Goal: Task Accomplishment & Management: Use online tool/utility

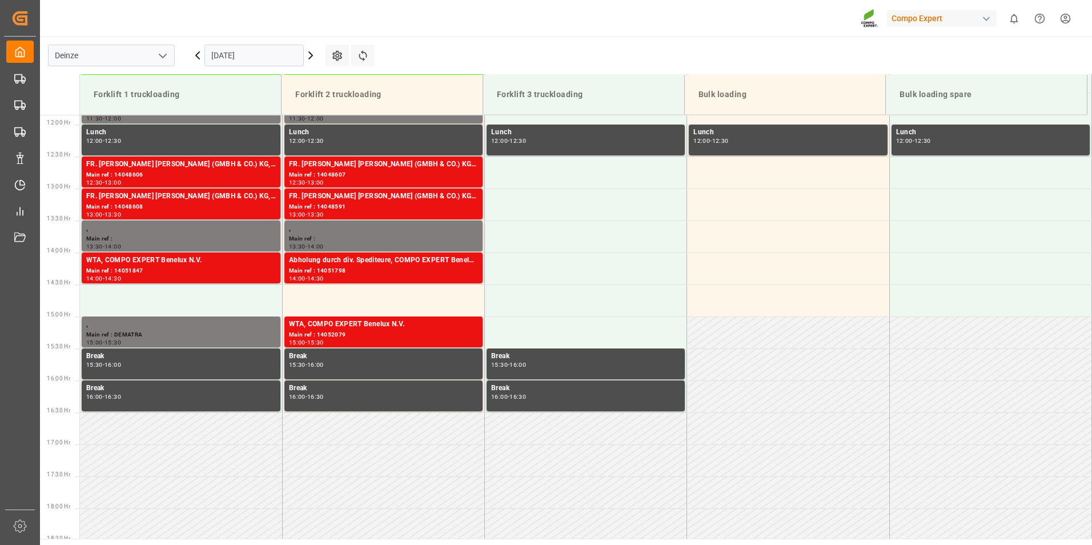
scroll to position [760, 0]
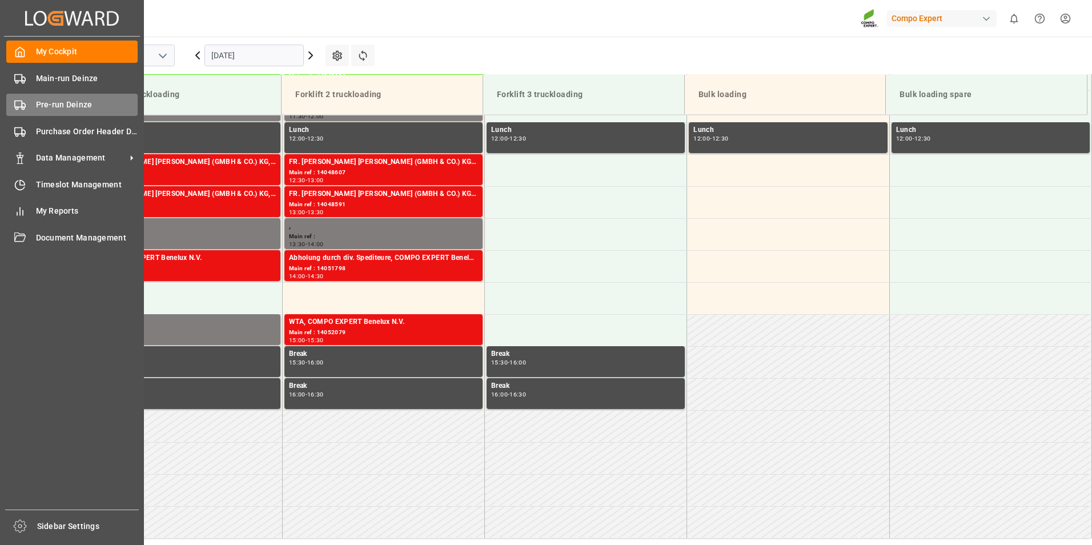
click at [19, 108] on icon at bounding box center [19, 104] width 11 height 11
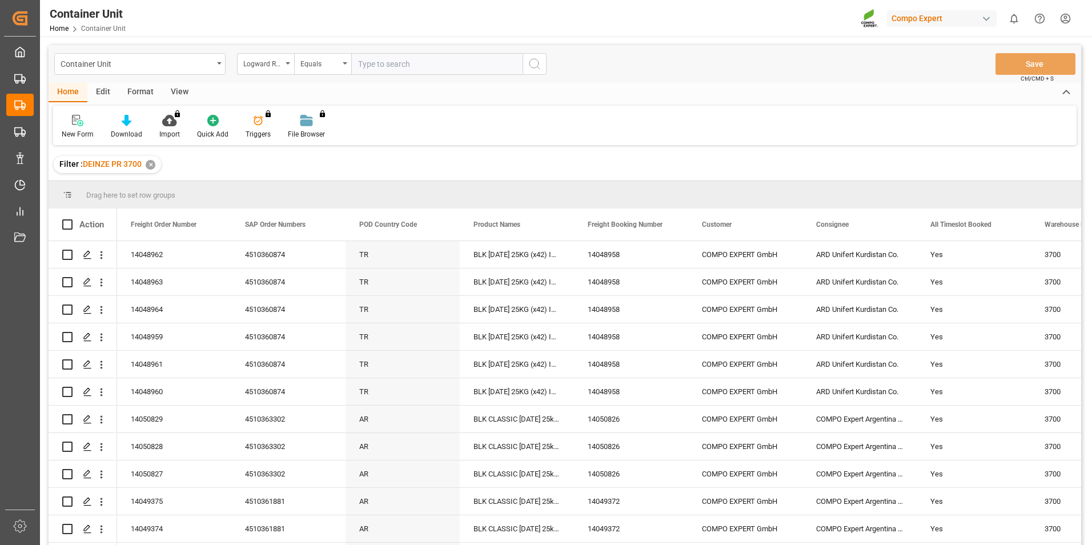
click at [289, 63] on icon "open menu" at bounding box center [288, 63] width 5 height 2
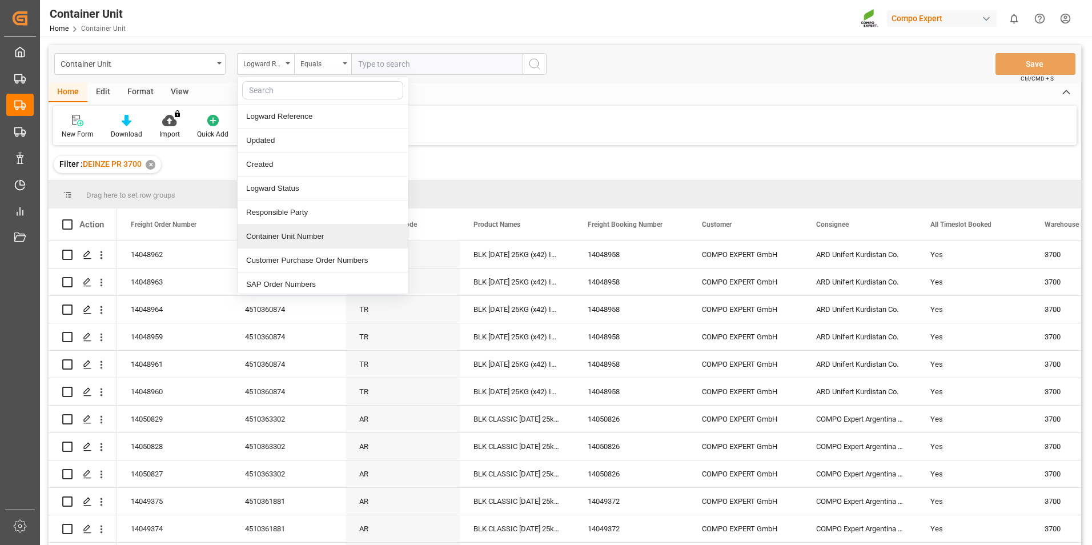
click at [273, 240] on div "Container Unit Number" at bounding box center [323, 237] width 170 height 24
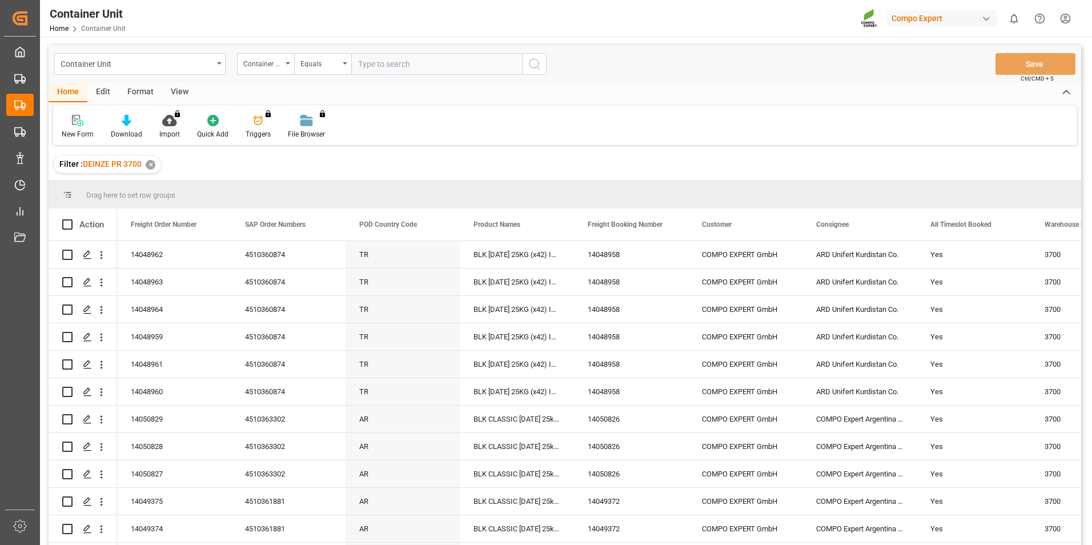
click at [366, 69] on input "text" at bounding box center [436, 64] width 171 height 22
type input "14050161"
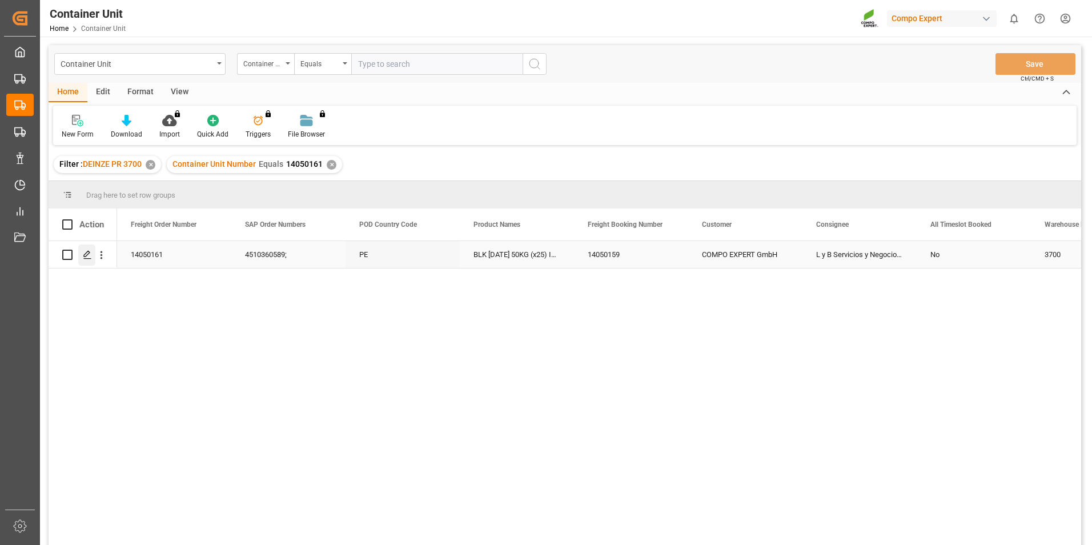
click at [86, 256] on polygon "Press SPACE to select this row." at bounding box center [87, 254] width 6 height 6
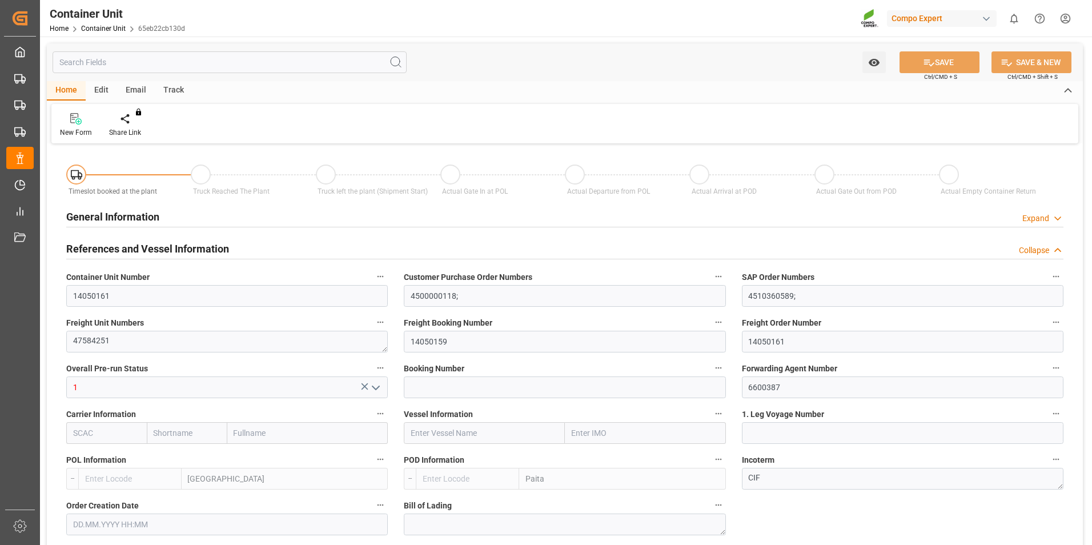
type input "BEANR"
type input "PEPAI"
type input "0"
type input "48"
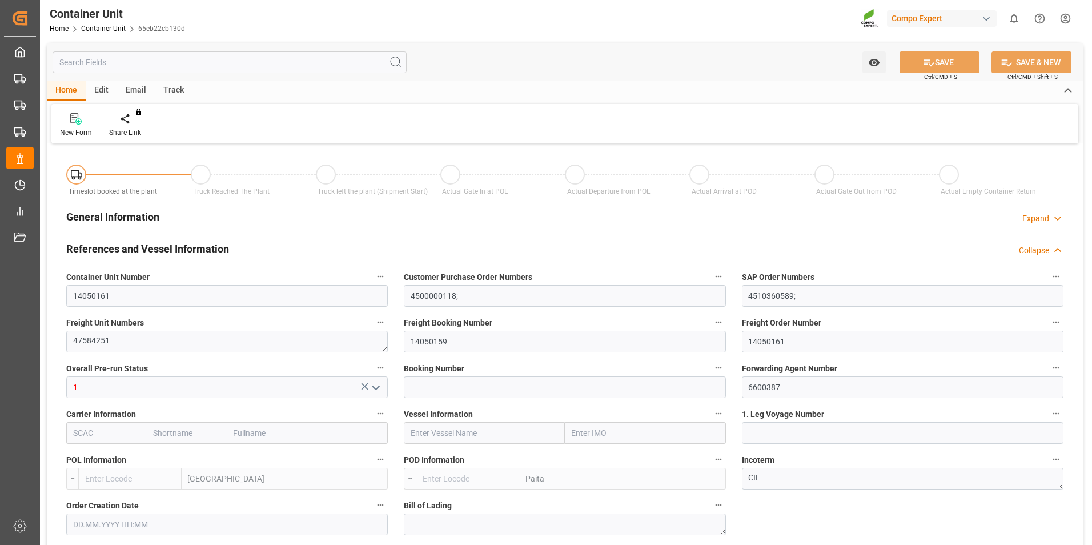
type input "20480"
type input "30.07.2025 17:07"
type input "02.09.2025"
click at [131, 125] on div "Create Timeslot" at bounding box center [134, 125] width 66 height 25
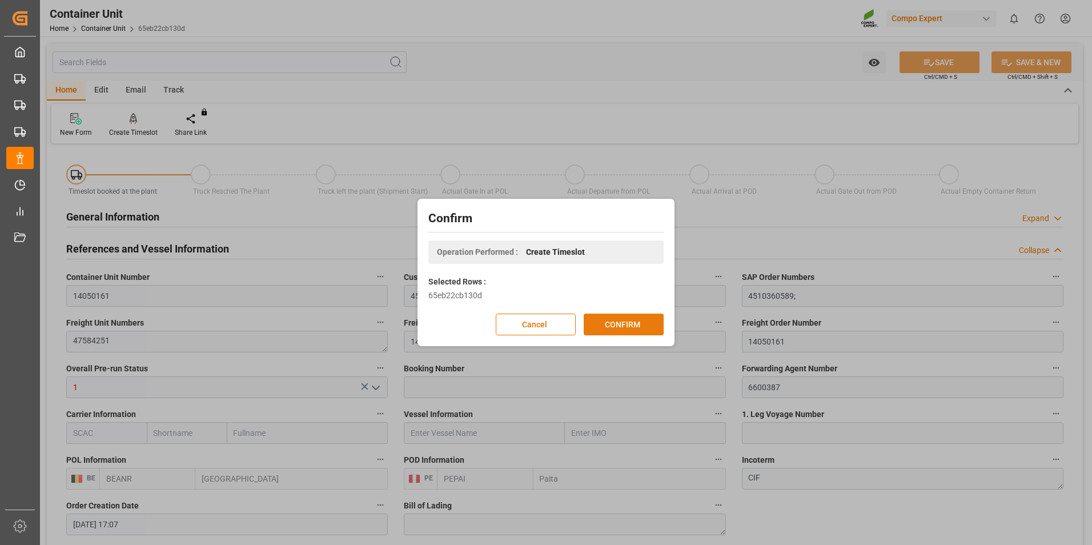
click at [626, 322] on button "CONFIRM" at bounding box center [624, 325] width 80 height 22
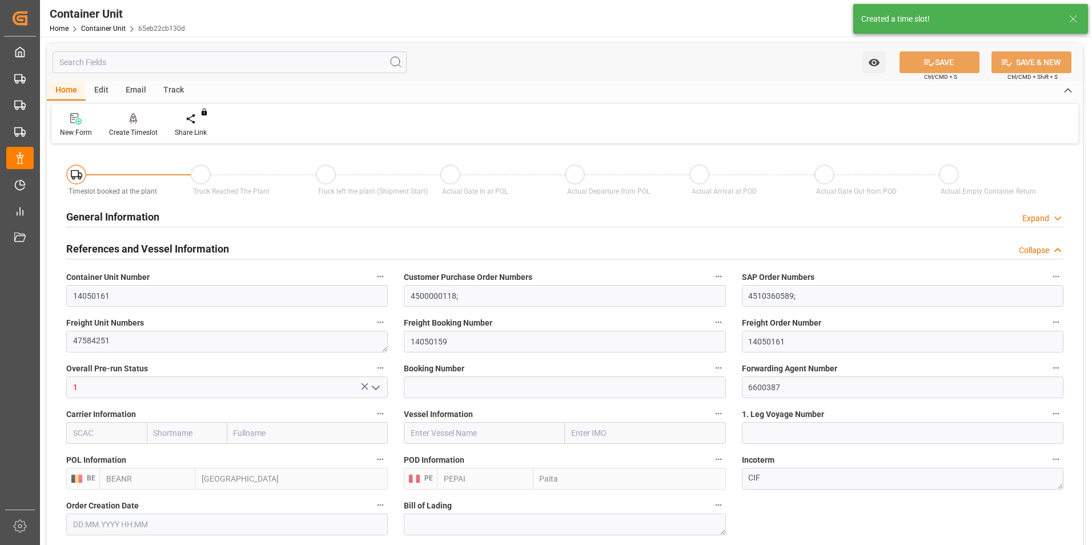
type input "30.07.2025 17:07"
type input "02.09.2025"
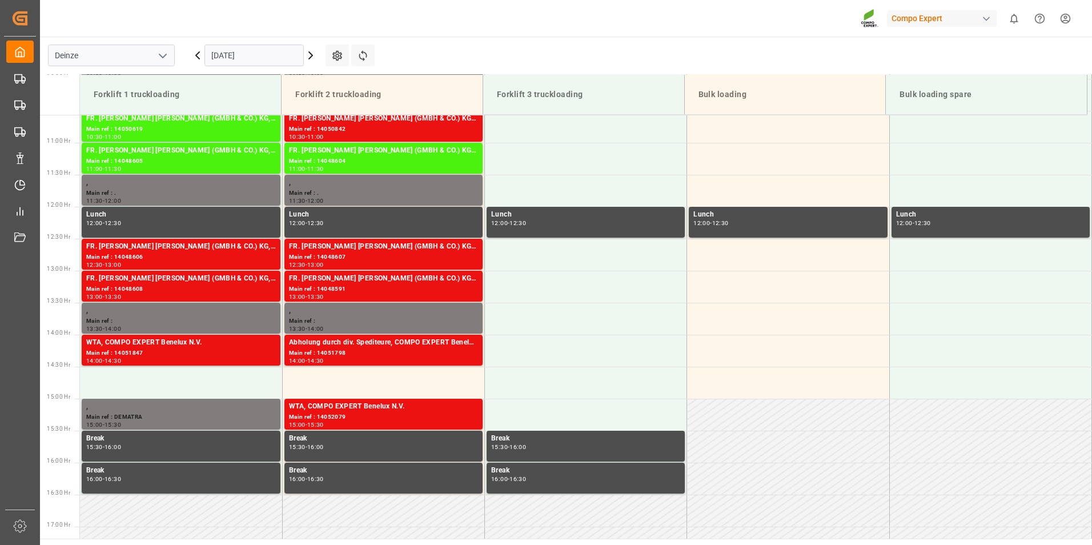
scroll to position [760, 0]
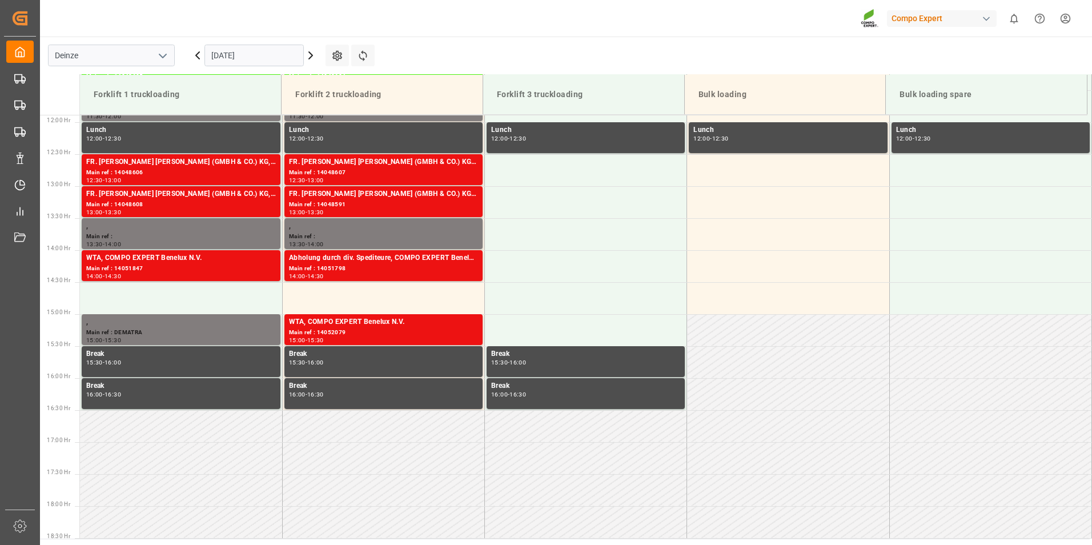
click at [279, 61] on input "[DATE]" at bounding box center [254, 56] width 99 height 22
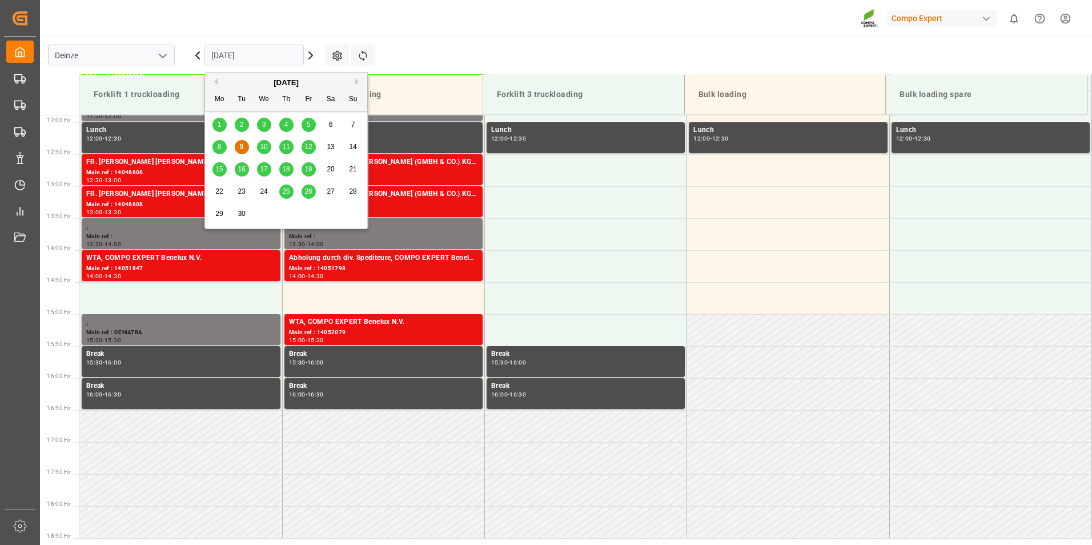
click at [218, 214] on span "29" at bounding box center [218, 214] width 7 height 8
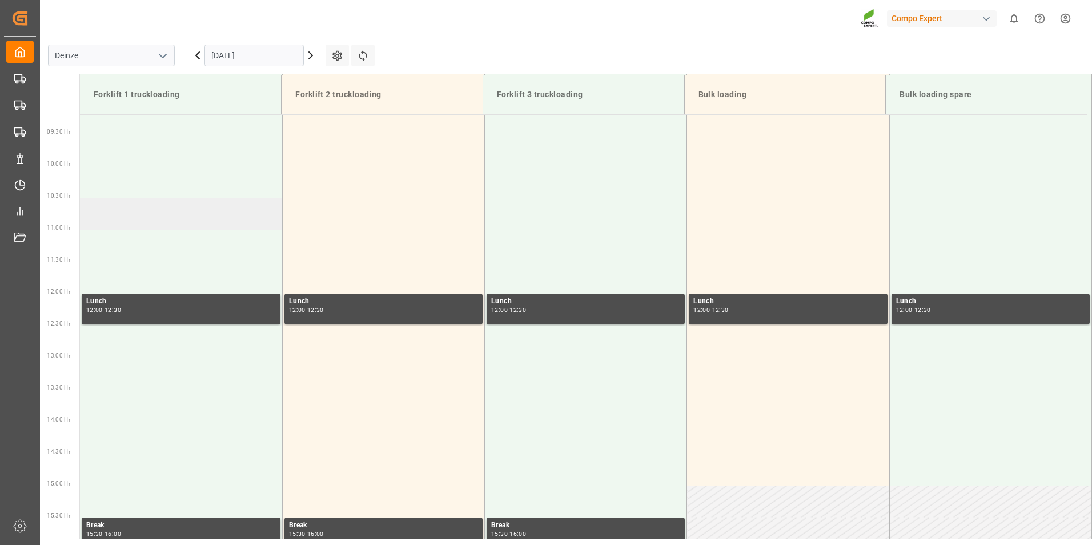
scroll to position [475, 0]
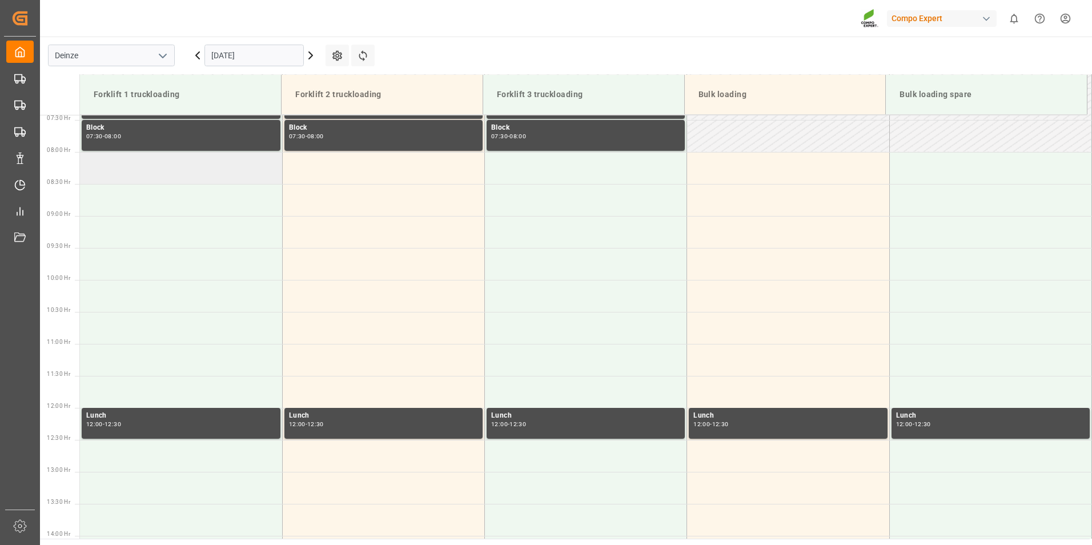
click at [114, 171] on td at bounding box center [181, 168] width 202 height 32
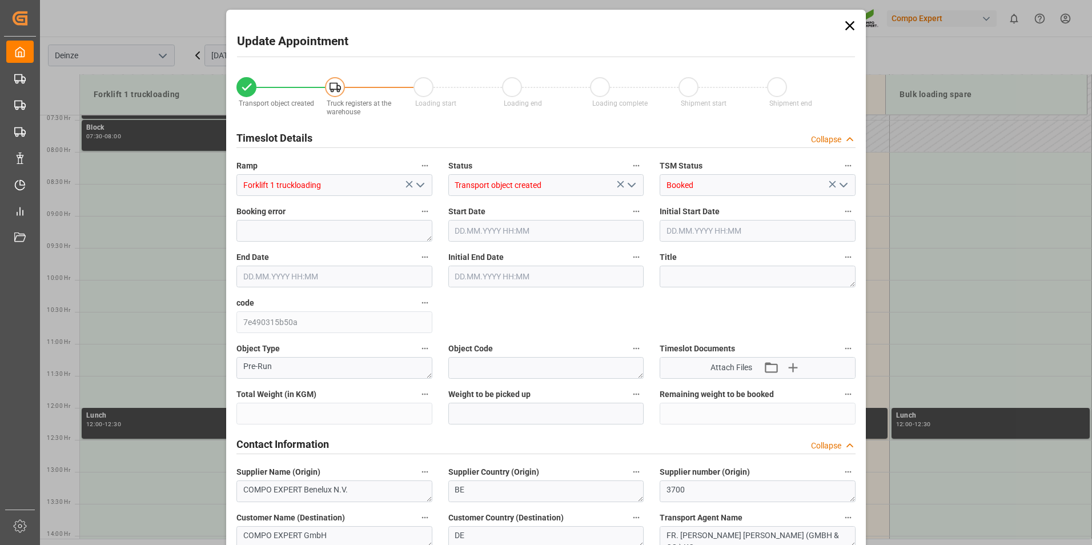
type input "20480"
type input "48"
type input "[DATE] 08:00"
type input "29.09.2025 08:30"
type input "[DATE] 17:07"
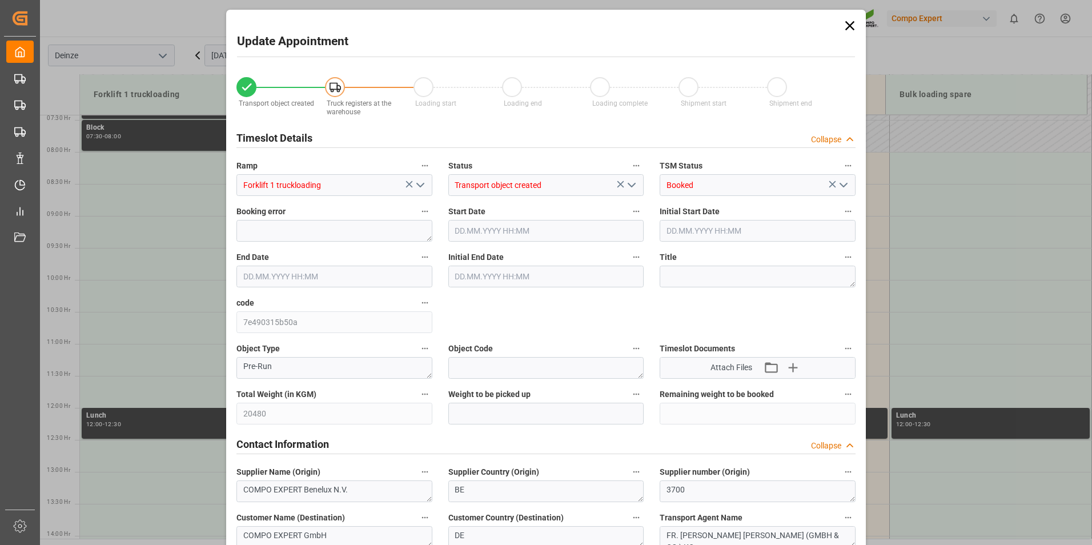
type input "09.09.2025 10:49"
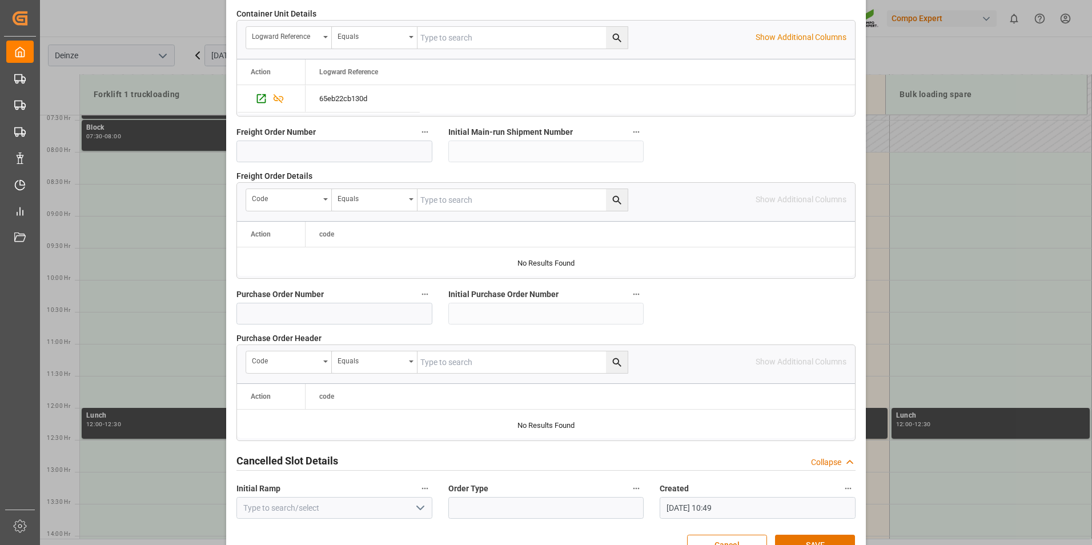
scroll to position [1040, 0]
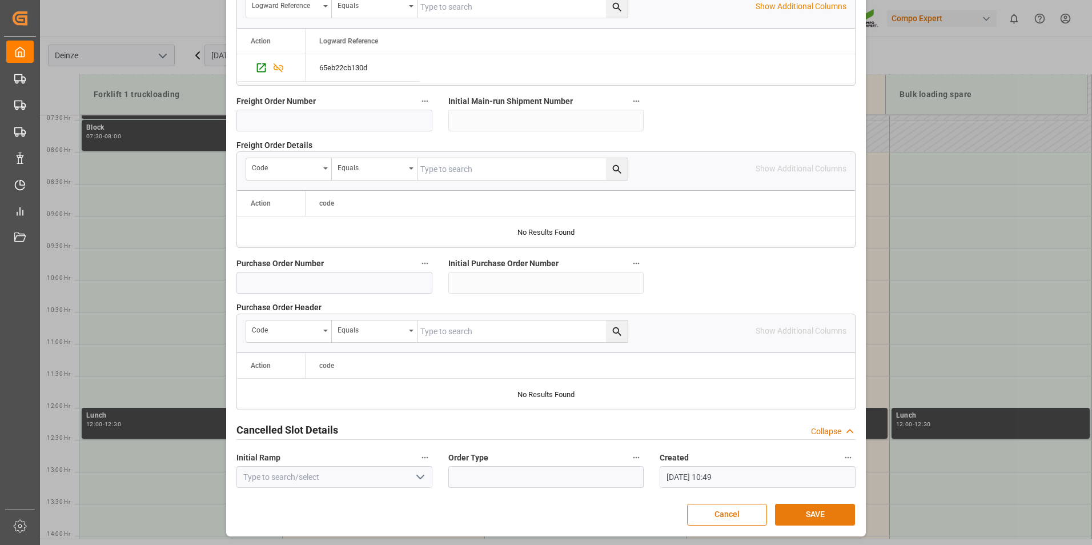
drag, startPoint x: 809, startPoint y: 516, endPoint x: 783, endPoint y: 514, distance: 26.4
click at [808, 516] on button "SAVE" at bounding box center [815, 515] width 80 height 22
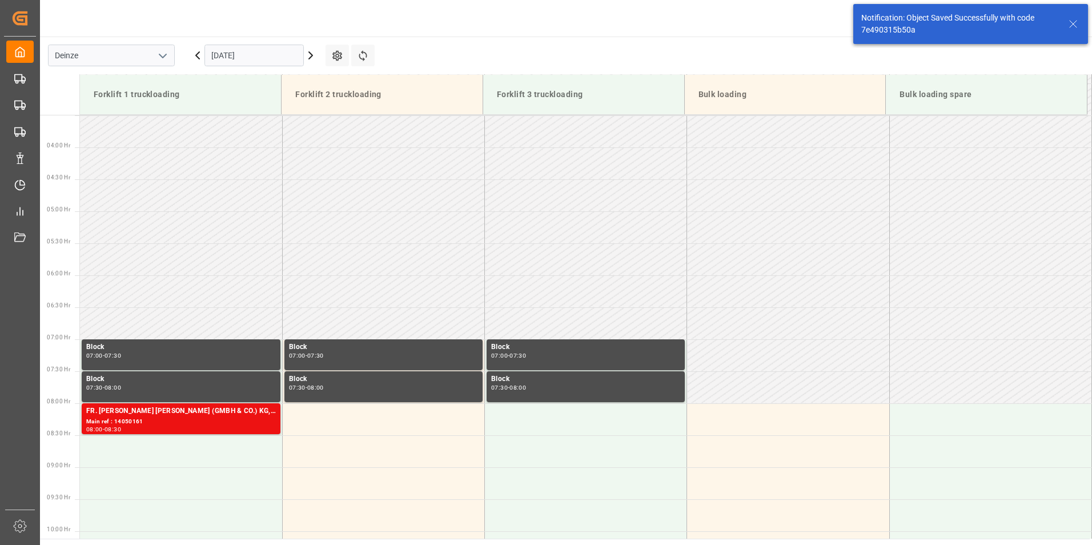
scroll to position [440, 0]
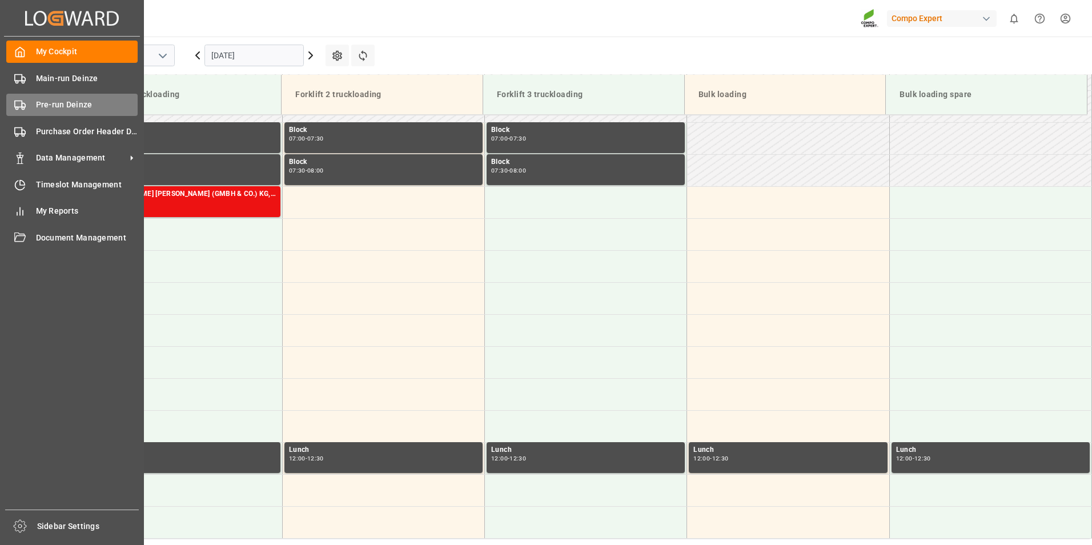
click at [21, 104] on icon at bounding box center [19, 104] width 11 height 11
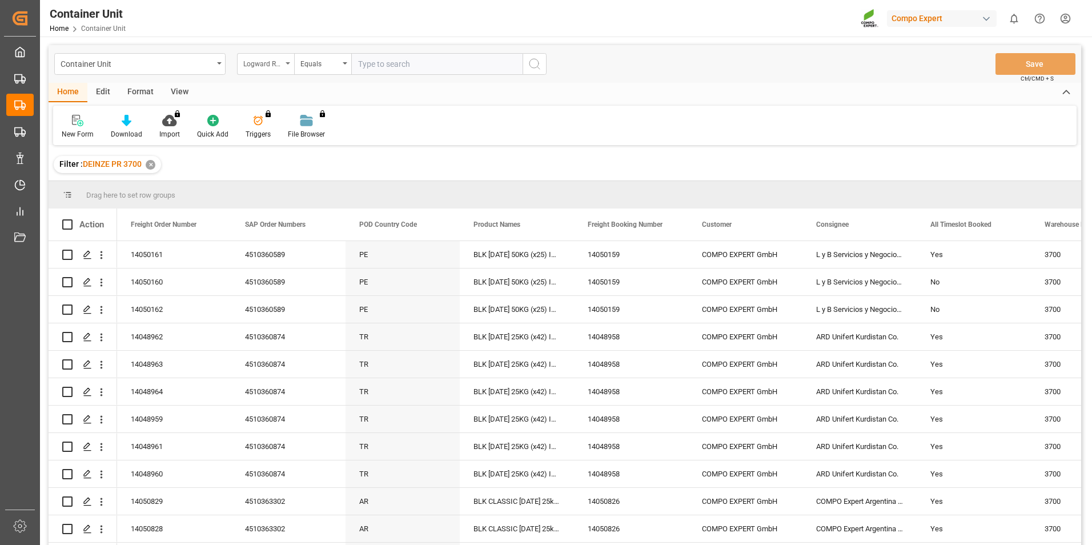
click at [289, 64] on icon "open menu" at bounding box center [288, 63] width 5 height 2
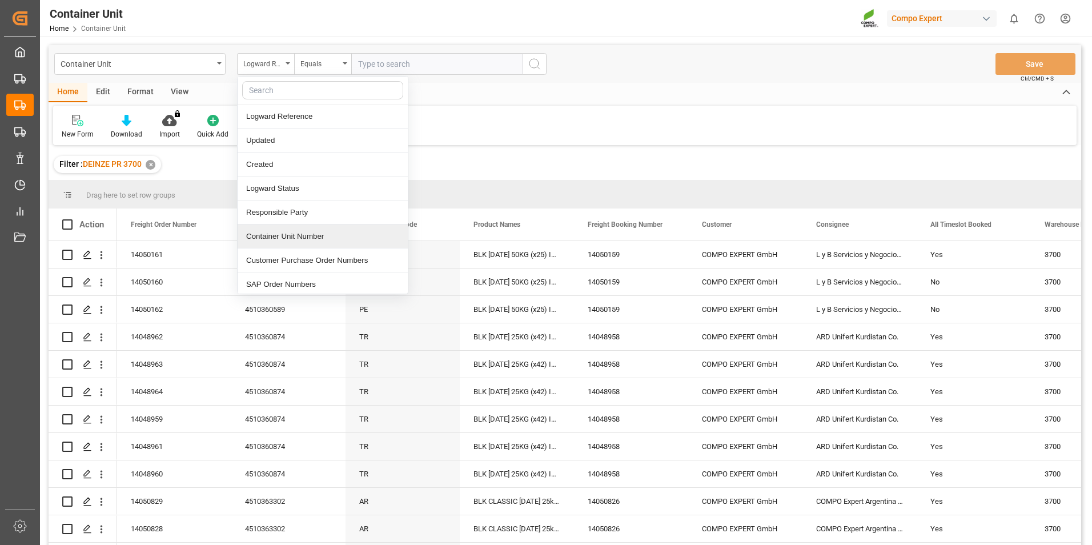
click at [269, 237] on div "Container Unit Number" at bounding box center [323, 237] width 170 height 24
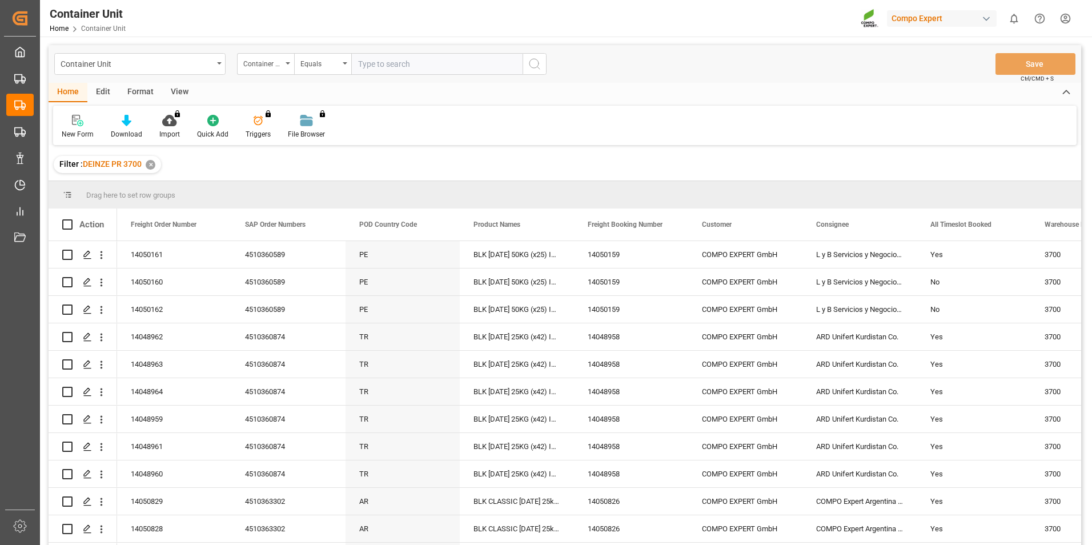
click at [371, 69] on input "text" at bounding box center [436, 64] width 171 height 22
type input "14050160"
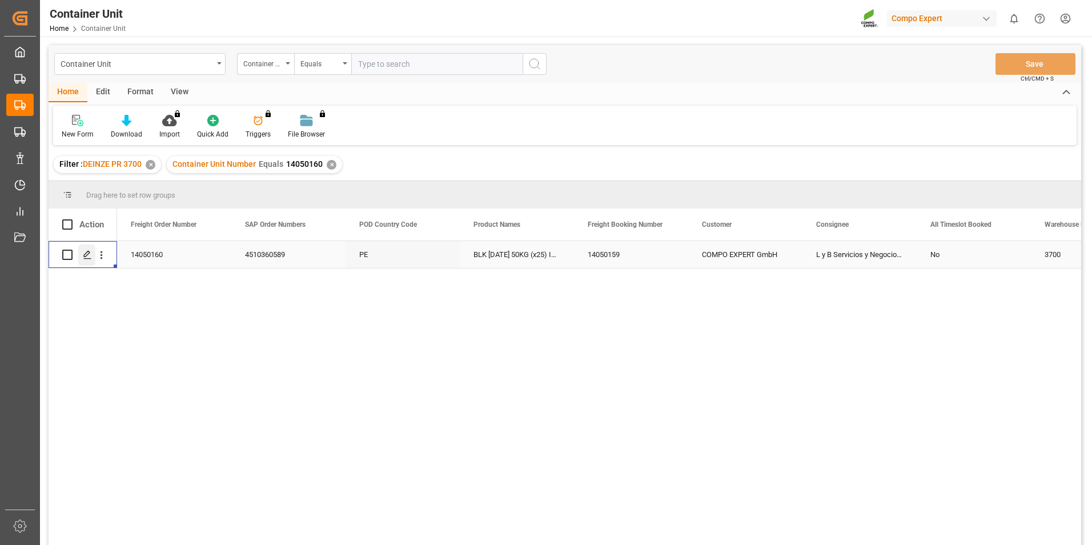
click at [91, 255] on icon "Press SPACE to select this row." at bounding box center [87, 254] width 9 height 9
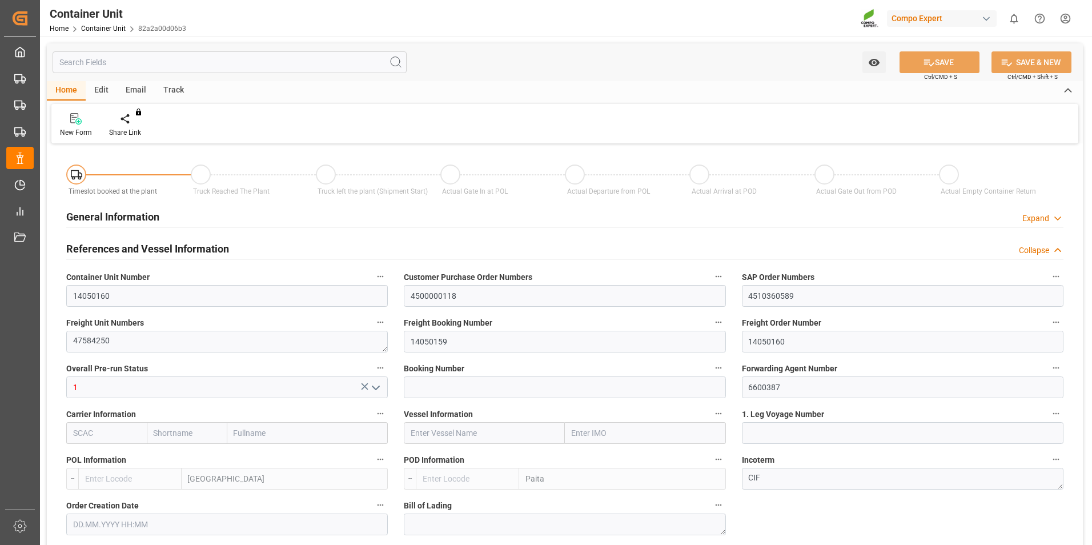
type input "BEANR"
type input "PEPAI"
type input "0"
type input "48"
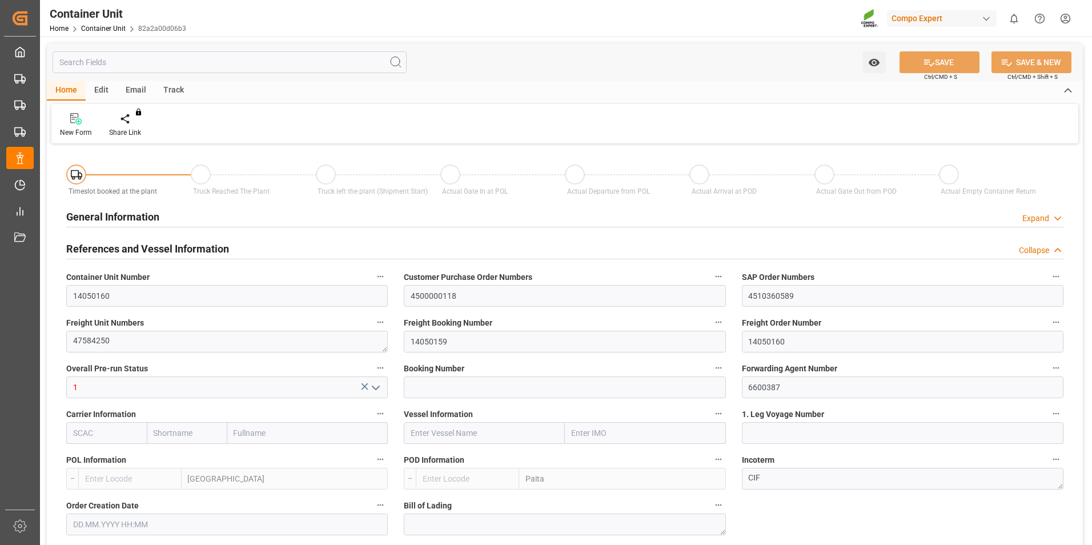
type input "20480"
type input "[DATE] 17:07"
type input "[DATE]"
click at [127, 125] on div "Create Timeslot" at bounding box center [134, 125] width 66 height 25
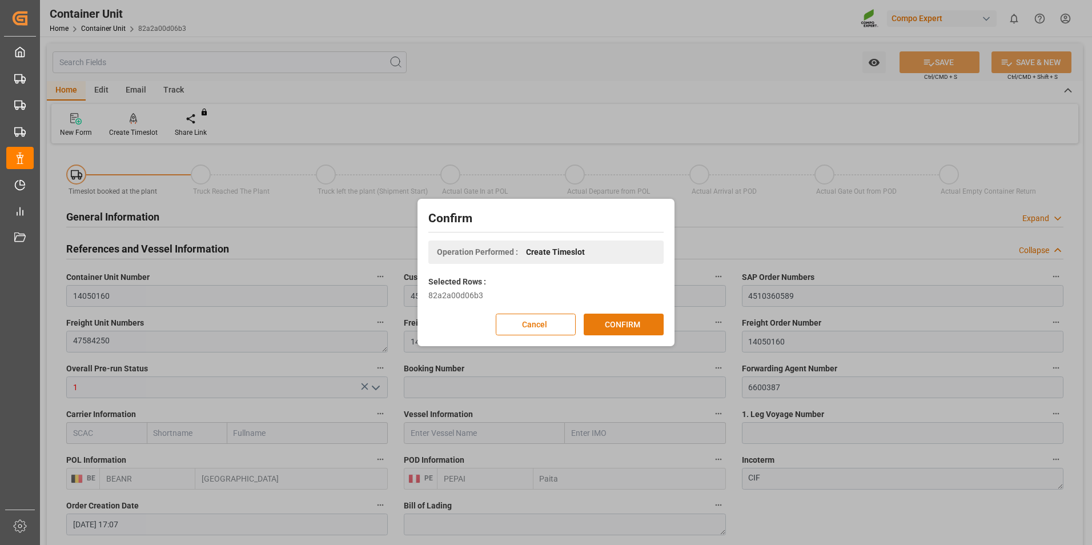
click at [639, 327] on button "CONFIRM" at bounding box center [624, 325] width 80 height 22
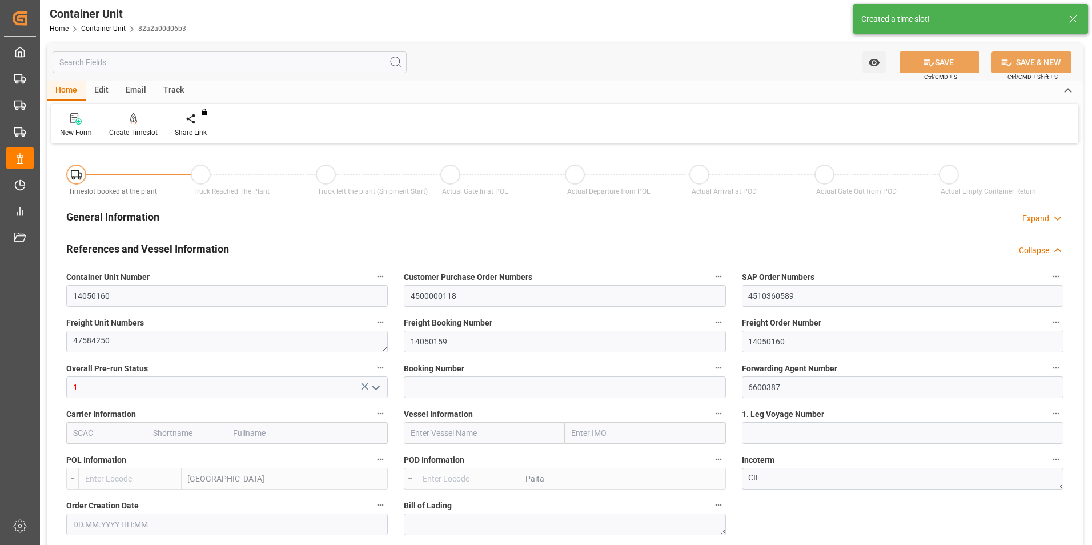
type input "BEANR"
type input "PEPAI"
type input "0"
type input "48"
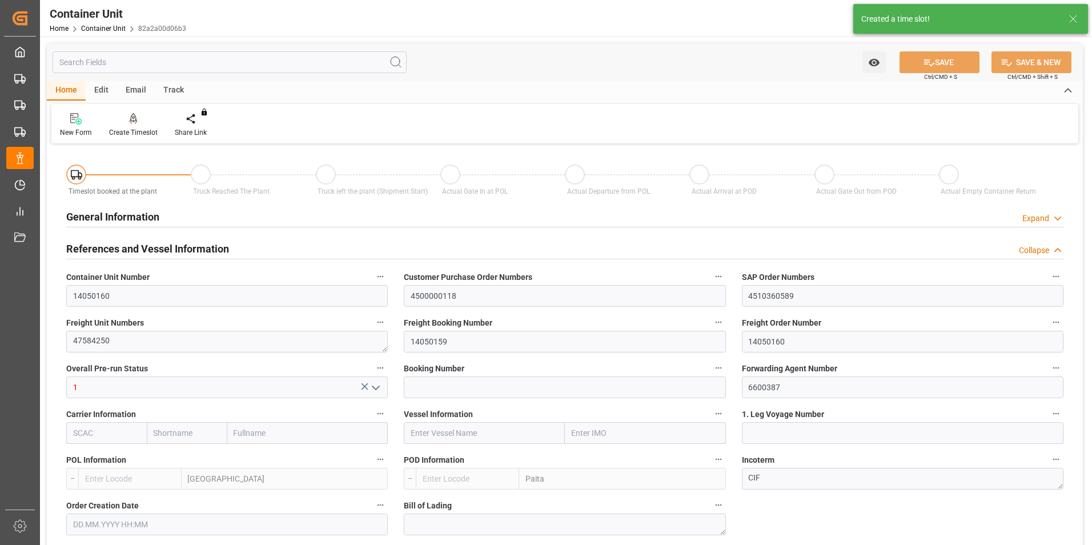
type input "20480"
type input "30.07.2025 17:07"
type input "02.09.2025"
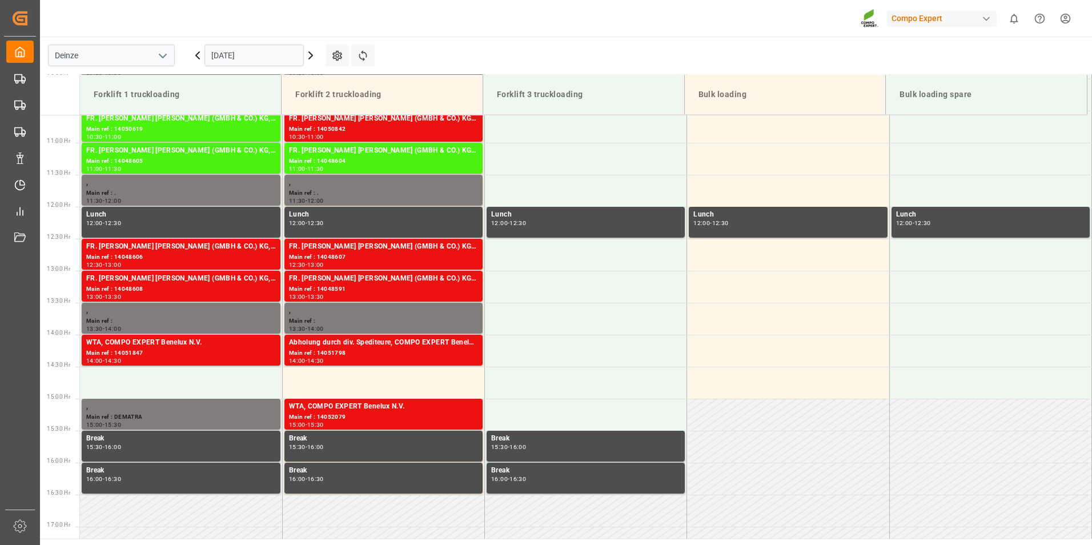
scroll to position [760, 0]
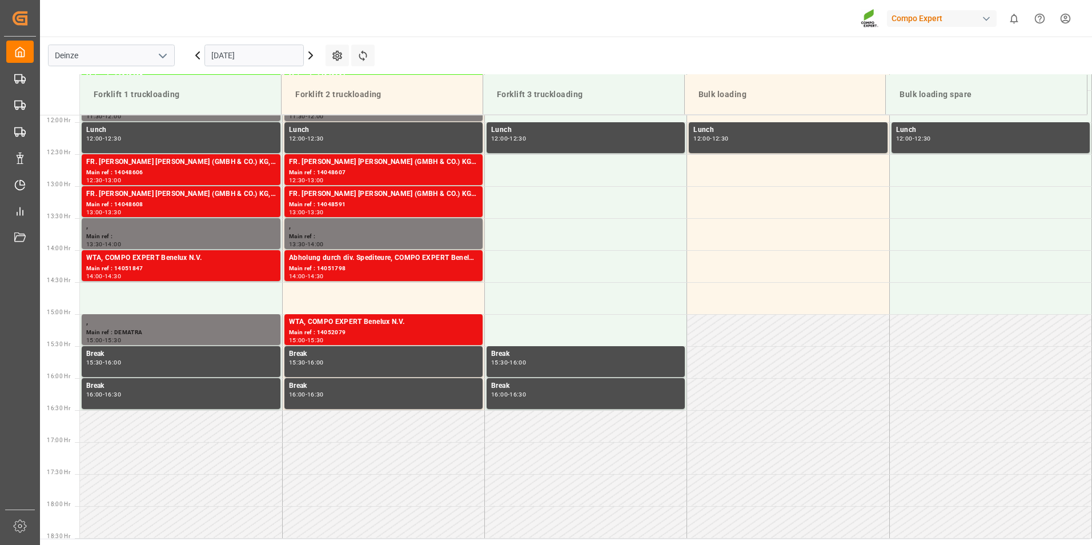
click at [263, 56] on input "[DATE]" at bounding box center [254, 56] width 99 height 22
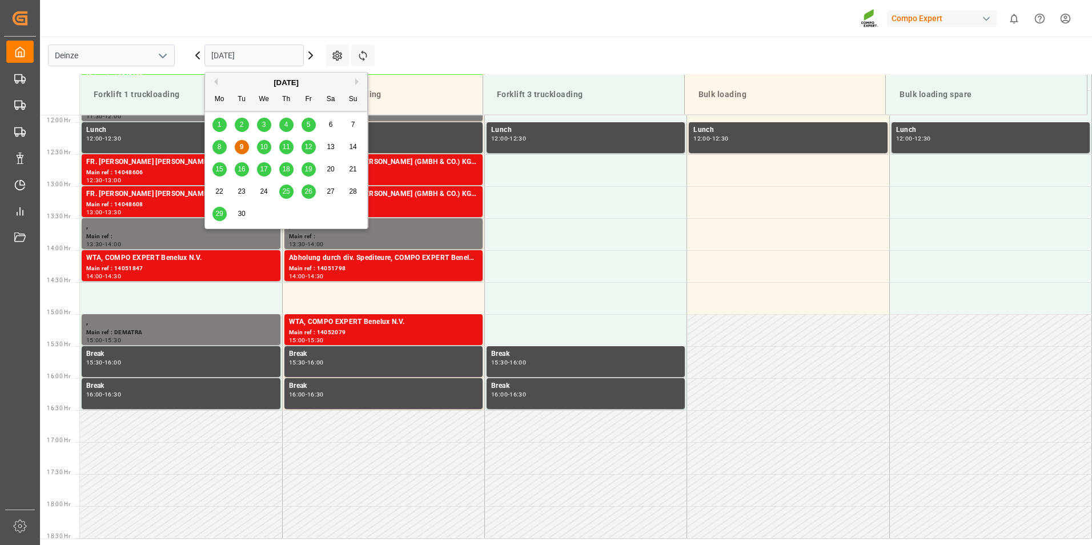
click at [220, 215] on span "29" at bounding box center [218, 214] width 7 height 8
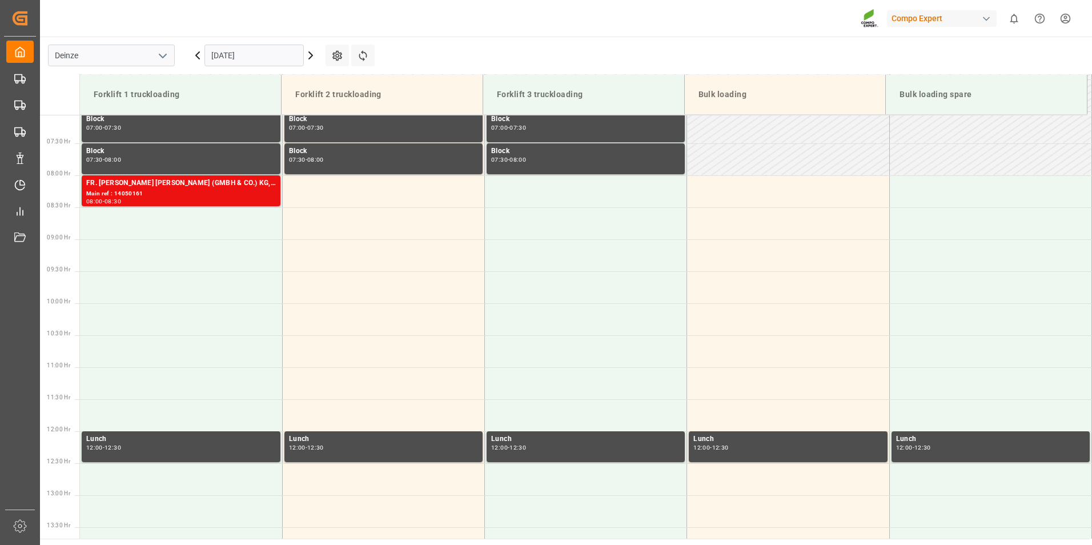
scroll to position [361, 0]
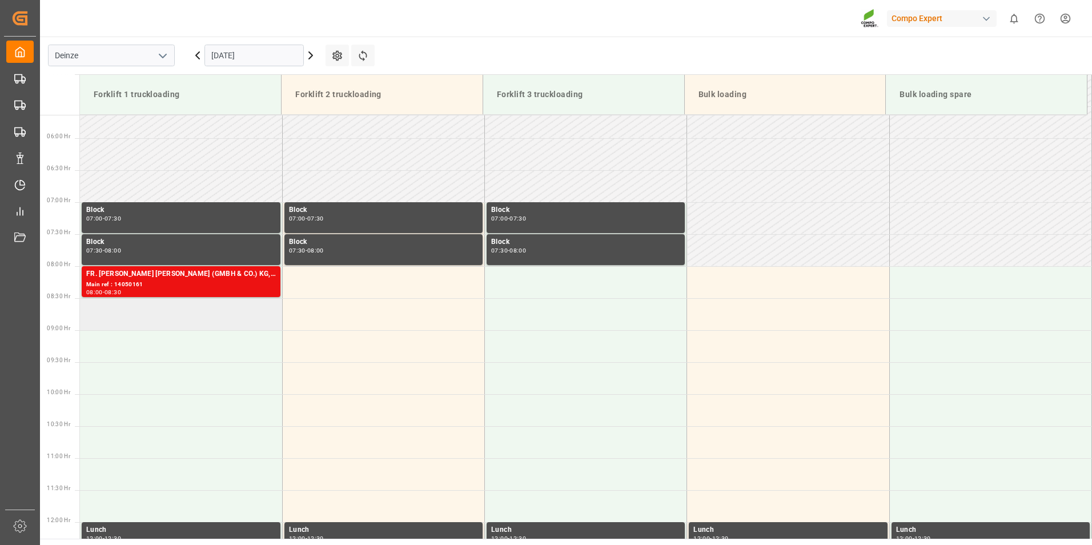
click at [102, 318] on td at bounding box center [181, 314] width 202 height 32
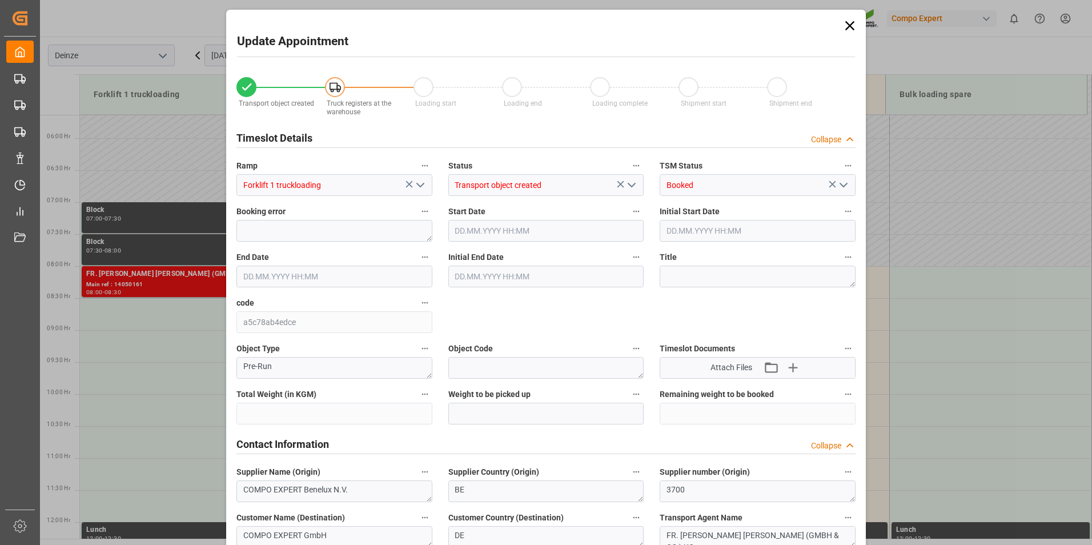
type input "20480"
type input "48"
type input "[DATE] 08:30"
type input "29.09.2025 09:00"
type input "[DATE] 17:07"
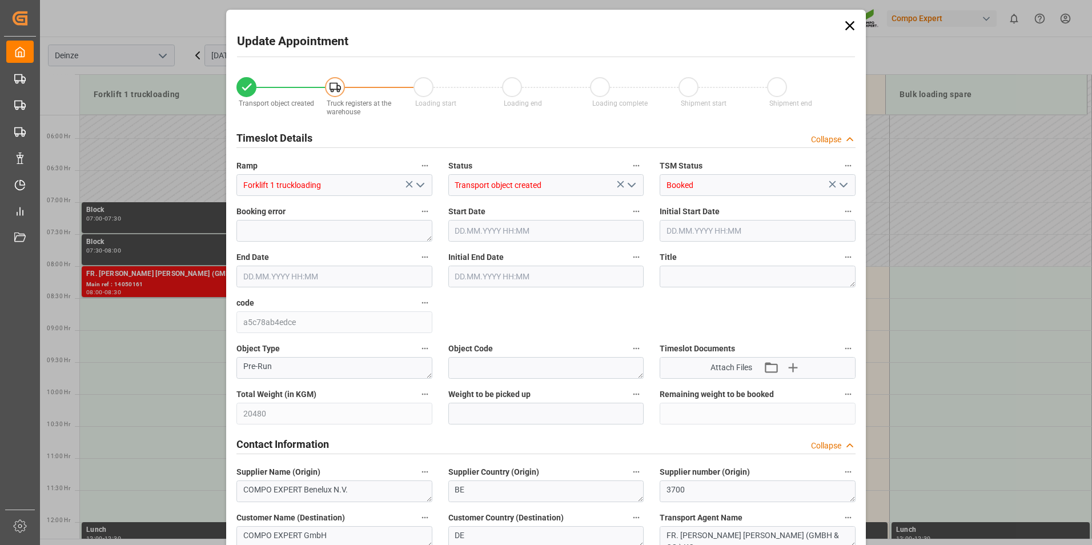
type input "09.09.2025 10:50"
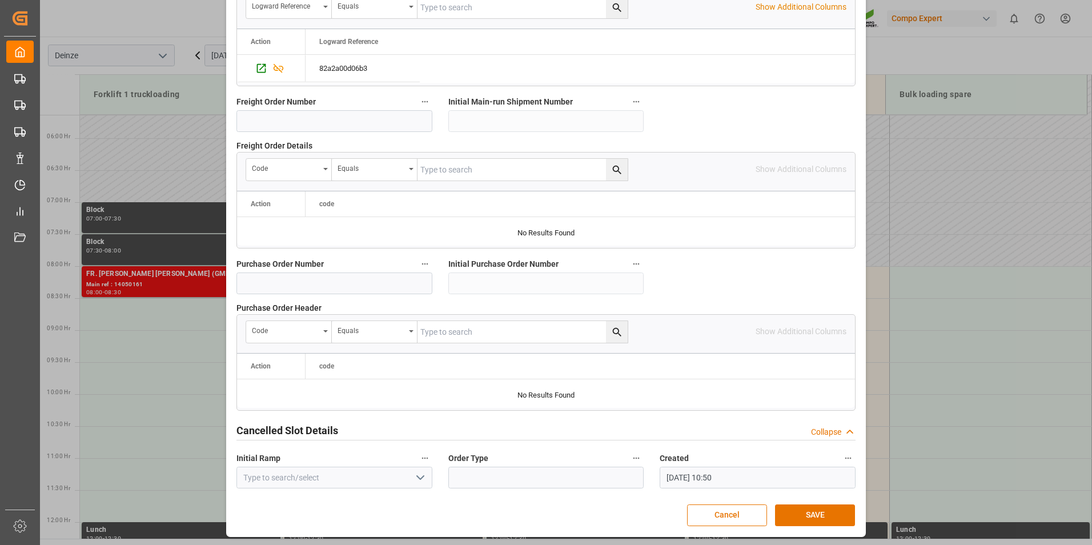
scroll to position [1040, 0]
drag, startPoint x: 812, startPoint y: 516, endPoint x: 806, endPoint y: 524, distance: 10.2
click at [811, 519] on button "SAVE" at bounding box center [815, 515] width 80 height 22
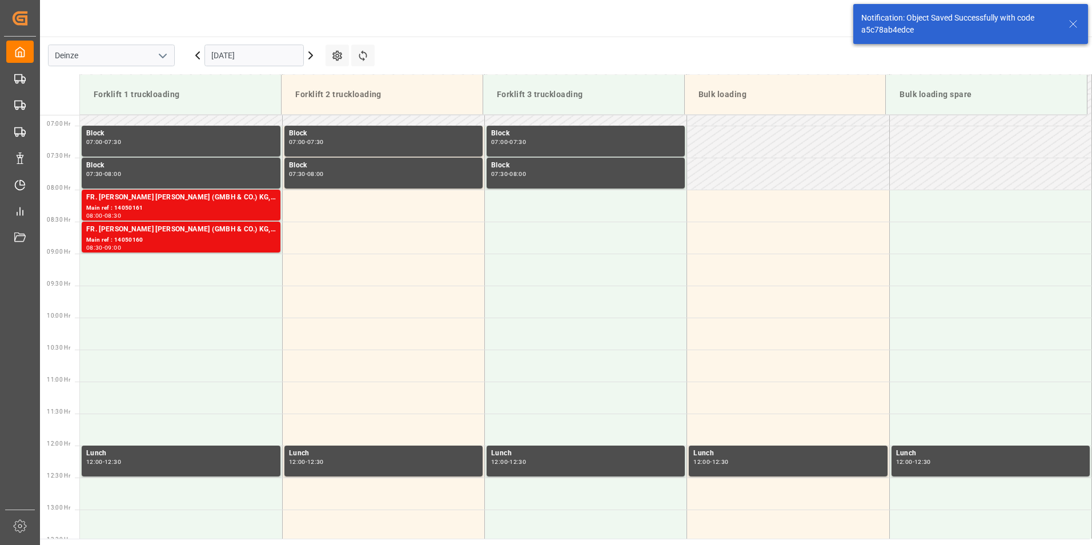
scroll to position [440, 0]
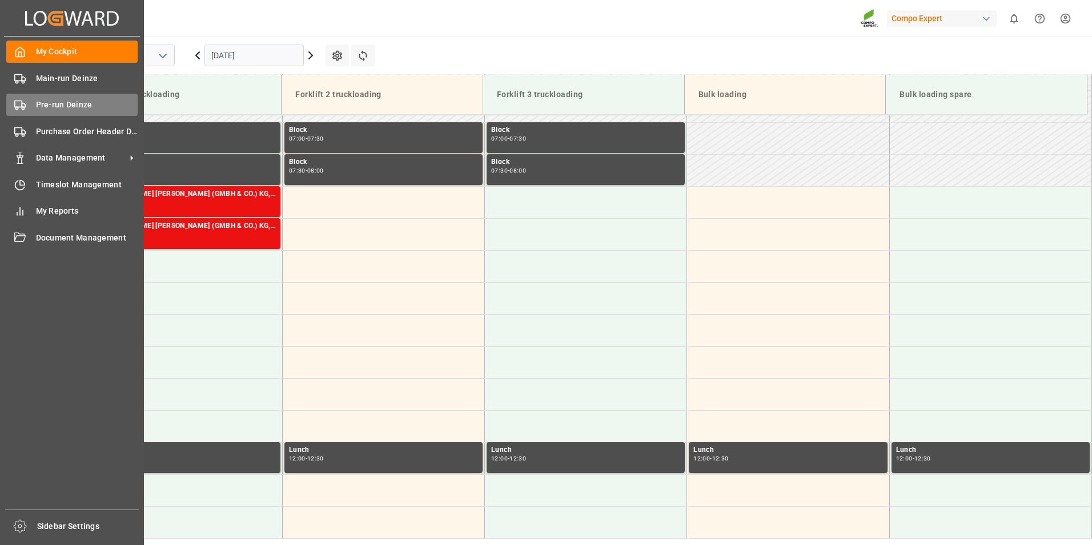
click at [17, 103] on icon at bounding box center [19, 104] width 11 height 11
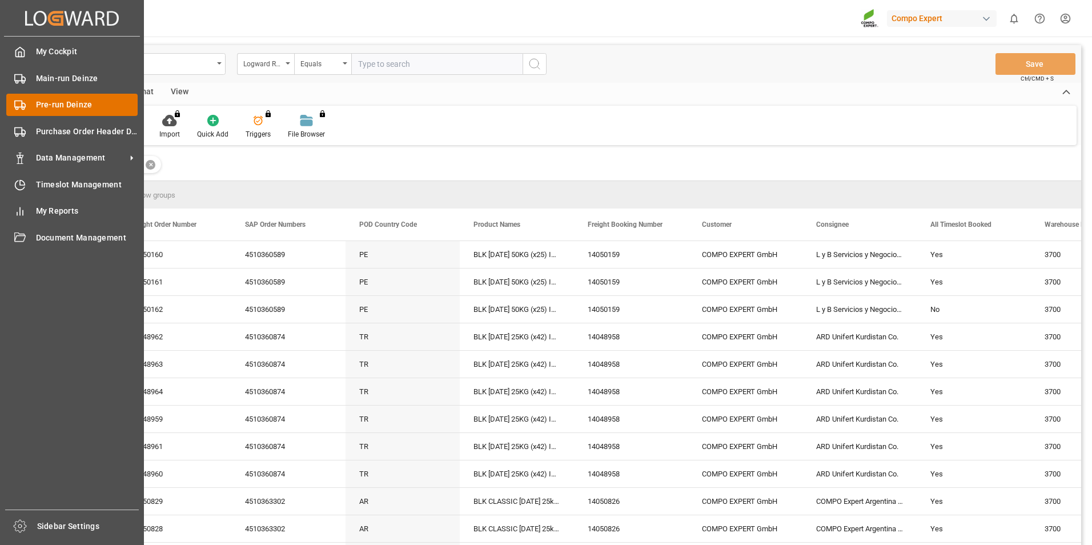
click at [24, 109] on circle at bounding box center [23, 108] width 2 height 2
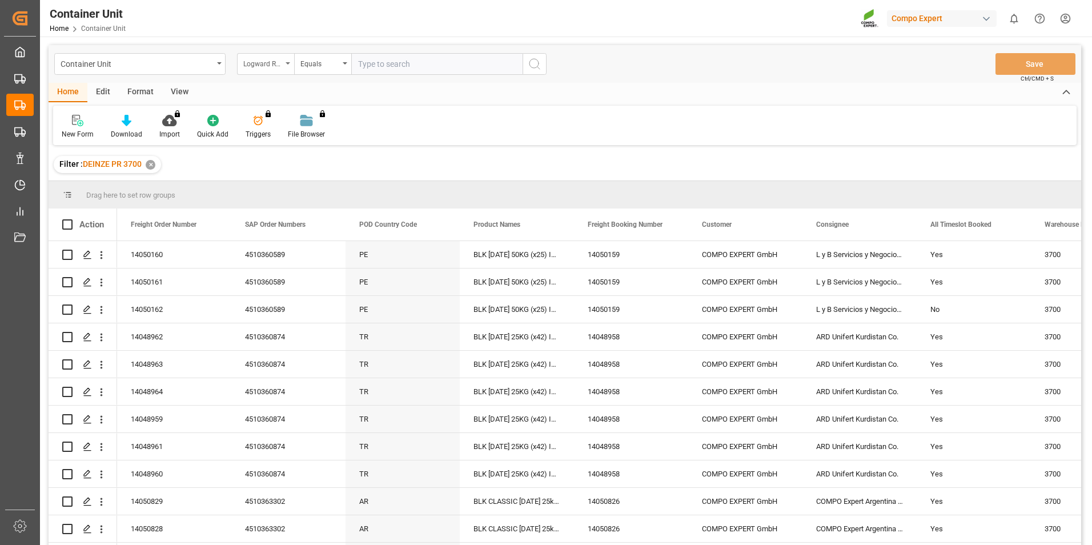
click at [290, 64] on icon "open menu" at bounding box center [288, 63] width 5 height 2
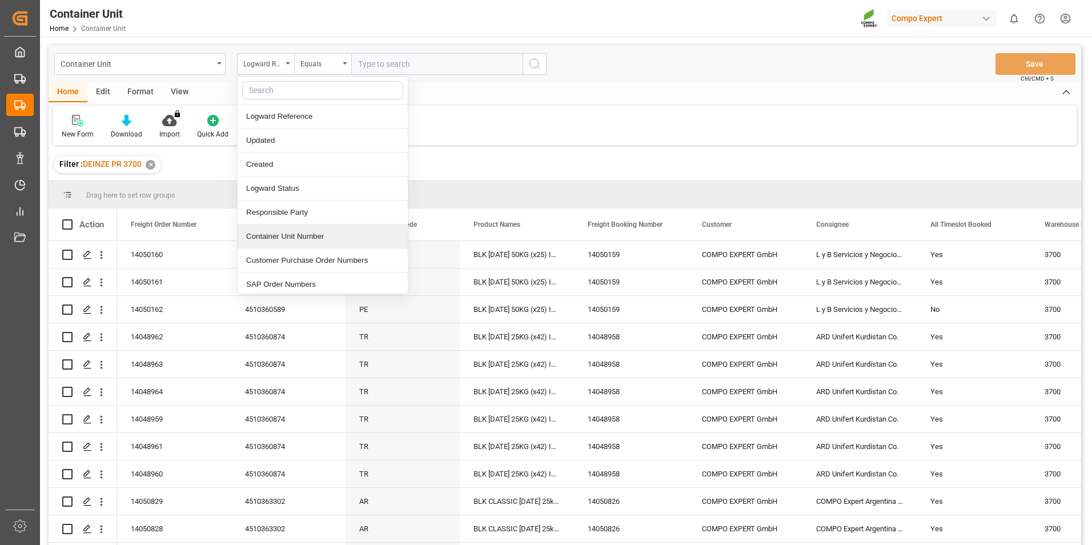
drag, startPoint x: 265, startPoint y: 239, endPoint x: 285, endPoint y: 214, distance: 31.3
click at [266, 238] on div "Container Unit Number" at bounding box center [323, 237] width 170 height 24
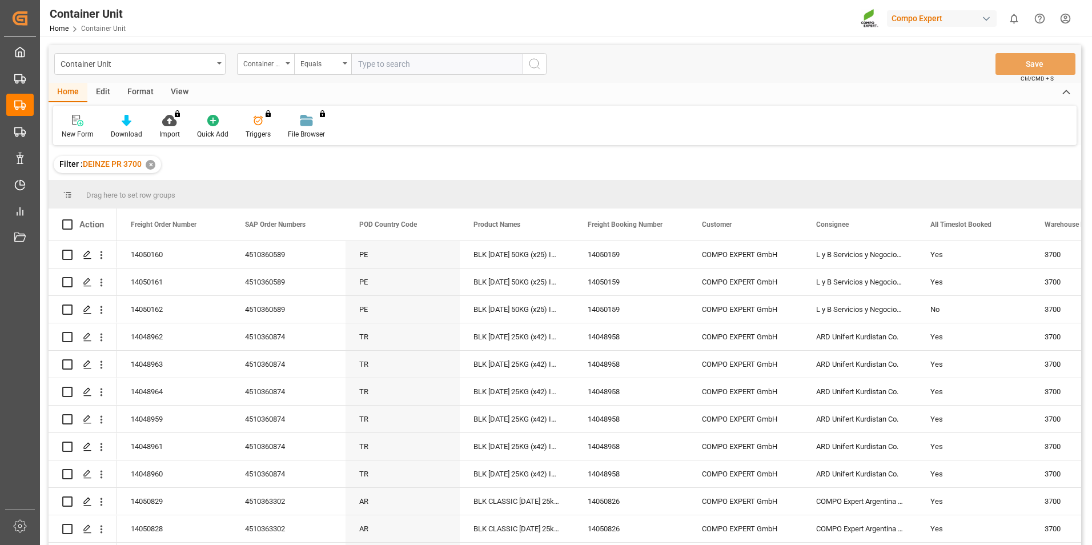
click at [367, 66] on input "text" at bounding box center [436, 64] width 171 height 22
type input "14050162"
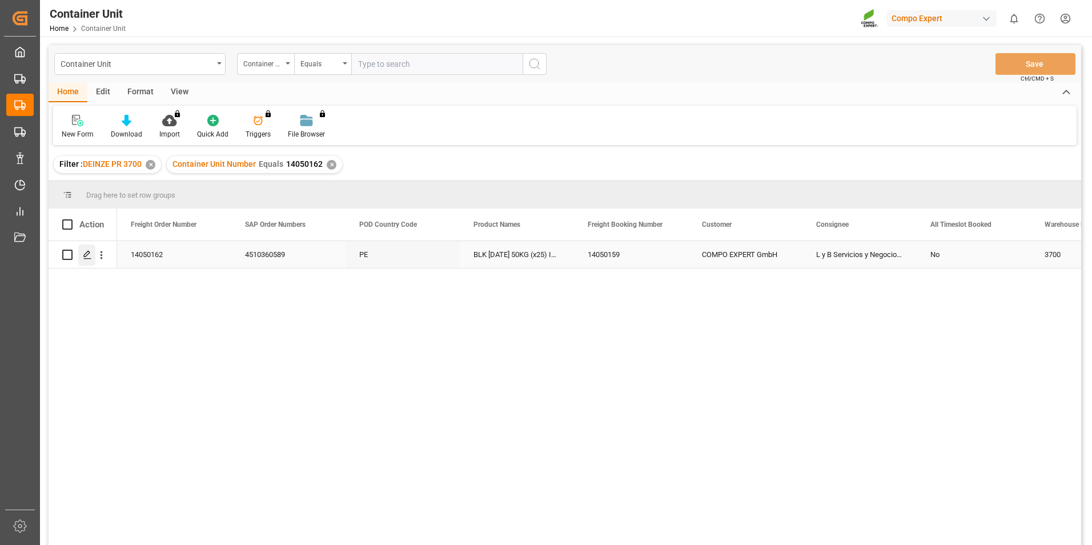
click at [85, 257] on polygon "Press SPACE to select this row." at bounding box center [87, 254] width 6 height 6
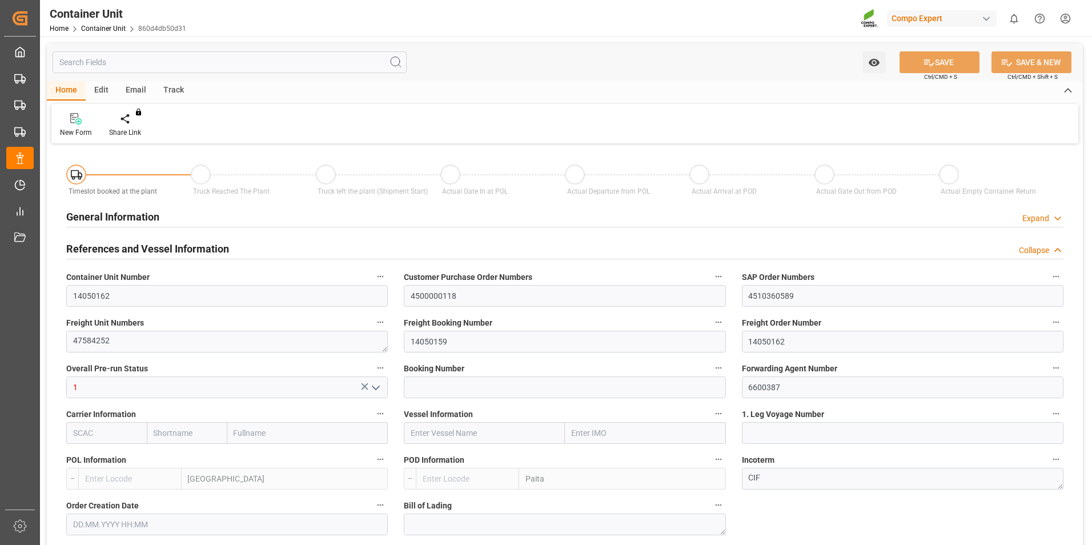
type input "BEANR"
type input "PEPAI"
type input "0"
type input "48"
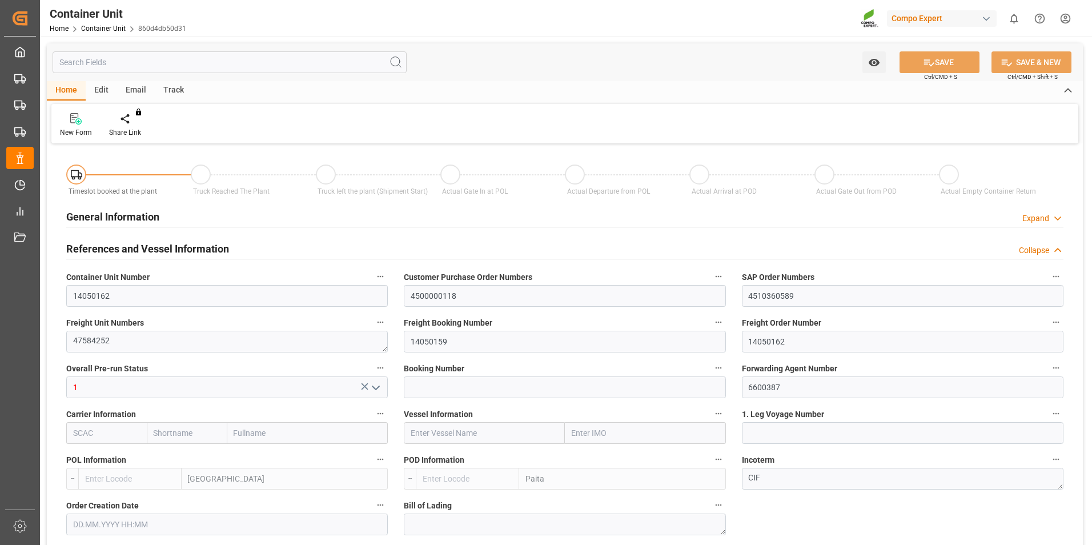
type input "20480"
type input "[DATE] 17:07"
type input "[DATE]"
click at [130, 124] on icon at bounding box center [134, 118] width 8 height 11
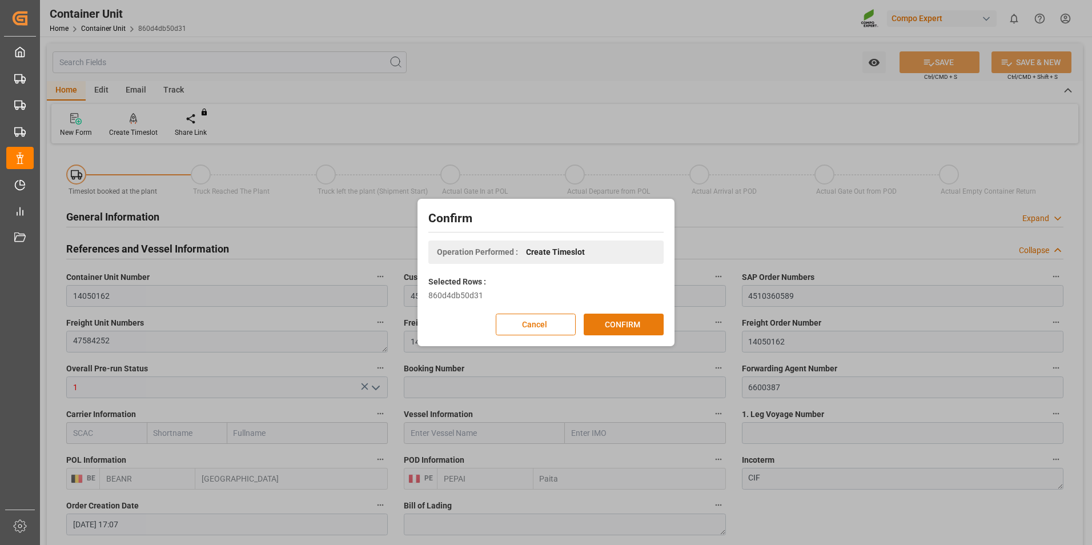
click at [599, 325] on button "CONFIRM" at bounding box center [624, 325] width 80 height 22
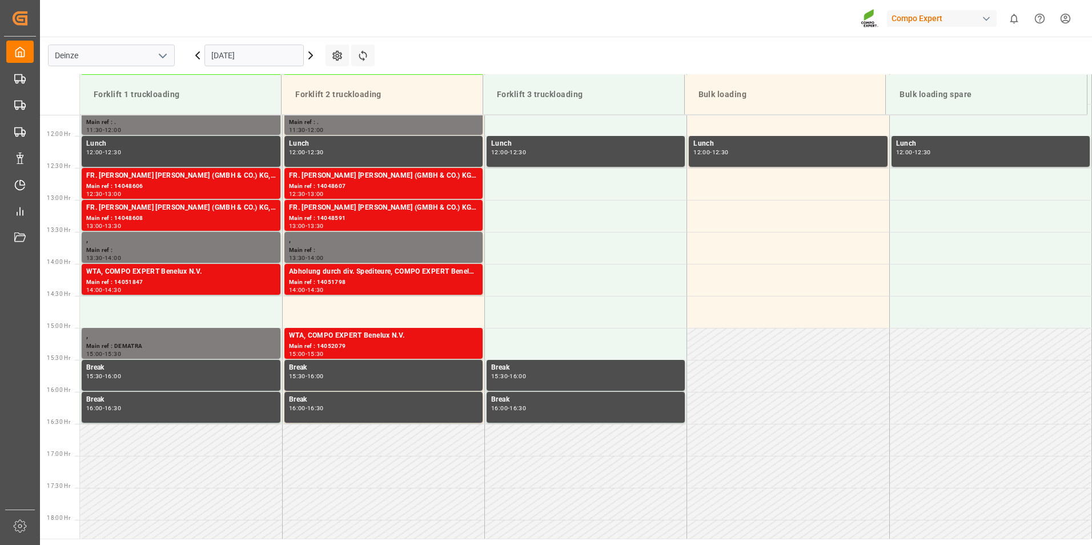
scroll to position [760, 0]
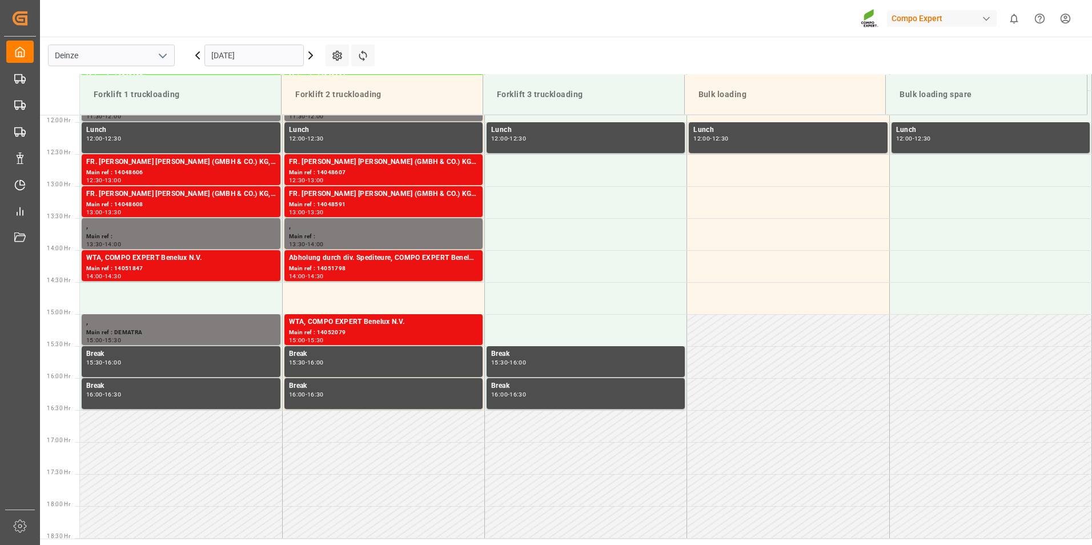
click at [264, 59] on input "[DATE]" at bounding box center [254, 56] width 99 height 22
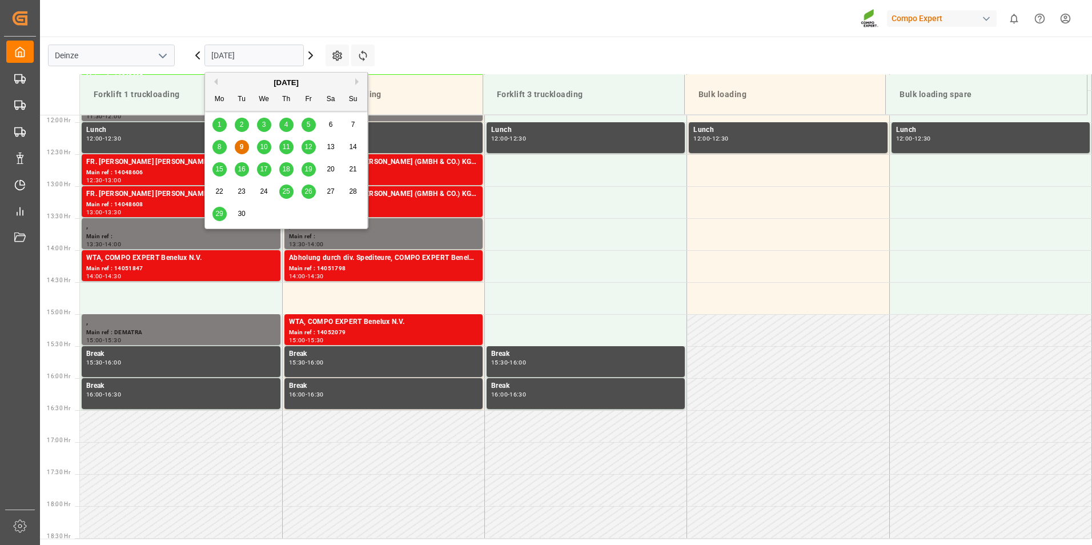
click at [219, 217] on span "29" at bounding box center [218, 214] width 7 height 8
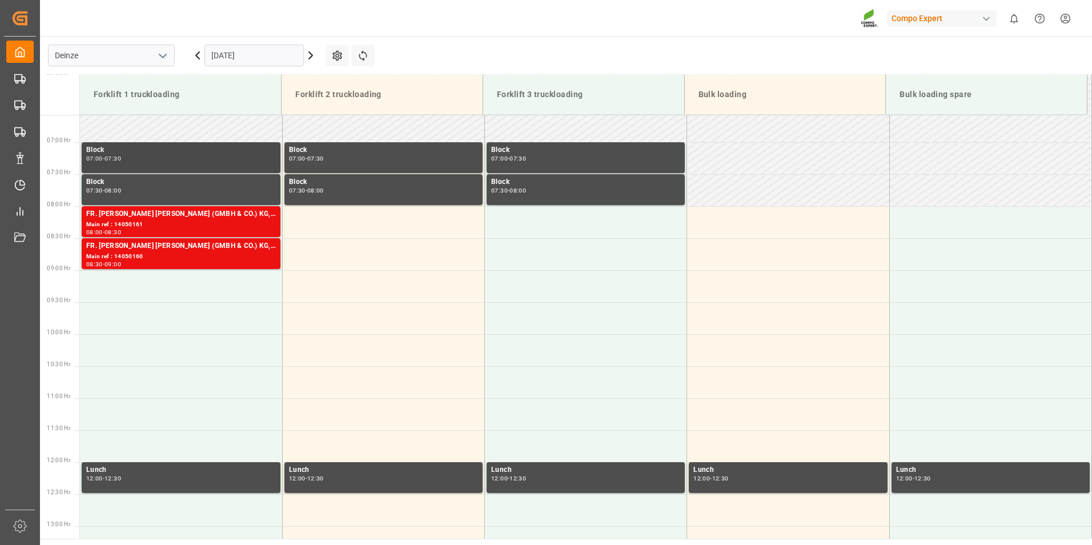
scroll to position [418, 0]
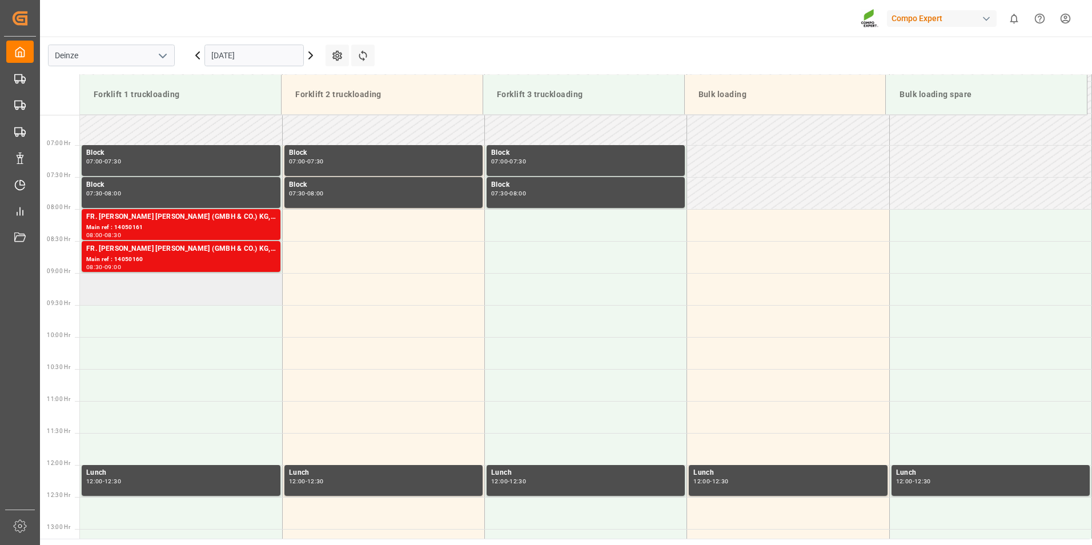
click at [123, 289] on td at bounding box center [181, 289] width 202 height 32
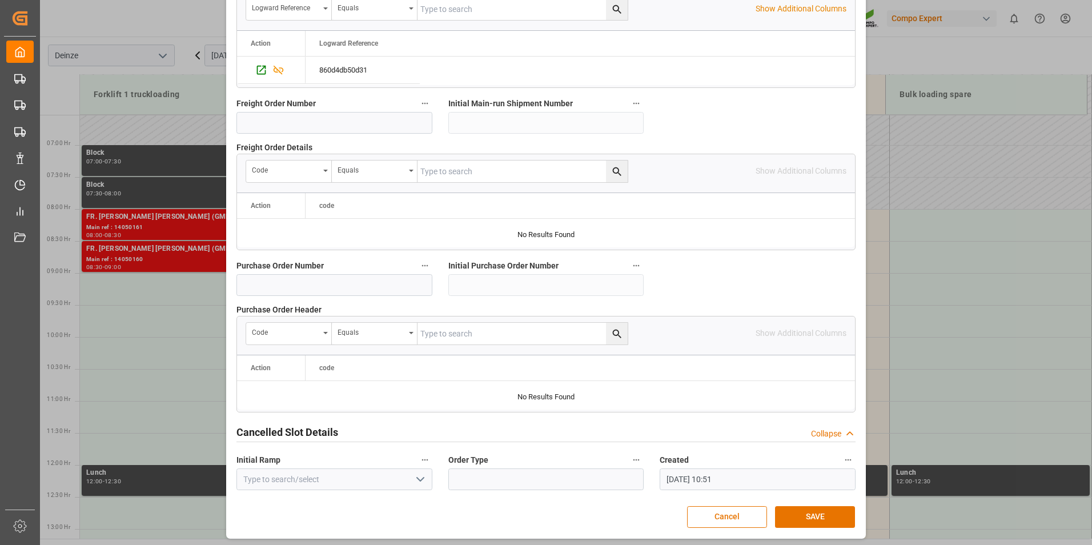
scroll to position [1040, 0]
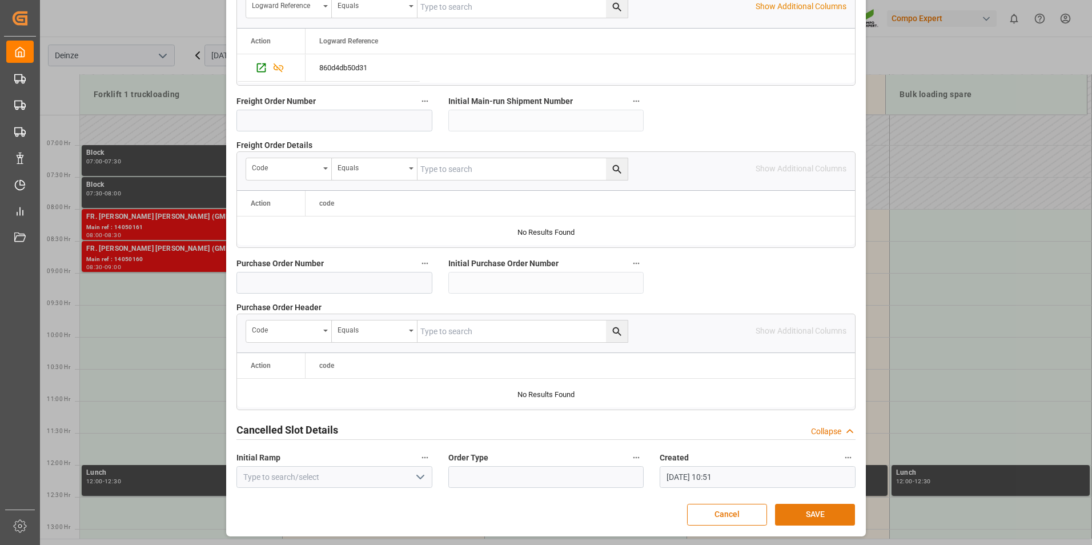
click at [804, 516] on button "SAVE" at bounding box center [815, 515] width 80 height 22
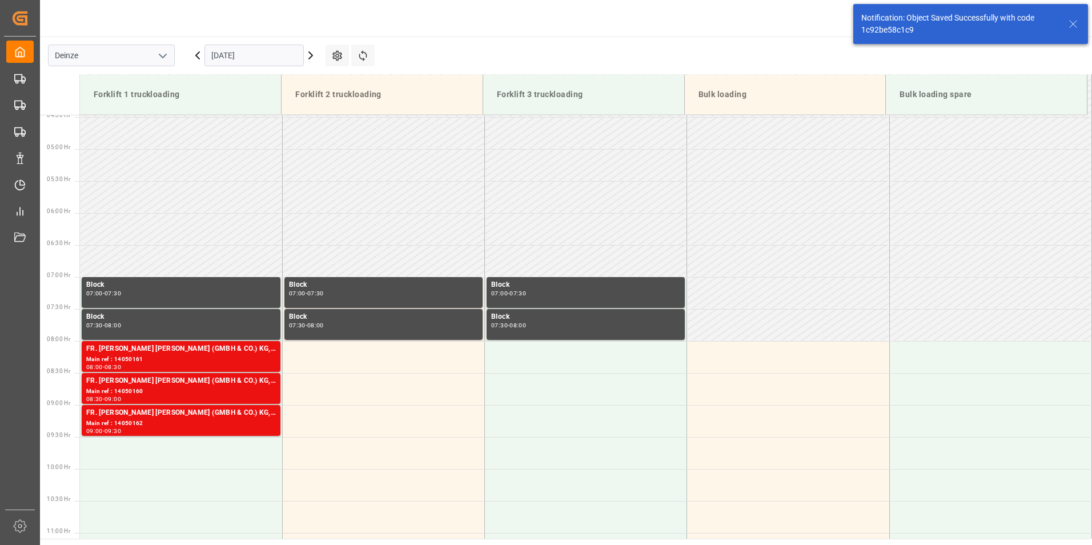
scroll to position [504, 0]
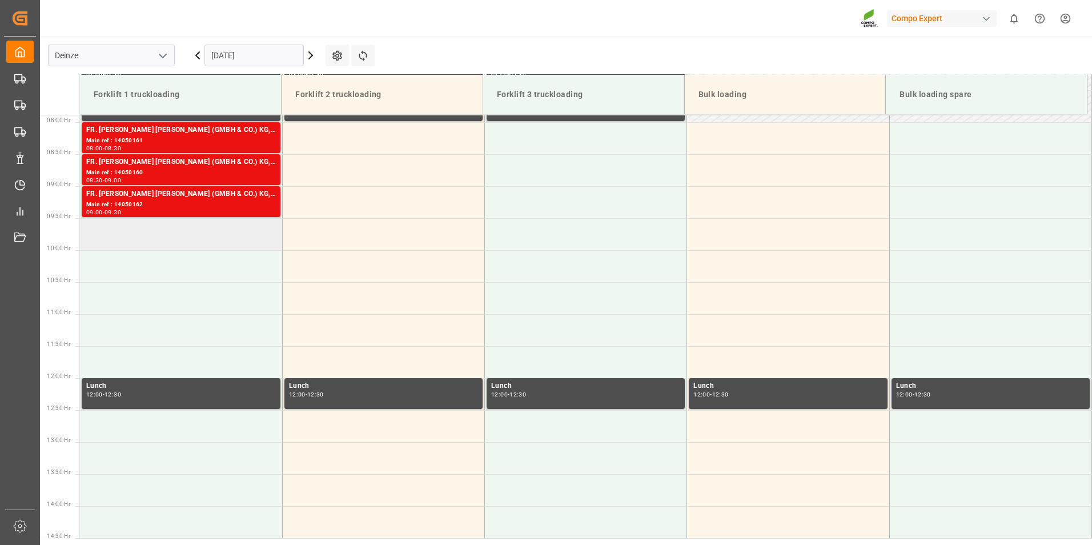
click at [186, 242] on td at bounding box center [181, 234] width 202 height 32
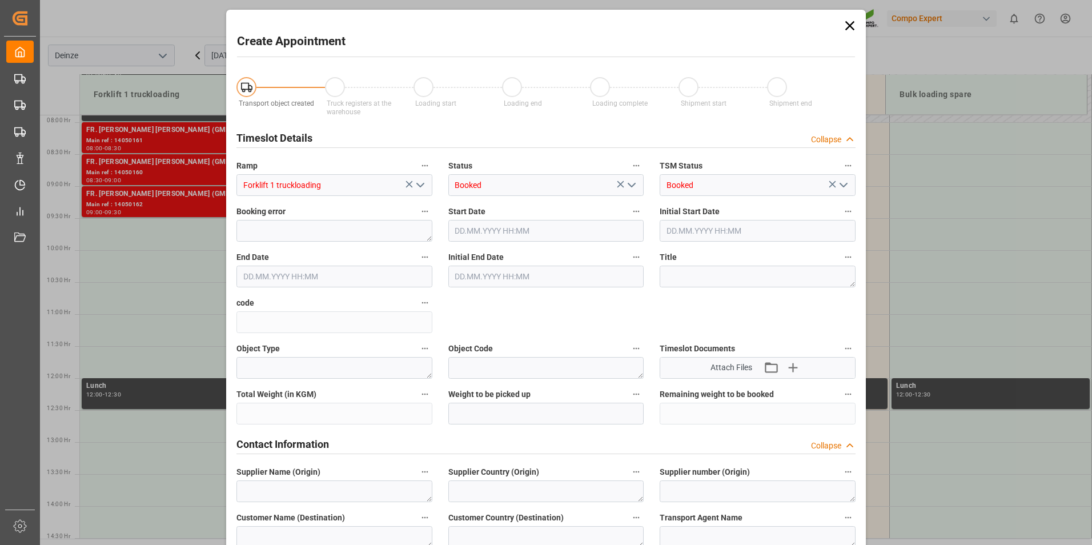
type input "29.09.2025 09:30"
type input "29.09.2025 10:00"
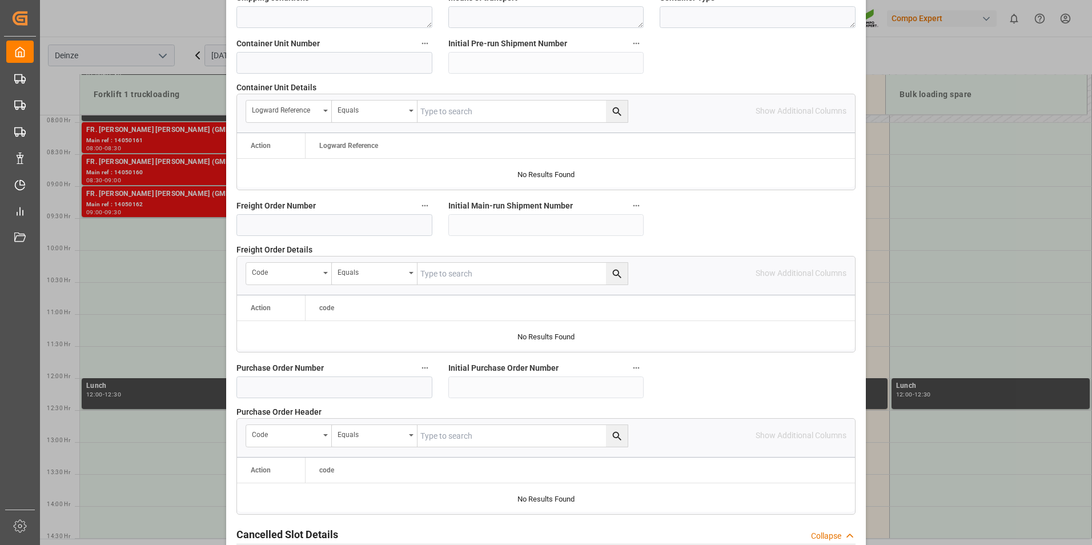
scroll to position [1040, 0]
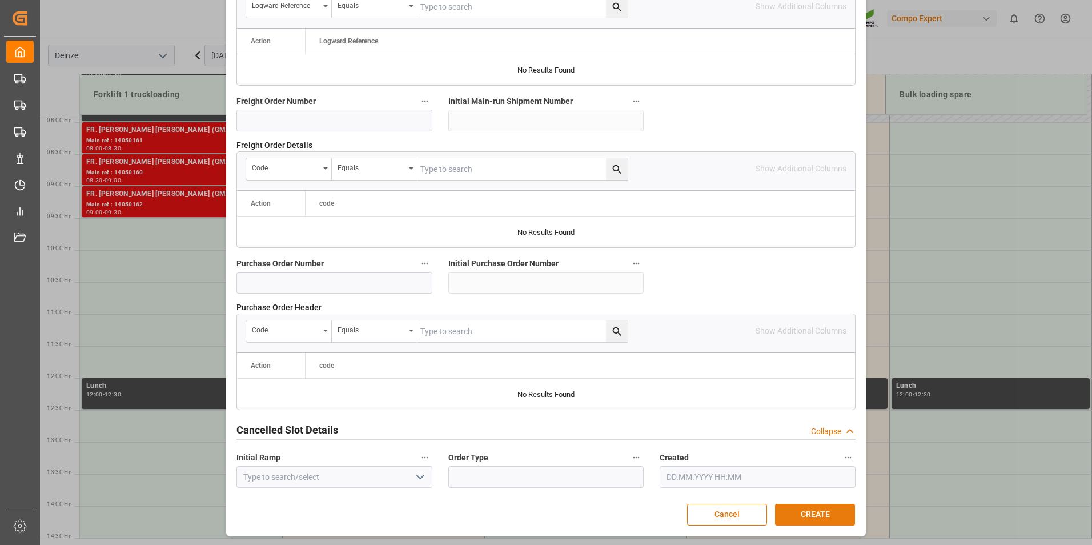
click at [814, 510] on button "CREATE" at bounding box center [815, 515] width 80 height 22
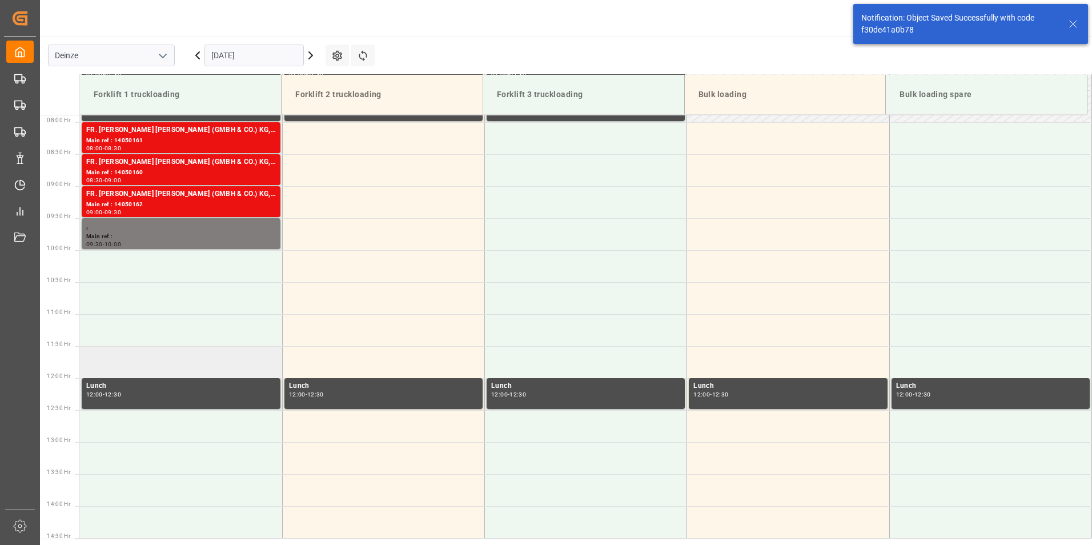
scroll to position [790, 0]
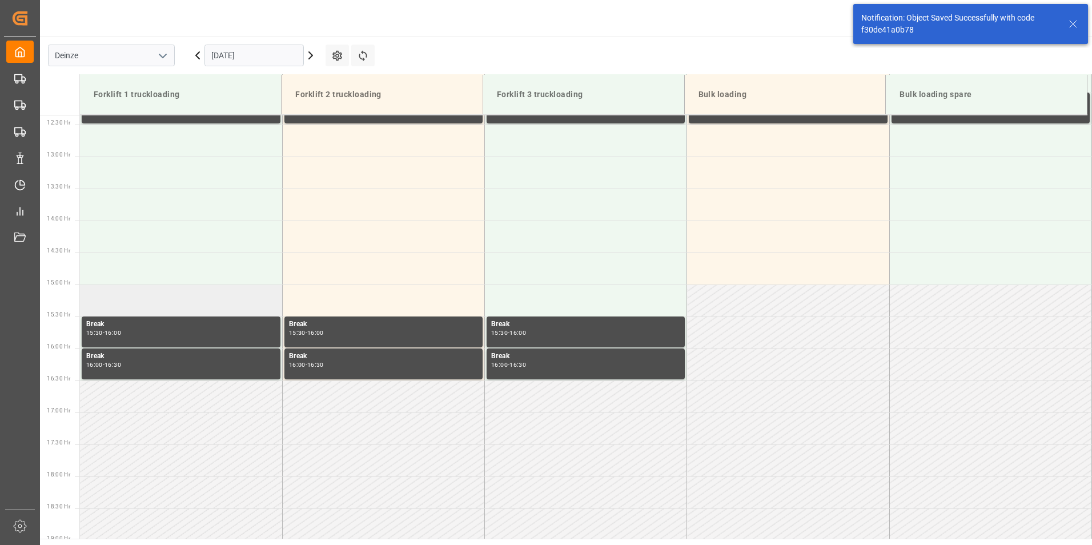
click at [103, 301] on td at bounding box center [181, 301] width 202 height 32
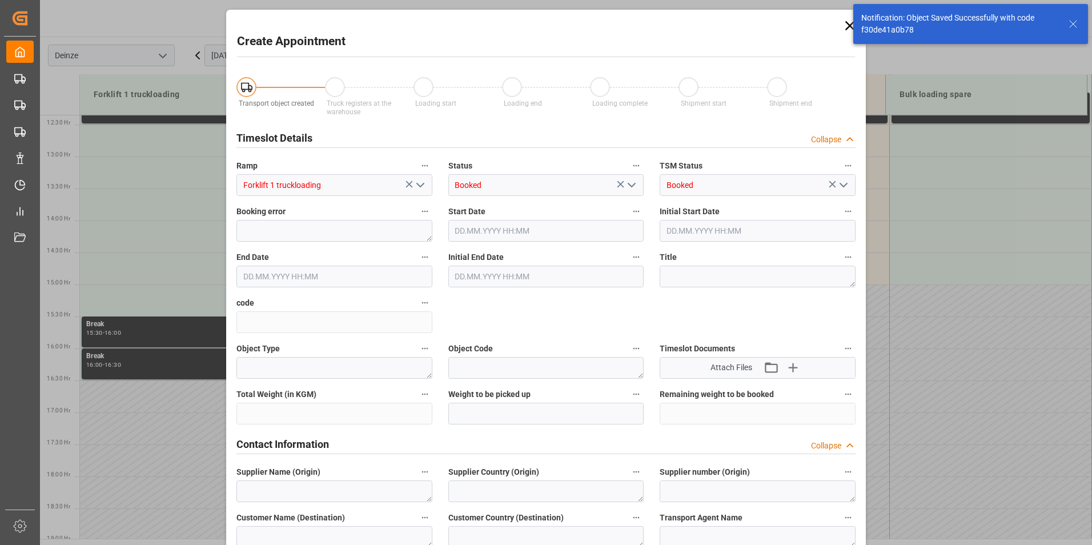
type input "29.09.2025 15:00"
type input "29.09.2025 15:30"
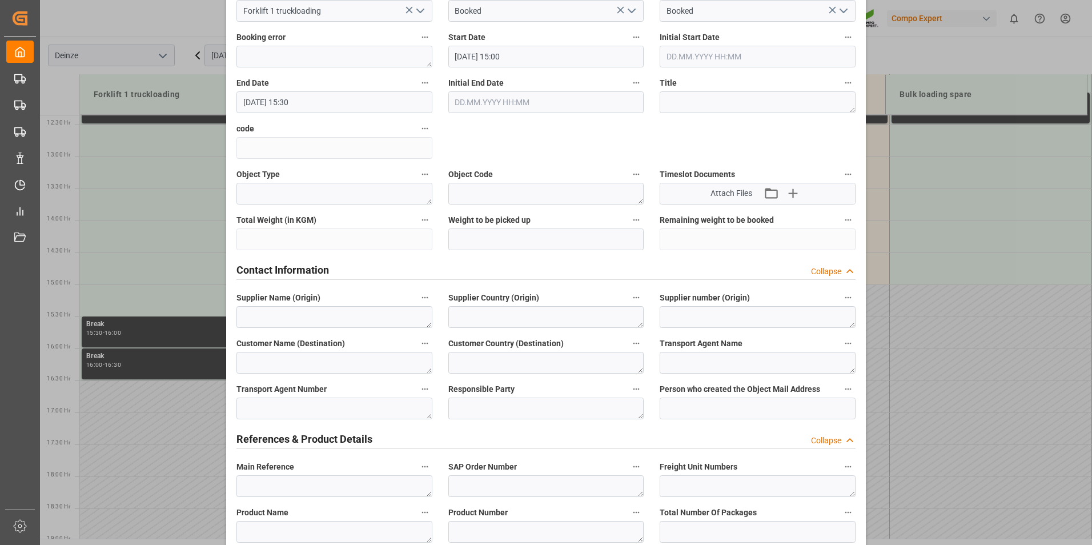
scroll to position [229, 0]
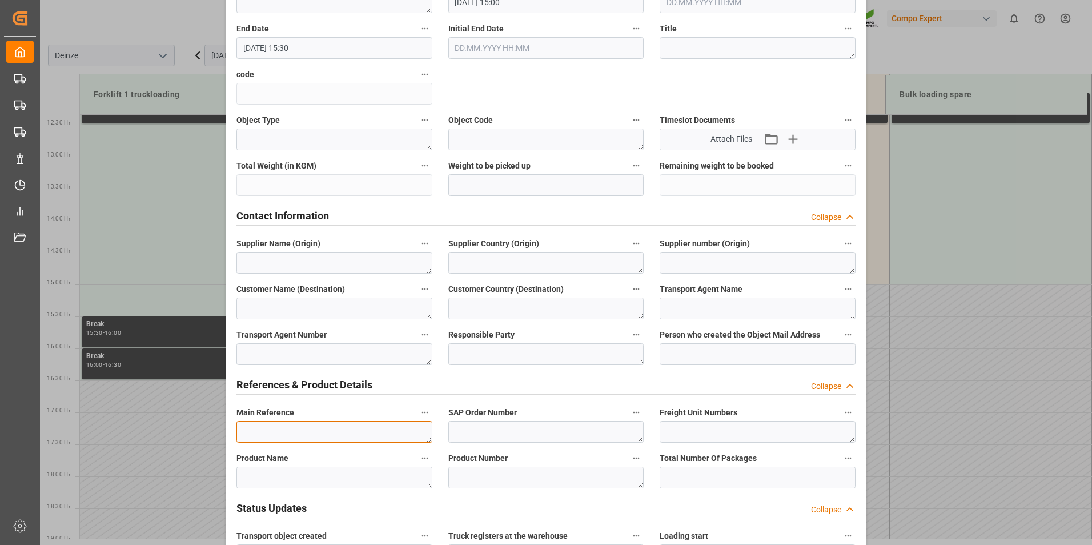
click at [264, 431] on textarea at bounding box center [335, 432] width 196 height 22
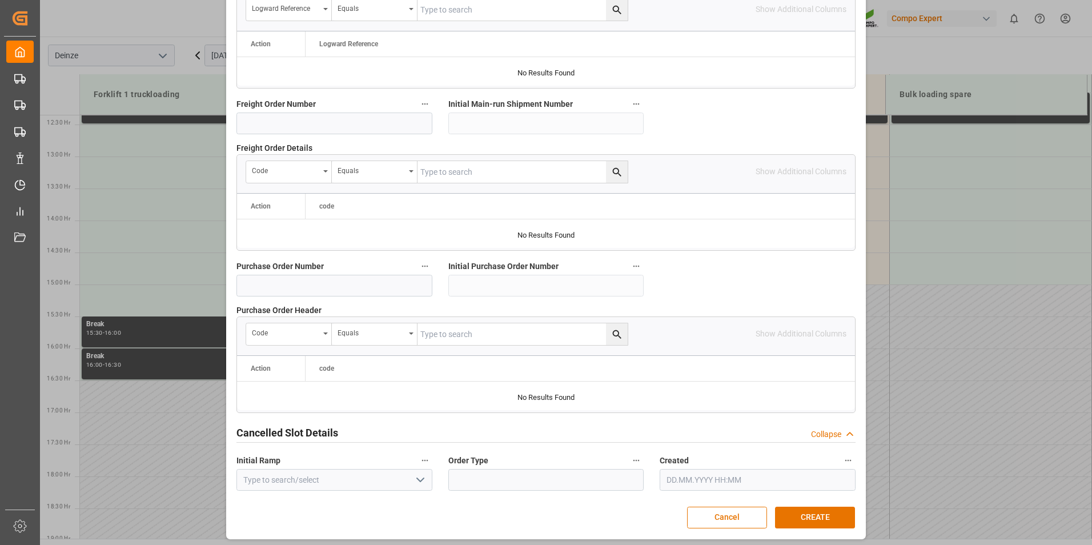
scroll to position [1040, 0]
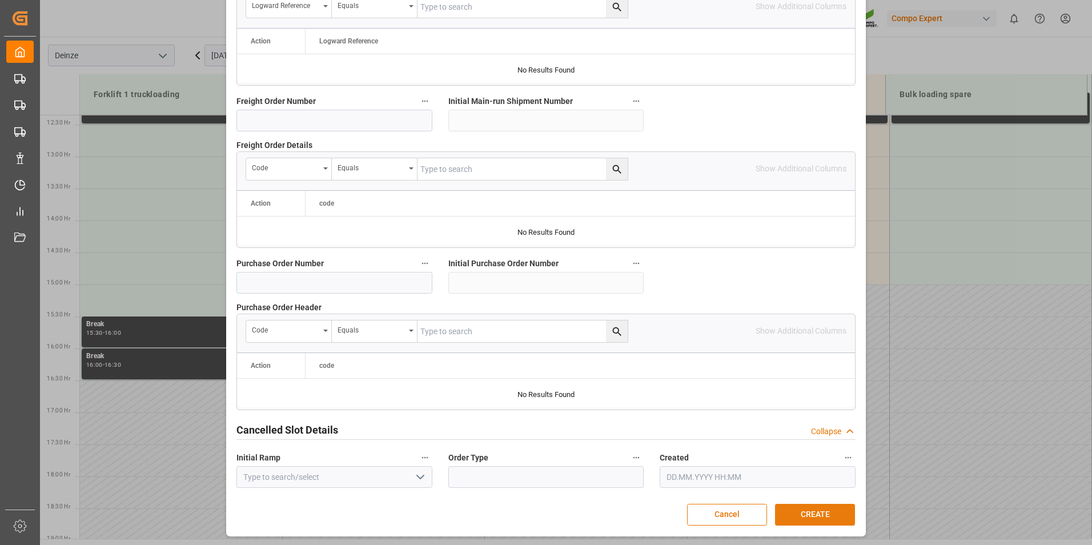
type textarea "DEMATRA"
click at [830, 516] on button "CREATE" at bounding box center [815, 515] width 80 height 22
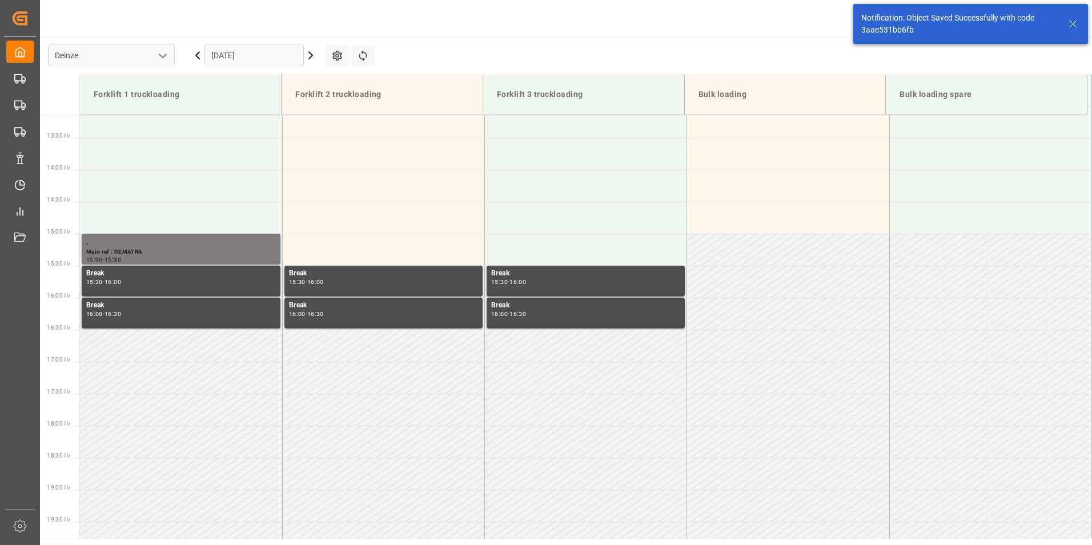
scroll to position [888, 0]
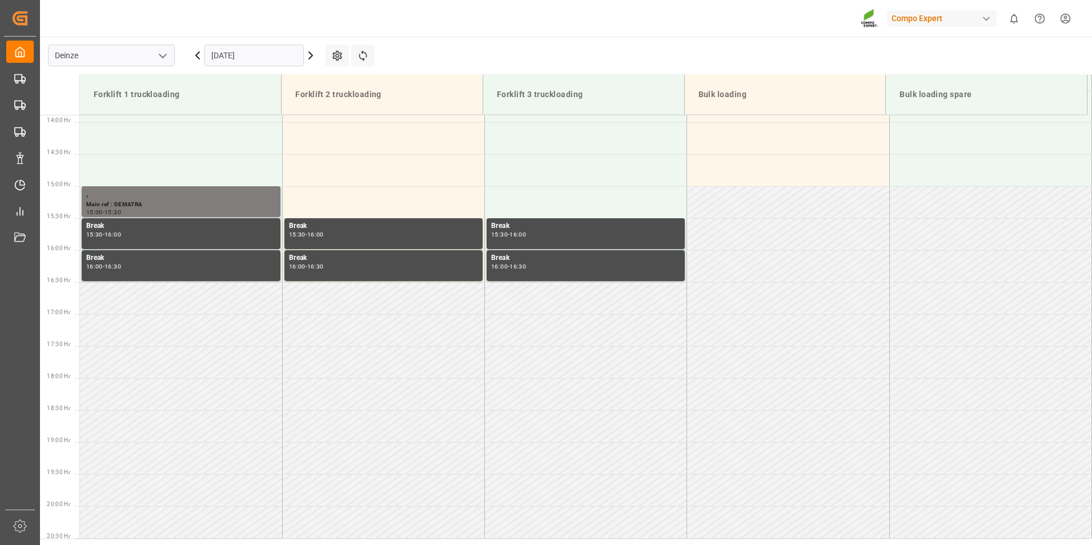
click at [289, 54] on input "29.09.2025" at bounding box center [254, 56] width 99 height 22
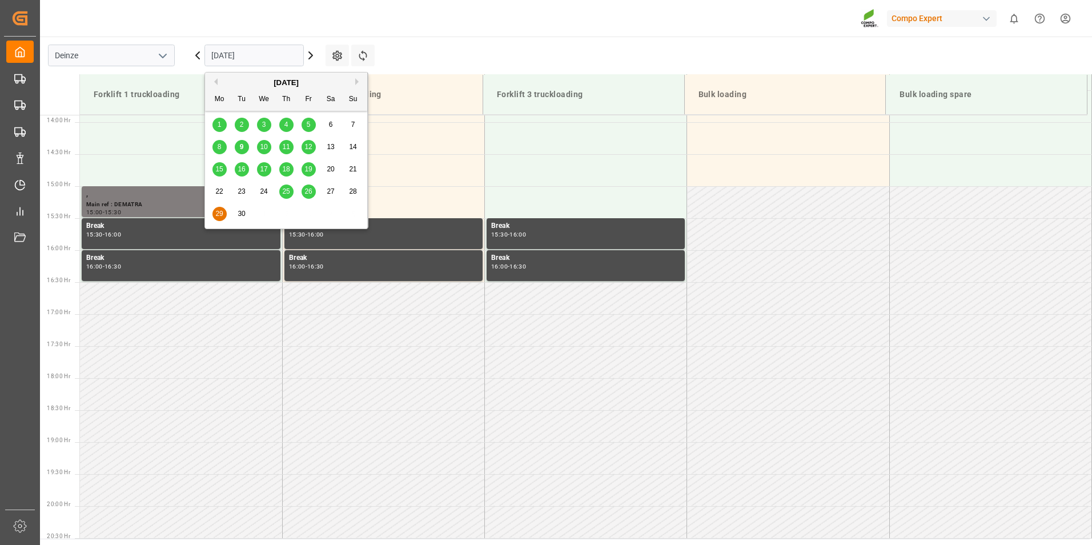
click at [241, 150] on span "9" at bounding box center [242, 147] width 4 height 8
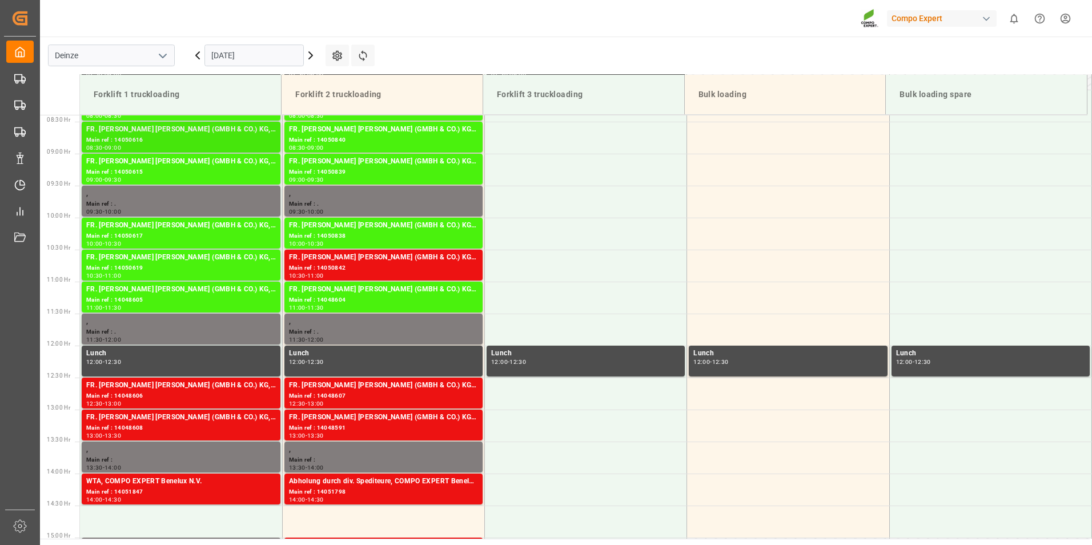
scroll to position [532, 0]
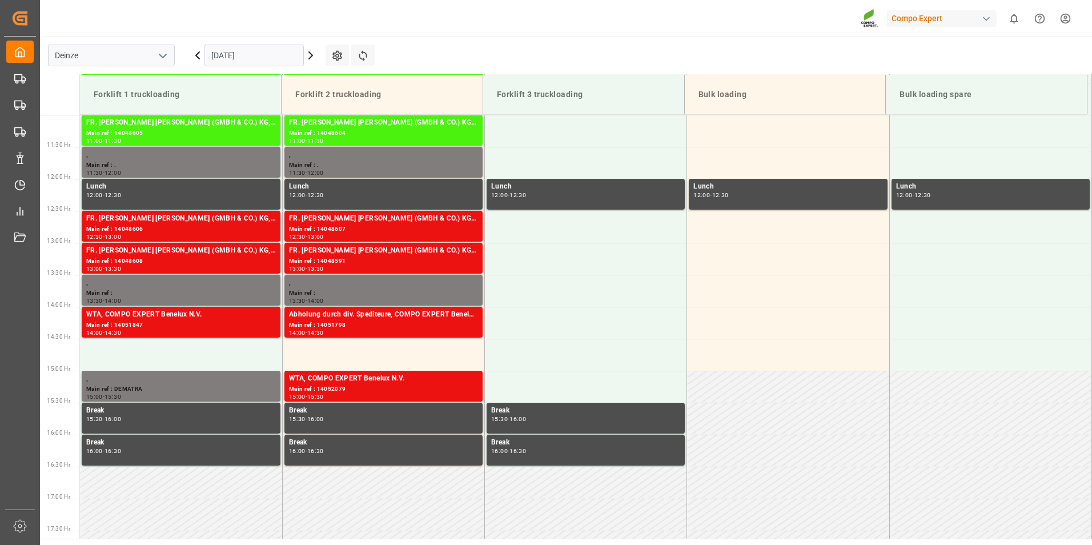
scroll to position [703, 0]
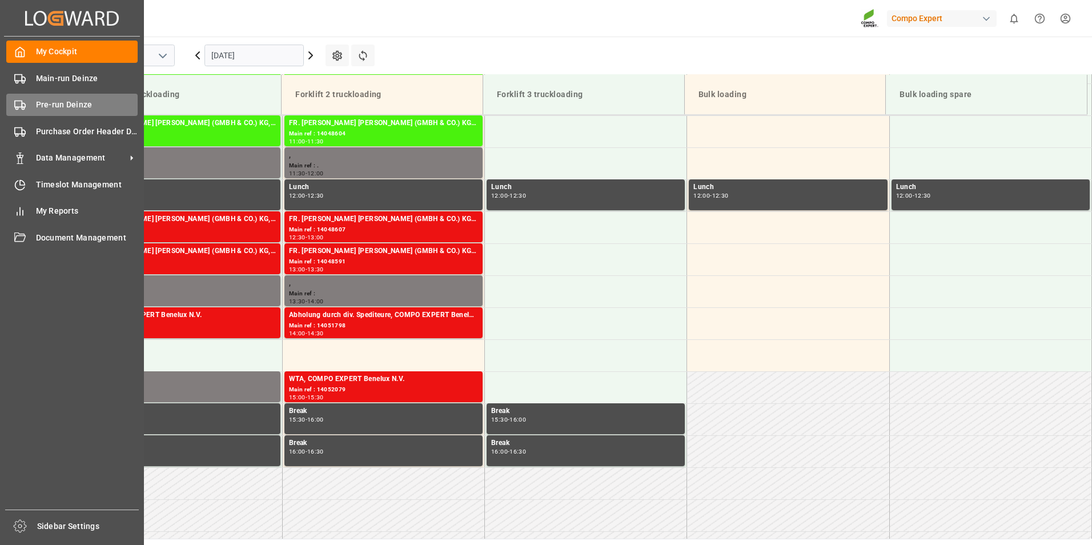
click at [19, 105] on icon at bounding box center [19, 104] width 11 height 11
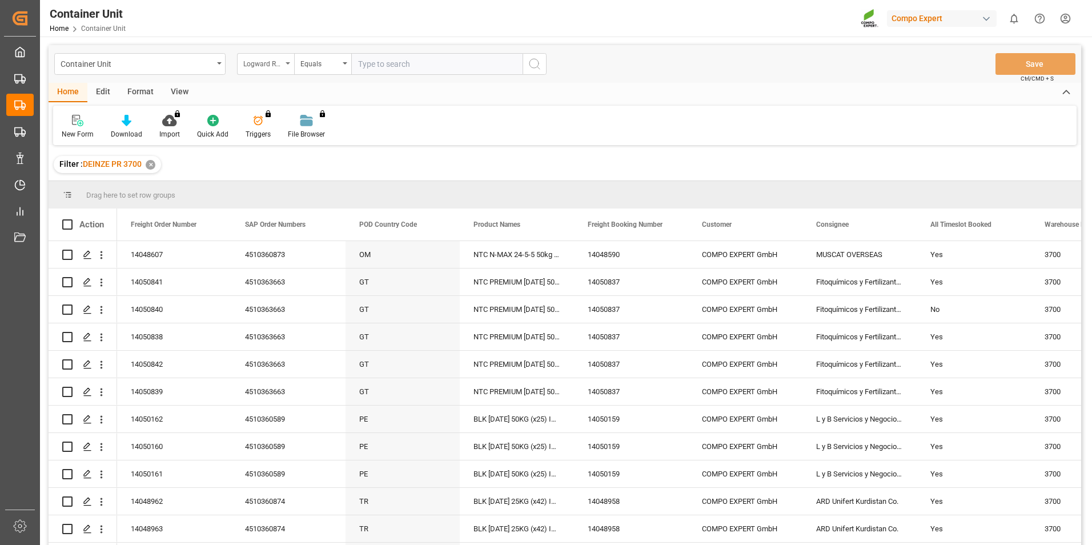
click at [288, 65] on div "Logward Reference" at bounding box center [265, 64] width 57 height 22
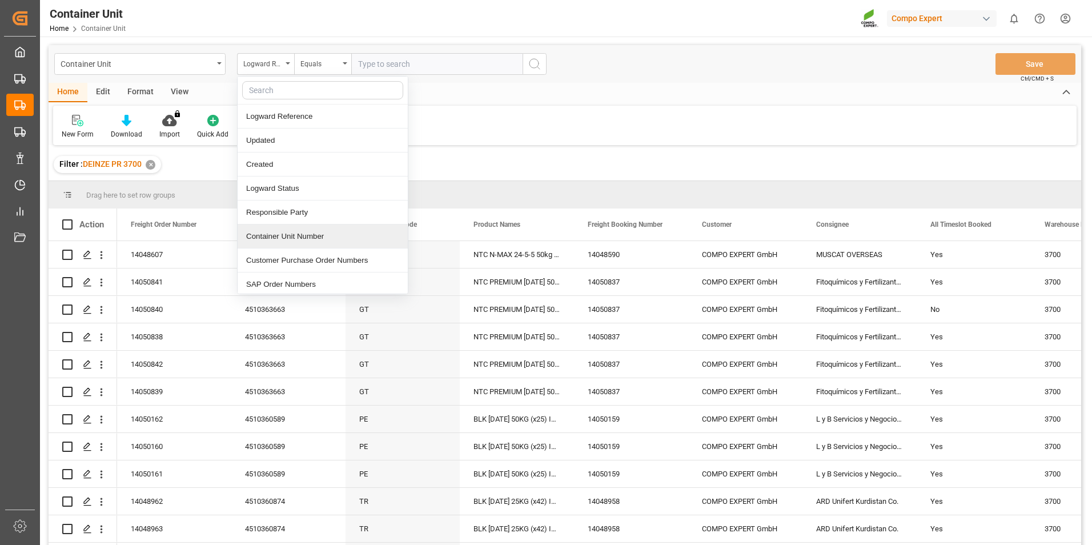
click at [282, 234] on div "Container Unit Number" at bounding box center [323, 237] width 170 height 24
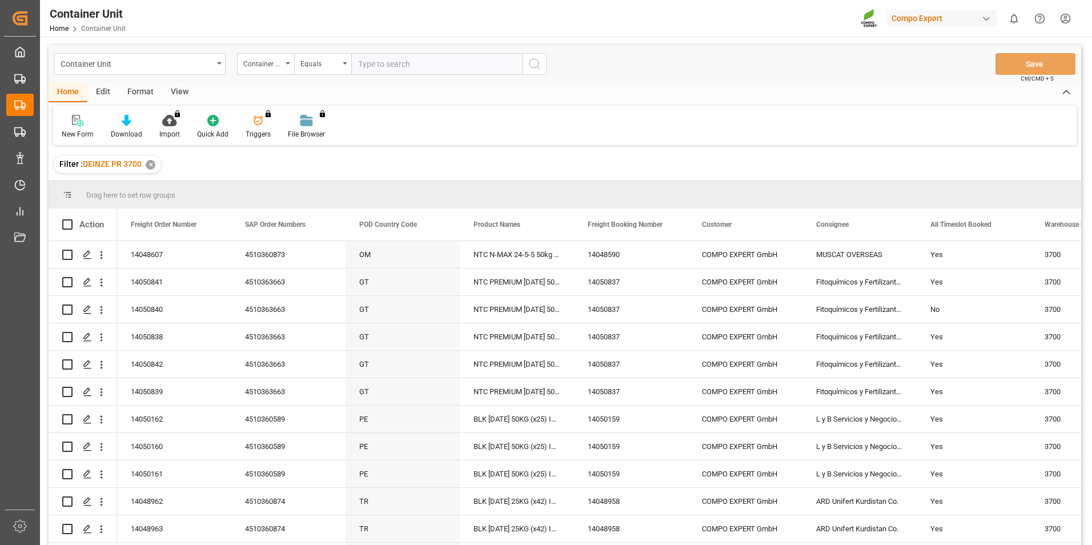
click at [361, 65] on input "text" at bounding box center [436, 64] width 171 height 22
type input "14050233"
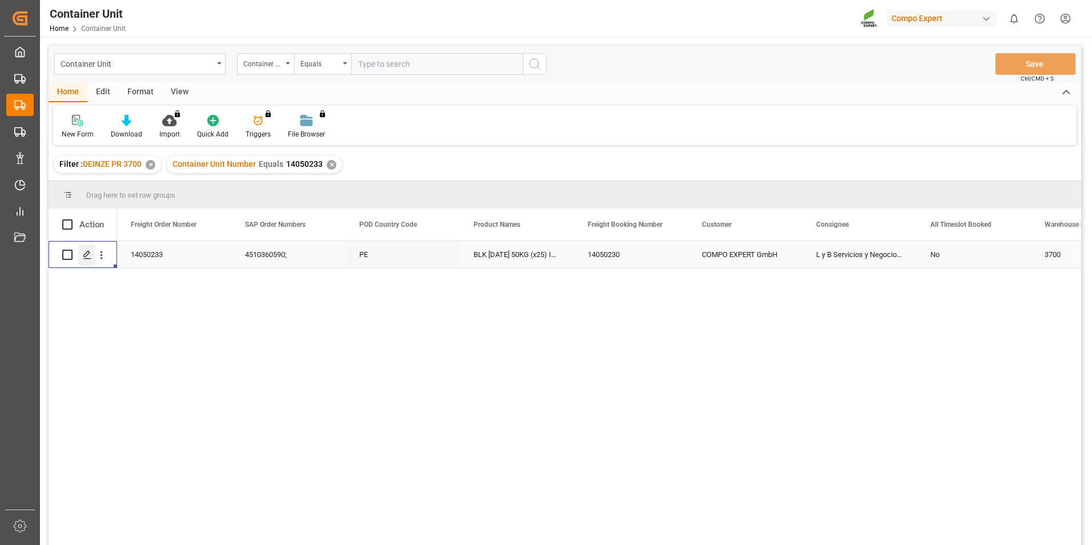
click at [86, 255] on icon "Press SPACE to select this row." at bounding box center [87, 254] width 9 height 9
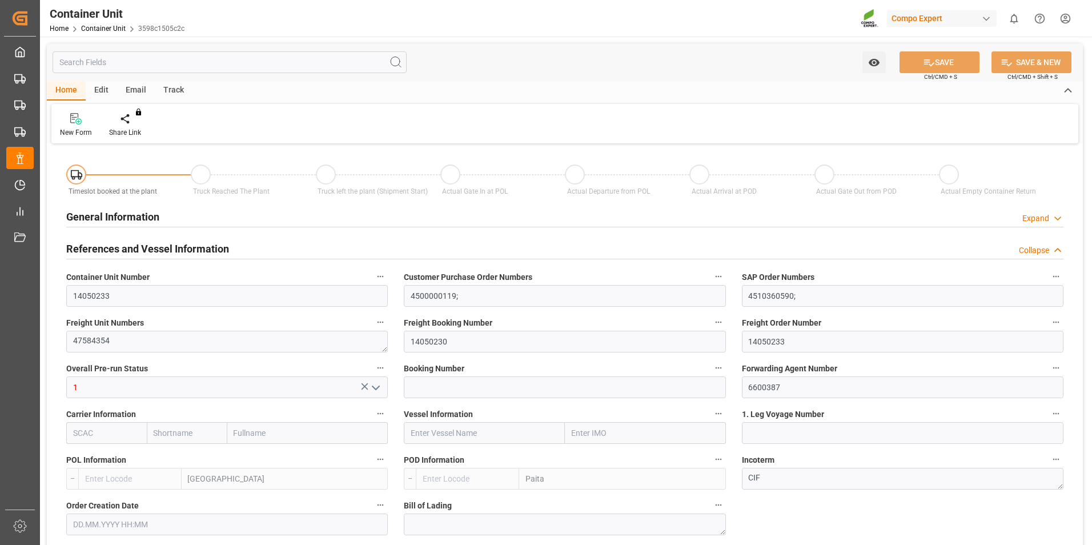
type input "BEANR"
type input "PEPAI"
type input "0"
type input "48"
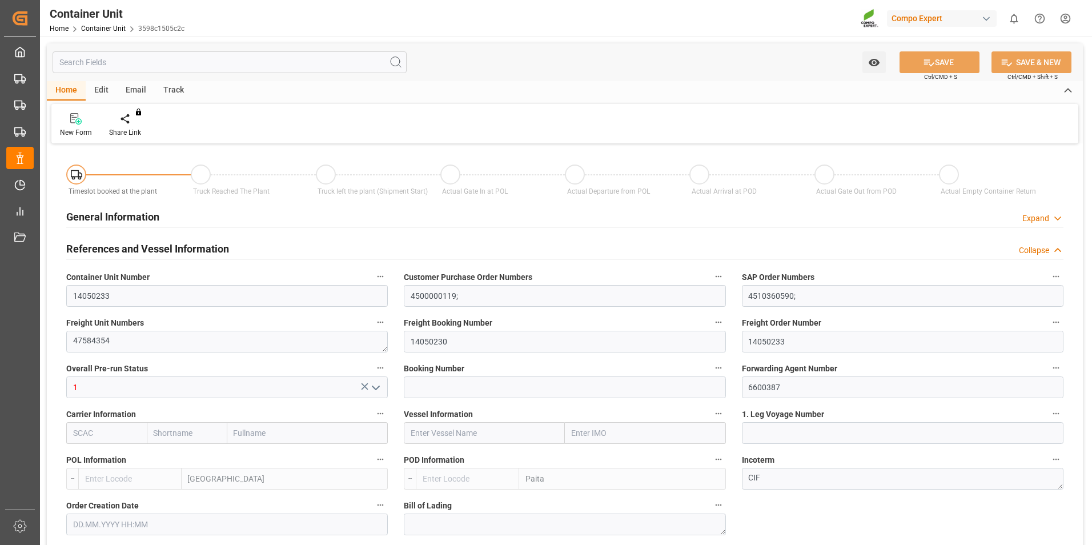
type input "20480"
type input "[DATE] 16:48"
type input "[DATE]"
click at [135, 122] on icon at bounding box center [134, 118] width 8 height 10
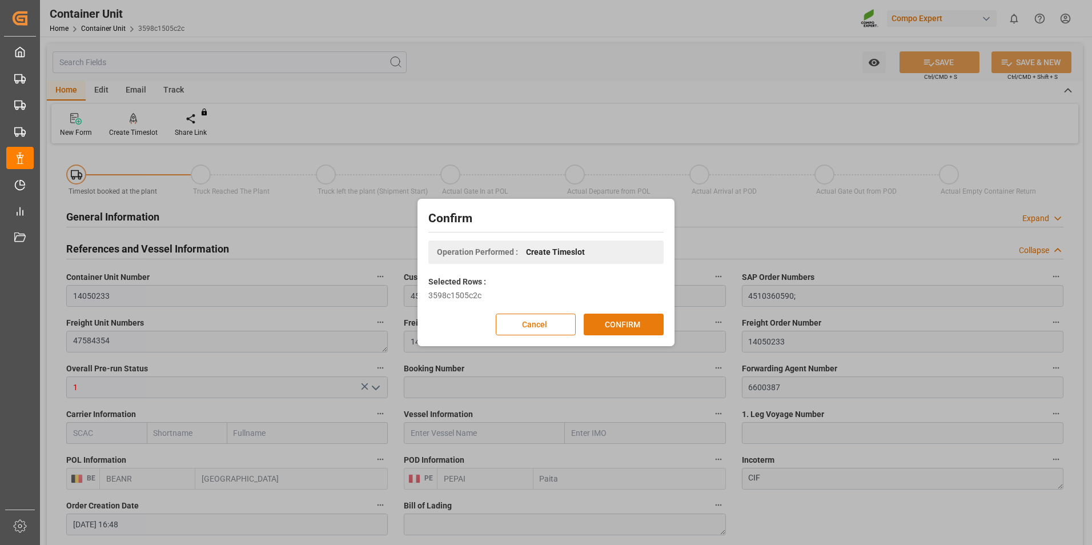
click at [639, 322] on button "CONFIRM" at bounding box center [624, 325] width 80 height 22
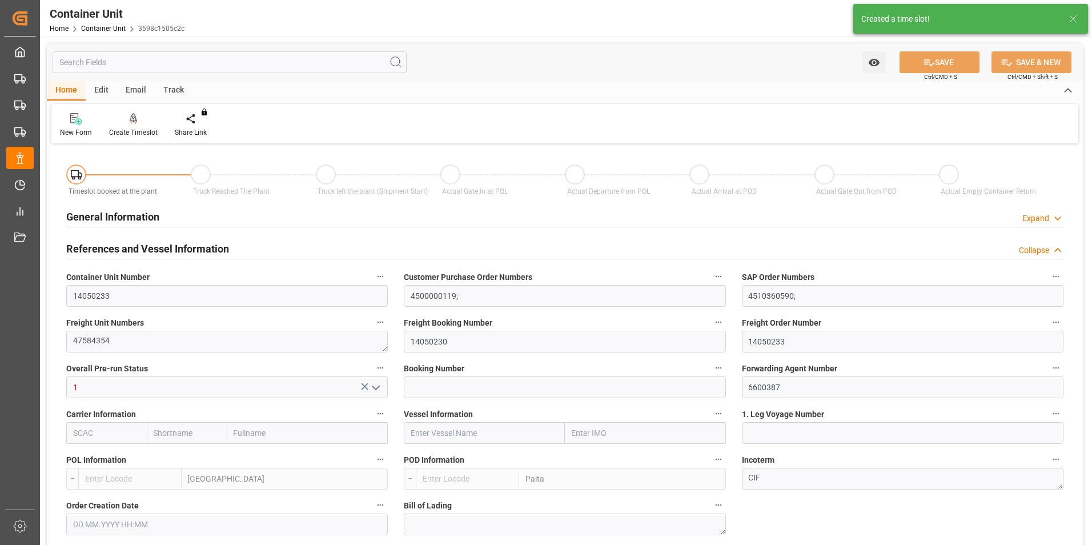
type input "BEANR"
type input "PEPAI"
type input "0"
type input "48"
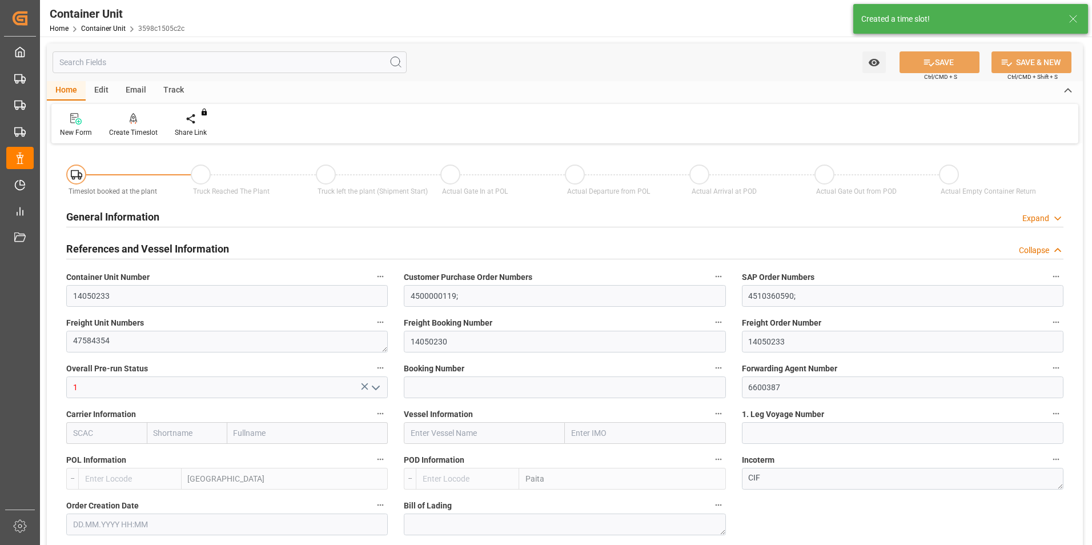
type input "20480"
type input "[DATE] 16:48"
type input "[DATE]"
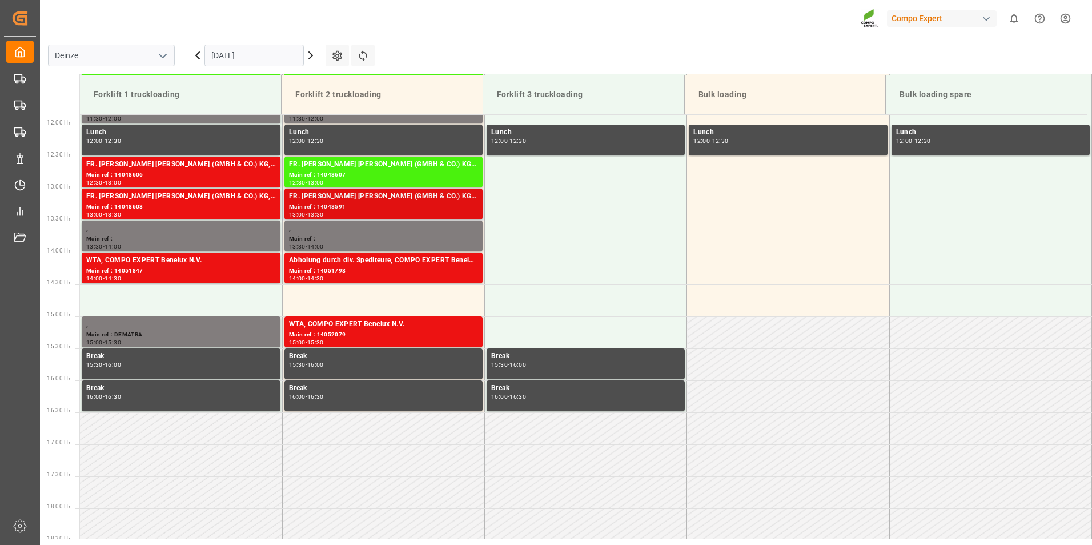
scroll to position [760, 0]
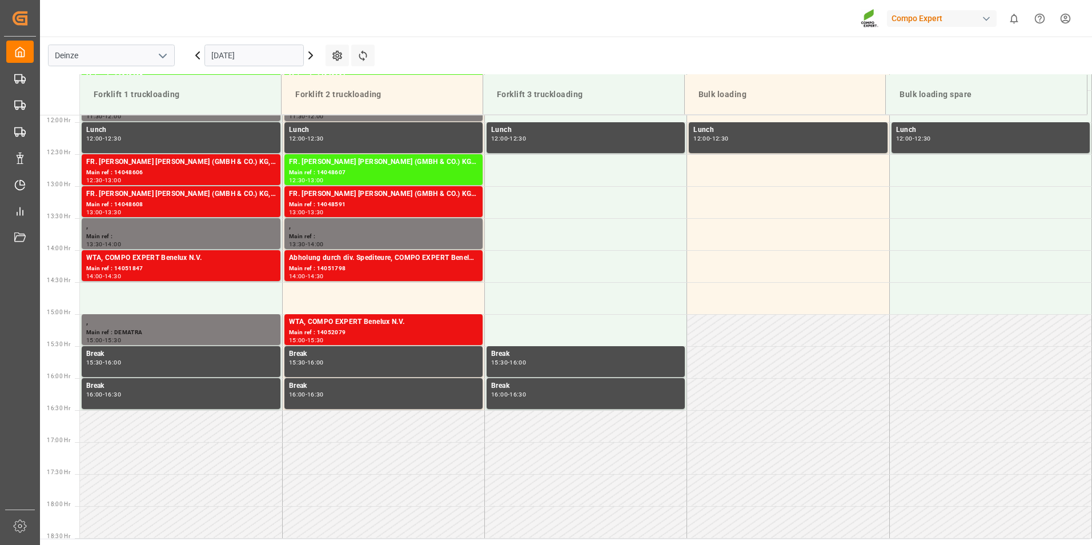
click at [271, 50] on input "[DATE]" at bounding box center [254, 56] width 99 height 22
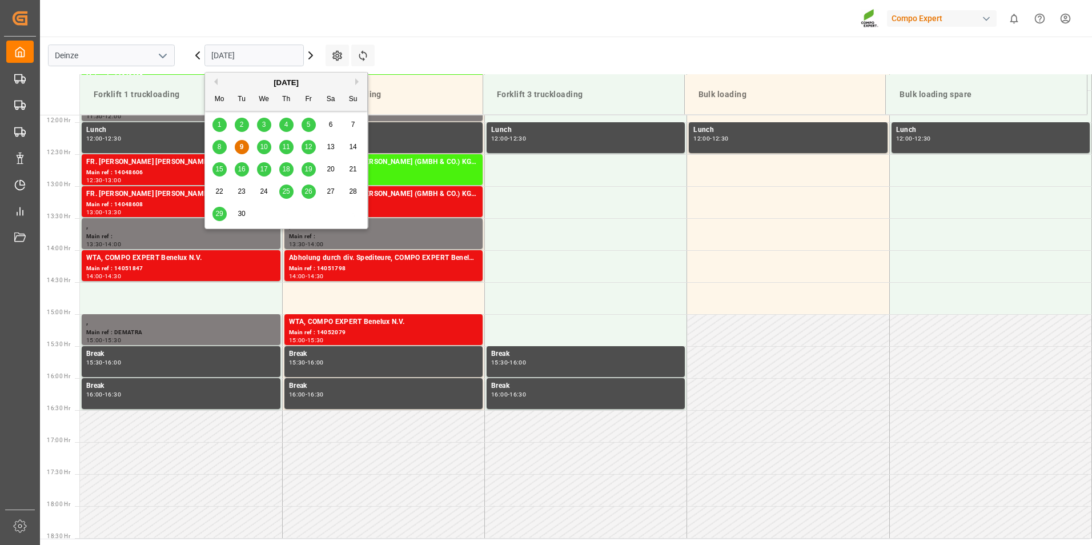
click at [221, 216] on span "29" at bounding box center [218, 214] width 7 height 8
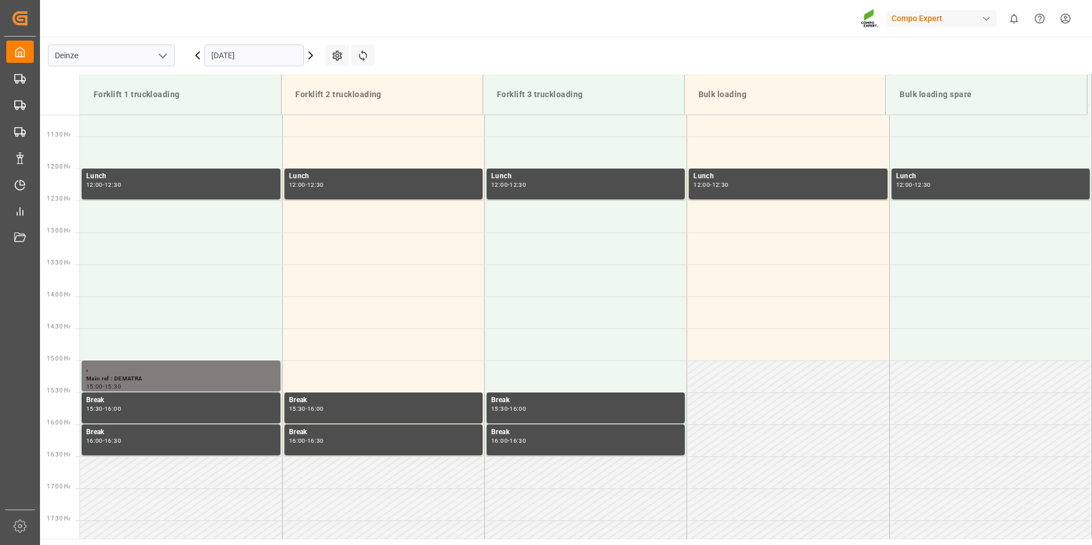
scroll to position [532, 0]
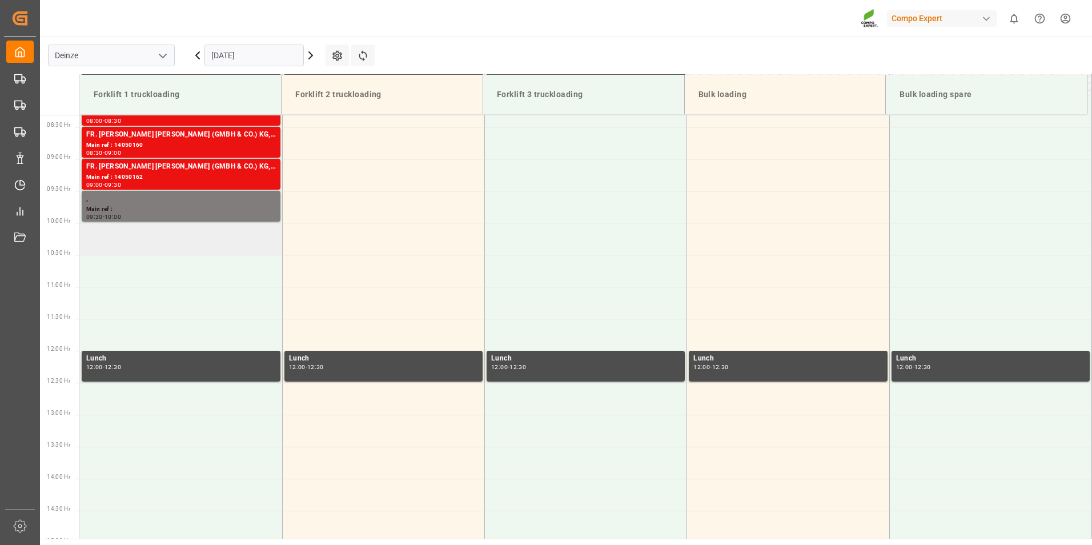
click at [117, 239] on td at bounding box center [181, 239] width 202 height 32
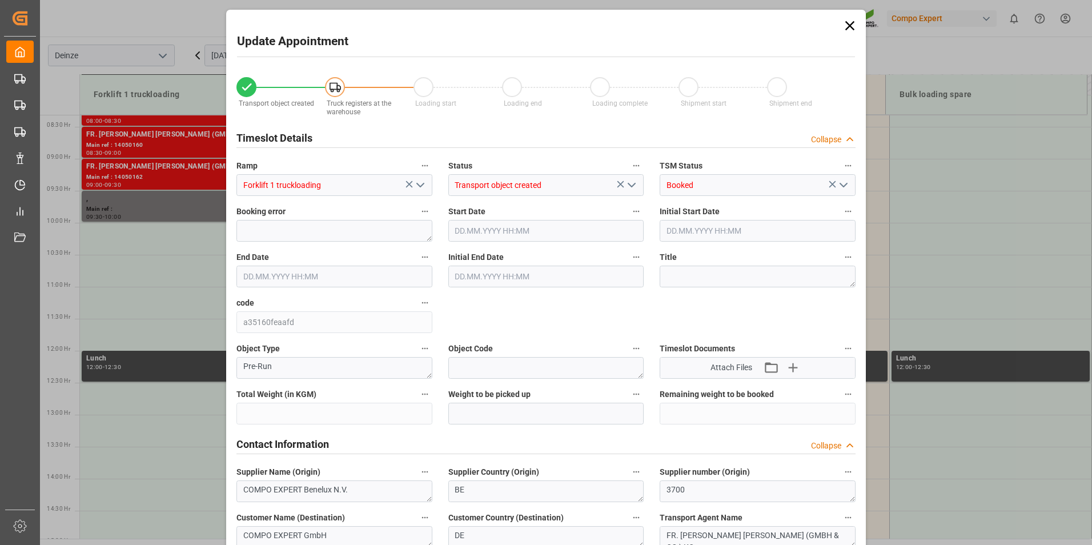
type input "20480"
type input "48"
type input "[DATE] 10:00"
type input "[DATE] 10:30"
type input "[DATE] 16:48"
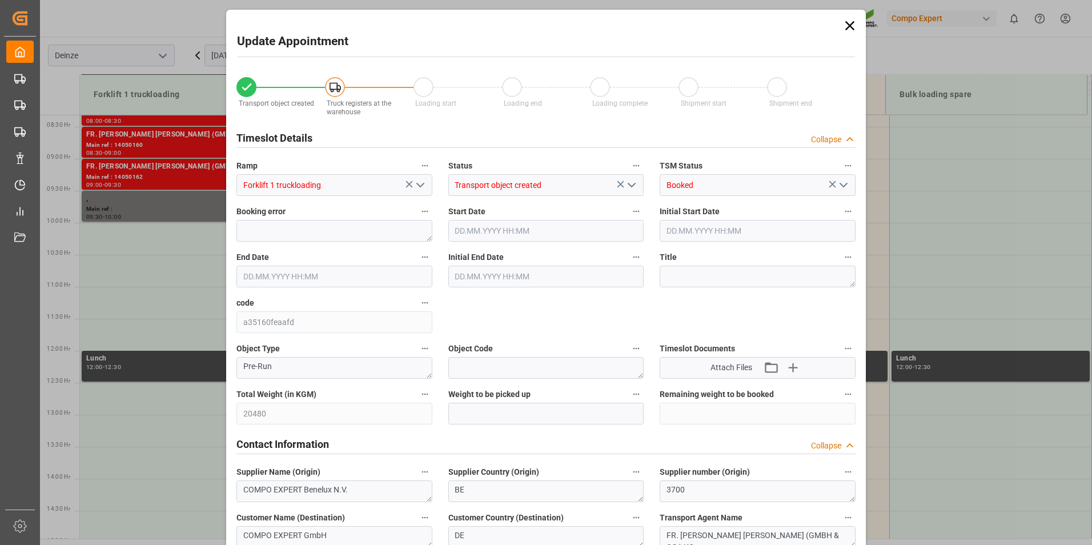
type input "[DATE] 11:10"
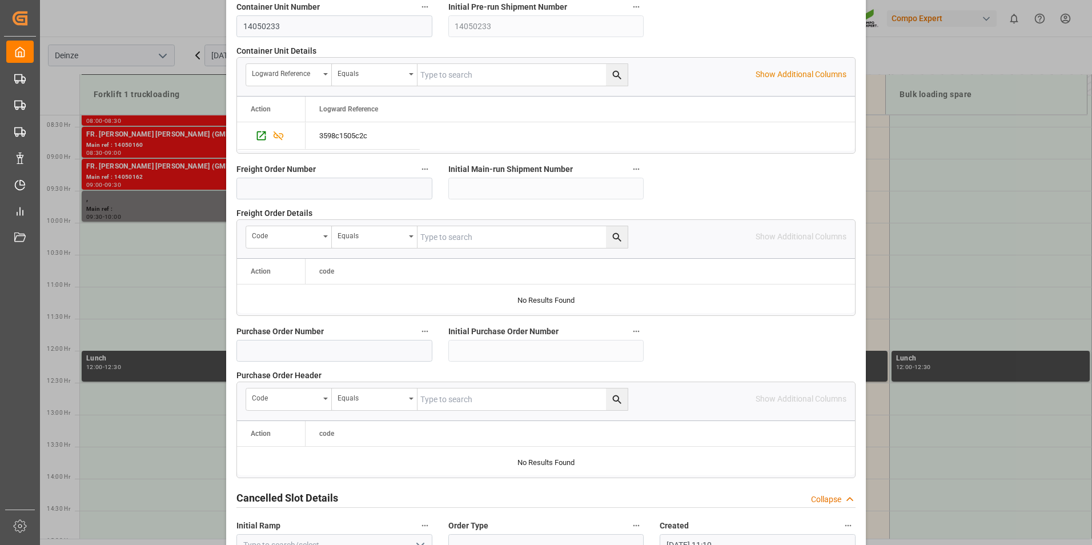
scroll to position [1040, 0]
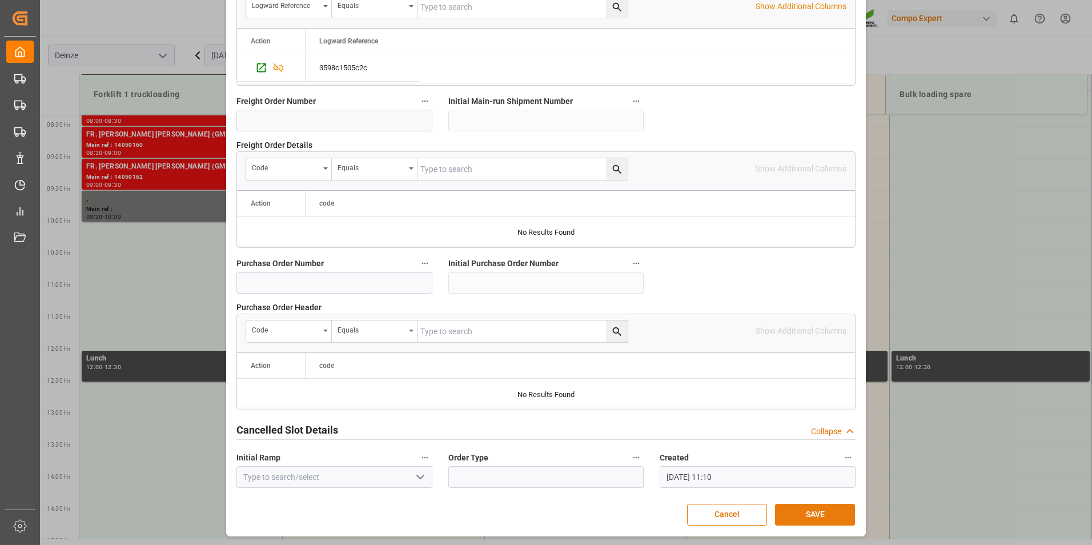
click at [810, 517] on button "SAVE" at bounding box center [815, 515] width 80 height 22
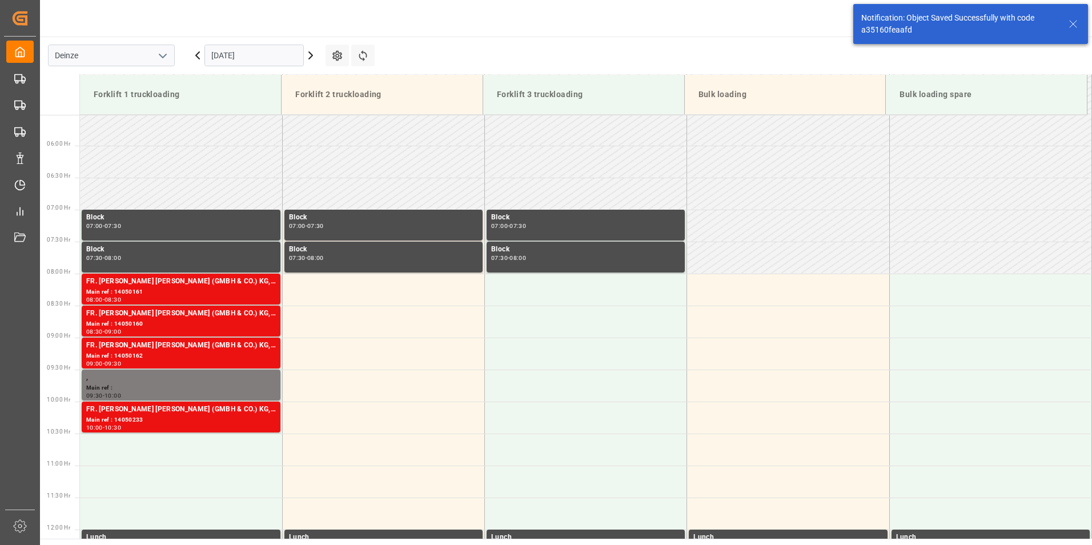
scroll to position [568, 0]
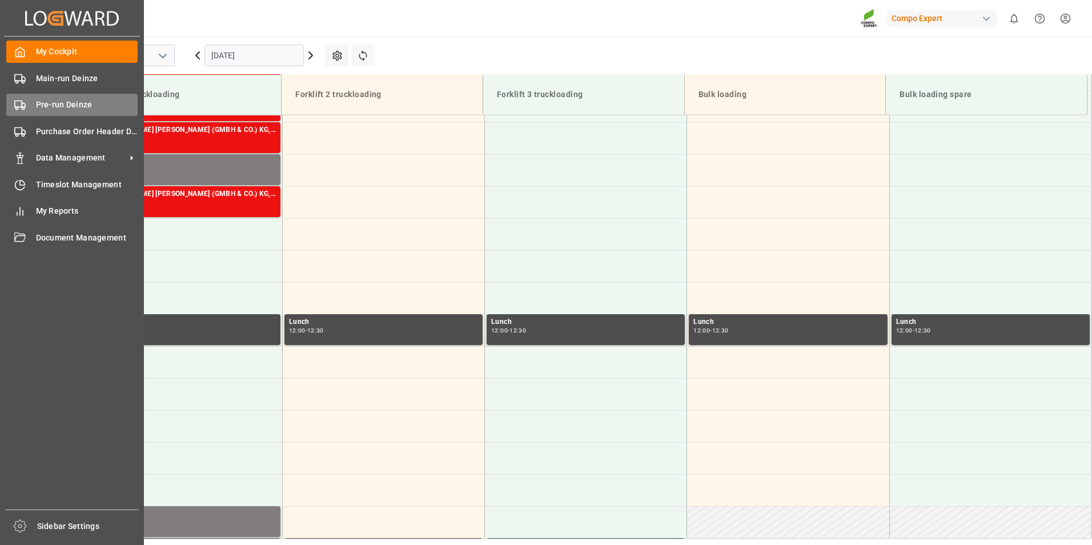
click at [21, 102] on icon at bounding box center [19, 104] width 11 height 11
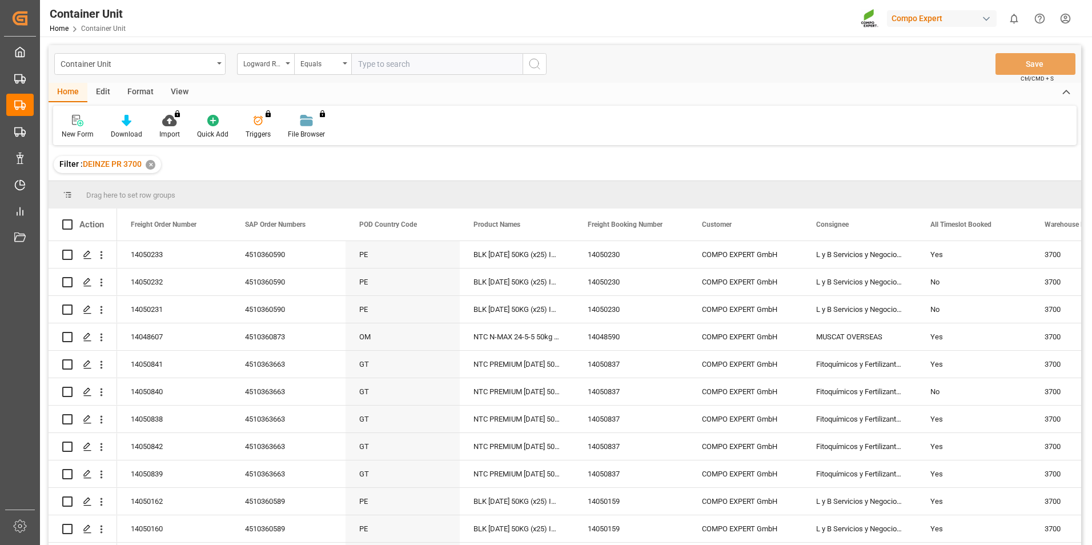
click at [287, 65] on div "Logward Reference" at bounding box center [265, 64] width 57 height 22
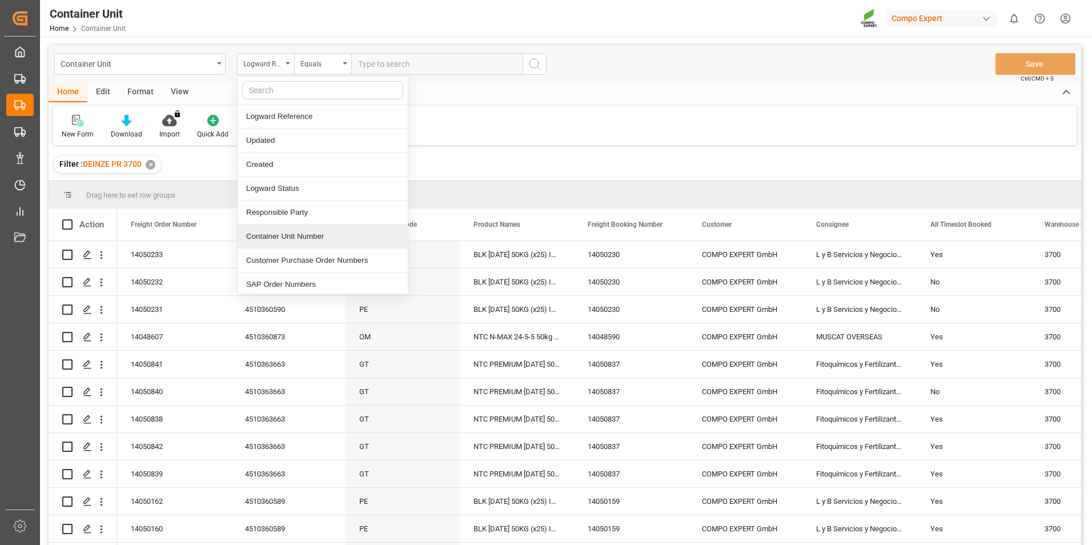
click at [274, 235] on div "Container Unit Number" at bounding box center [323, 237] width 170 height 24
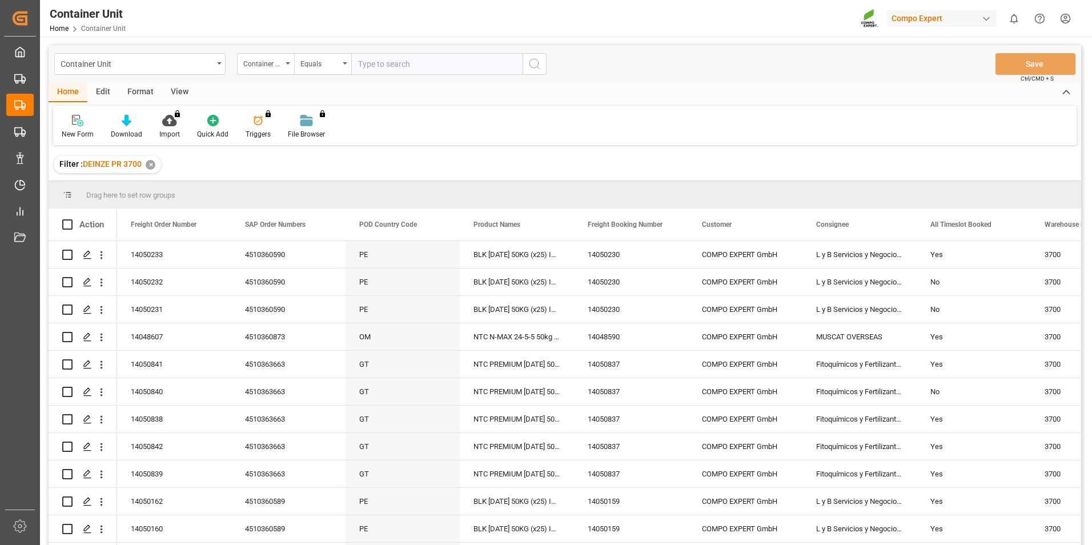
click at [364, 71] on input "text" at bounding box center [436, 64] width 171 height 22
type input "14050231"
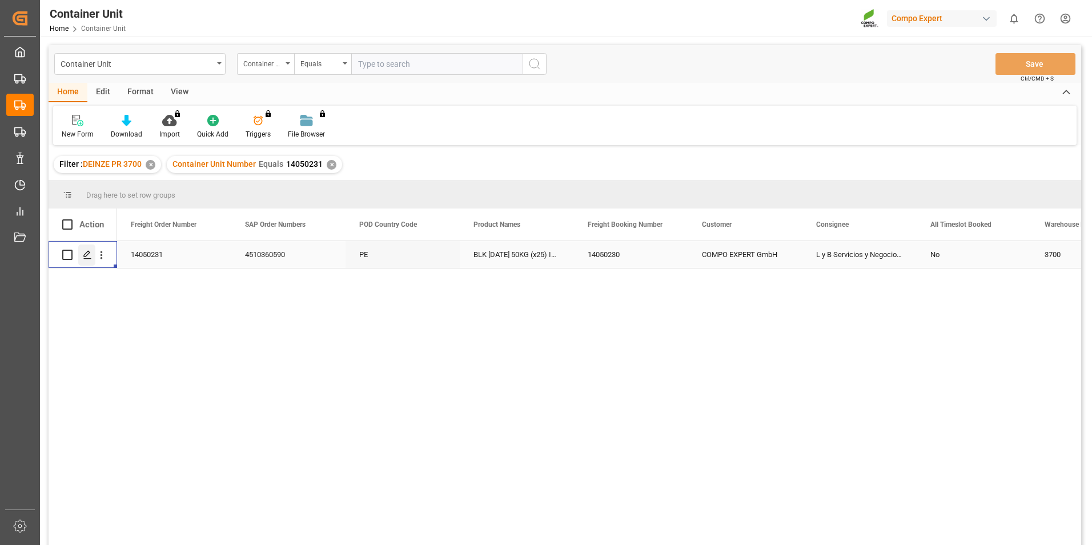
click at [85, 255] on icon "Press SPACE to select this row." at bounding box center [87, 254] width 9 height 9
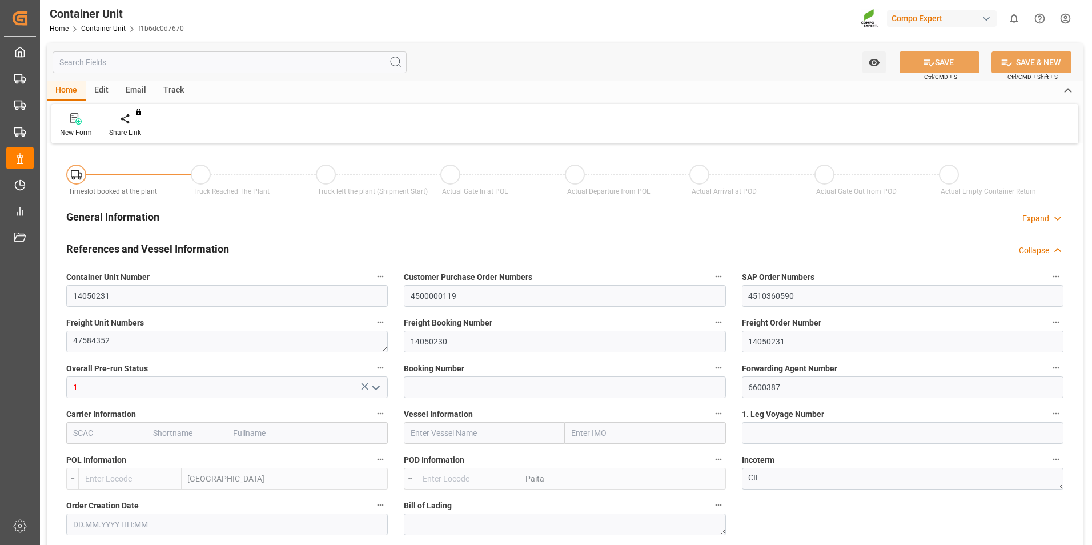
type input "BEANR"
type input "PEPAI"
type input "0"
type input "48"
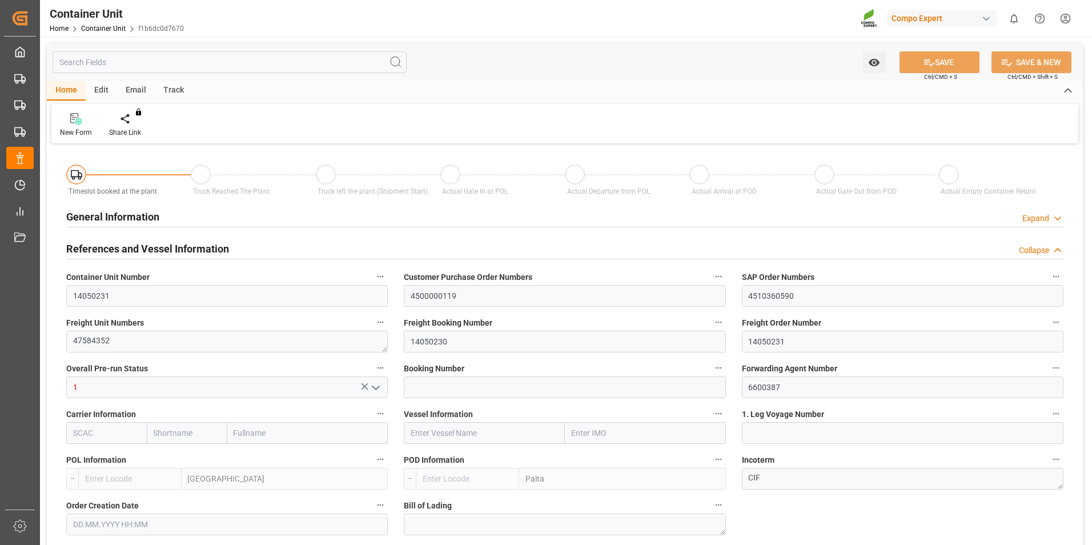
type input "20480"
type input "[DATE] 16:48"
type input "[DATE]"
click at [134, 127] on div "Create Timeslot" at bounding box center [134, 125] width 66 height 25
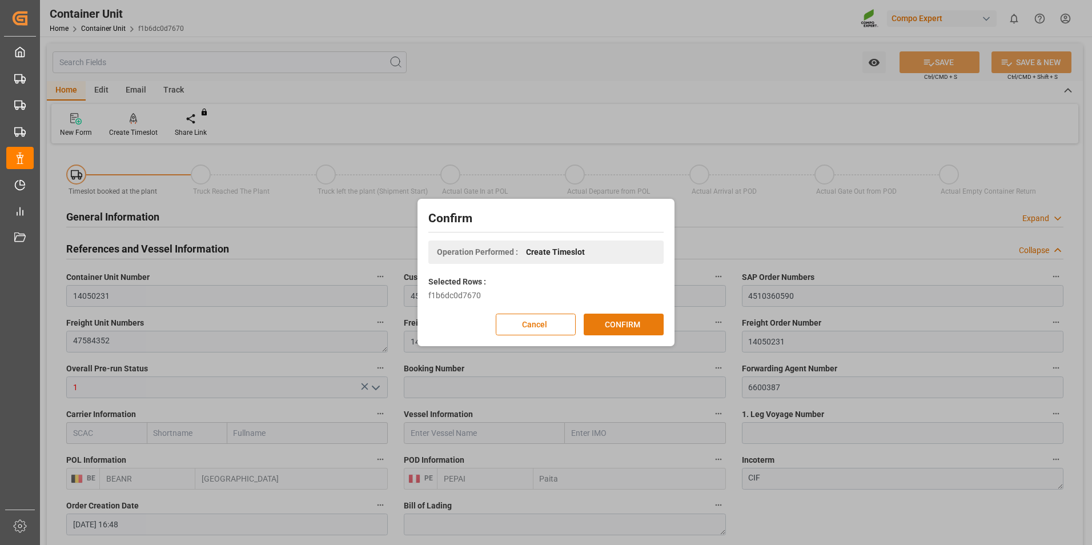
click at [605, 330] on button "CONFIRM" at bounding box center [624, 325] width 80 height 22
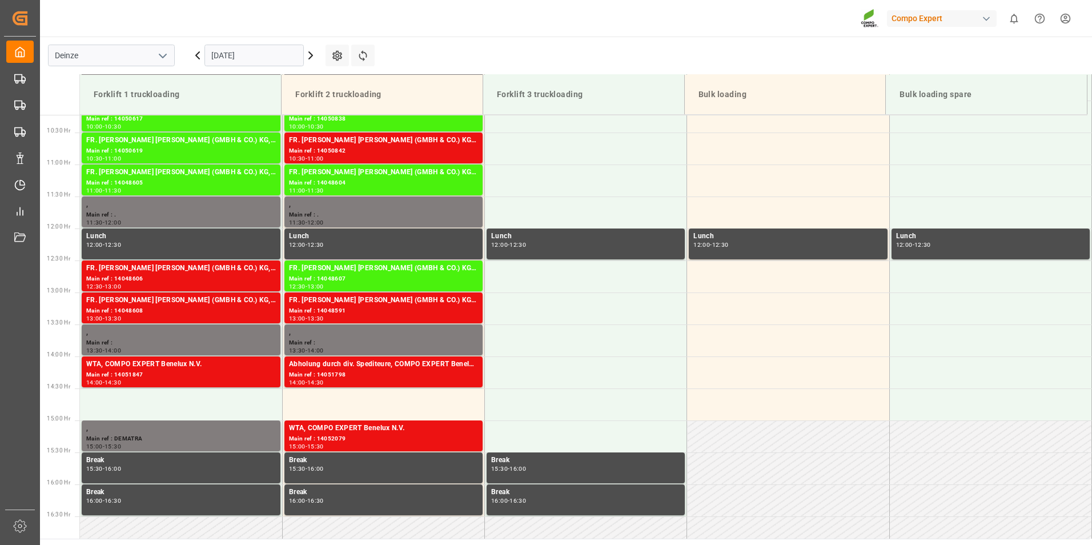
scroll to position [760, 0]
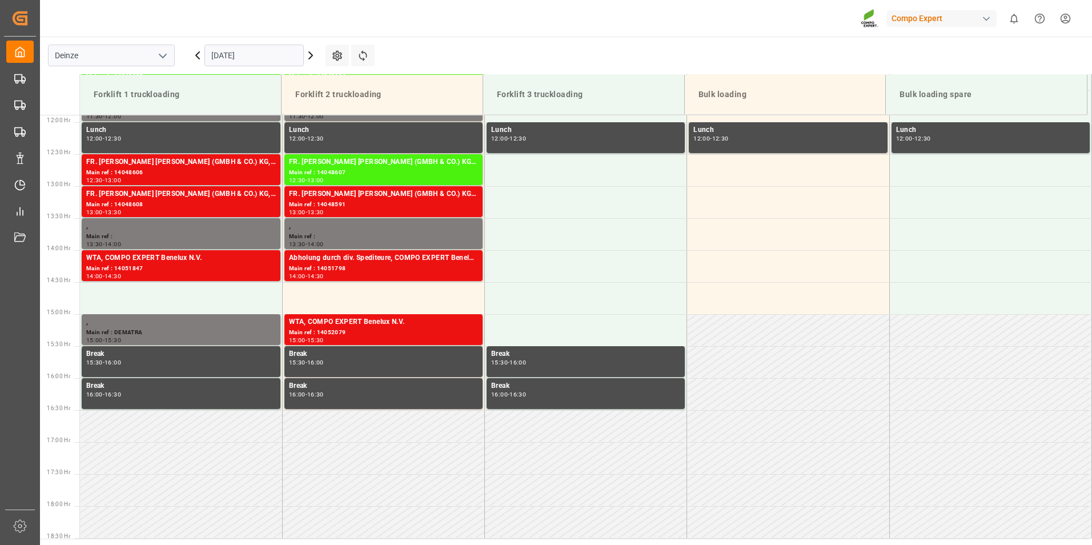
click at [271, 59] on input "[DATE]" at bounding box center [254, 56] width 99 height 22
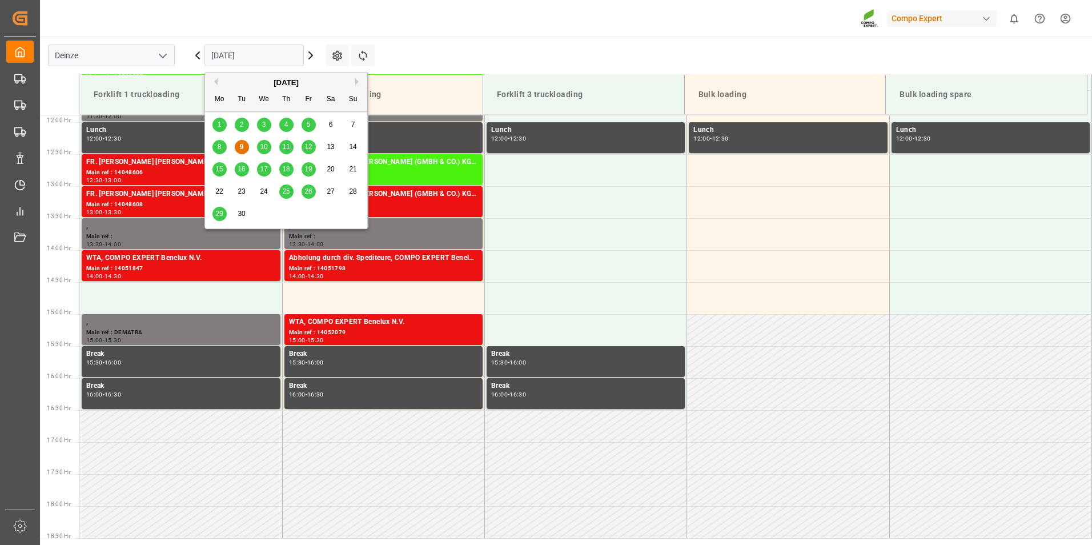
click at [222, 213] on span "29" at bounding box center [218, 214] width 7 height 8
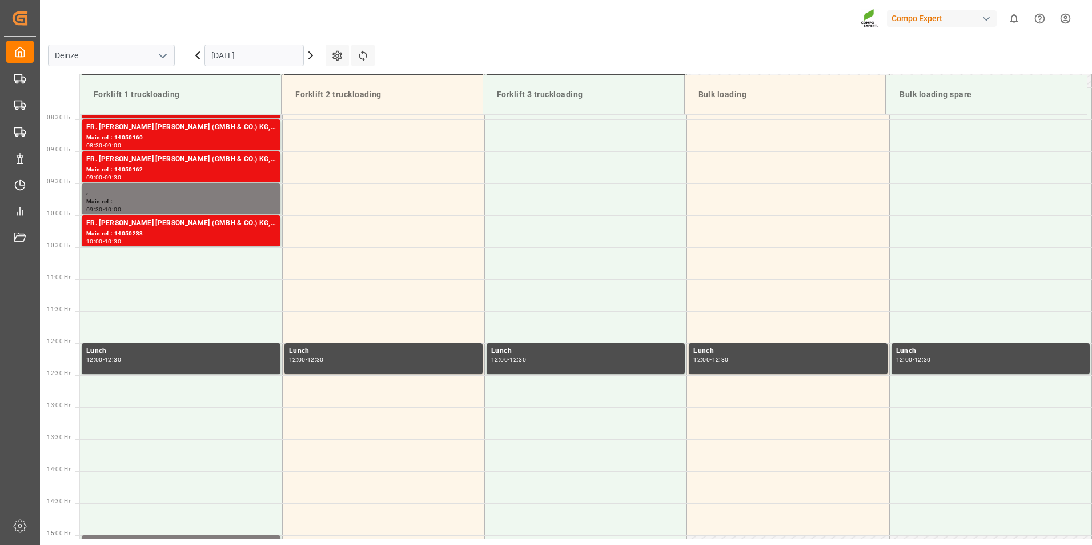
scroll to position [475, 0]
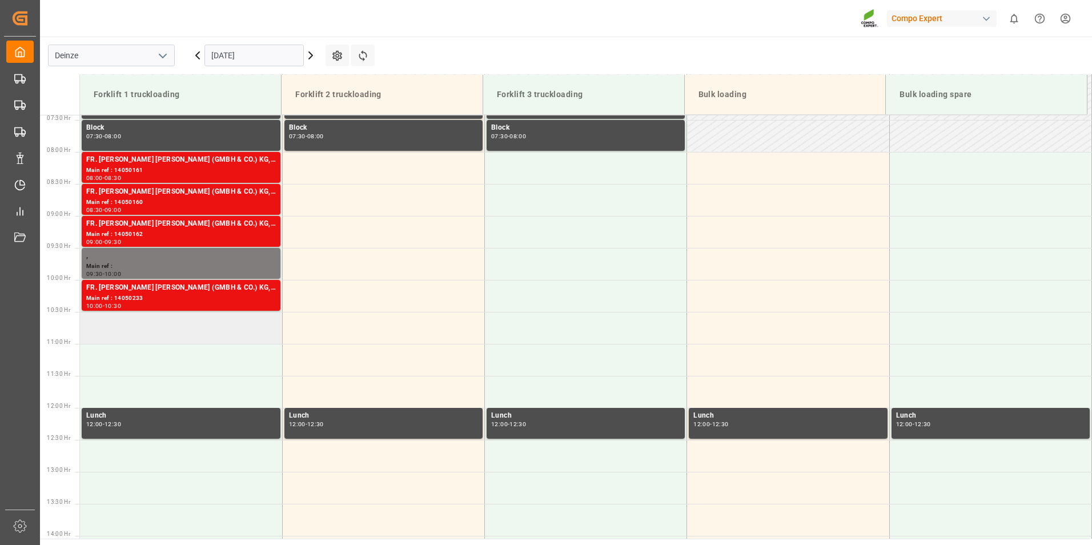
click at [108, 327] on td at bounding box center [181, 328] width 202 height 32
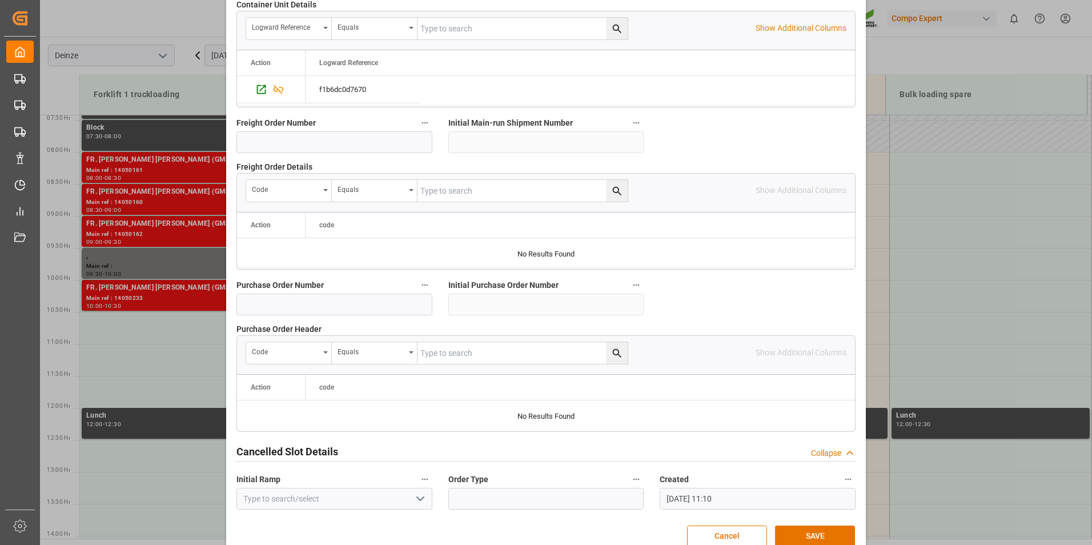
scroll to position [1040, 0]
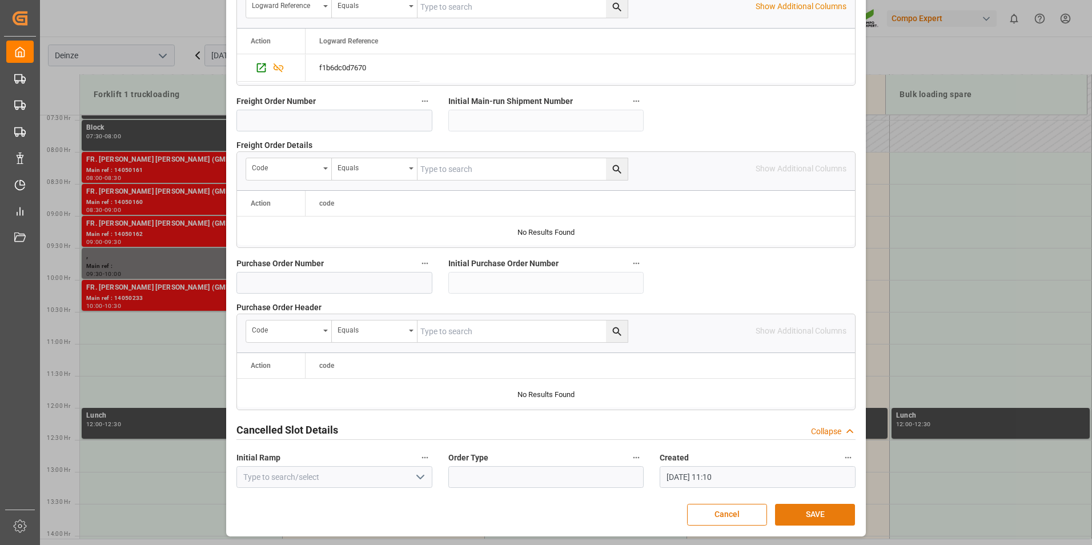
drag, startPoint x: 812, startPoint y: 515, endPoint x: 804, endPoint y: 515, distance: 8.6
click at [812, 515] on button "SAVE" at bounding box center [815, 515] width 80 height 22
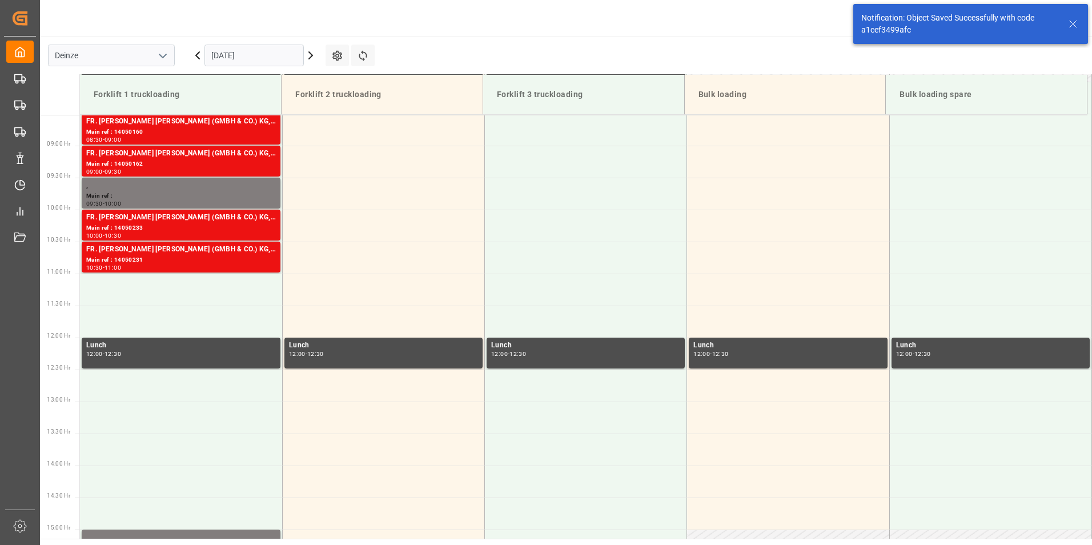
scroll to position [568, 0]
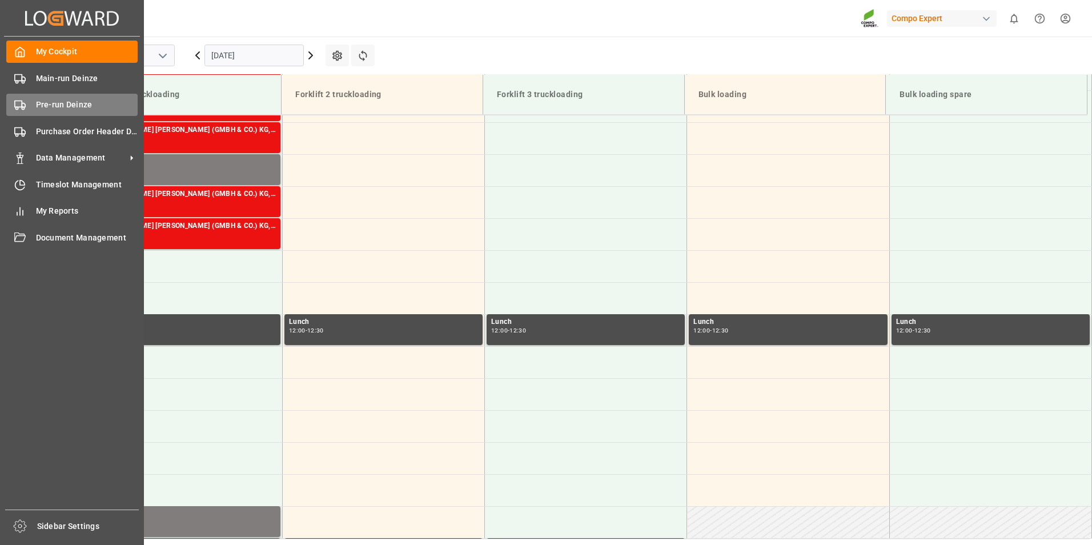
click at [18, 102] on icon at bounding box center [19, 104] width 11 height 11
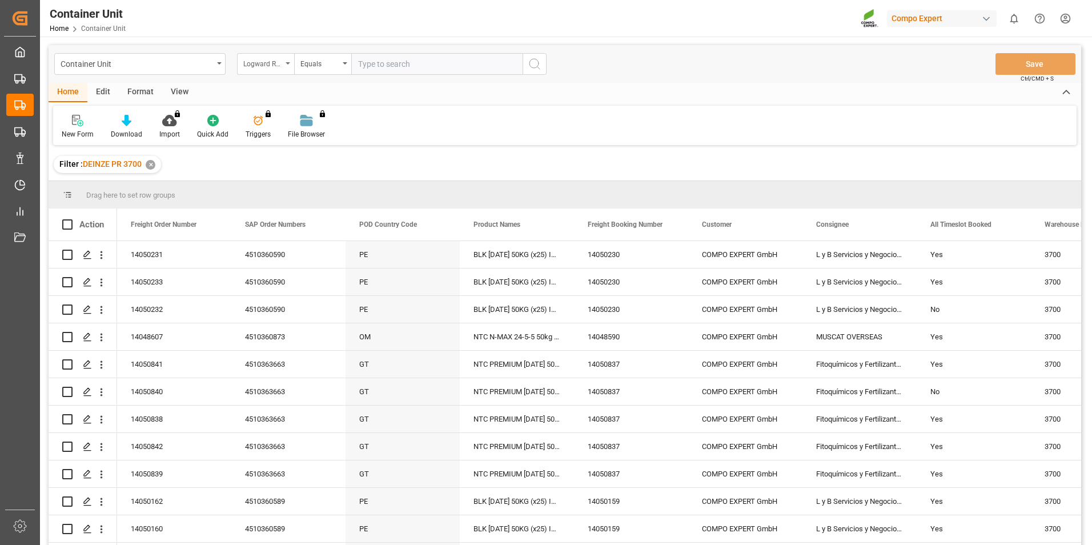
click at [289, 63] on icon "open menu" at bounding box center [288, 63] width 5 height 2
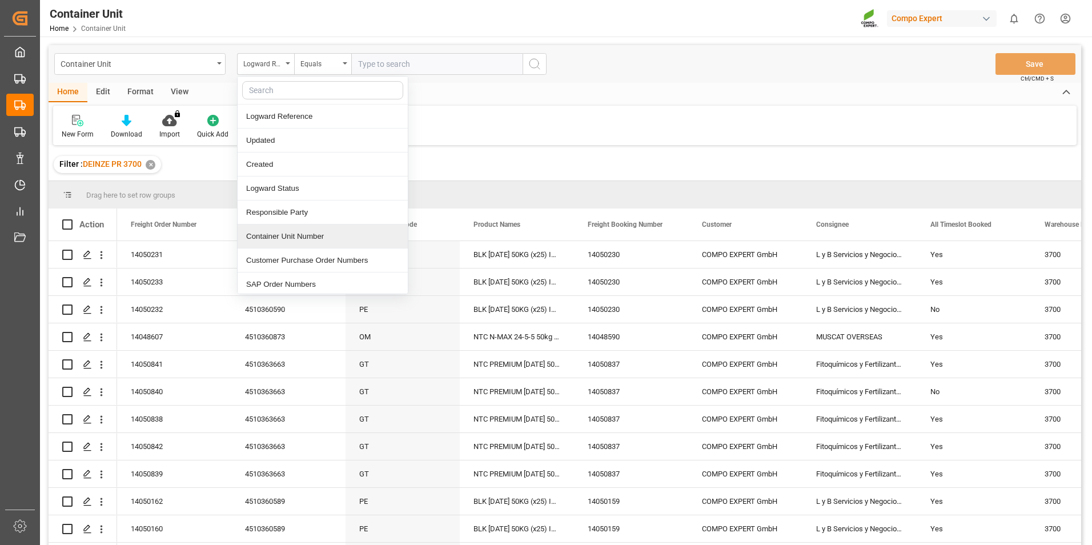
click at [275, 239] on div "Container Unit Number" at bounding box center [323, 237] width 170 height 24
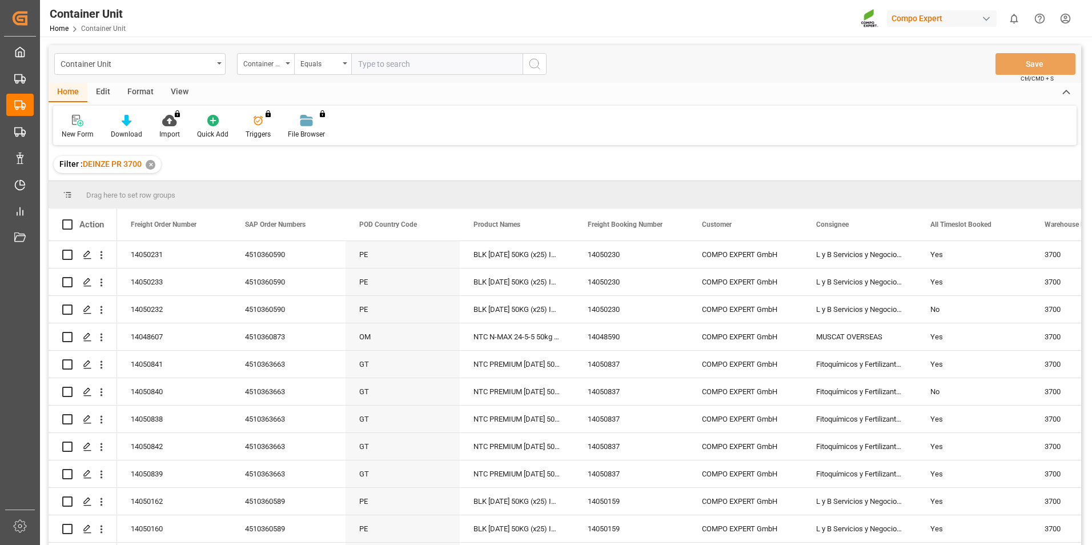
click at [366, 65] on input "text" at bounding box center [436, 64] width 171 height 22
type input "14050232"
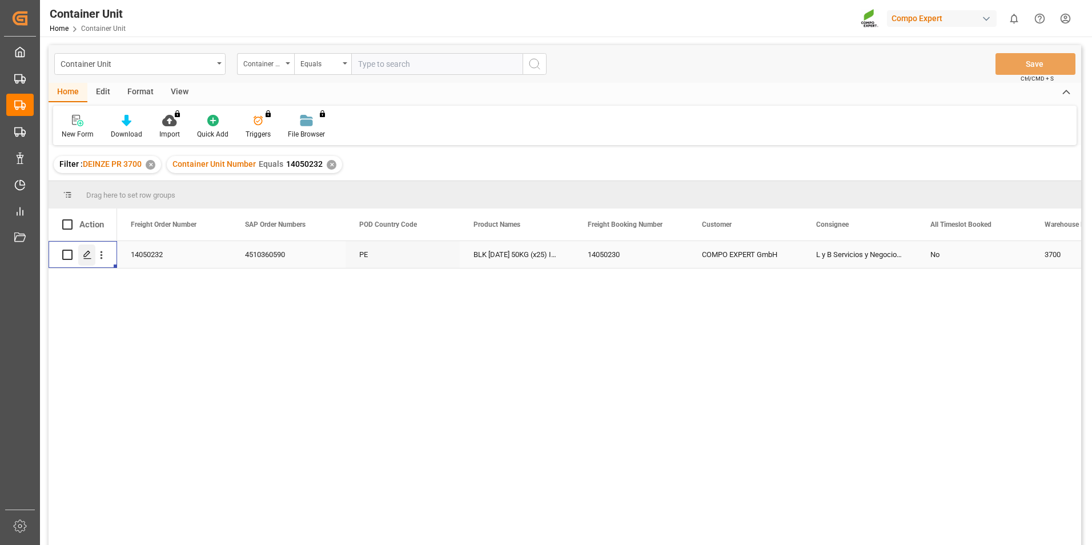
click at [88, 255] on polygon "Press SPACE to select this row." at bounding box center [87, 254] width 6 height 6
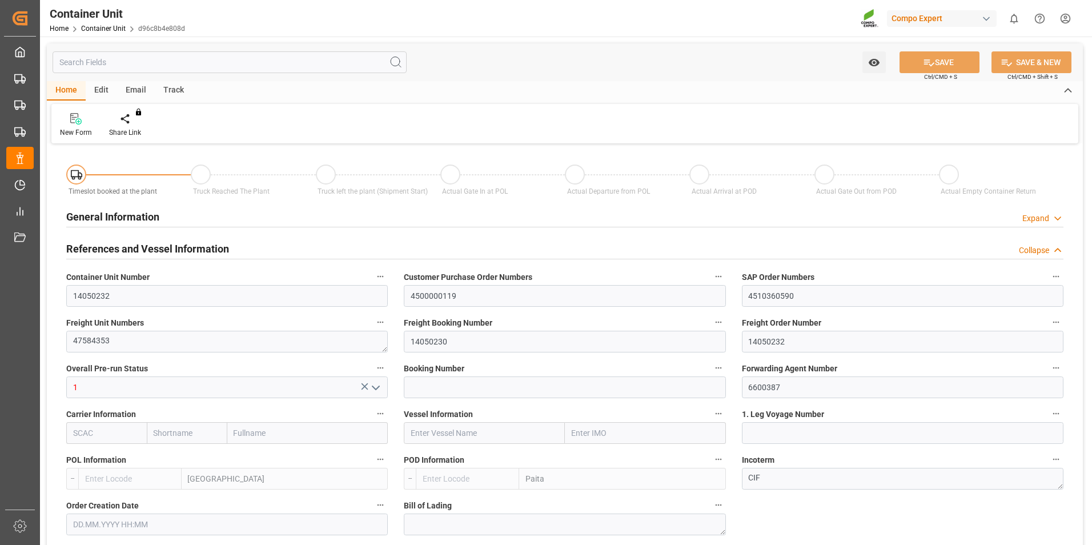
type input "BEANR"
type input "PEPAI"
type input "0"
type input "48"
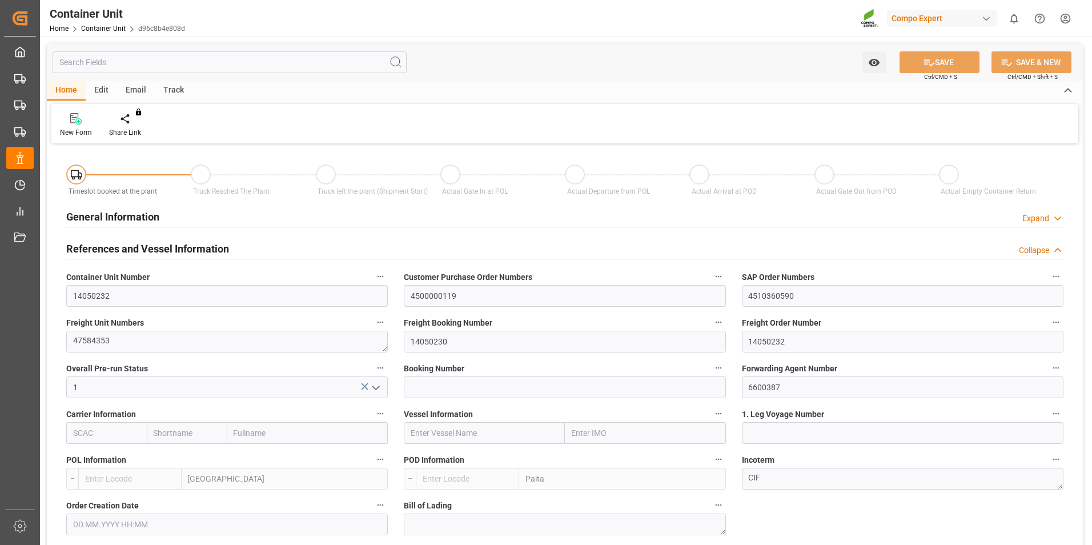
type input "20480"
type input "[DATE] 16:48"
type input "01.09.2025"
click at [133, 120] on icon at bounding box center [134, 118] width 8 height 11
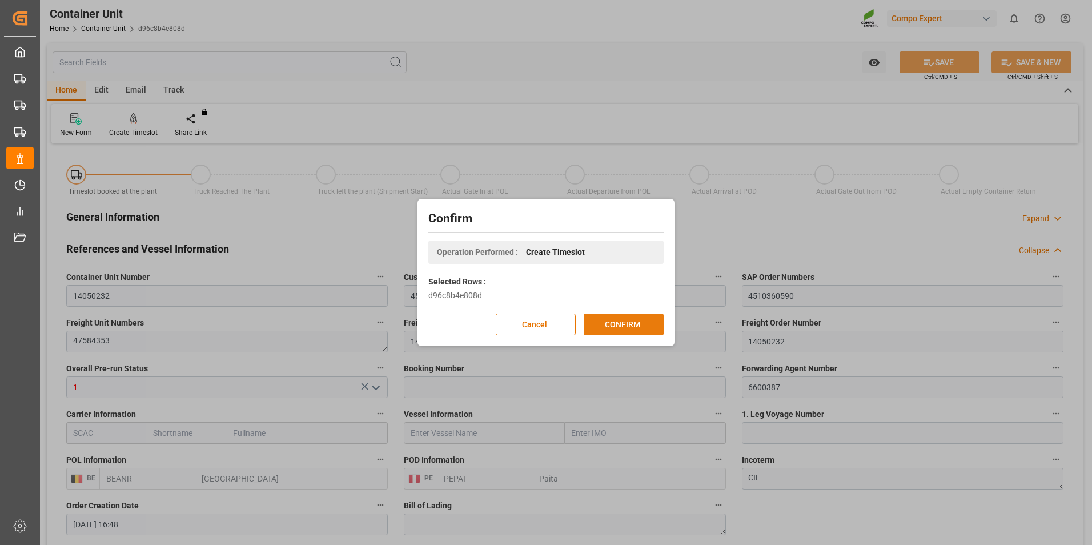
click at [629, 325] on button "CONFIRM" at bounding box center [624, 325] width 80 height 22
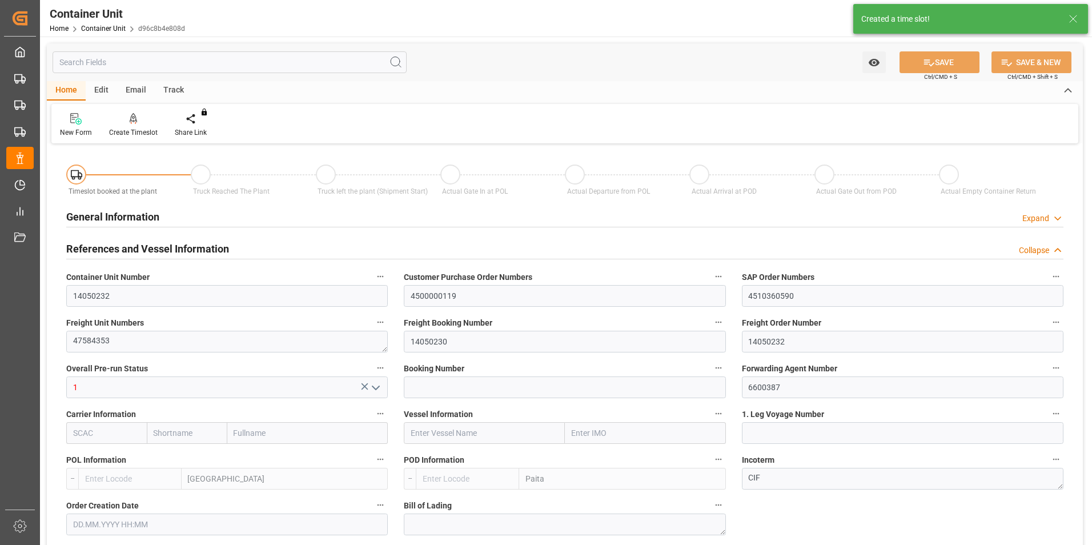
type input "BEANR"
type input "PEPAI"
type input "0"
type input "48"
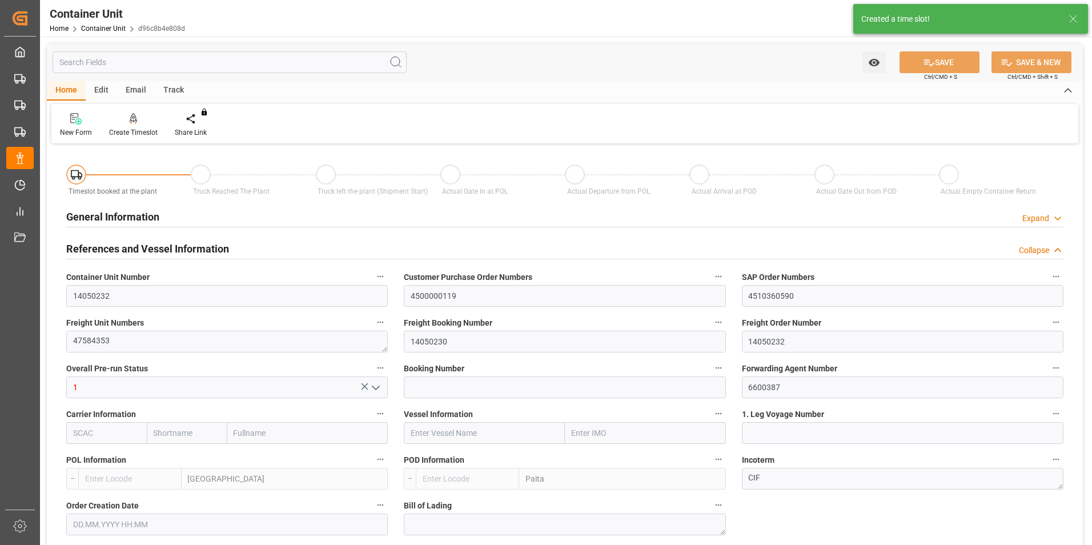
type input "20480"
type input "[DATE] 16:48"
type input "01.09.2025"
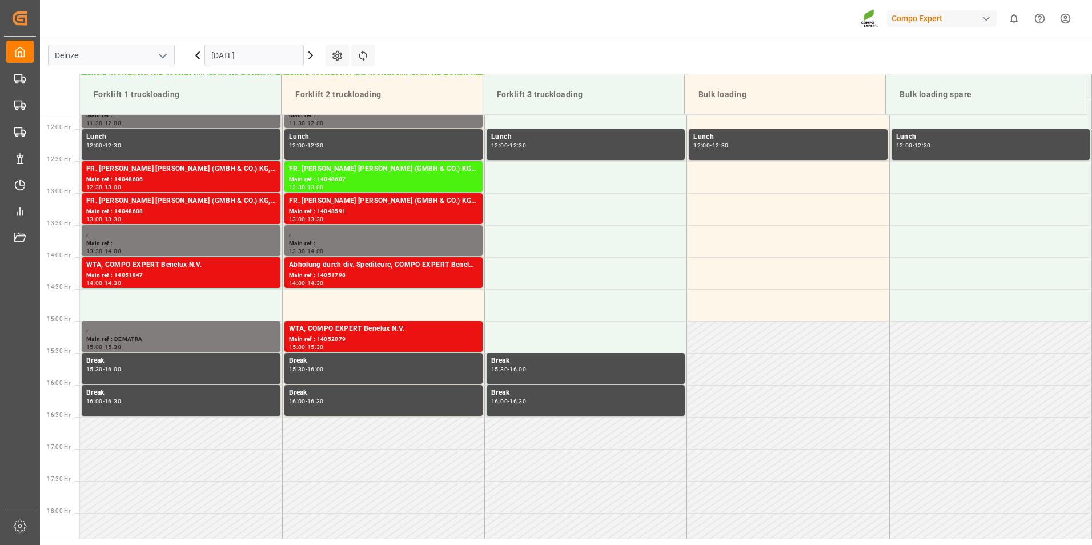
scroll to position [760, 0]
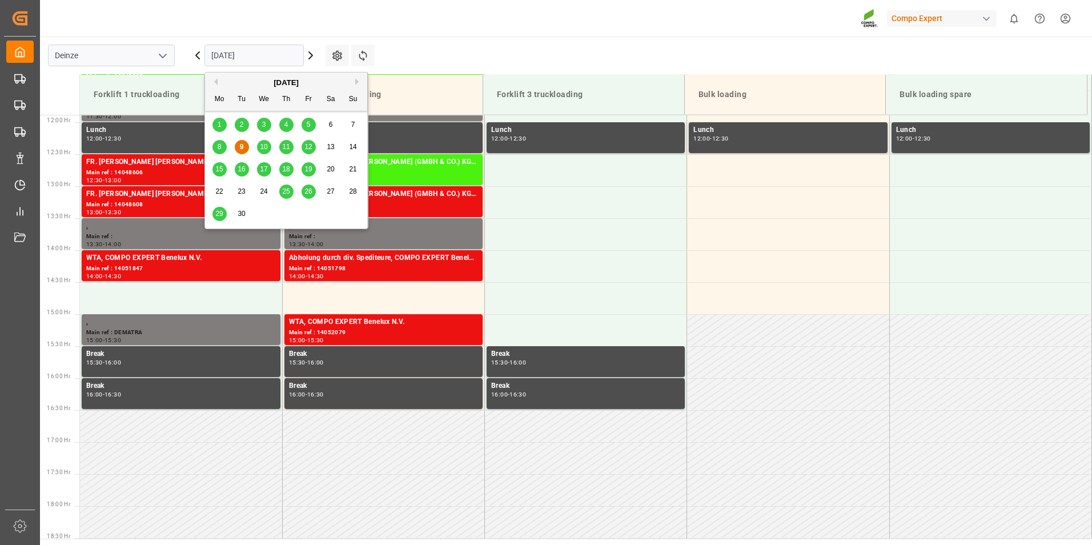
click at [256, 57] on input "[DATE]" at bounding box center [254, 56] width 99 height 22
click at [222, 213] on span "29" at bounding box center [218, 214] width 7 height 8
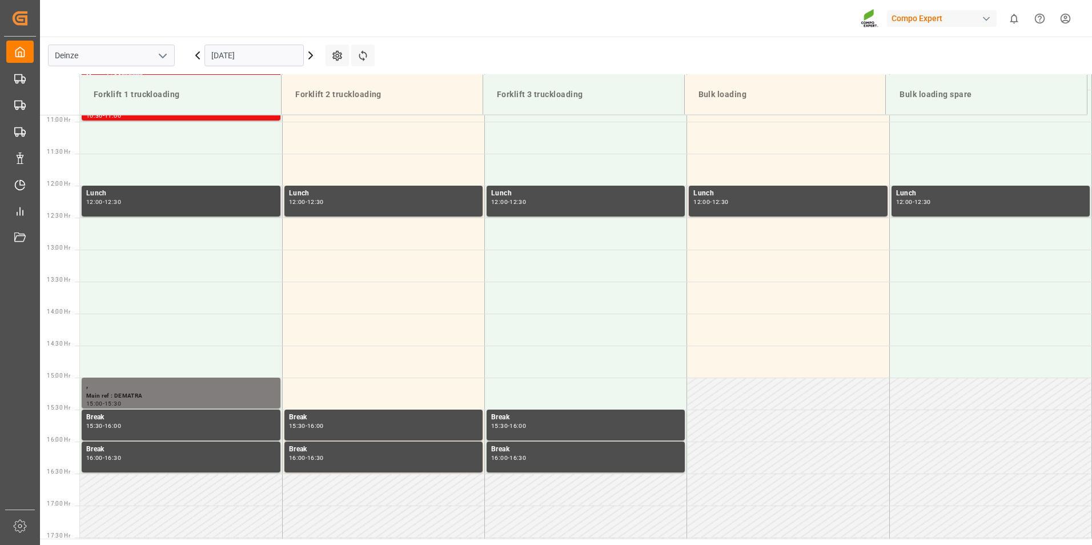
scroll to position [589, 0]
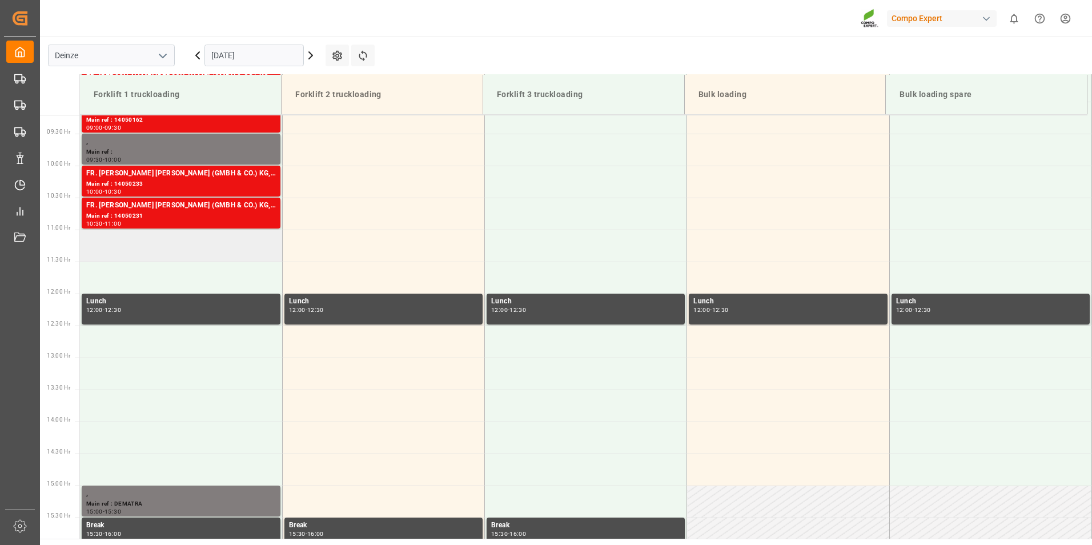
click at [104, 250] on td at bounding box center [181, 246] width 202 height 32
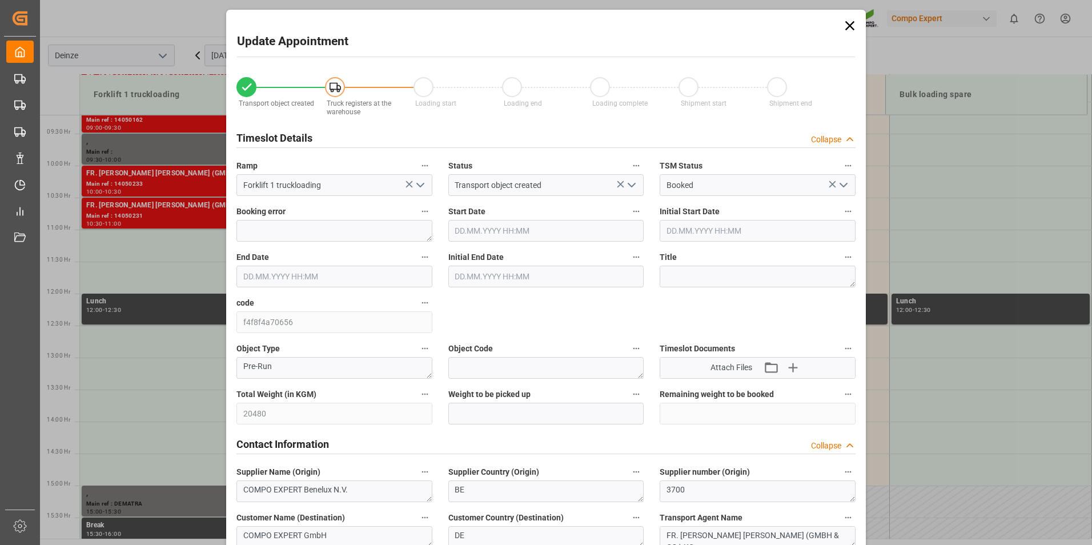
type input "[DATE] 11:00"
type input "[DATE] 11:30"
type input "[DATE] 16:48"
type input "[DATE] 11:11"
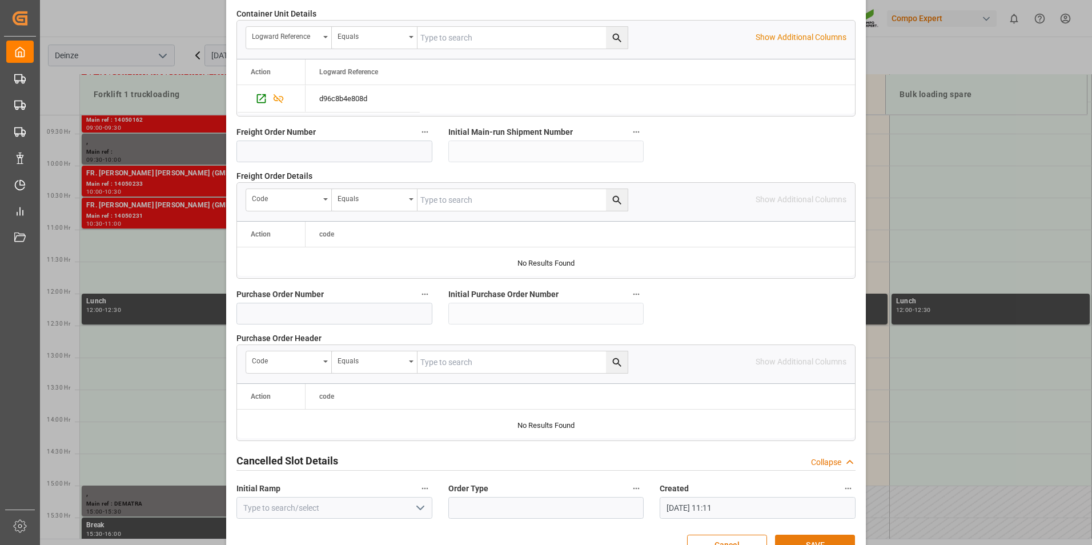
scroll to position [1040, 0]
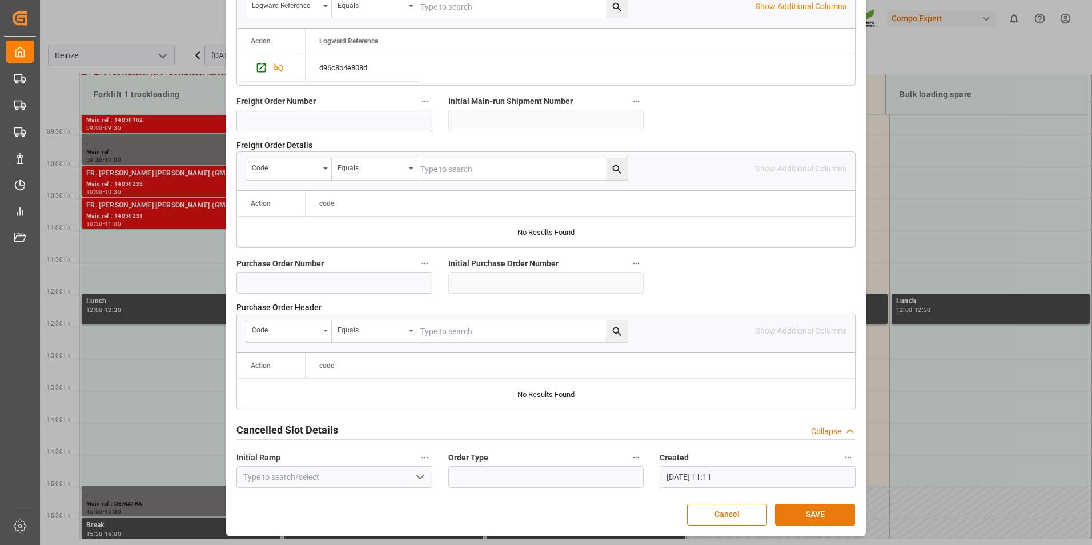
click at [802, 516] on button "SAVE" at bounding box center [815, 515] width 80 height 22
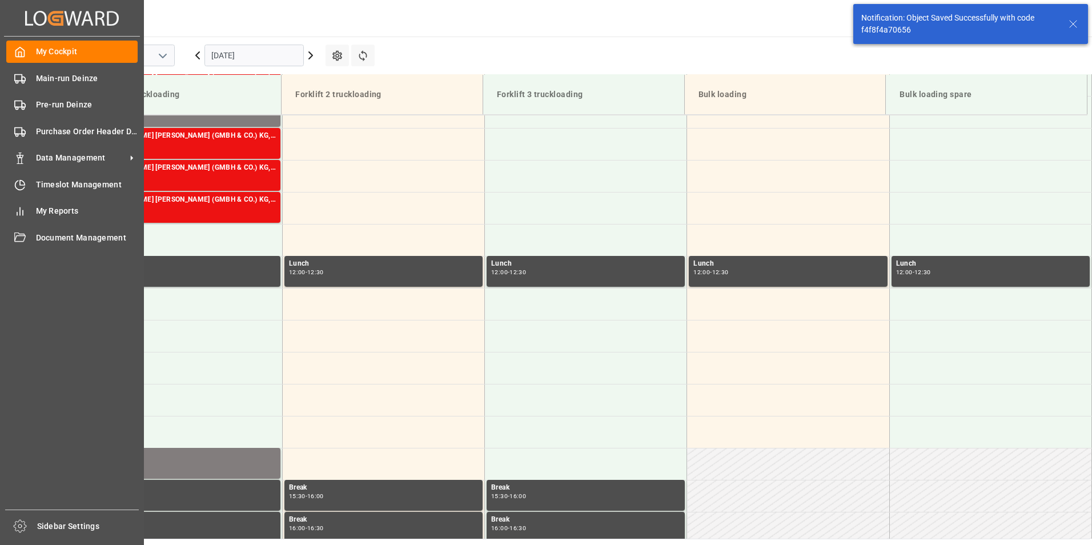
scroll to position [632, 0]
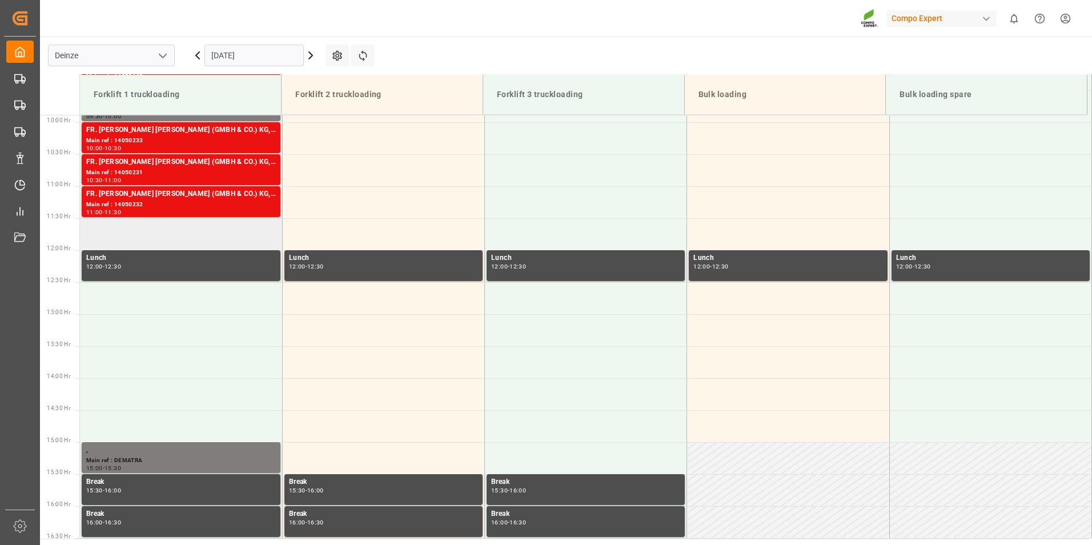
click at [101, 238] on td at bounding box center [181, 234] width 202 height 32
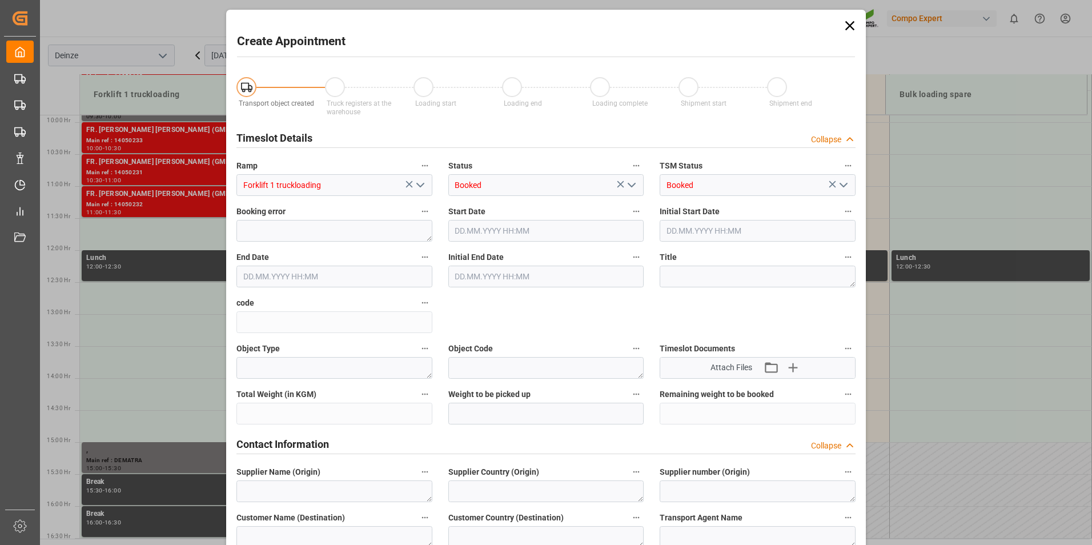
type input "[DATE] 11:30"
type input "[DATE] 12:00"
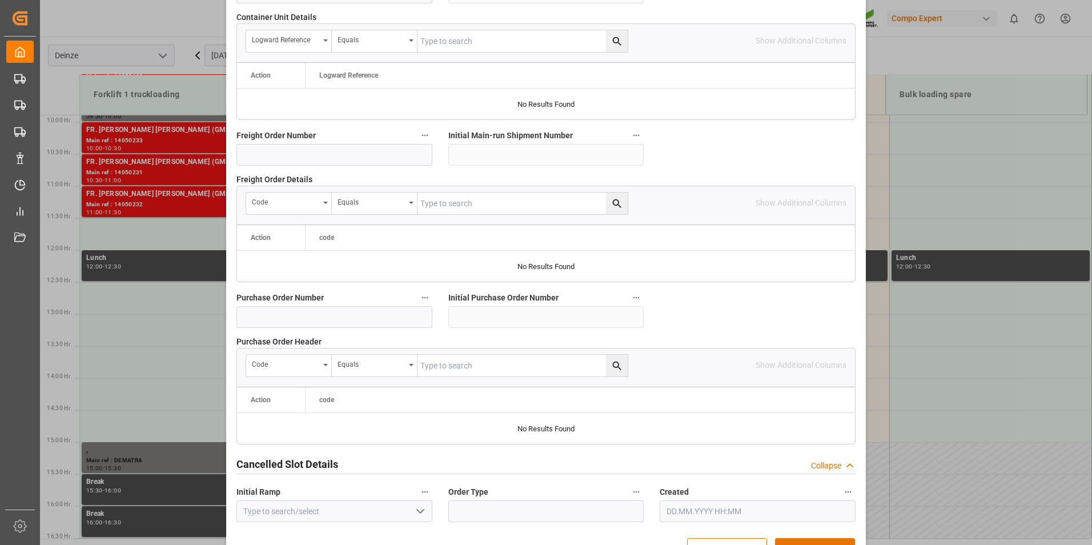
scroll to position [1040, 0]
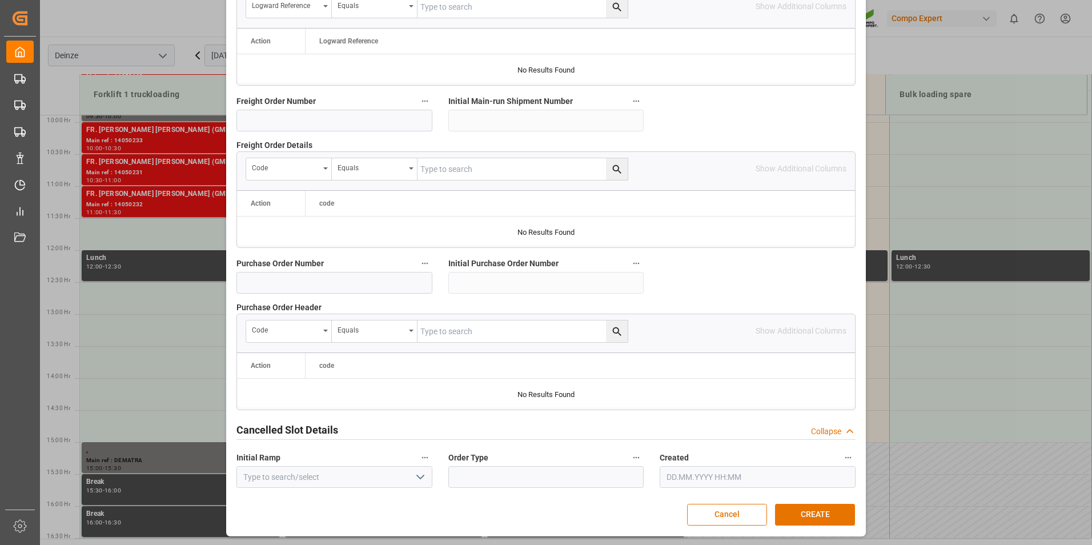
drag, startPoint x: 823, startPoint y: 510, endPoint x: 768, endPoint y: 507, distance: 54.9
click at [823, 510] on button "CREATE" at bounding box center [815, 515] width 80 height 22
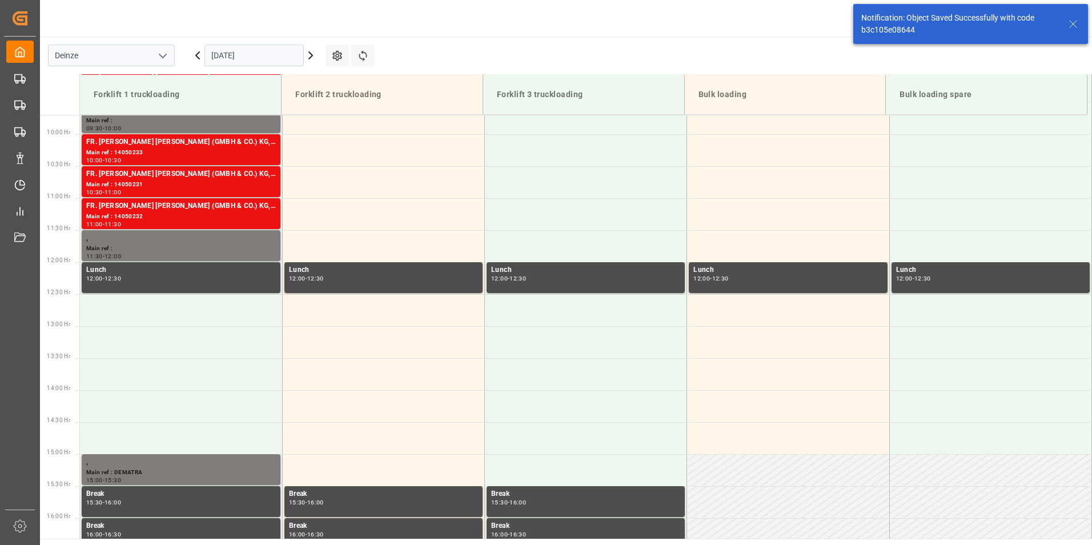
scroll to position [632, 0]
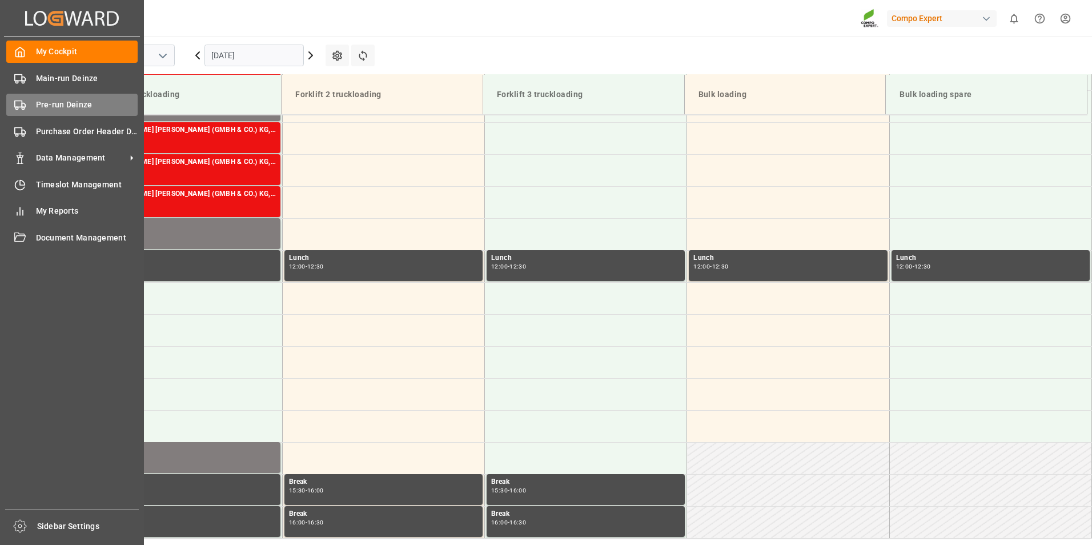
click at [21, 105] on icon at bounding box center [19, 104] width 11 height 11
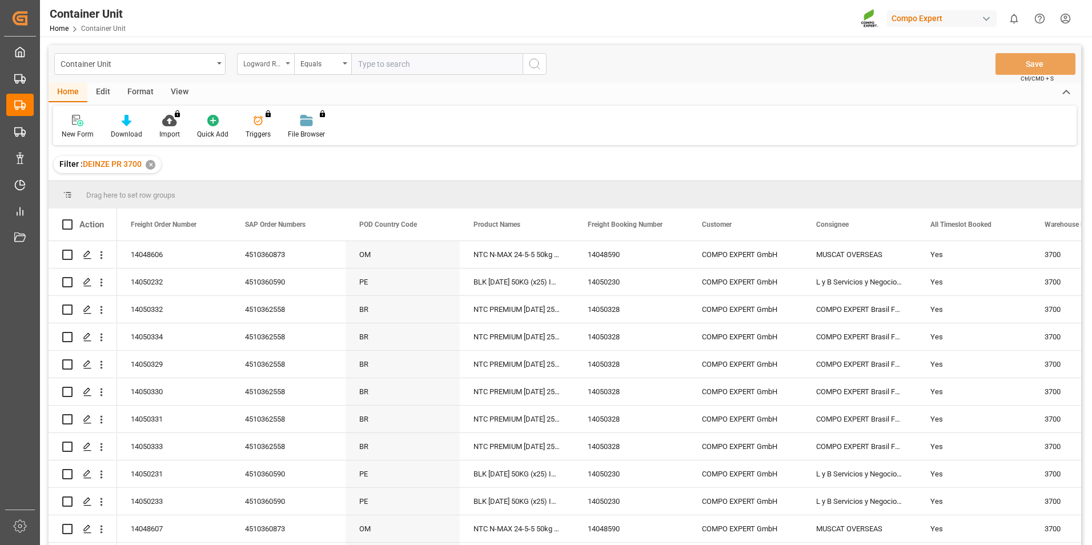
click at [289, 65] on div "Logward Reference" at bounding box center [265, 64] width 57 height 22
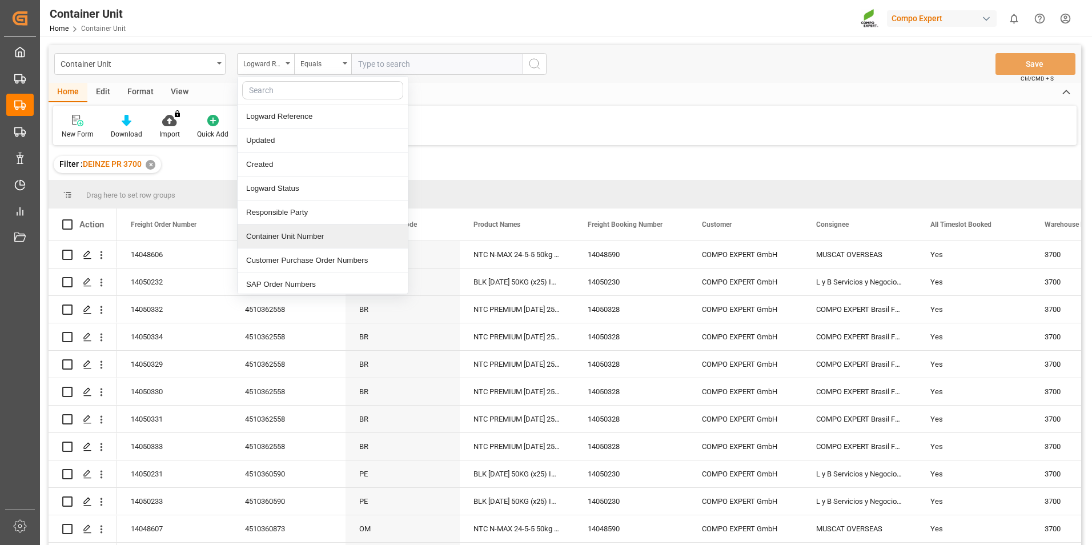
click at [273, 235] on div "Container Unit Number" at bounding box center [323, 237] width 170 height 24
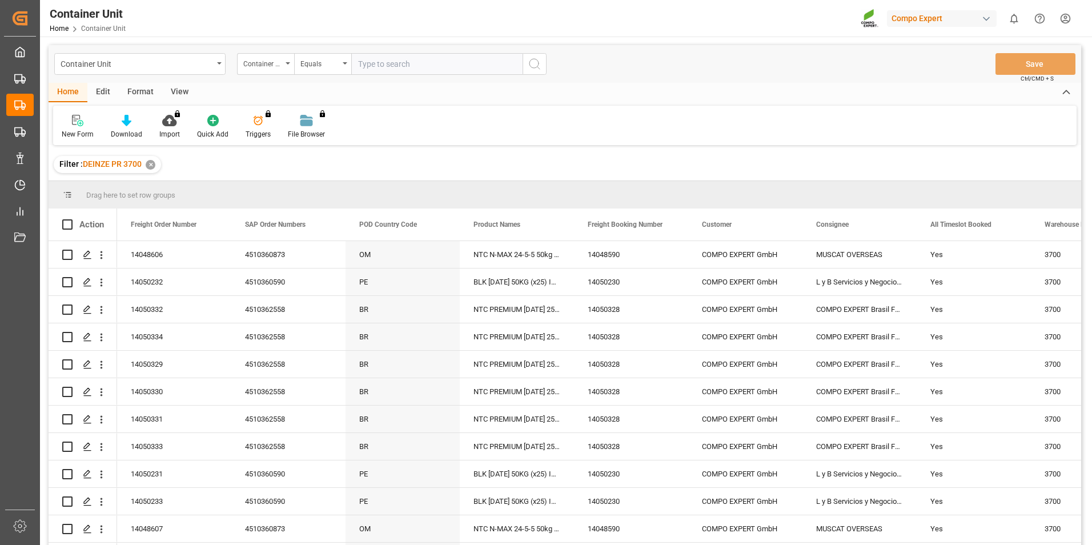
click at [360, 66] on input "text" at bounding box center [436, 64] width 171 height 22
type input "14050145"
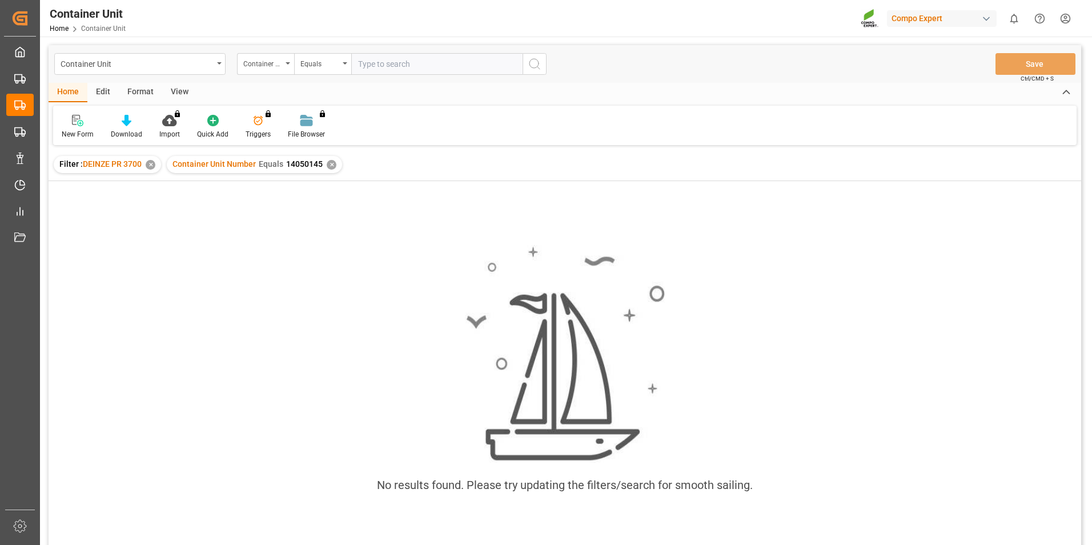
click at [328, 164] on div "✕" at bounding box center [332, 165] width 10 height 10
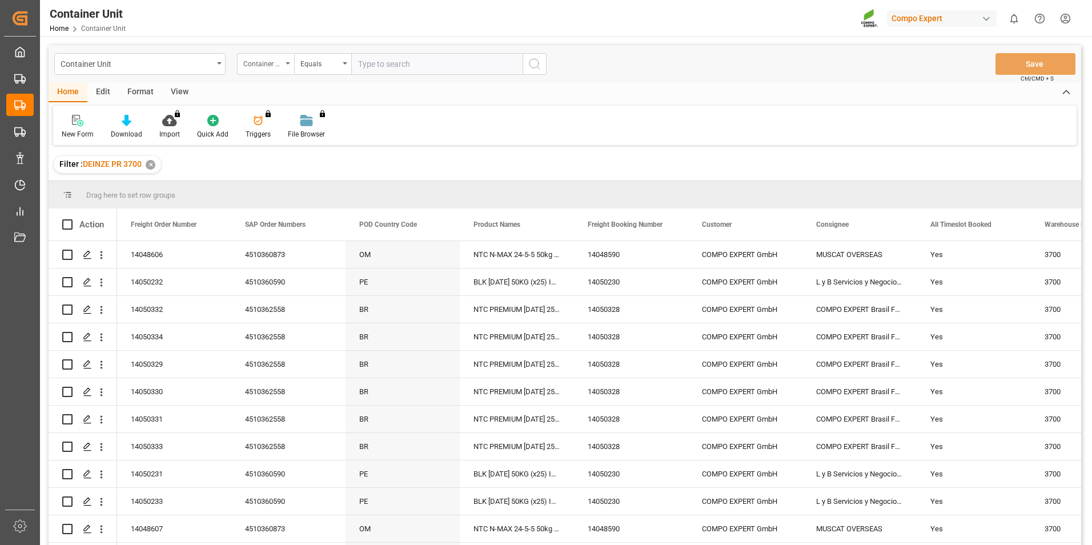
click at [287, 63] on icon "open menu" at bounding box center [288, 63] width 5 height 2
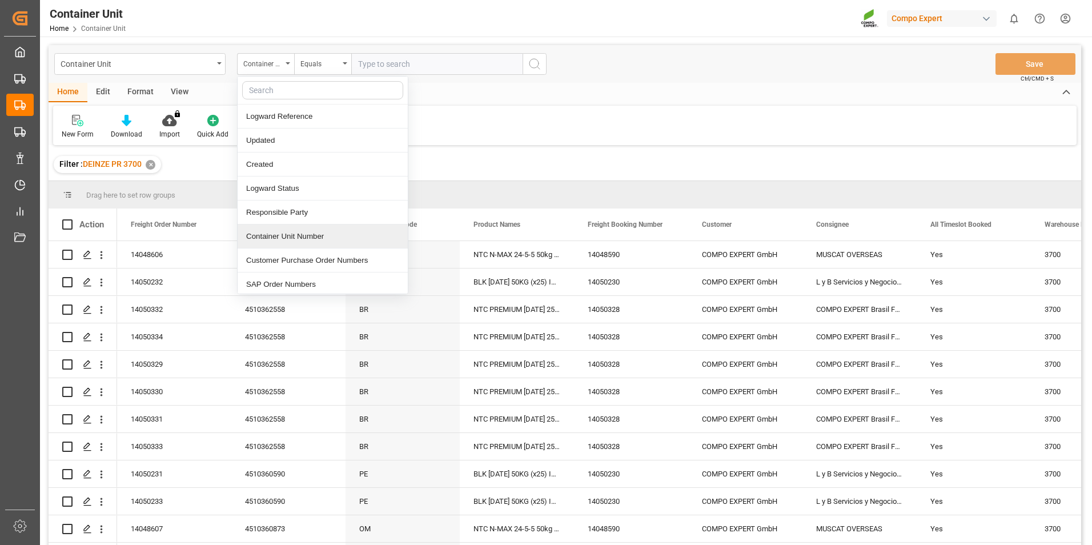
click at [285, 232] on div "Container Unit Number" at bounding box center [323, 237] width 170 height 24
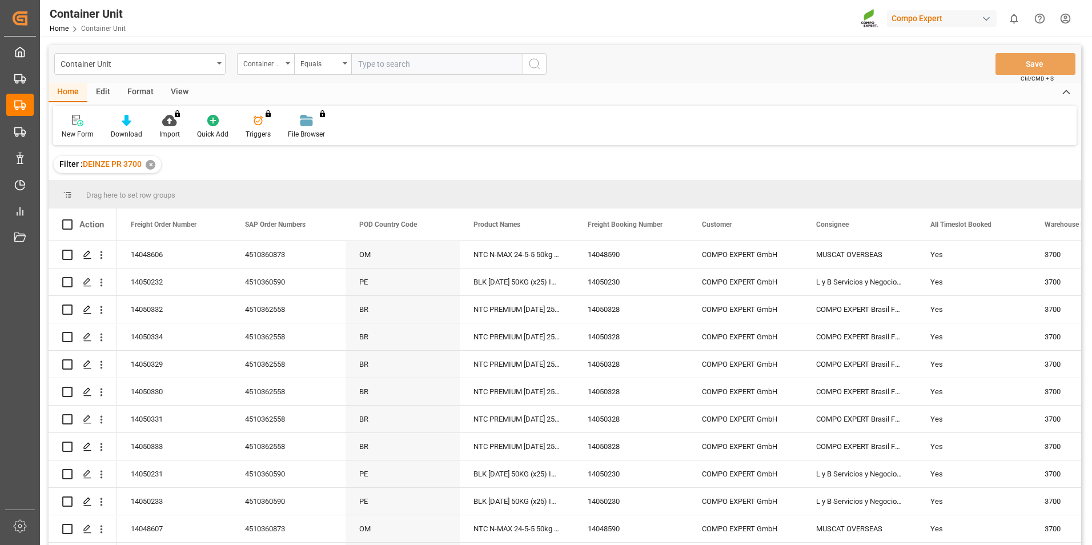
click at [367, 63] on input "text" at bounding box center [436, 64] width 171 height 22
type input "14050145"
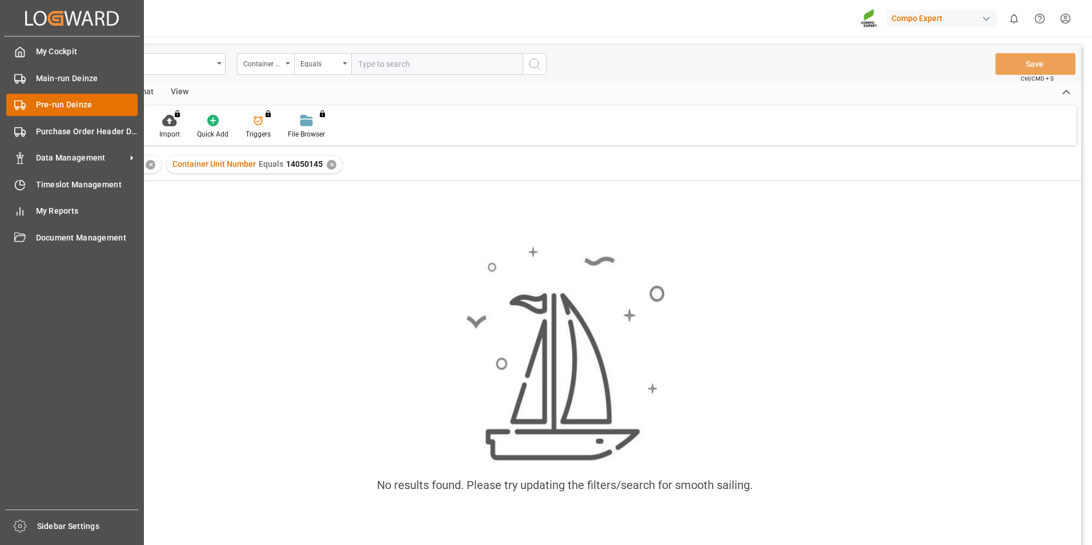
click at [21, 103] on icon at bounding box center [19, 104] width 11 height 11
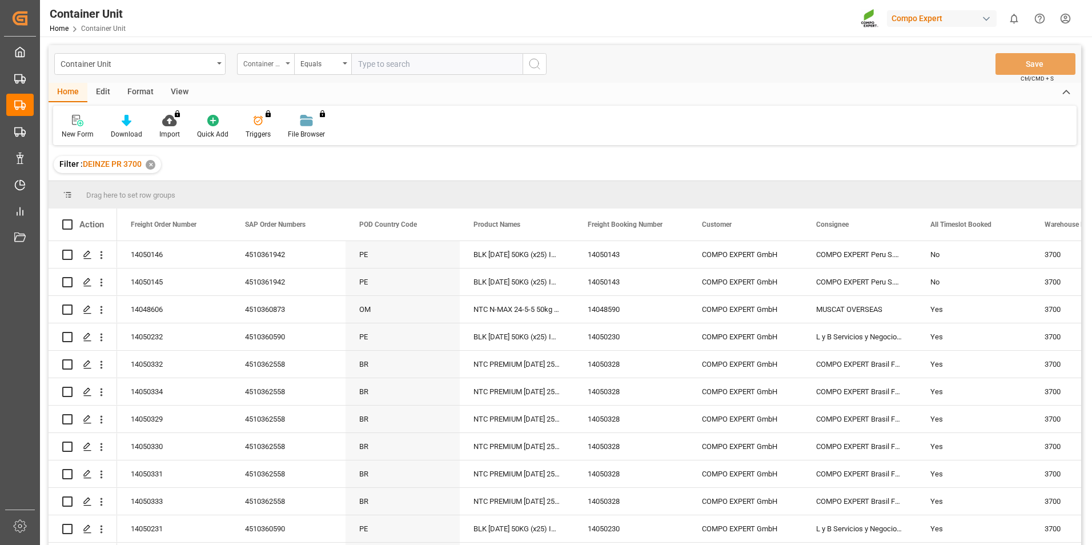
click at [290, 61] on div "Container Unit Number" at bounding box center [265, 64] width 57 height 22
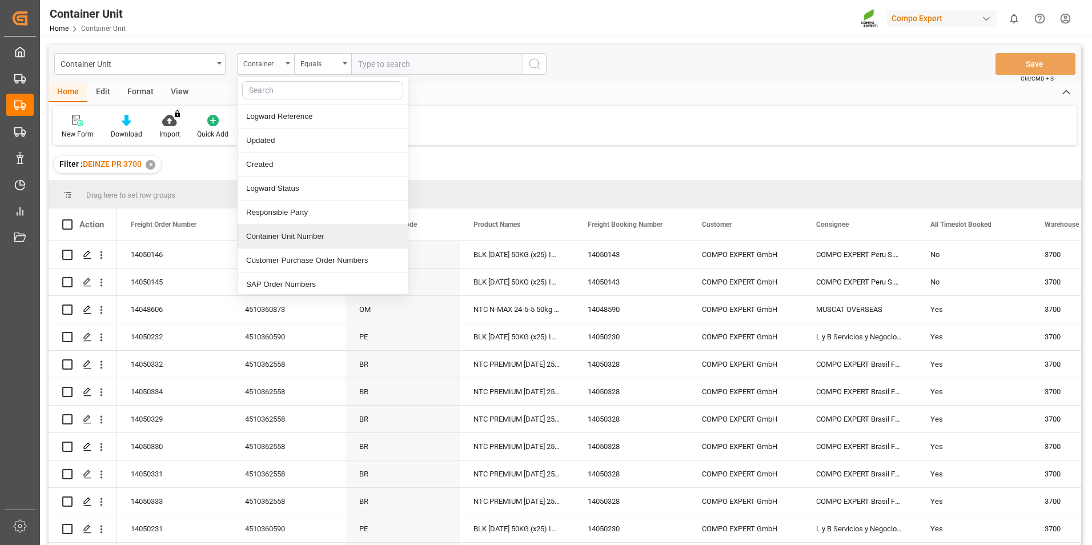
click at [274, 239] on div "Container Unit Number" at bounding box center [323, 237] width 170 height 24
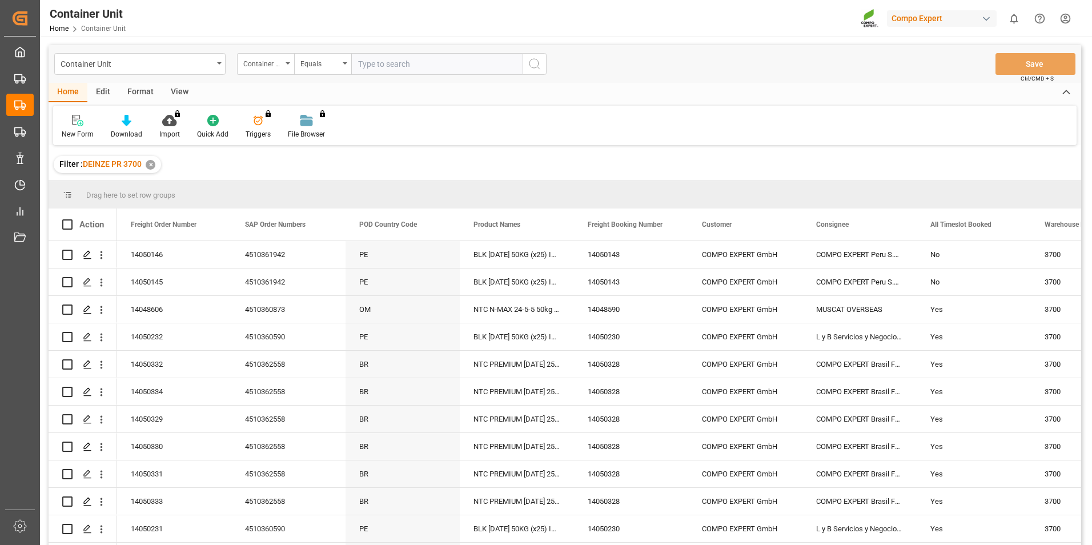
click at [381, 61] on input "text" at bounding box center [436, 64] width 171 height 22
type input "14050145"
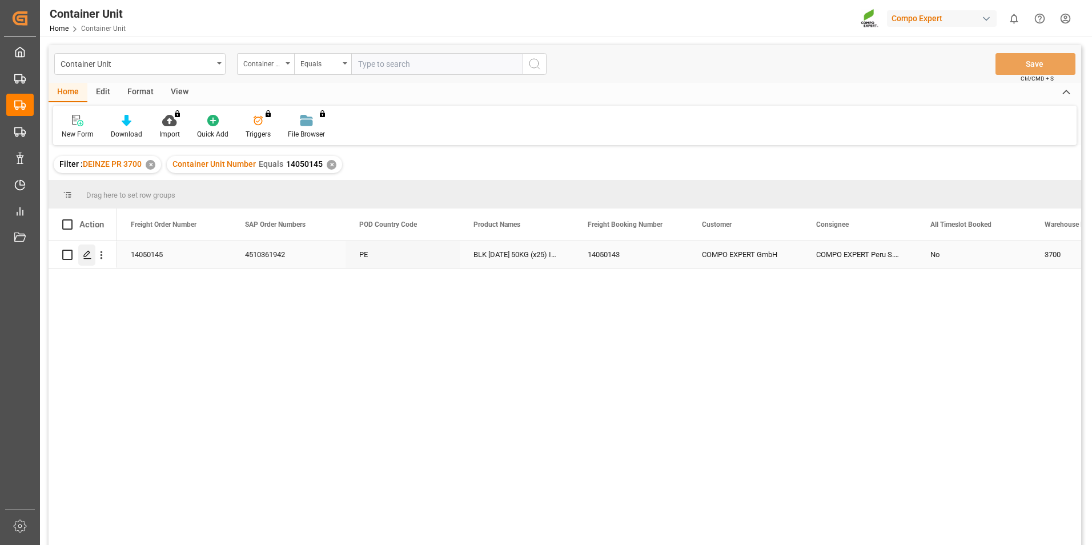
click at [86, 256] on icon "Press SPACE to select this row." at bounding box center [87, 254] width 9 height 9
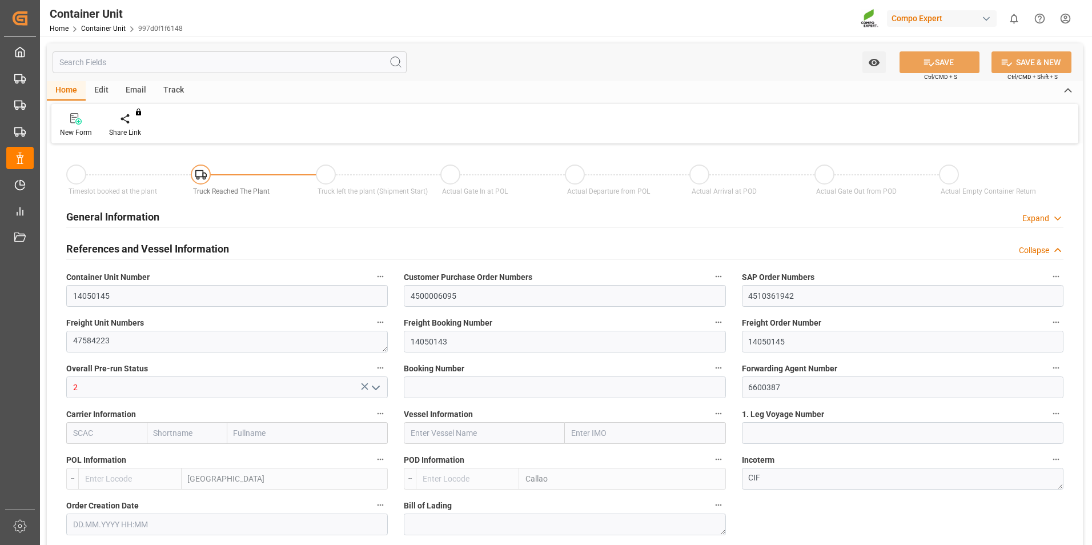
type input "BEANR"
type input "PECLL"
type input "7"
type input "0"
type input "8"
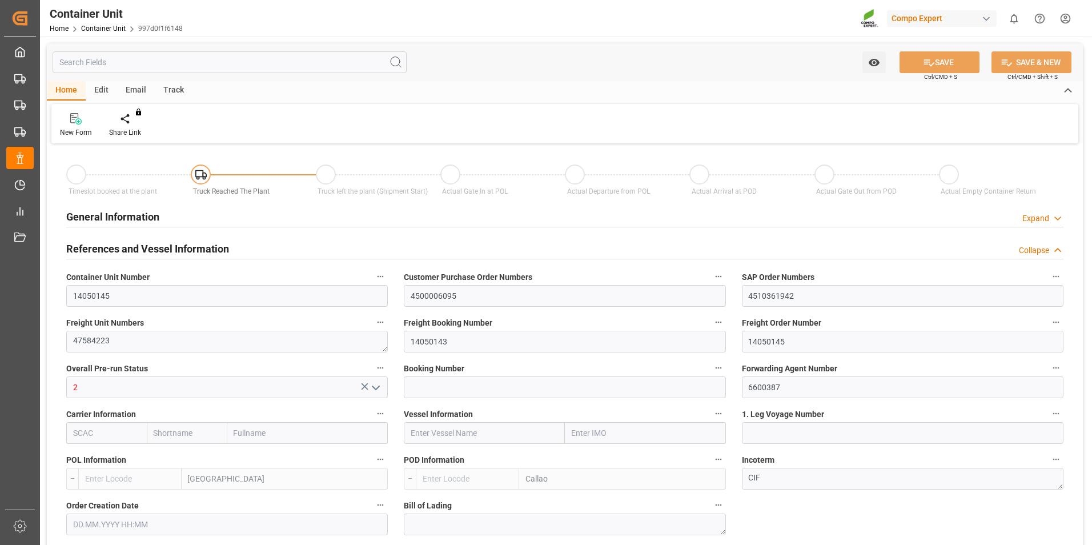
type input "0"
type input "32"
type input "20480"
type input "[DATE] 14:53"
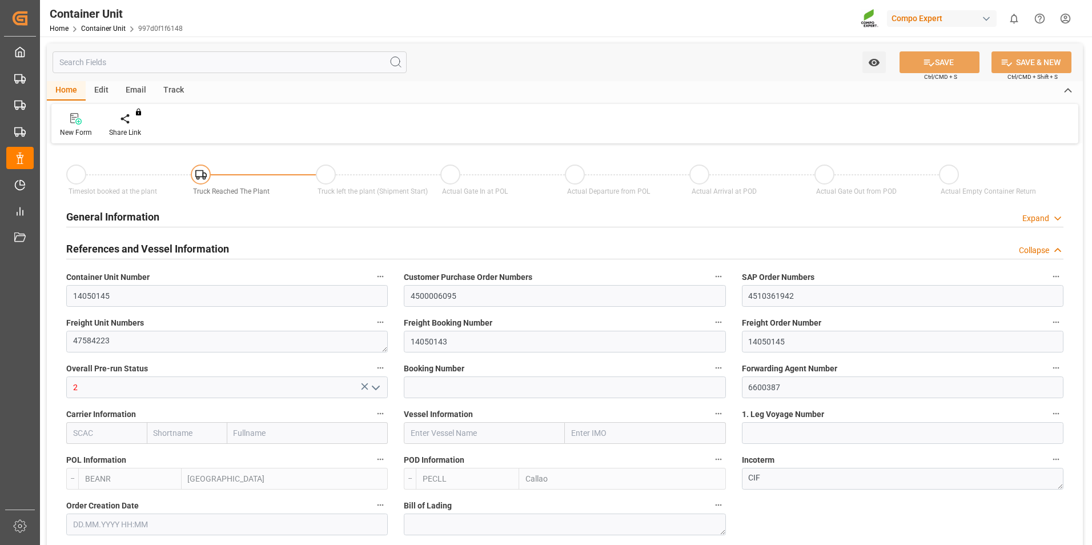
type input "[DATE] 13:31"
type input "[DATE]"
click at [133, 128] on div "Create Timeslot" at bounding box center [133, 132] width 49 height 10
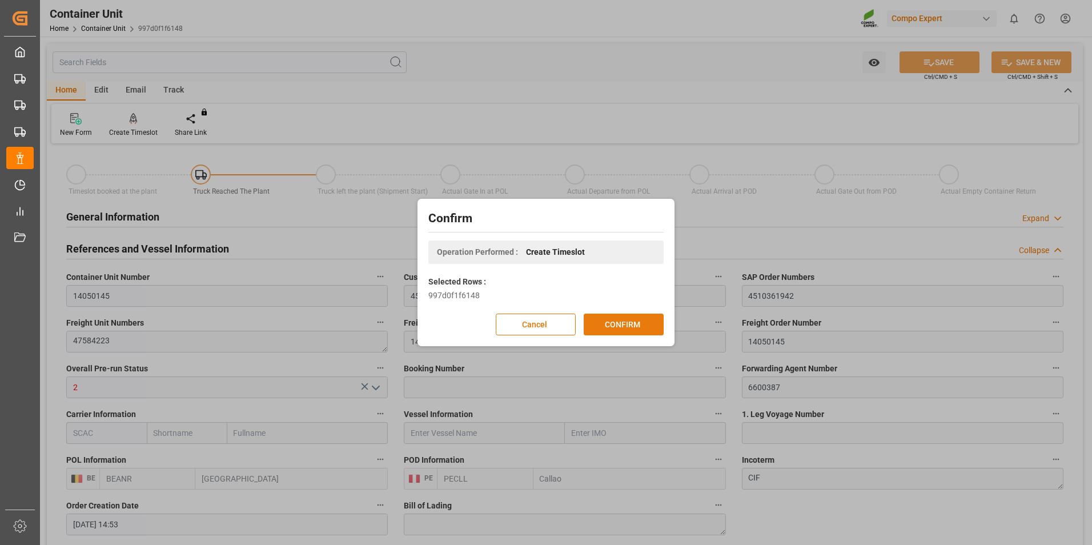
click at [627, 314] on button "CONFIRM" at bounding box center [624, 325] width 80 height 22
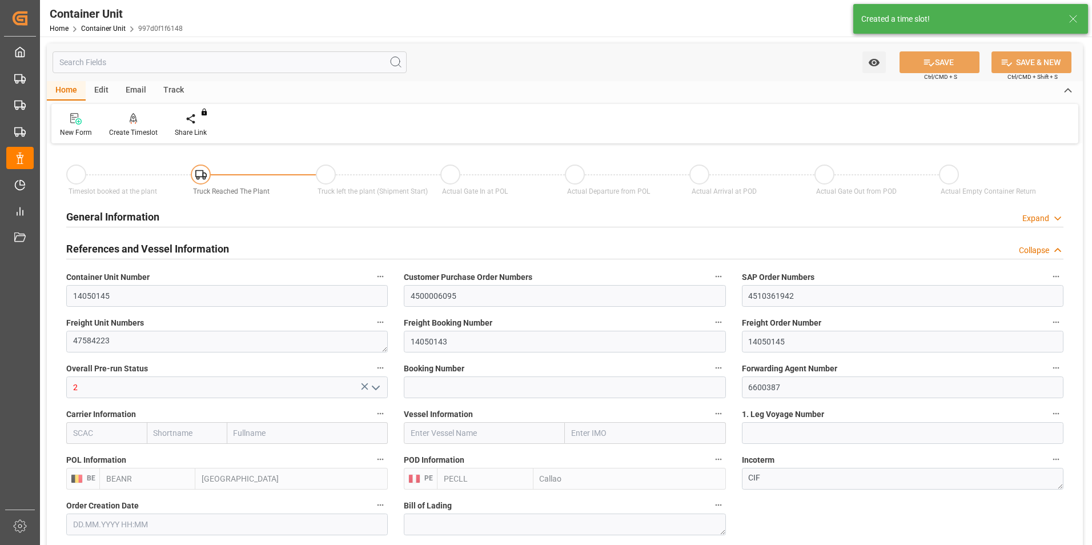
type input "[DATE] 14:53"
type input "[DATE] 13:31"
type input "[DATE]"
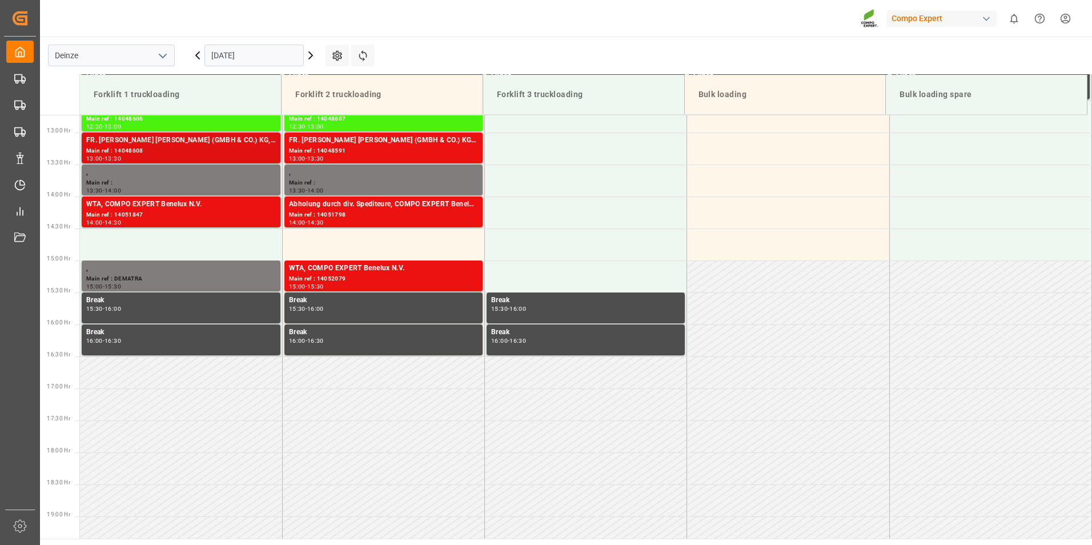
scroll to position [824, 0]
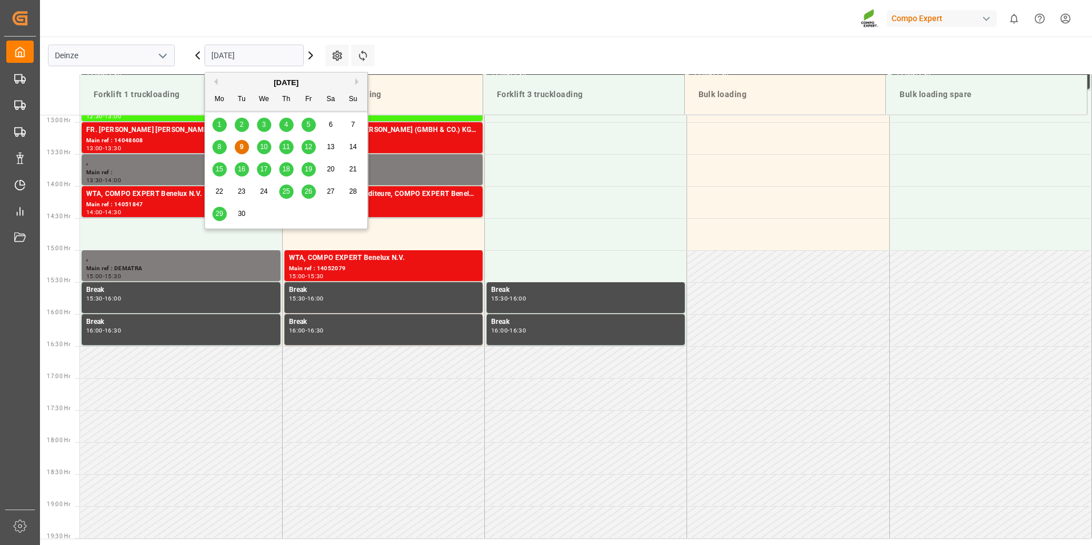
click at [263, 55] on input "[DATE]" at bounding box center [254, 56] width 99 height 22
click at [222, 214] on span "29" at bounding box center [218, 214] width 7 height 8
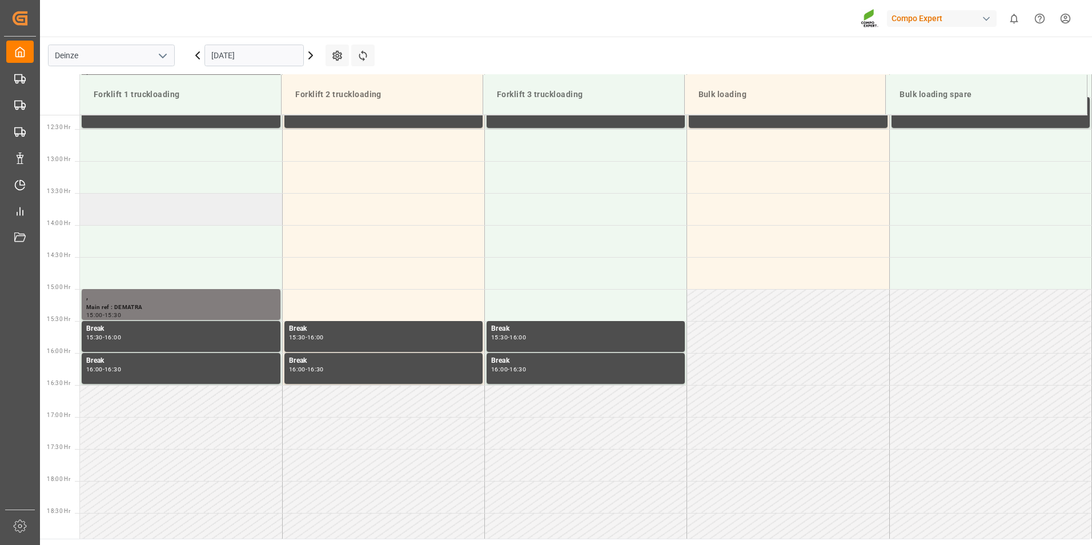
scroll to position [767, 0]
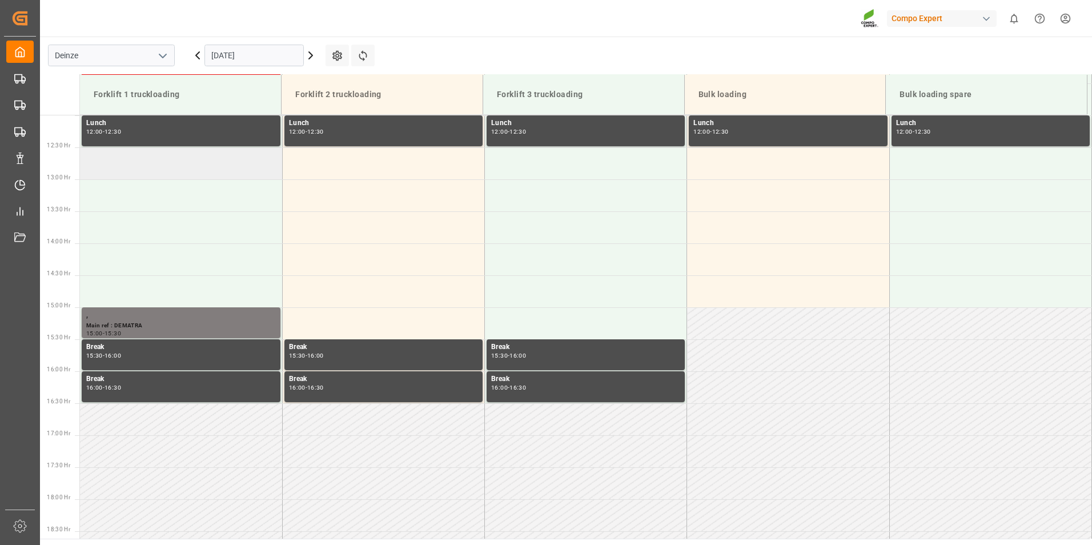
click at [102, 160] on td at bounding box center [181, 163] width 202 height 32
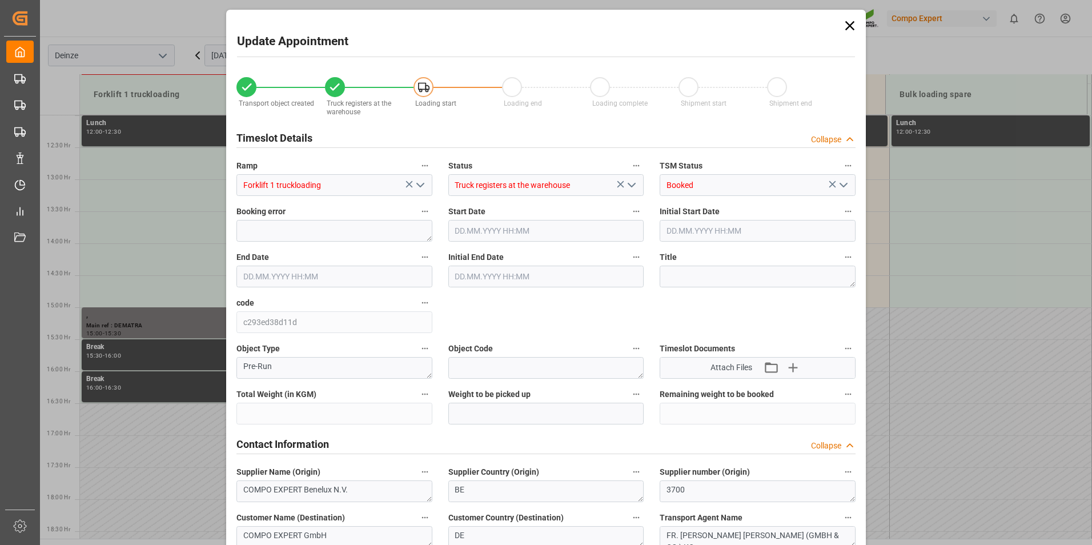
type input "20480"
type input "32"
type input "[DATE] 12:30"
type input "[DATE] 13:00"
type input "[DATE] 14:53"
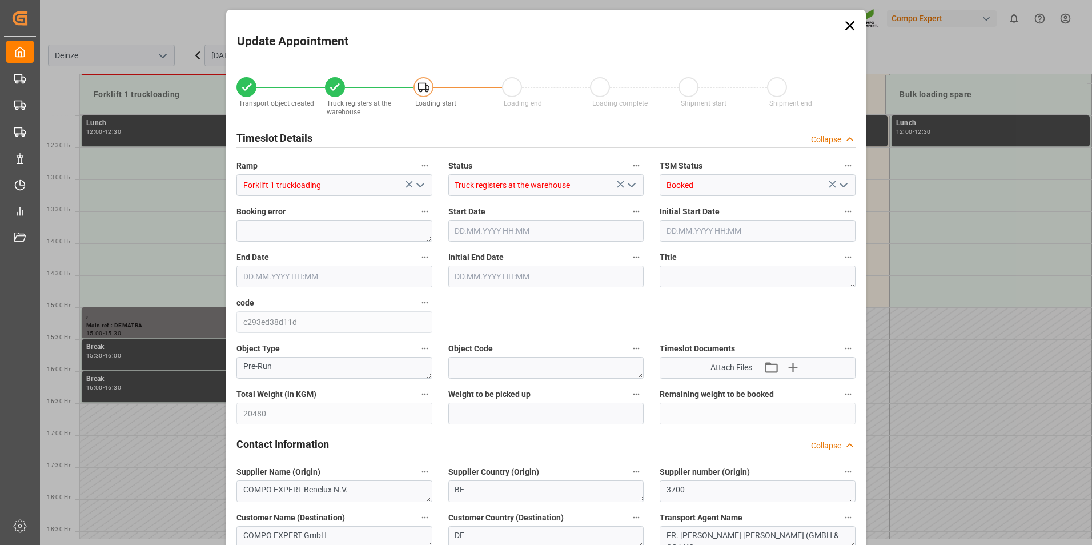
type input "[DATE] 13:31"
type input "[DATE] 11:31"
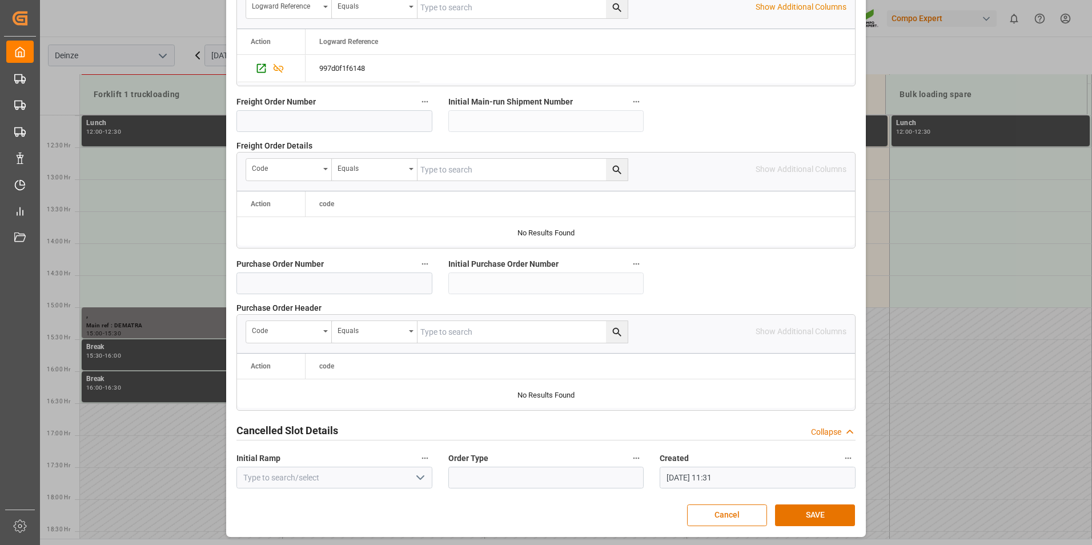
scroll to position [1040, 0]
click at [807, 511] on button "SAVE" at bounding box center [815, 515] width 80 height 22
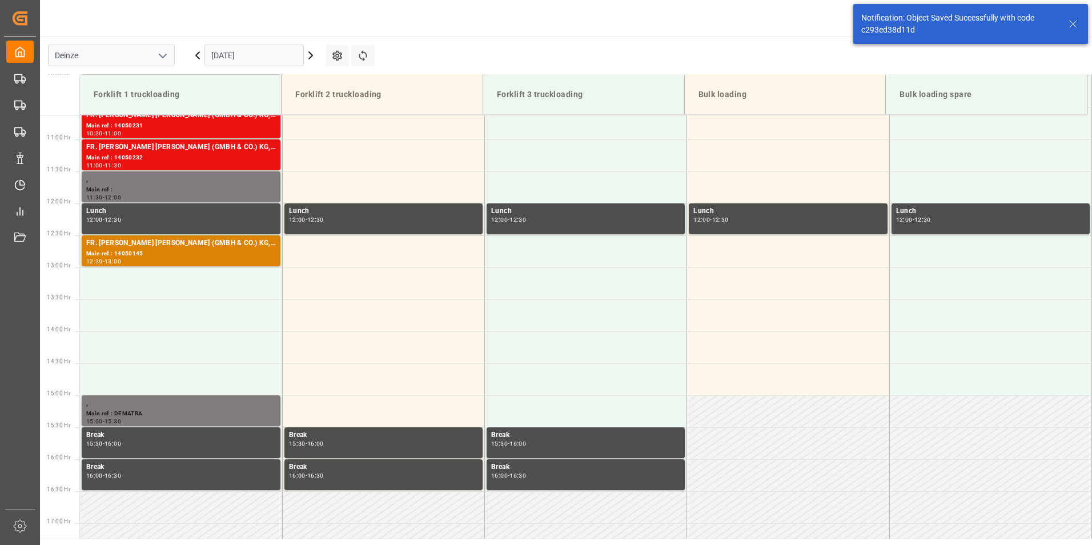
scroll to position [696, 0]
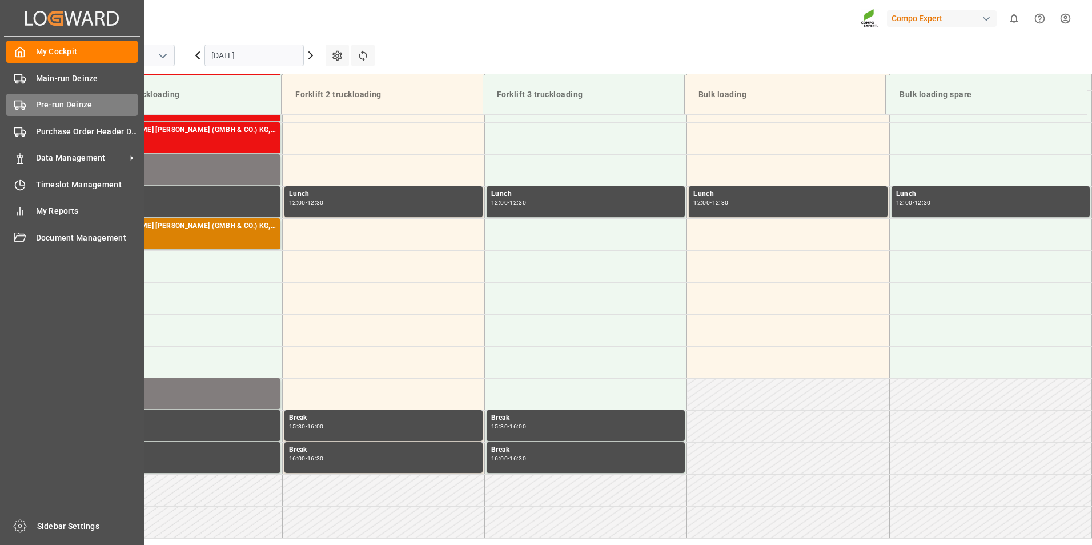
click at [19, 100] on icon at bounding box center [19, 104] width 11 height 11
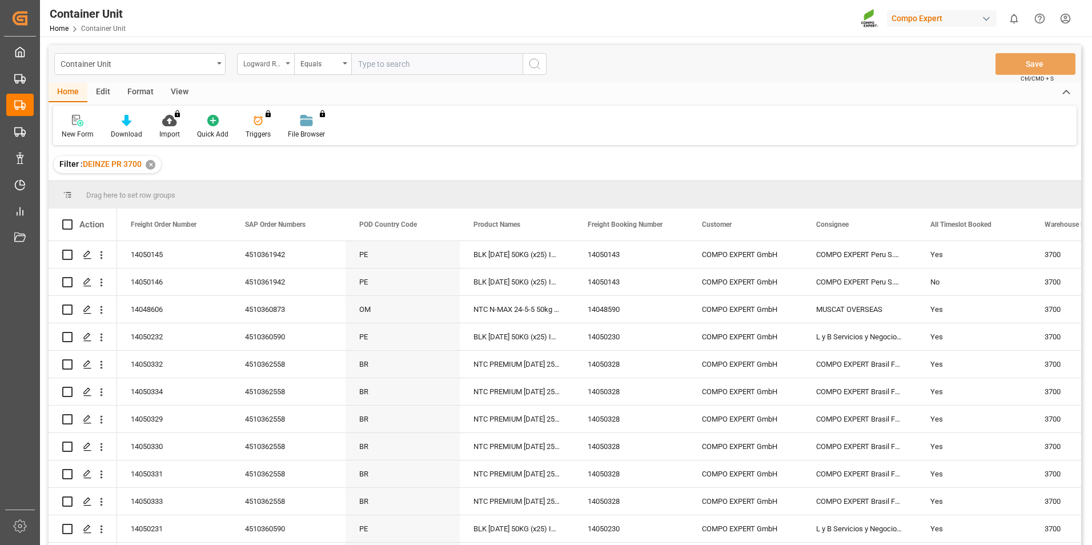
click at [289, 65] on div "Logward Reference" at bounding box center [265, 64] width 57 height 22
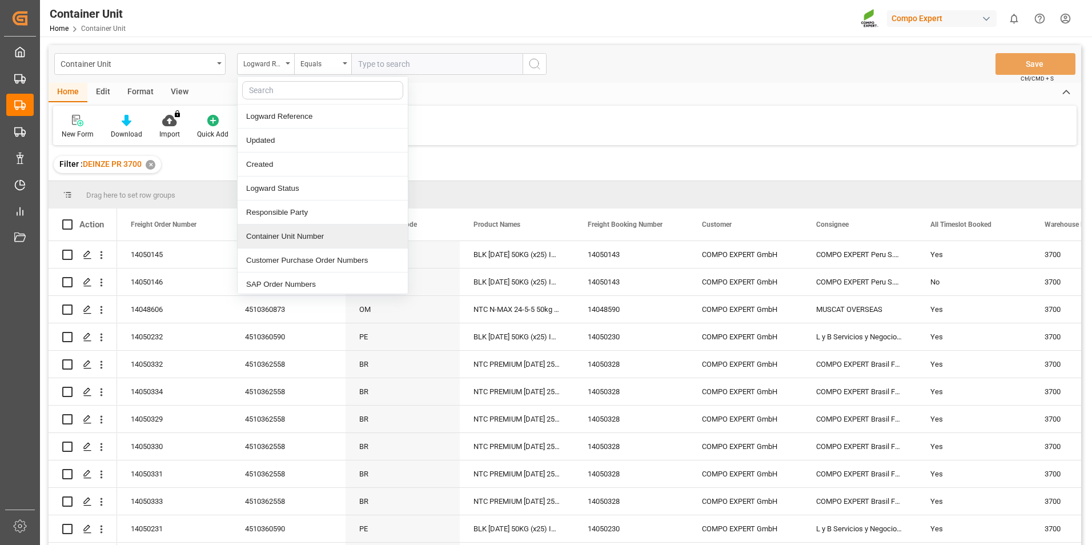
click at [262, 235] on div "Container Unit Number" at bounding box center [323, 237] width 170 height 24
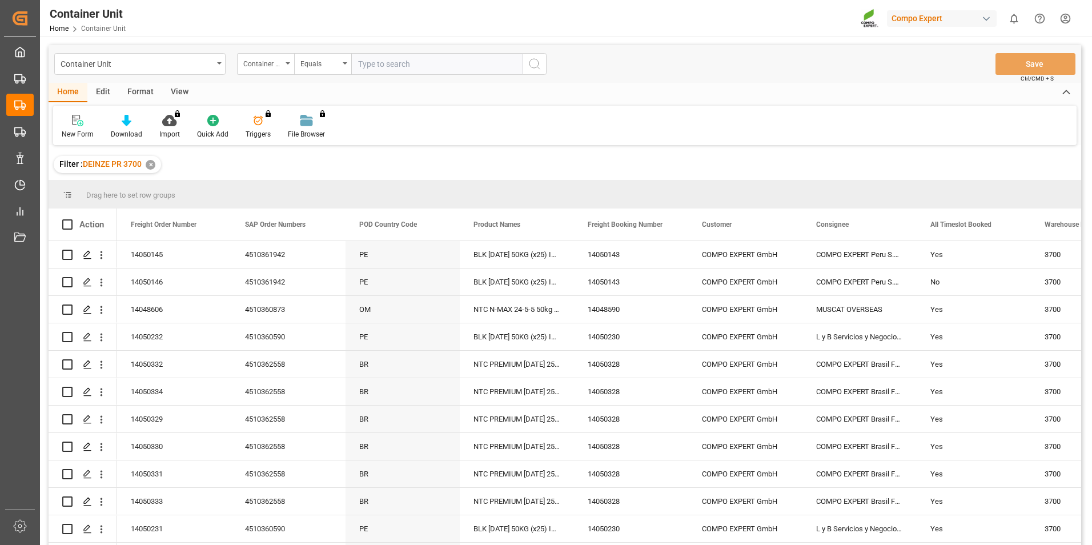
click at [362, 69] on input "text" at bounding box center [436, 64] width 171 height 22
type input "14050146"
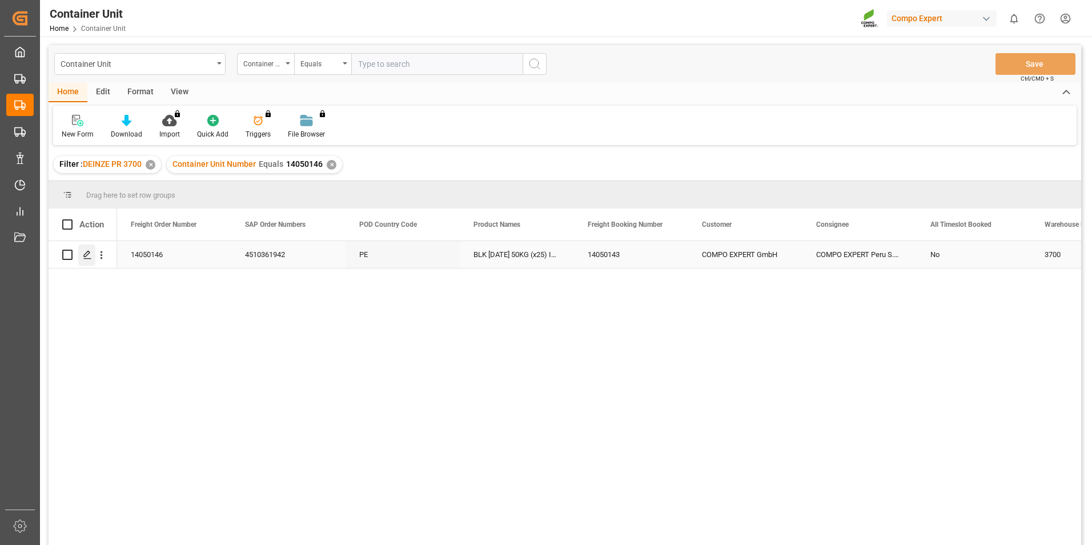
click at [87, 257] on icon "Press SPACE to select this row." at bounding box center [87, 254] width 9 height 9
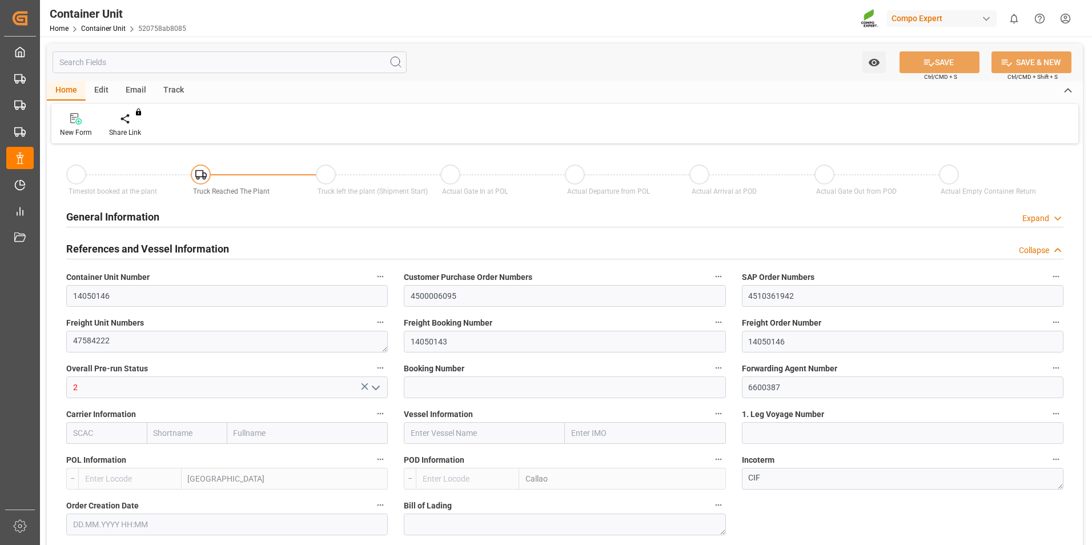
type input "BEANR"
type input "PECLL"
type input "7"
type input "0"
type input "8"
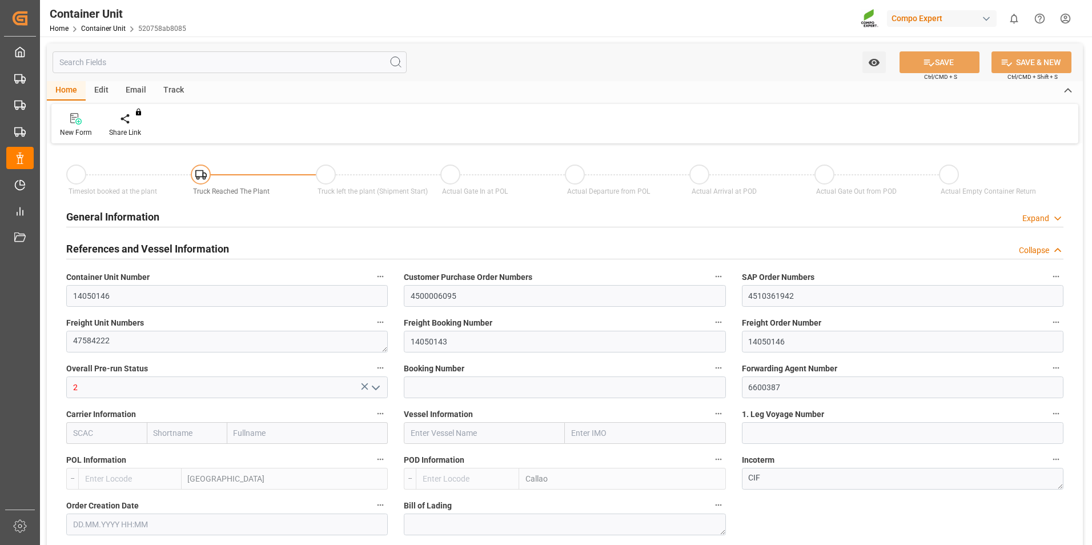
type input "0"
type input "32"
type input "20480"
type input "[DATE] 14:53"
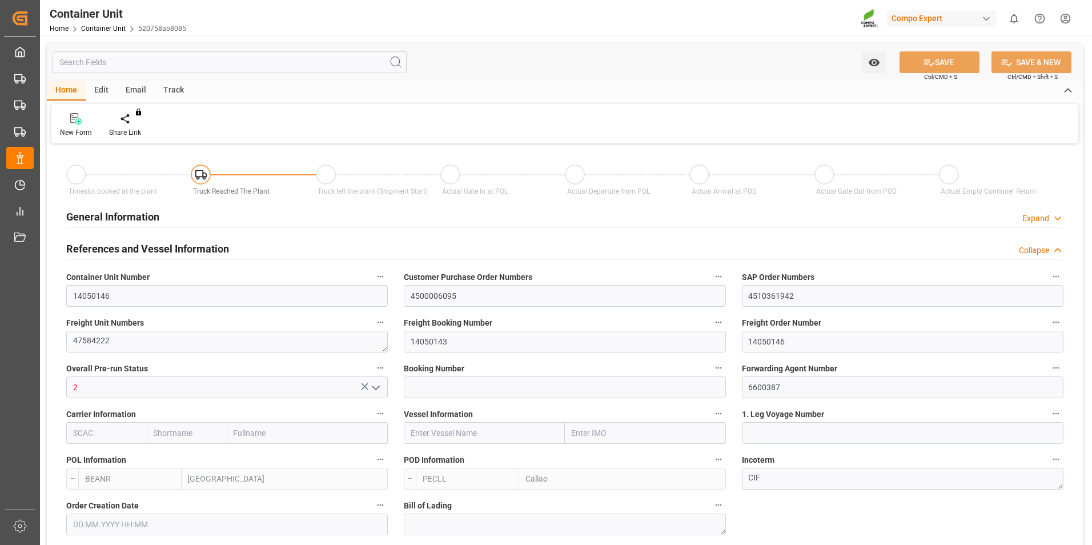
type input "[DATE] 13:31"
type input "27.10.2025"
click at [134, 120] on icon at bounding box center [134, 118] width 8 height 11
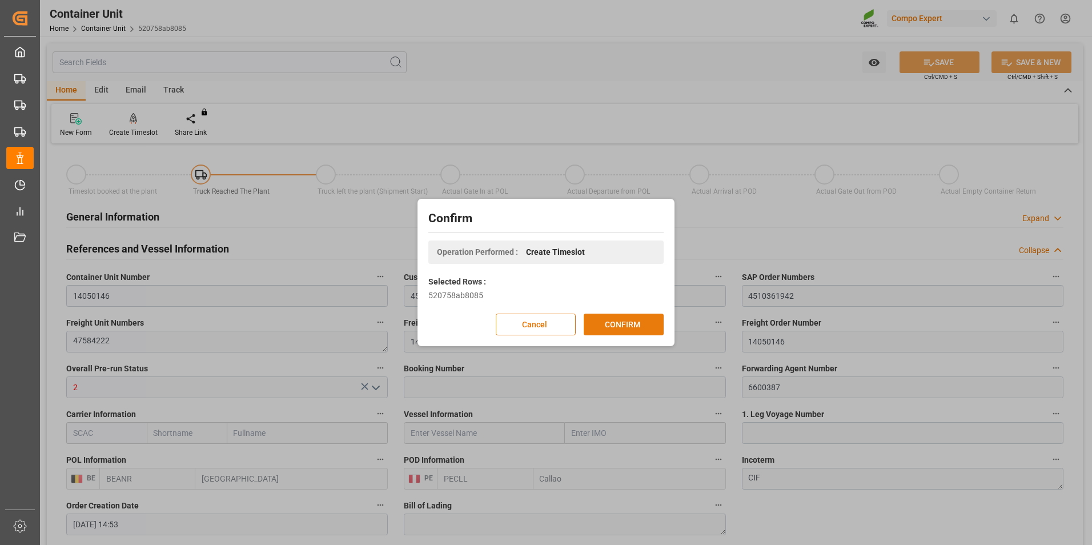
click at [628, 323] on button "CONFIRM" at bounding box center [624, 325] width 80 height 22
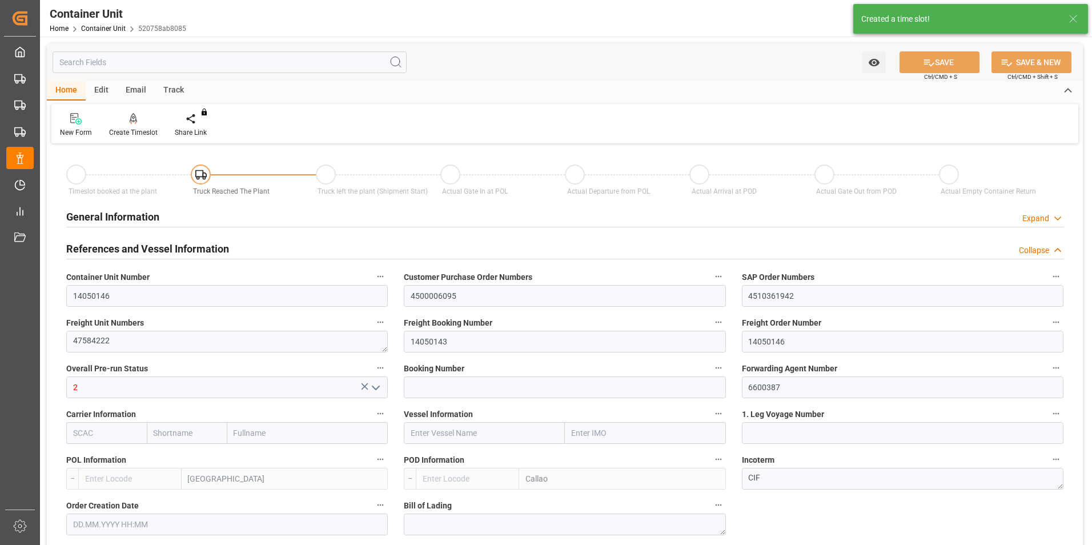
type input "BEANR"
type input "PECLL"
type input "7"
type input "0"
type input "8"
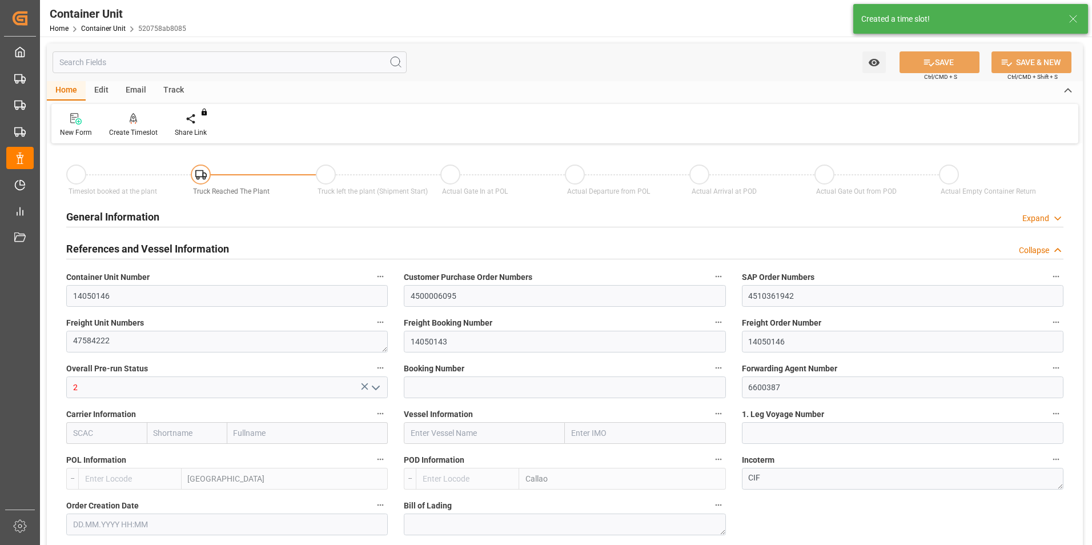
type input "0"
type input "32"
type input "20480"
type input "[DATE] 14:53"
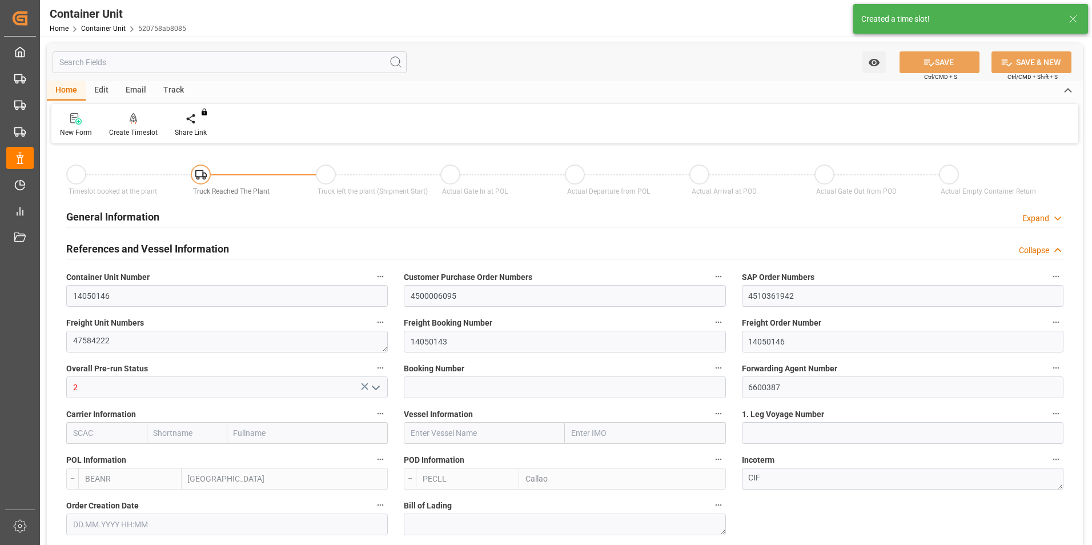
type input "[DATE] 13:31"
type input "27.10.2025"
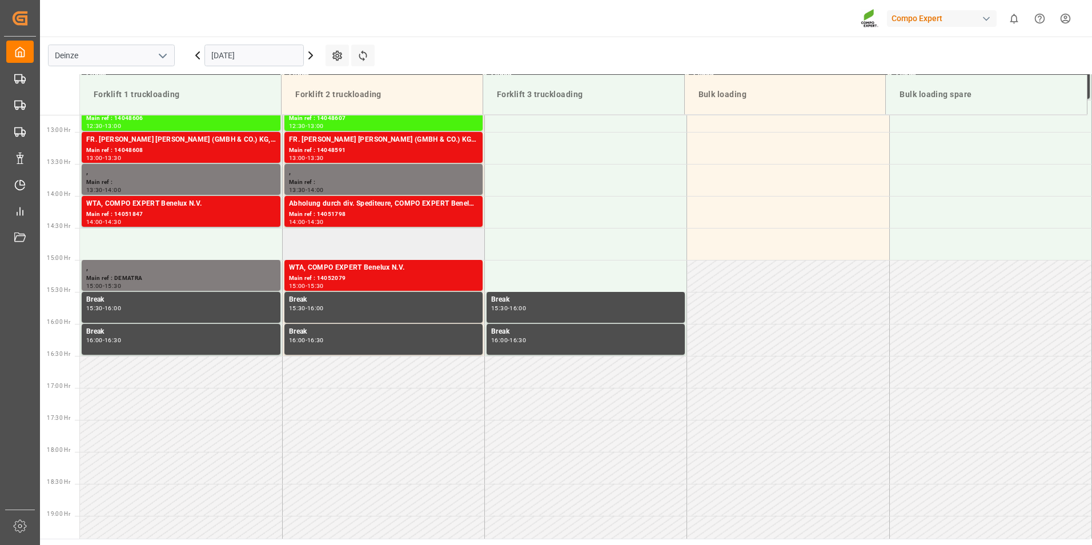
scroll to position [824, 0]
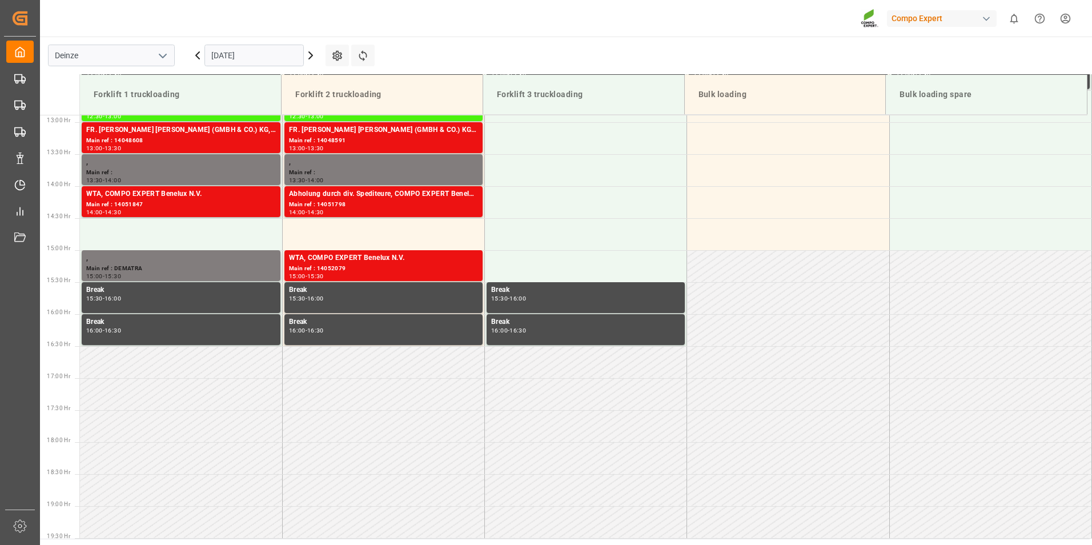
click at [282, 58] on input "[DATE]" at bounding box center [254, 56] width 99 height 22
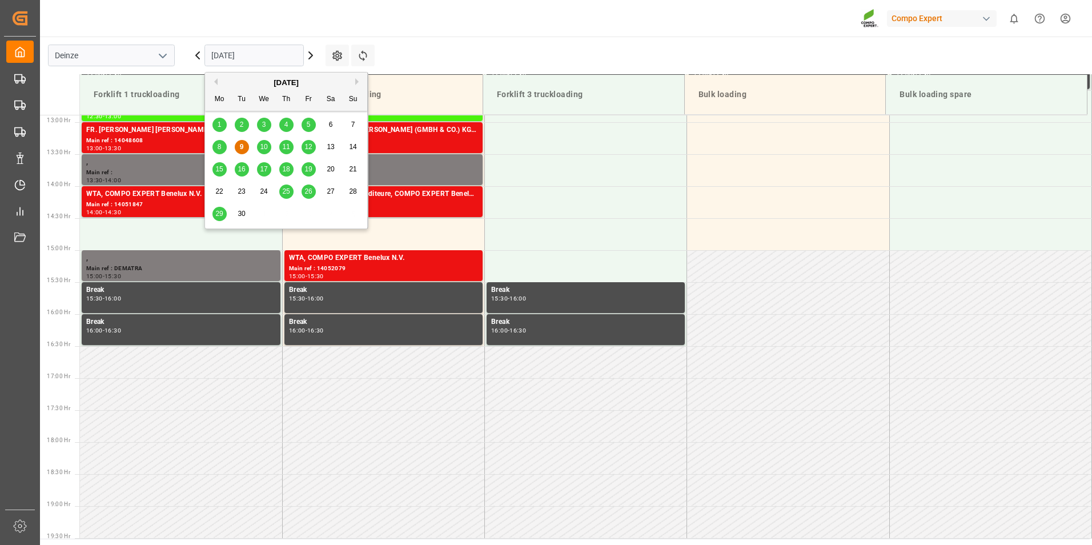
click at [221, 214] on span "29" at bounding box center [218, 214] width 7 height 8
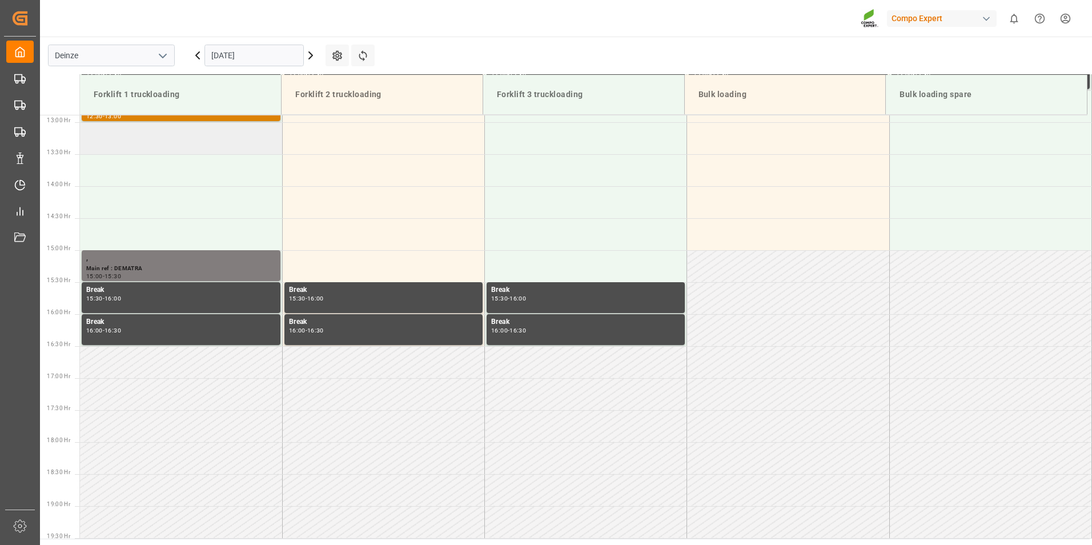
click at [122, 143] on td at bounding box center [181, 138] width 202 height 32
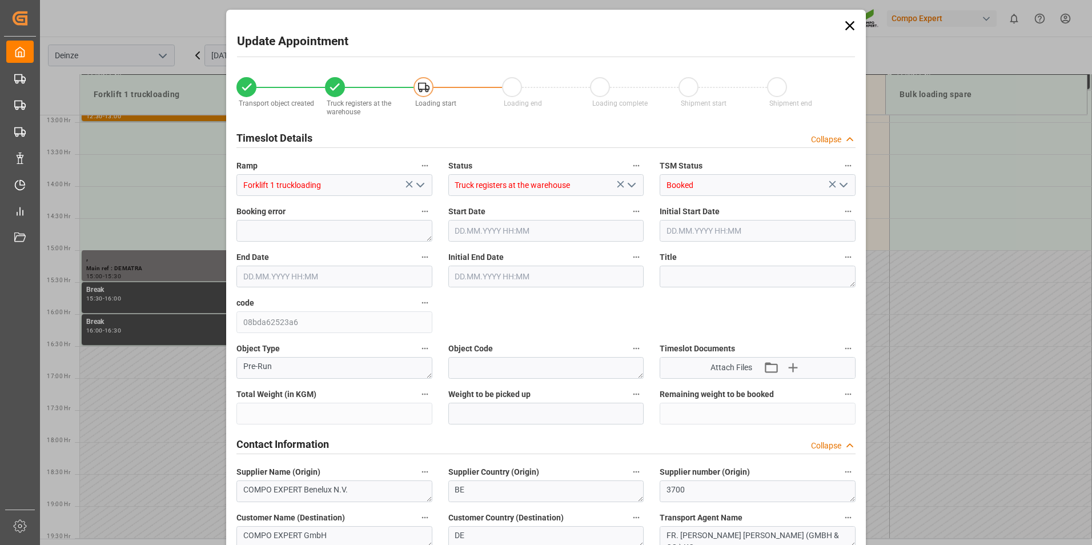
type input "20480"
type input "32"
type input "[DATE] 13:00"
type input "[DATE] 13:30"
type input "[DATE] 14:53"
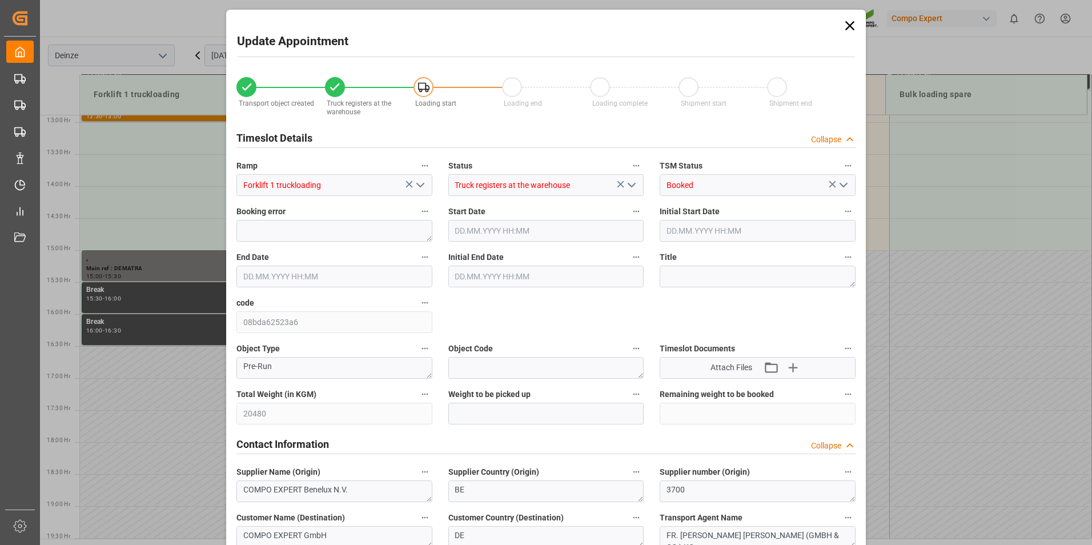
type input "[DATE] 13:31"
type input "[DATE] 11:32"
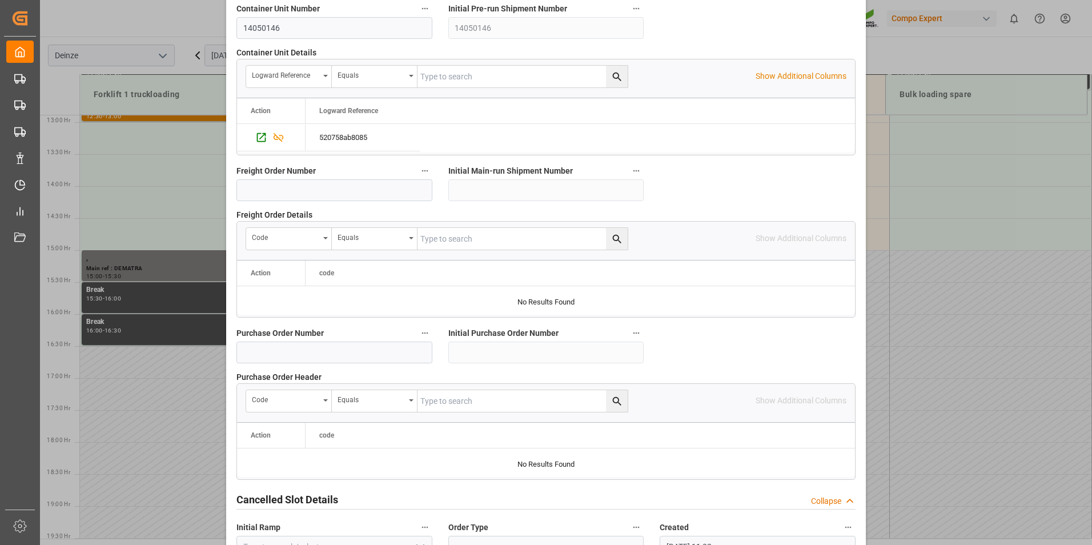
scroll to position [1040, 0]
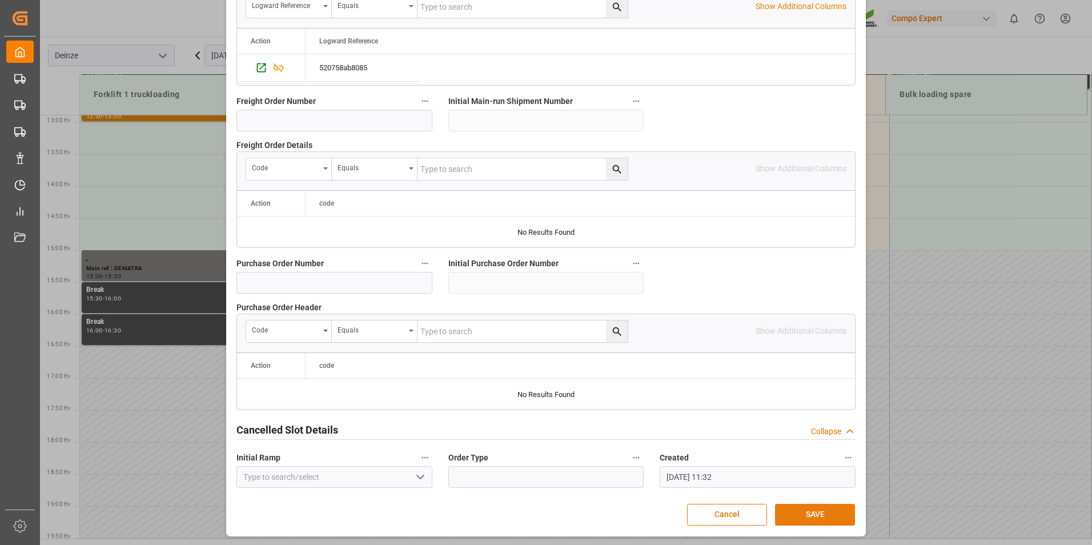
click at [808, 512] on button "SAVE" at bounding box center [815, 515] width 80 height 22
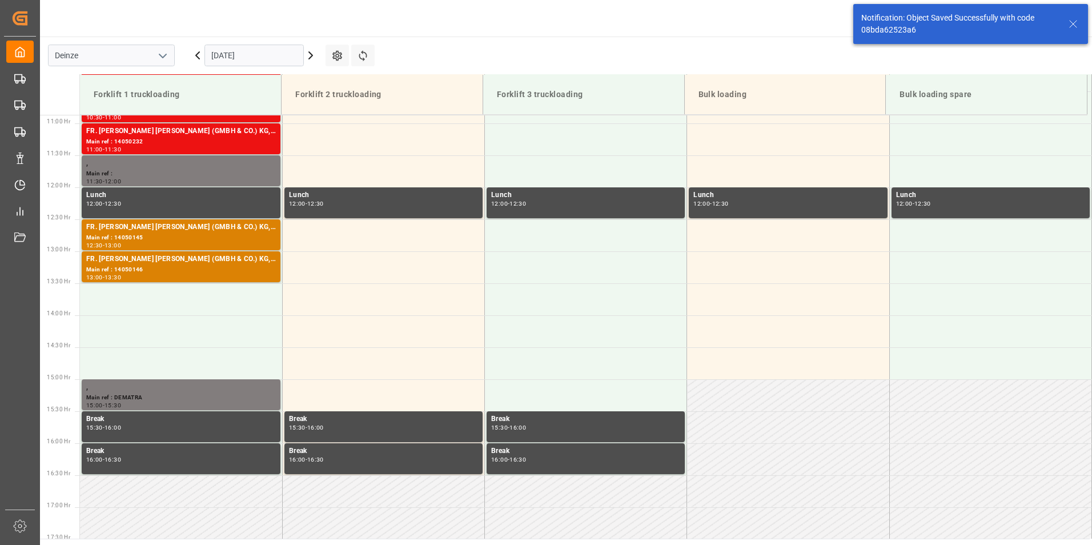
scroll to position [760, 0]
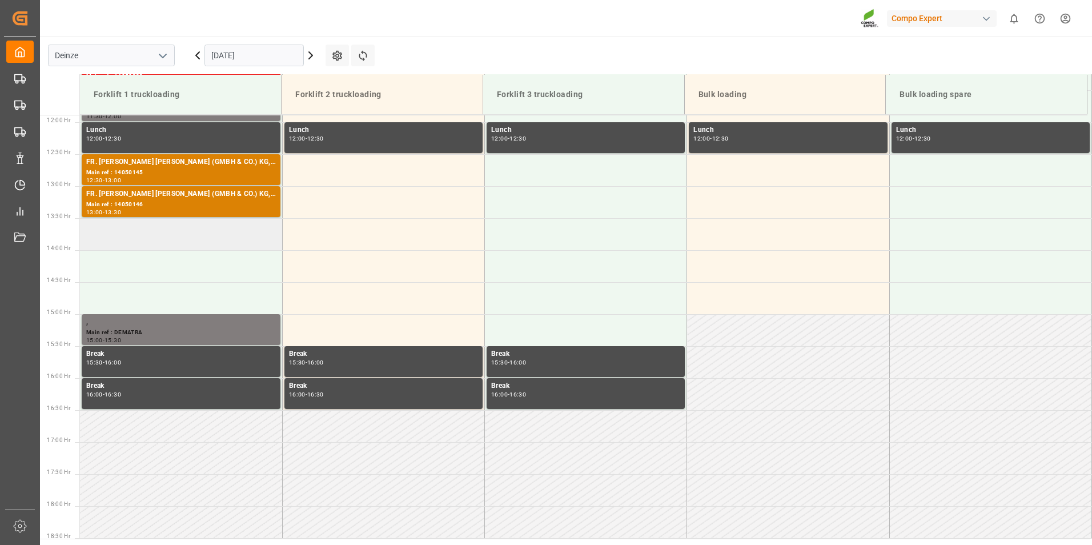
click at [127, 231] on td at bounding box center [181, 234] width 202 height 32
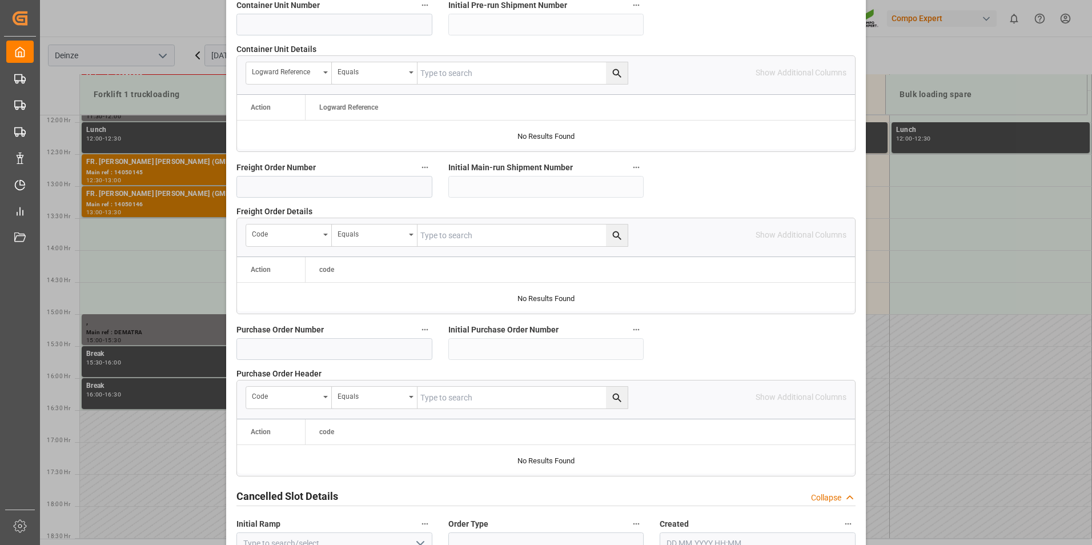
scroll to position [1040, 0]
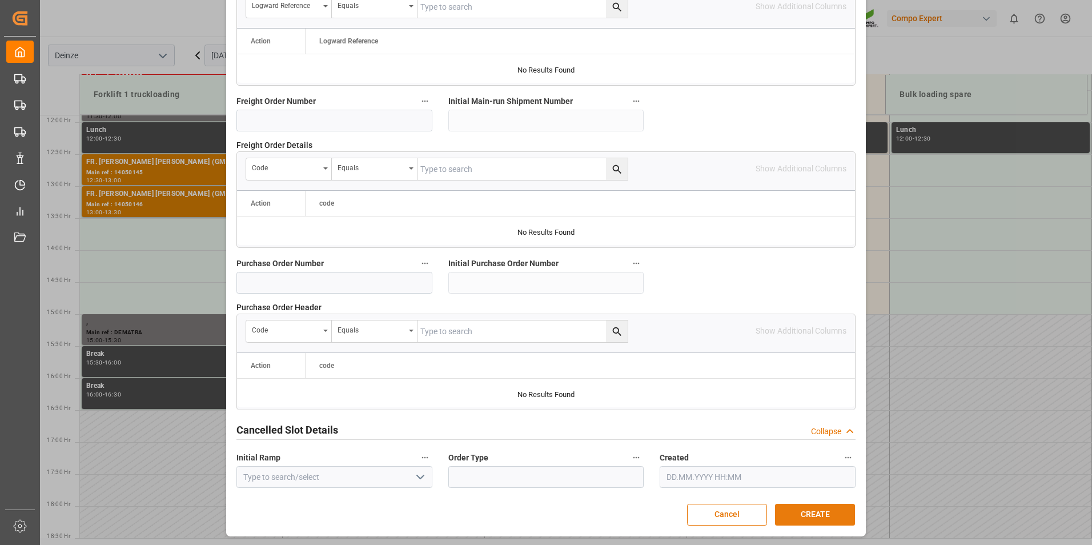
click at [819, 512] on button "CREATE" at bounding box center [815, 515] width 80 height 22
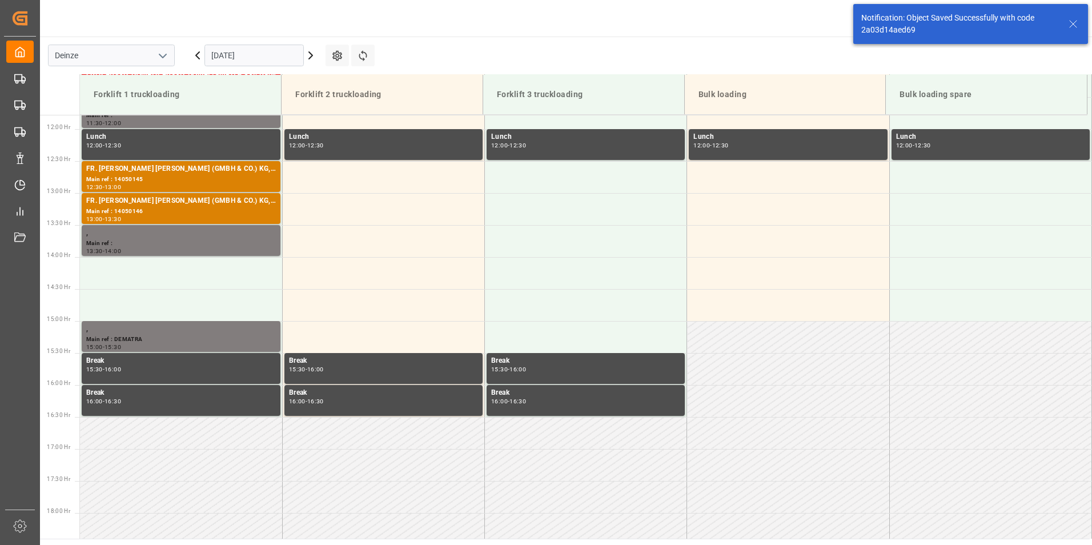
scroll to position [760, 0]
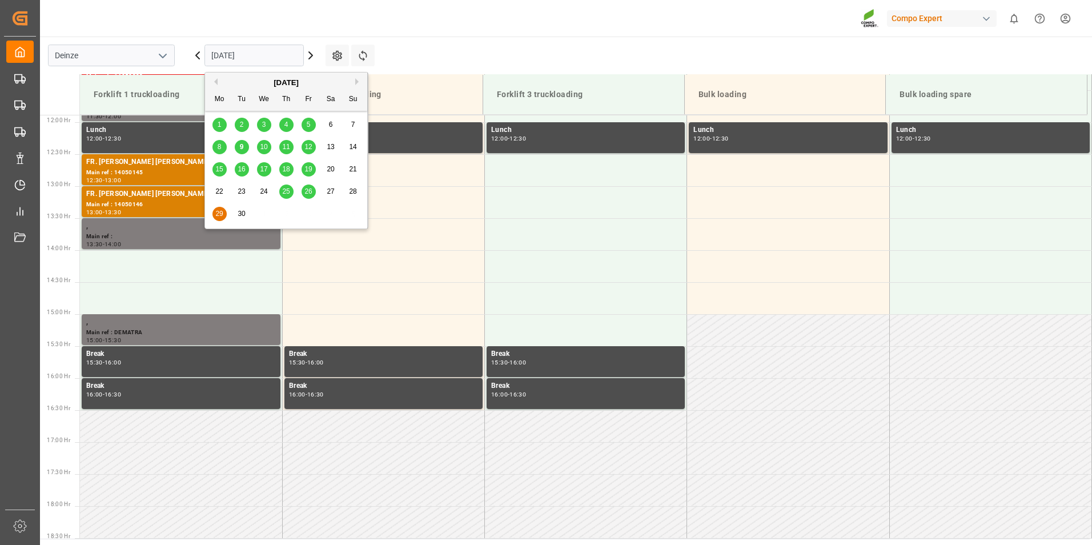
click at [266, 57] on input "[DATE]" at bounding box center [254, 56] width 99 height 22
click at [243, 145] on span "9" at bounding box center [242, 147] width 4 height 8
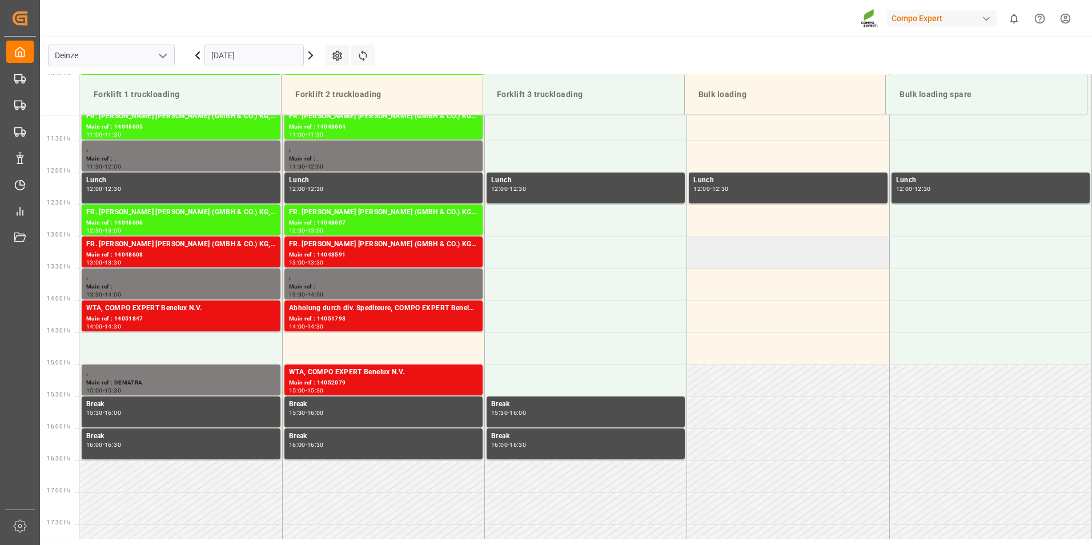
scroll to position [596, 0]
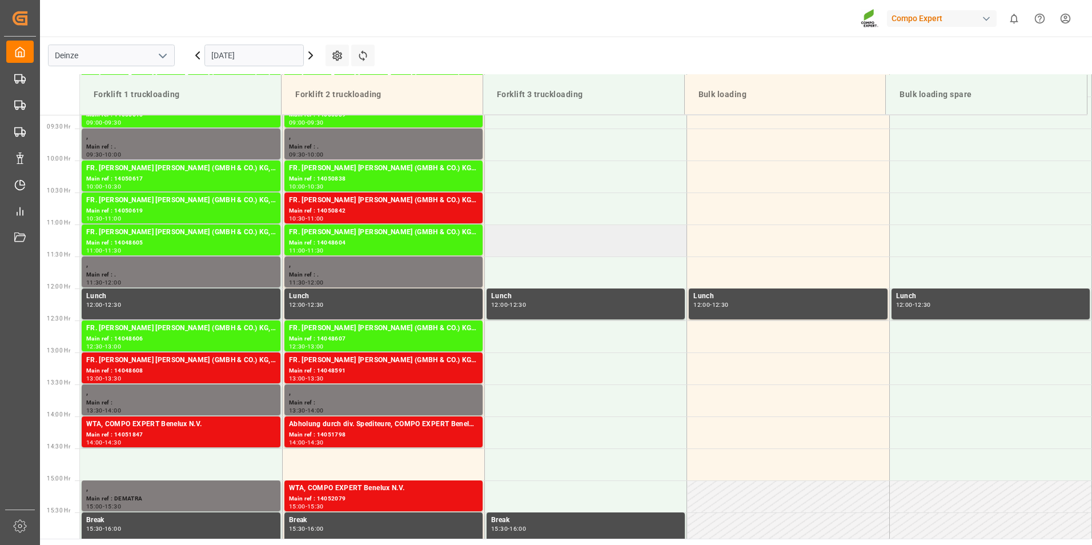
scroll to position [539, 0]
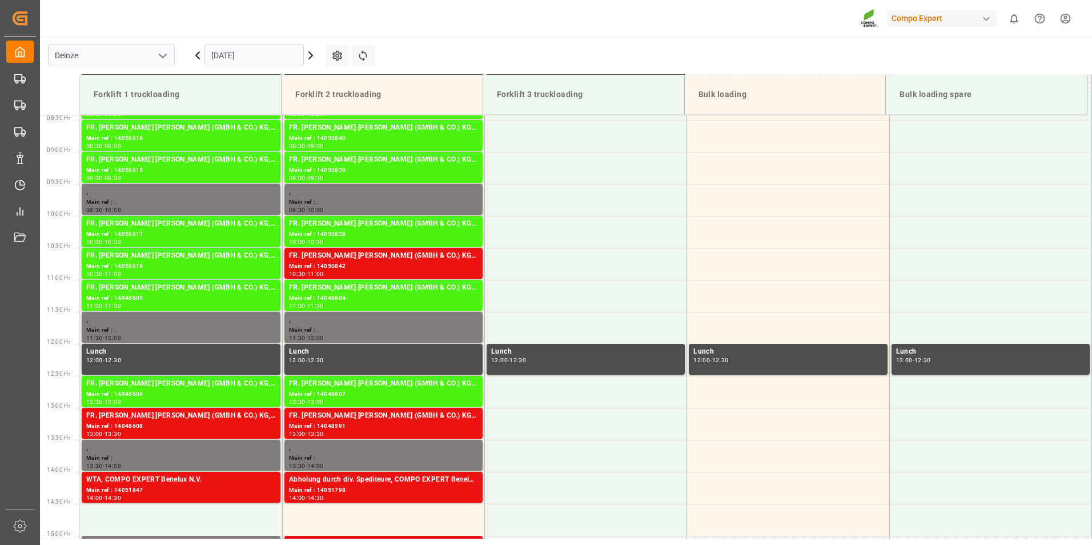
click at [263, 57] on input "[DATE]" at bounding box center [254, 56] width 99 height 22
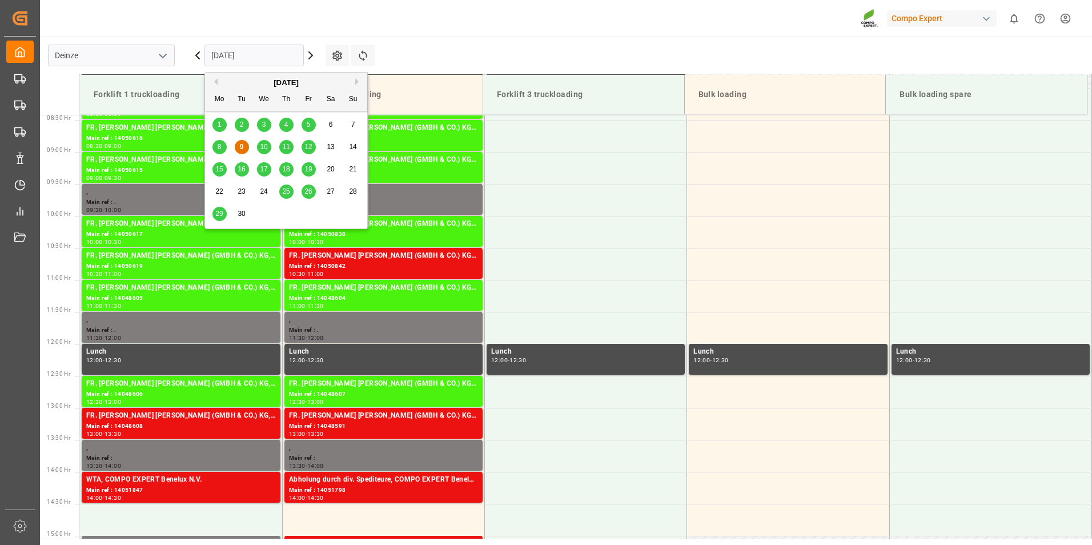
click at [306, 190] on span "26" at bounding box center [308, 191] width 7 height 8
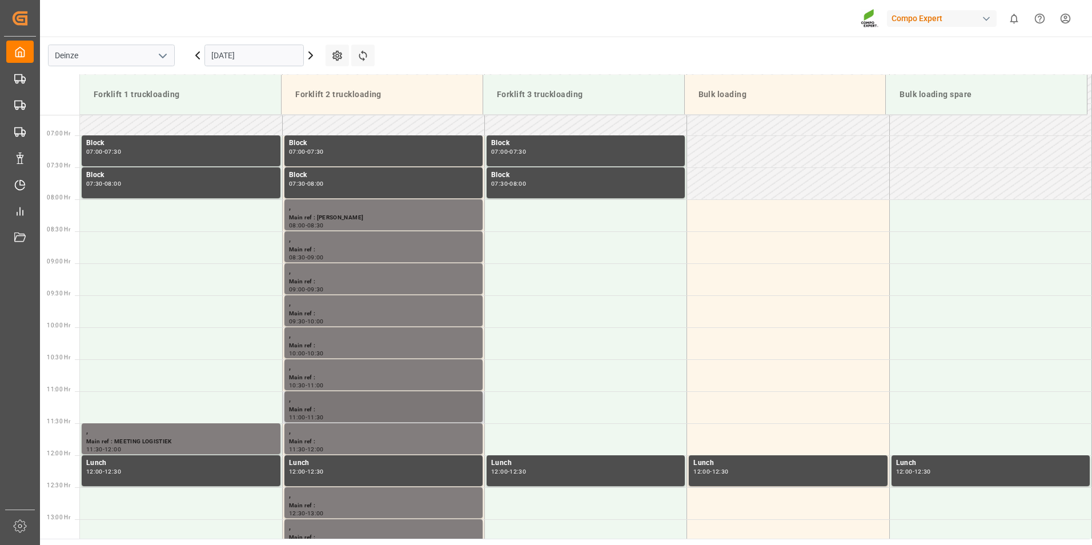
scroll to position [424, 0]
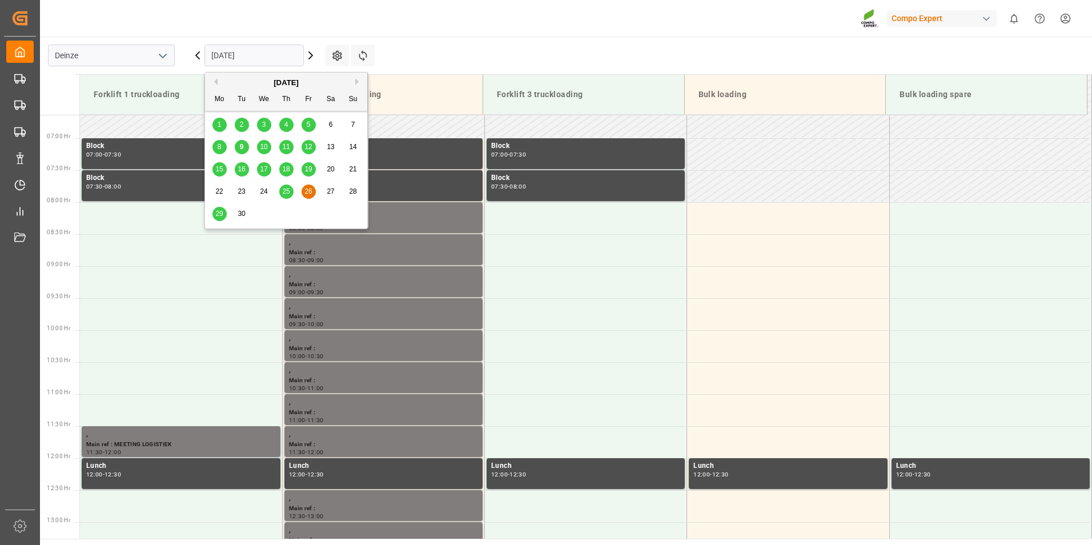
click at [273, 58] on input "26.09.2025" at bounding box center [254, 56] width 99 height 22
click at [285, 170] on span "18" at bounding box center [285, 169] width 7 height 8
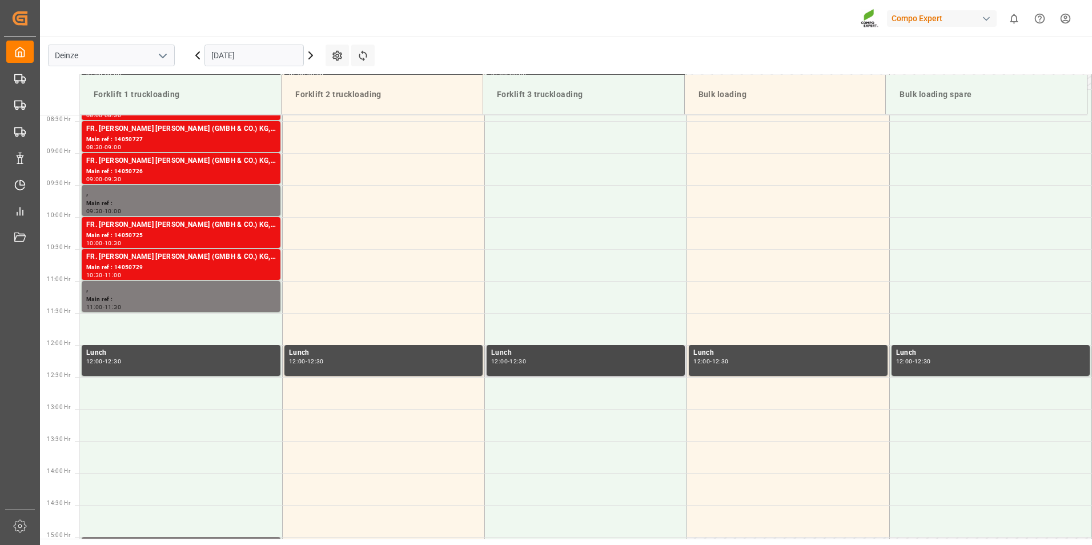
scroll to position [653, 0]
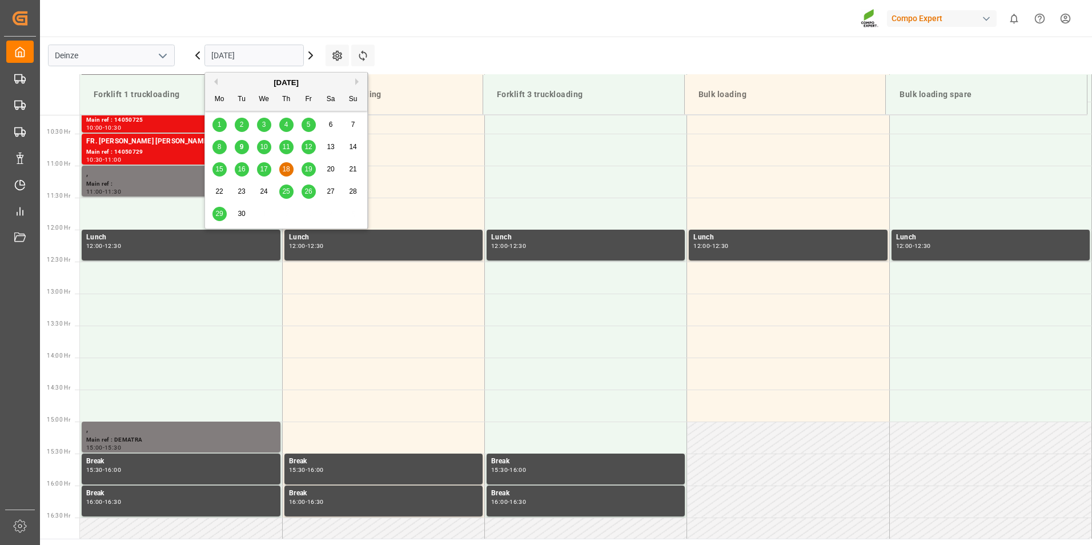
click at [262, 54] on input "18.09.2025" at bounding box center [254, 56] width 99 height 22
click at [287, 186] on div "25" at bounding box center [286, 192] width 14 height 14
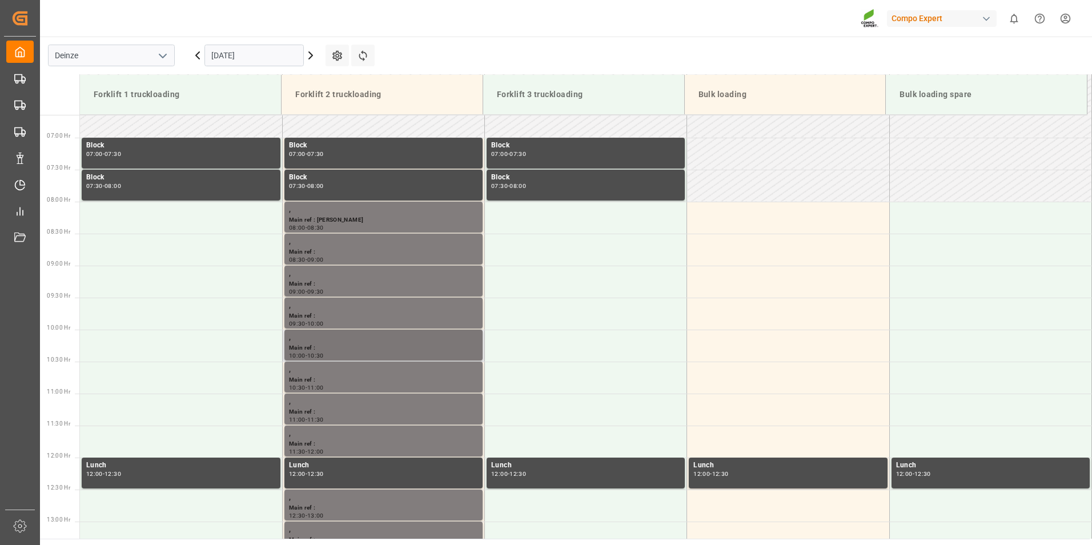
scroll to position [424, 0]
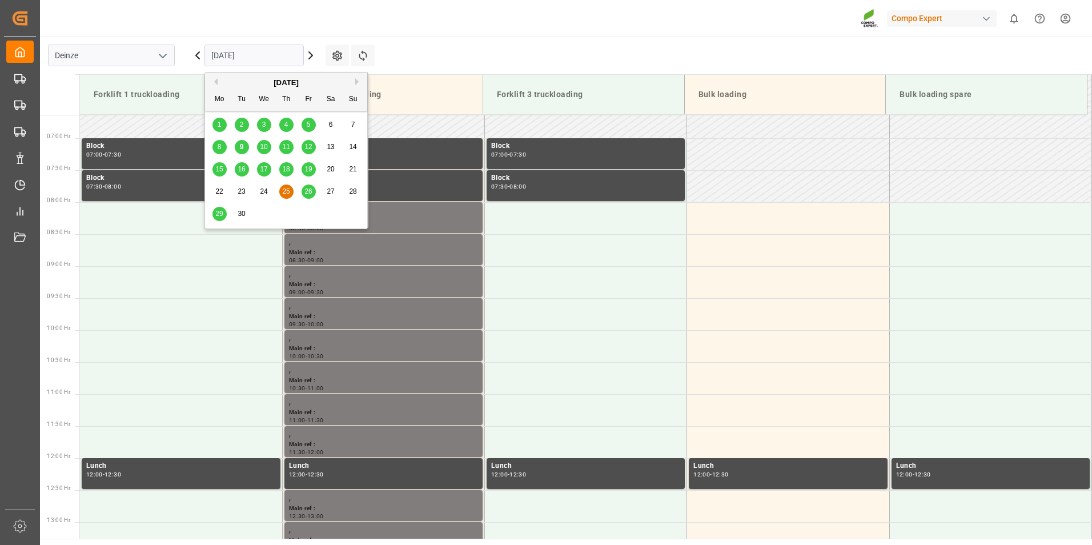
click at [282, 56] on input "[DATE]" at bounding box center [254, 56] width 99 height 22
click at [219, 217] on span "29" at bounding box center [218, 214] width 7 height 8
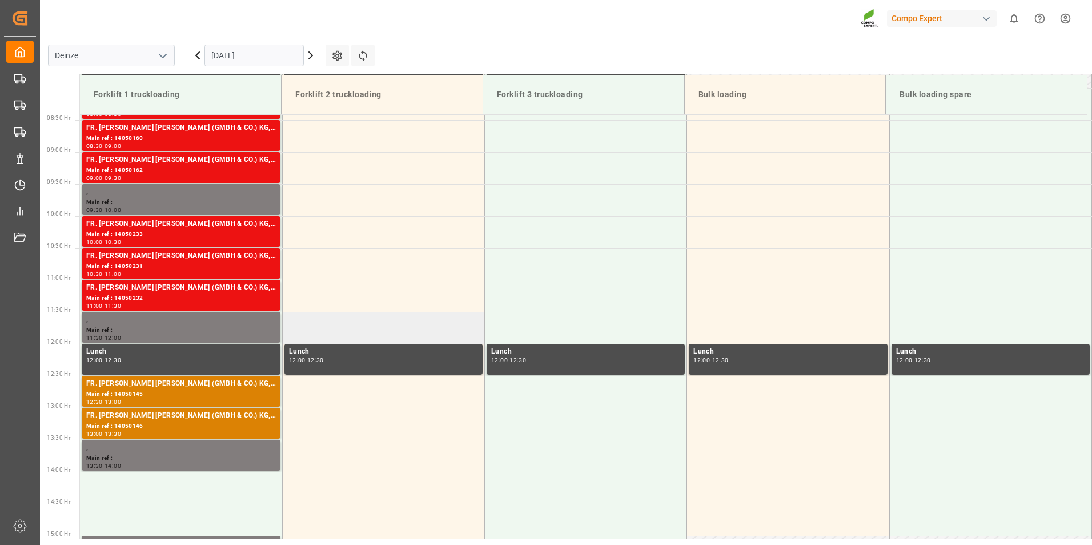
scroll to position [367, 0]
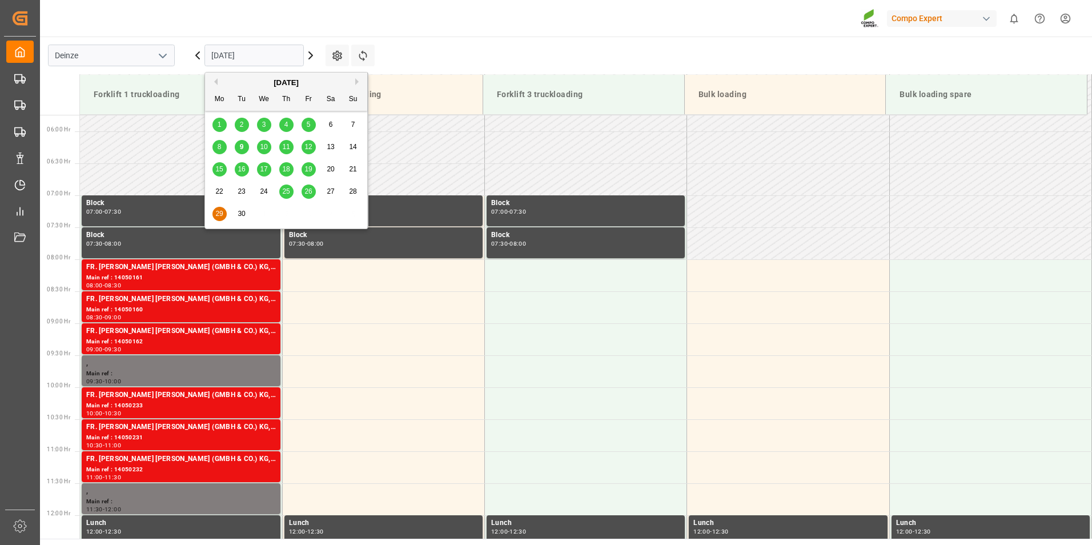
click at [264, 58] on input "29.09.2025" at bounding box center [254, 56] width 99 height 22
click at [287, 171] on span "18" at bounding box center [285, 169] width 7 height 8
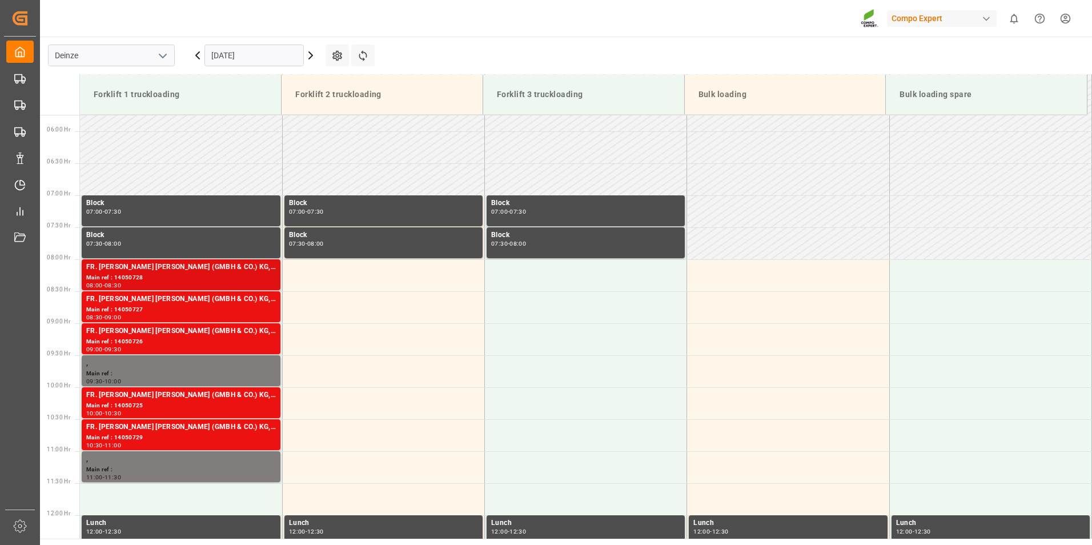
click at [117, 273] on div "FR. [PERSON_NAME] [PERSON_NAME] (GMBH & CO.) KG, COMPO EXPERT Benelux N.V." at bounding box center [181, 267] width 190 height 11
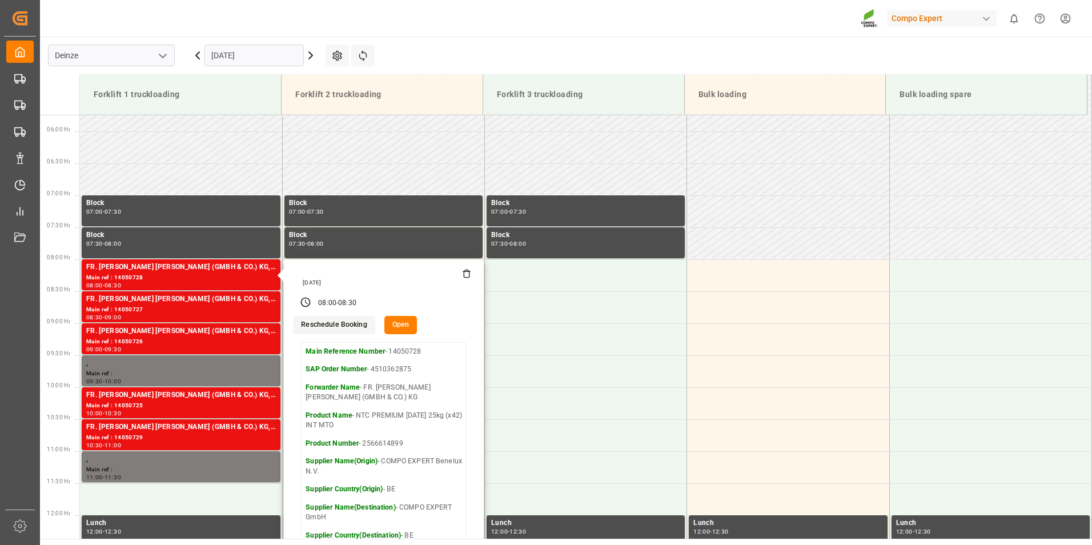
click at [399, 326] on button "Open" at bounding box center [400, 325] width 33 height 18
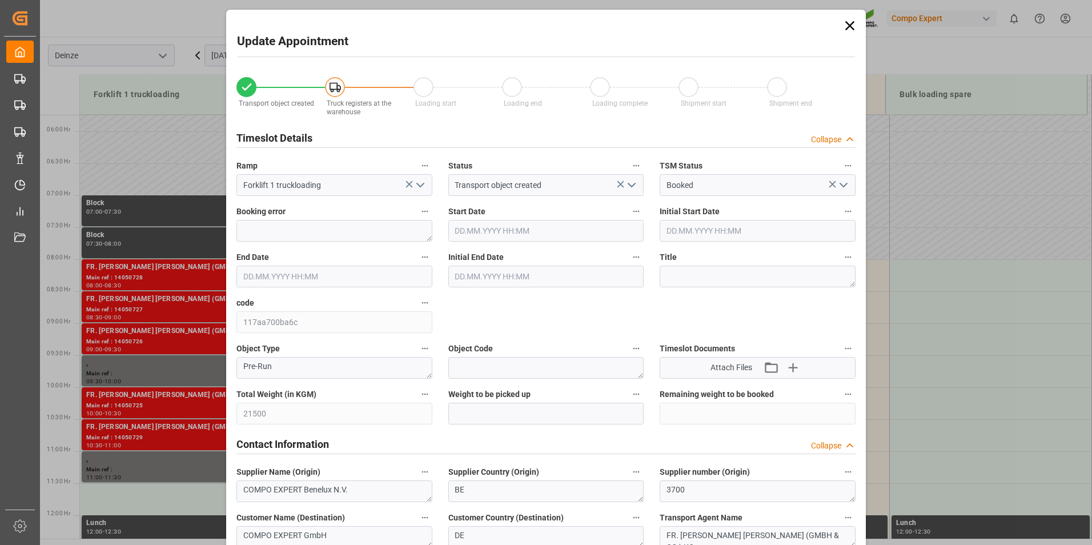
type input "18.09.2025 08:00"
type input "18.09.2025 08:30"
type input "[DATE] 12:15"
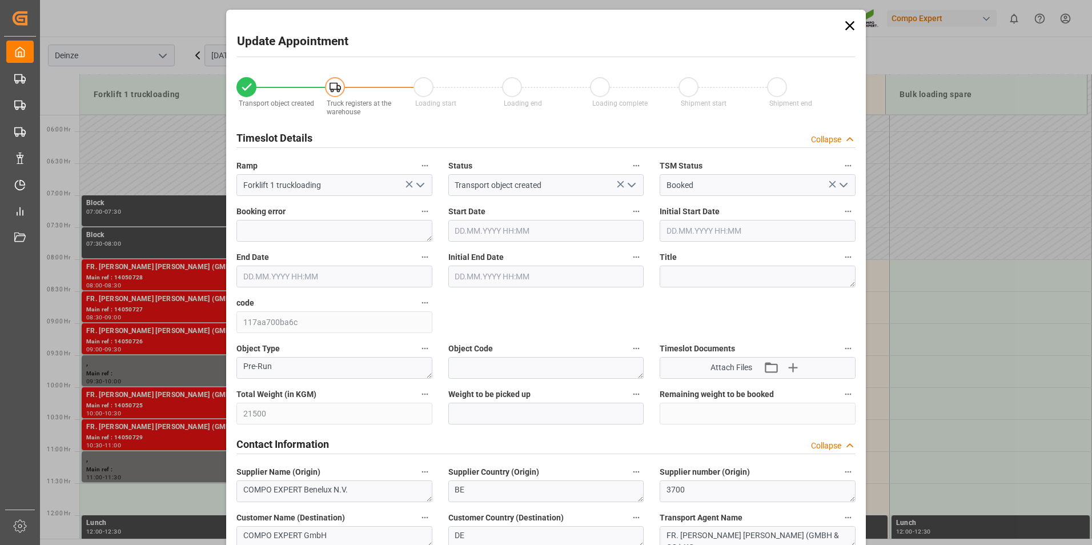
type input "08.09.2025 07:41"
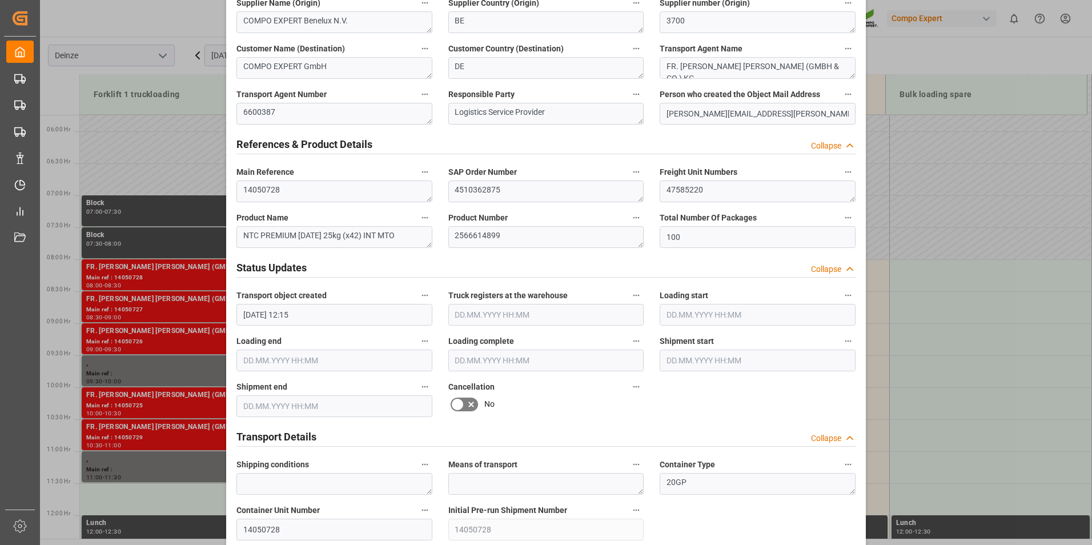
scroll to position [571, 0]
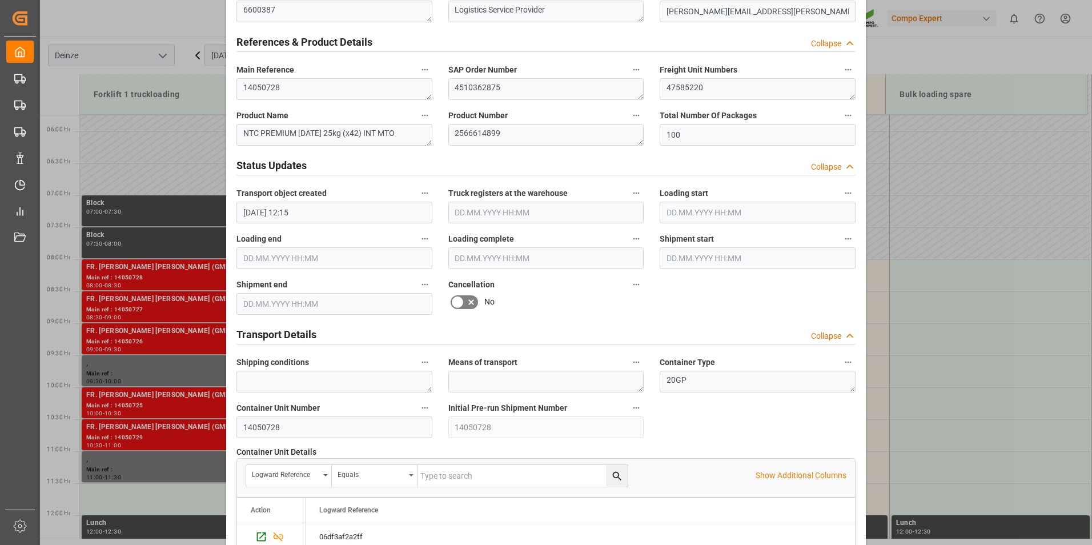
click at [454, 302] on icon at bounding box center [457, 301] width 7 height 5
click at [0, 0] on input "checkbox" at bounding box center [0, 0] width 0 height 0
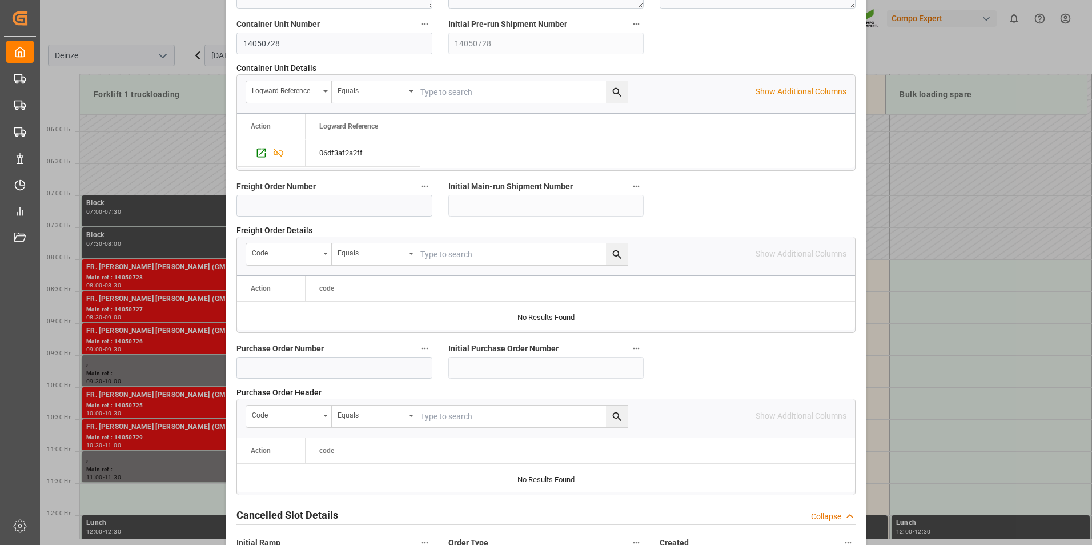
scroll to position [1040, 0]
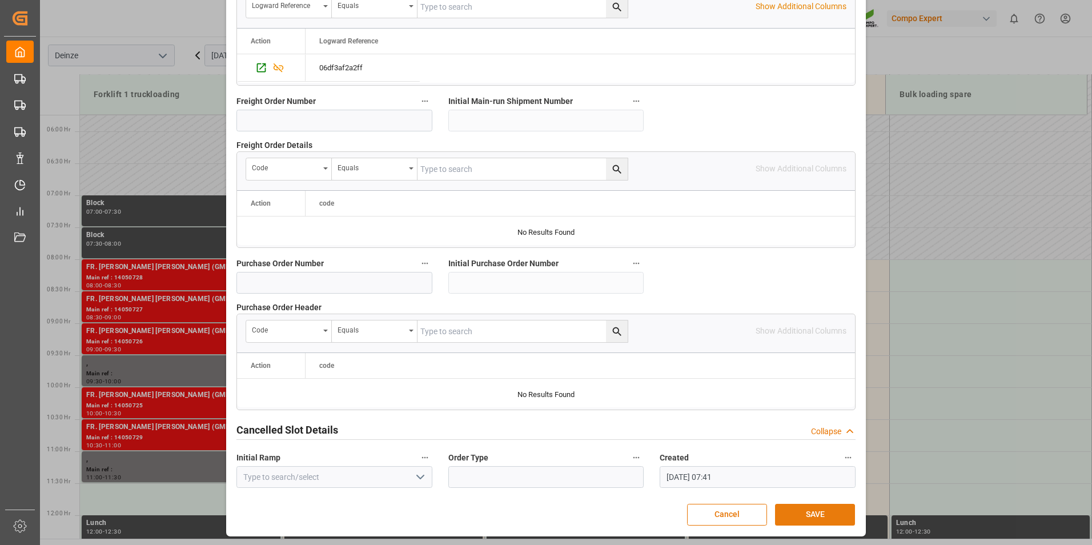
click at [804, 512] on button "SAVE" at bounding box center [815, 515] width 80 height 22
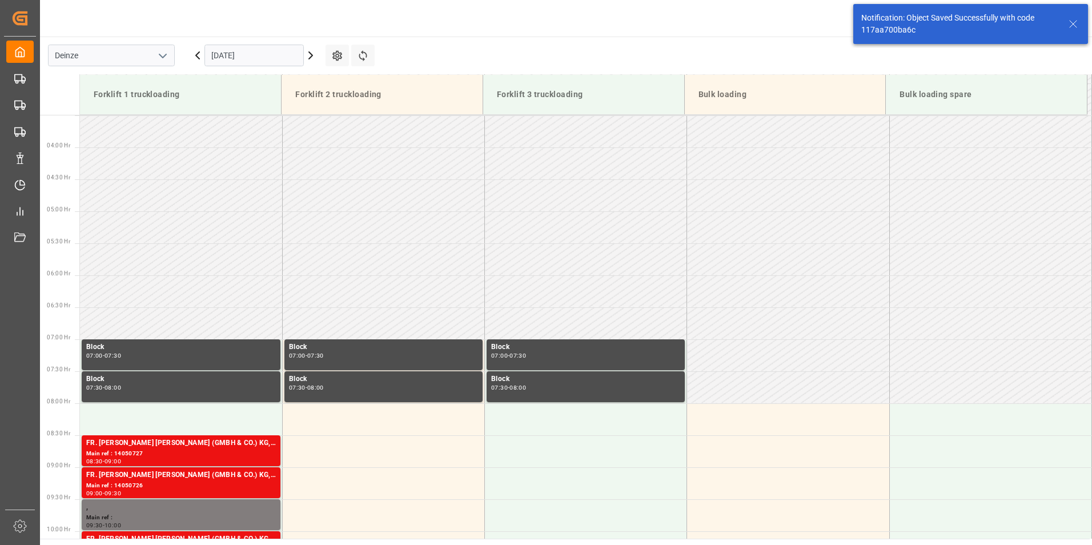
scroll to position [440, 0]
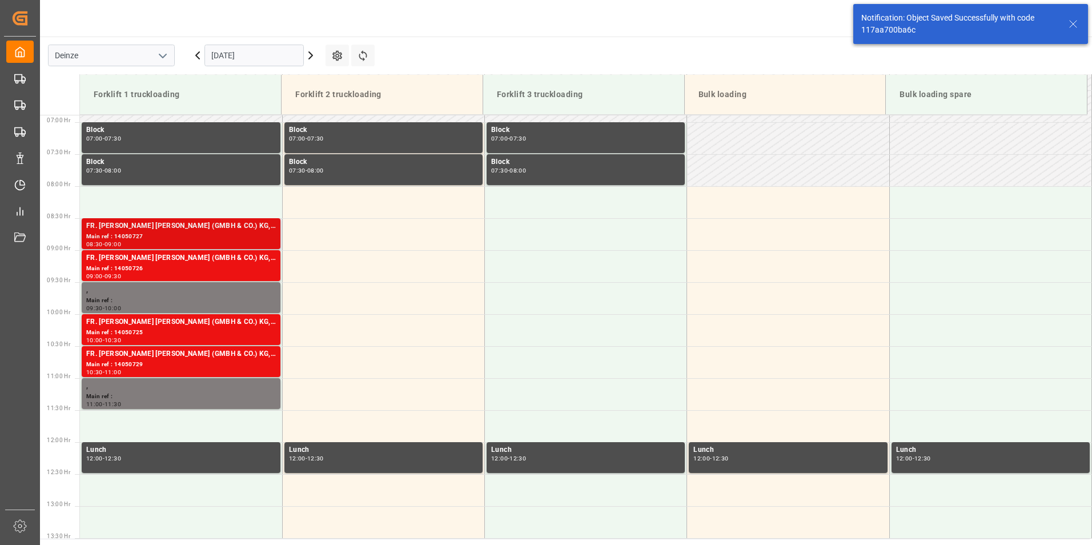
click at [149, 235] on div "Main ref : 14050727" at bounding box center [181, 237] width 190 height 10
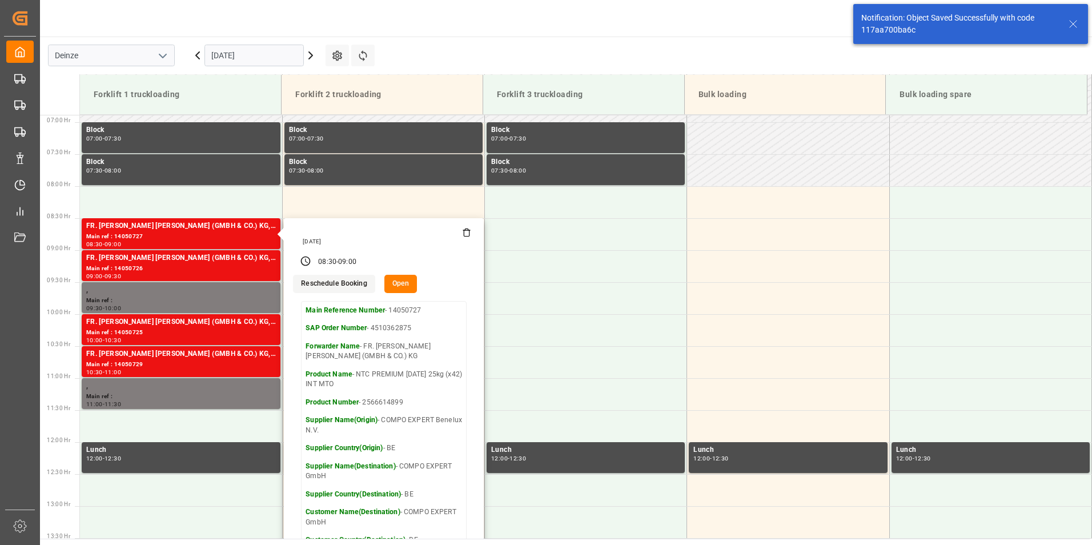
click at [404, 283] on button "Open" at bounding box center [400, 284] width 33 height 18
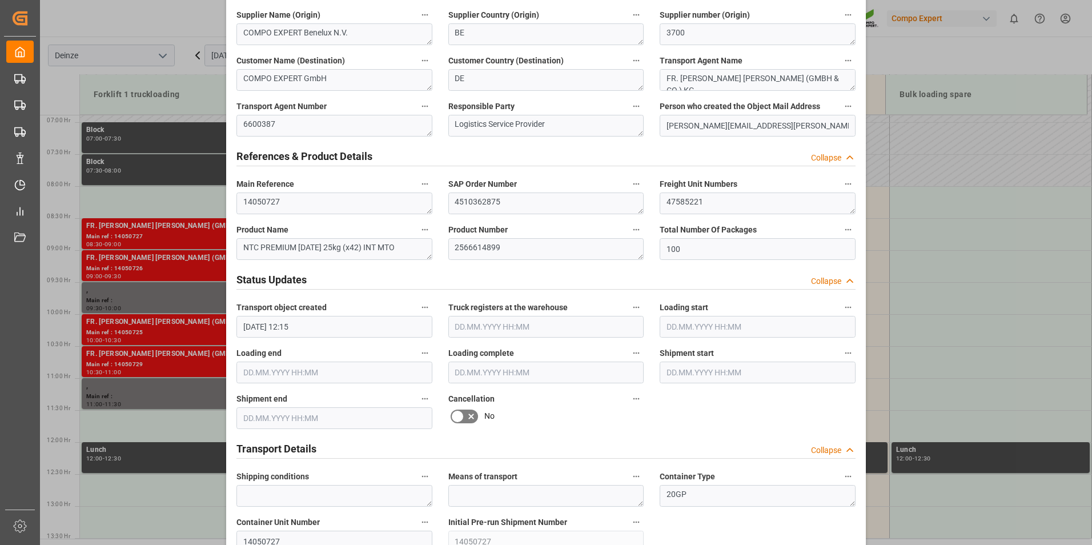
scroll to position [686, 0]
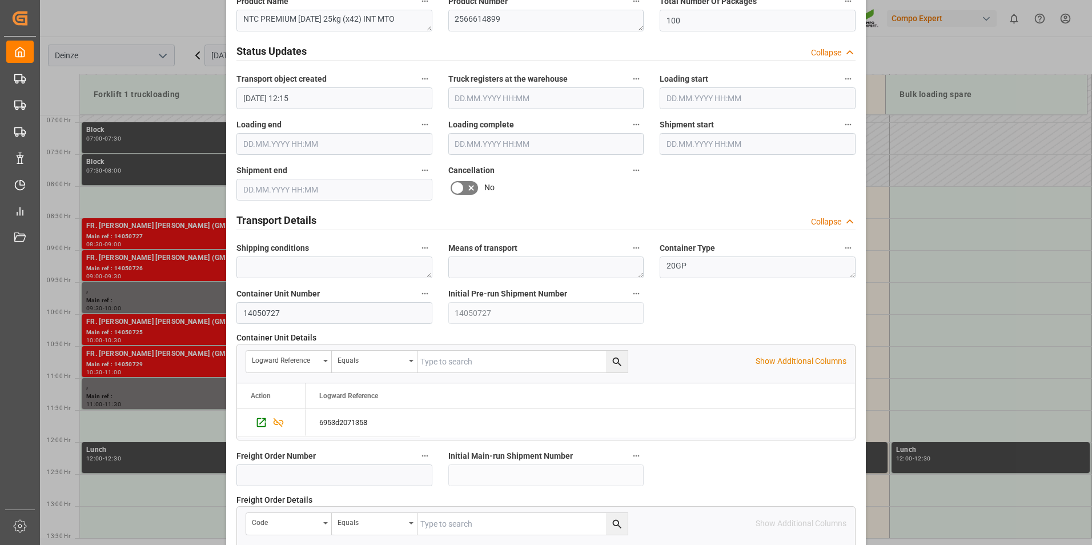
click at [454, 187] on icon at bounding box center [457, 187] width 7 height 5
click at [0, 0] on input "checkbox" at bounding box center [0, 0] width 0 height 0
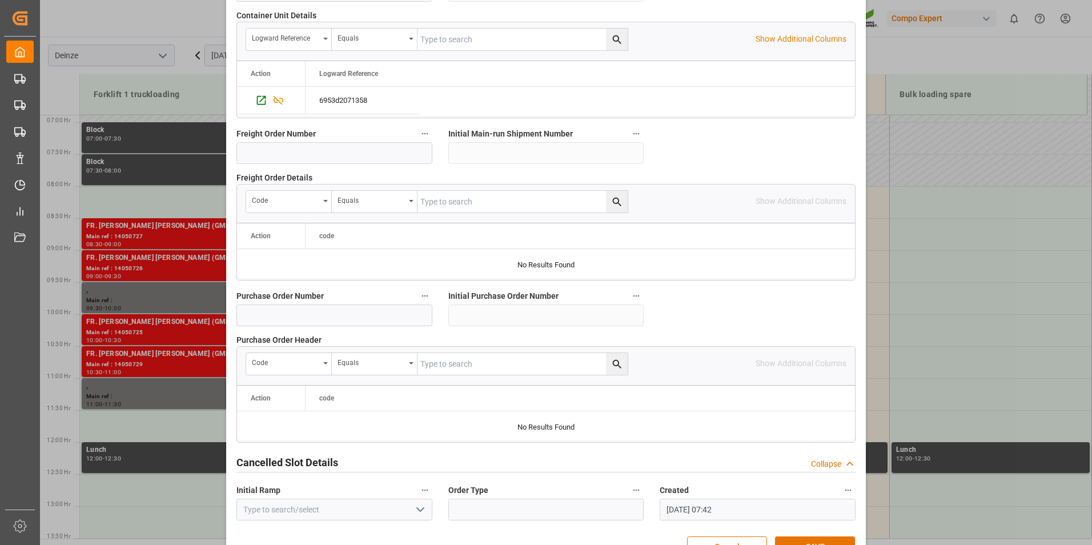
scroll to position [1040, 0]
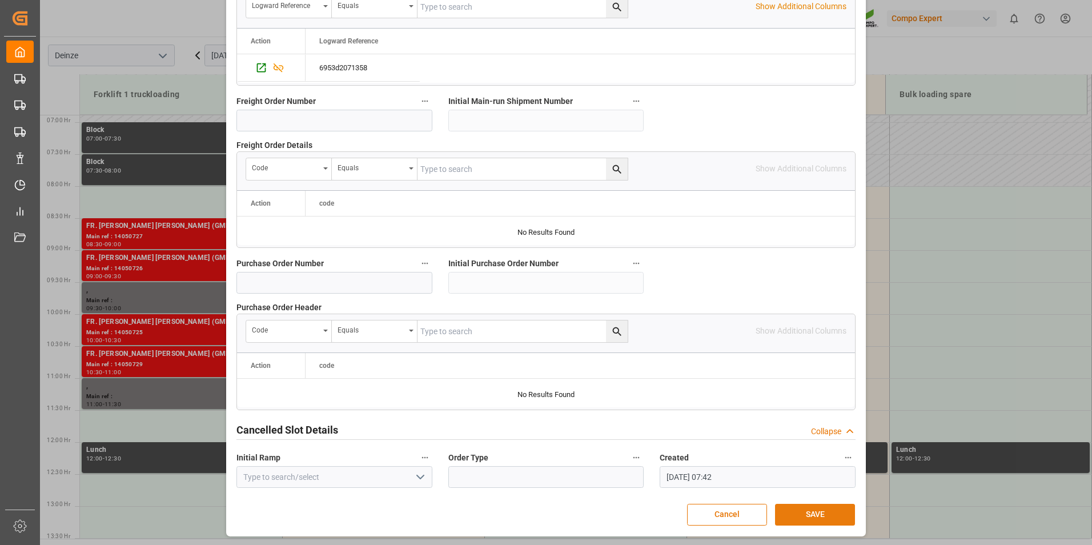
click at [813, 514] on button "SAVE" at bounding box center [815, 515] width 80 height 22
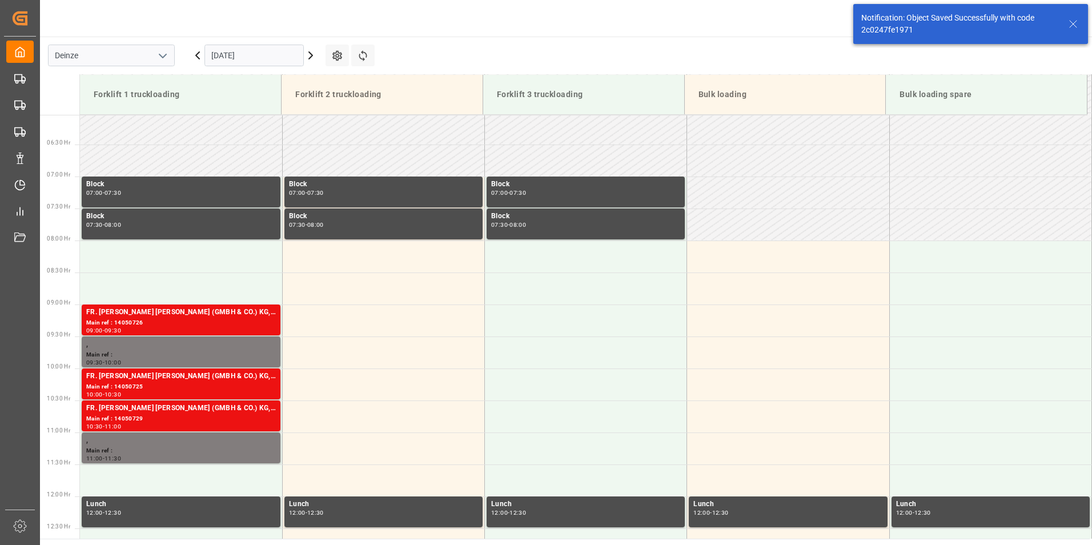
scroll to position [440, 0]
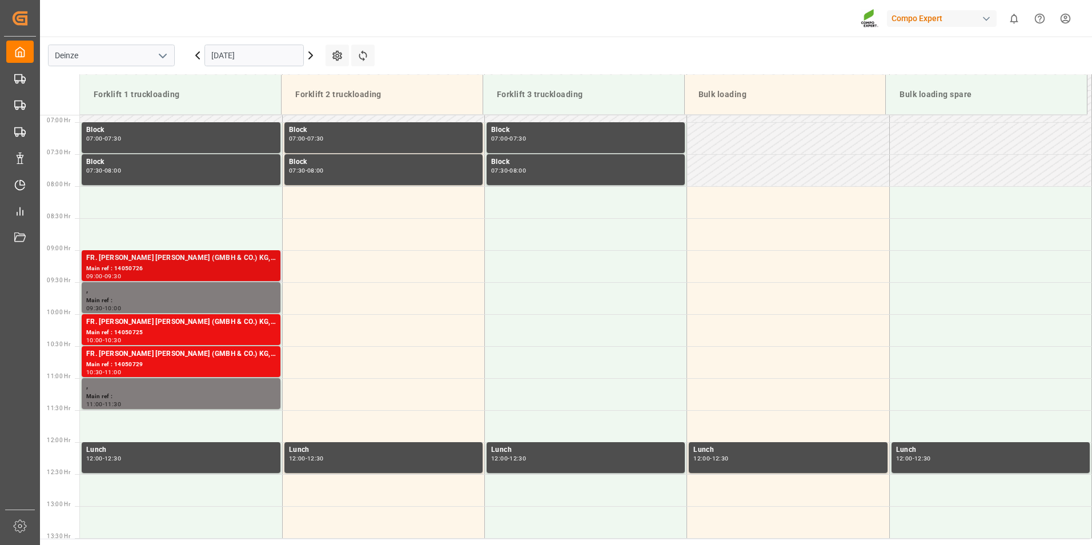
click at [125, 258] on div "FR. [PERSON_NAME] [PERSON_NAME] (GMBH & CO.) KG, COMPO EXPERT Benelux N.V." at bounding box center [181, 258] width 190 height 11
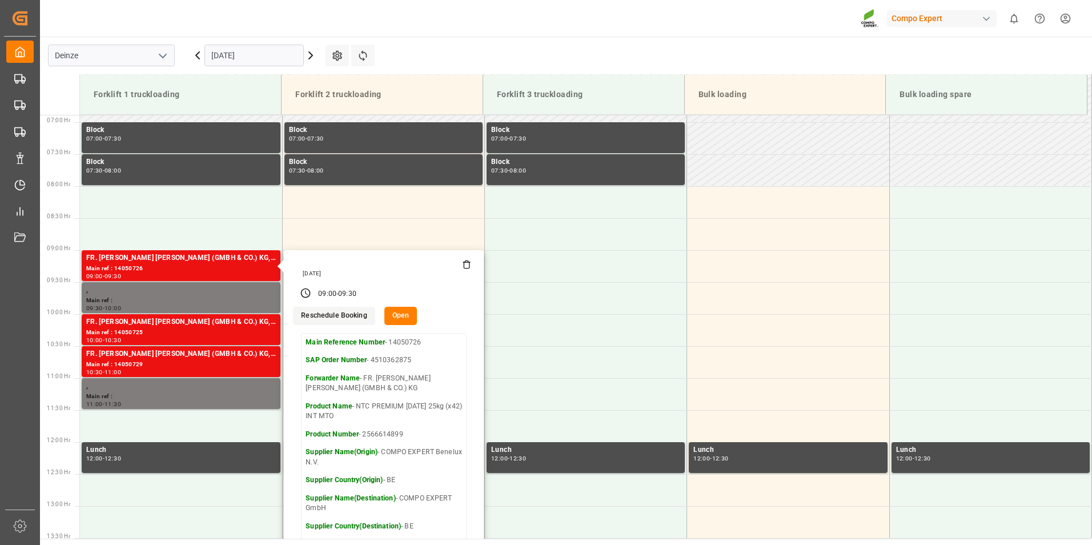
click at [401, 316] on button "Open" at bounding box center [400, 316] width 33 height 18
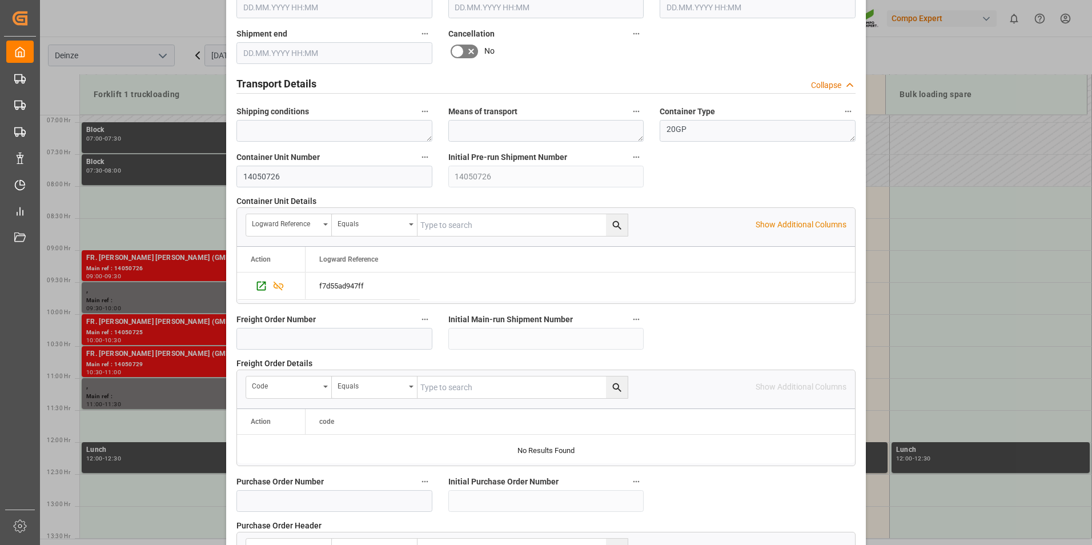
scroll to position [743, 0]
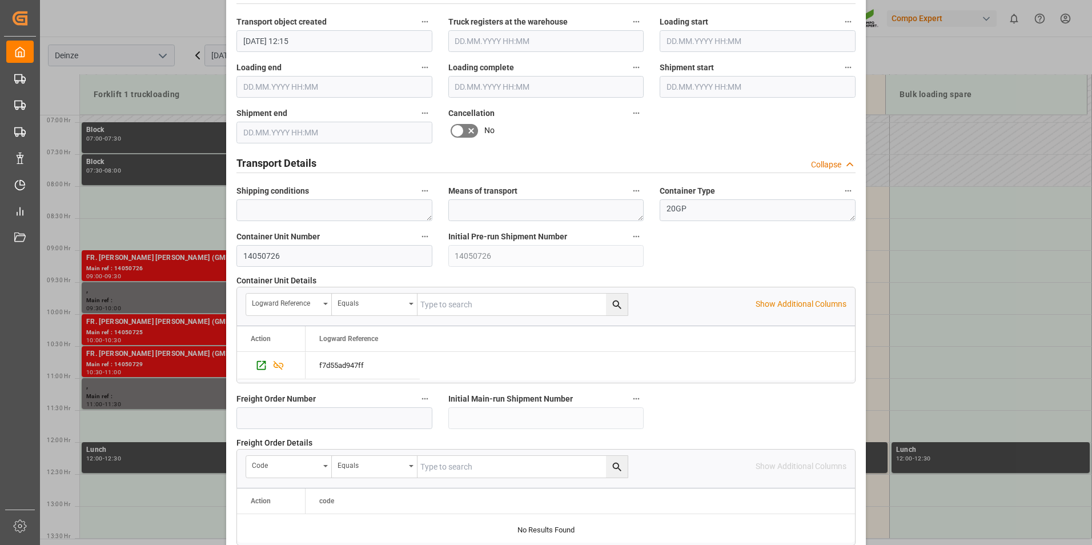
click at [464, 129] on icon at bounding box center [471, 131] width 14 height 14
click at [0, 0] on input "checkbox" at bounding box center [0, 0] width 0 height 0
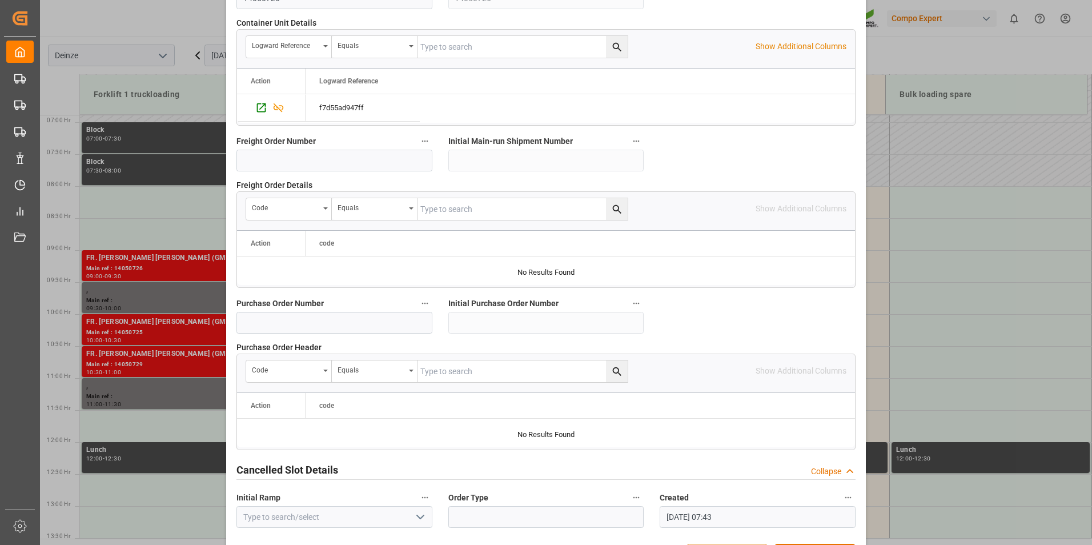
scroll to position [1040, 0]
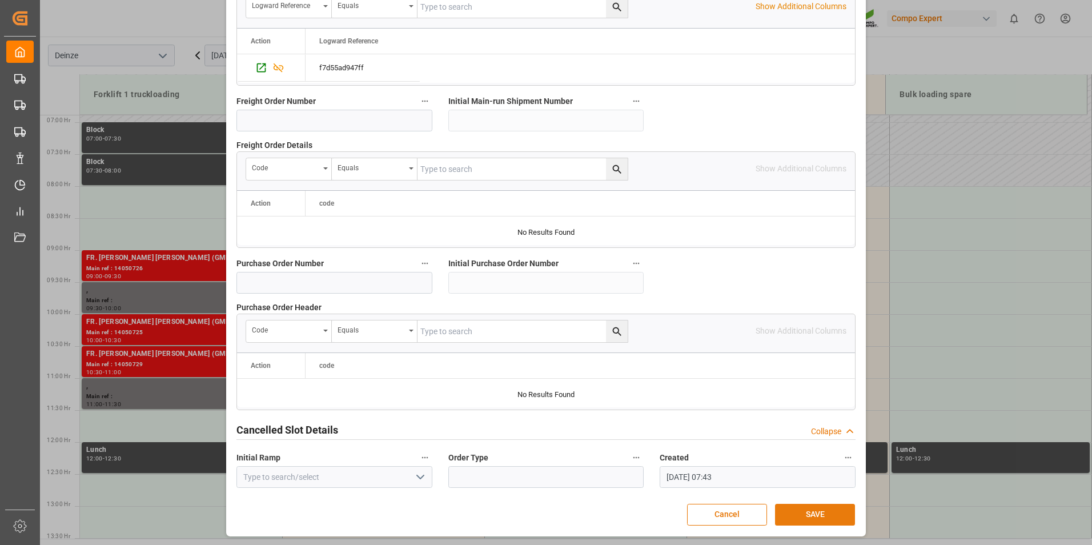
click at [805, 512] on button "SAVE" at bounding box center [815, 515] width 80 height 22
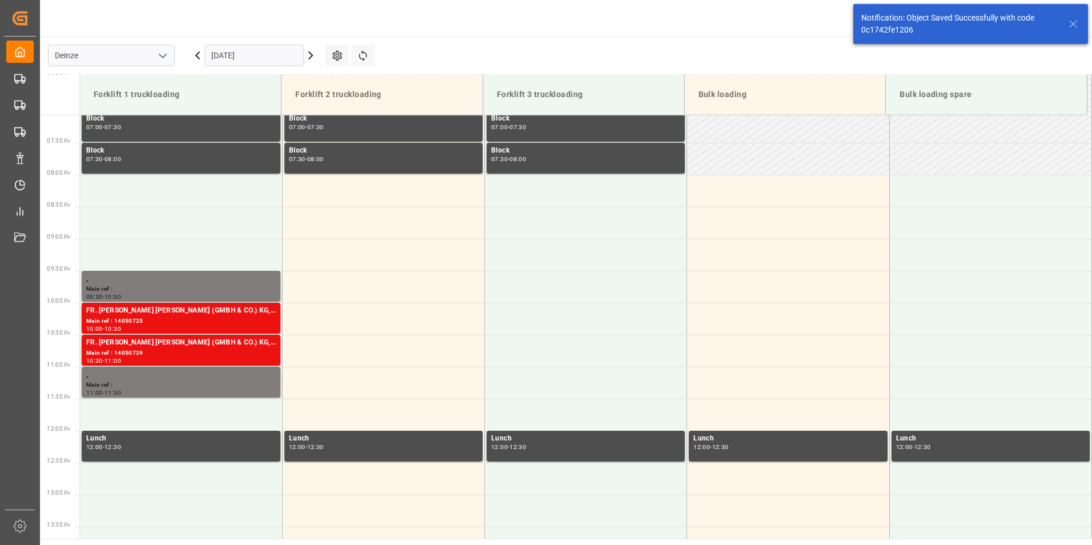
scroll to position [504, 0]
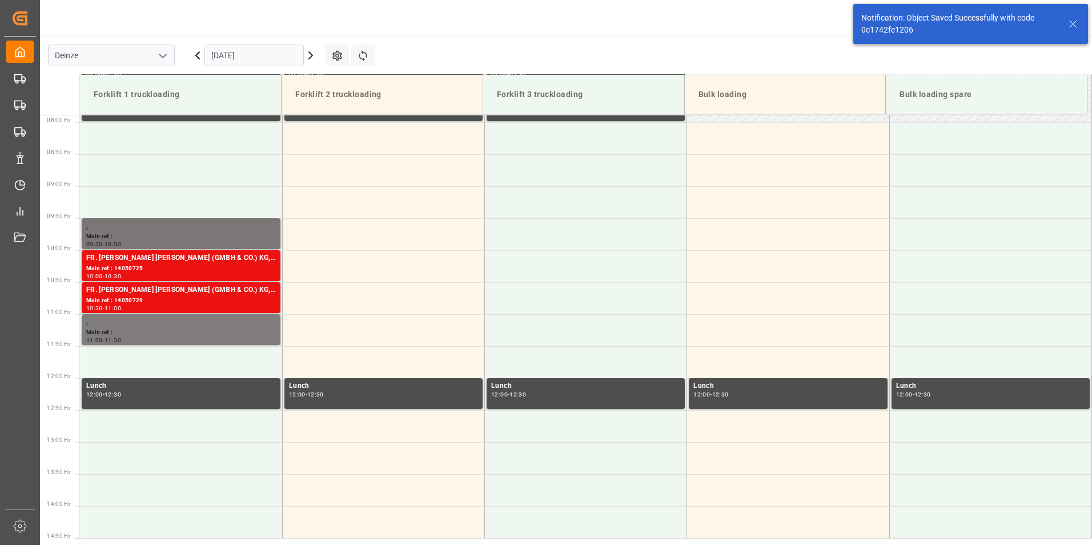
click at [111, 227] on div "," at bounding box center [181, 226] width 190 height 11
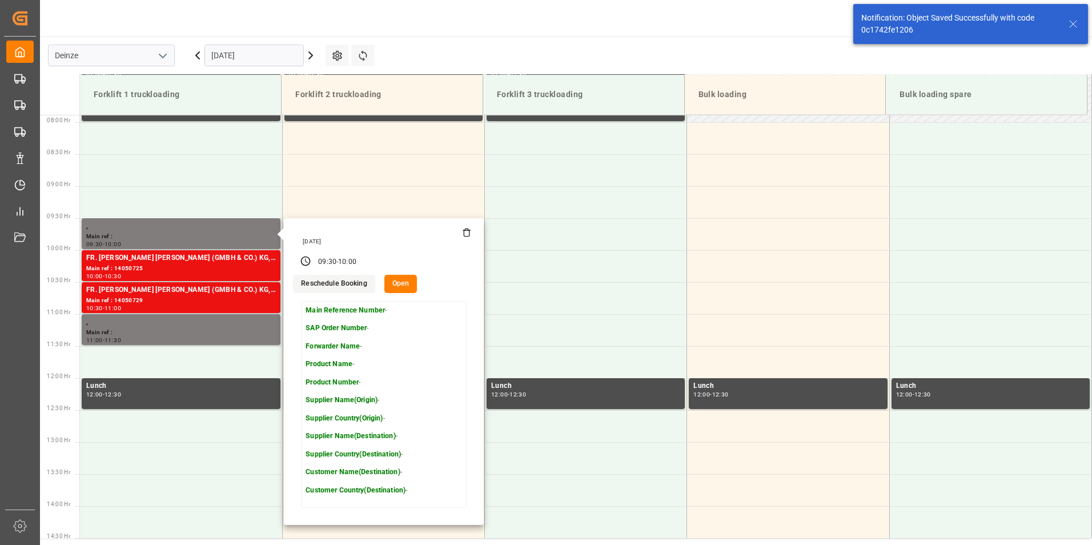
scroll to position [676, 0]
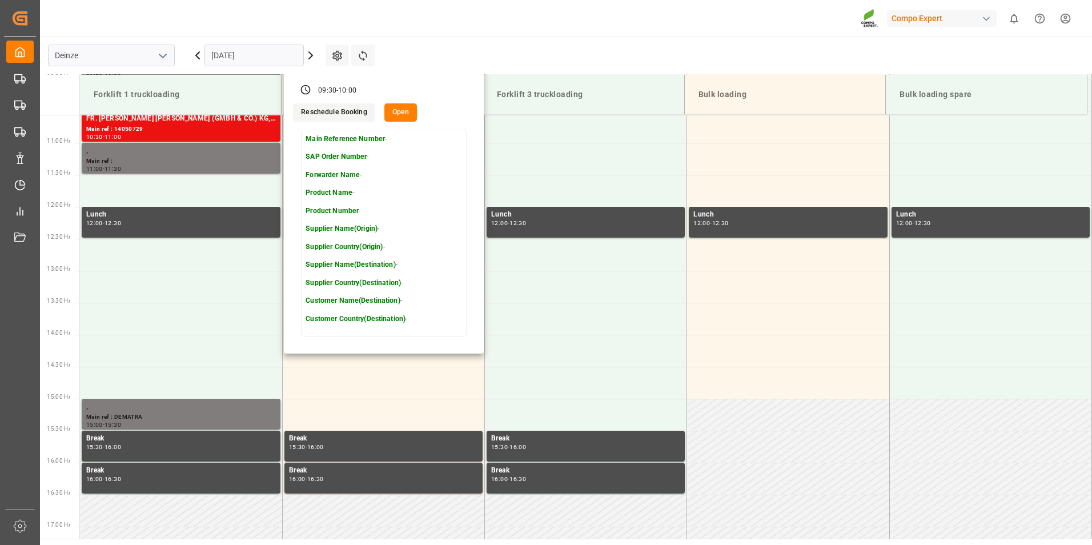
click at [396, 111] on button "Open" at bounding box center [400, 112] width 33 height 18
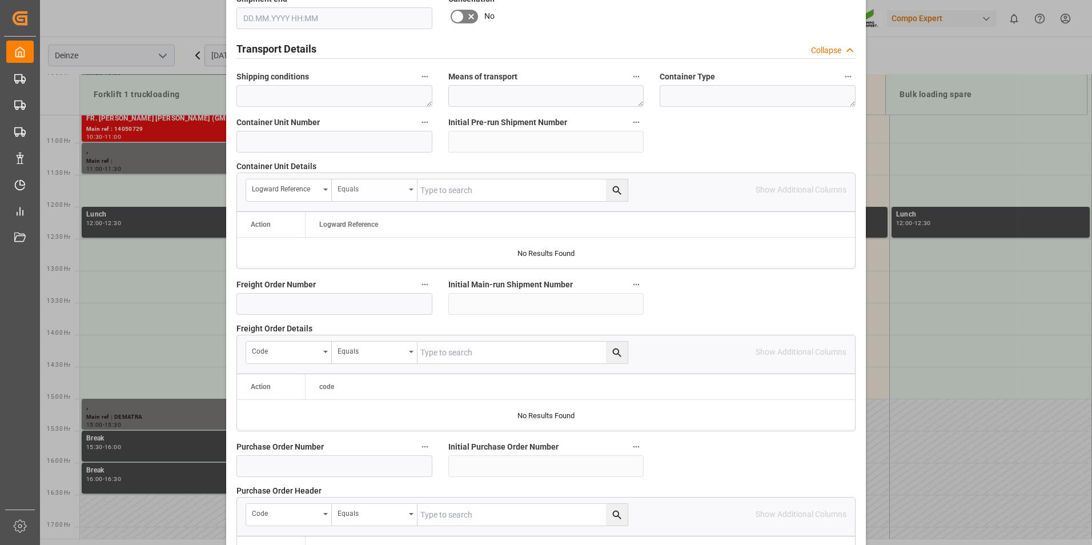
scroll to position [755, 0]
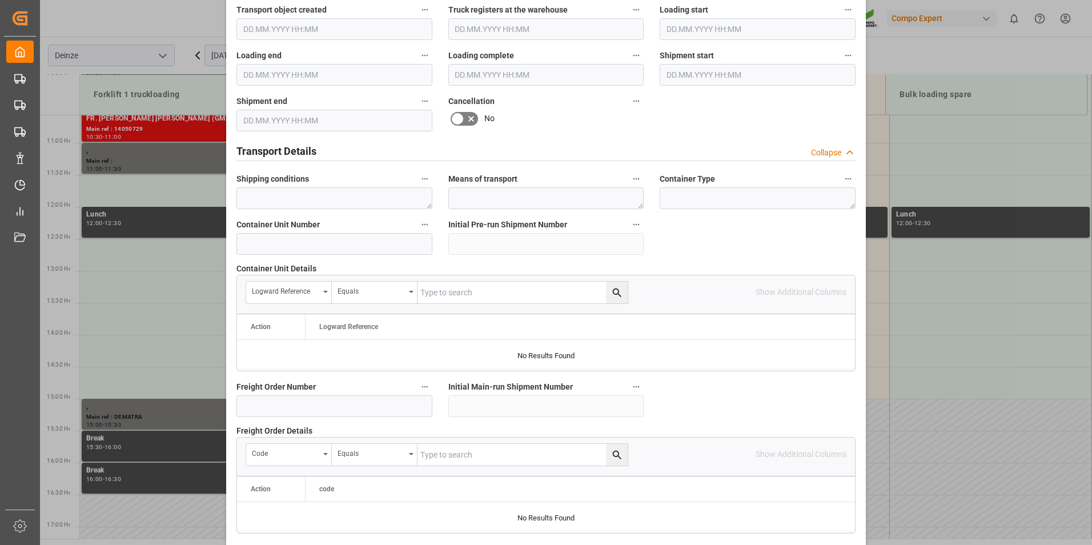
click at [464, 118] on icon at bounding box center [471, 119] width 14 height 14
click at [0, 0] on input "checkbox" at bounding box center [0, 0] width 0 height 0
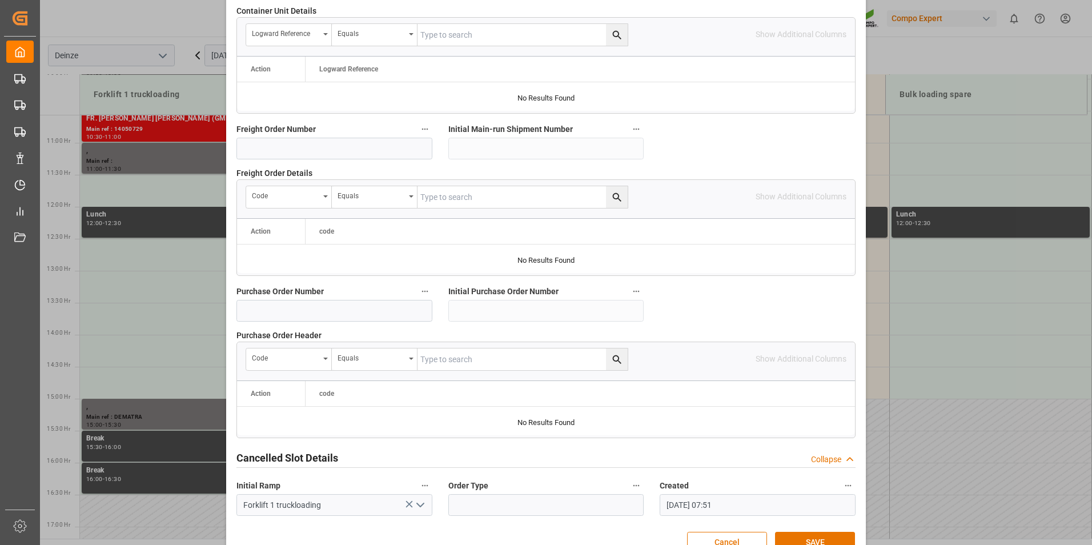
scroll to position [1040, 0]
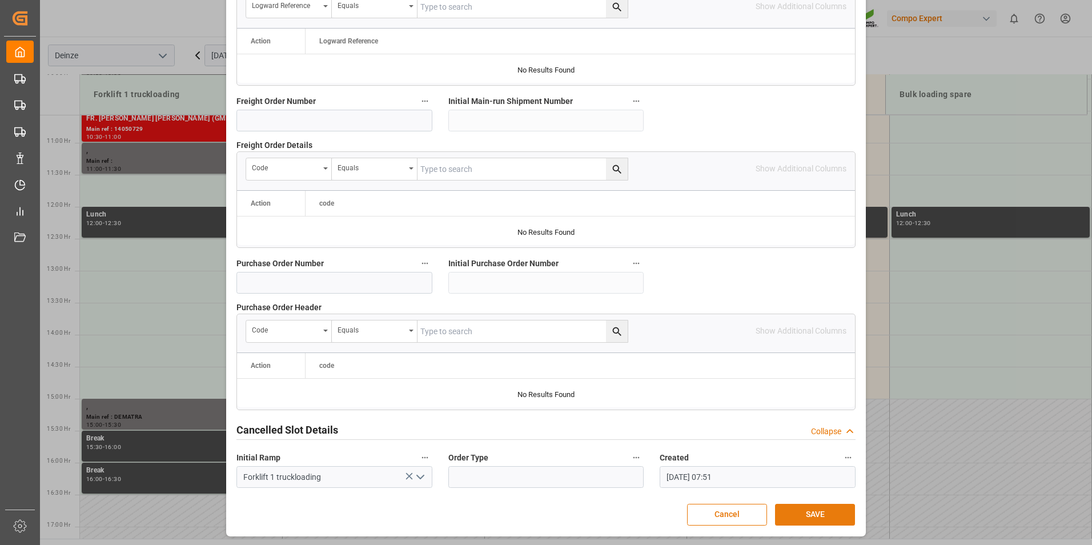
click at [804, 514] on button "SAVE" at bounding box center [815, 515] width 80 height 22
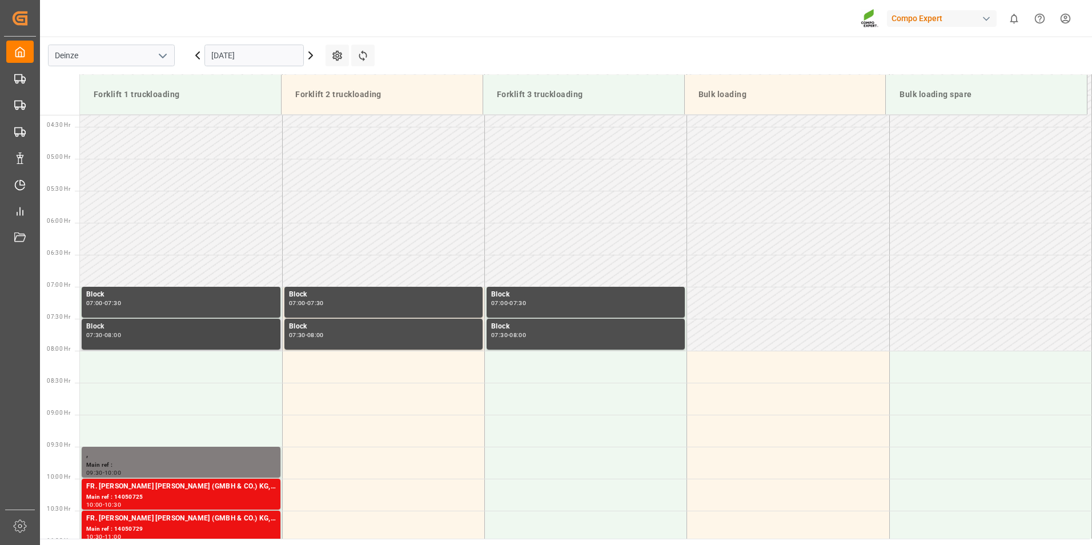
scroll to position [333, 0]
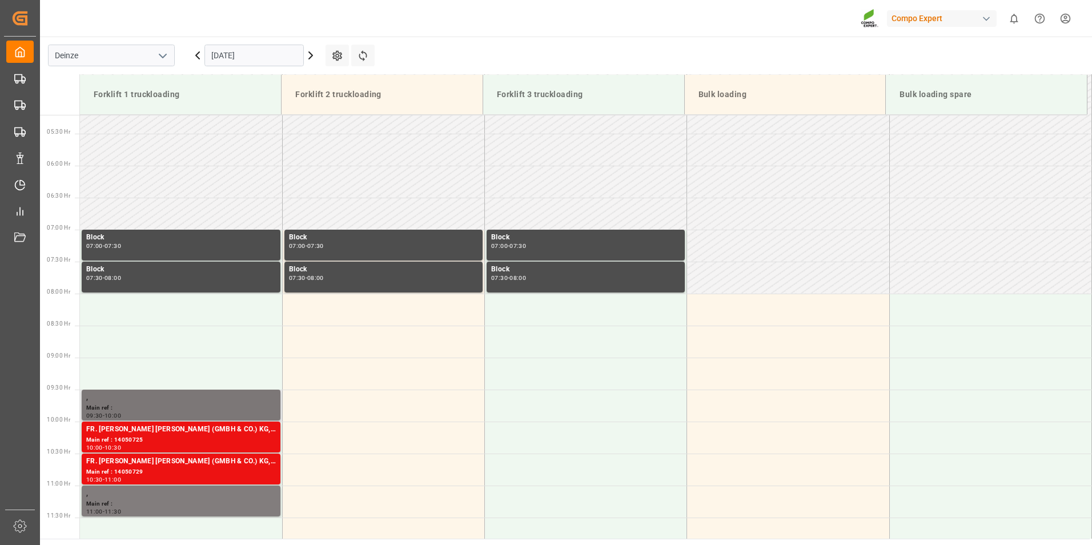
drag, startPoint x: 127, startPoint y: 407, endPoint x: 119, endPoint y: 403, distance: 8.2
click at [119, 403] on div "Main ref :" at bounding box center [181, 408] width 190 height 10
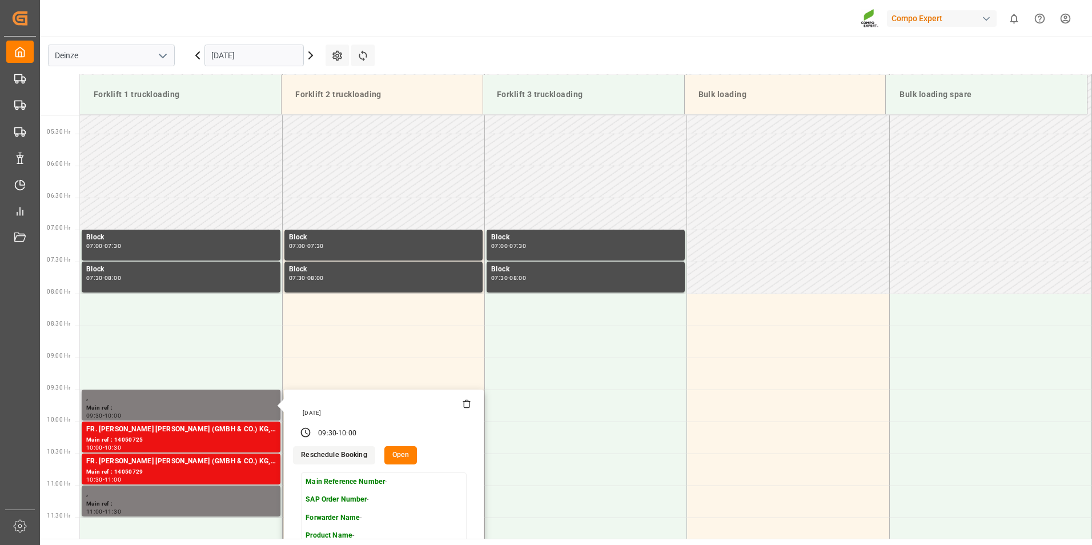
click at [465, 404] on icon at bounding box center [466, 403] width 9 height 9
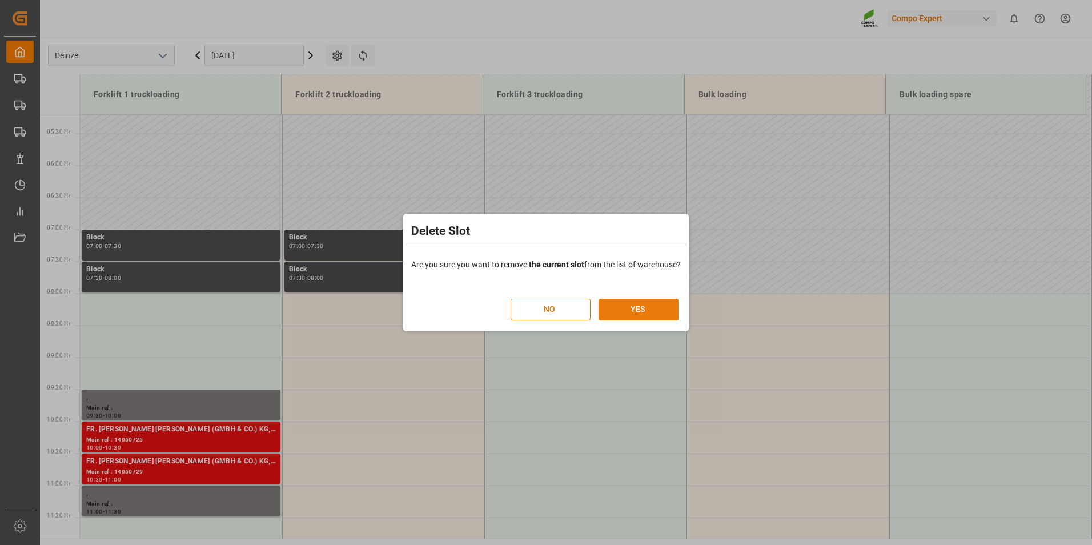
click at [644, 305] on button "YES" at bounding box center [639, 310] width 80 height 22
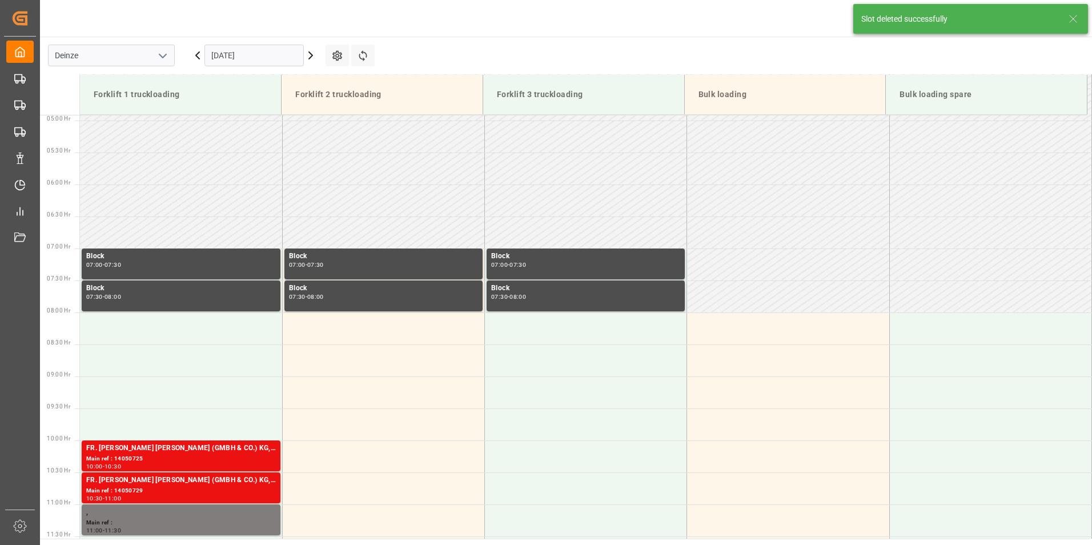
scroll to position [504, 0]
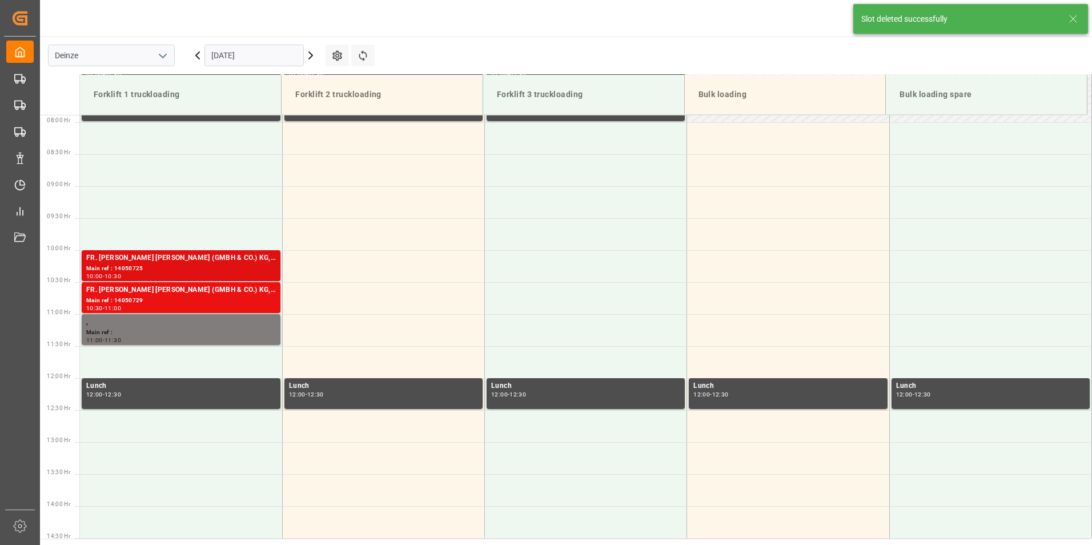
click at [123, 262] on div "FR. [PERSON_NAME] [PERSON_NAME] (GMBH & CO.) KG, COMPO EXPERT Benelux N.V." at bounding box center [181, 258] width 190 height 11
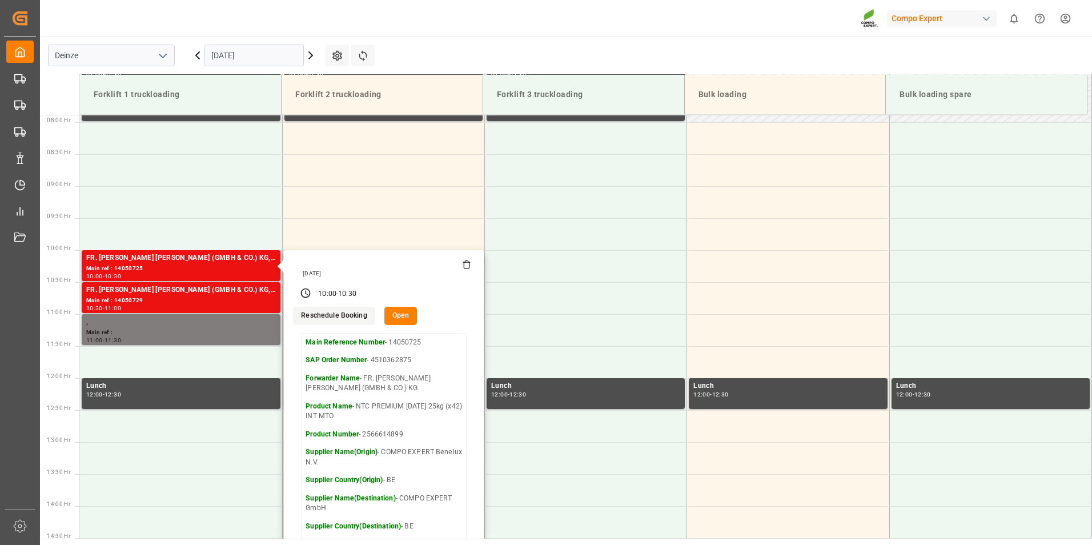
click at [404, 311] on button "Open" at bounding box center [400, 316] width 33 height 18
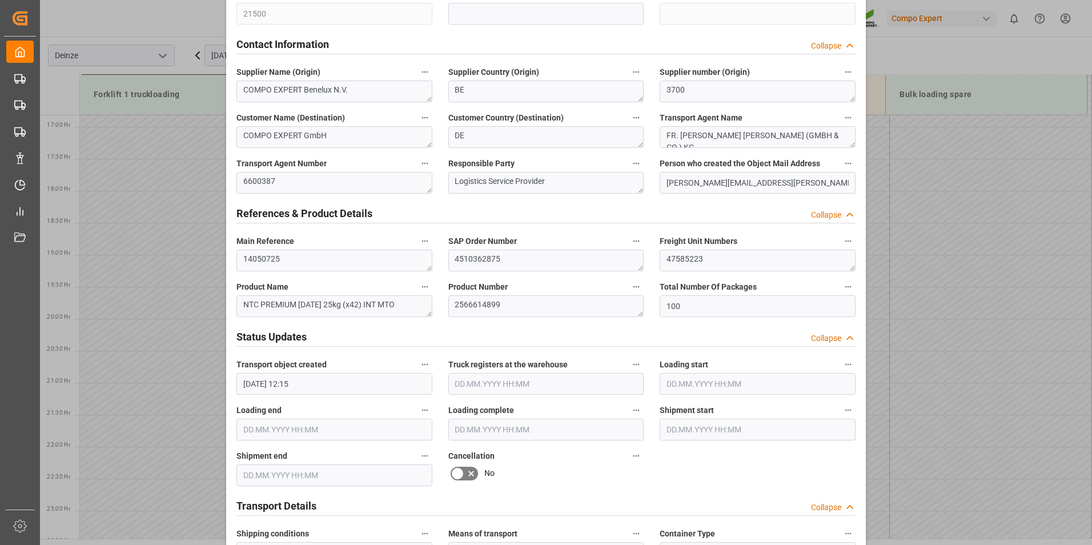
scroll to position [514, 0]
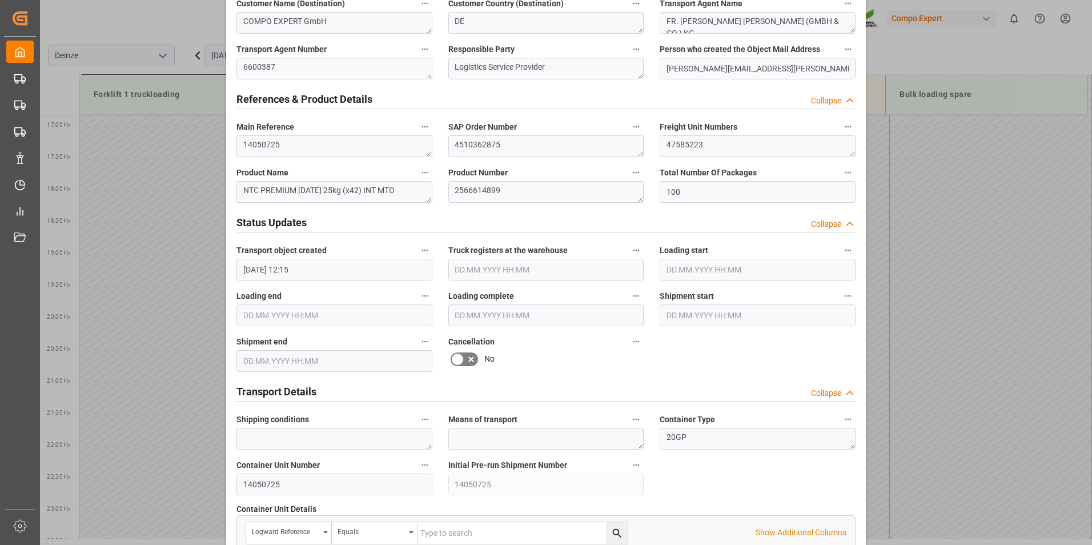
click at [455, 358] on icon at bounding box center [457, 359] width 7 height 5
click at [0, 0] on input "checkbox" at bounding box center [0, 0] width 0 height 0
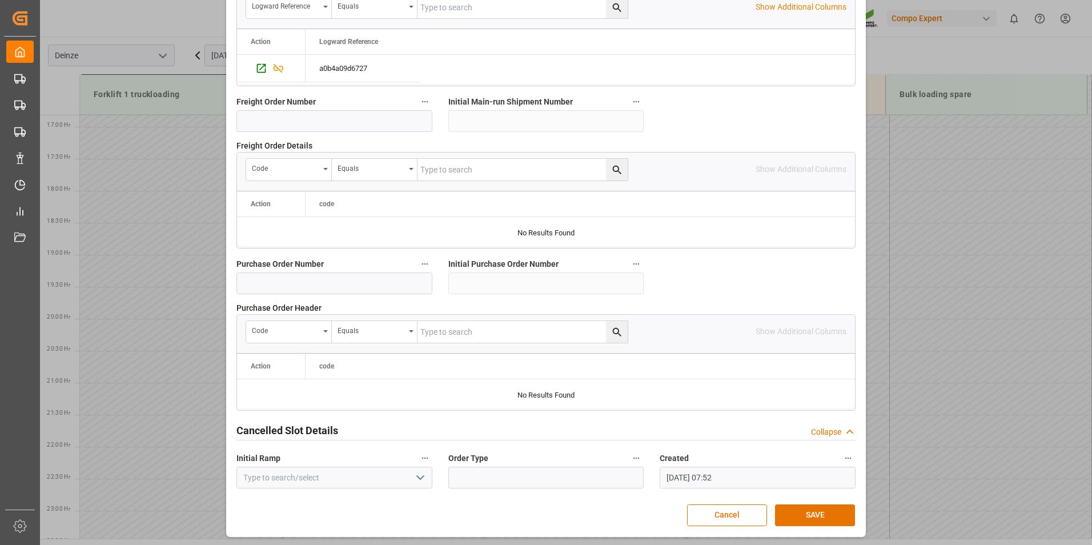
scroll to position [1040, 0]
click at [811, 512] on button "SAVE" at bounding box center [815, 515] width 80 height 22
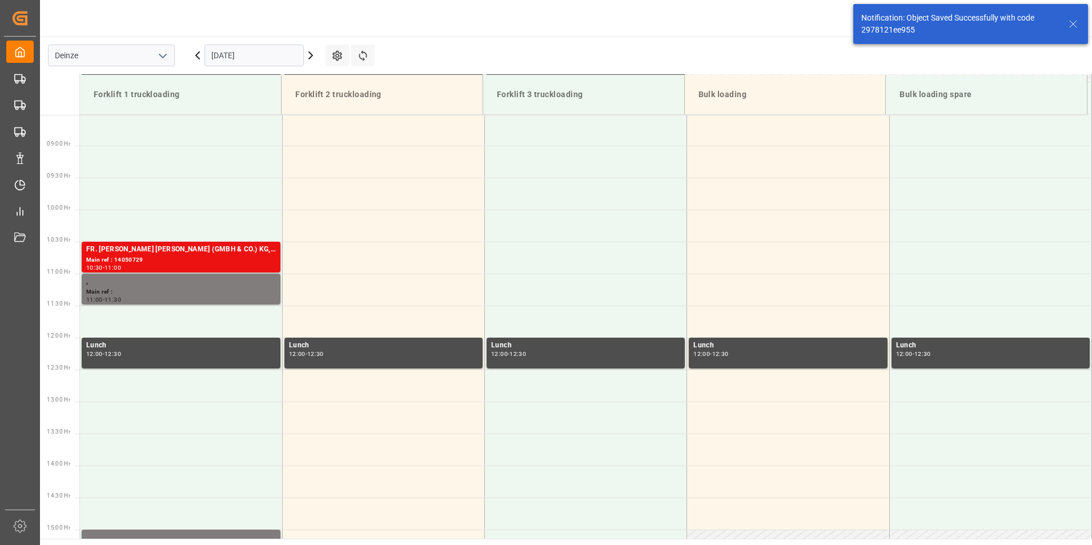
scroll to position [568, 0]
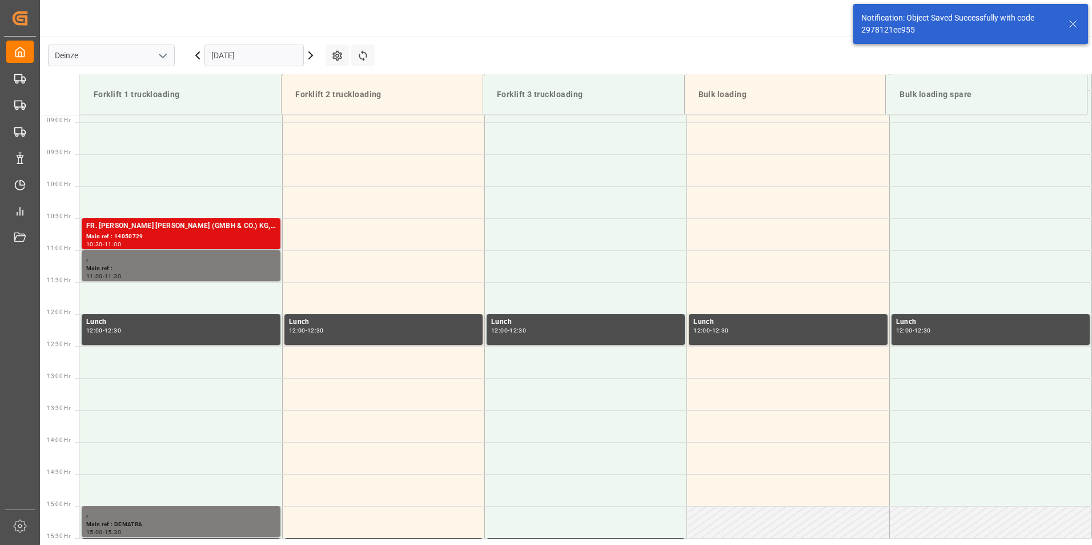
click at [129, 233] on div "Main ref : 14050729" at bounding box center [181, 237] width 190 height 10
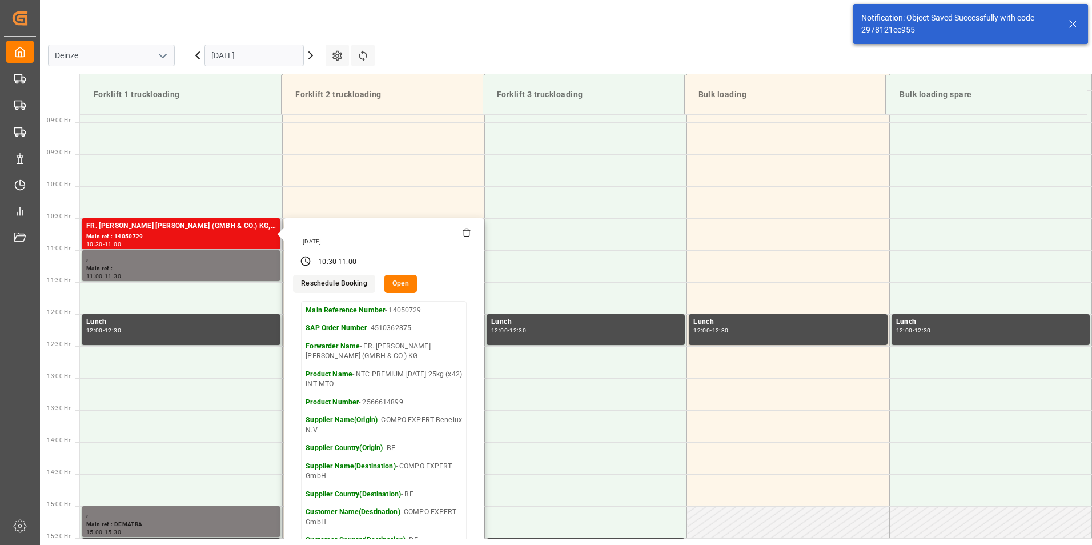
click at [408, 288] on button "Open" at bounding box center [400, 284] width 33 height 18
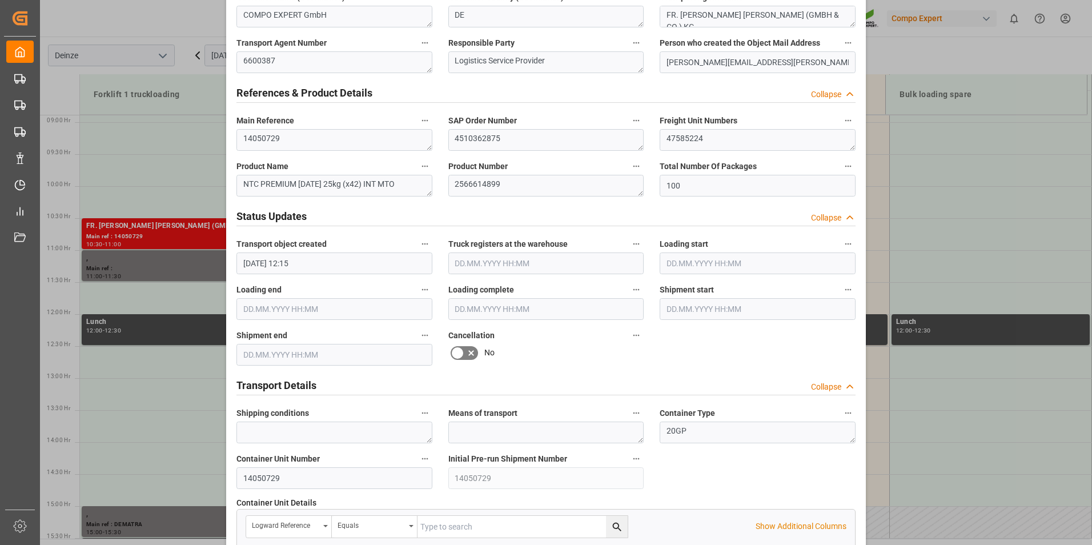
scroll to position [628, 0]
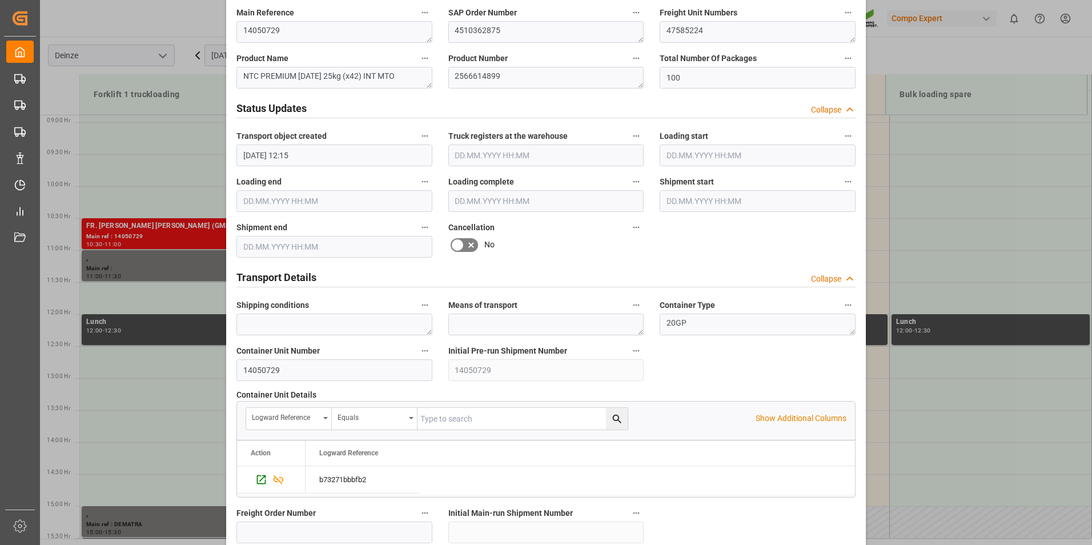
click at [455, 243] on icon at bounding box center [458, 245] width 14 height 14
click at [0, 0] on input "checkbox" at bounding box center [0, 0] width 0 height 0
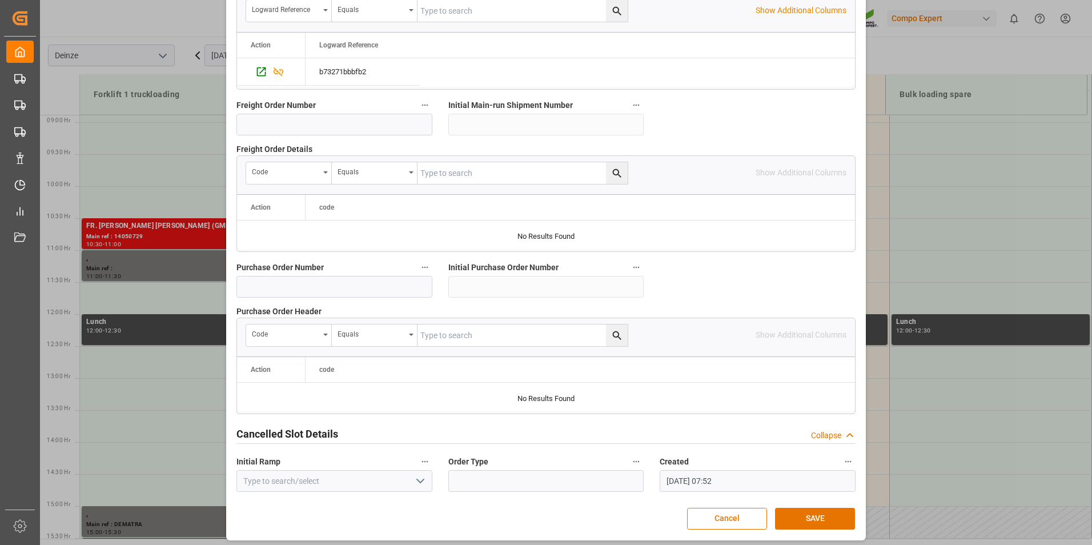
scroll to position [1040, 0]
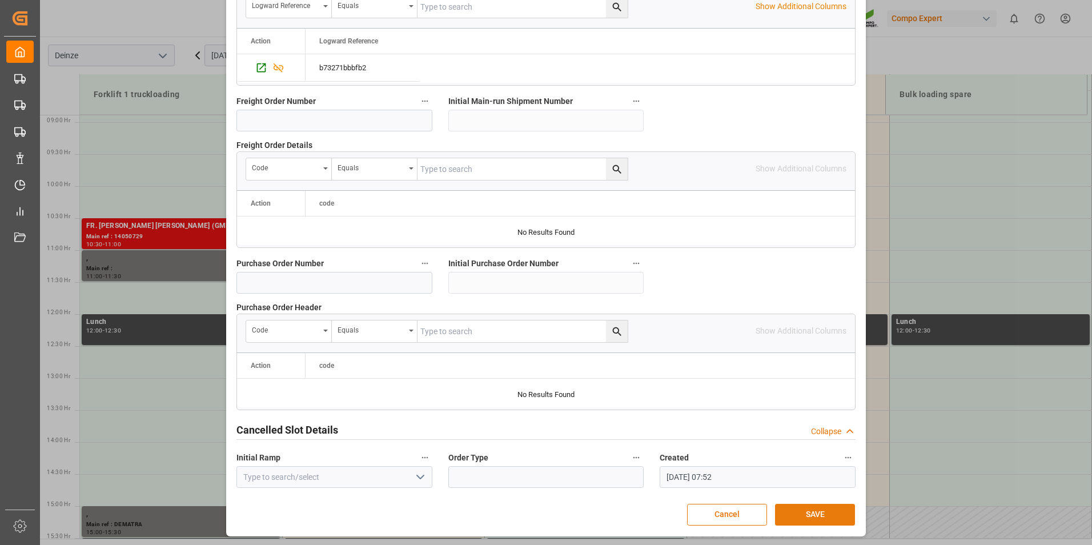
click at [812, 510] on button "SAVE" at bounding box center [815, 515] width 80 height 22
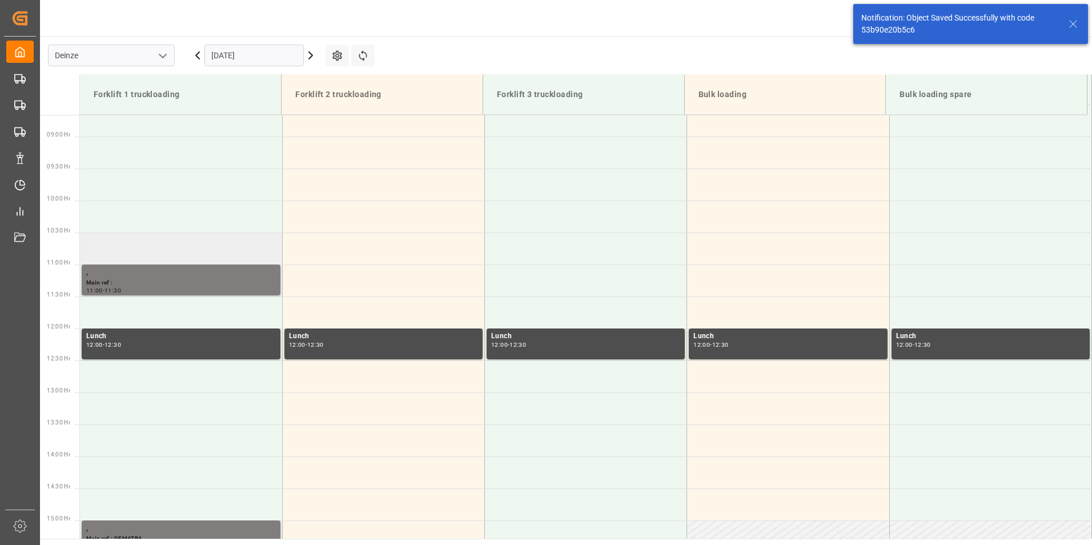
scroll to position [568, 0]
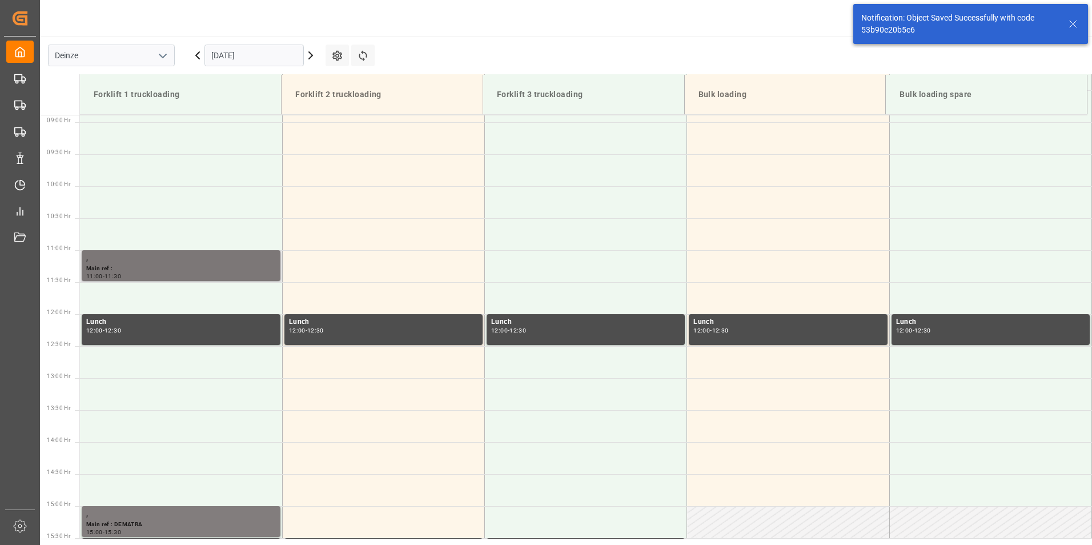
click at [131, 266] on div "Main ref :" at bounding box center [181, 269] width 190 height 10
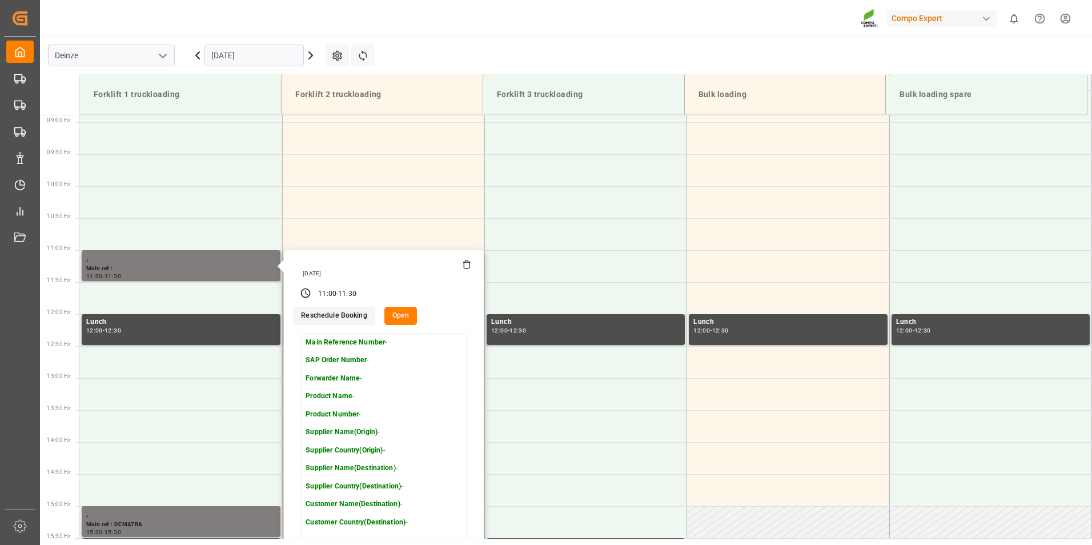
click at [466, 265] on icon at bounding box center [466, 264] width 9 height 9
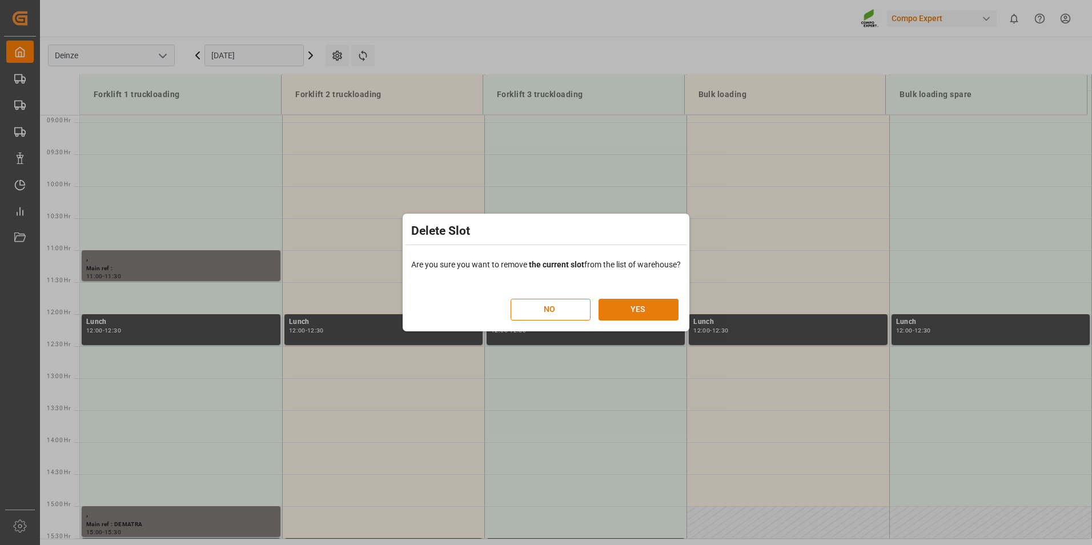
click at [632, 311] on button "YES" at bounding box center [639, 310] width 80 height 22
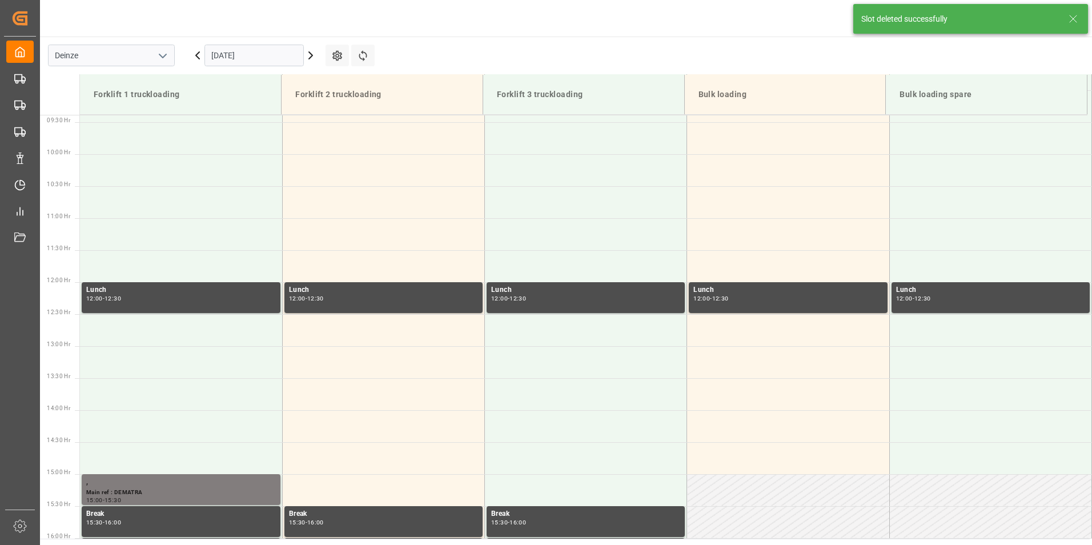
scroll to position [632, 0]
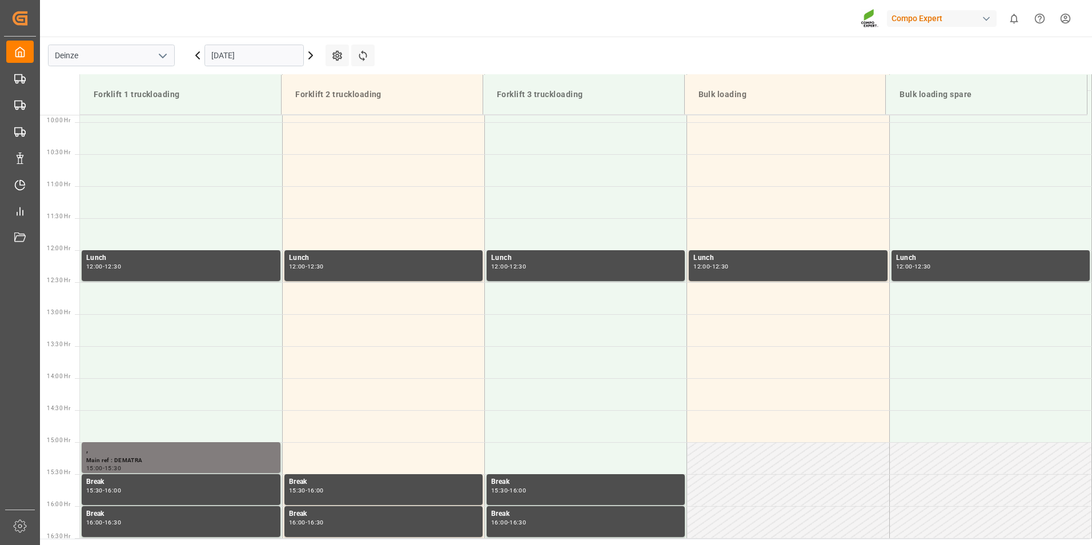
click at [282, 58] on input "18.09.2025" at bounding box center [254, 56] width 99 height 22
click at [440, 34] on div "Compo Expert 0 Notifications Only show unread All Watching Mark all categories …" at bounding box center [562, 18] width 1060 height 37
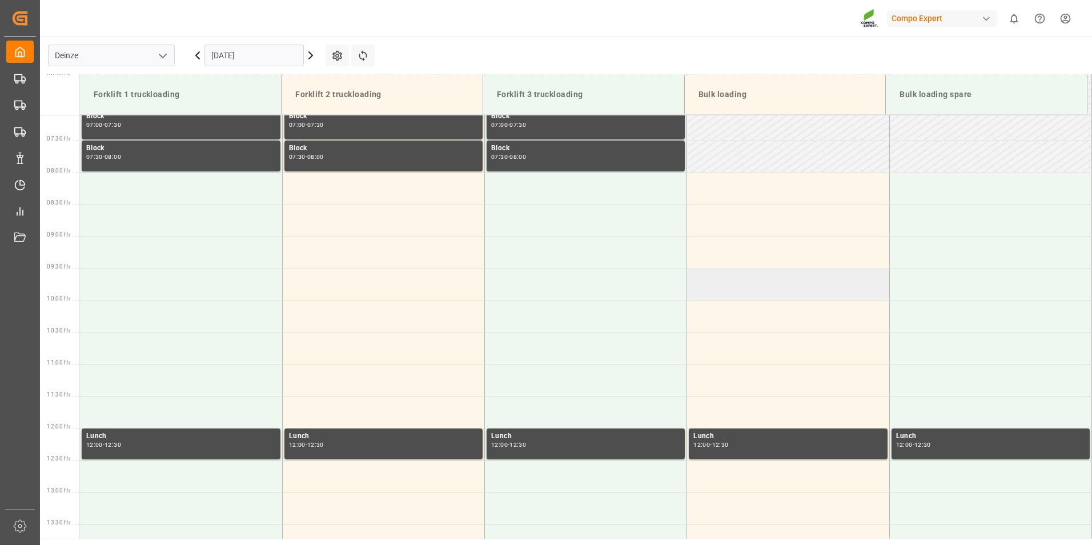
scroll to position [404, 0]
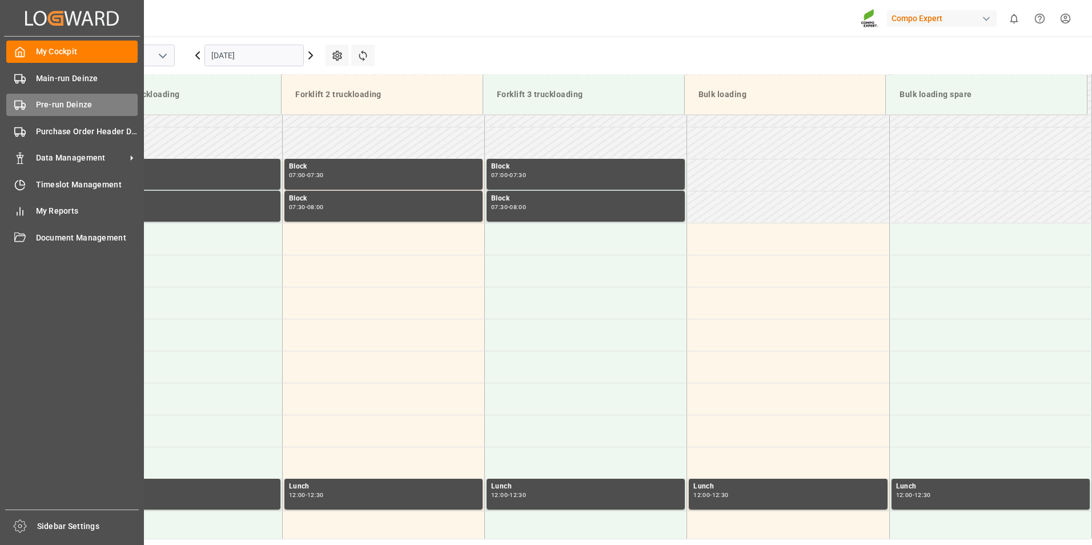
click at [22, 101] on icon at bounding box center [19, 104] width 11 height 11
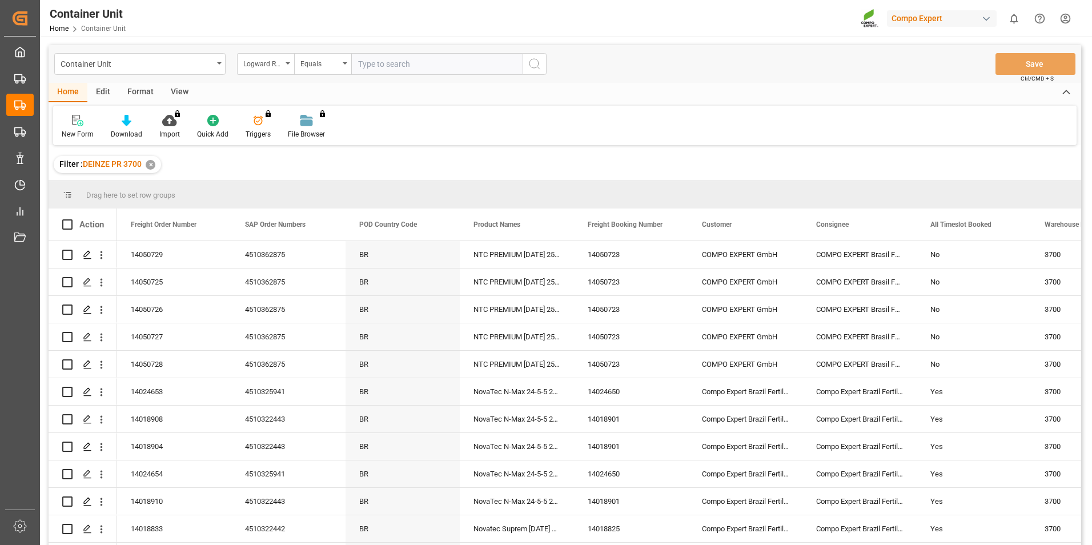
click at [289, 66] on div "Logward Reference" at bounding box center [265, 64] width 57 height 22
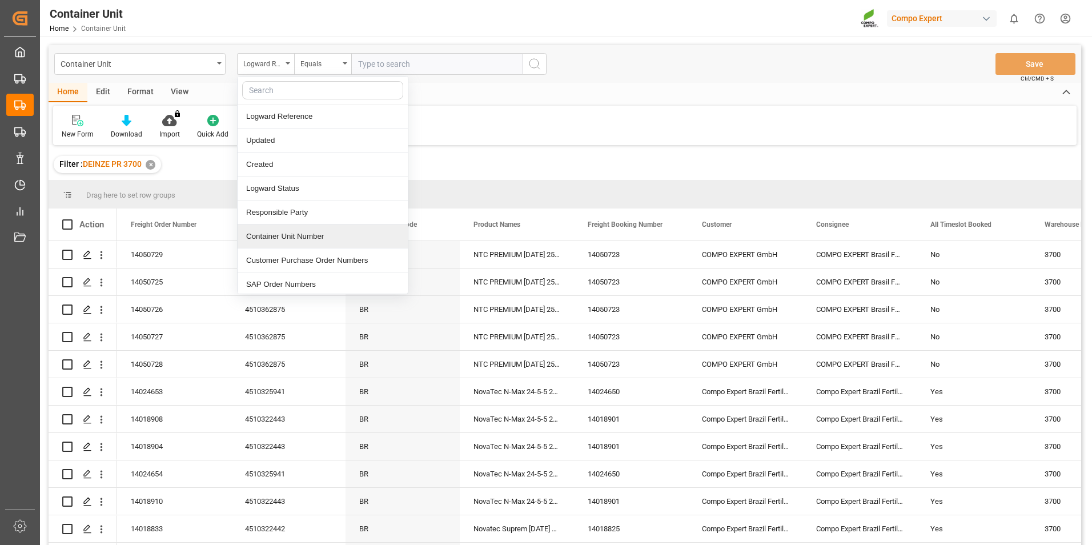
click at [274, 237] on div "Container Unit Number" at bounding box center [323, 237] width 170 height 24
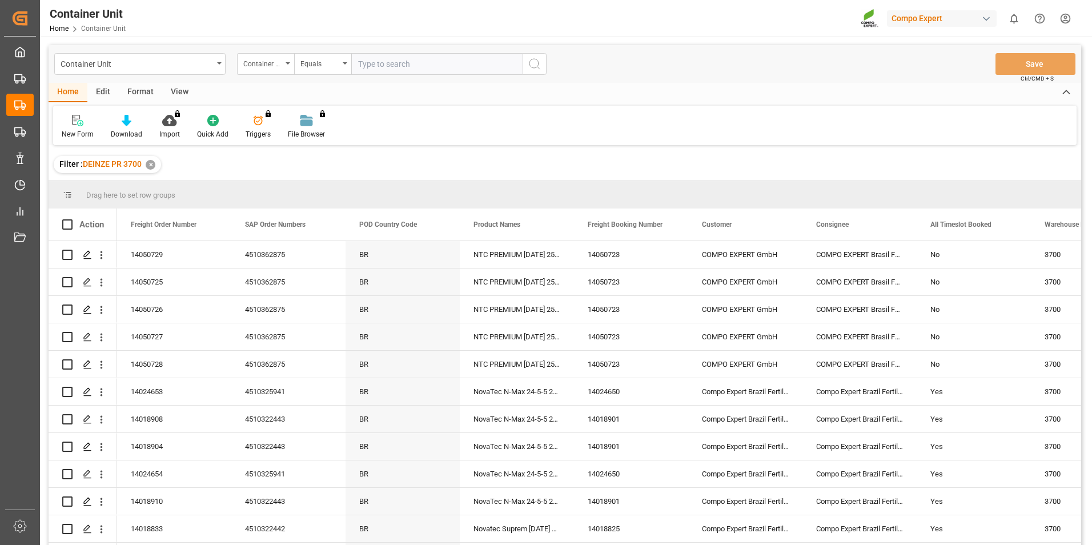
click at [361, 71] on input "text" at bounding box center [436, 64] width 171 height 22
type input "14050728"
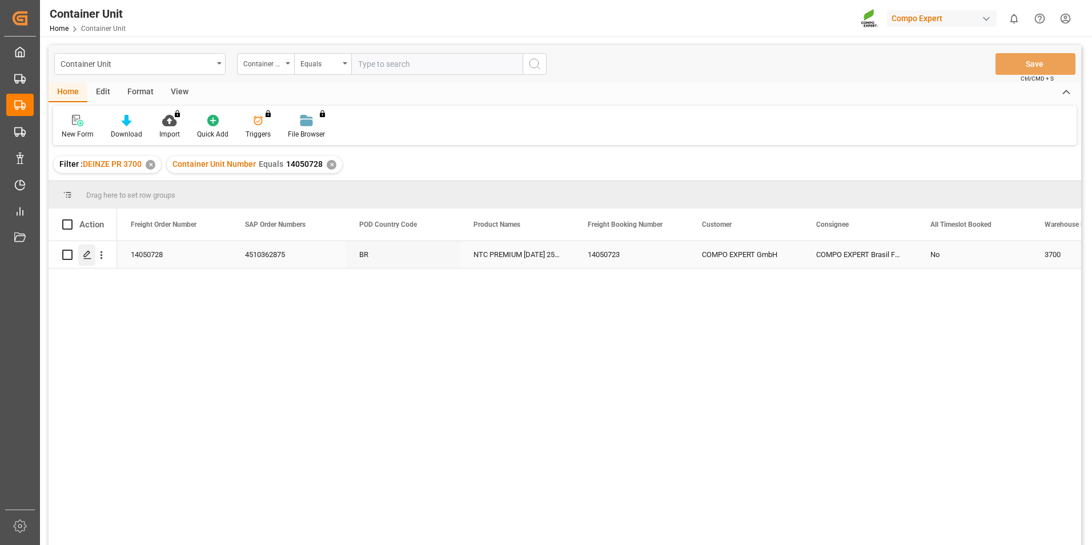
click at [86, 254] on icon "Press SPACE to select this row." at bounding box center [87, 254] width 9 height 9
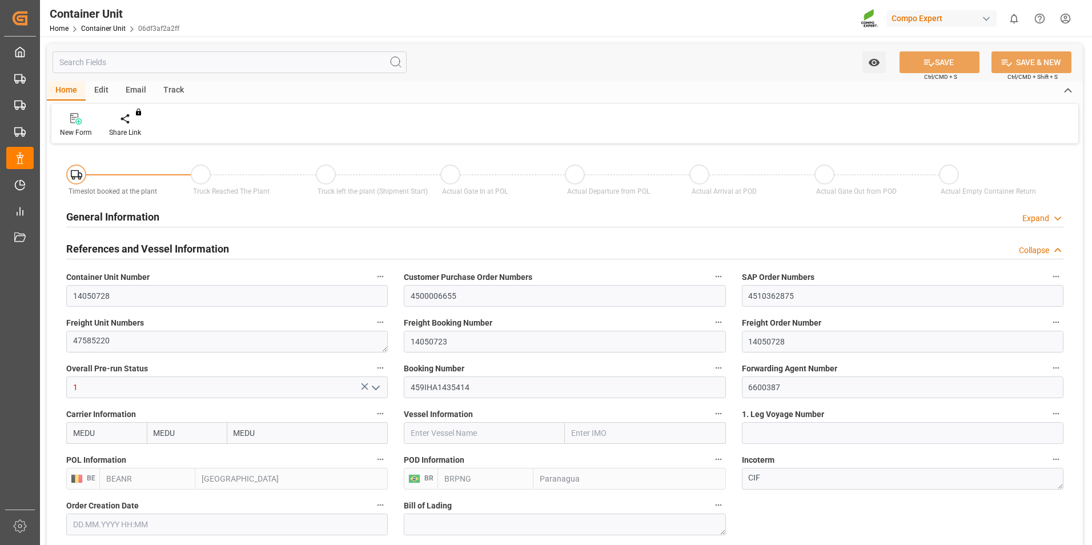
type input "MEDU"
type input "BEANR"
type input "BRPNG"
type input "0"
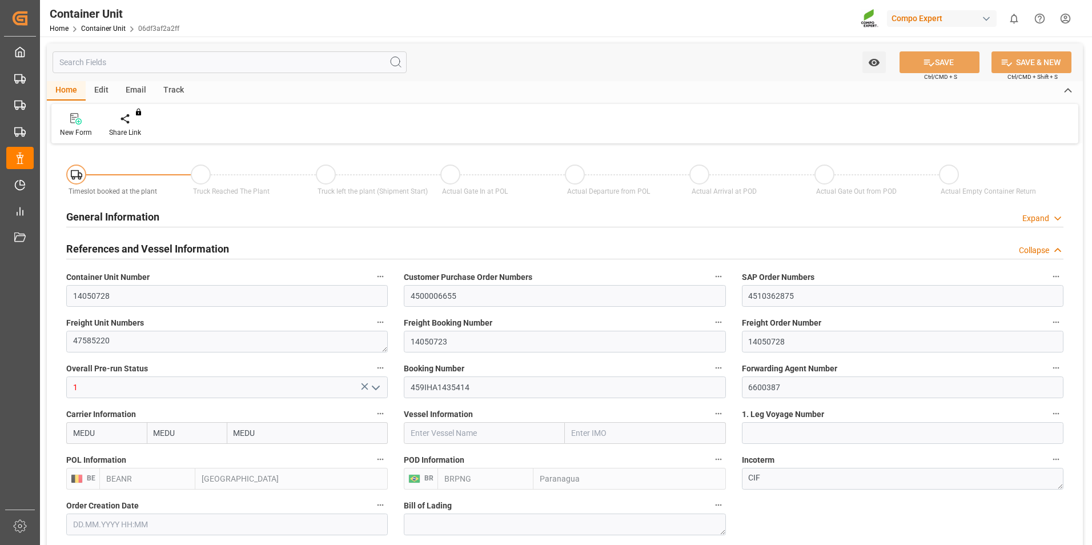
type input "0"
type input "100"
type input "21500"
type input "[DATE] 12:15"
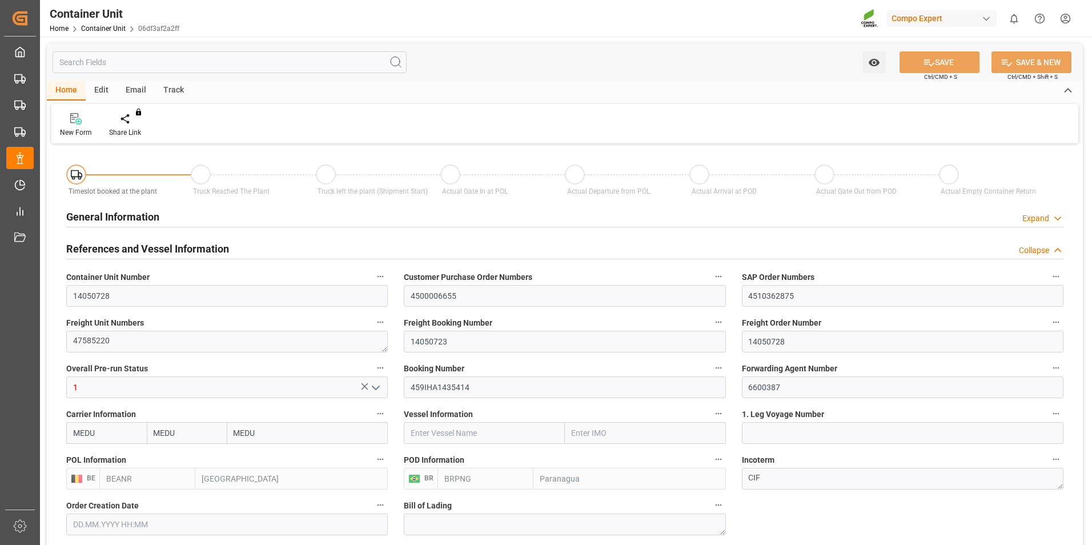
type input "[DATE]"
click at [130, 121] on icon at bounding box center [134, 118] width 8 height 11
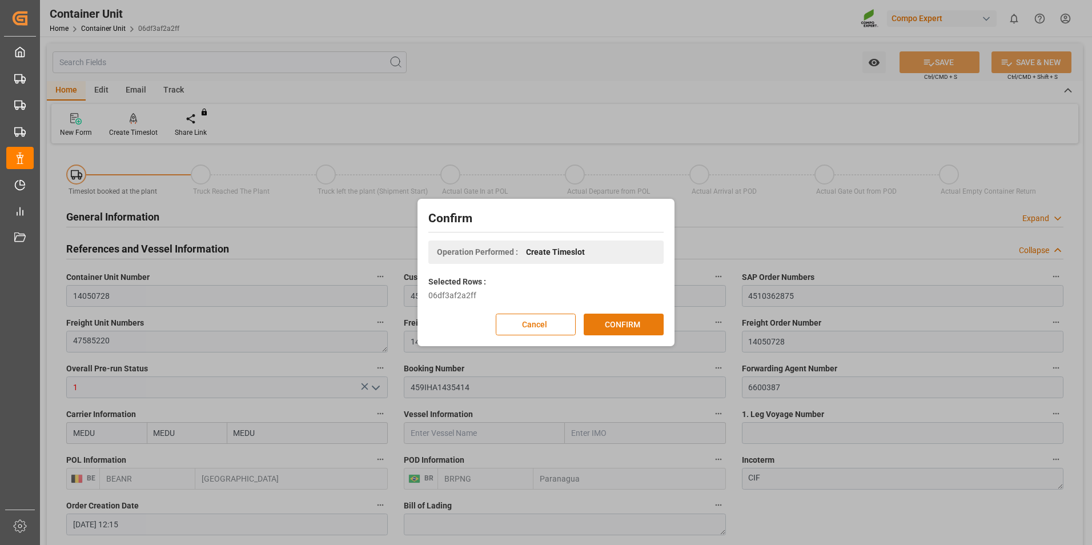
click at [629, 324] on button "CONFIRM" at bounding box center [624, 325] width 80 height 22
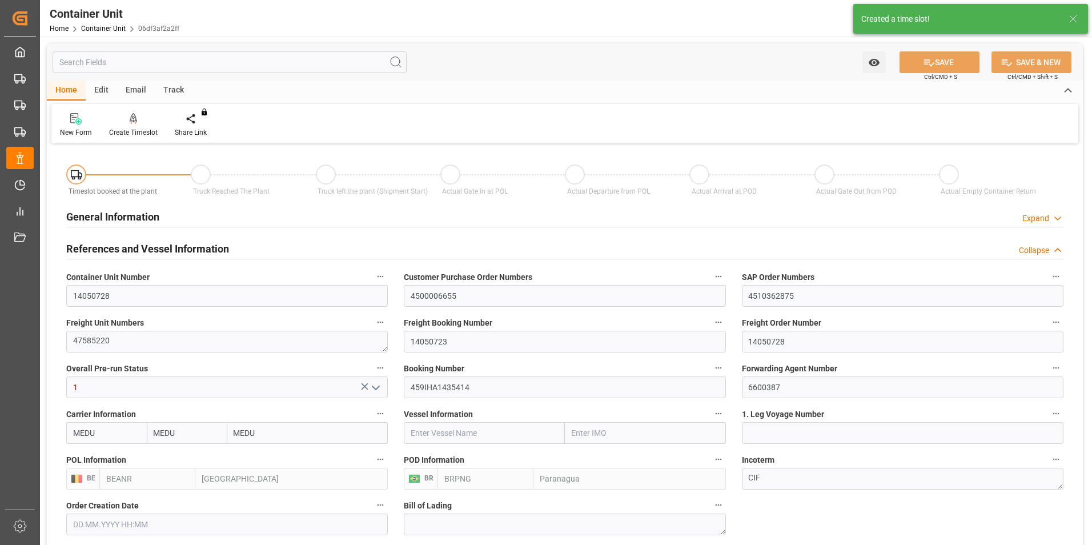
type input "[DATE] 12:15"
type input "[DATE]"
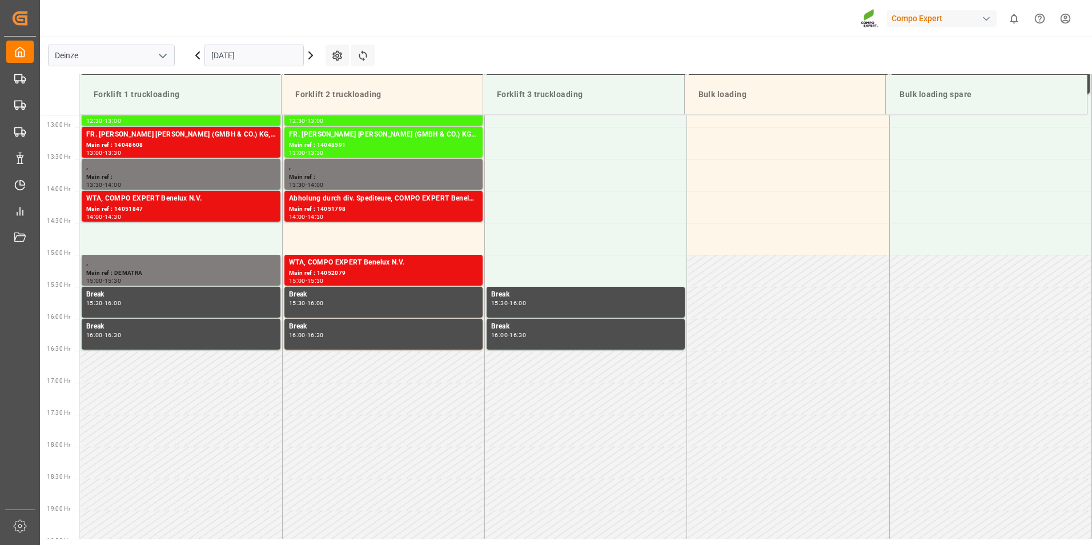
scroll to position [824, 0]
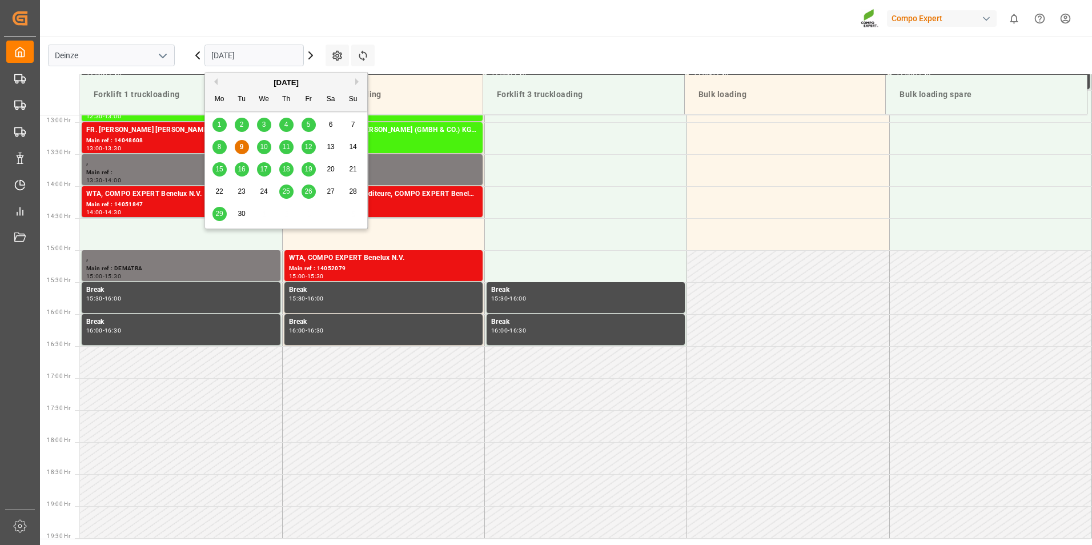
click at [271, 58] on input "[DATE]" at bounding box center [254, 56] width 99 height 22
click at [287, 191] on span "25" at bounding box center [285, 191] width 7 height 8
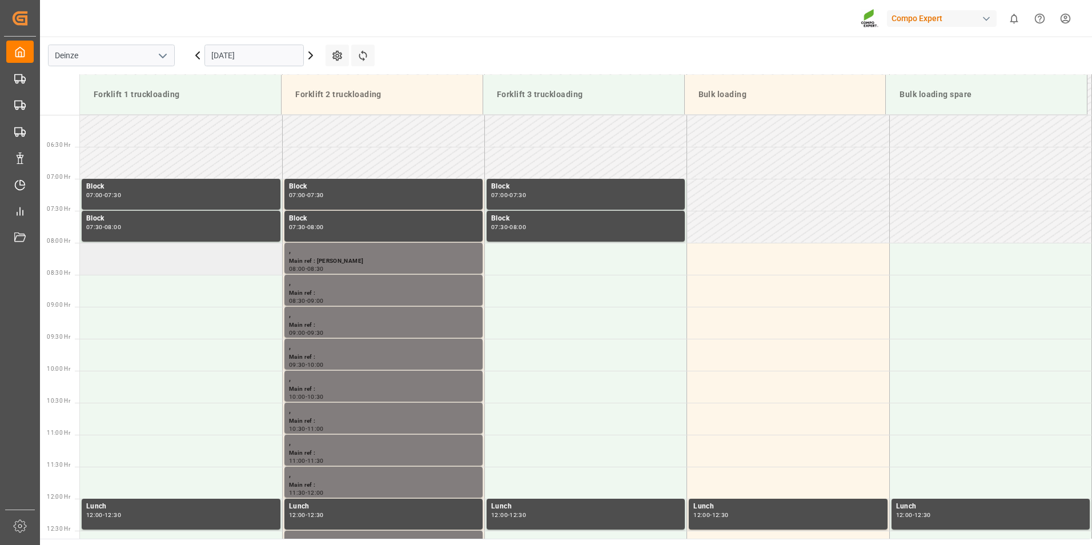
scroll to position [367, 0]
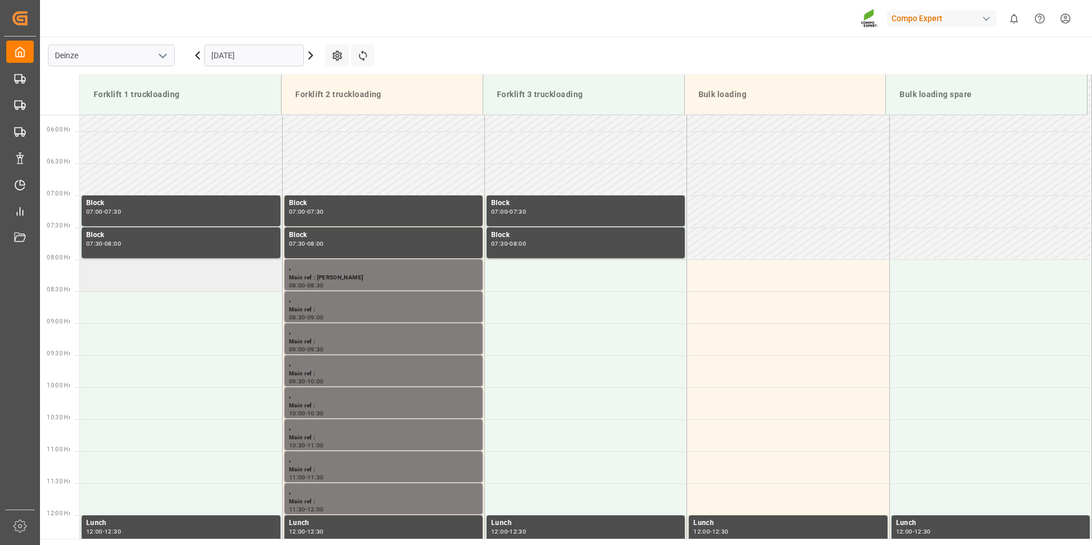
click at [104, 275] on td at bounding box center [181, 275] width 202 height 32
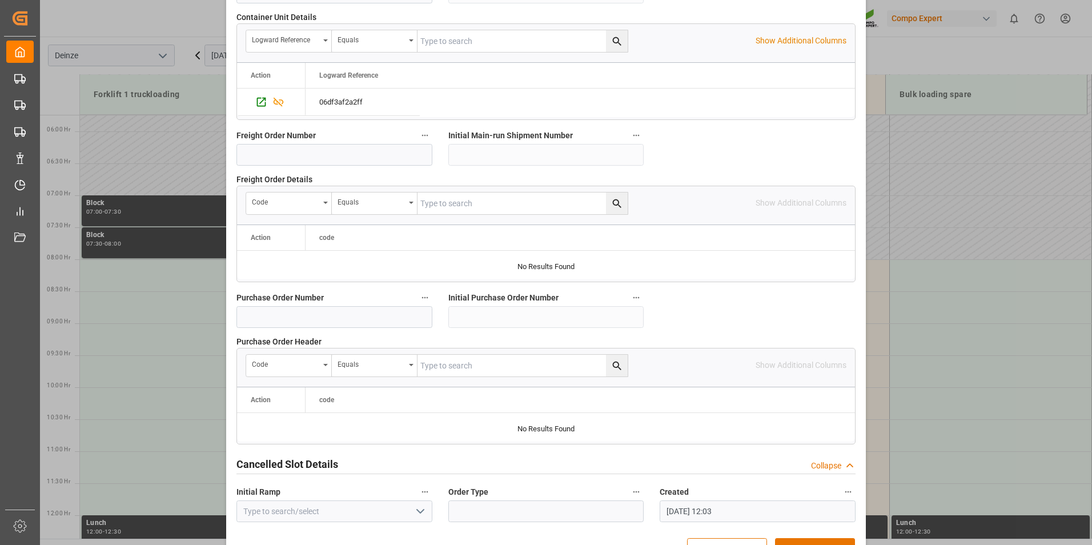
scroll to position [1040, 0]
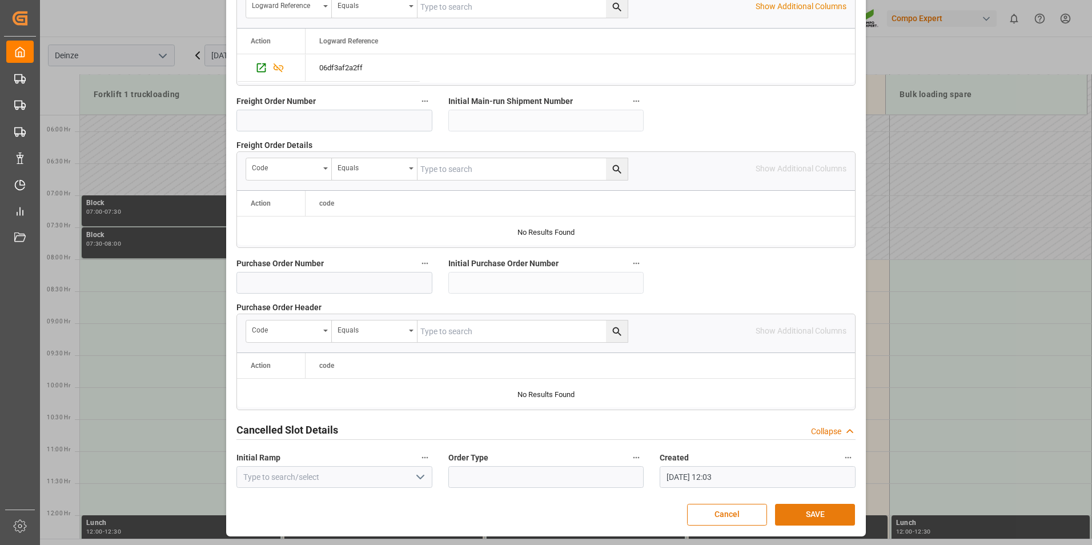
click at [796, 513] on button "SAVE" at bounding box center [815, 515] width 80 height 22
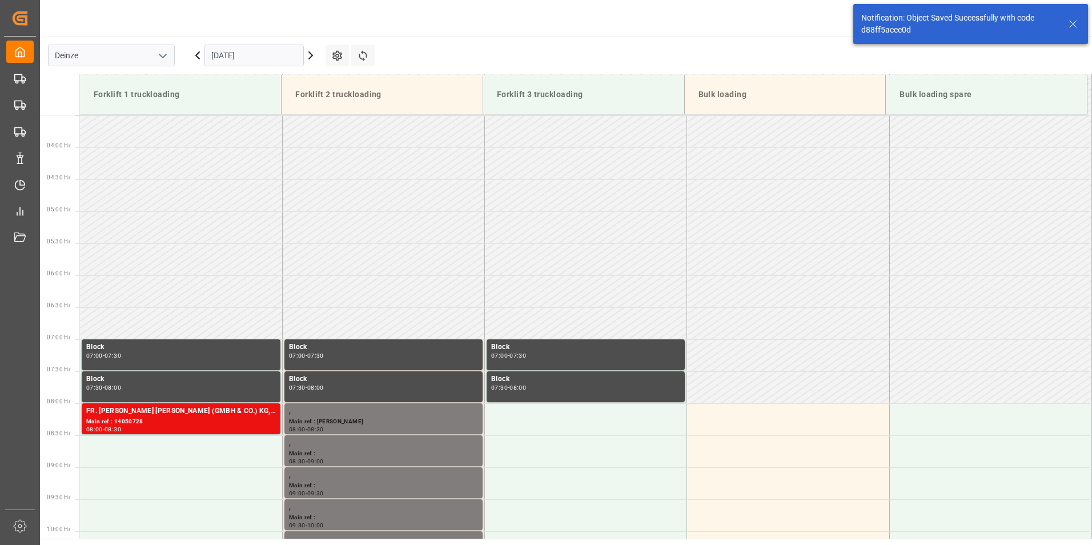
scroll to position [440, 0]
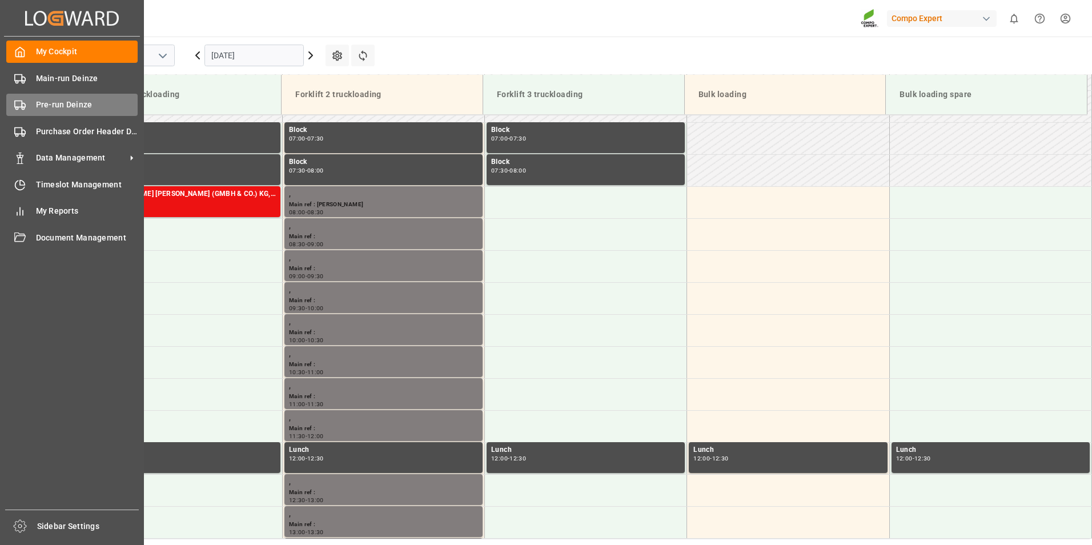
click at [15, 107] on rect at bounding box center [18, 104] width 7 height 6
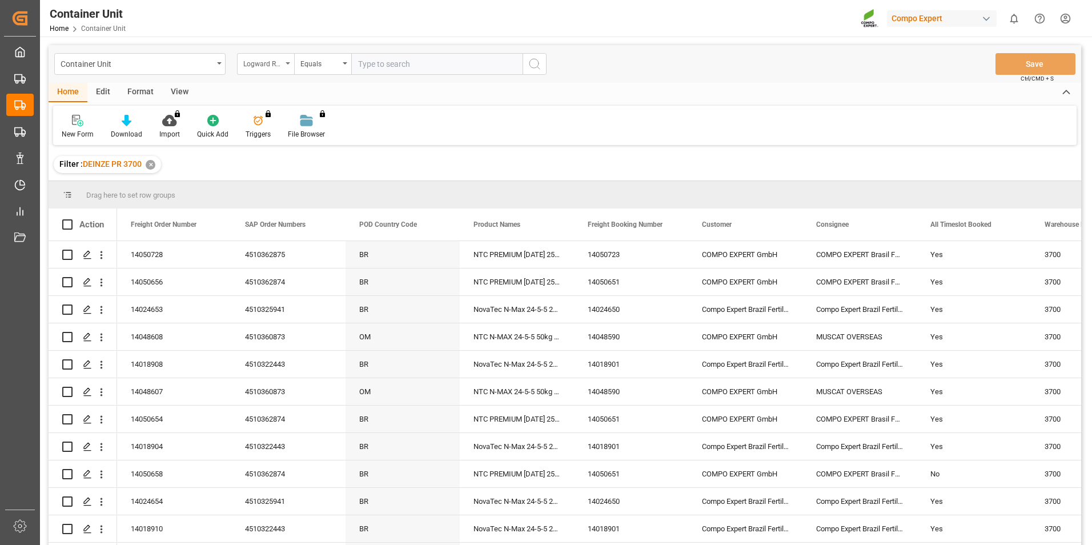
click at [289, 63] on icon "open menu" at bounding box center [288, 63] width 5 height 2
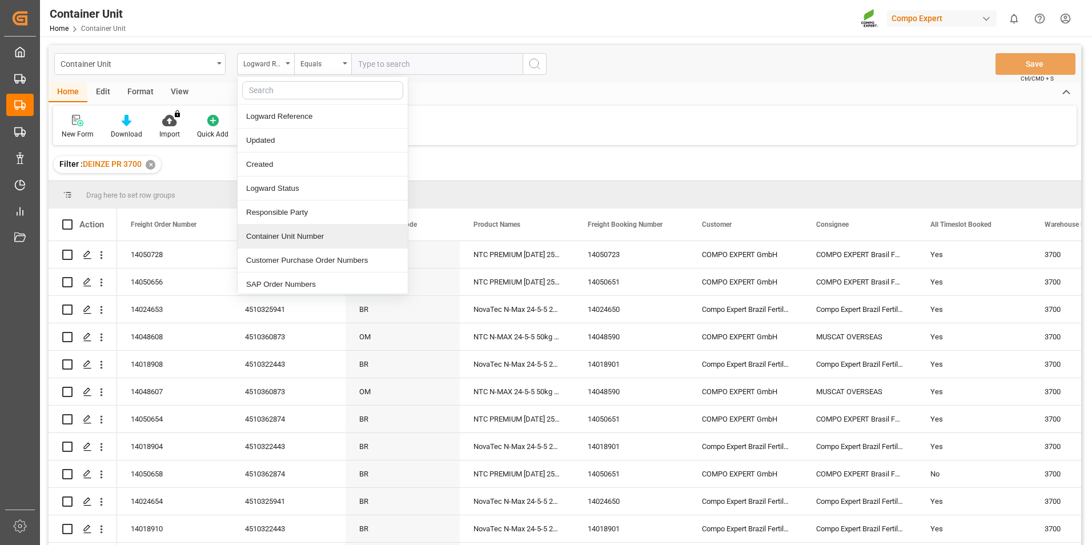
click at [285, 239] on div "Container Unit Number" at bounding box center [323, 237] width 170 height 24
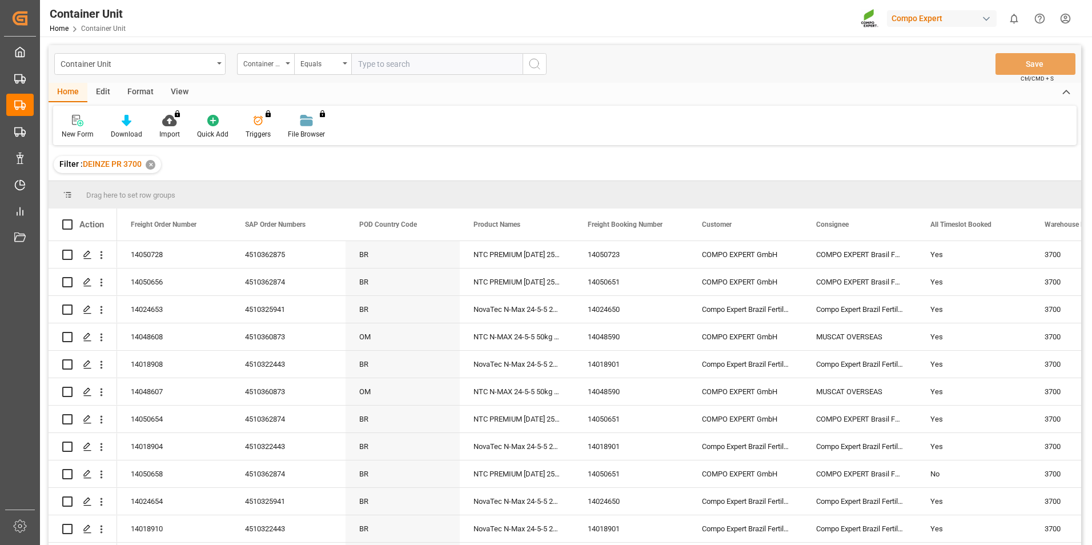
click at [357, 66] on input "text" at bounding box center [436, 64] width 171 height 22
type input "14050727"
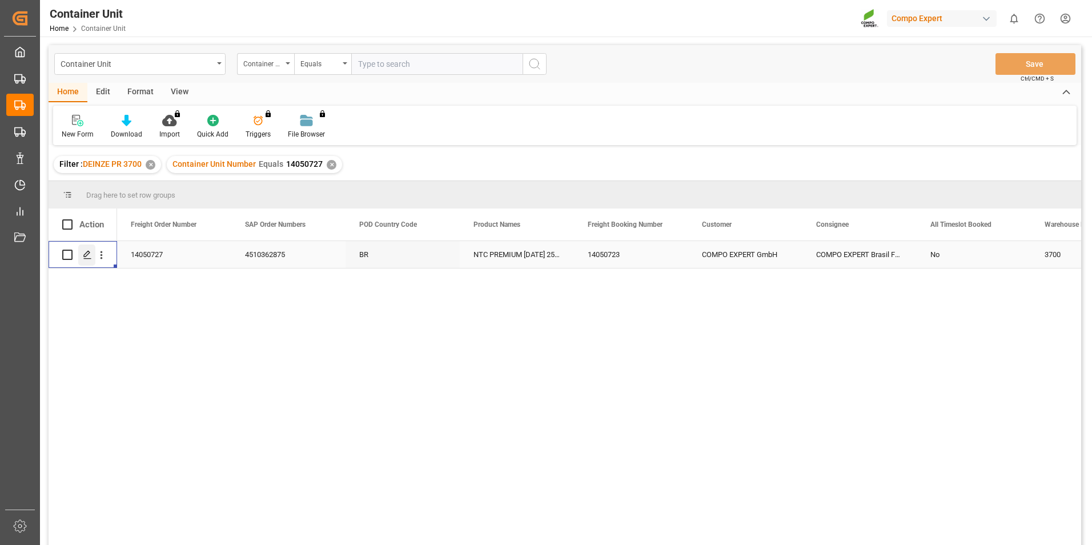
click at [86, 257] on polygon "Press SPACE to select this row." at bounding box center [87, 254] width 6 height 6
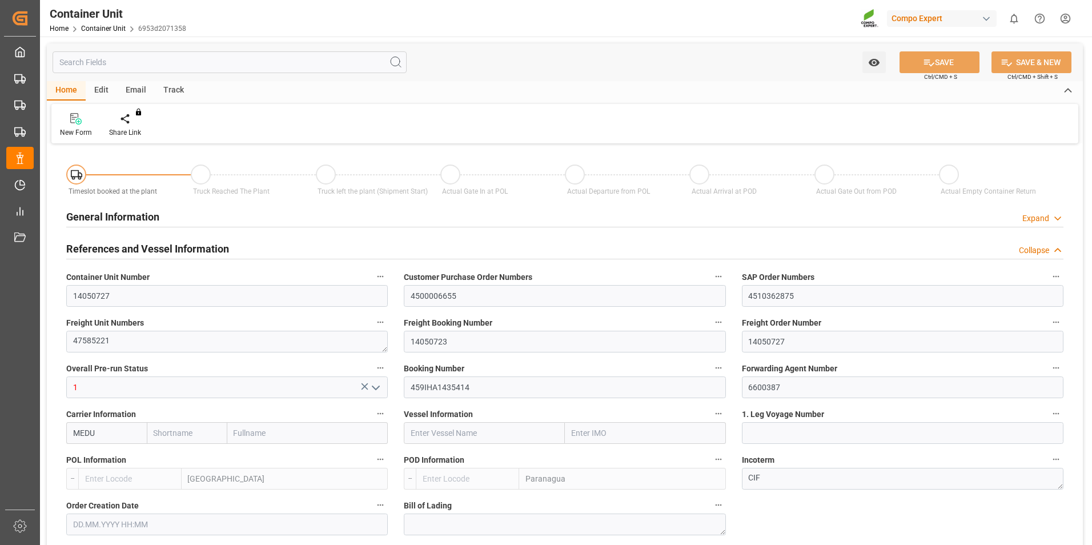
type input "MEDU"
type input "BEANR"
type input "BRPNG"
type input "0"
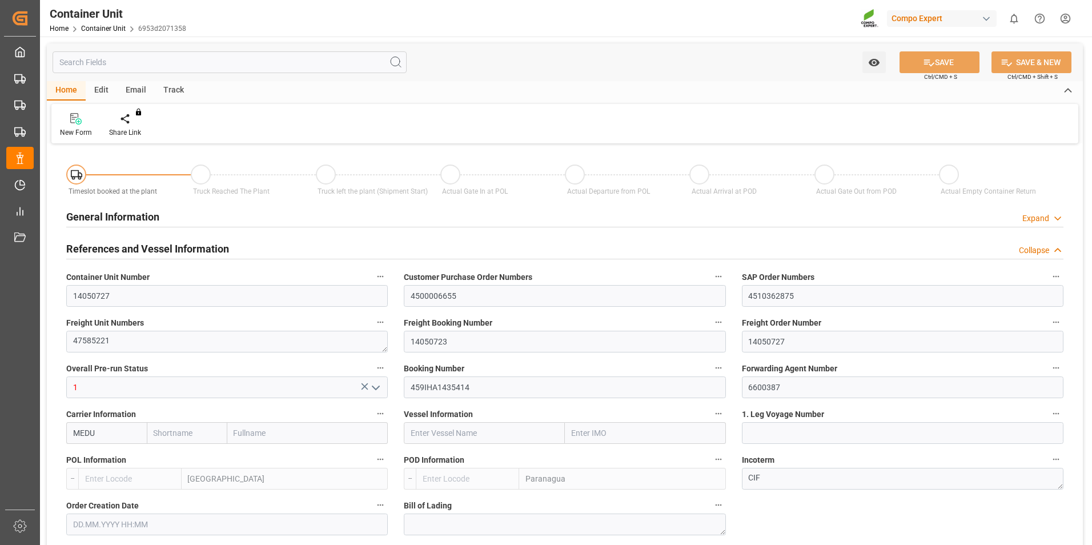
type input "0"
type input "100"
type input "21500"
type input "[DATE] 12:15"
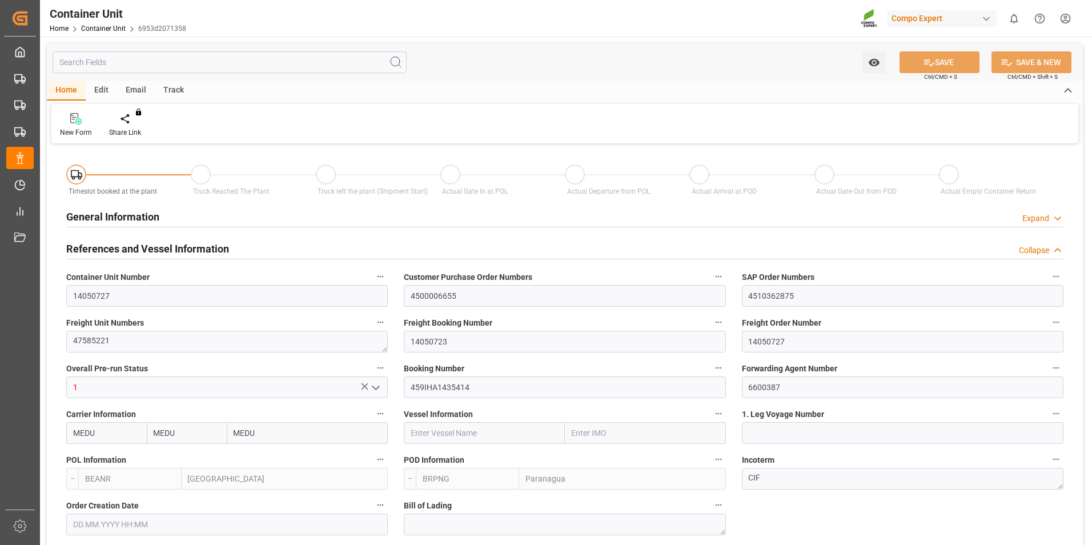
type input "[DATE]"
click at [133, 125] on div "Create Timeslot" at bounding box center [134, 125] width 66 height 25
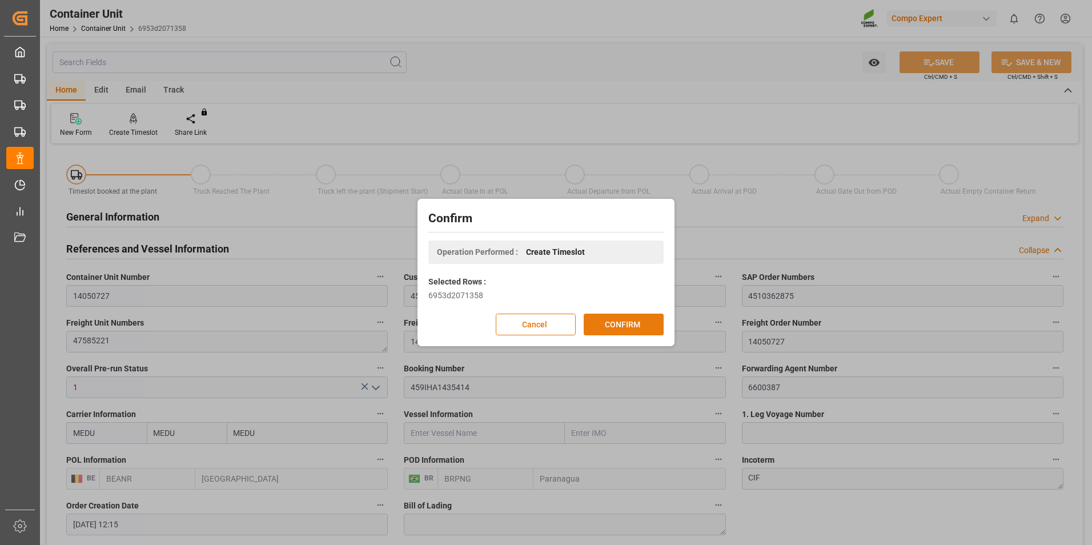
click at [620, 325] on button "CONFIRM" at bounding box center [624, 325] width 80 height 22
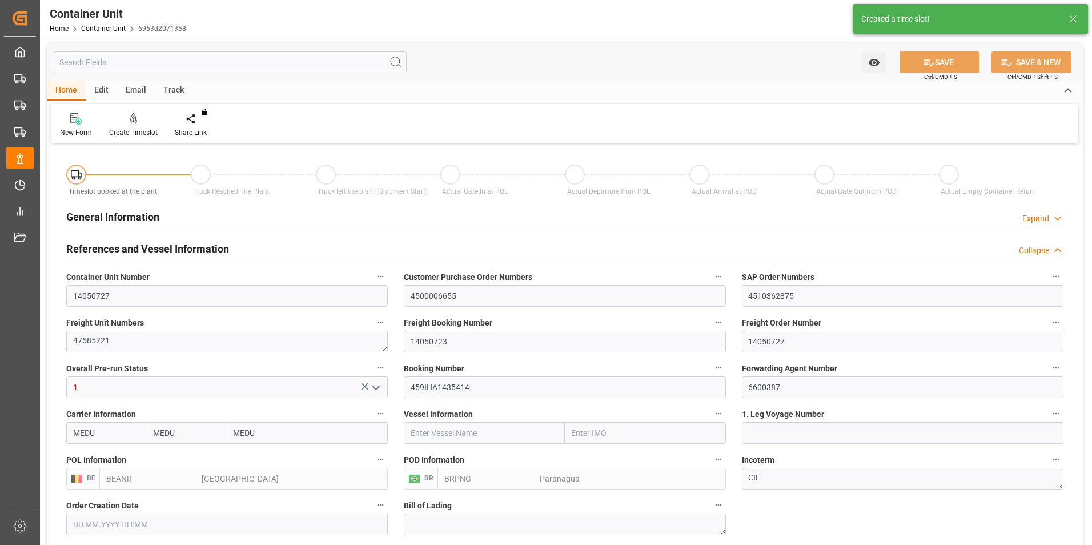
type input "[DATE] 12:15"
type input "[DATE]"
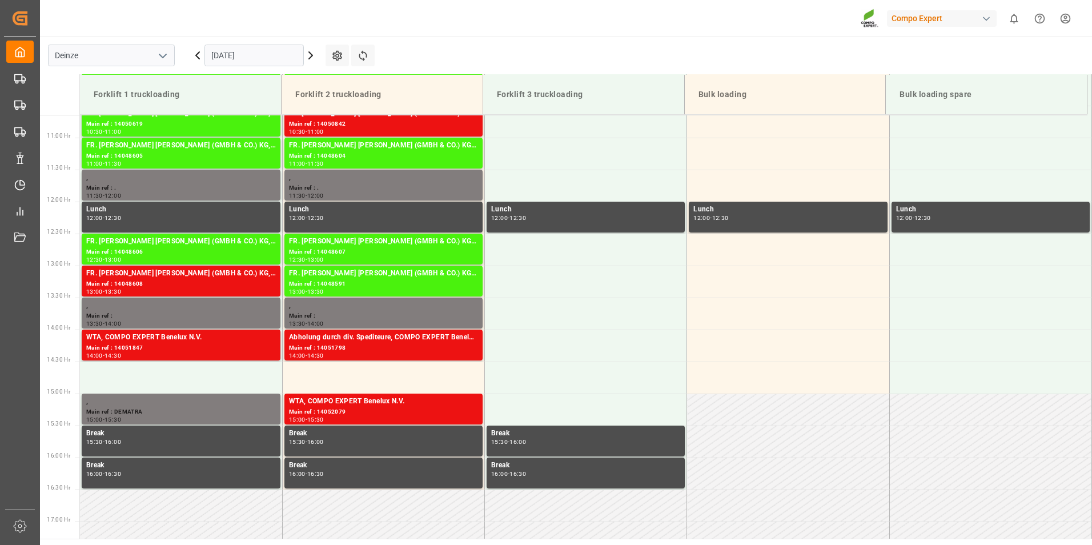
scroll to position [824, 0]
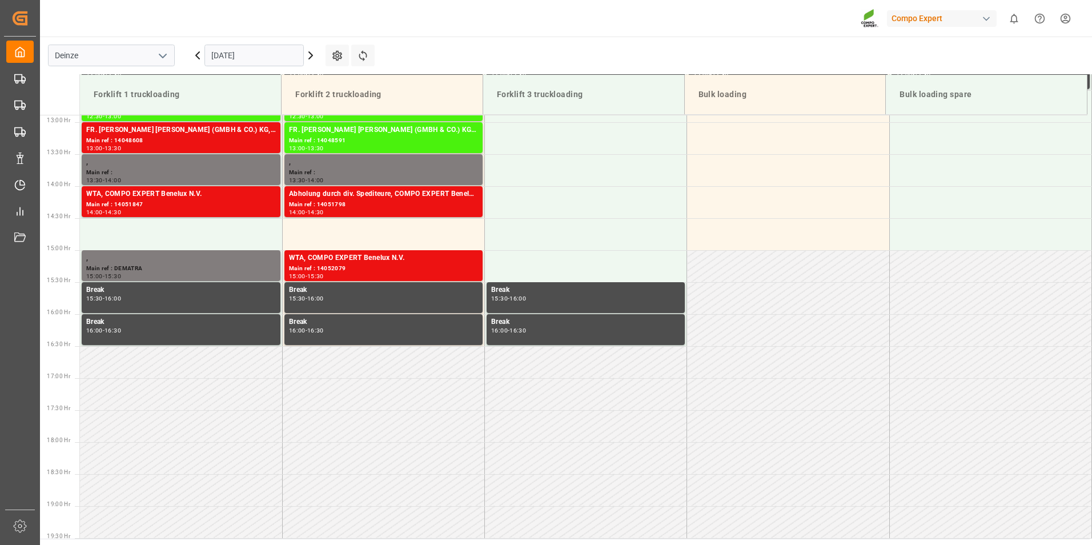
click at [261, 57] on input "[DATE]" at bounding box center [254, 56] width 99 height 22
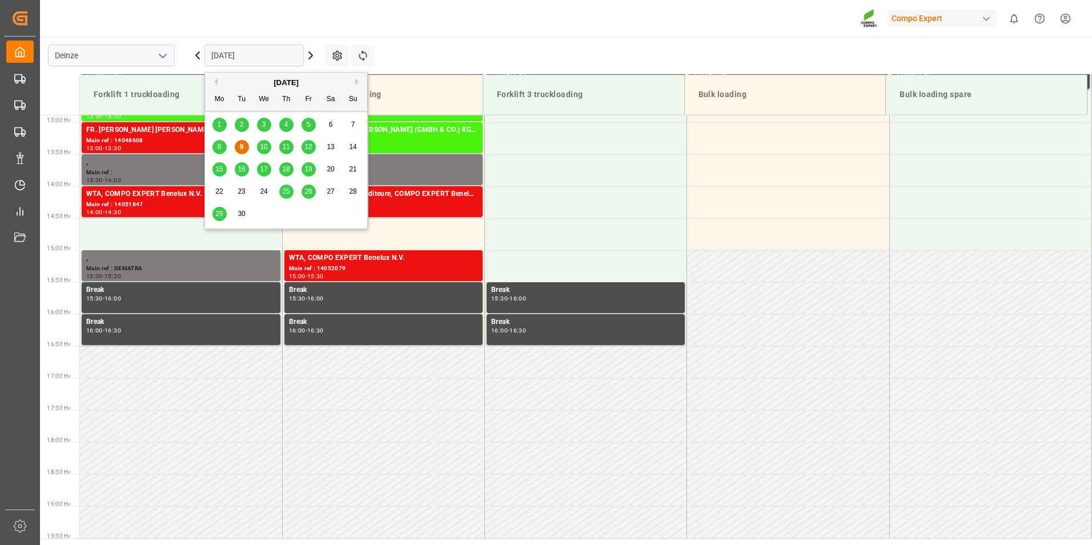
click at [285, 192] on span "25" at bounding box center [285, 191] width 7 height 8
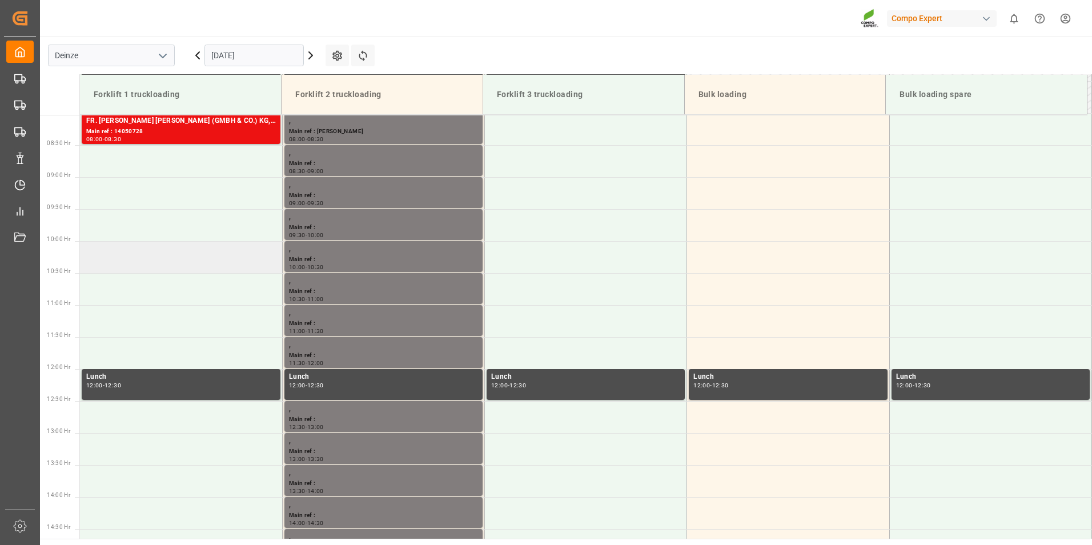
scroll to position [482, 0]
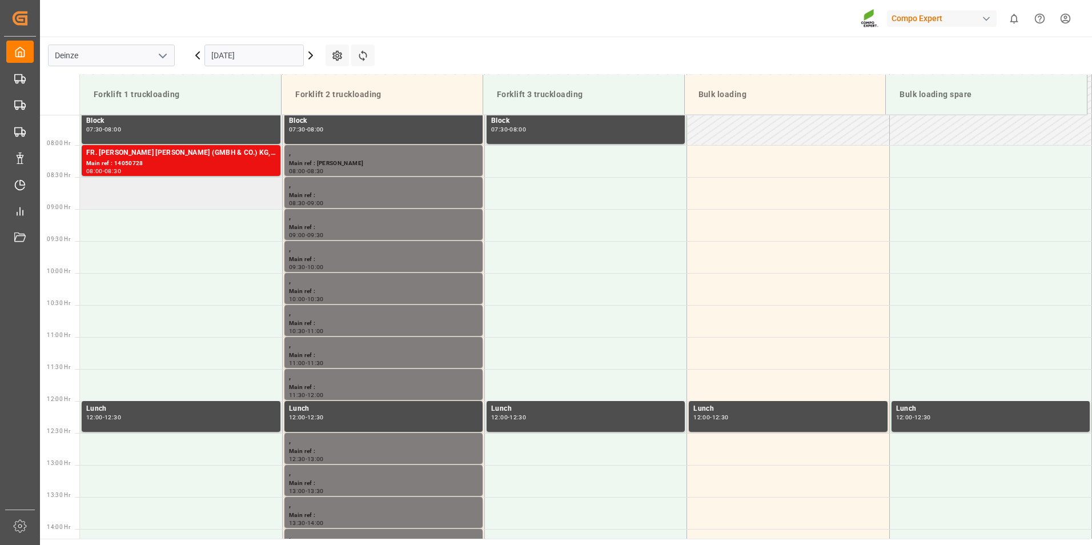
click at [151, 196] on td at bounding box center [181, 193] width 202 height 32
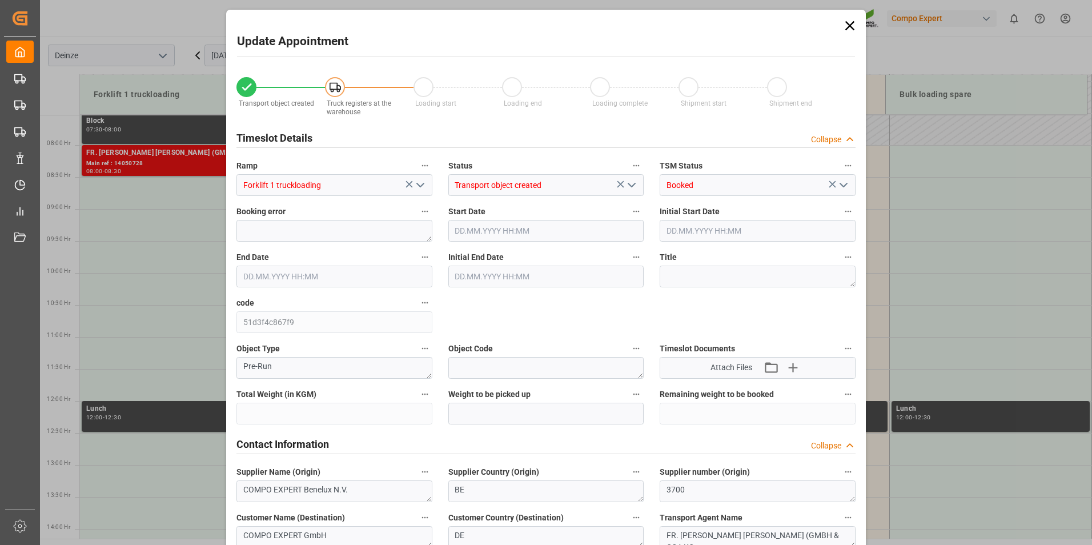
type input "21500"
type input "100"
type input "[DATE] 08:30"
type input "[DATE] 09:00"
type input "[DATE] 12:15"
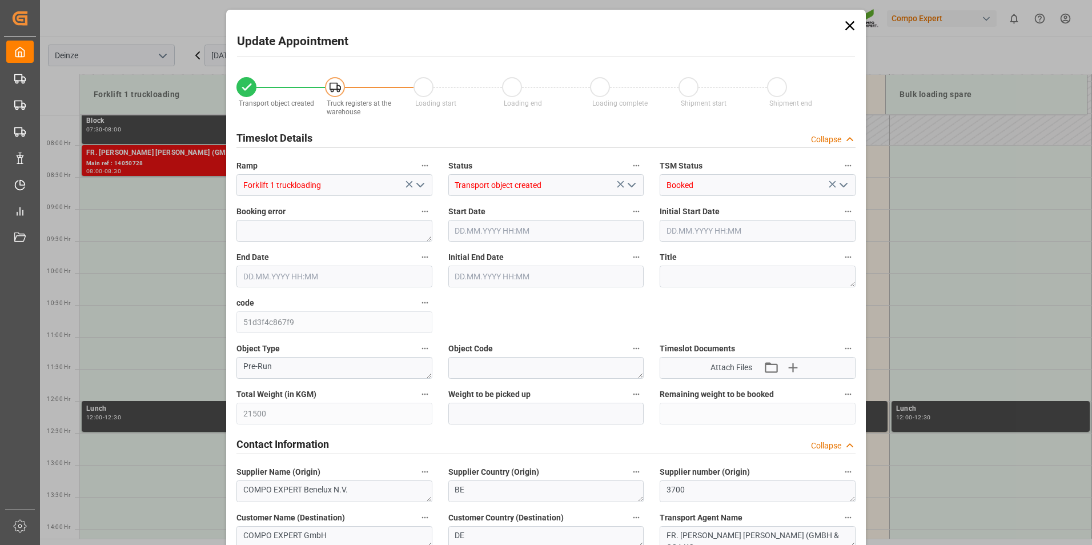
type input "[DATE] 12:04"
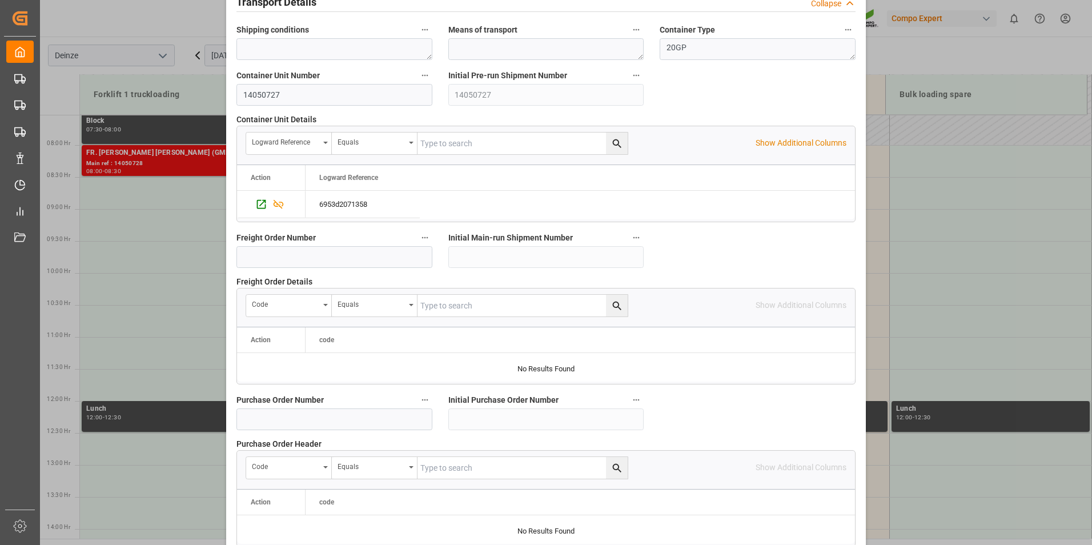
scroll to position [1040, 0]
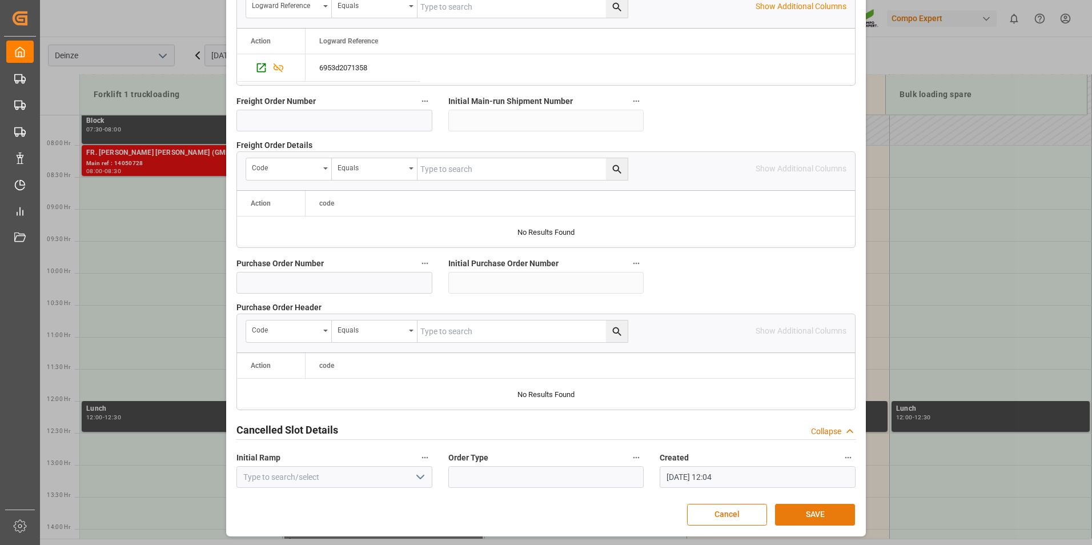
click at [795, 516] on button "SAVE" at bounding box center [815, 515] width 80 height 22
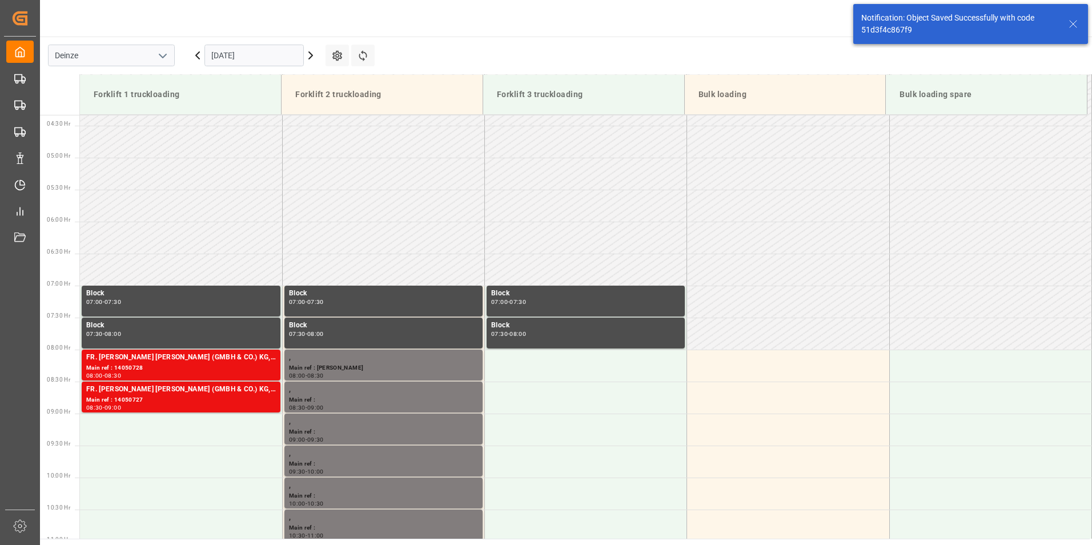
scroll to position [440, 0]
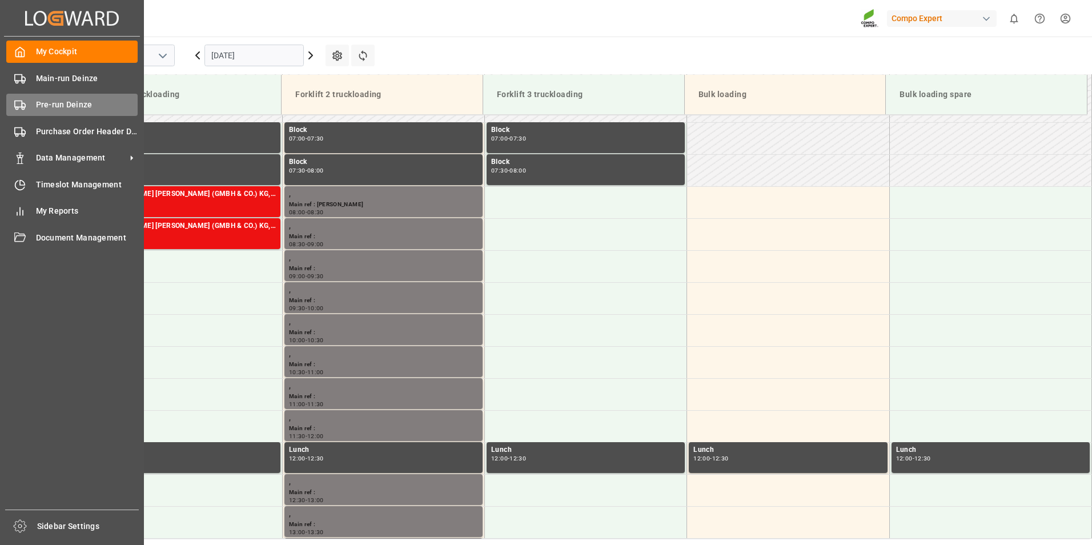
click at [16, 109] on circle at bounding box center [17, 108] width 2 height 2
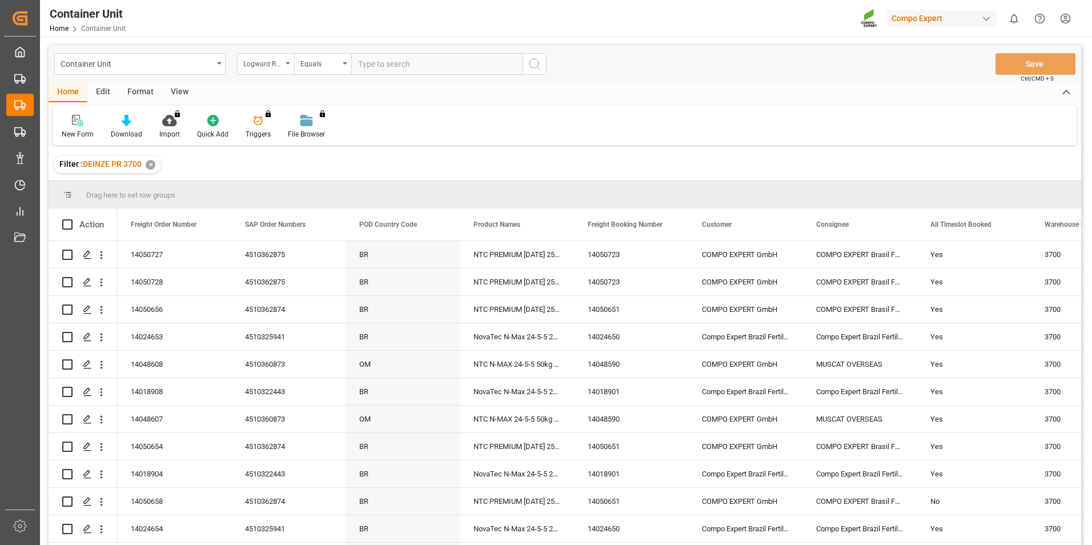
click at [287, 65] on div "Logward Reference" at bounding box center [265, 64] width 57 height 22
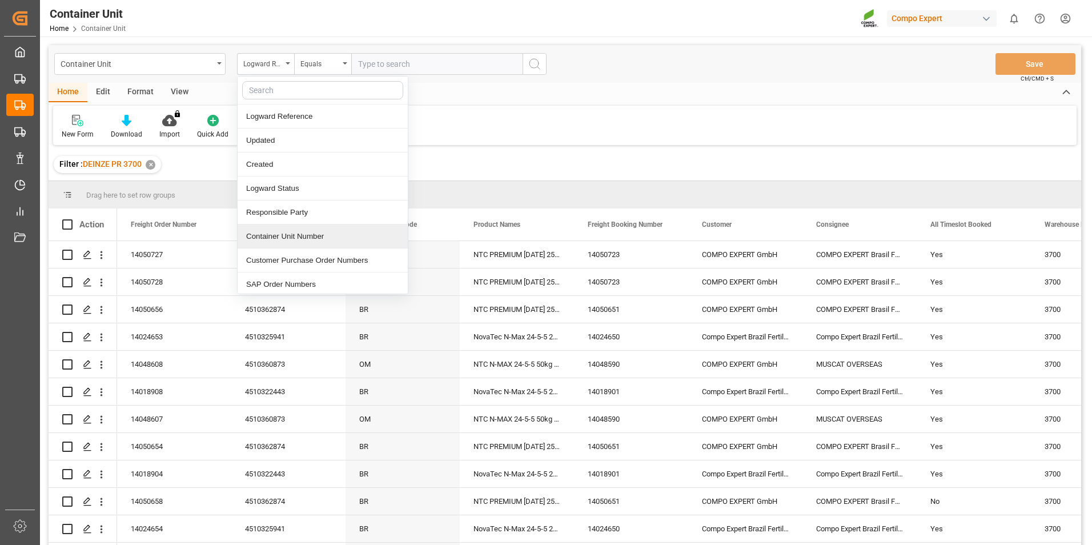
click at [273, 240] on div "Container Unit Number" at bounding box center [323, 237] width 170 height 24
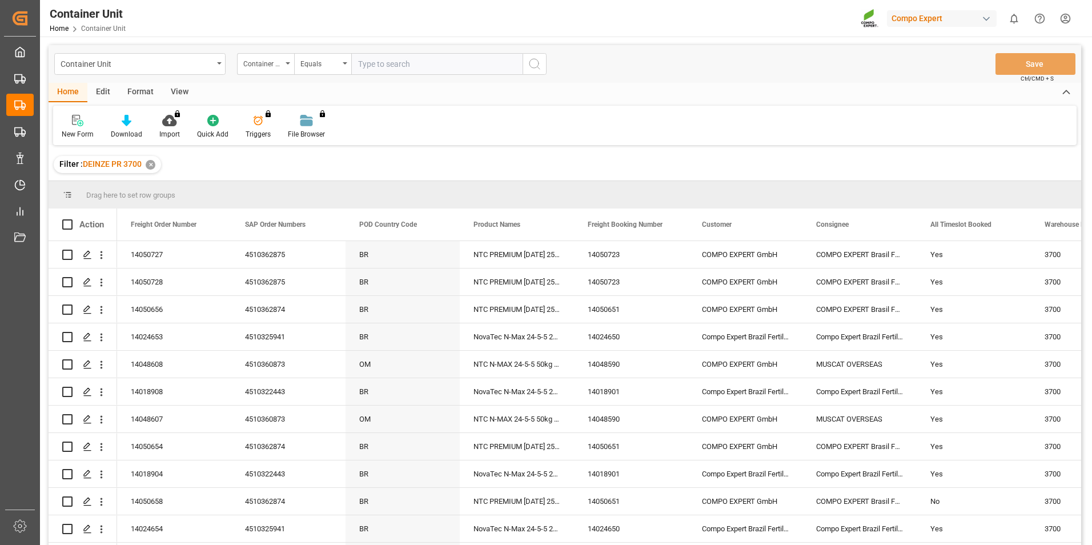
click at [371, 68] on input "text" at bounding box center [436, 64] width 171 height 22
type input "14050726"
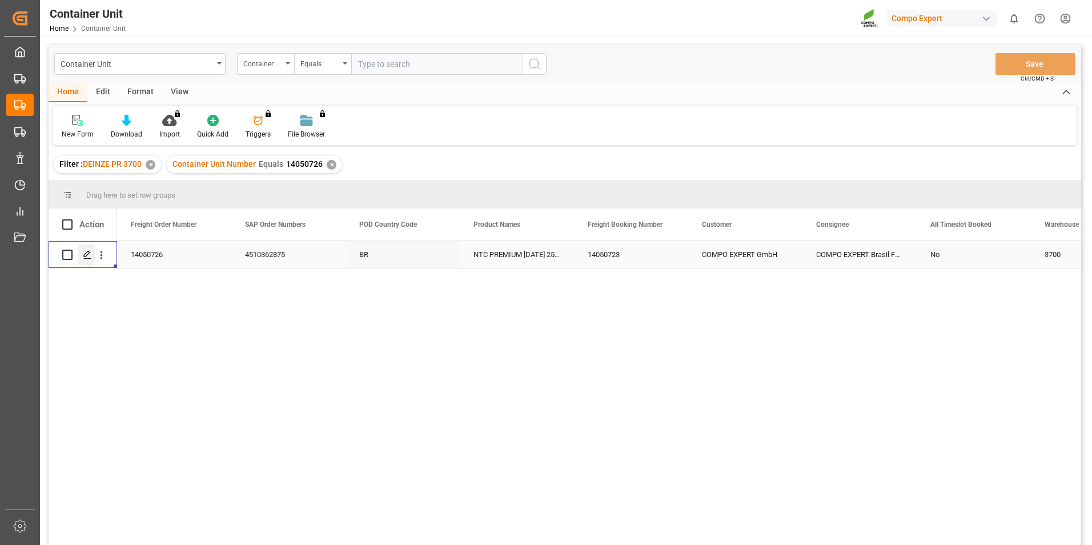
click at [89, 257] on icon "Press SPACE to select this row." at bounding box center [87, 254] width 9 height 9
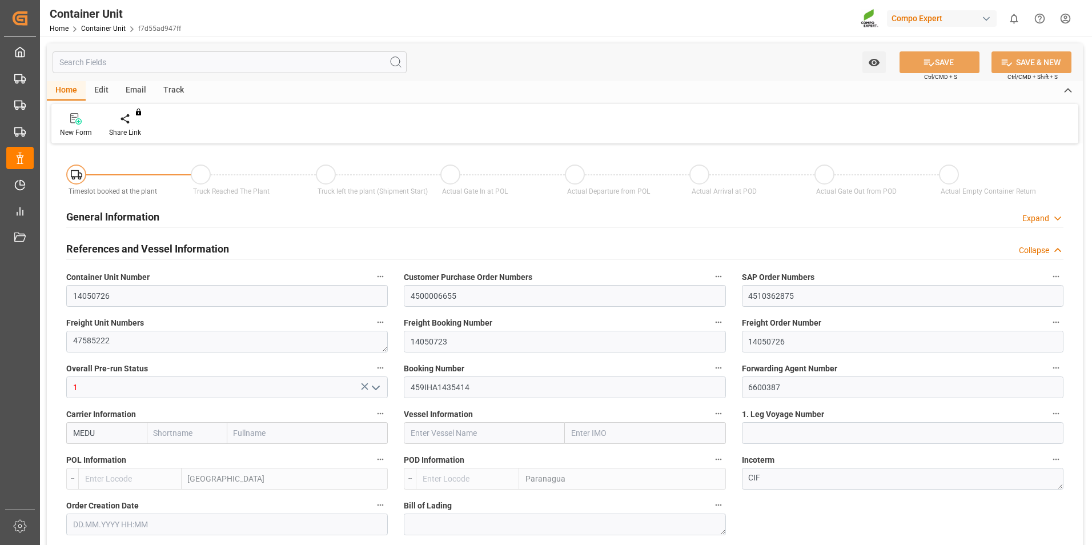
type input "MEDU"
type input "BEANR"
type input "BRPNG"
type input "0"
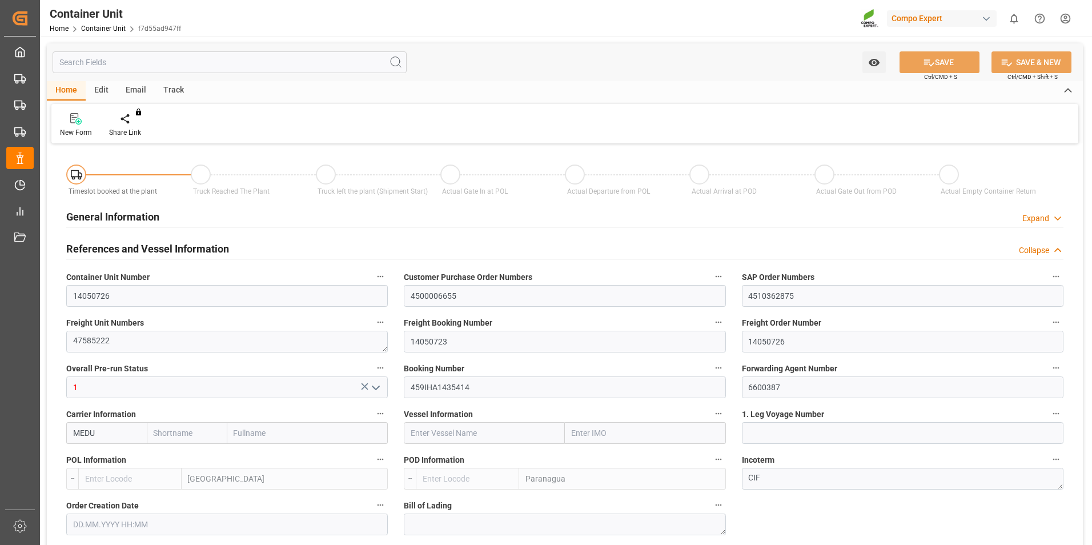
type input "0"
type input "100"
type input "21500"
type input "[DATE] 12:15"
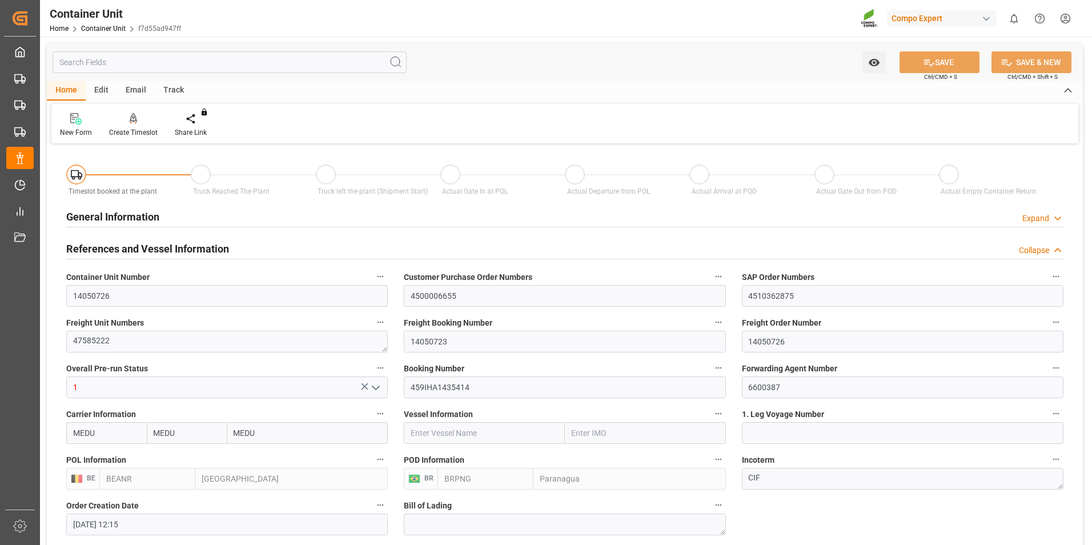
type input "[DATE]"
click at [132, 125] on icon at bounding box center [134, 118] width 8 height 11
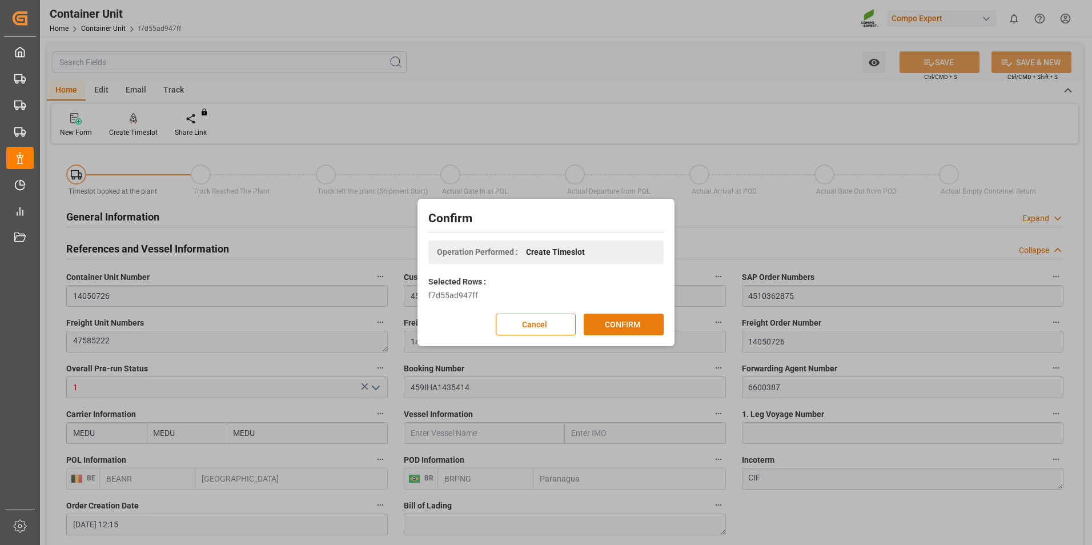
click at [628, 321] on button "CONFIRM" at bounding box center [624, 325] width 80 height 22
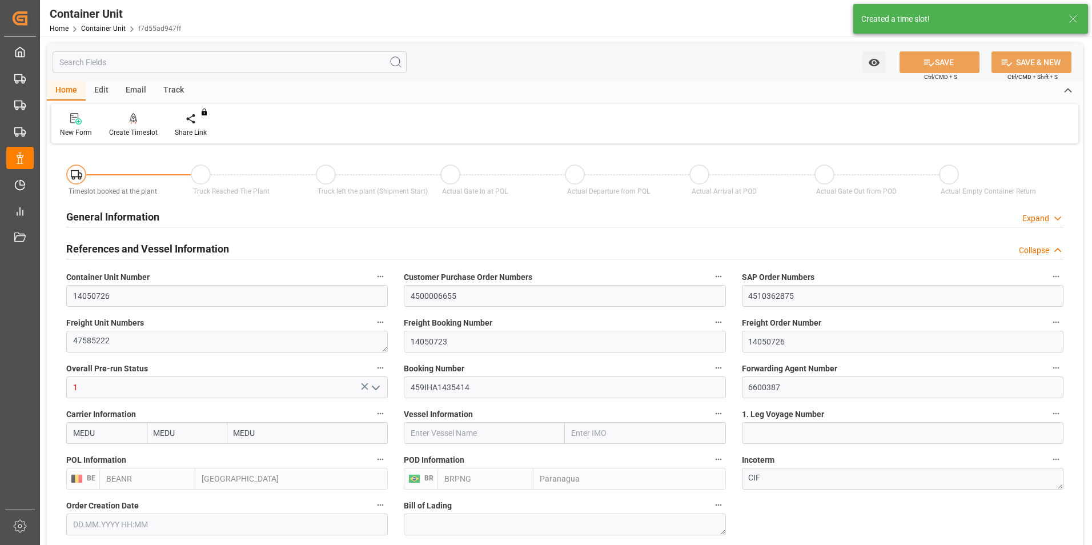
type input "[DATE] 12:15"
type input "[DATE]"
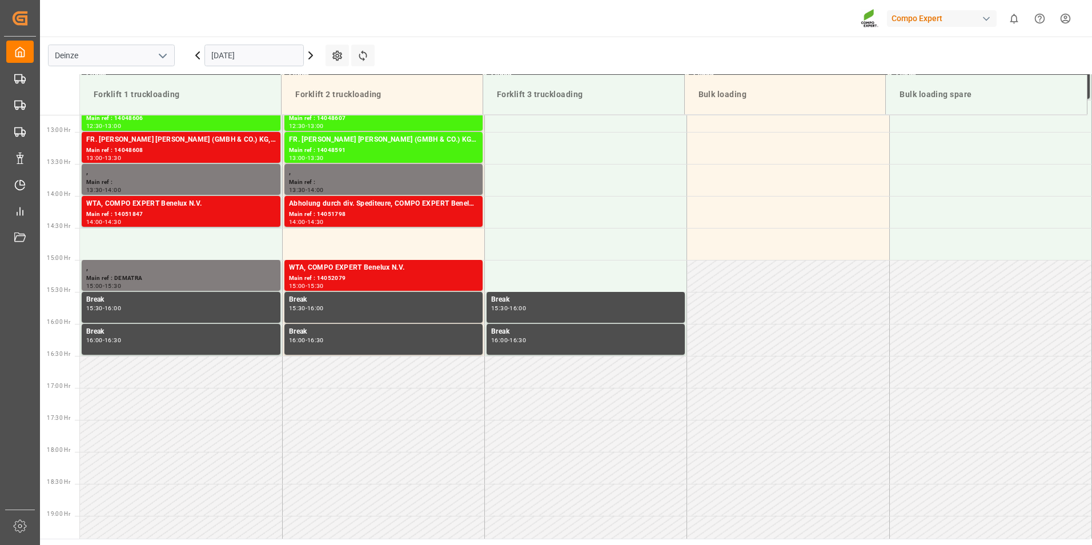
scroll to position [824, 0]
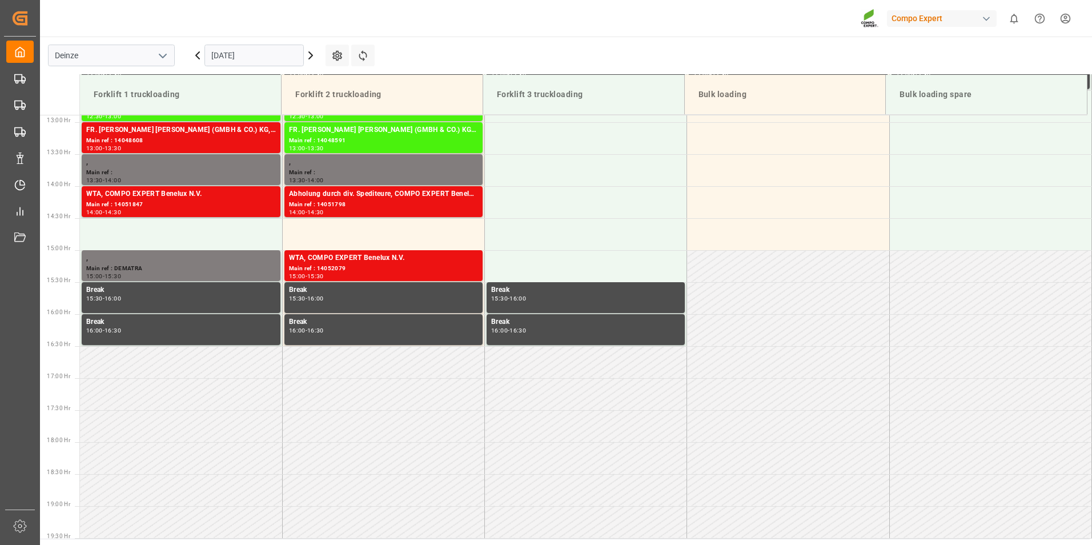
click at [257, 53] on input "[DATE]" at bounding box center [254, 56] width 99 height 22
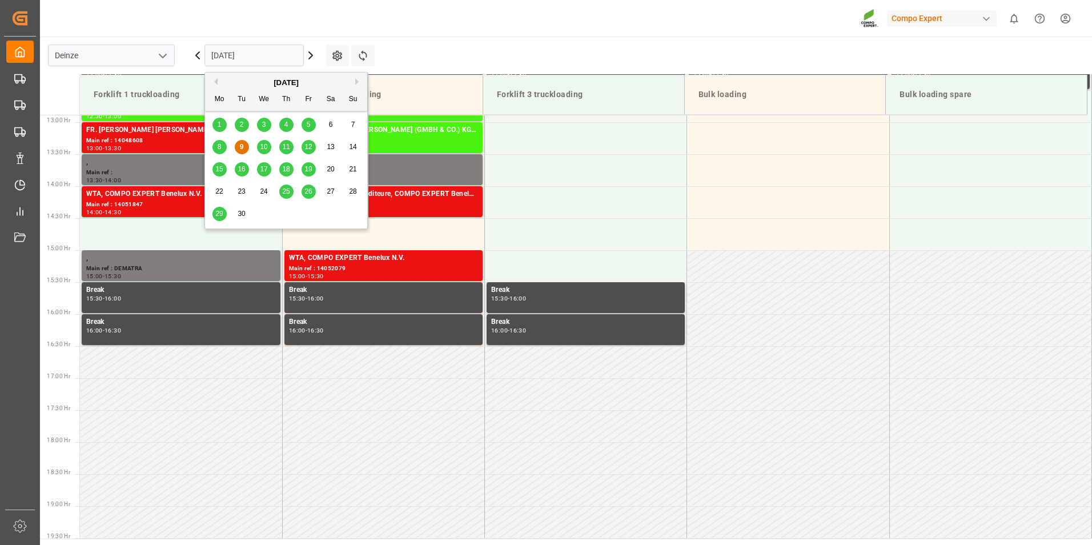
click at [284, 191] on span "25" at bounding box center [285, 191] width 7 height 8
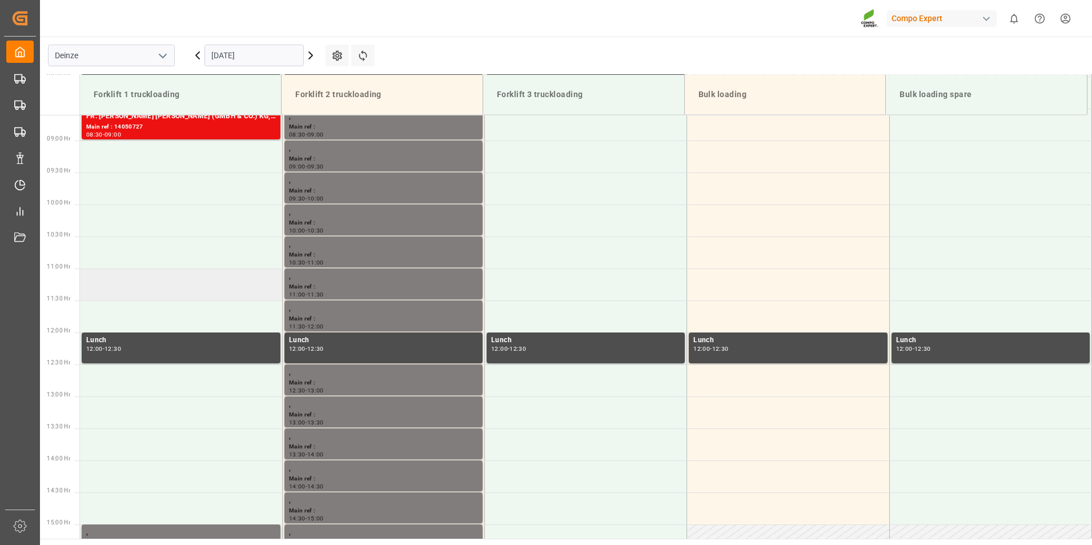
scroll to position [482, 0]
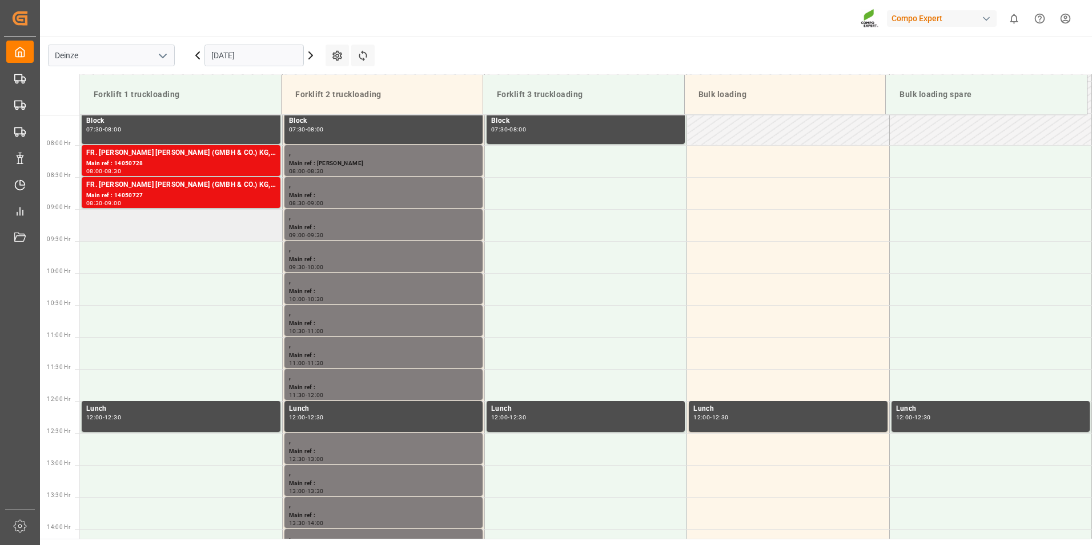
click at [133, 224] on td at bounding box center [181, 225] width 202 height 32
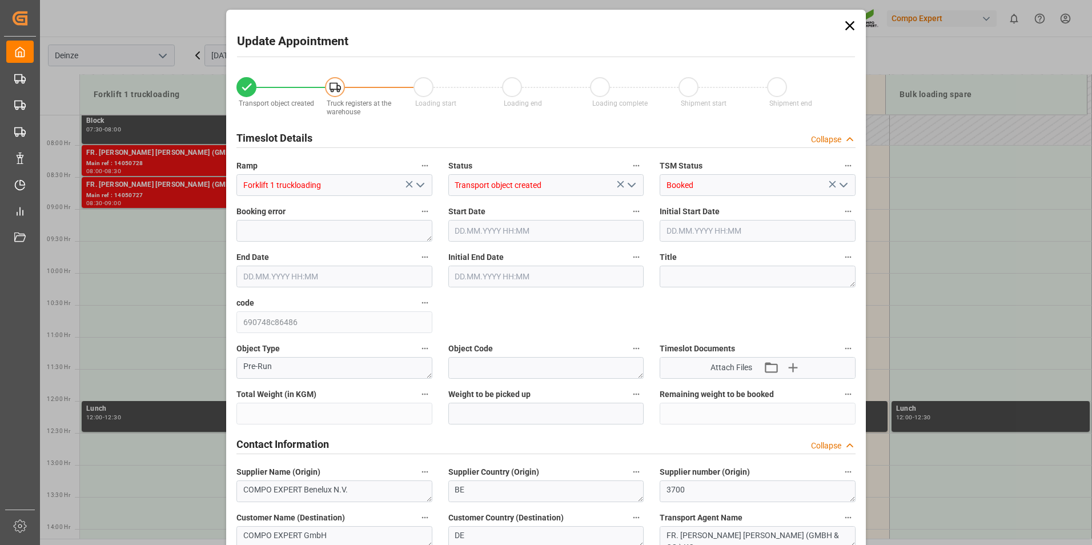
type input "21500"
type input "100"
type input "[DATE] 09:00"
type input "[DATE] 09:30"
type input "[DATE] 12:15"
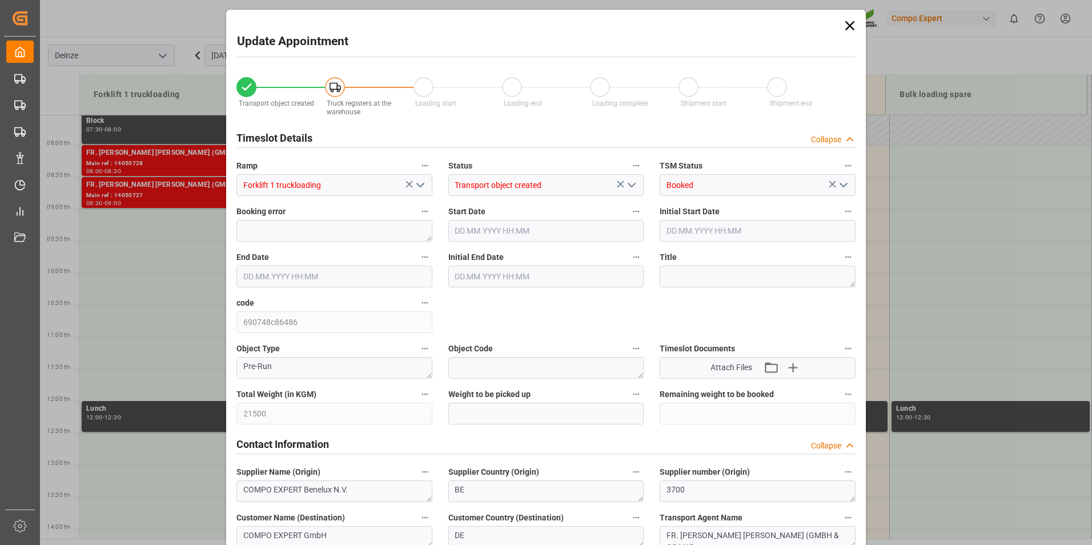
type input "[DATE] 12:05"
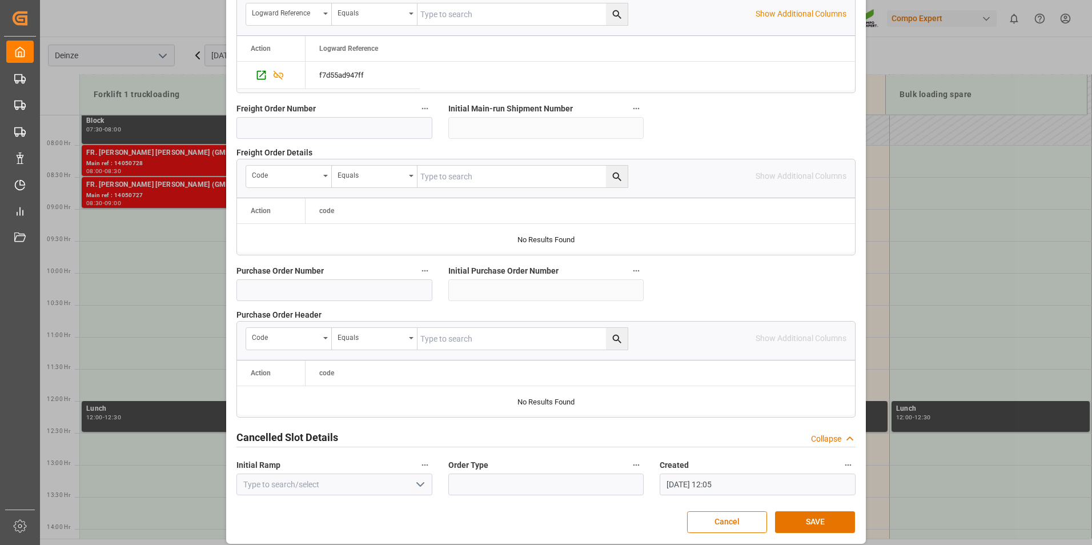
scroll to position [1040, 0]
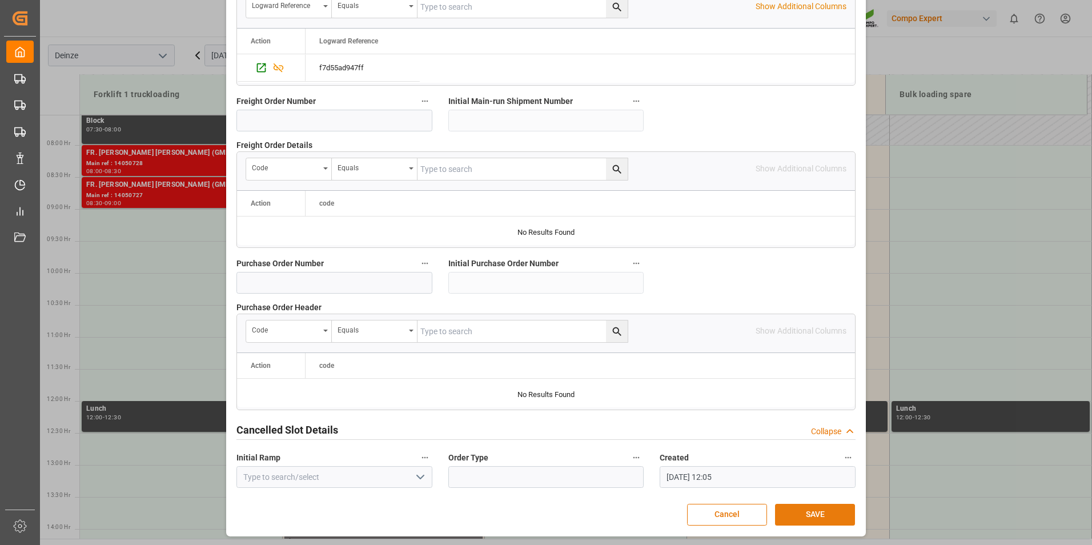
click at [799, 514] on button "SAVE" at bounding box center [815, 515] width 80 height 22
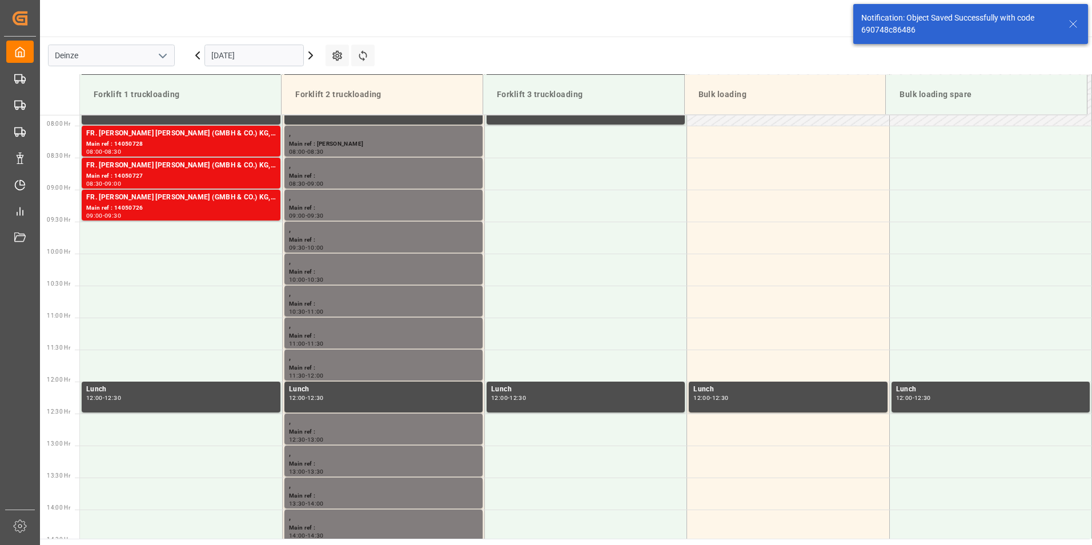
scroll to position [504, 0]
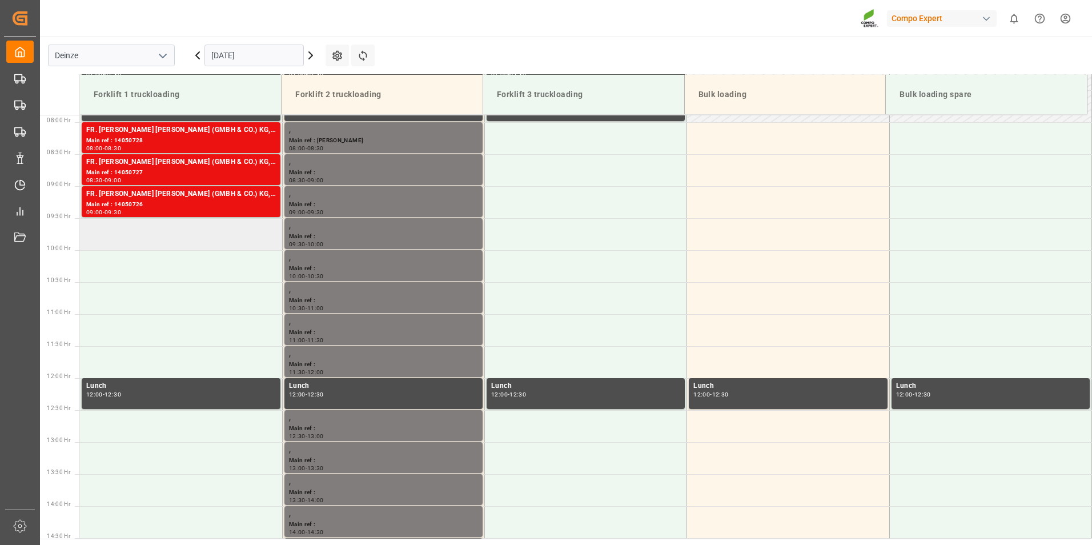
click at [103, 235] on td at bounding box center [181, 234] width 202 height 32
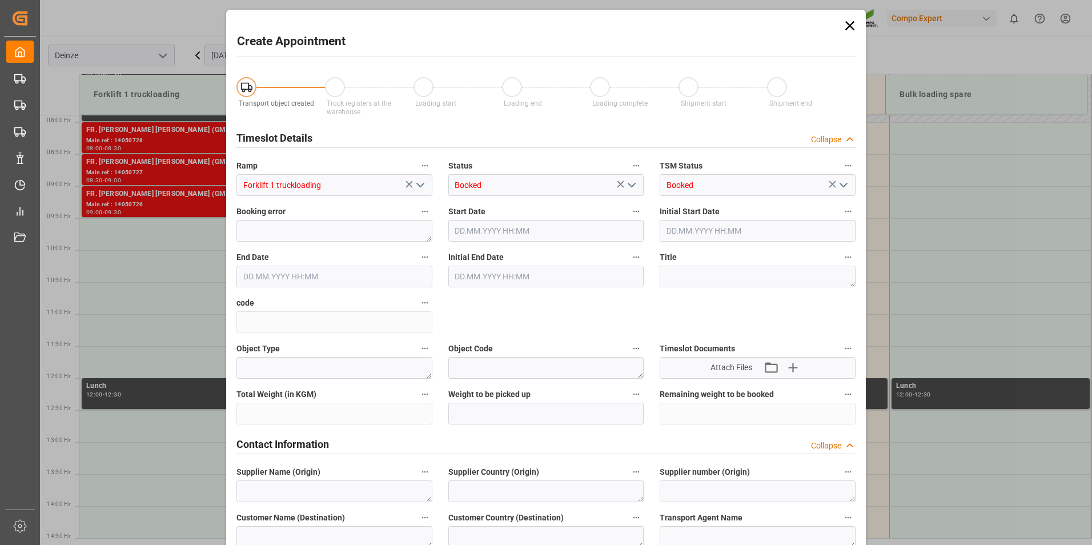
type input "[DATE] 09:30"
type input "[DATE] 10:00"
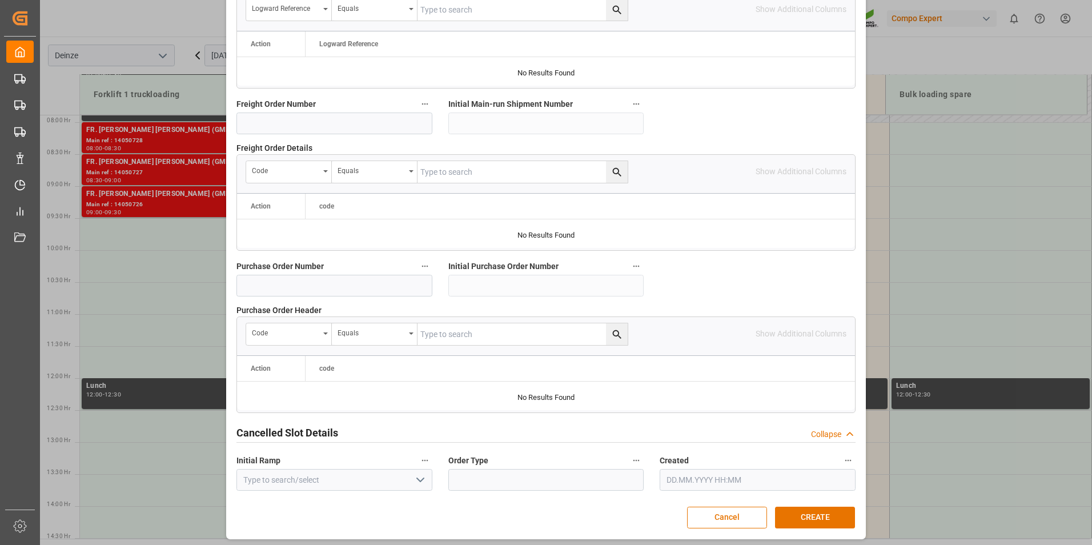
scroll to position [1040, 0]
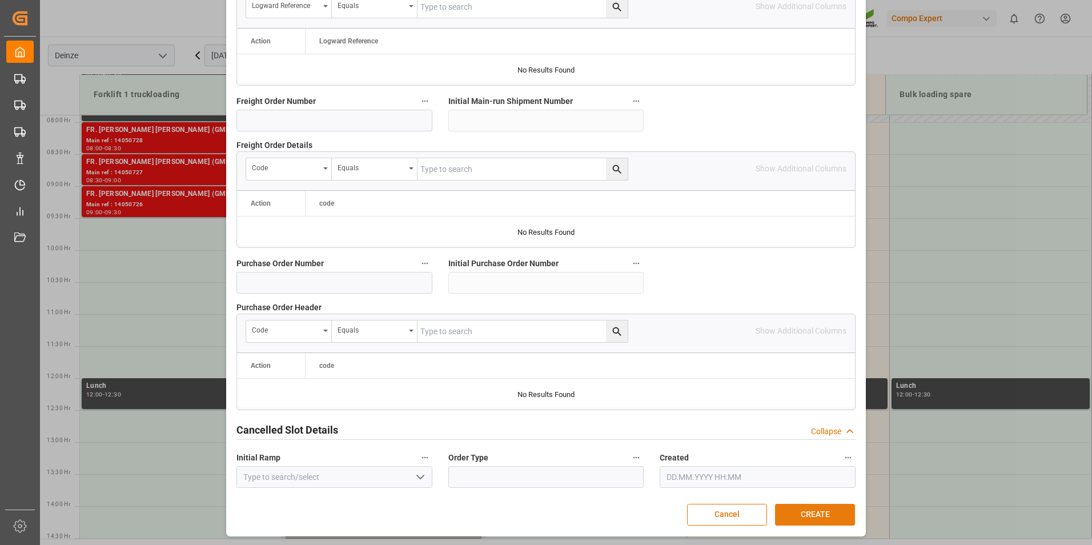
click at [797, 510] on button "CREATE" at bounding box center [815, 515] width 80 height 22
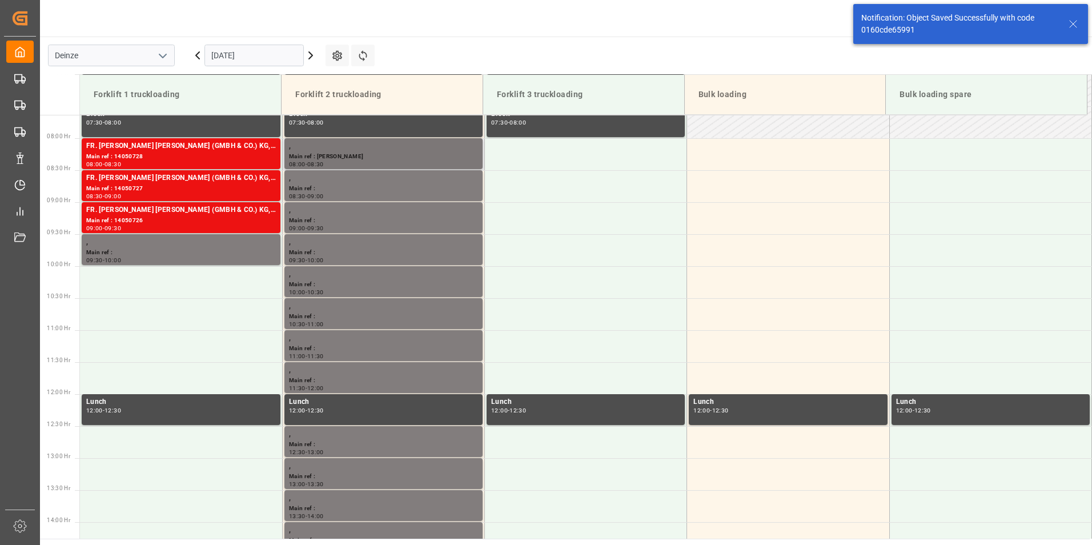
scroll to position [504, 0]
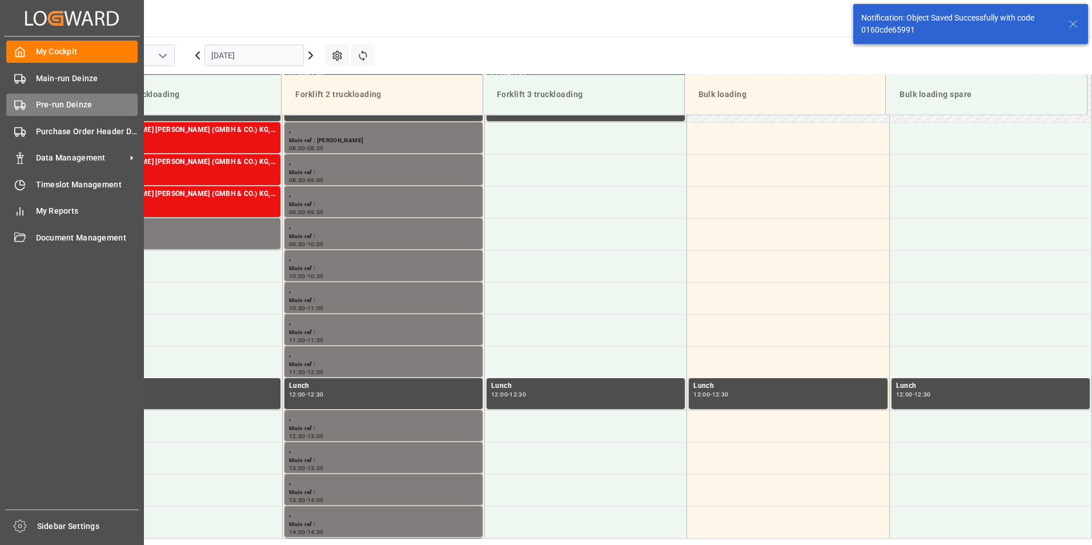
click at [15, 106] on rect at bounding box center [18, 104] width 7 height 6
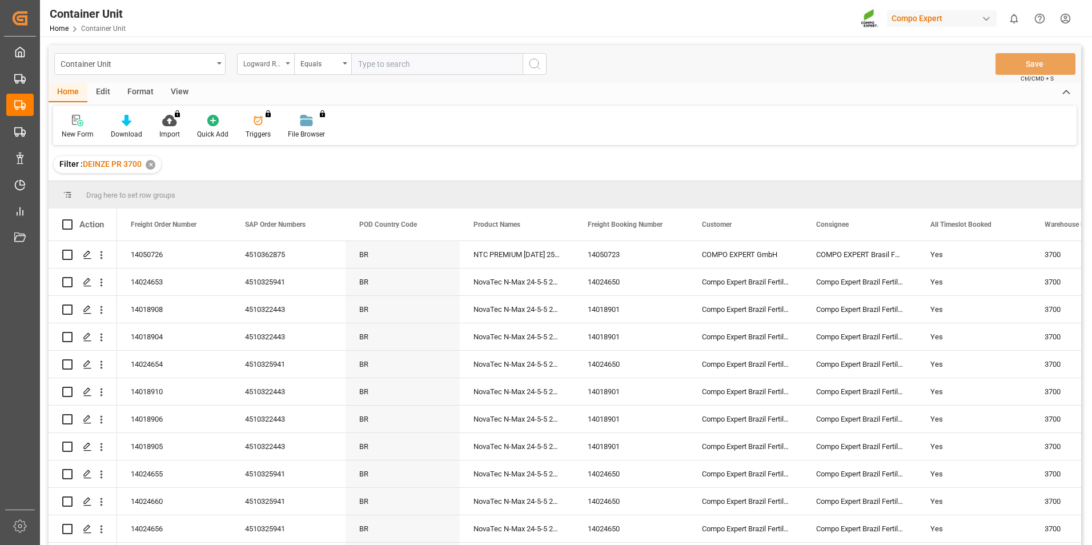
click at [287, 63] on icon "open menu" at bounding box center [288, 63] width 5 height 2
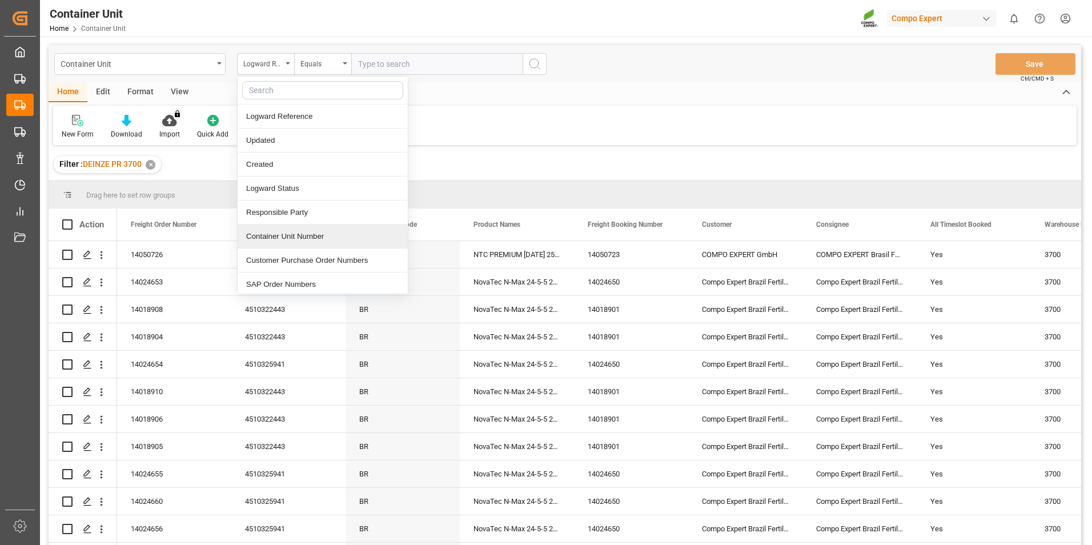
click at [283, 232] on div "Container Unit Number" at bounding box center [323, 237] width 170 height 24
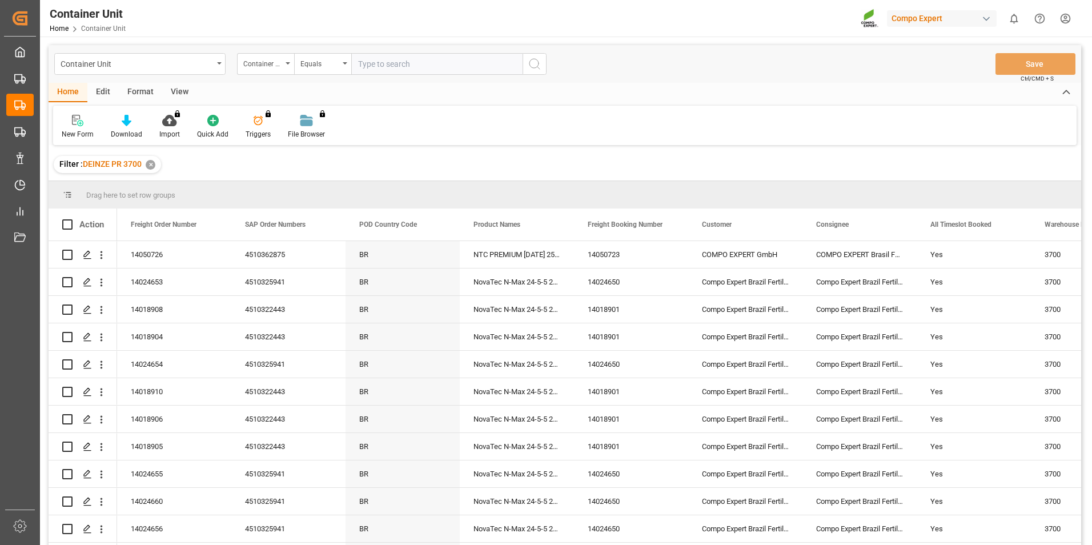
click at [380, 65] on input "text" at bounding box center [436, 64] width 171 height 22
type input "14050726"
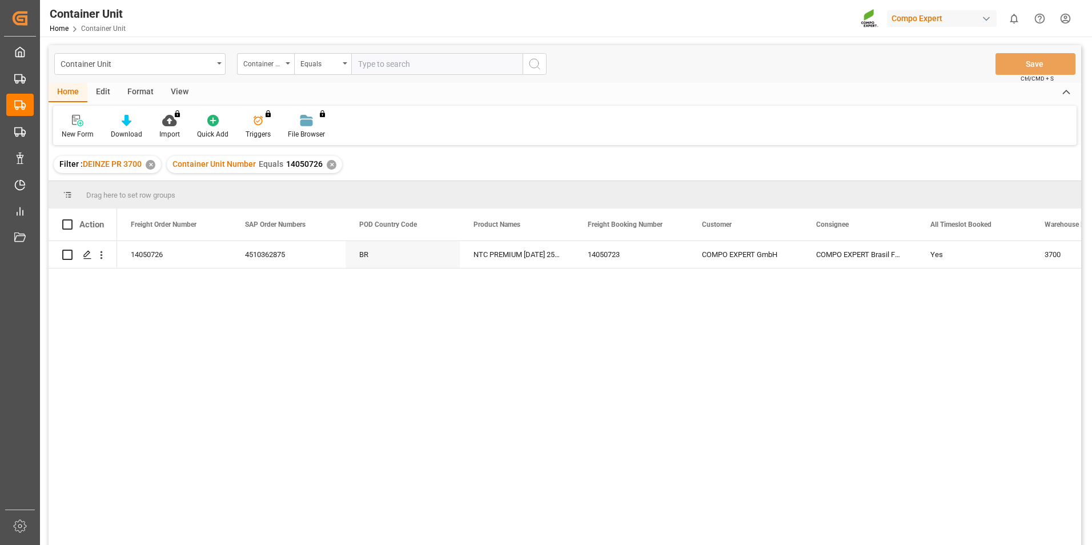
click at [332, 165] on div "✕" at bounding box center [332, 165] width 10 height 10
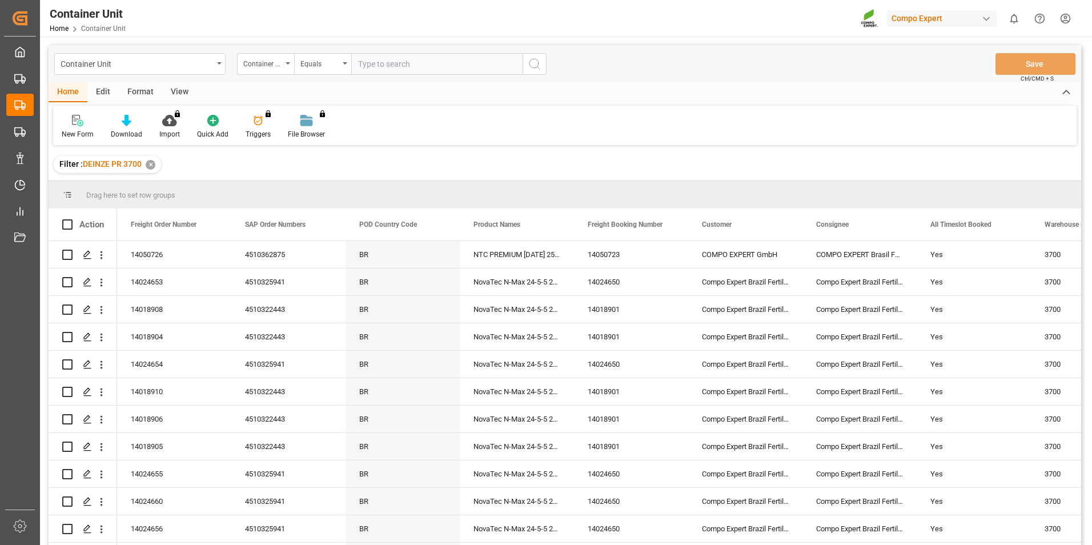
click at [395, 66] on input "text" at bounding box center [436, 64] width 171 height 22
type input "14050725"
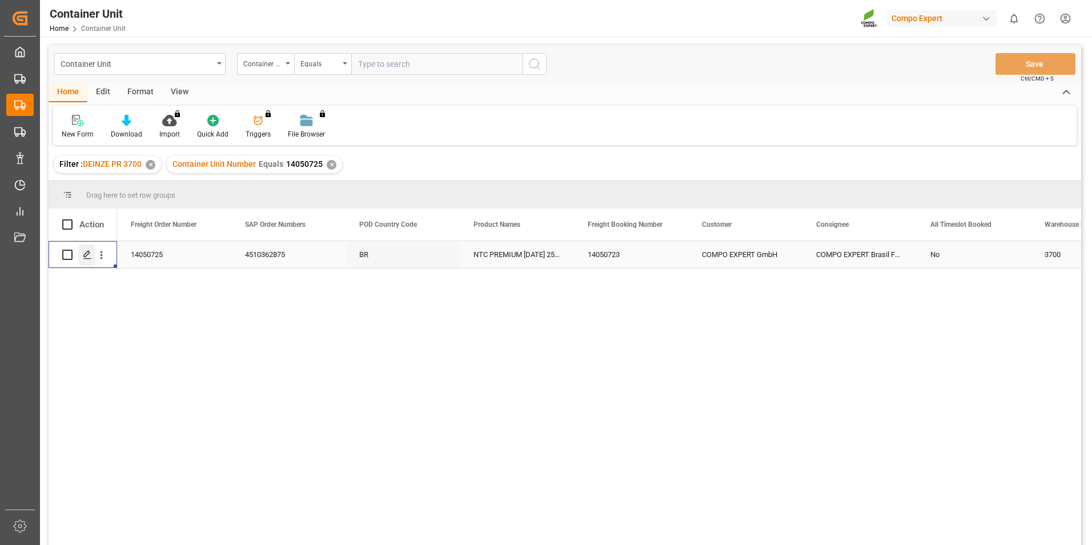
click at [85, 257] on polygon "Press SPACE to select this row." at bounding box center [87, 254] width 6 height 6
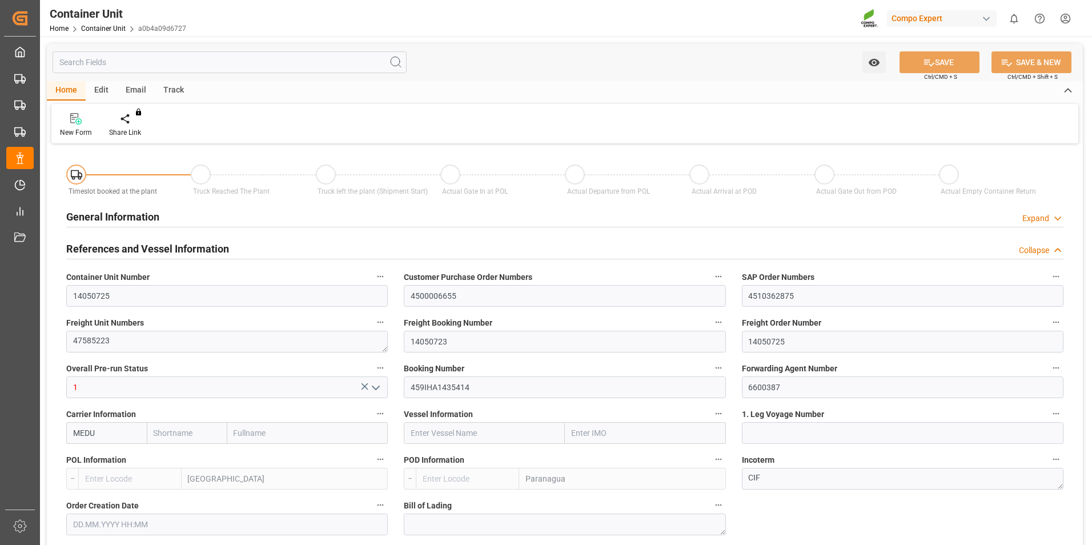
type input "MEDU"
type input "BEANR"
type input "BRPNG"
type input "0"
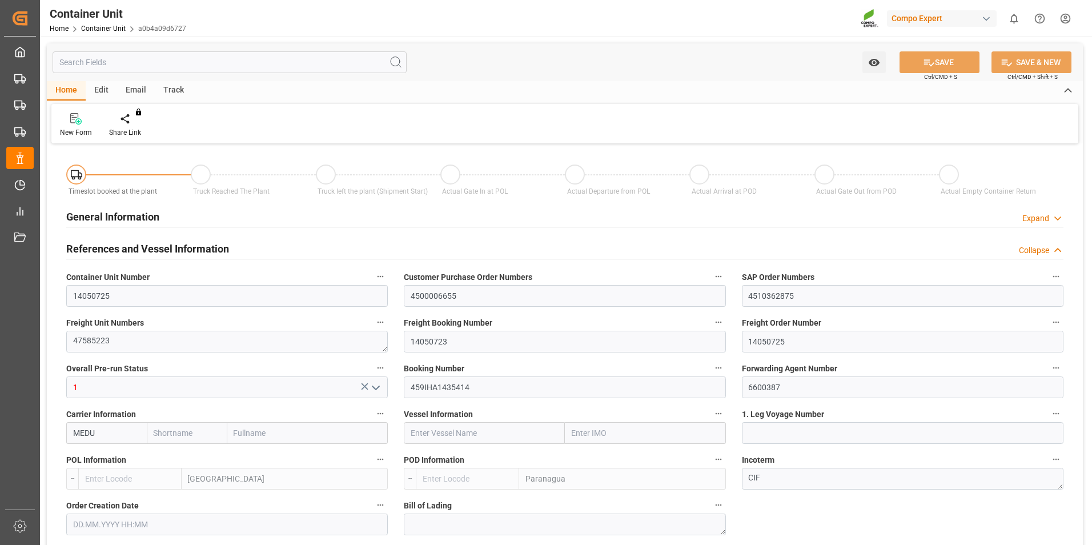
type input "0"
type input "100"
type input "21500"
type input "[DATE] 12:15"
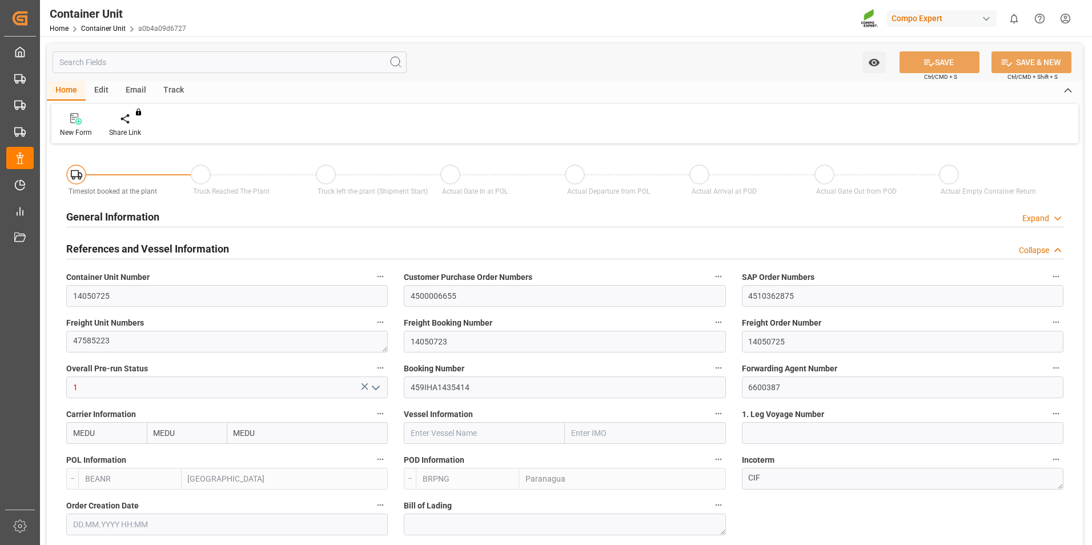
type input "[DATE]"
click at [133, 125] on div "Create Timeslot" at bounding box center [134, 125] width 66 height 25
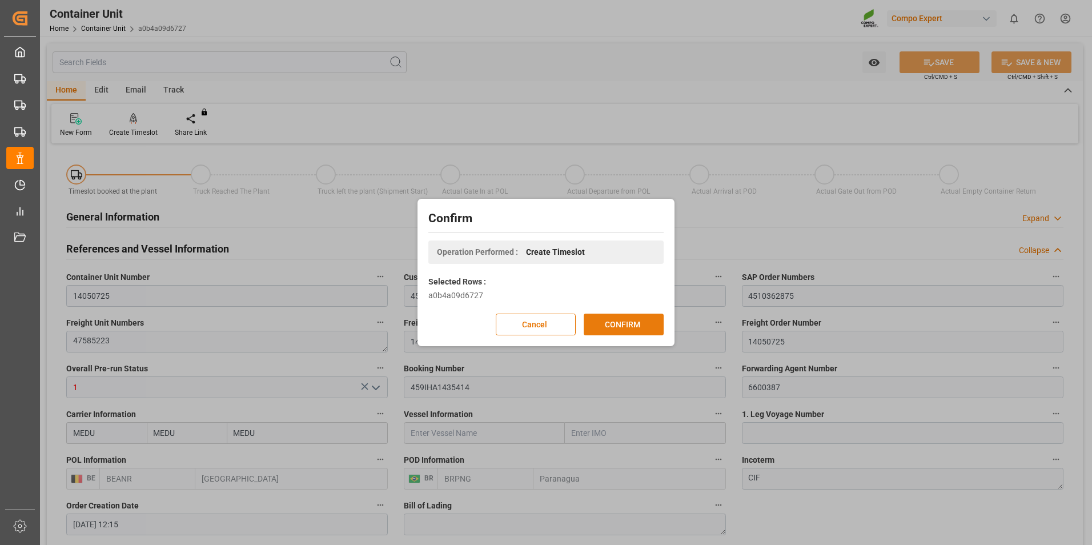
click at [628, 325] on button "CONFIRM" at bounding box center [624, 325] width 80 height 22
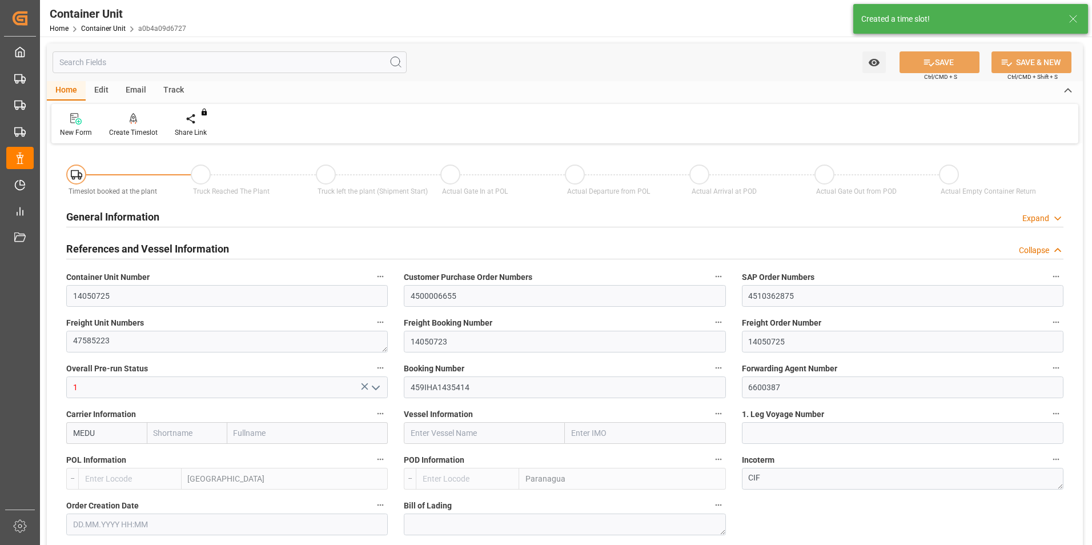
type input "MEDU"
type input "BEANR"
type input "BRPNG"
type input "0"
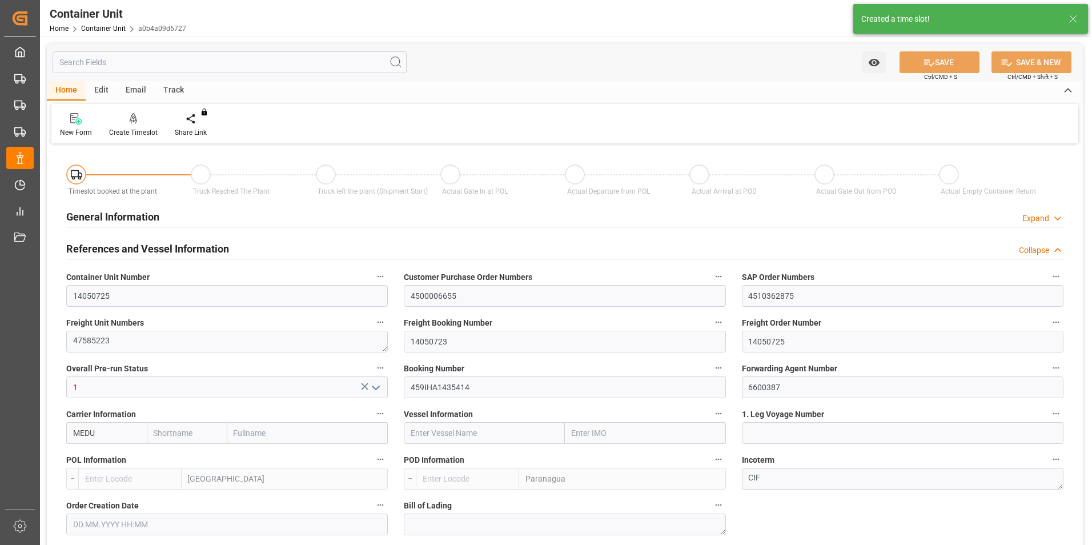
type input "0"
type input "100"
type input "21500"
type input "11.08.2025 12:15"
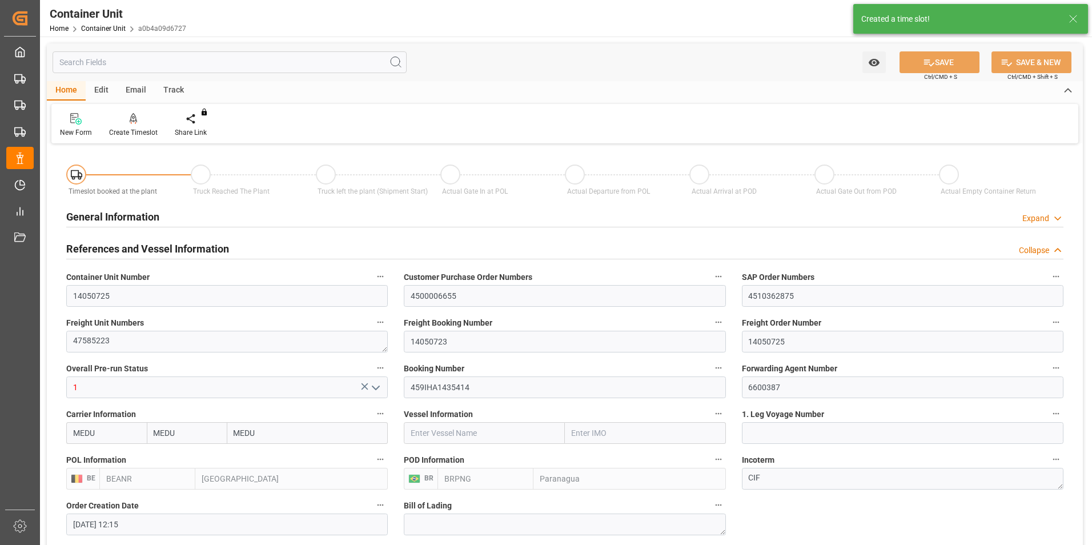
type input "[DATE]"
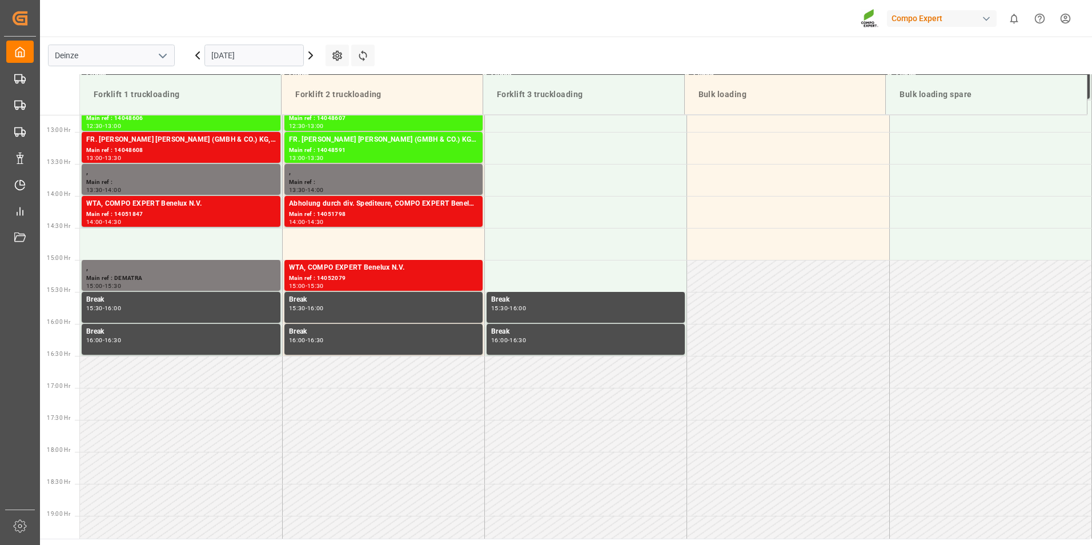
scroll to position [824, 0]
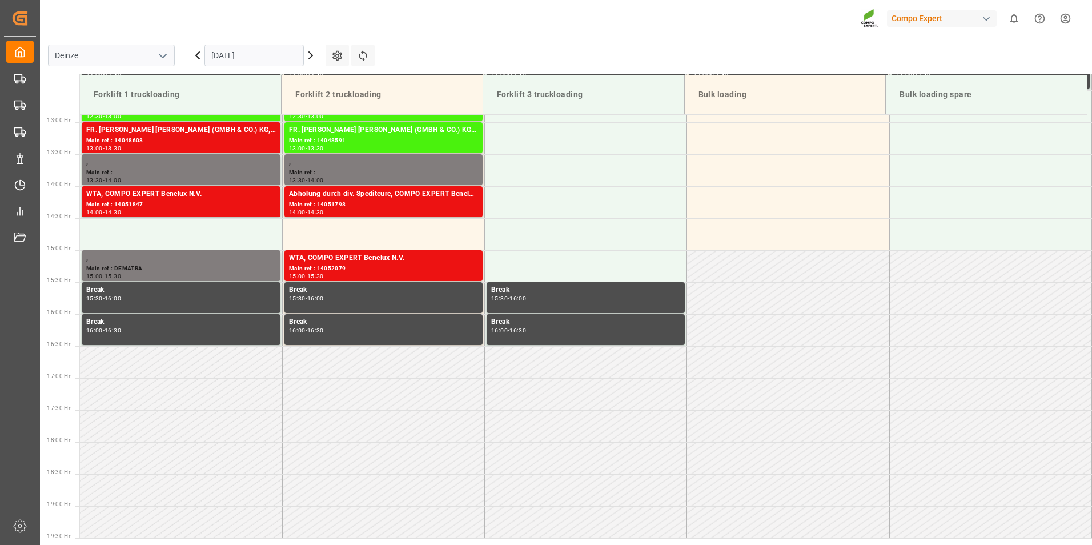
click at [276, 57] on input "[DATE]" at bounding box center [254, 56] width 99 height 22
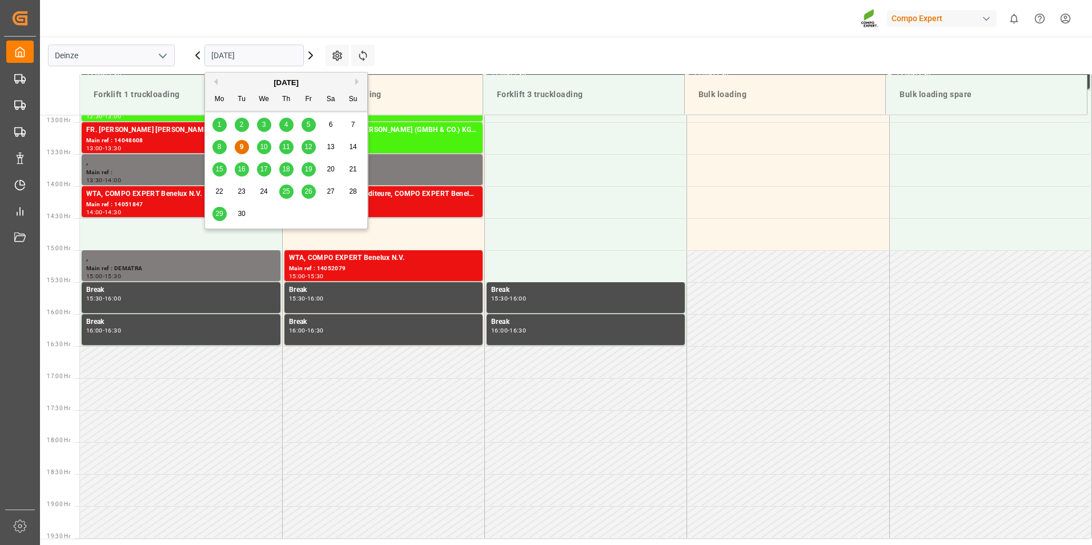
click at [289, 193] on span "25" at bounding box center [285, 191] width 7 height 8
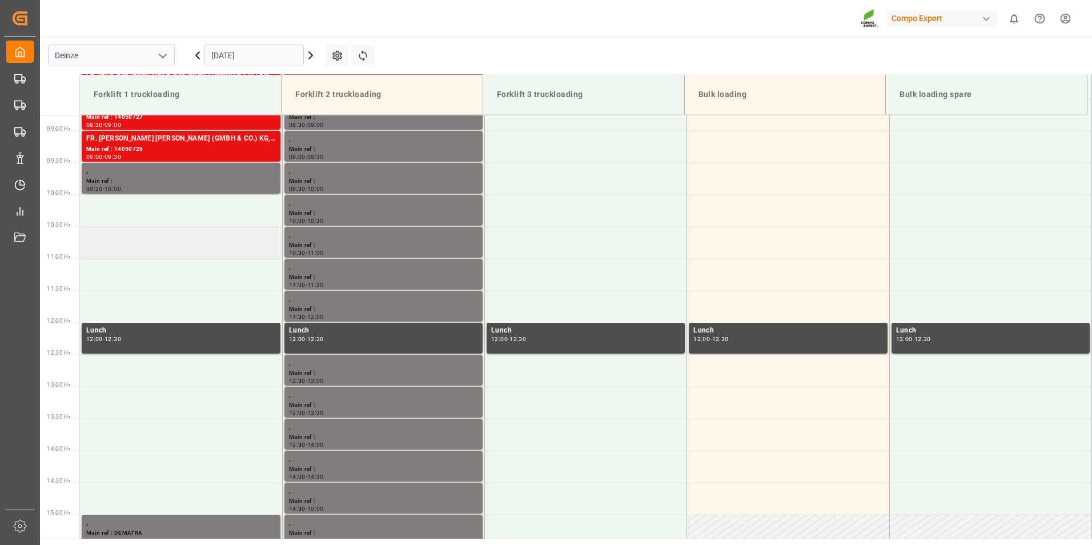
scroll to position [482, 0]
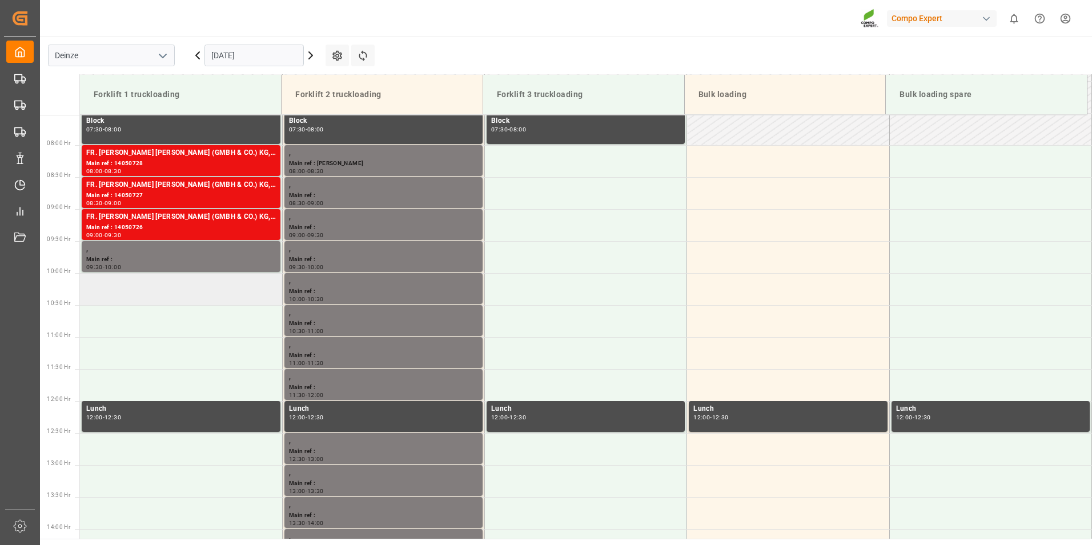
click at [97, 291] on td at bounding box center [181, 289] width 202 height 32
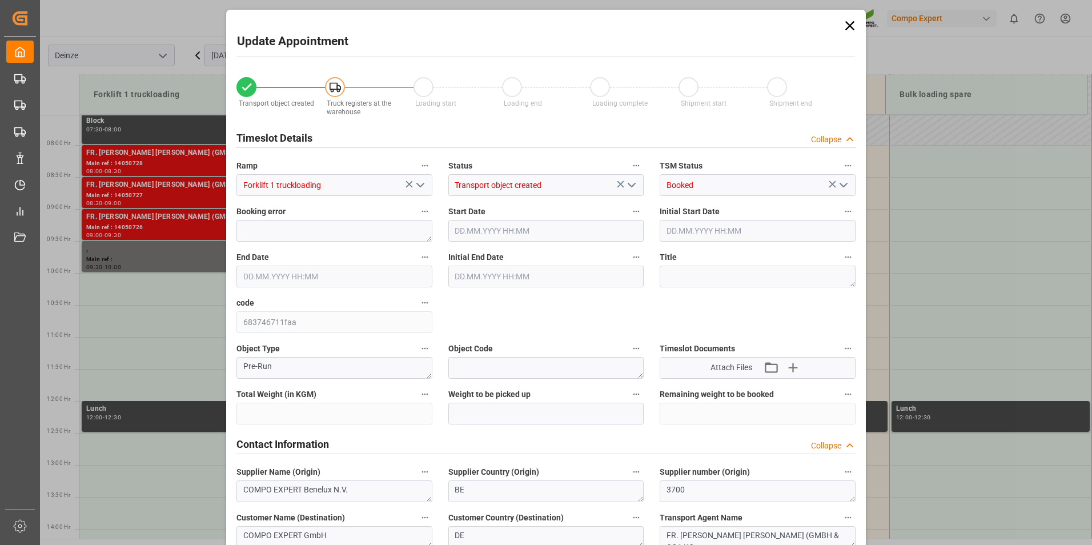
type input "21500"
type input "100"
type input "[DATE] 10:00"
type input "[DATE] 10:30"
type input "[DATE] 12:15"
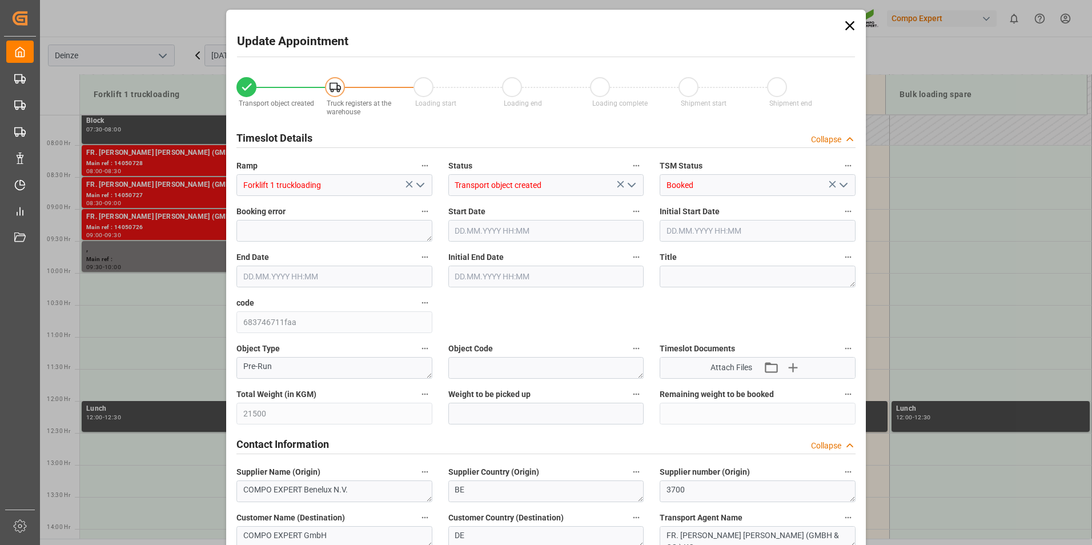
type input "[DATE] 12:06"
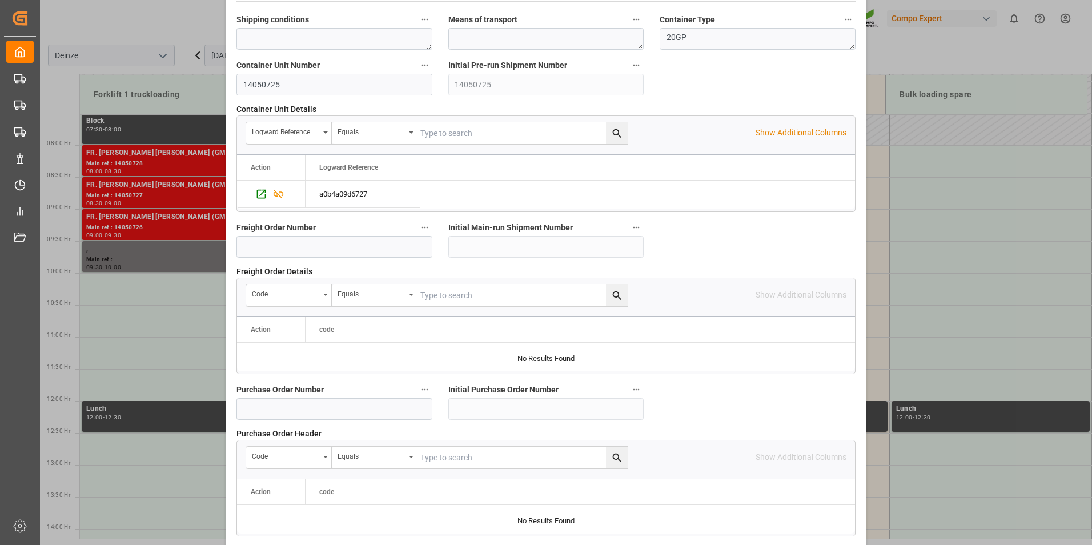
scroll to position [1040, 0]
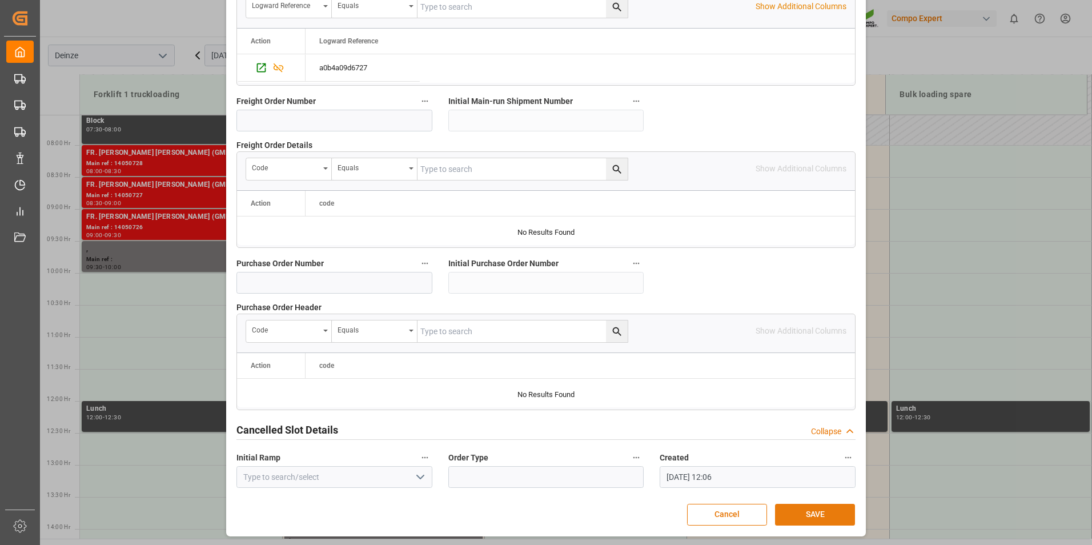
click at [810, 514] on button "SAVE" at bounding box center [815, 515] width 80 height 22
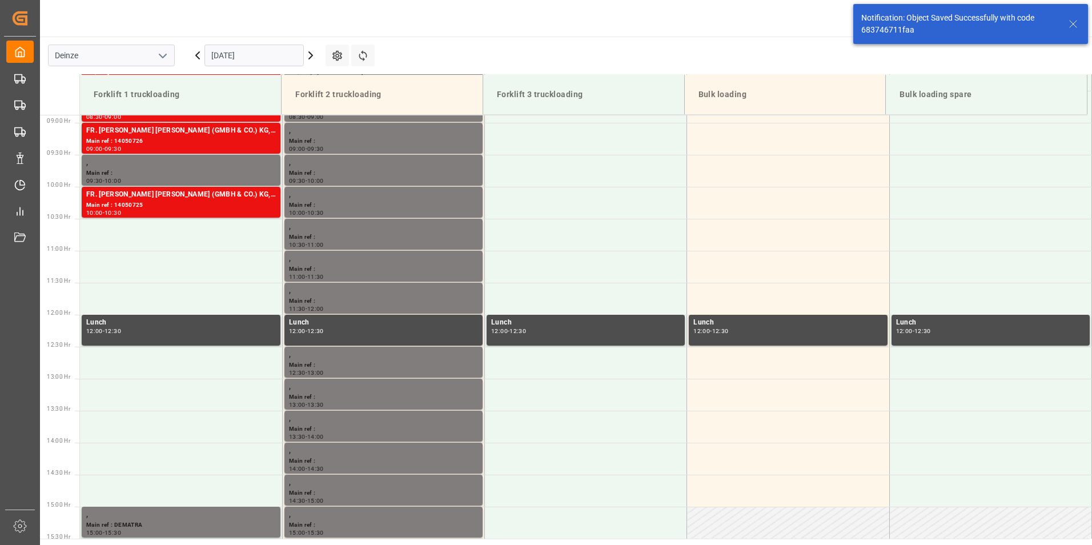
scroll to position [568, 0]
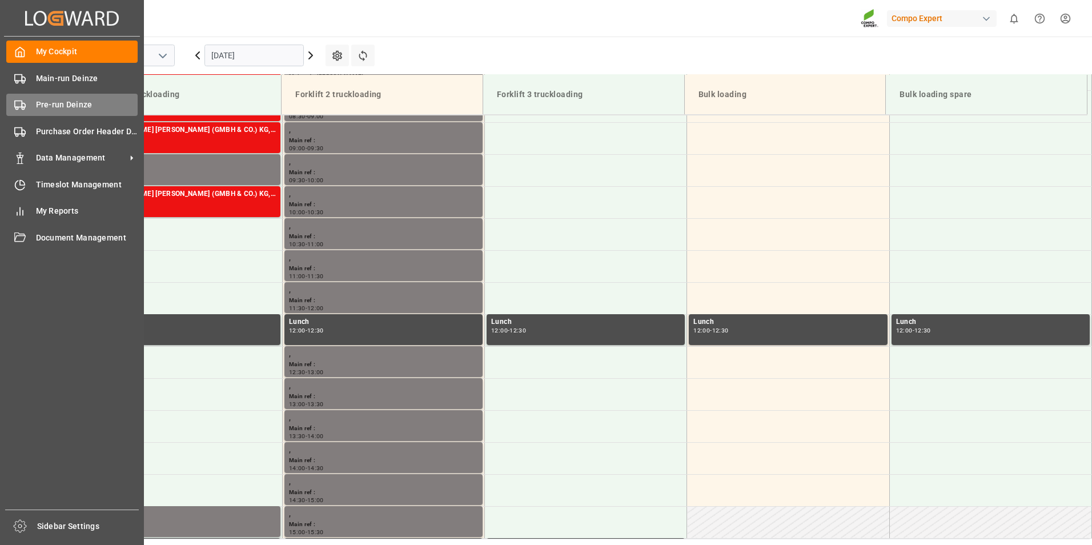
click at [18, 109] on circle at bounding box center [17, 108] width 2 height 2
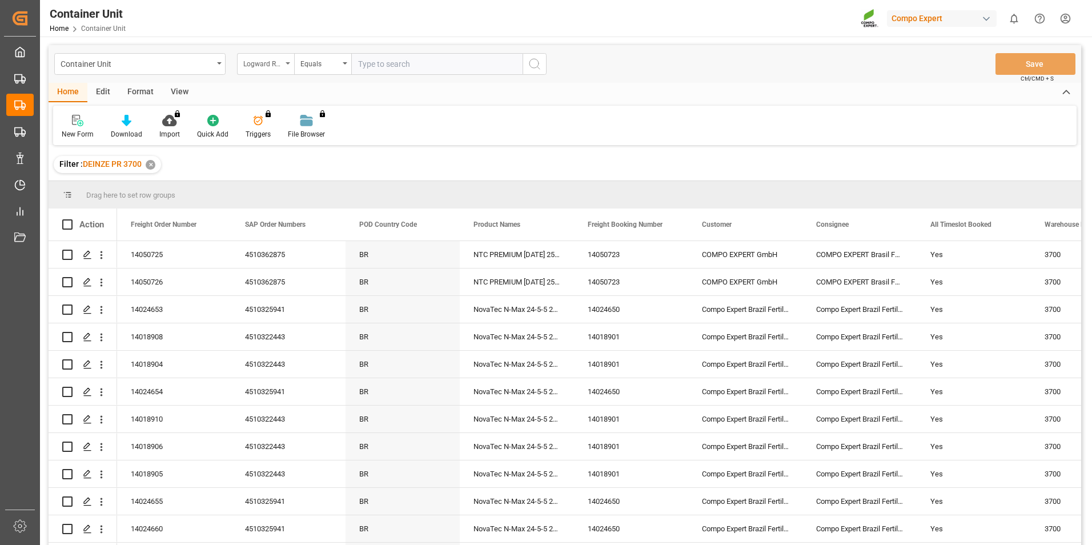
click at [291, 64] on div "Logward Reference" at bounding box center [265, 64] width 57 height 22
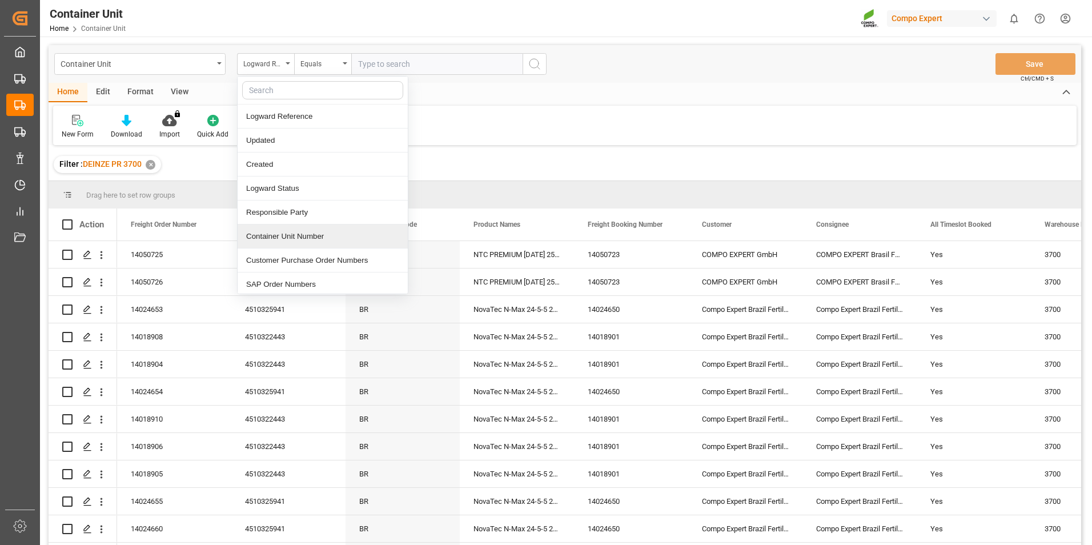
click at [278, 237] on div "Container Unit Number" at bounding box center [323, 237] width 170 height 24
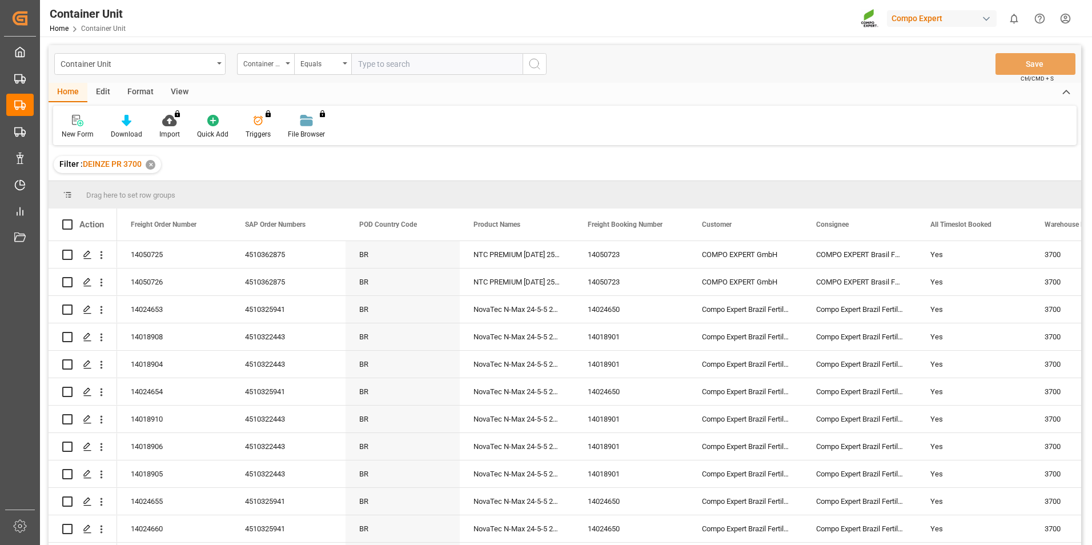
drag, startPoint x: 372, startPoint y: 65, endPoint x: 363, endPoint y: 72, distance: 11.3
click at [371, 64] on input "text" at bounding box center [436, 64] width 171 height 22
type input "14050729"
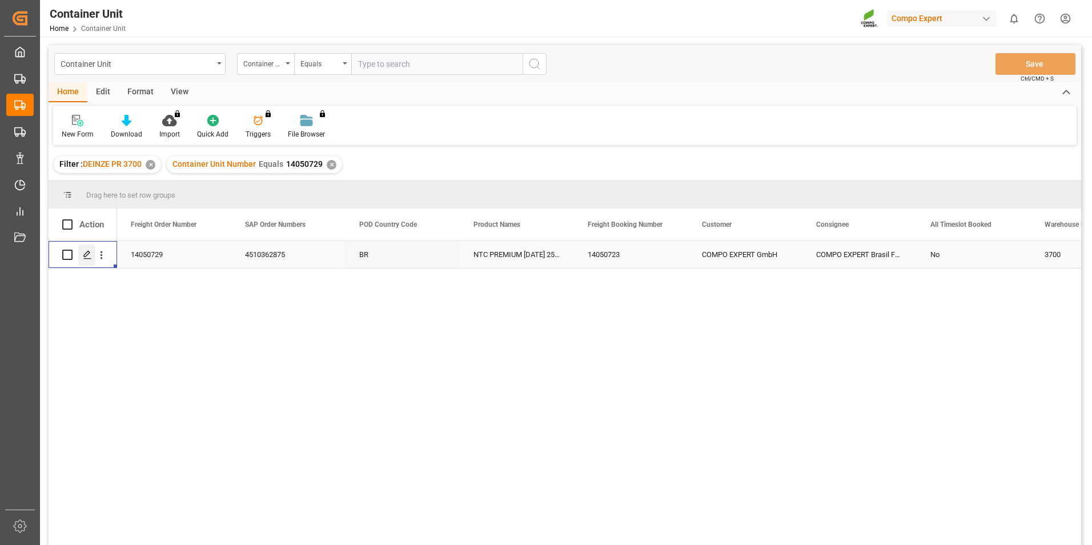
click at [85, 258] on icon "Press SPACE to select this row." at bounding box center [87, 254] width 9 height 9
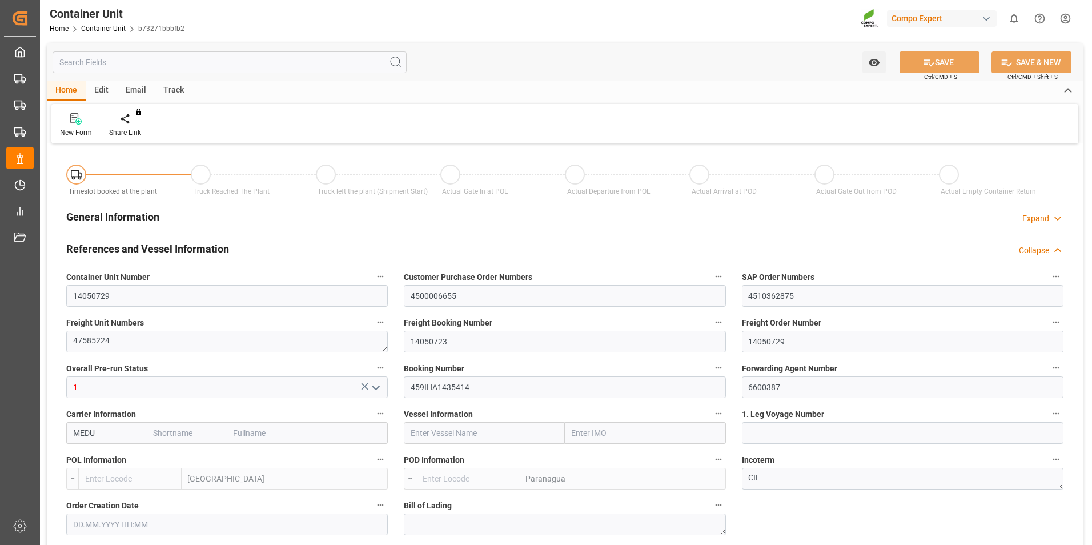
type input "MEDU"
type input "BEANR"
type input "BRPNG"
type input "0"
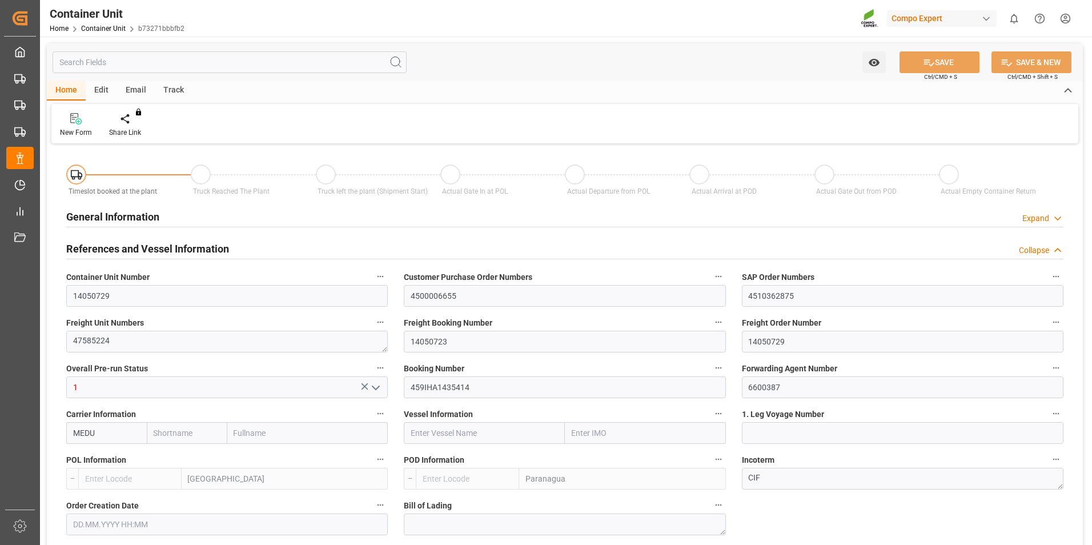
type input "0"
type input "100"
type input "21500"
type input "[DATE] 12:15"
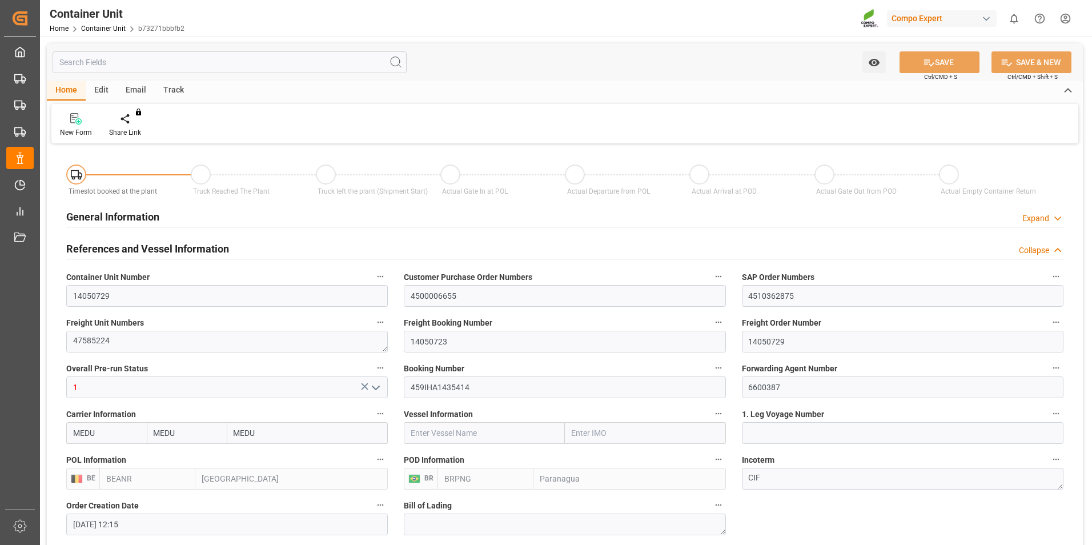
type input "[DATE]"
click at [135, 121] on icon at bounding box center [134, 118] width 8 height 10
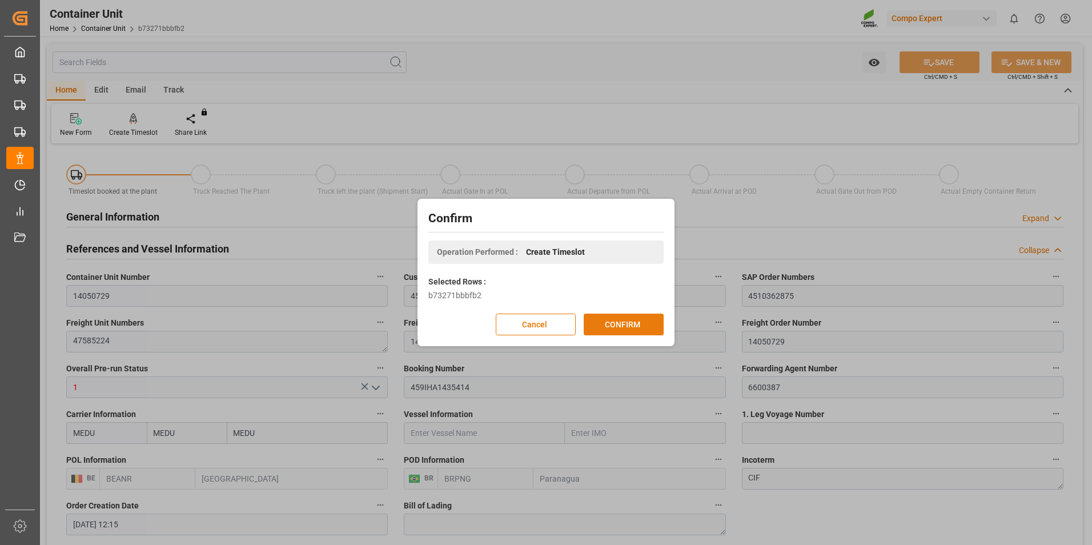
click at [628, 326] on button "CONFIRM" at bounding box center [624, 325] width 80 height 22
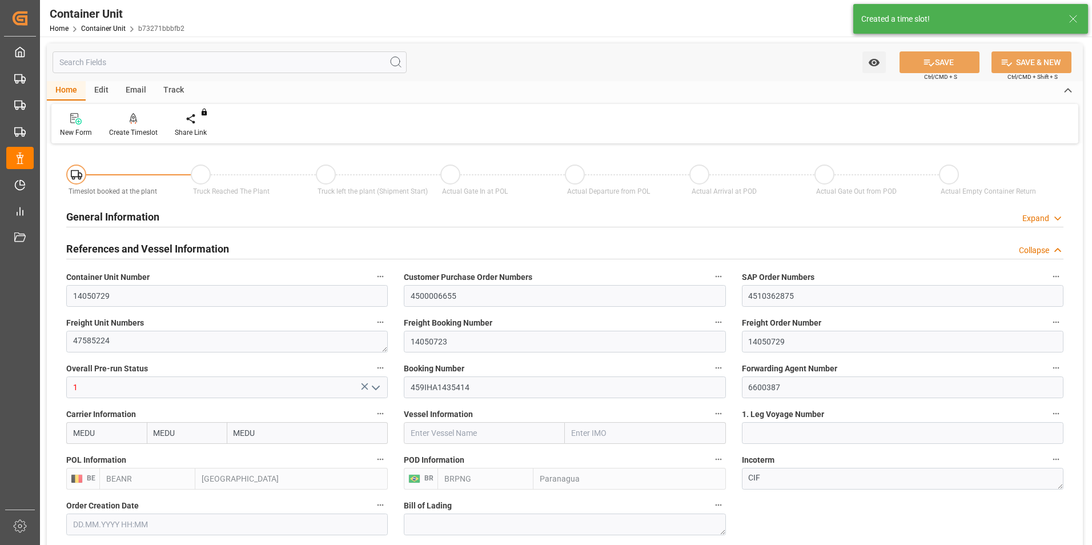
type input "[DATE] 12:15"
type input "[DATE]"
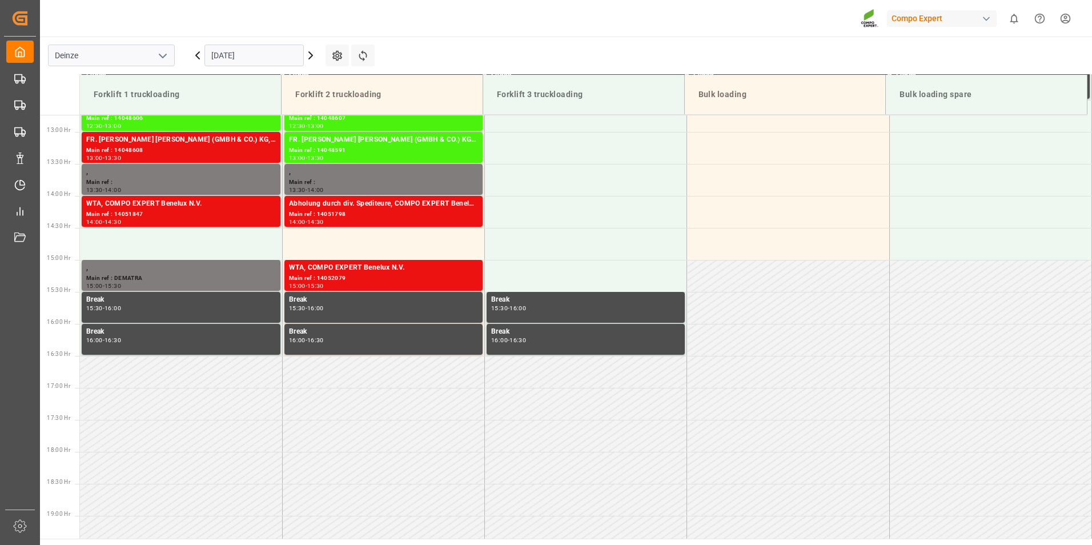
scroll to position [824, 0]
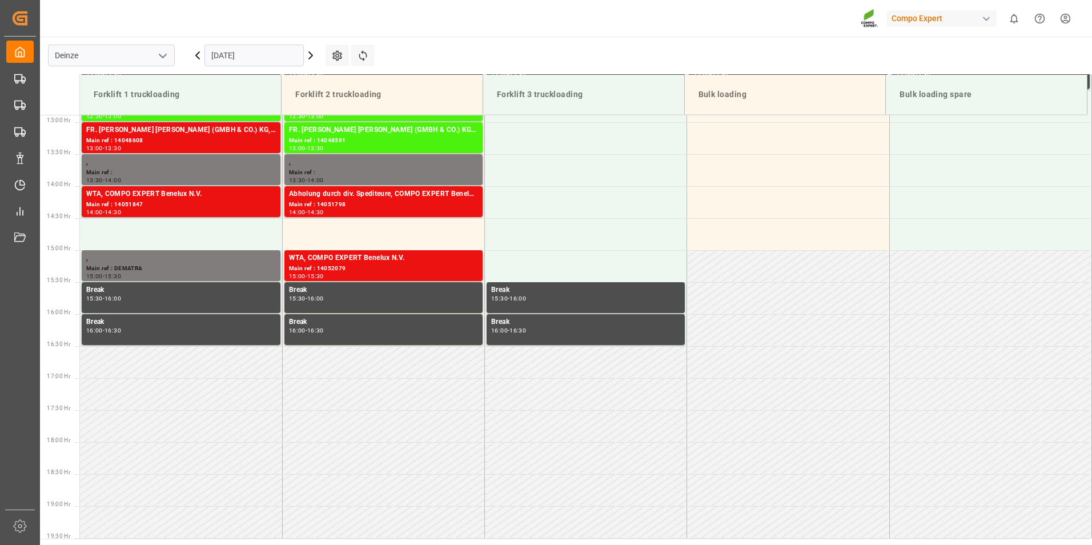
click at [267, 55] on input "[DATE]" at bounding box center [254, 56] width 99 height 22
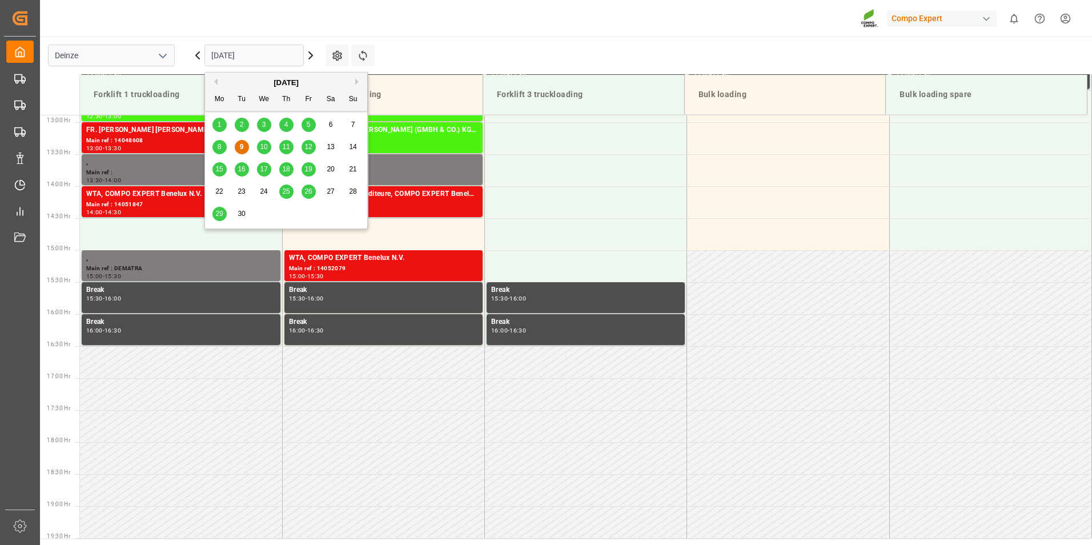
click at [285, 190] on span "25" at bounding box center [285, 191] width 7 height 8
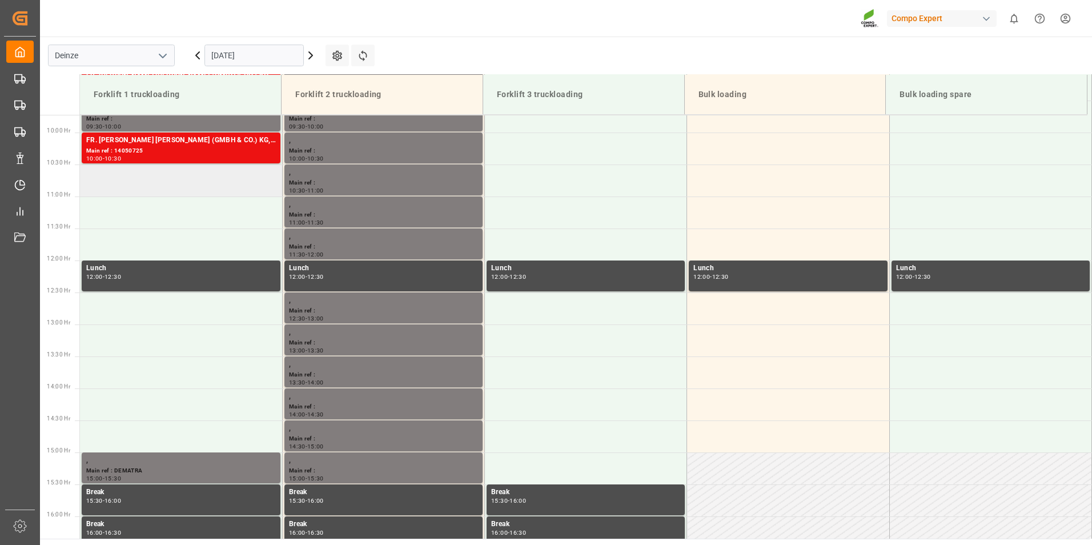
scroll to position [596, 0]
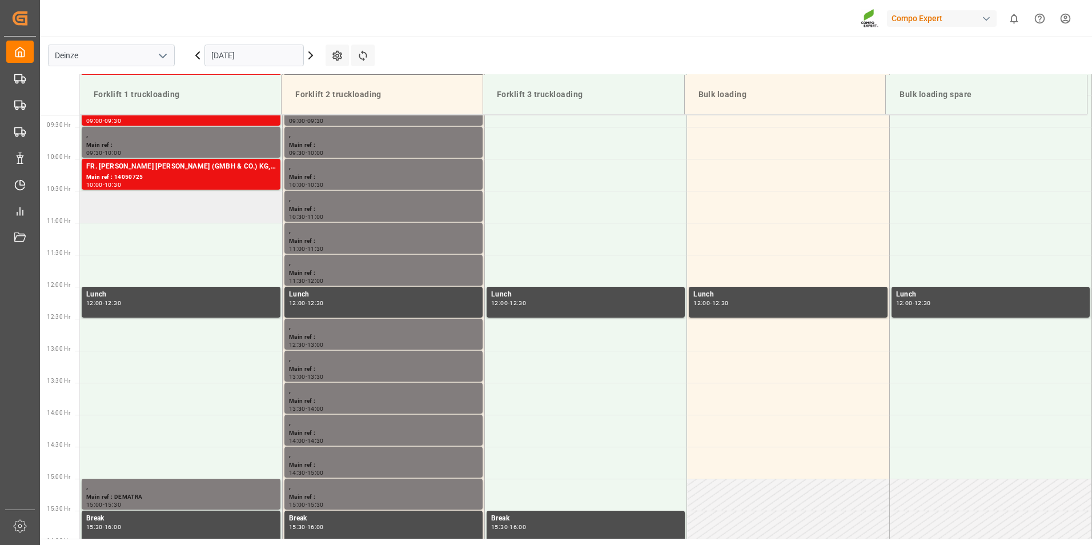
click at [100, 214] on td at bounding box center [181, 207] width 202 height 32
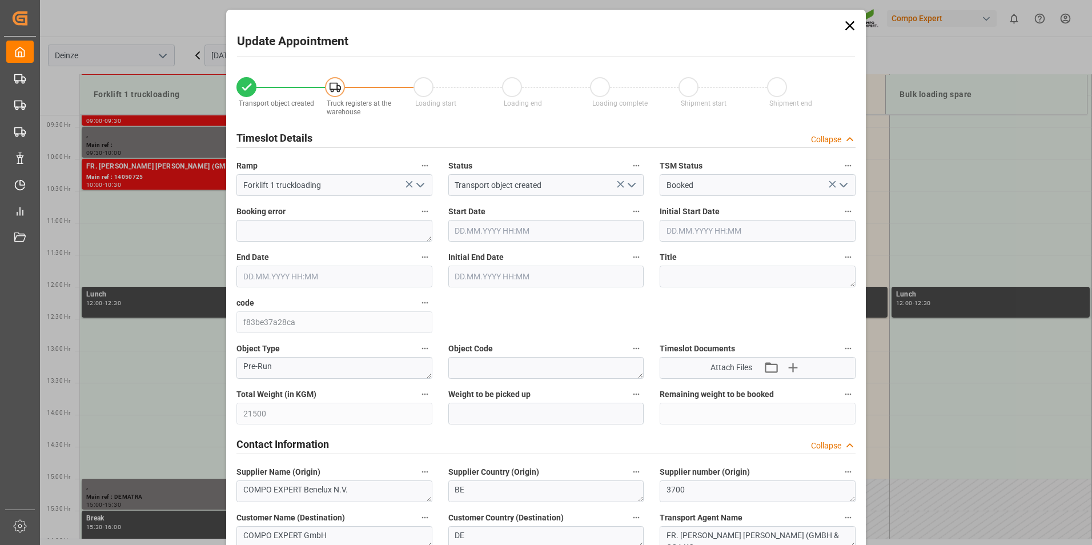
type input "[DATE] 10:30"
type input "[DATE] 11:00"
type input "[DATE] 12:15"
type input "[DATE] 12:07"
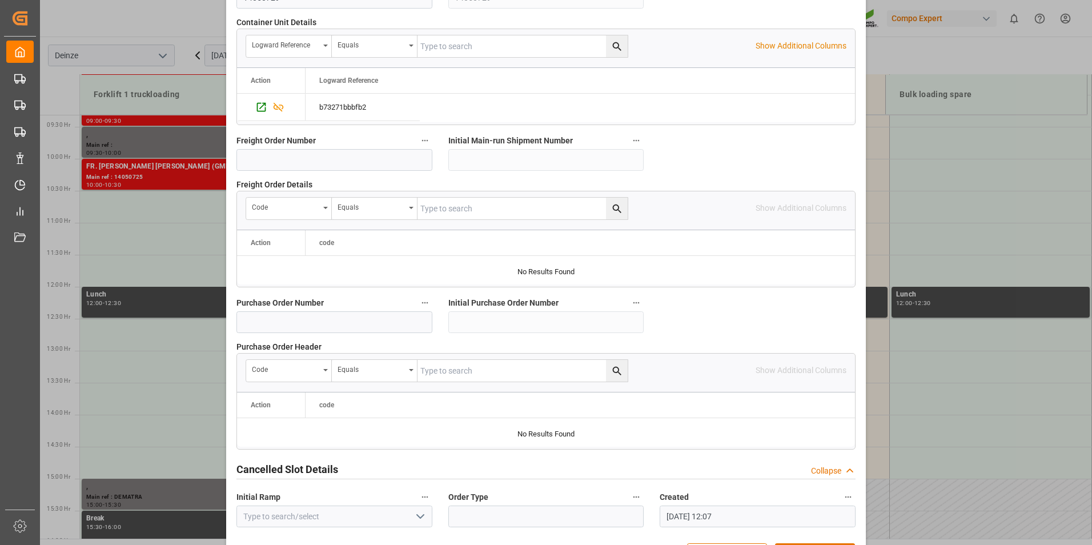
scroll to position [1040, 0]
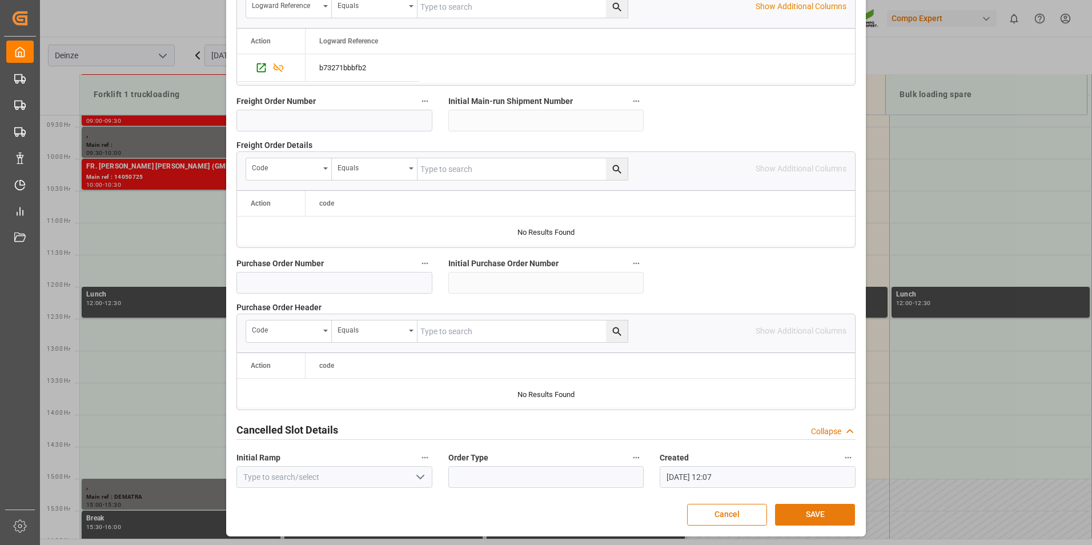
click at [806, 517] on button "SAVE" at bounding box center [815, 515] width 80 height 22
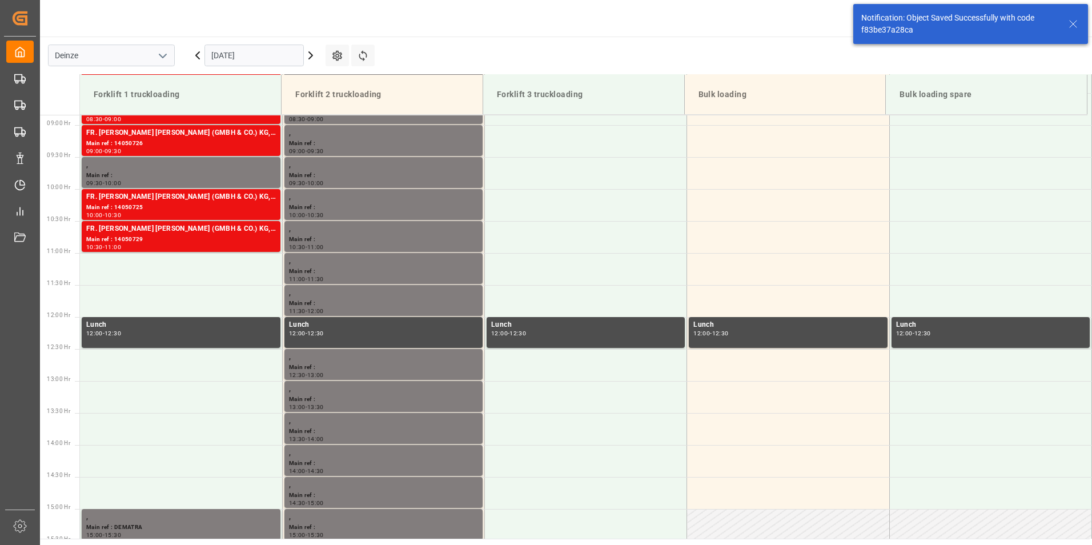
scroll to position [568, 0]
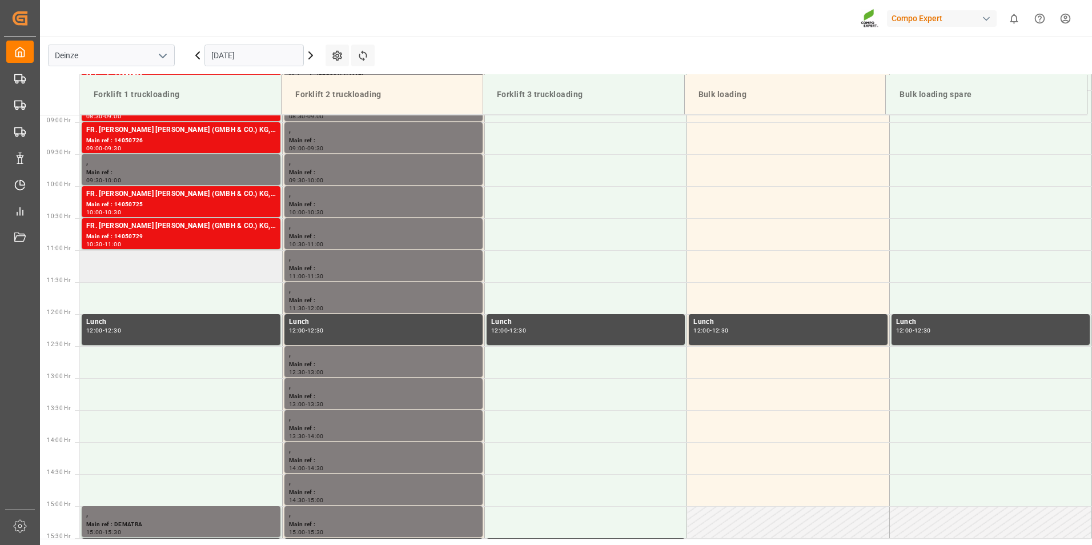
click at [110, 266] on td at bounding box center [181, 266] width 202 height 32
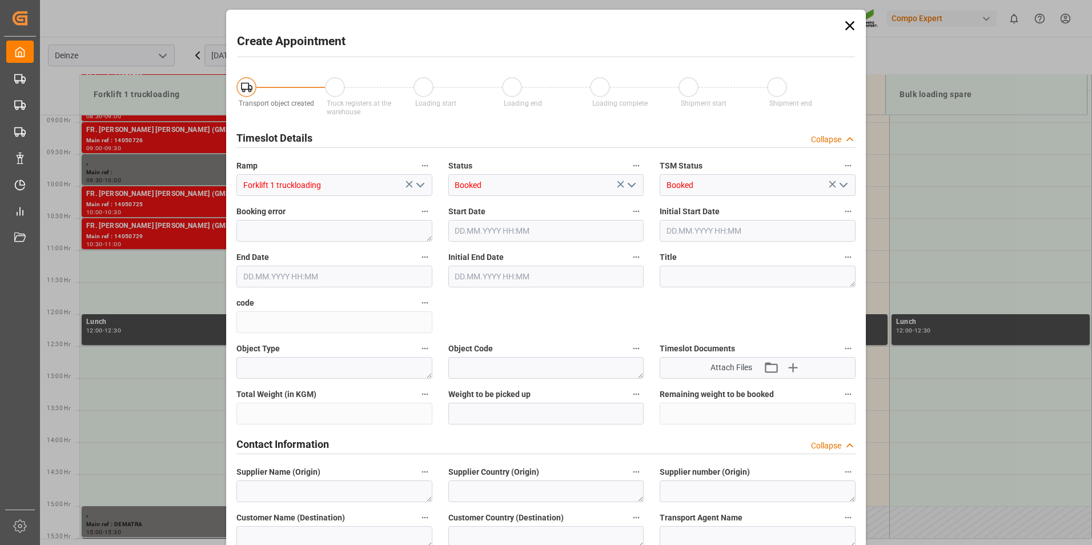
type input "25.09.2025 11:00"
type input "25.09.2025 11:30"
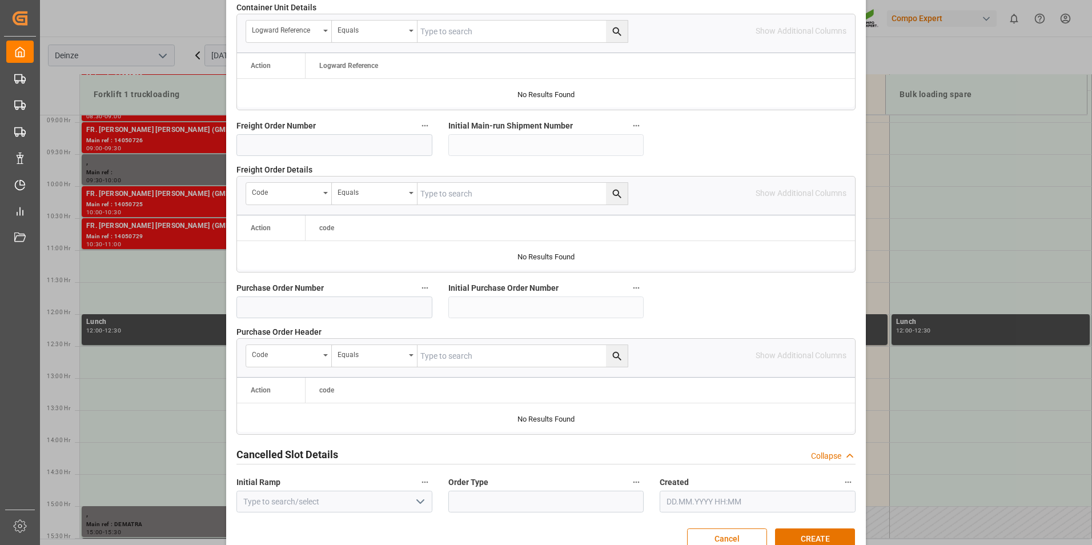
scroll to position [1040, 0]
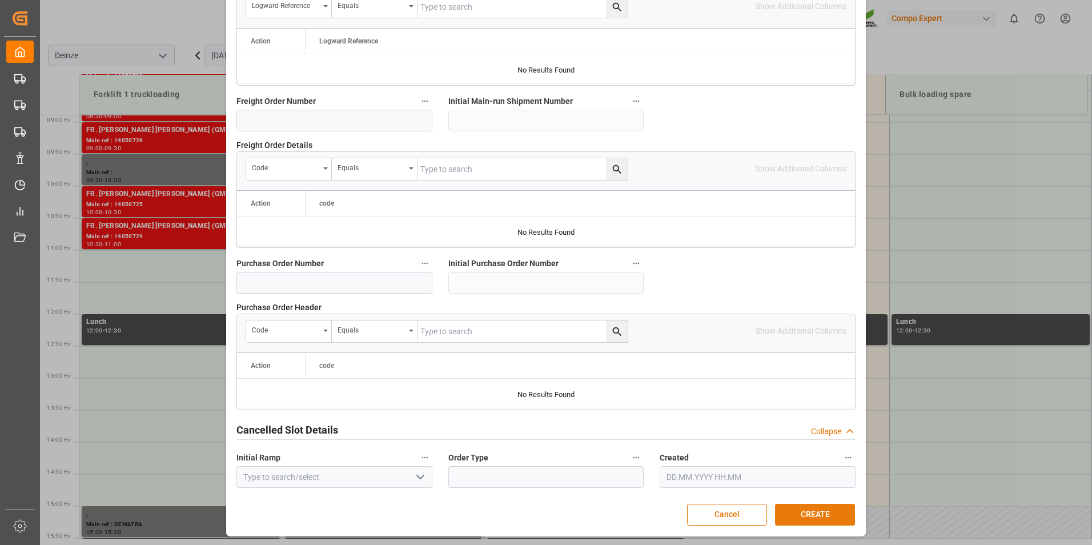
click at [822, 515] on button "CREATE" at bounding box center [815, 515] width 80 height 22
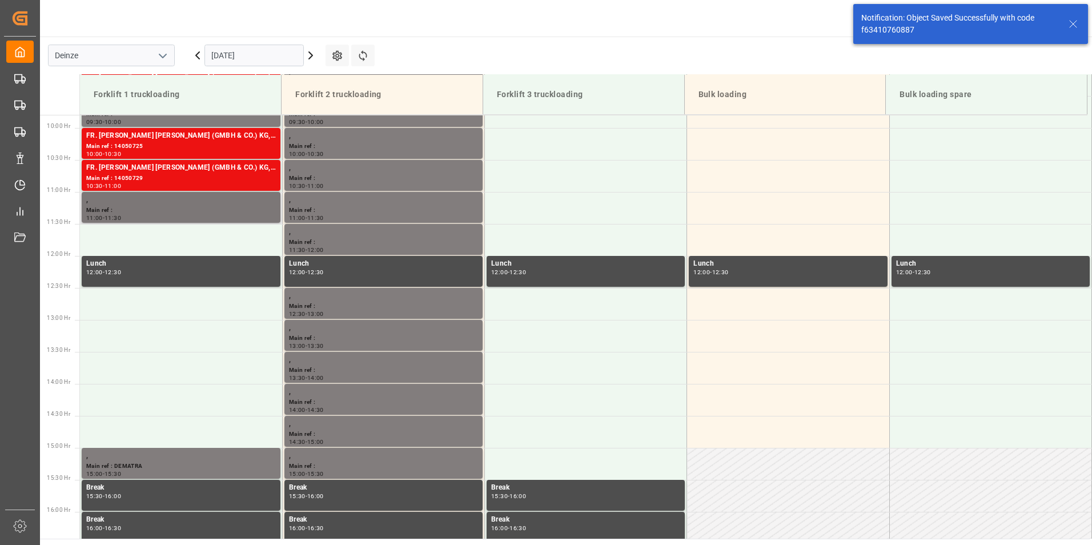
scroll to position [632, 0]
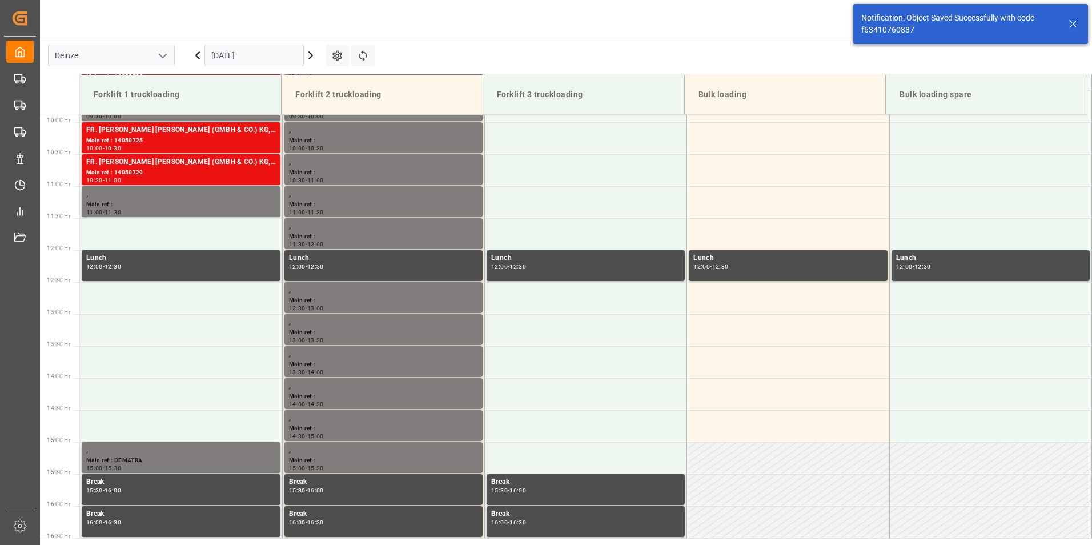
click at [282, 49] on input "[DATE]" at bounding box center [254, 56] width 99 height 22
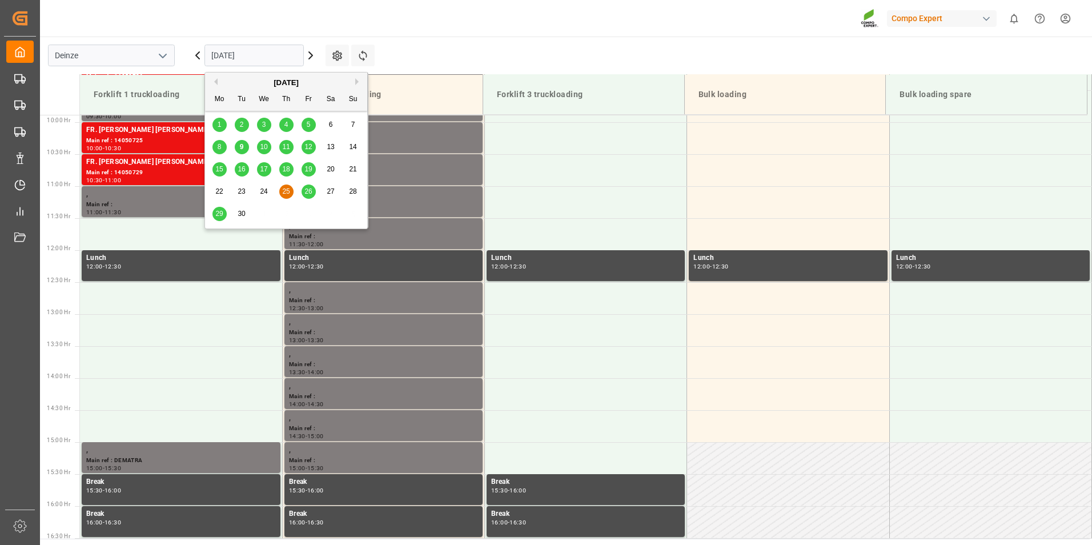
click at [267, 174] on div "17" at bounding box center [264, 170] width 14 height 14
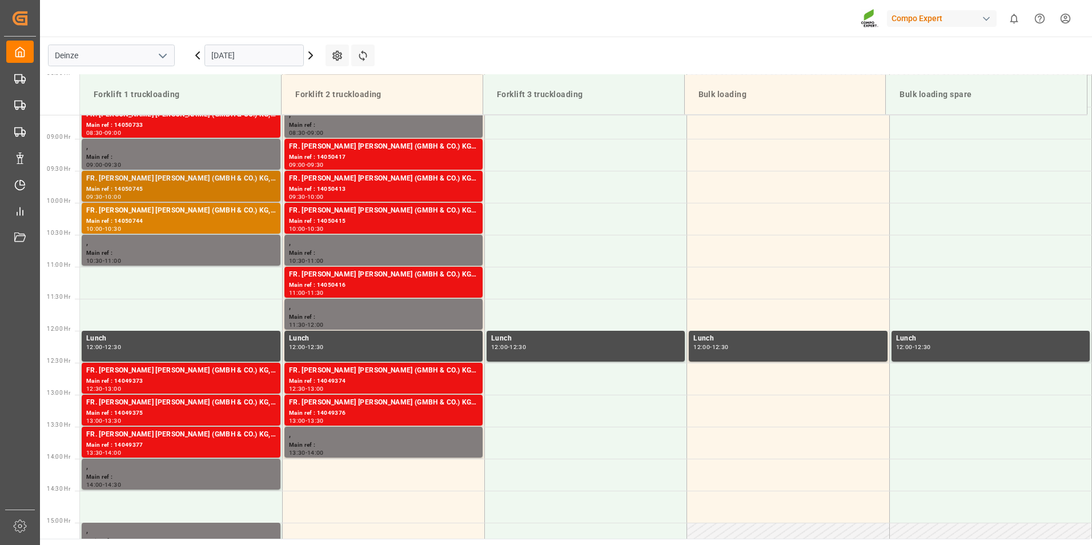
scroll to position [482, 0]
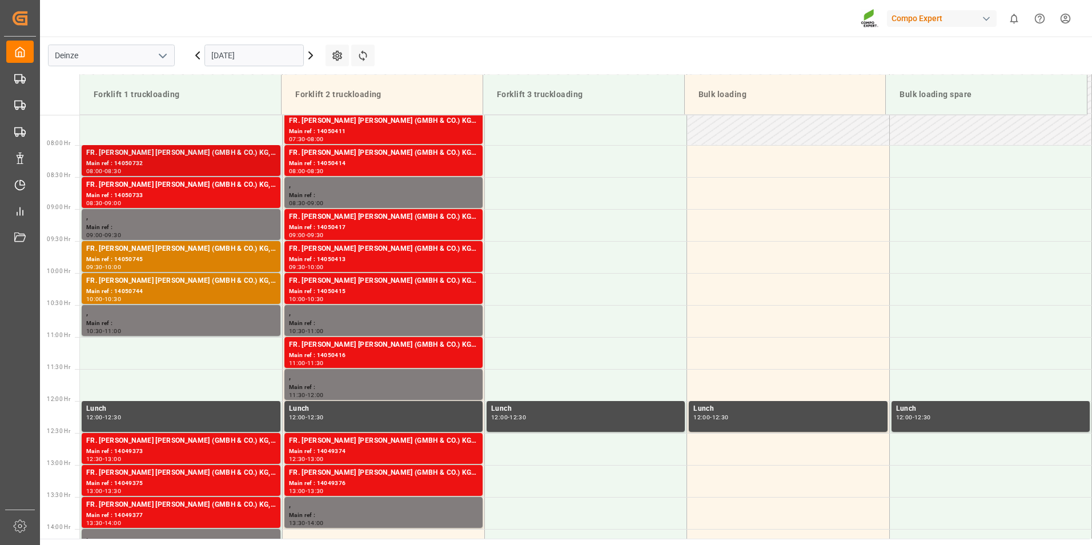
click at [121, 158] on div "FR. [PERSON_NAME] [PERSON_NAME] (GMBH & CO.) KG, COMPO EXPERT Benelux N.V." at bounding box center [181, 152] width 190 height 11
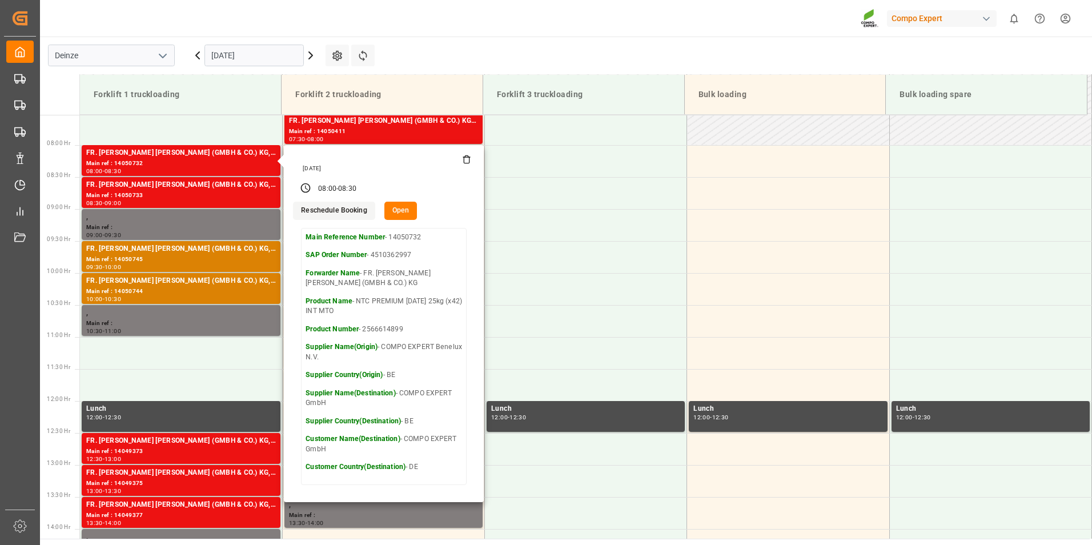
click at [402, 215] on button "Open" at bounding box center [400, 211] width 33 height 18
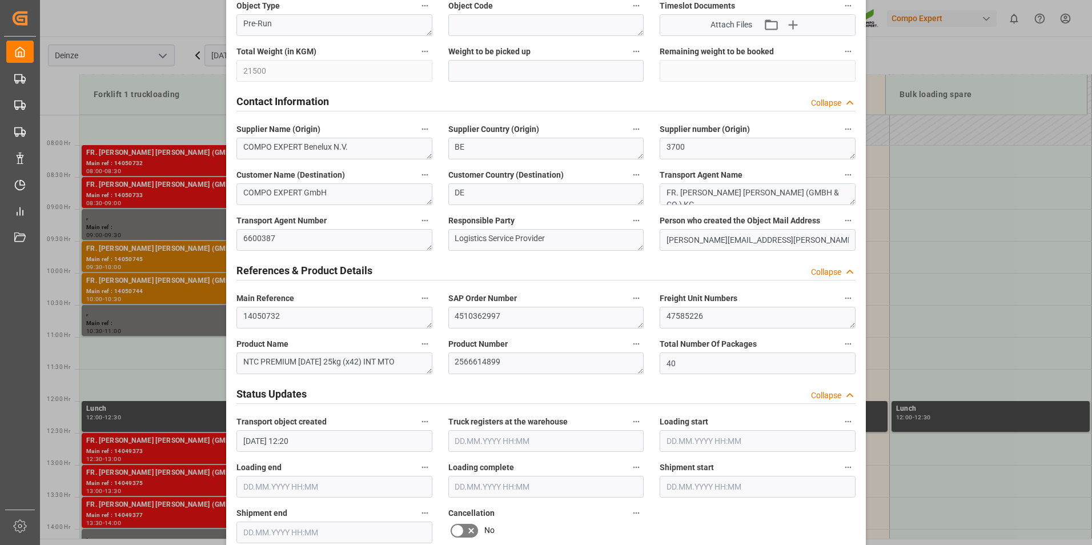
scroll to position [457, 0]
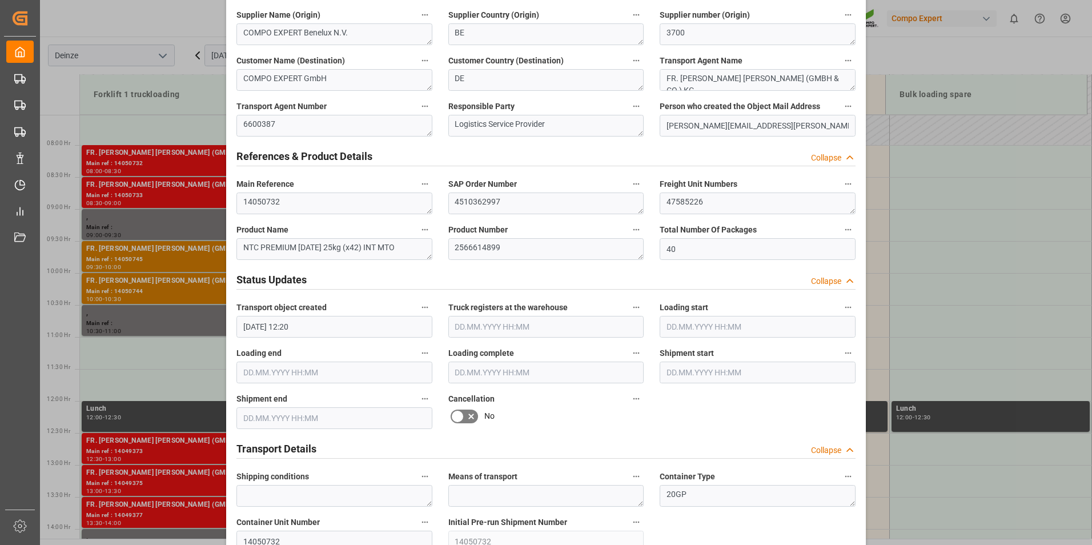
click at [455, 415] on icon at bounding box center [458, 417] width 14 height 14
click at [0, 0] on input "checkbox" at bounding box center [0, 0] width 0 height 0
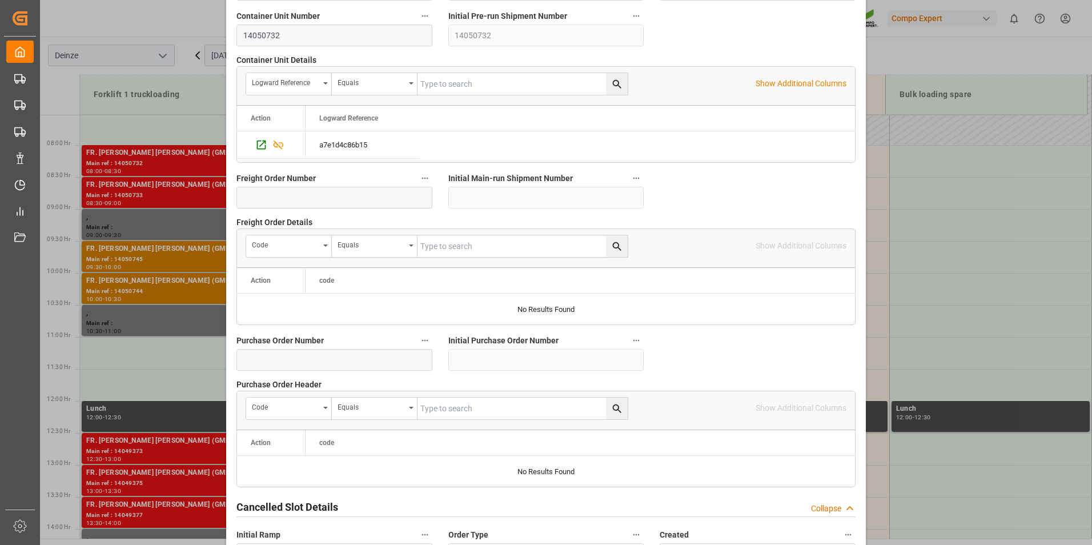
scroll to position [1040, 0]
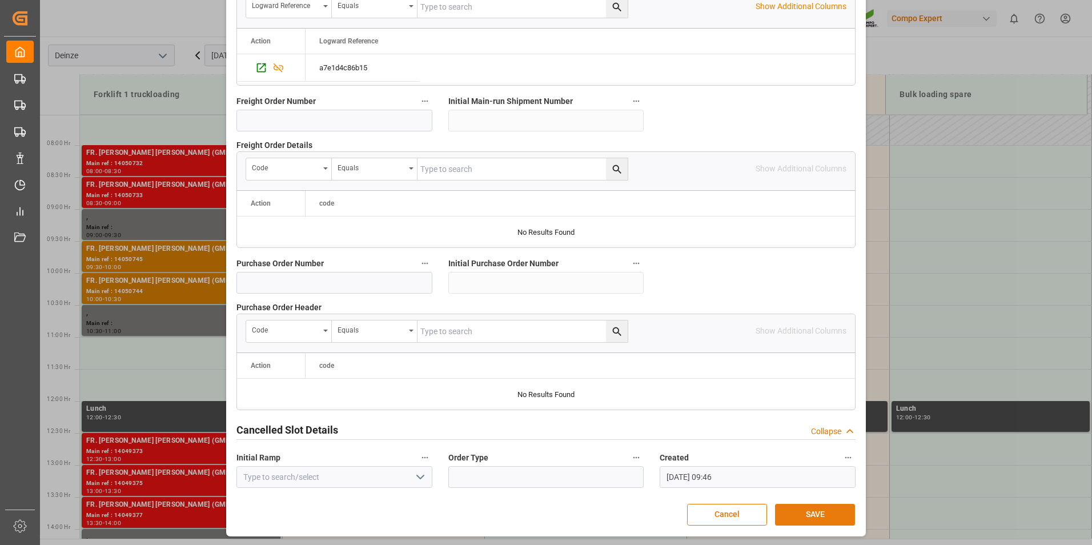
click at [812, 512] on button "SAVE" at bounding box center [815, 515] width 80 height 22
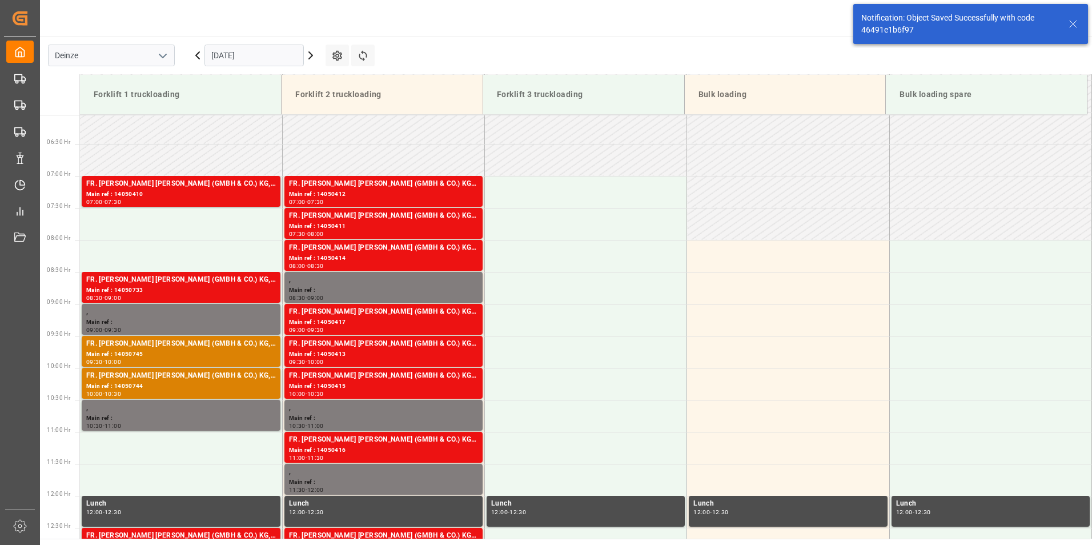
scroll to position [440, 0]
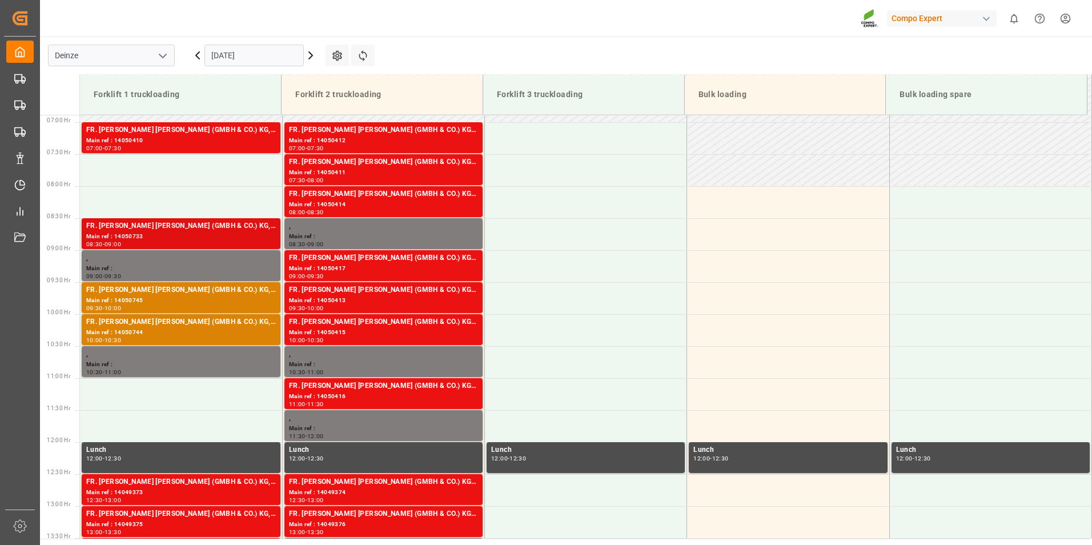
click at [124, 234] on div "Main ref : 14050733" at bounding box center [181, 237] width 190 height 10
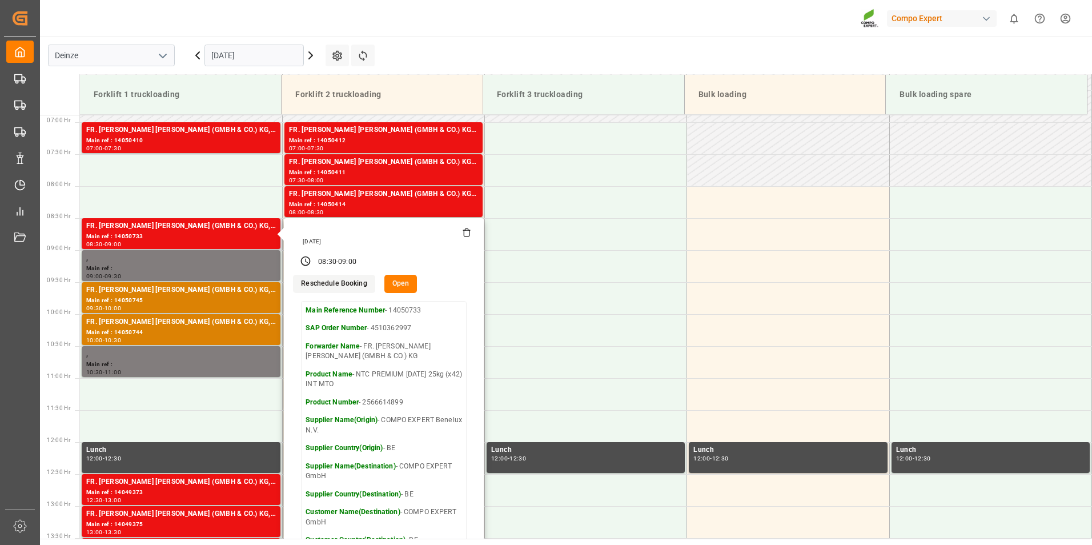
click at [395, 285] on button "Open" at bounding box center [400, 284] width 33 height 18
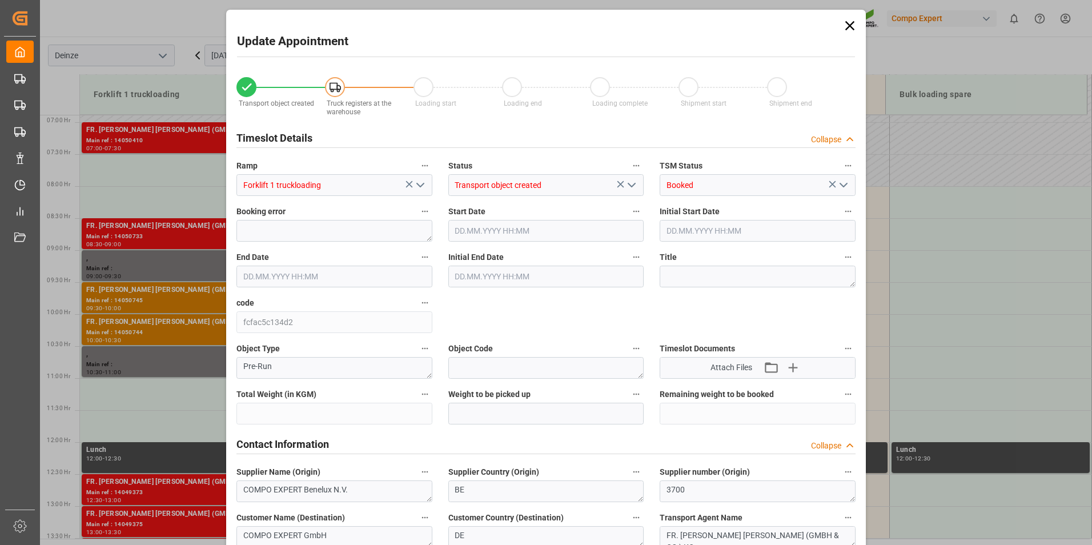
type input "21500"
type input "40"
type input "17.09.2025 08:30"
type input "17.09.2025 09:00"
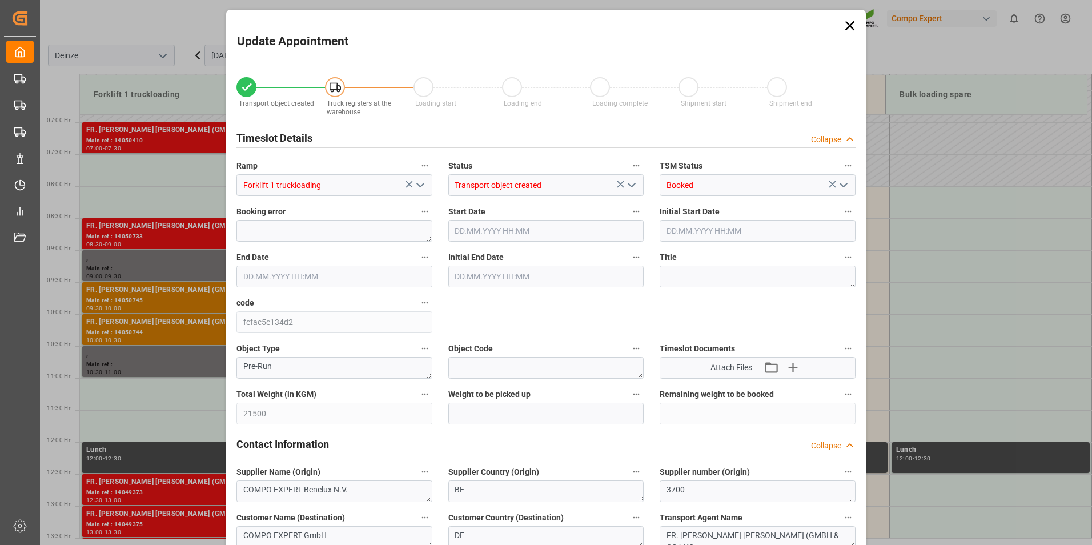
type input "17.09.2025 09:00"
type input "[DATE] 12:20"
type input "01.09.2025 09:47"
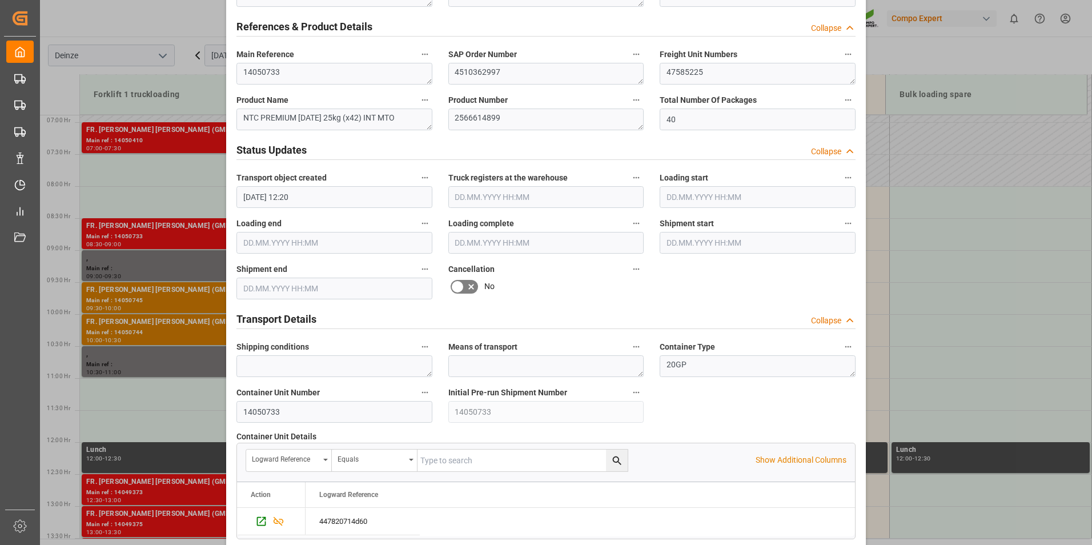
scroll to position [628, 0]
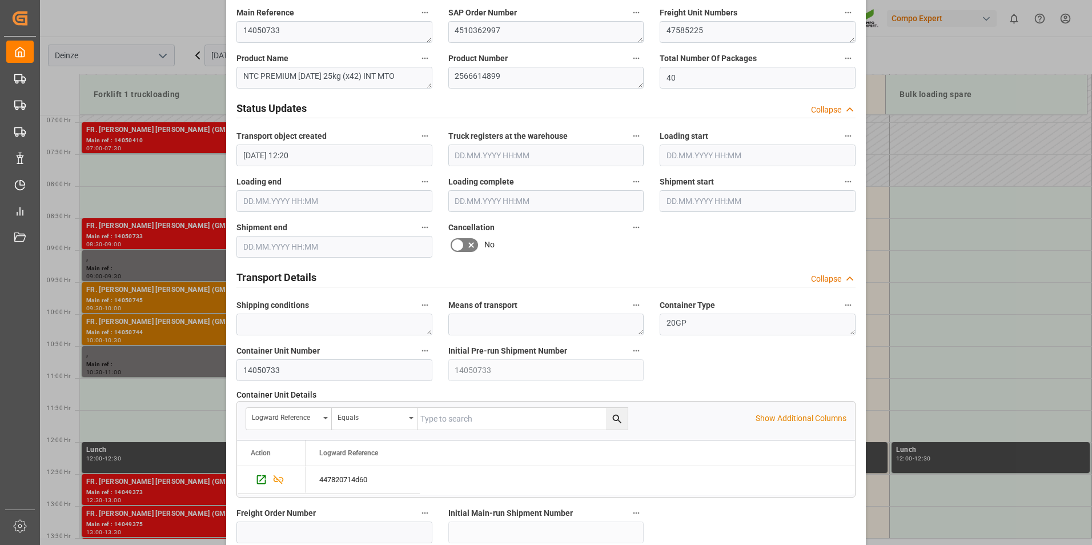
click at [458, 244] on icon at bounding box center [458, 245] width 14 height 14
click at [0, 0] on input "checkbox" at bounding box center [0, 0] width 0 height 0
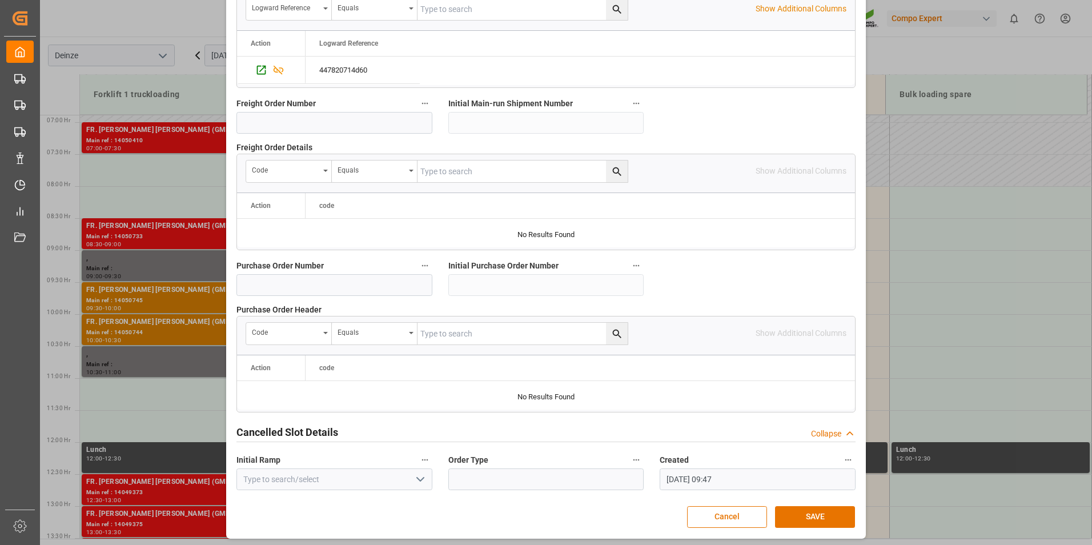
scroll to position [1040, 0]
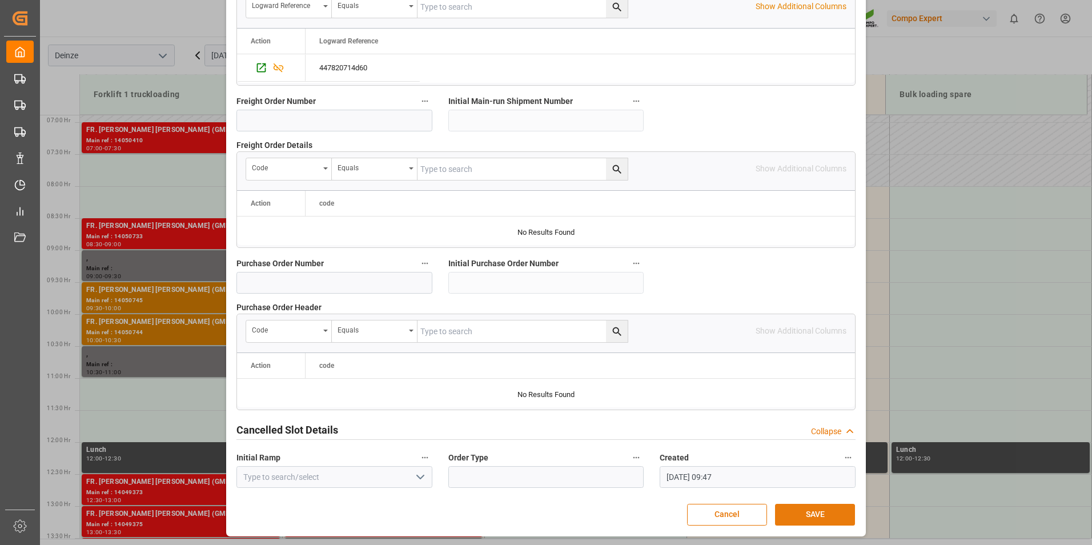
click at [818, 512] on button "SAVE" at bounding box center [815, 515] width 80 height 22
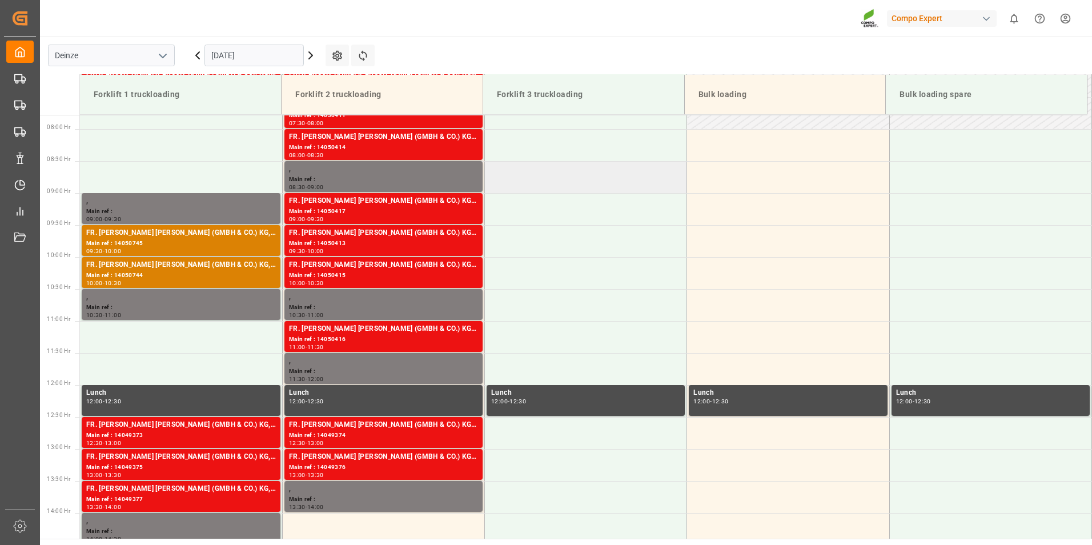
scroll to position [383, 0]
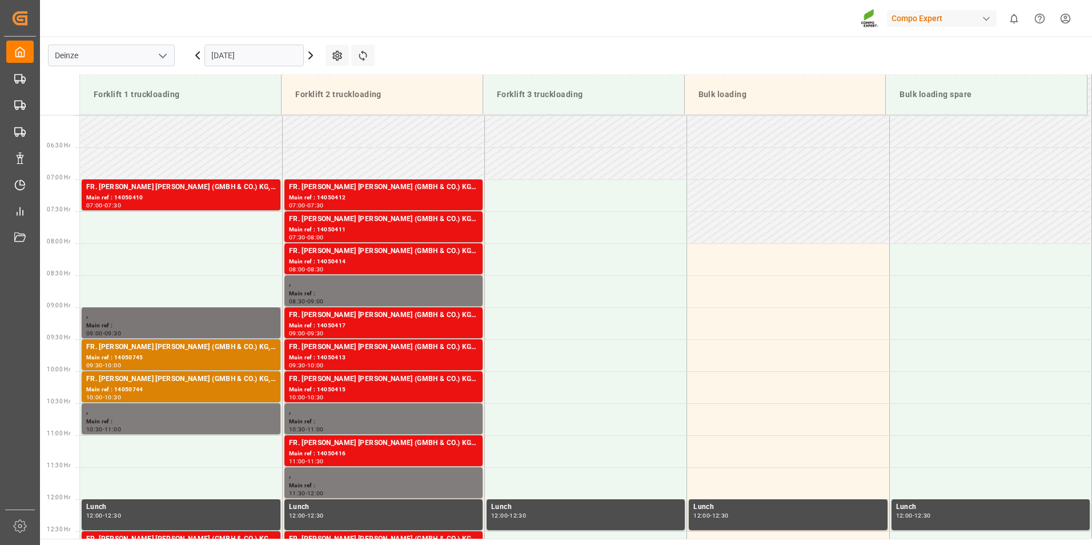
click at [127, 326] on div "Main ref :" at bounding box center [181, 326] width 190 height 10
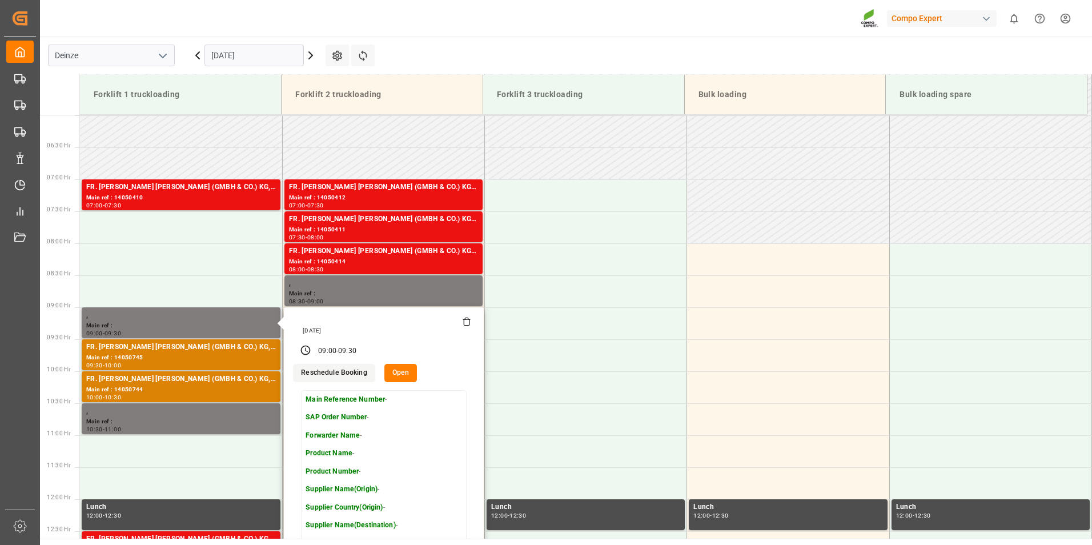
click at [466, 328] on div "[DATE]" at bounding box center [385, 331] width 173 height 8
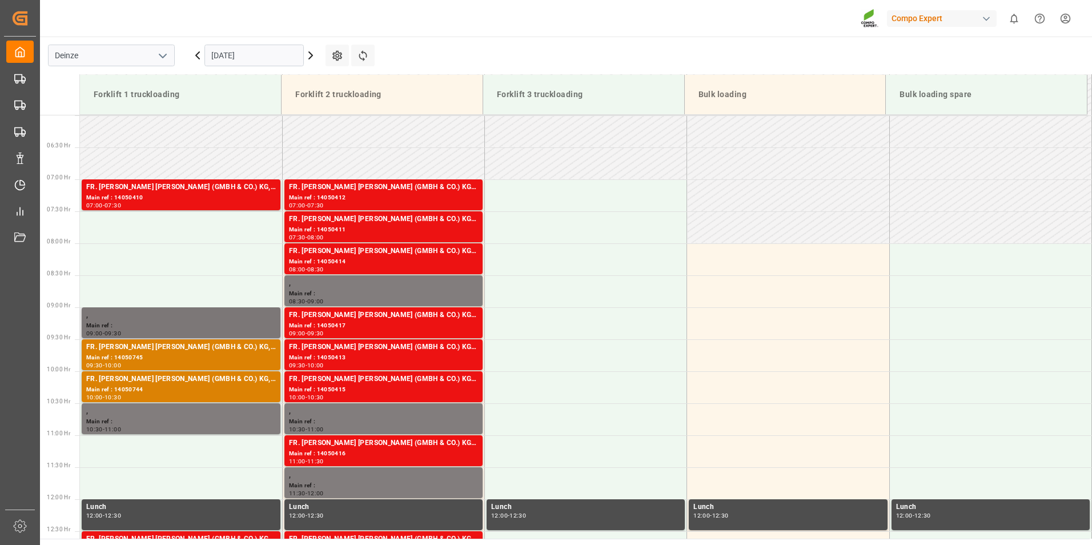
click at [116, 326] on div "Main ref :" at bounding box center [181, 326] width 190 height 10
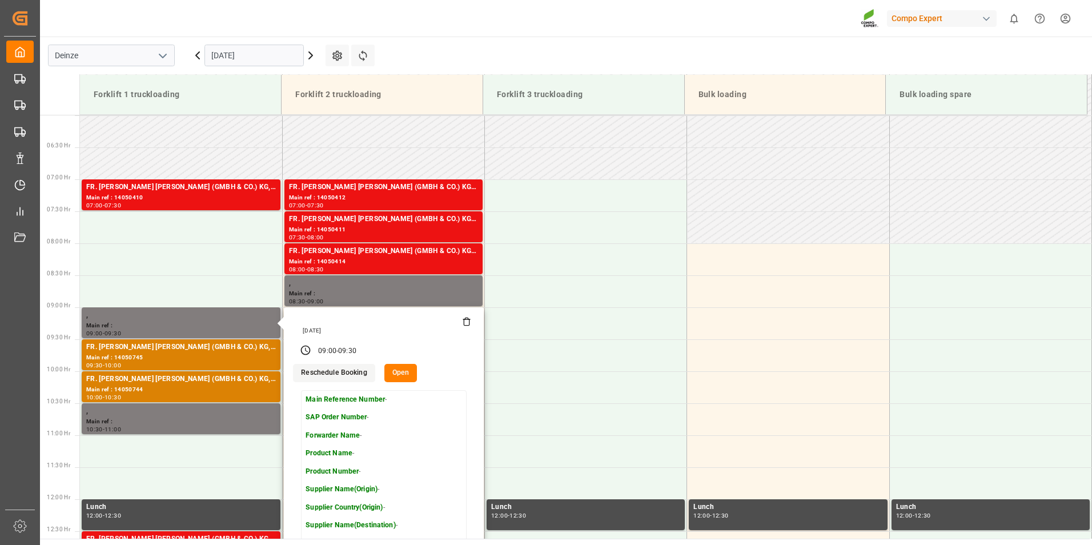
click at [468, 323] on icon at bounding box center [466, 321] width 9 height 9
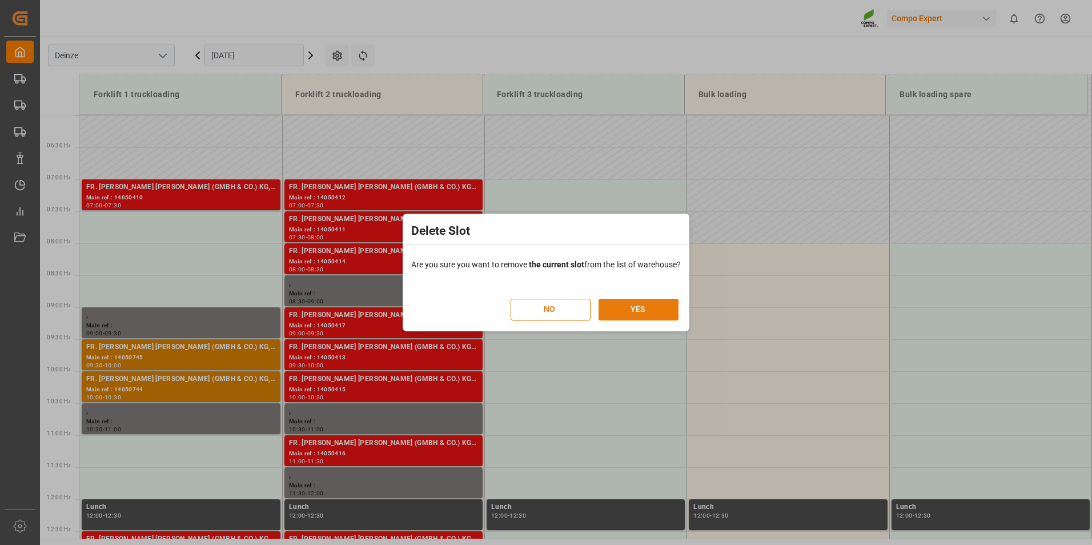
click at [651, 307] on button "YES" at bounding box center [639, 310] width 80 height 22
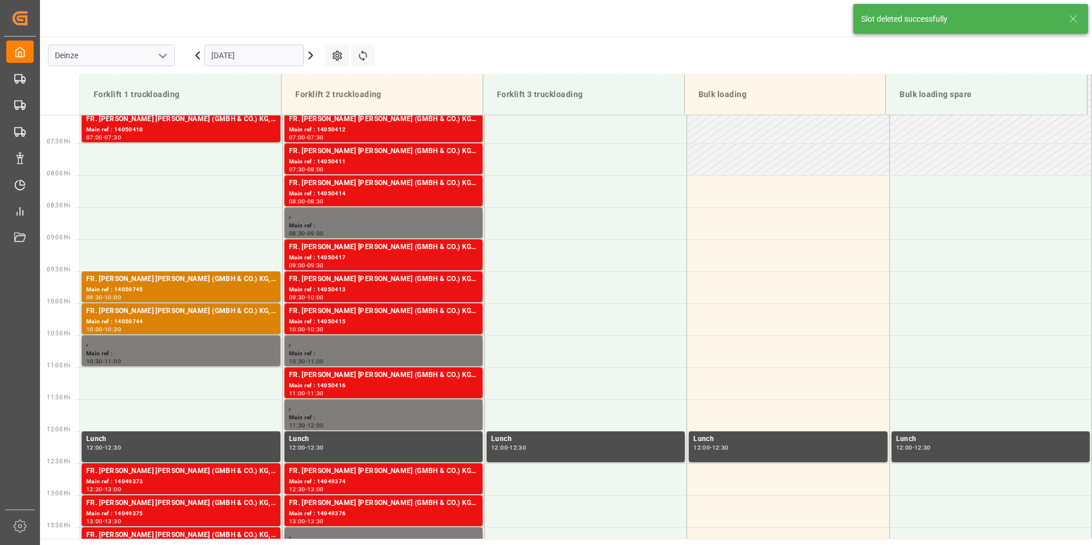
scroll to position [504, 0]
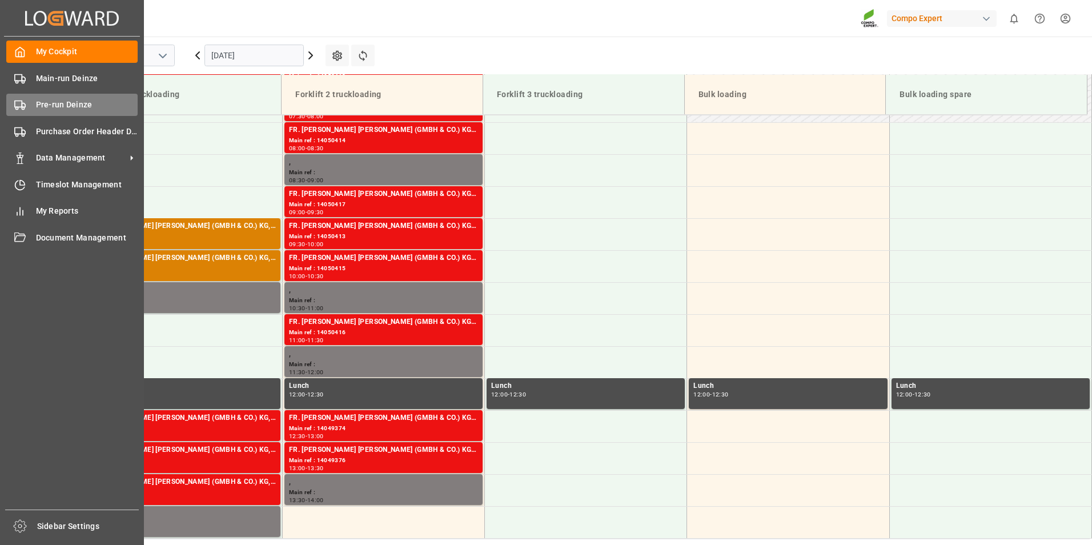
click at [19, 104] on icon at bounding box center [19, 104] width 11 height 11
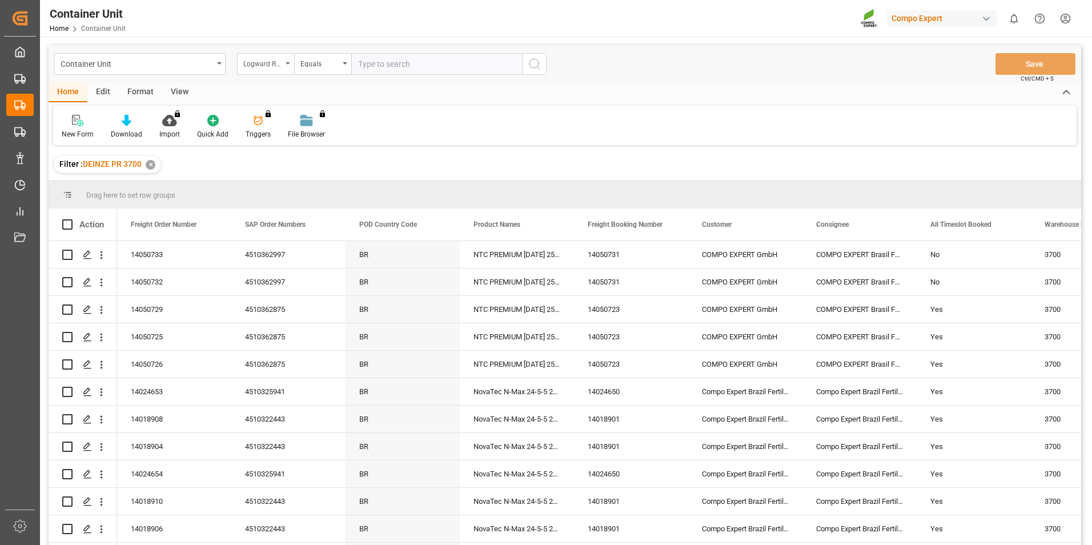
click at [286, 63] on icon "open menu" at bounding box center [288, 63] width 5 height 2
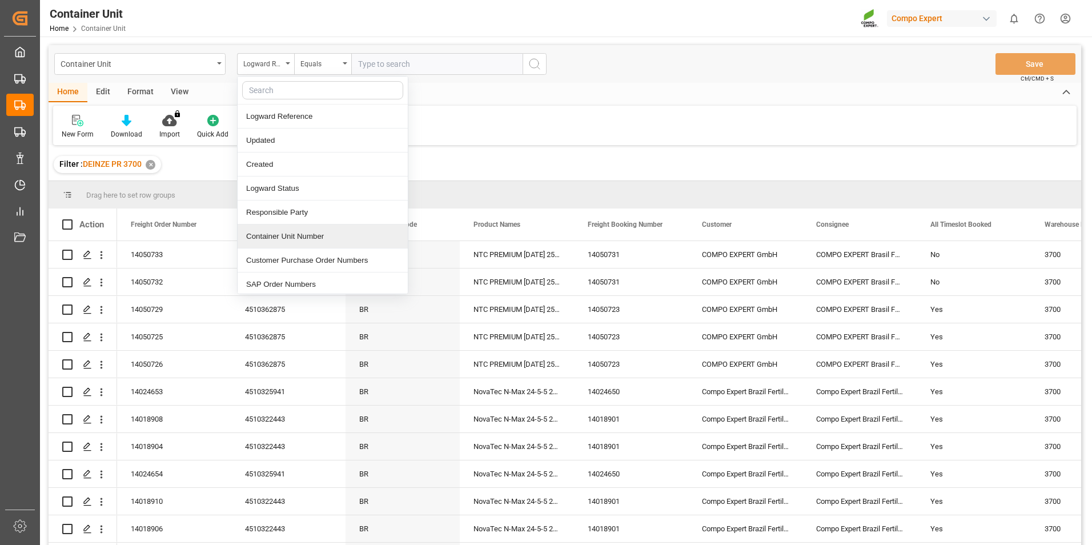
click at [273, 241] on div "Container Unit Number" at bounding box center [323, 237] width 170 height 24
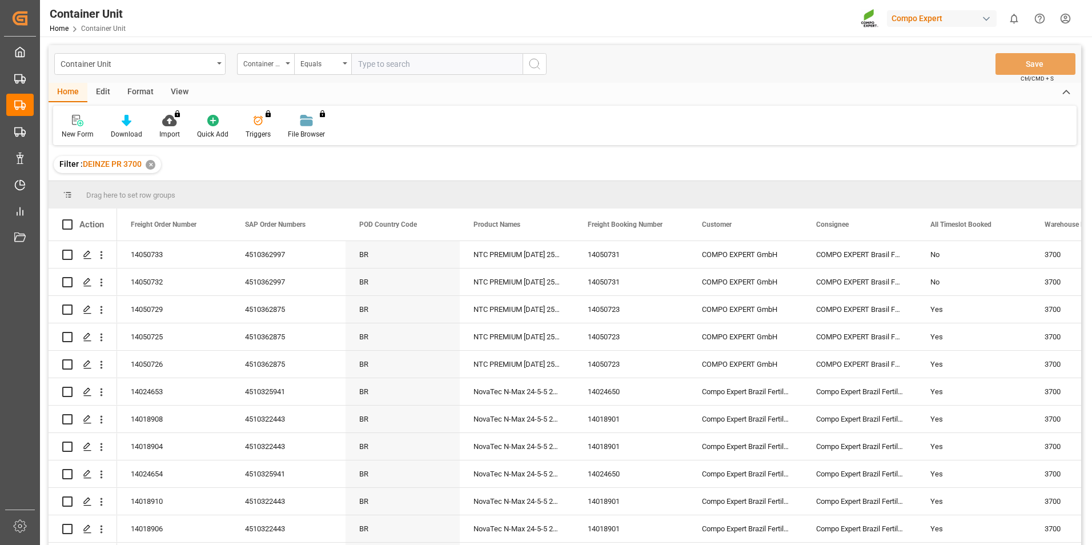
click at [362, 65] on input "text" at bounding box center [436, 64] width 171 height 22
type input "14050732"
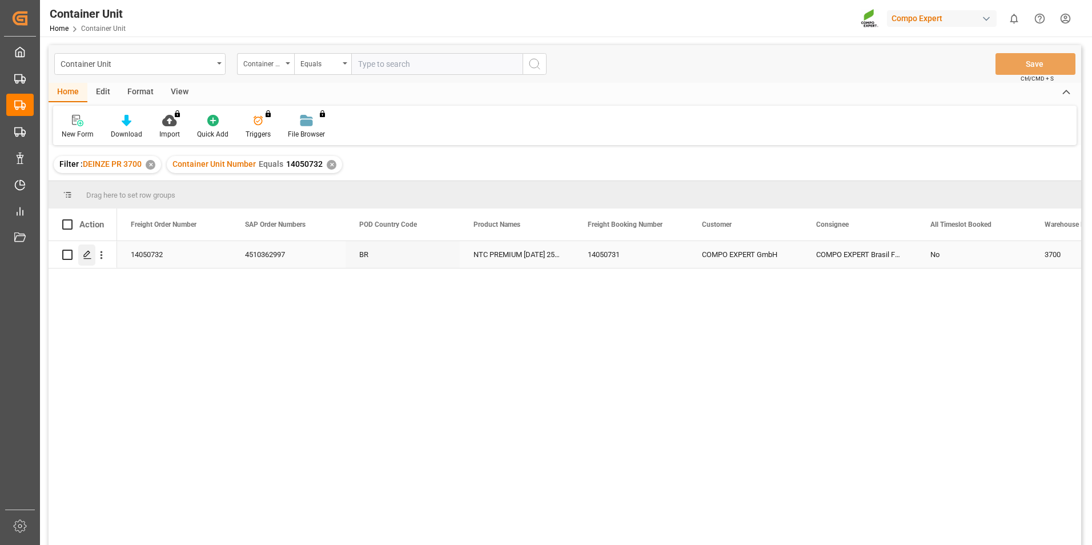
click at [90, 256] on icon "Press SPACE to select this row." at bounding box center [87, 254] width 9 height 9
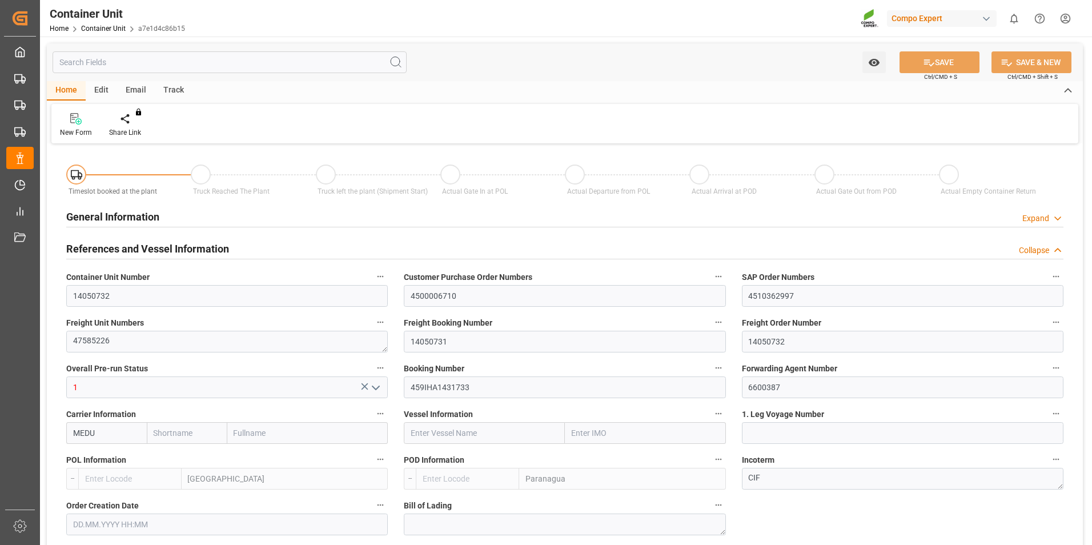
type input "MEDU"
type input "BEANR"
type input "BRPNG"
type input "0"
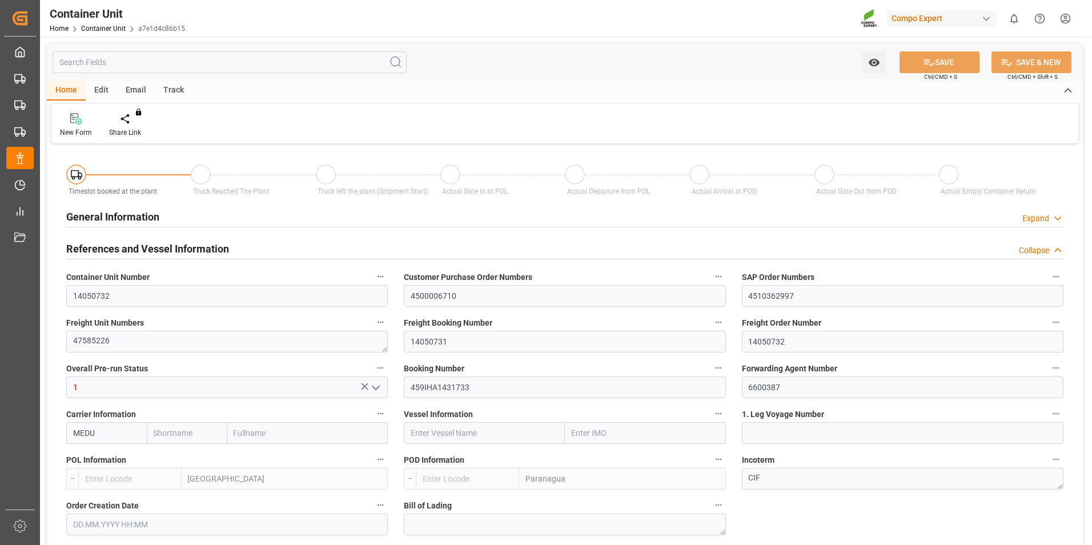
type input "0"
type input "40"
type input "21500"
type input "11.08.2025 12:20"
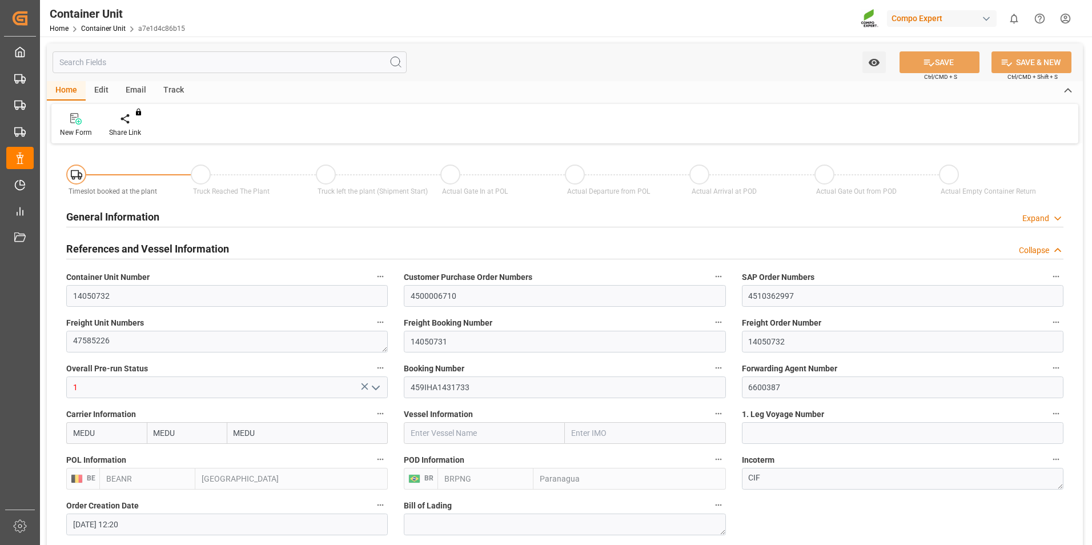
type input "[DATE]"
click at [133, 121] on icon at bounding box center [134, 118] width 8 height 10
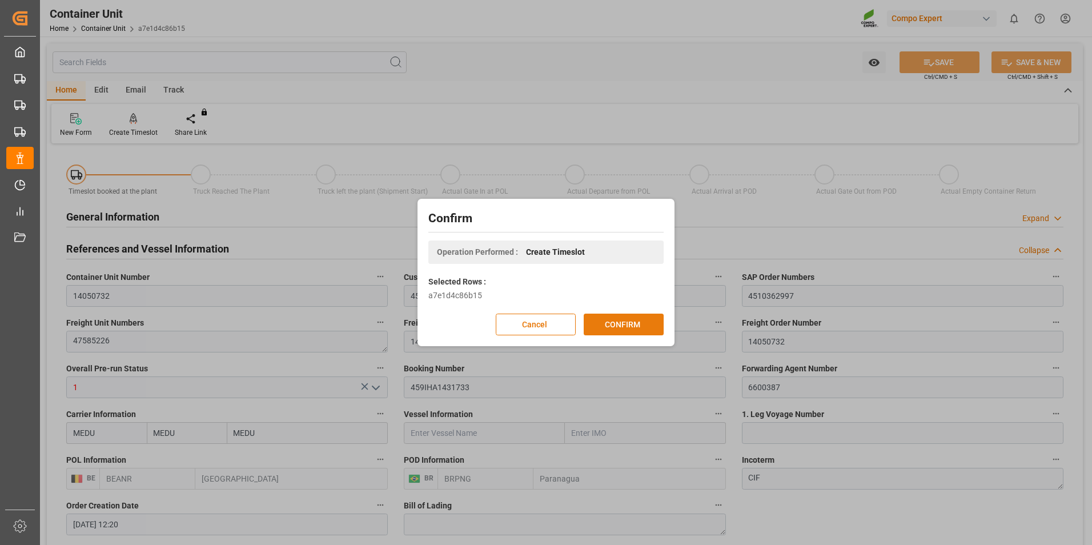
click at [614, 326] on button "CONFIRM" at bounding box center [624, 325] width 80 height 22
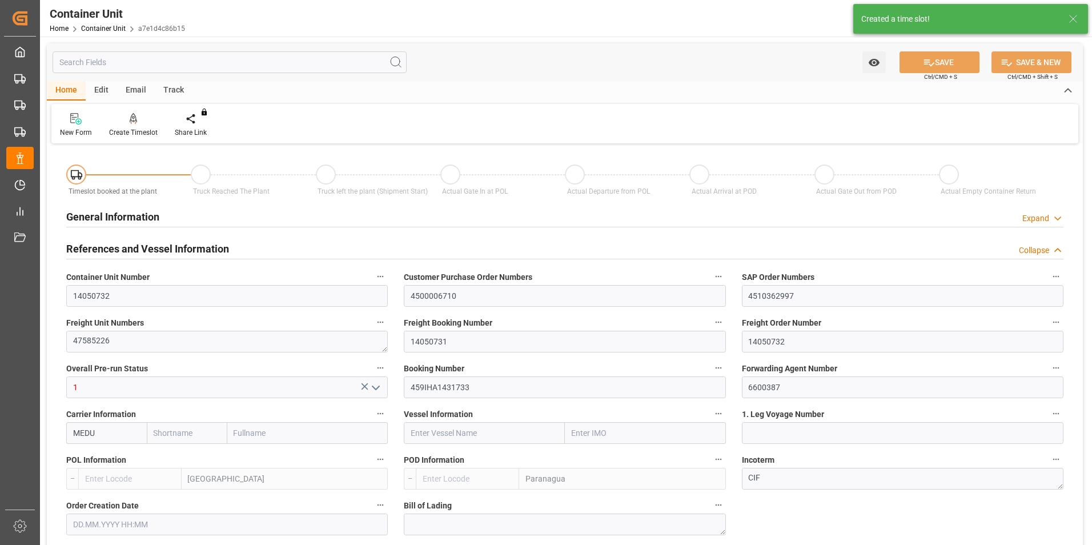
type input "MEDU"
type input "BEANR"
type input "BRPNG"
type input "0"
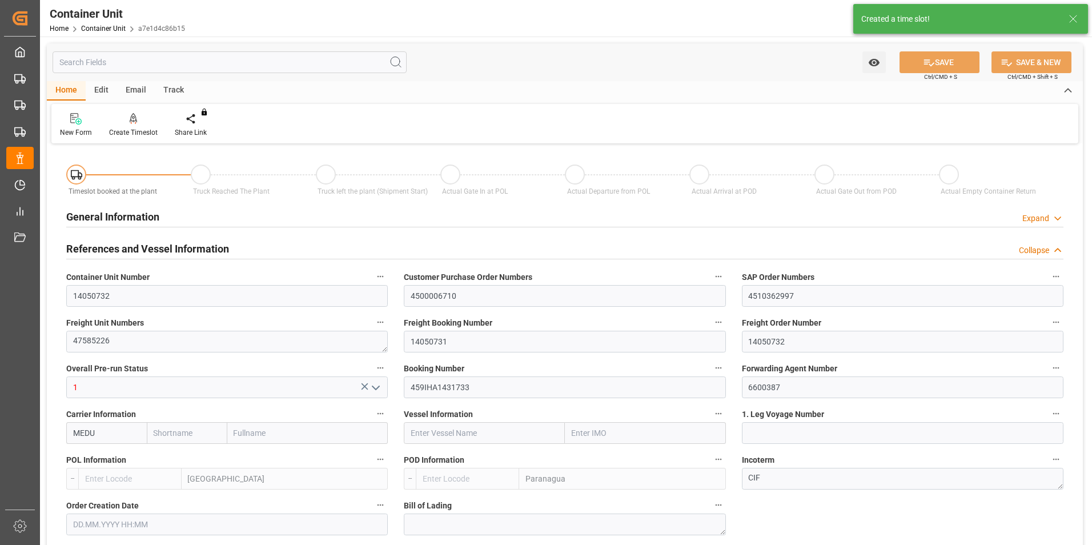
type input "0"
type input "40"
type input "21500"
type input "11.08.2025 12:20"
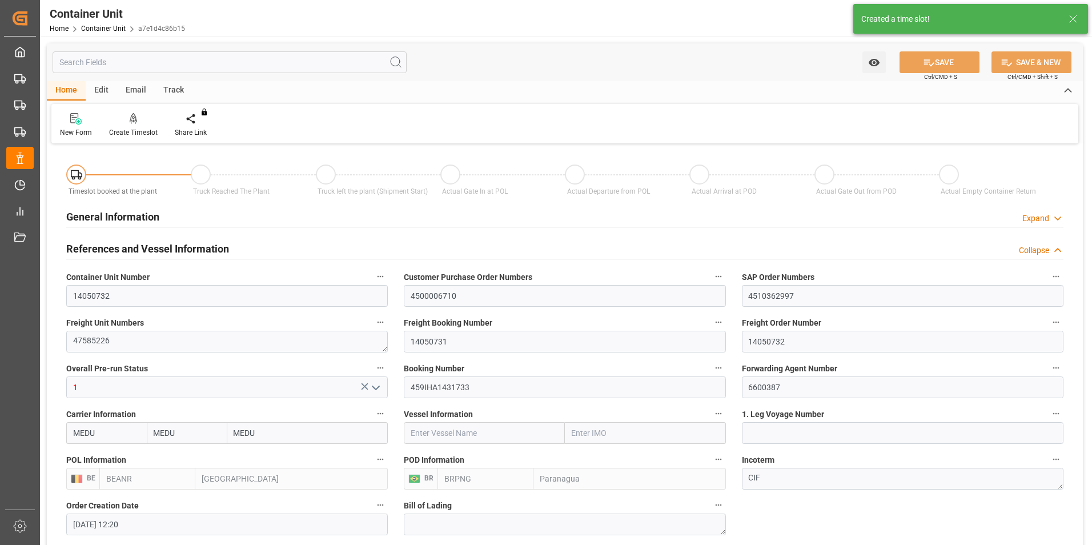
type input "15.10.2025"
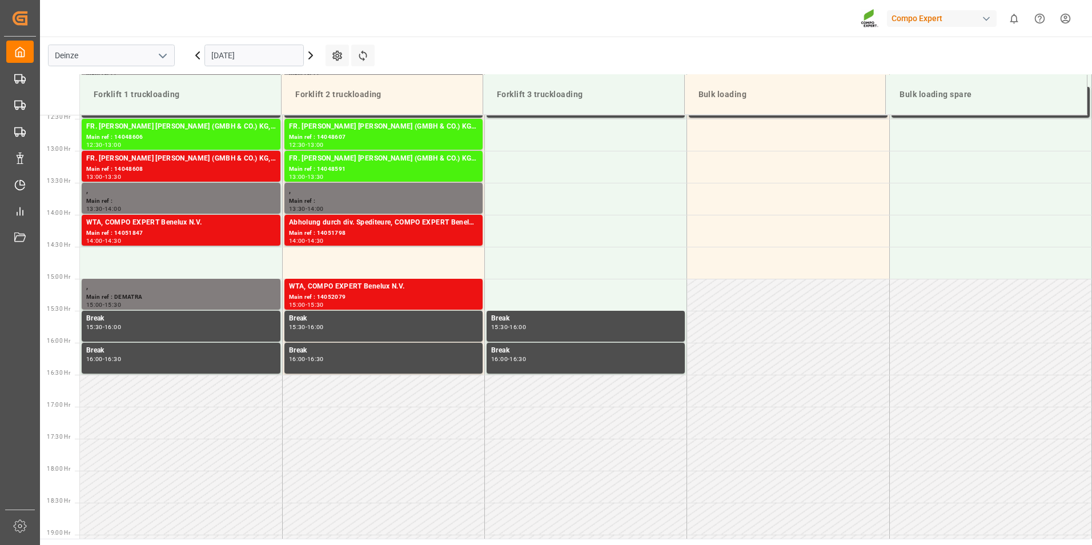
scroll to position [824, 0]
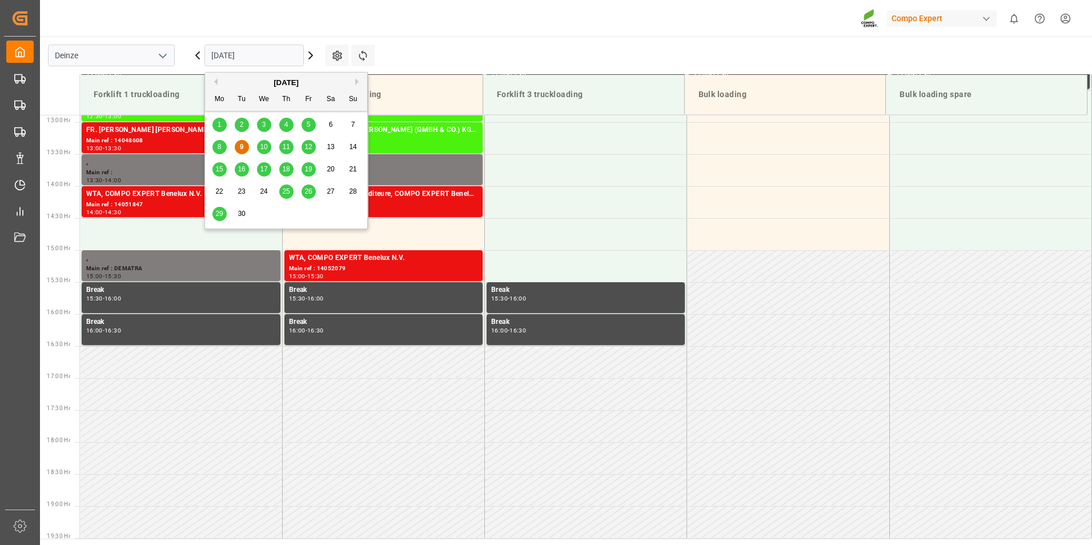
click at [264, 61] on input "[DATE]" at bounding box center [254, 56] width 99 height 22
click at [289, 193] on span "25" at bounding box center [285, 191] width 7 height 8
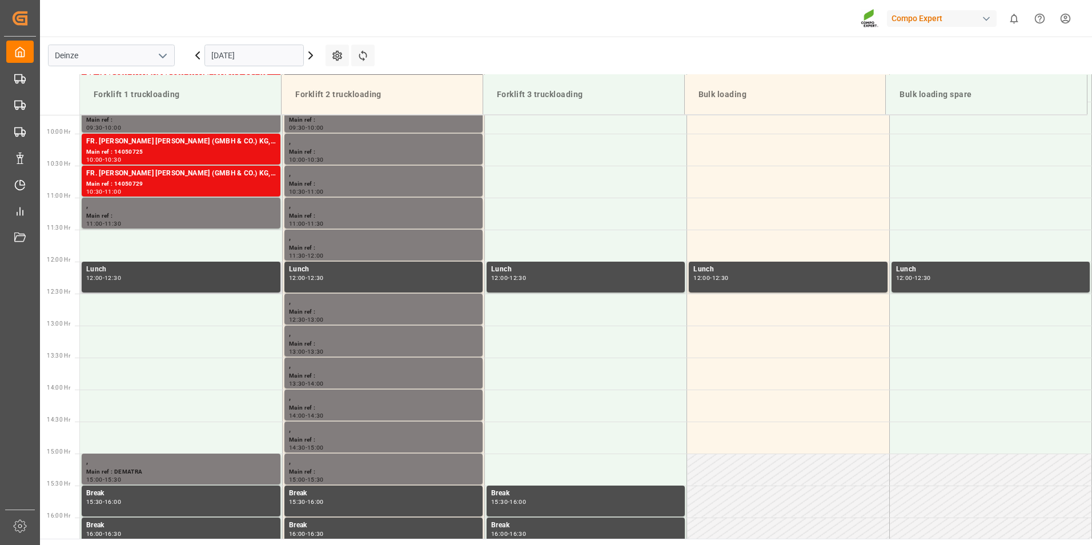
scroll to position [596, 0]
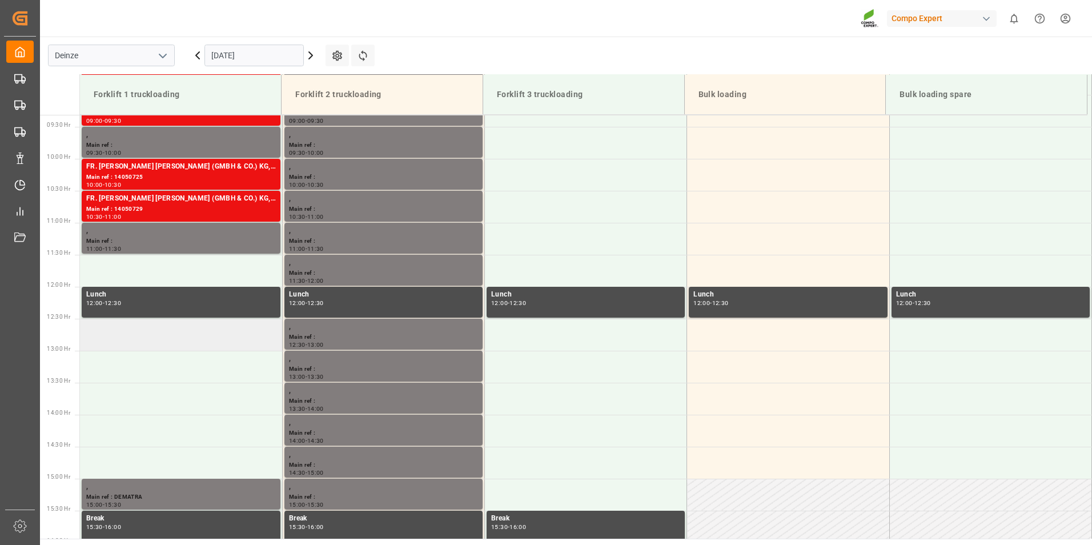
click at [104, 341] on td at bounding box center [181, 335] width 202 height 32
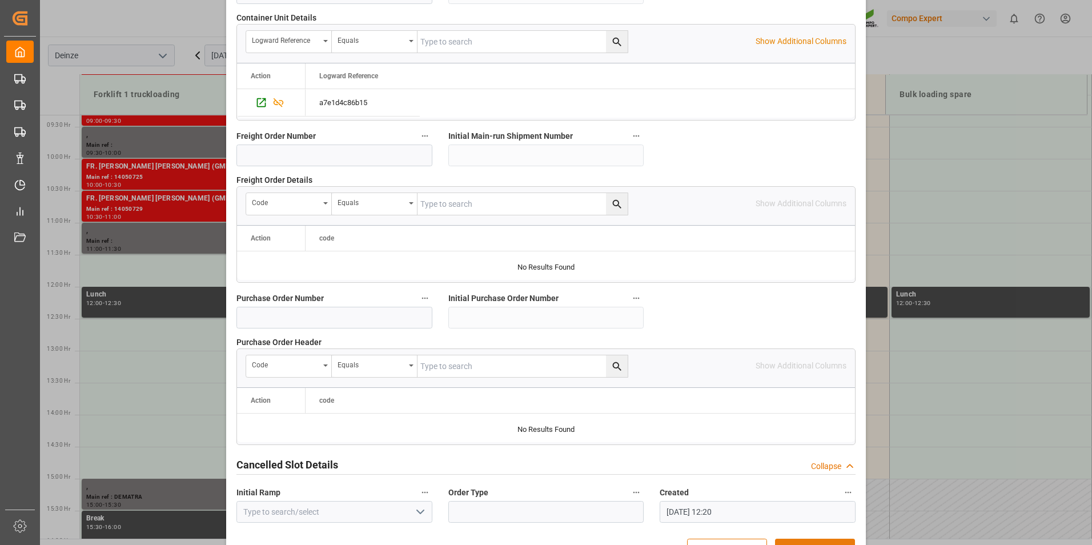
scroll to position [1040, 0]
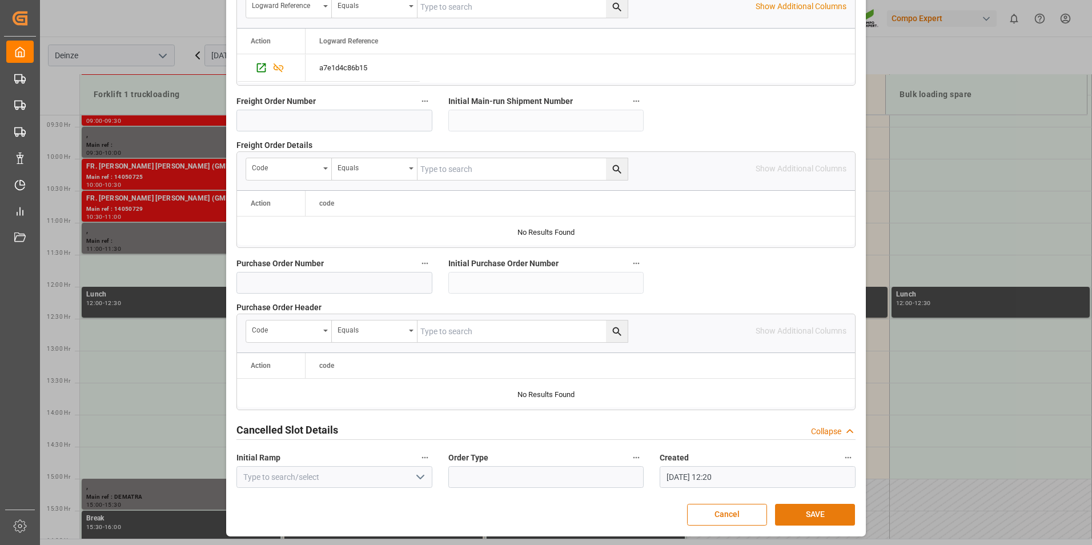
click at [808, 510] on button "SAVE" at bounding box center [815, 515] width 80 height 22
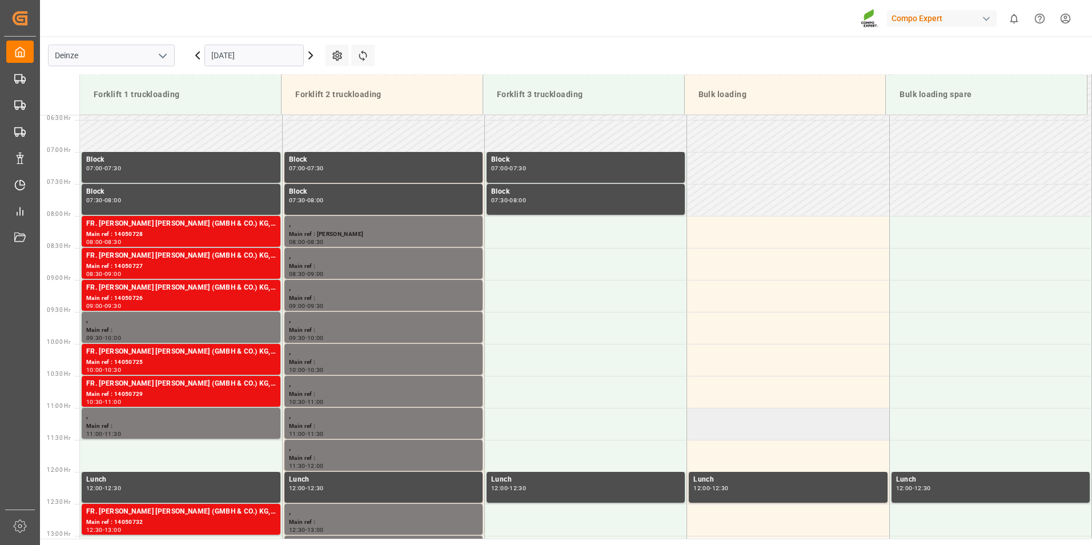
scroll to position [582, 0]
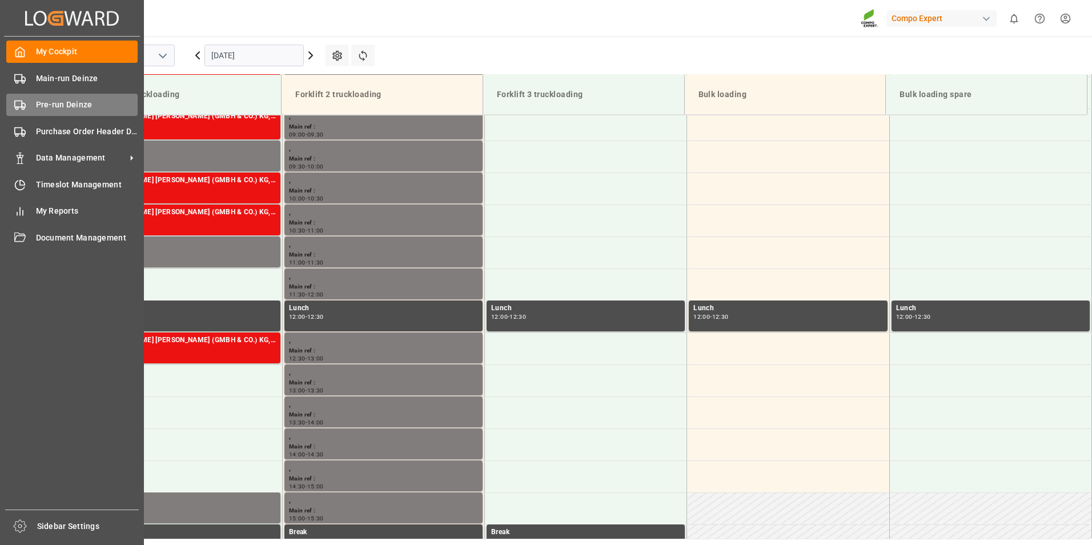
click at [20, 106] on icon at bounding box center [19, 104] width 11 height 11
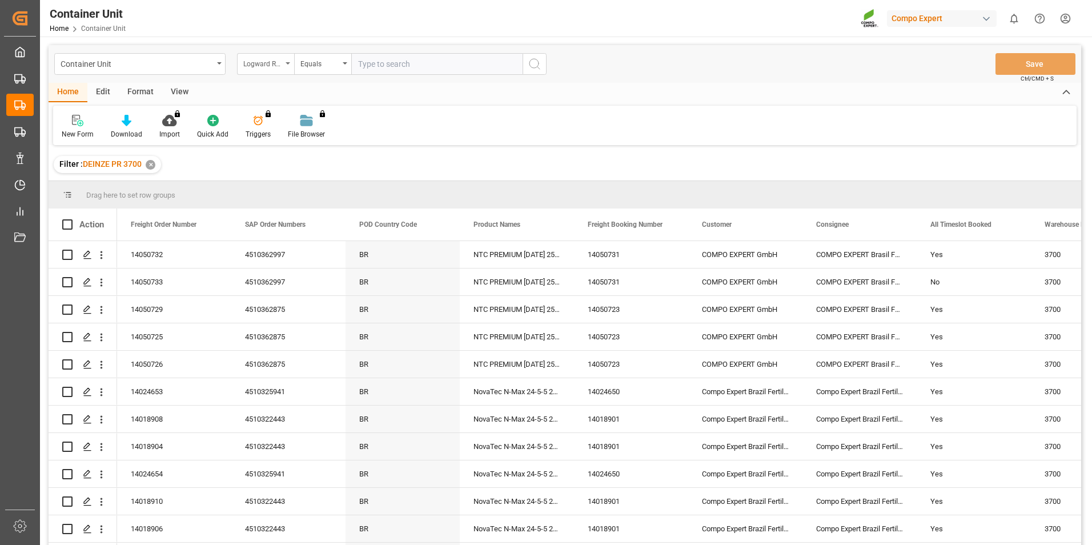
click at [287, 65] on div "Logward Reference" at bounding box center [265, 64] width 57 height 22
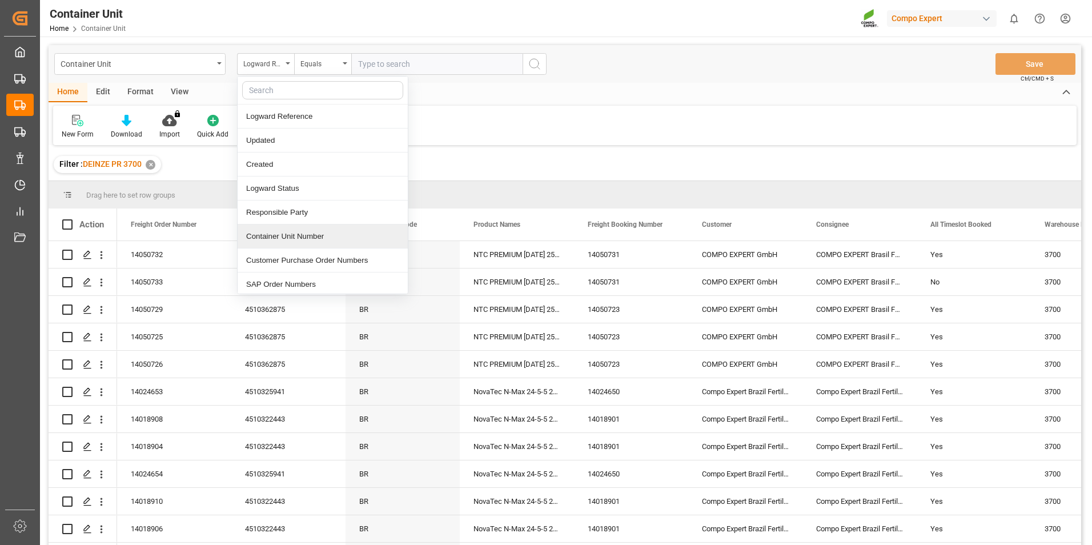
click at [274, 237] on div "Container Unit Number" at bounding box center [323, 237] width 170 height 24
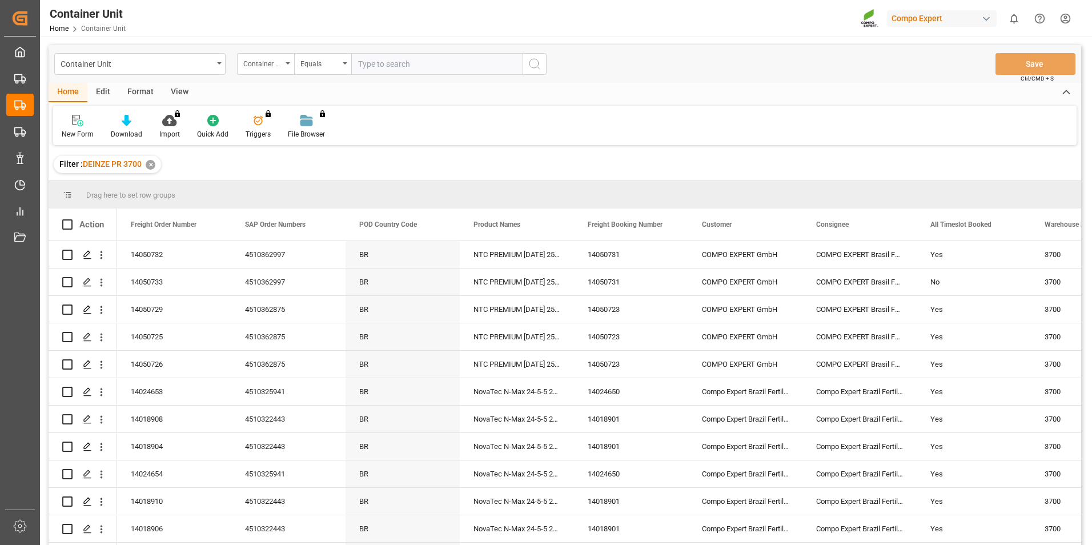
click at [367, 70] on input "text" at bounding box center [436, 64] width 171 height 22
type input "14050733"
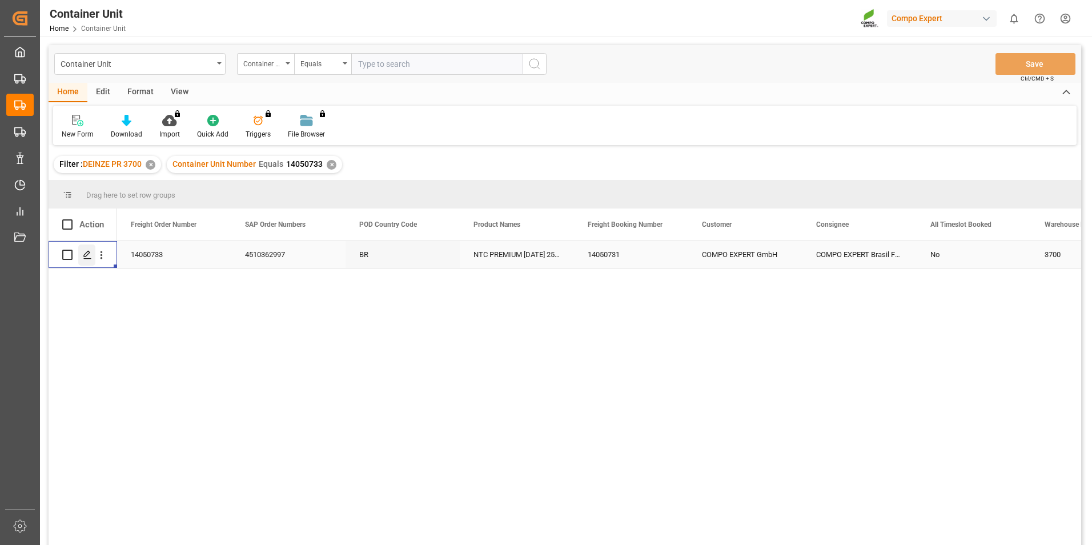
click at [87, 255] on icon "Press SPACE to select this row." at bounding box center [87, 254] width 9 height 9
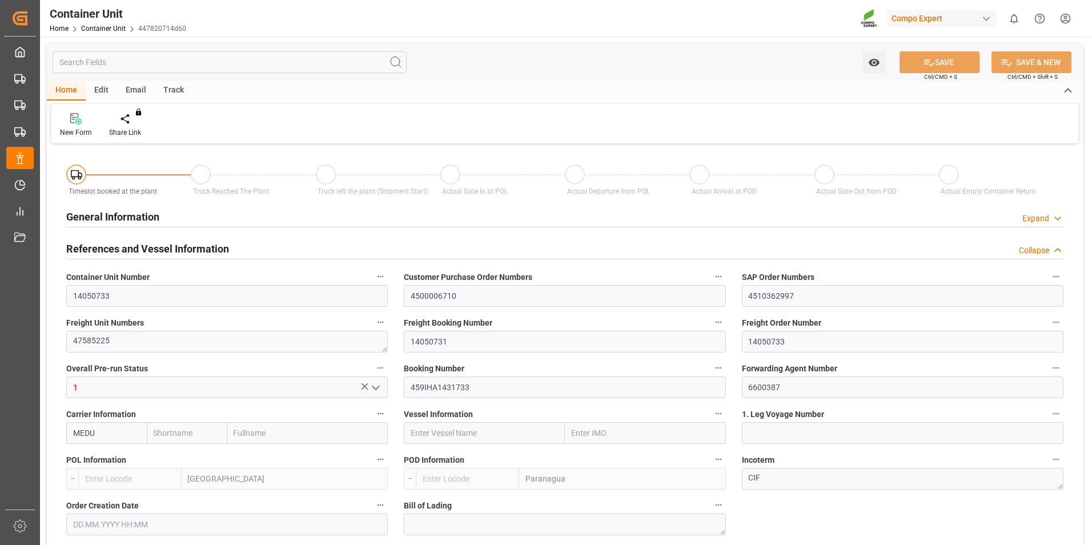
type input "MEDU"
type input "BEANR"
type input "BRPNG"
type input "0"
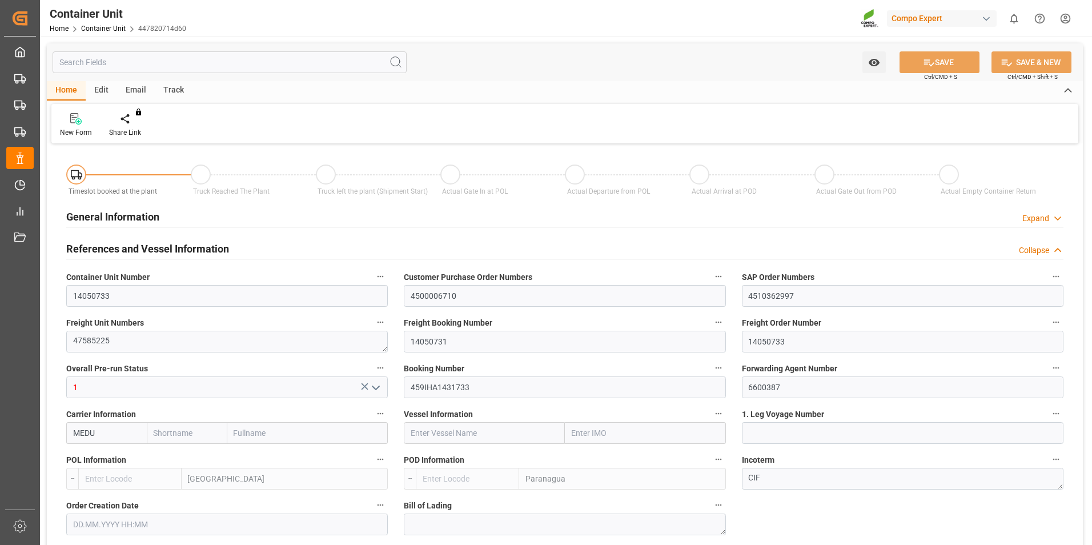
type input "0"
type input "40"
type input "21500"
type input "[DATE] 12:20"
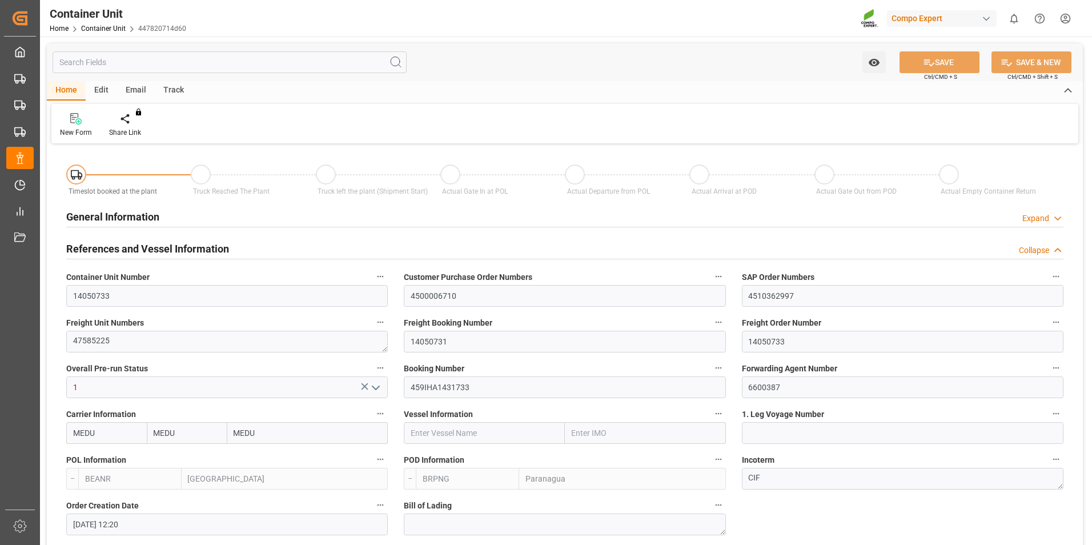
type input "[DATE]"
click at [130, 127] on div "Create Timeslot" at bounding box center [134, 125] width 66 height 25
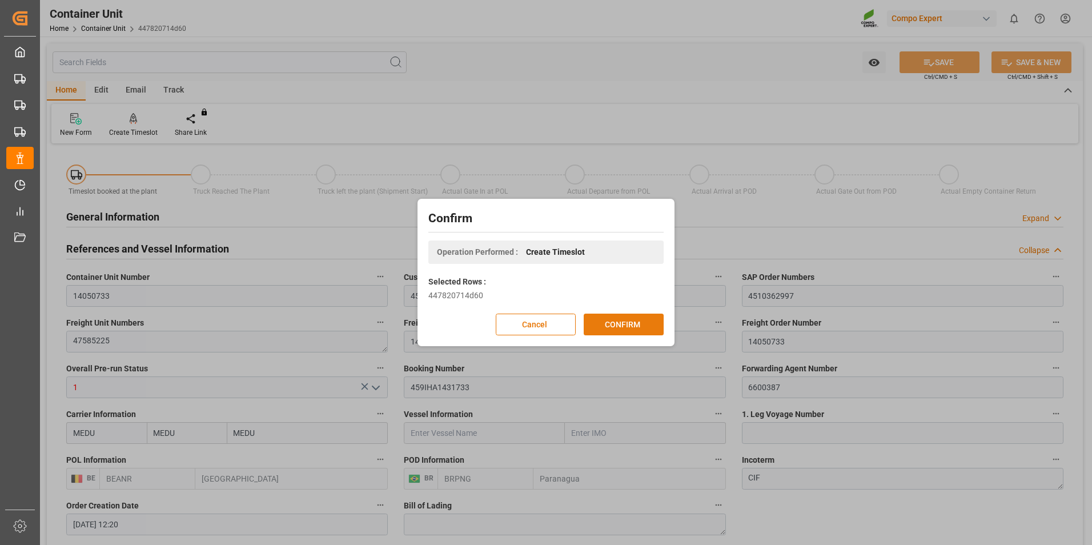
click at [638, 324] on button "CONFIRM" at bounding box center [624, 325] width 80 height 22
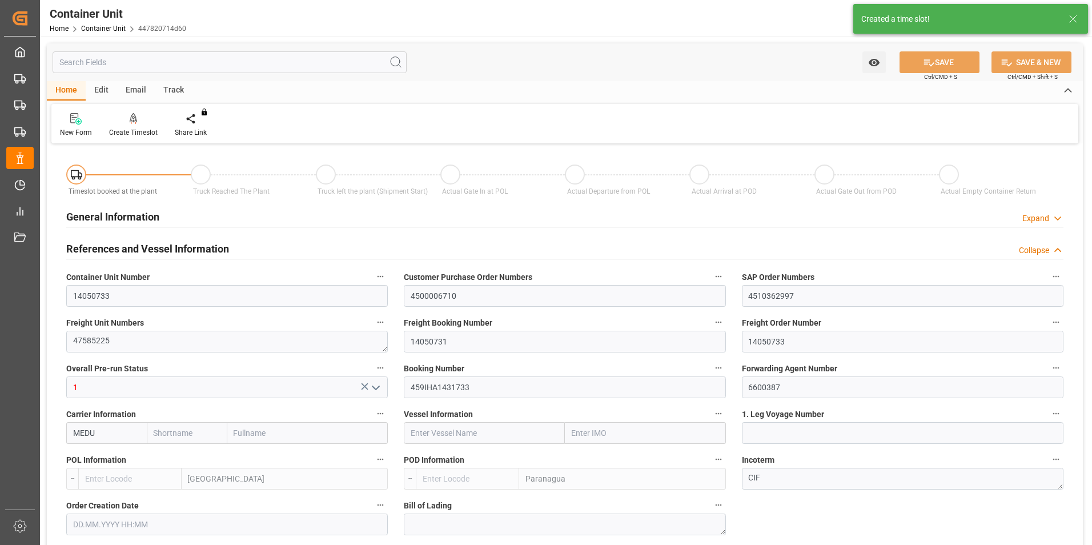
type input "MEDU"
type input "BEANR"
type input "BRPNG"
type input "0"
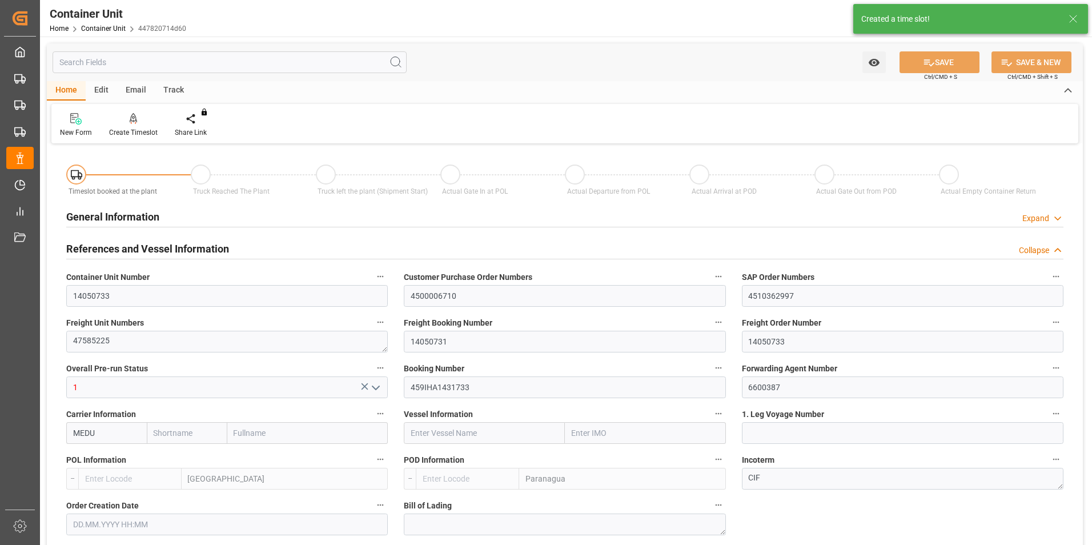
type input "0"
type input "40"
type input "21500"
type input "[DATE] 12:20"
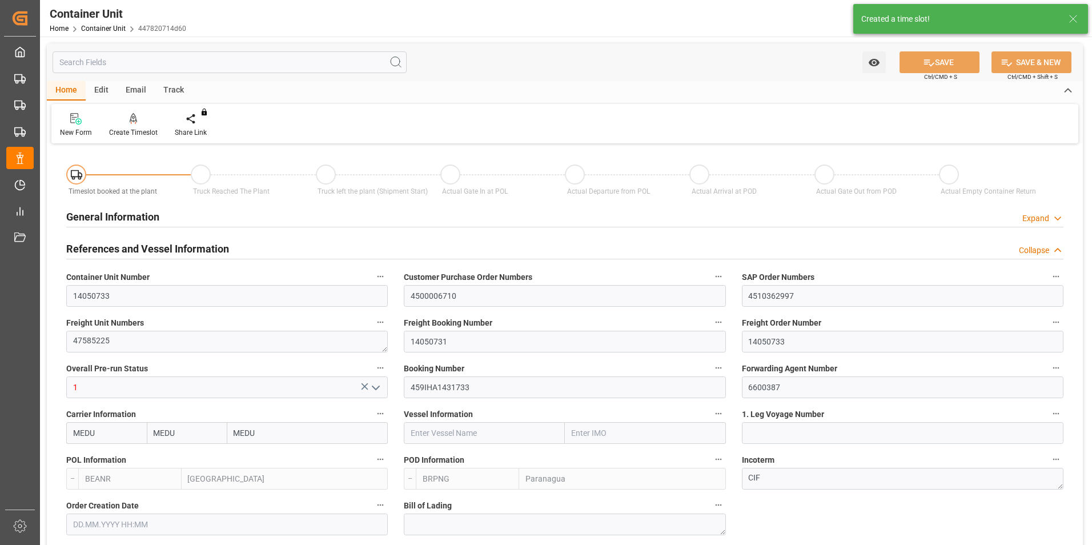
type input "[DATE]"
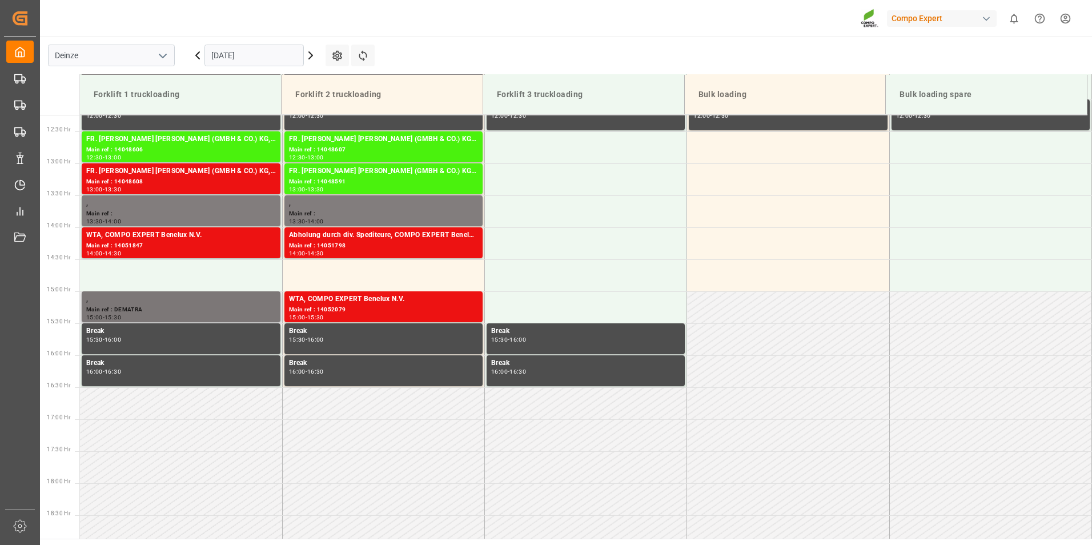
scroll to position [824, 0]
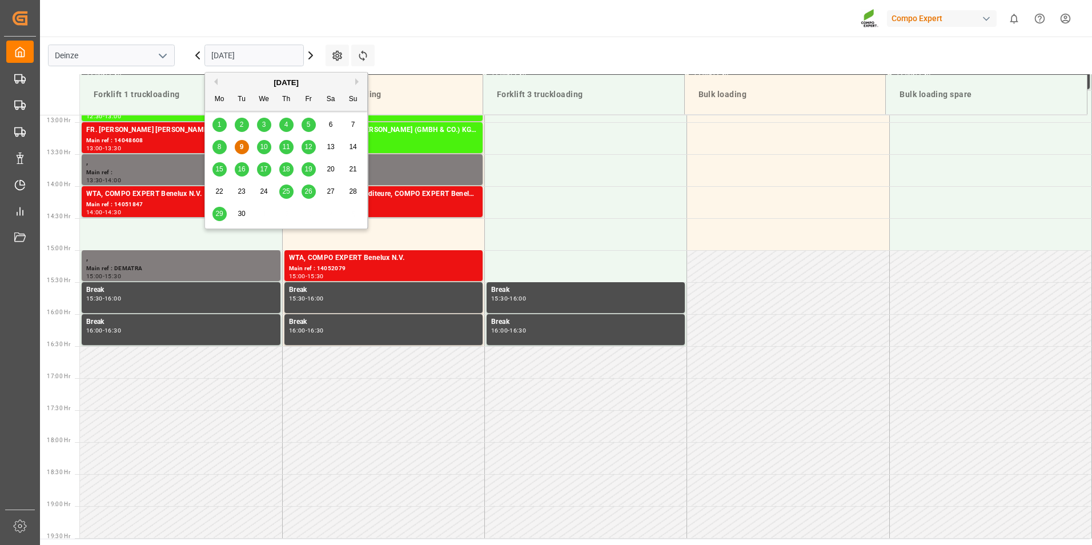
click at [263, 59] on input "[DATE]" at bounding box center [254, 56] width 99 height 22
click at [285, 190] on span "25" at bounding box center [285, 191] width 7 height 8
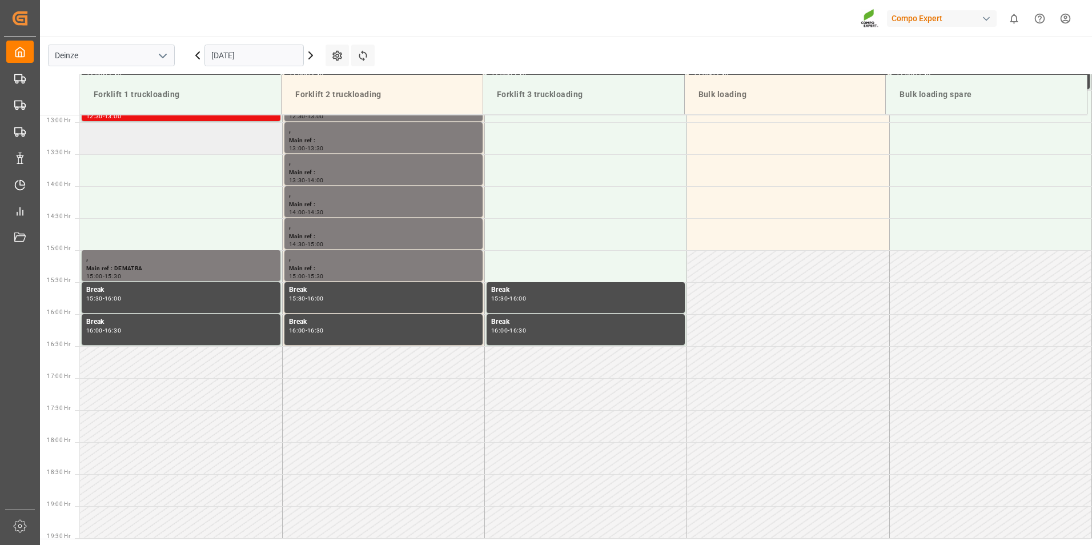
click at [119, 139] on td at bounding box center [181, 138] width 202 height 32
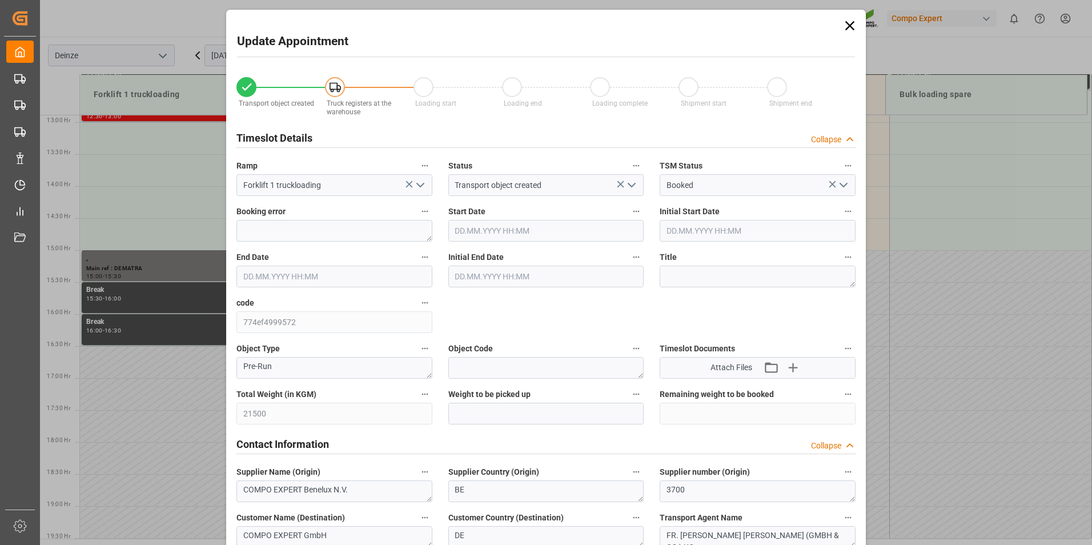
type input "[DATE] 13:00"
type input "[DATE] 13:30"
type input "[DATE] 12:20"
type input "[DATE] 12:21"
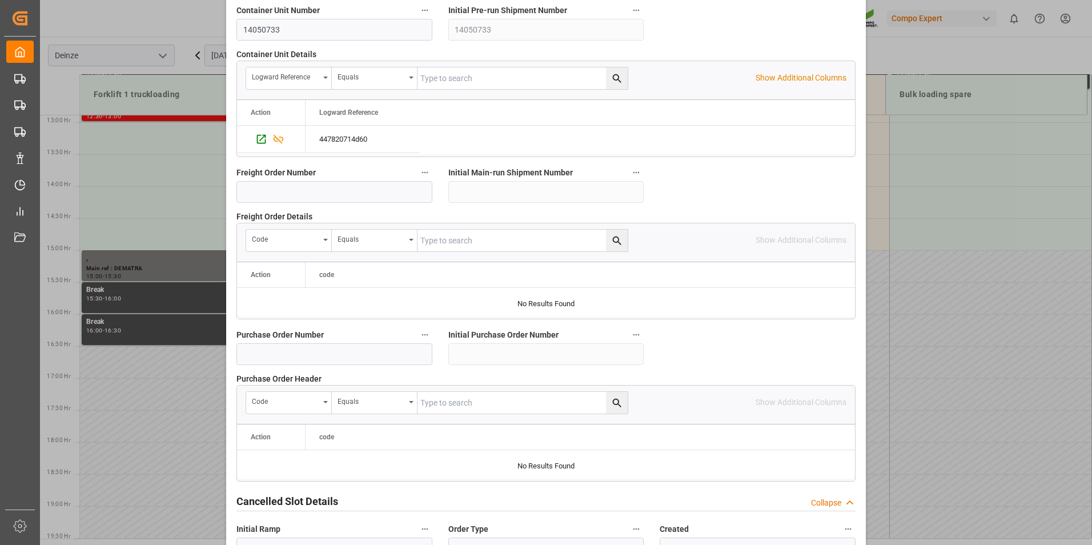
scroll to position [1040, 0]
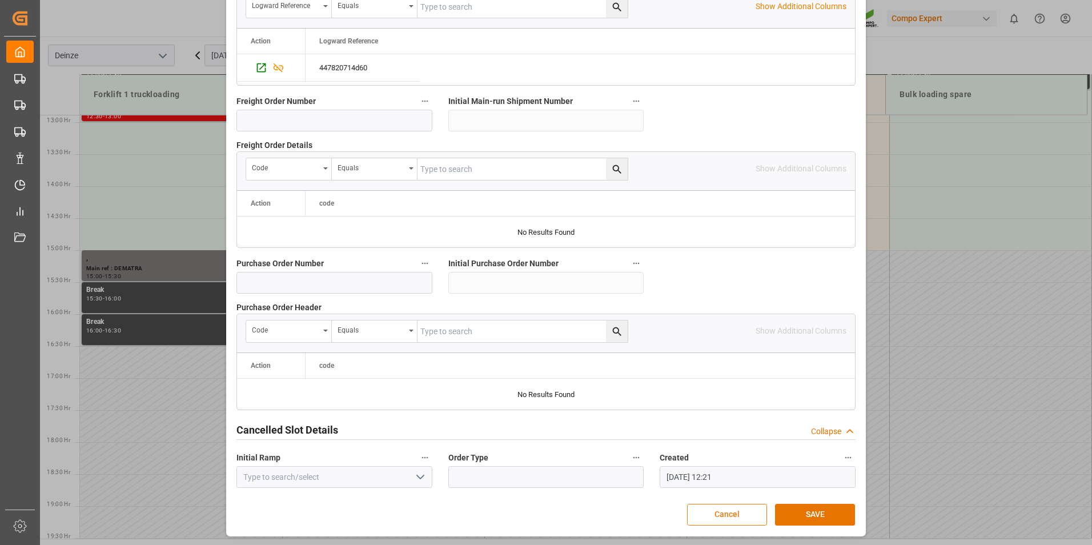
drag, startPoint x: 804, startPoint y: 514, endPoint x: 727, endPoint y: 504, distance: 78.2
click at [803, 514] on button "SAVE" at bounding box center [815, 515] width 80 height 22
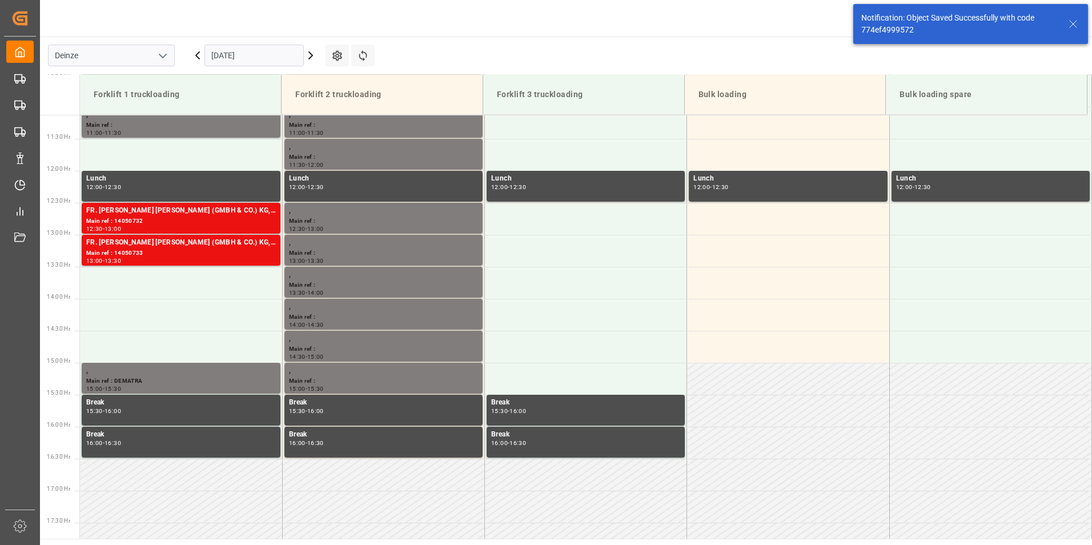
scroll to position [760, 0]
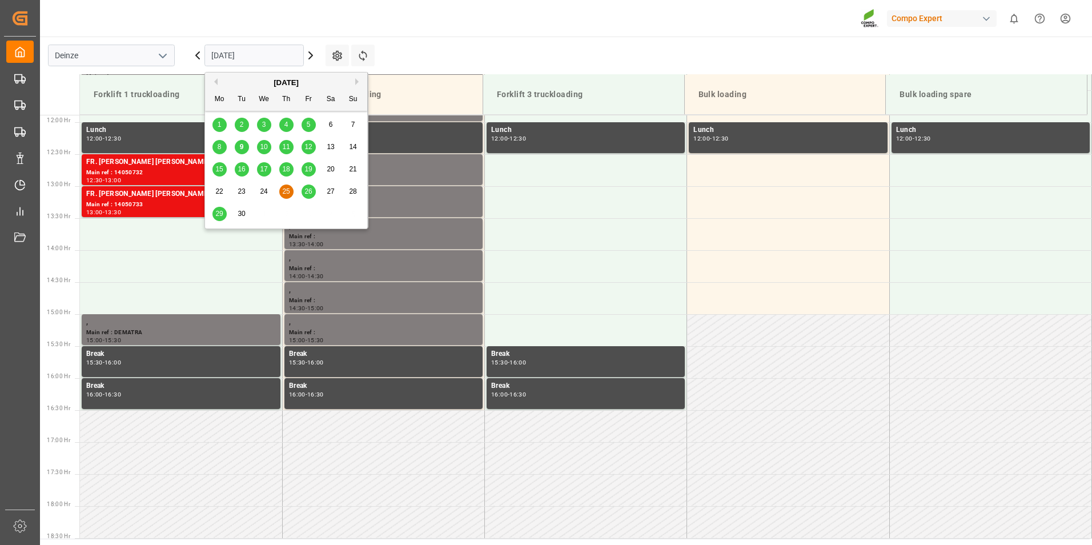
click at [279, 56] on input "[DATE]" at bounding box center [254, 56] width 99 height 22
click at [265, 169] on span "17" at bounding box center [263, 169] width 7 height 8
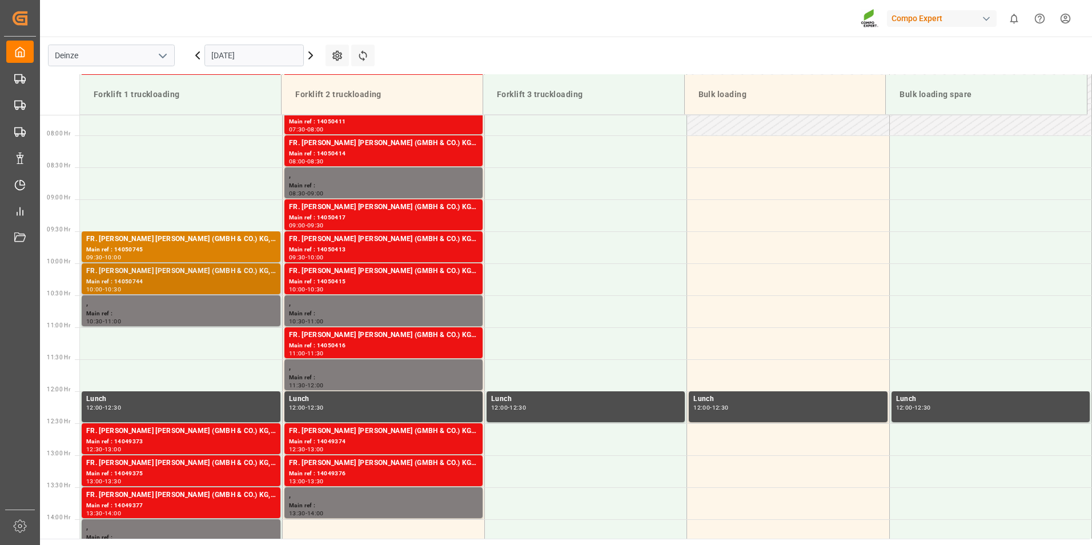
scroll to position [424, 0]
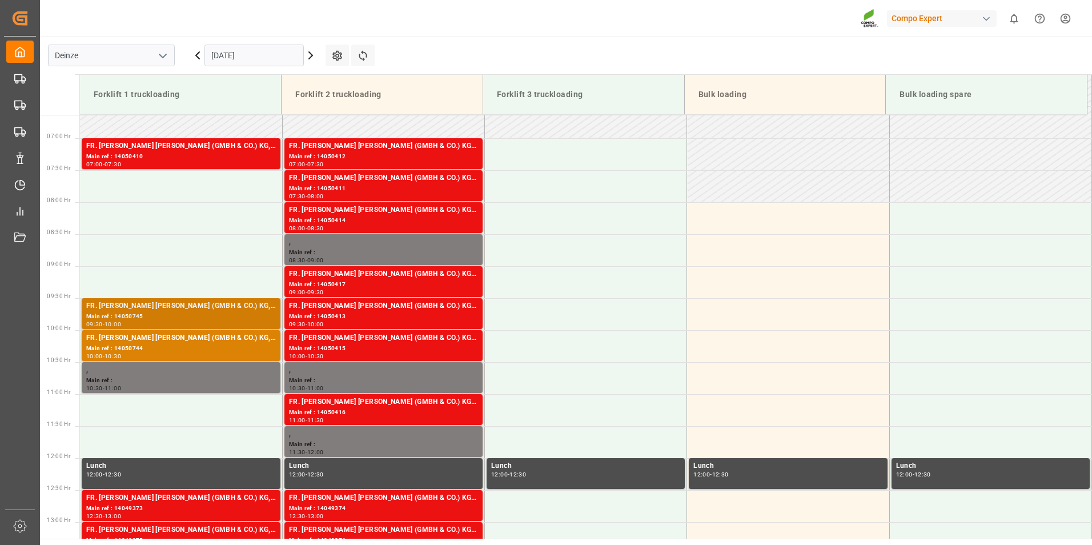
click at [119, 311] on div "FR. [PERSON_NAME] [PERSON_NAME] (GMBH & CO.) KG, COMPO EXPERT Benelux N.V." at bounding box center [181, 306] width 190 height 11
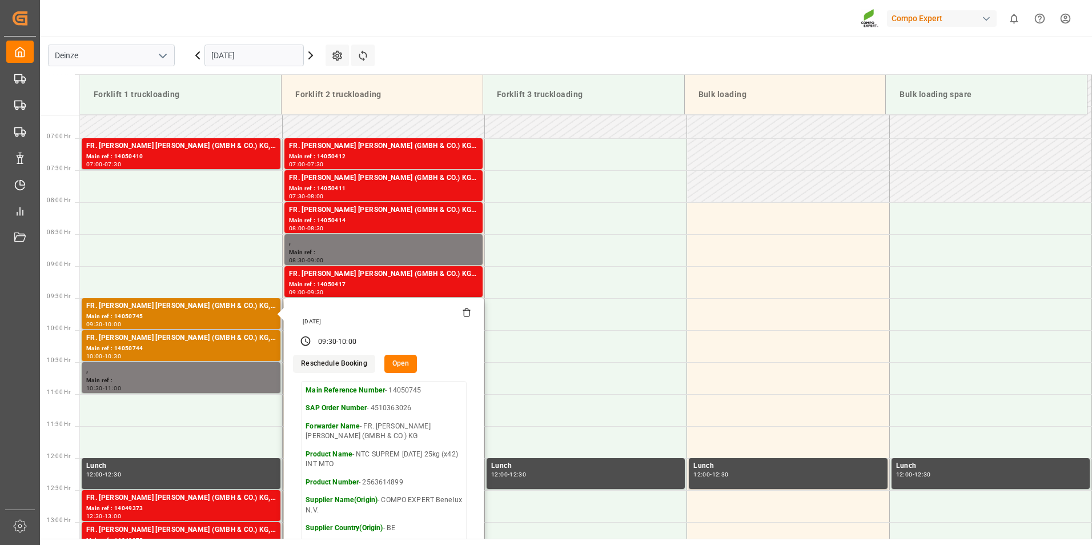
click at [400, 365] on button "Open" at bounding box center [400, 364] width 33 height 18
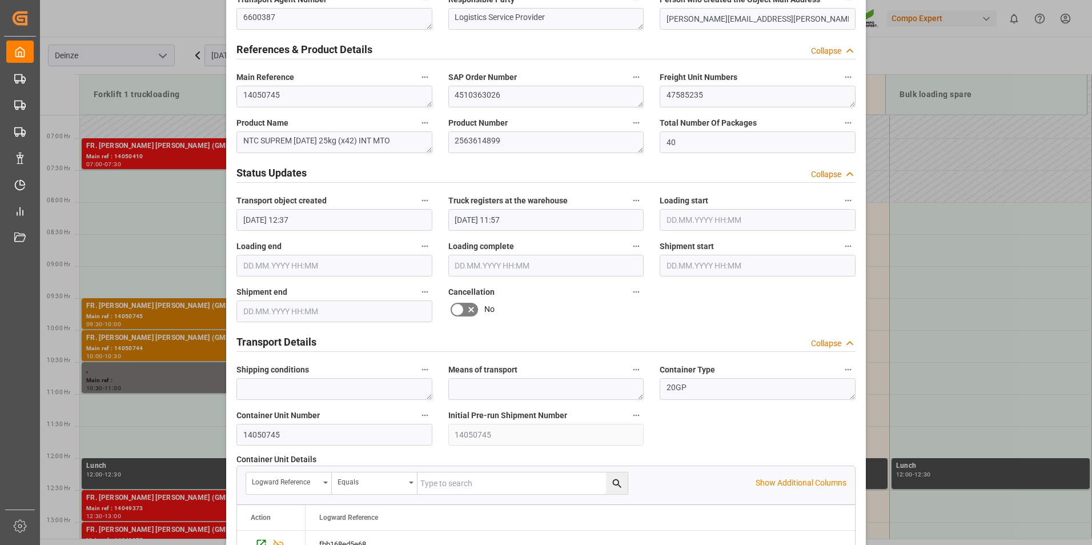
scroll to position [571, 0]
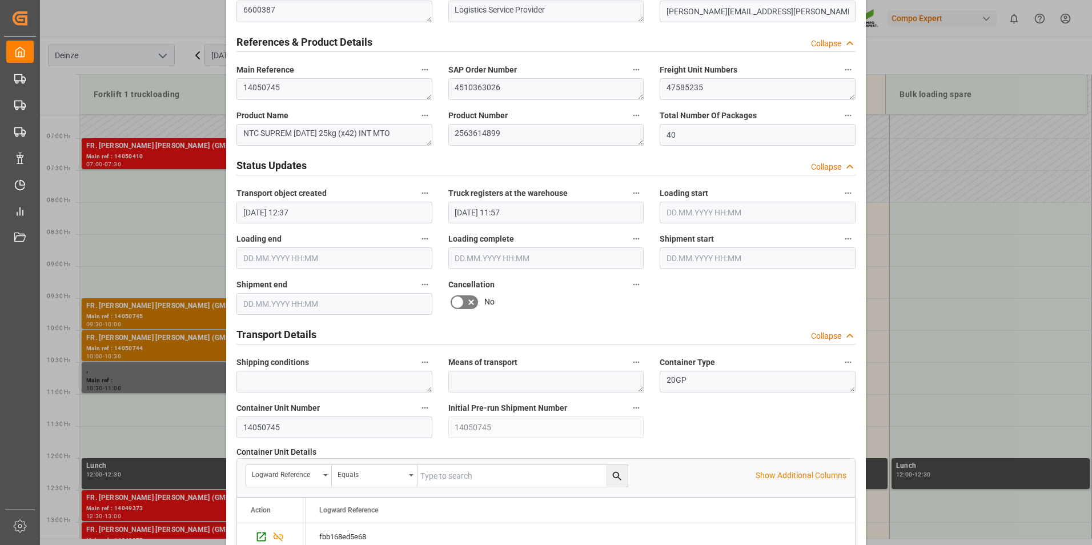
click at [454, 300] on icon at bounding box center [458, 302] width 14 height 14
click at [0, 0] on input "checkbox" at bounding box center [0, 0] width 0 height 0
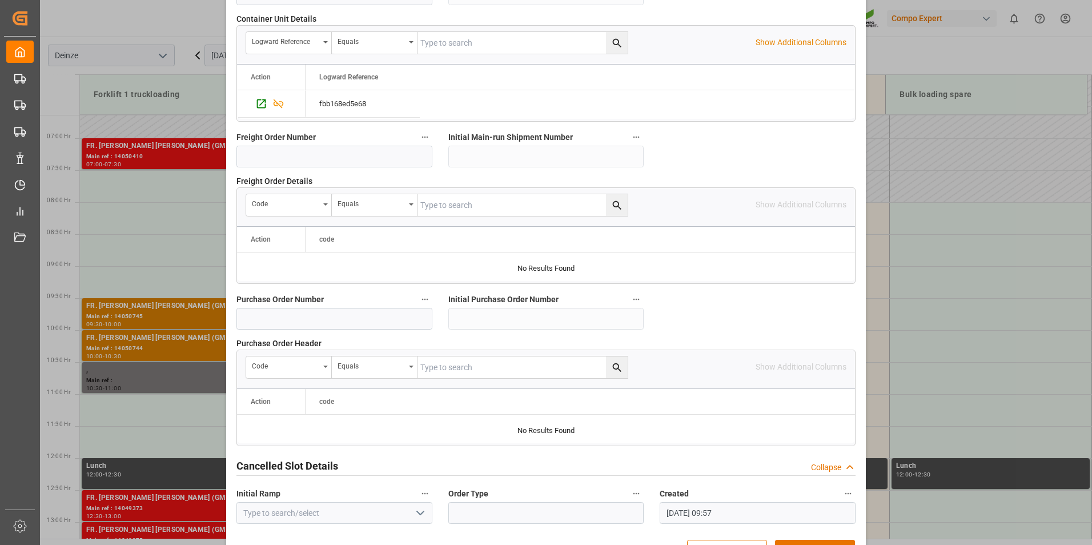
scroll to position [1040, 0]
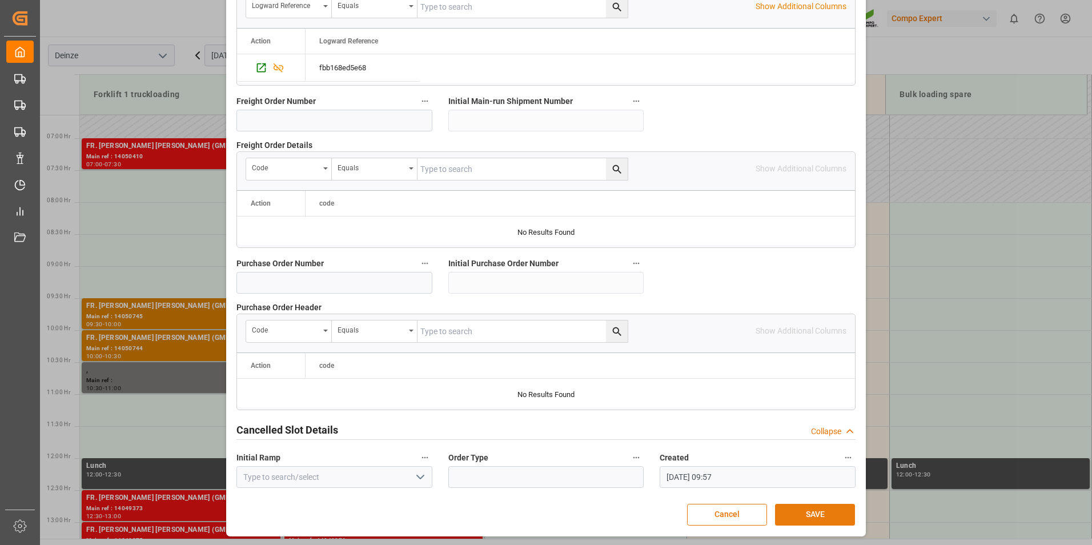
click at [818, 511] on button "SAVE" at bounding box center [815, 515] width 80 height 22
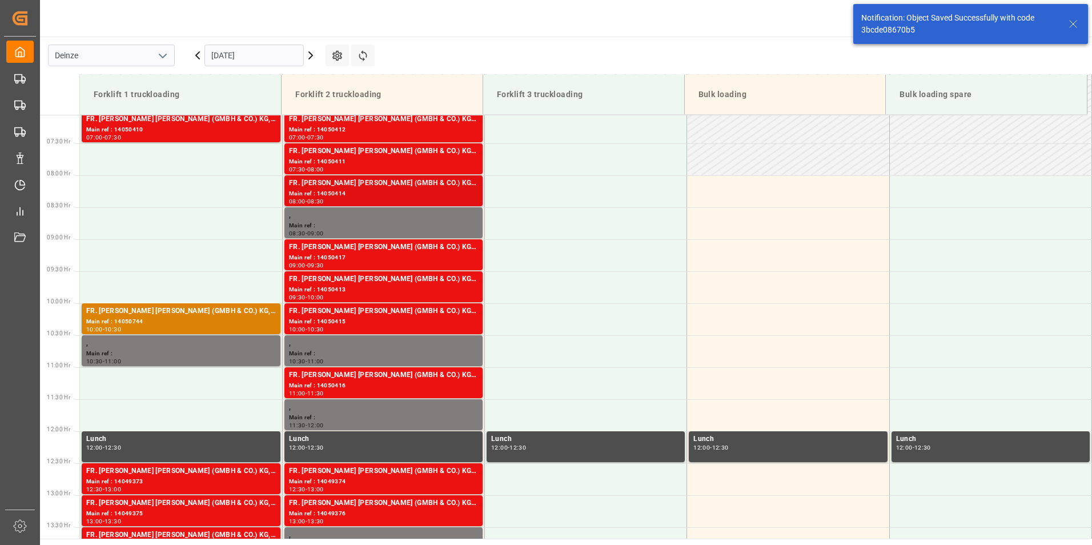
scroll to position [504, 0]
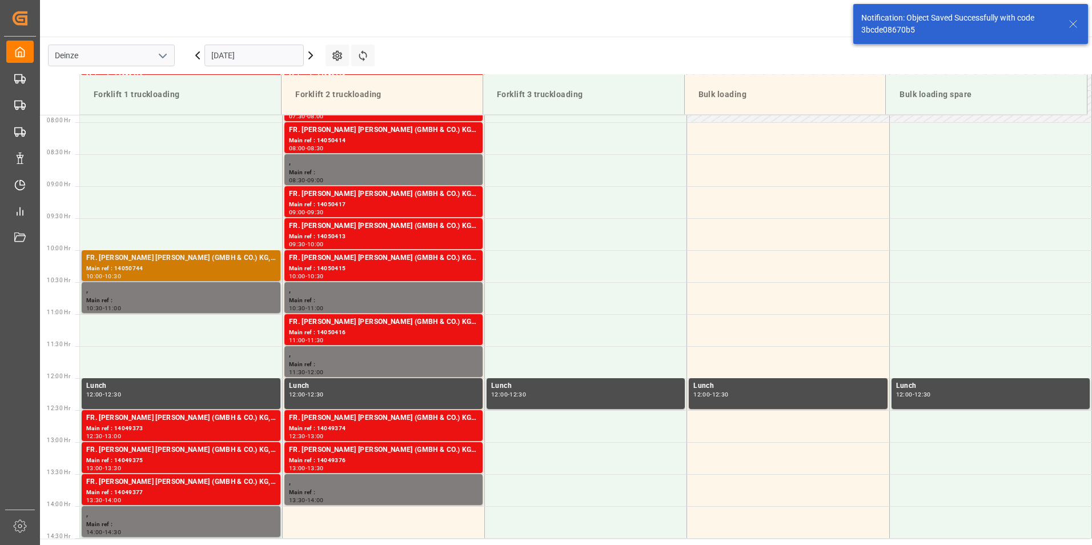
click at [142, 262] on div "FR. [PERSON_NAME] [PERSON_NAME] (GMBH & CO.) KG, COMPO EXPERT Benelux N.V." at bounding box center [181, 258] width 190 height 11
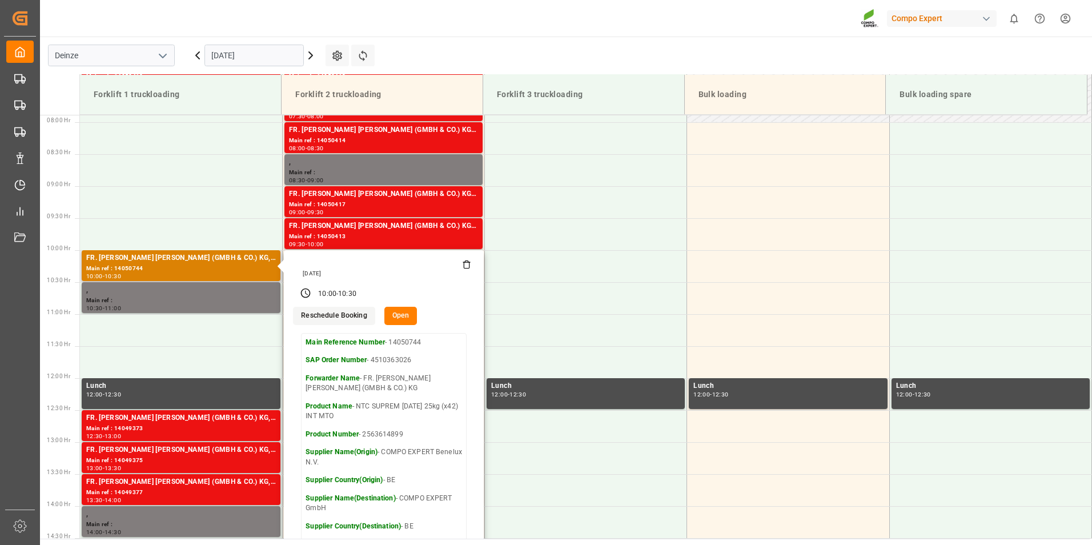
click at [400, 317] on button "Open" at bounding box center [400, 316] width 33 height 18
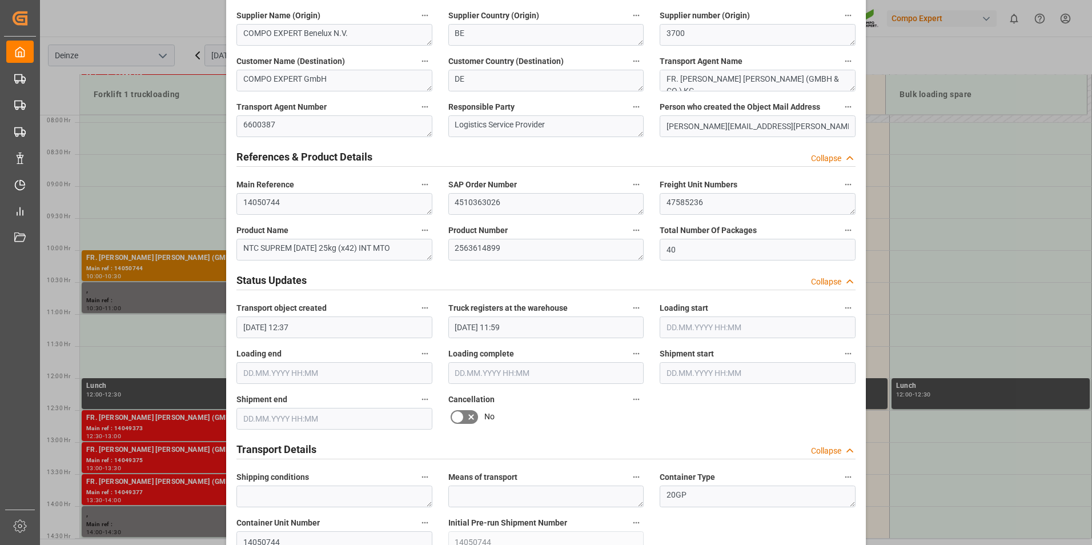
scroll to position [457, 0]
click at [460, 415] on icon at bounding box center [458, 417] width 14 height 14
click at [0, 0] on input "checkbox" at bounding box center [0, 0] width 0 height 0
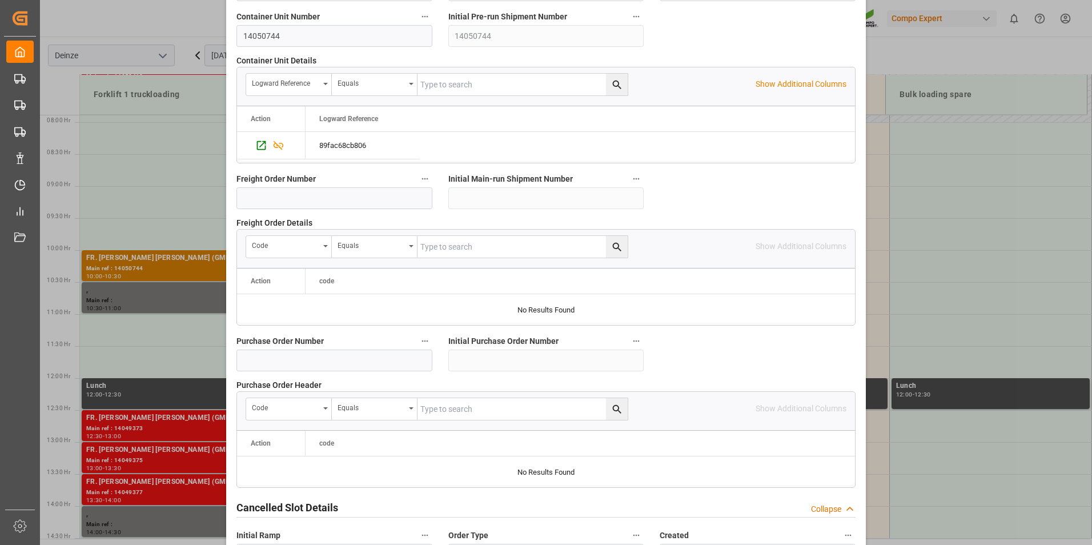
scroll to position [1040, 0]
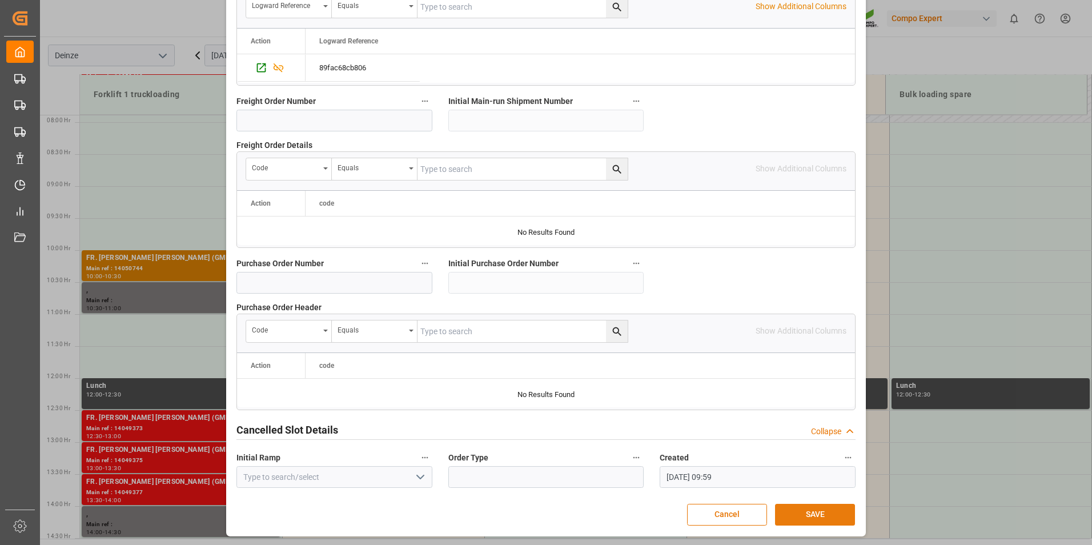
click at [820, 515] on button "SAVE" at bounding box center [815, 515] width 80 height 22
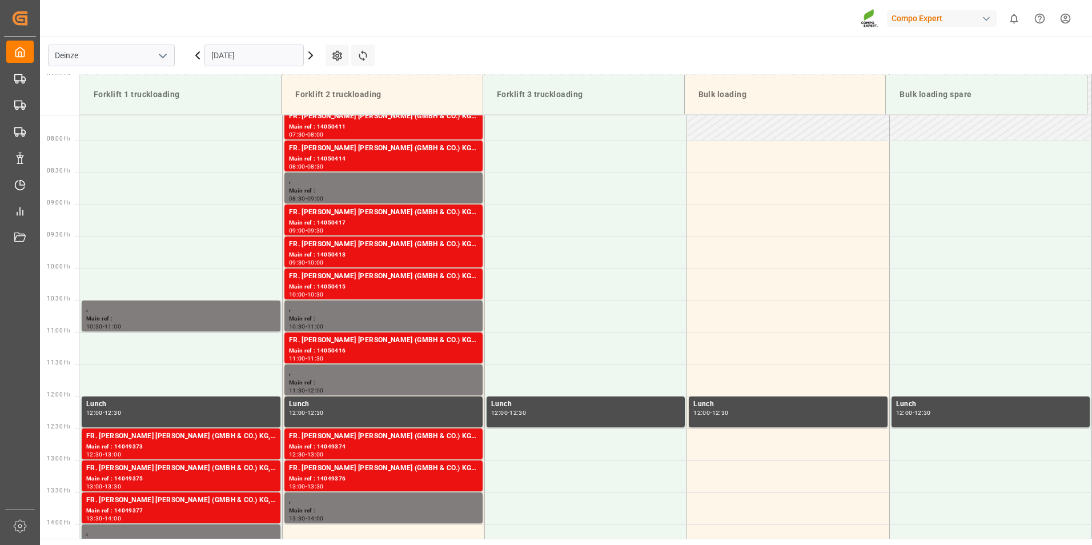
scroll to position [483, 0]
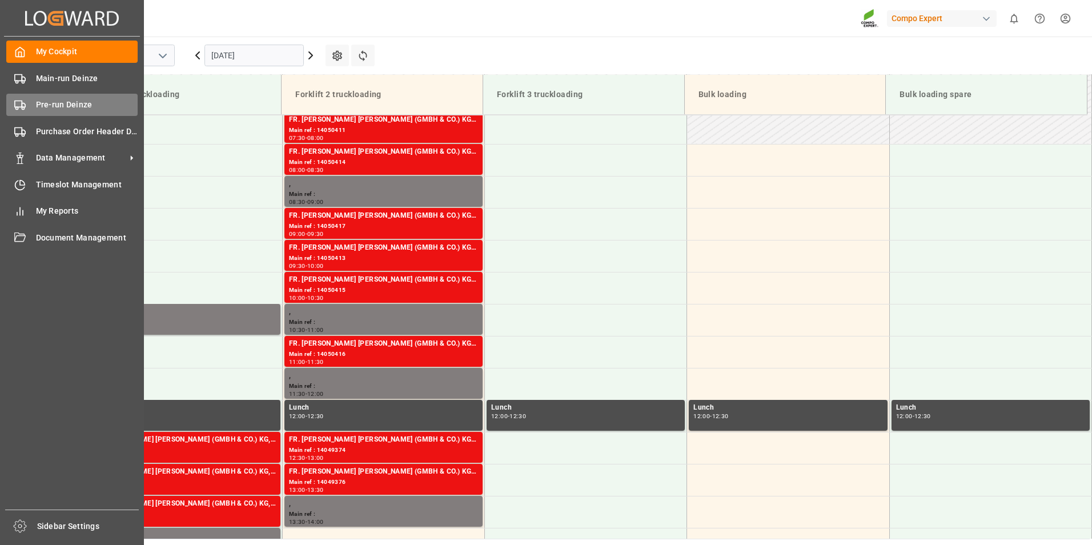
click at [15, 106] on rect at bounding box center [18, 104] width 7 height 6
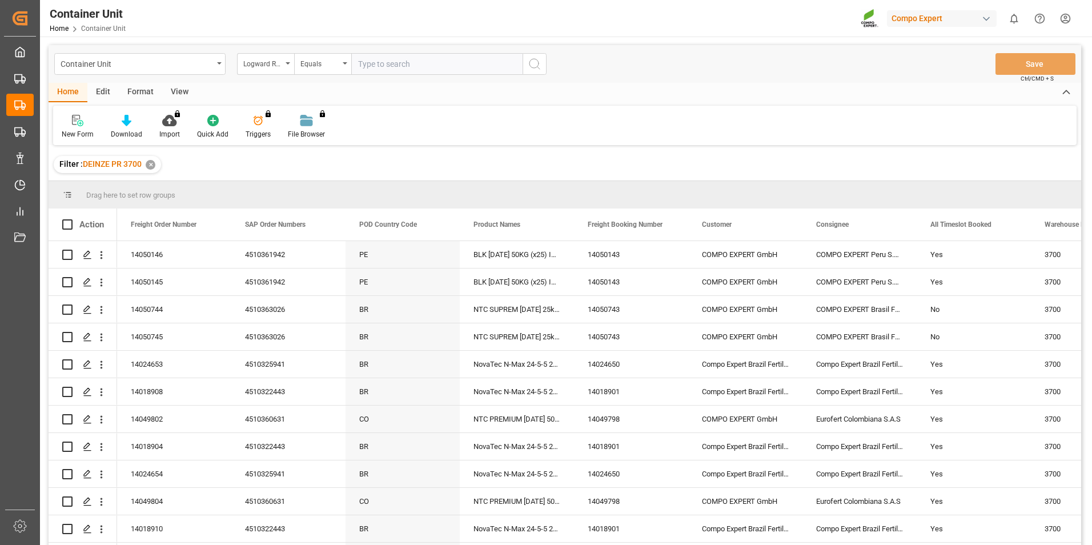
click at [288, 65] on div "Logward Reference" at bounding box center [265, 64] width 57 height 22
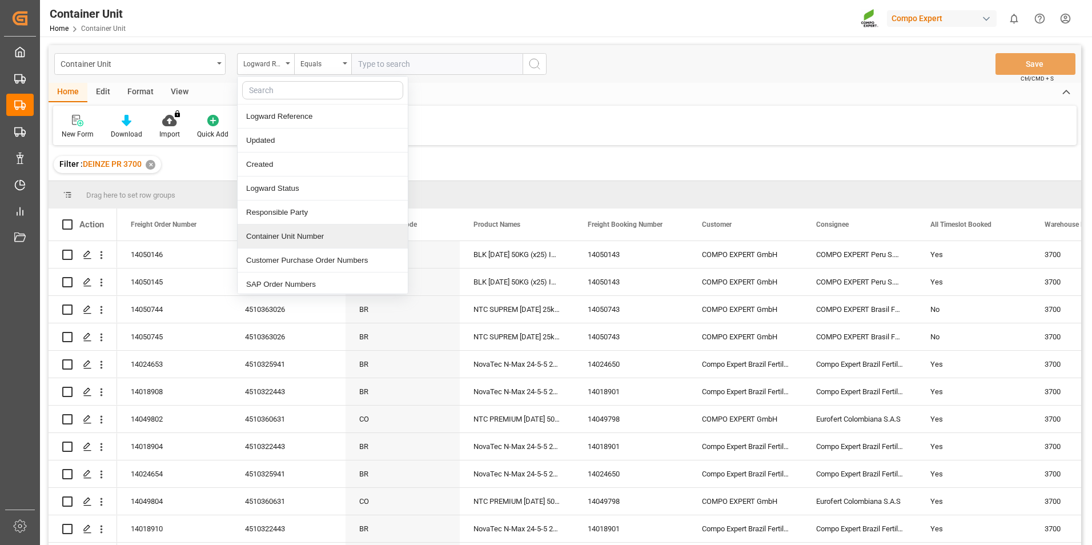
click at [287, 236] on div "Container Unit Number" at bounding box center [323, 237] width 170 height 24
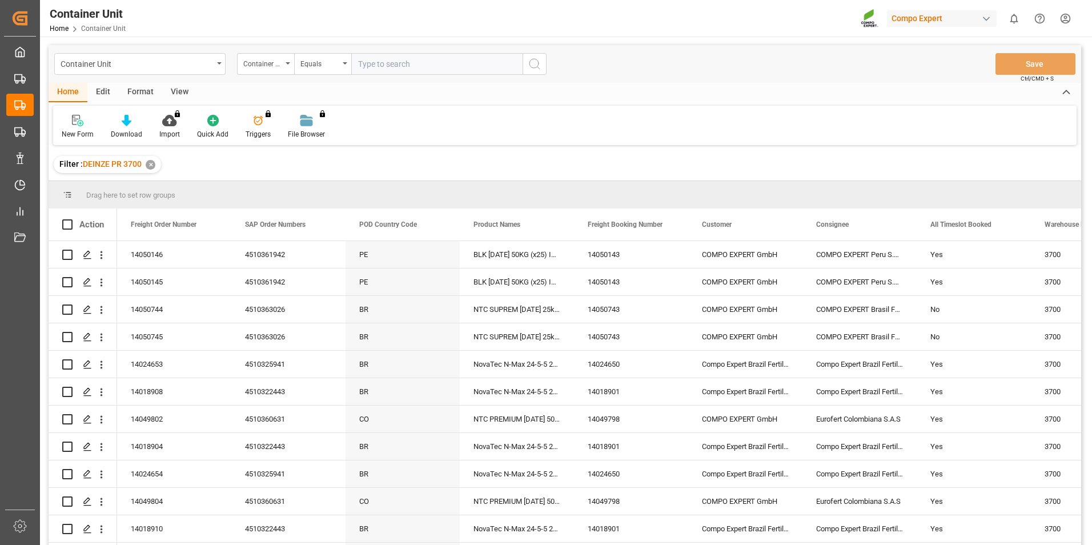
click at [372, 67] on input "text" at bounding box center [436, 64] width 171 height 22
type input "14050745"
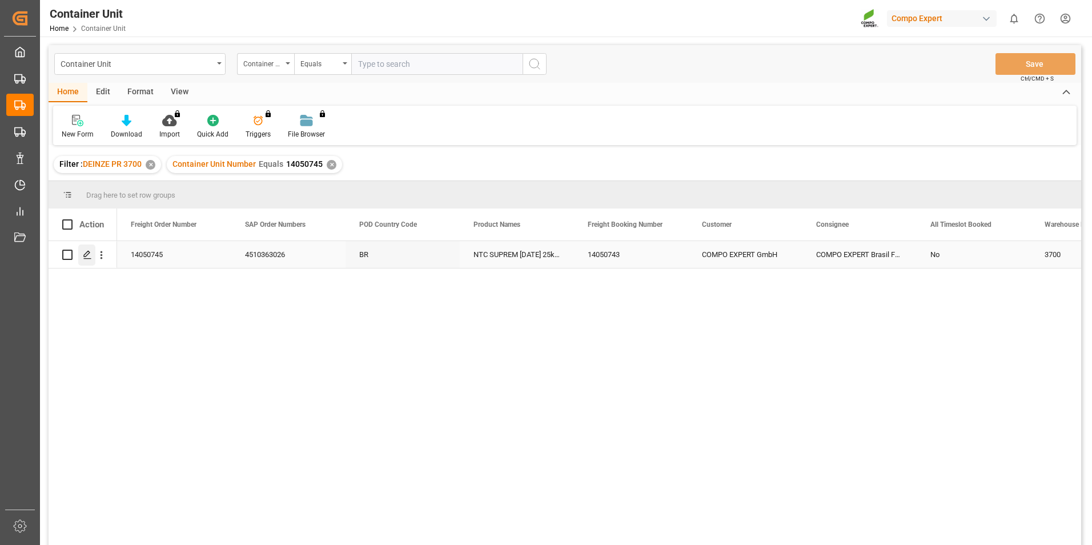
click at [89, 254] on polygon "Press SPACE to select this row." at bounding box center [87, 254] width 6 height 6
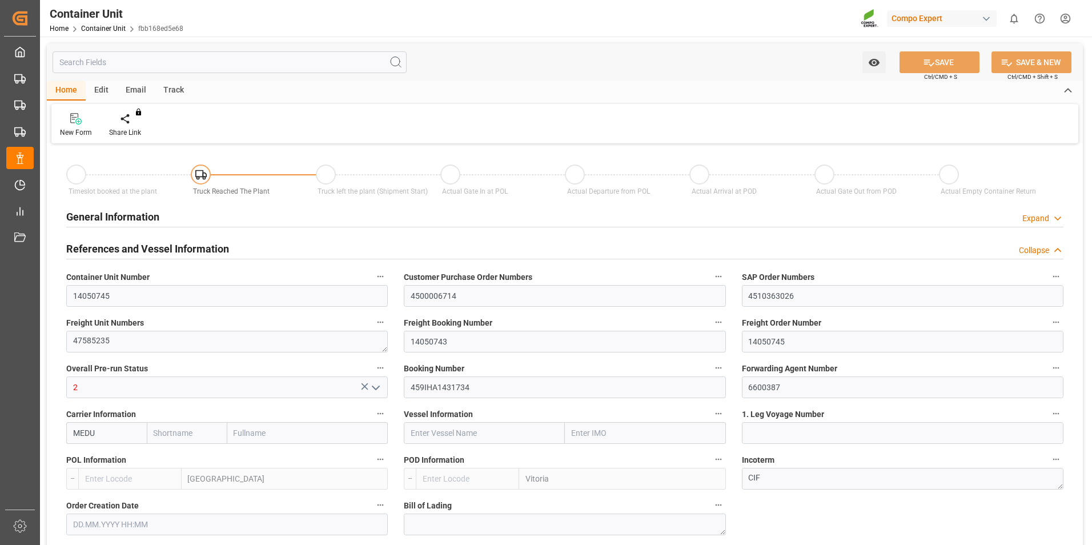
type input "MEDU"
type input "BEANR"
type input "BRVIX"
type input "10"
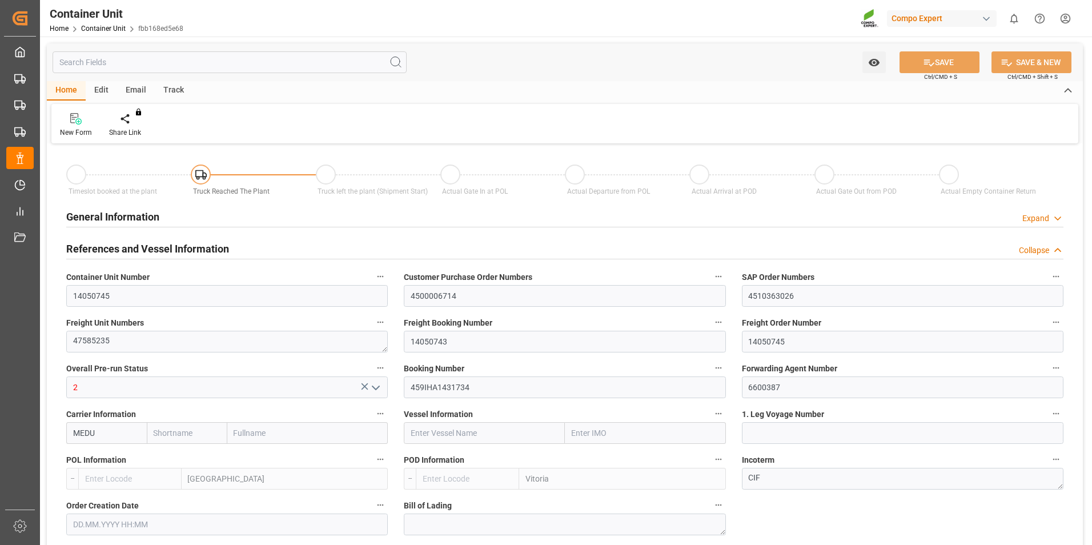
type input "0"
type input "10"
type input "0"
type input "40"
type input "21500"
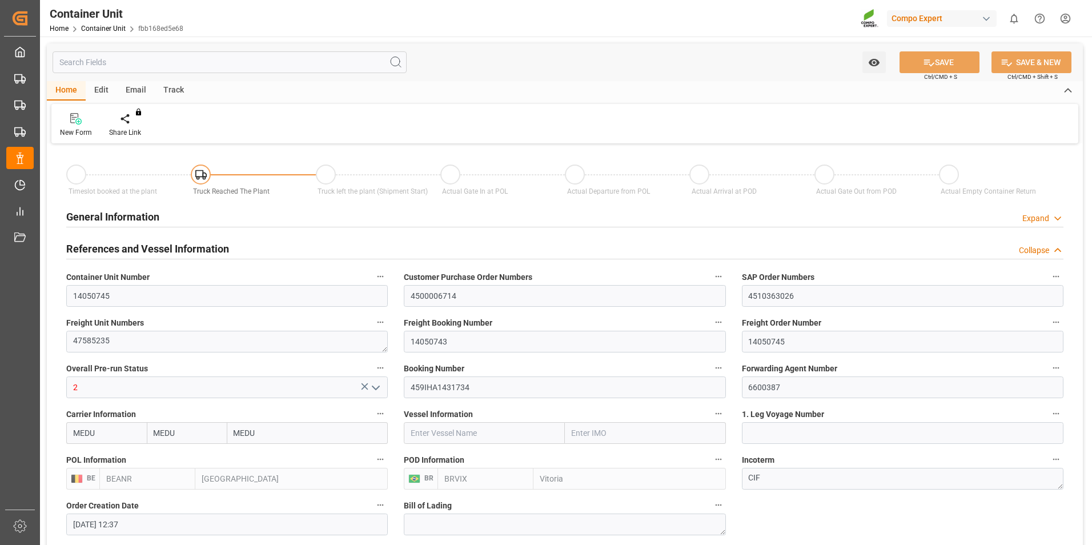
type input "[DATE] 12:37"
type input "01.09.2025 11:57"
type input "15.10.2025"
click at [133, 126] on div "Create Timeslot" at bounding box center [134, 125] width 66 height 25
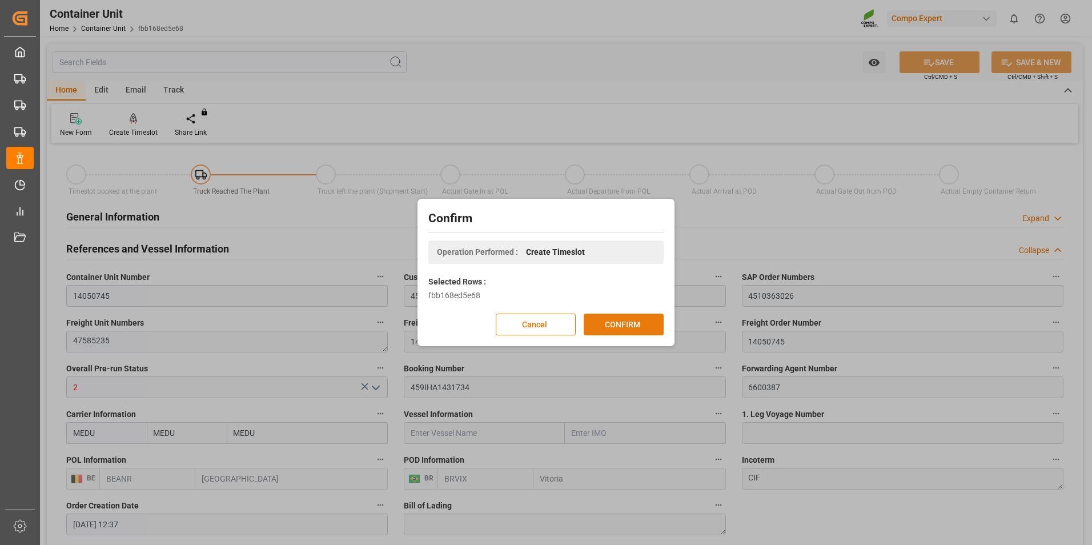
click at [627, 325] on button "CONFIRM" at bounding box center [624, 325] width 80 height 22
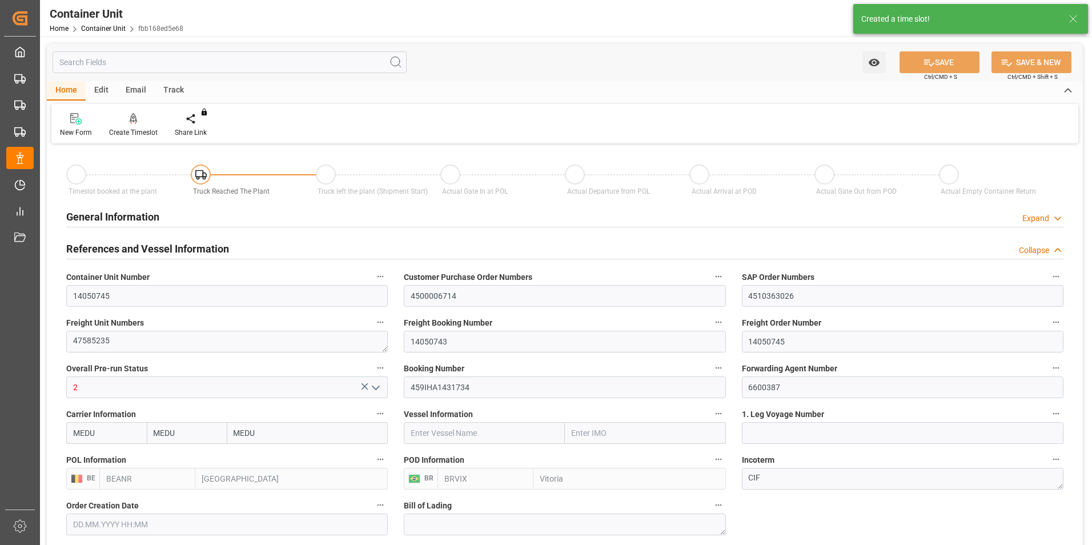
type input "[DATE] 12:37"
type input "01.09.2025 11:57"
type input "15.10.2025"
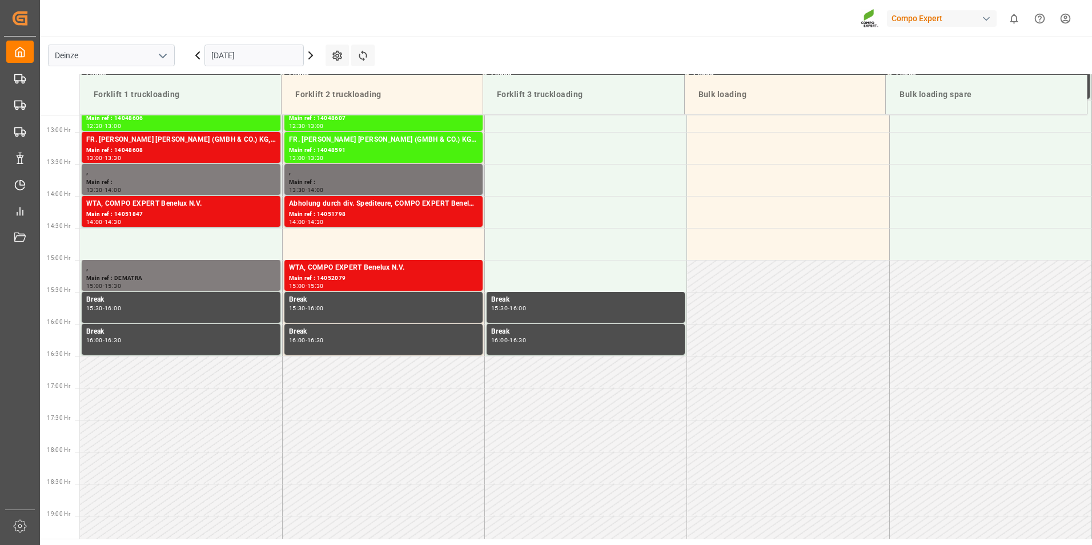
scroll to position [824, 0]
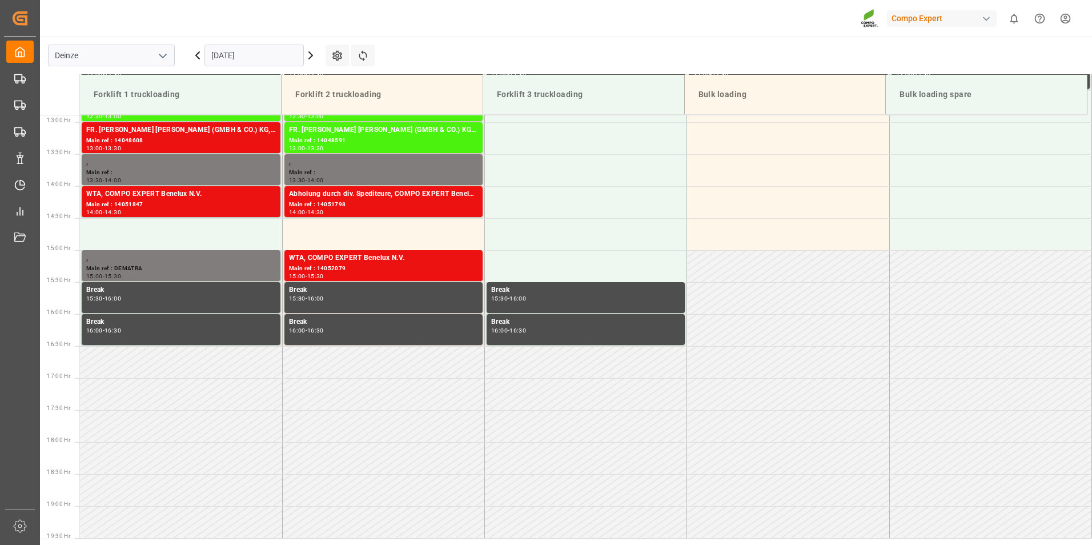
click at [275, 57] on input "[DATE]" at bounding box center [254, 56] width 99 height 22
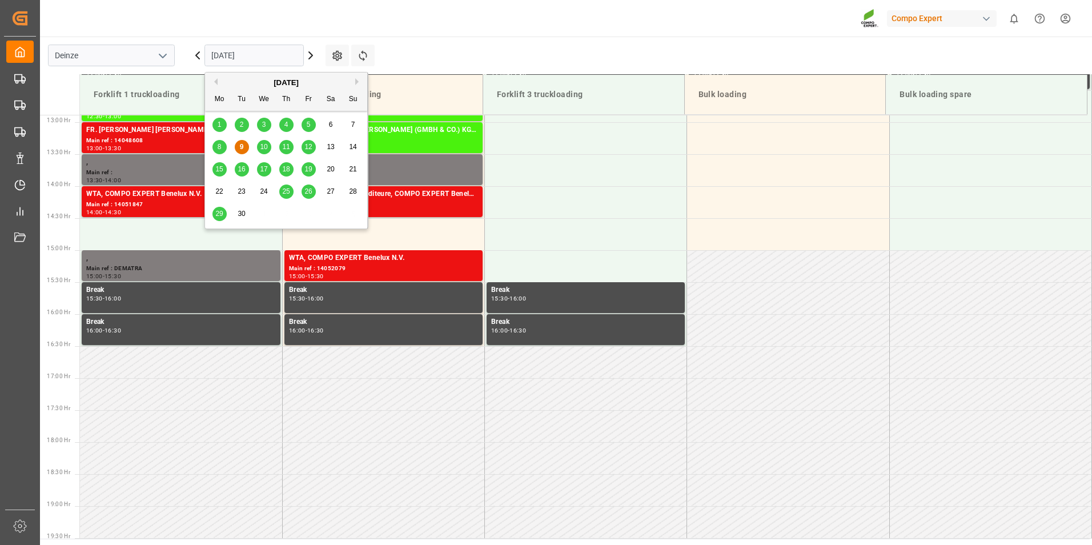
click at [287, 191] on span "25" at bounding box center [285, 191] width 7 height 8
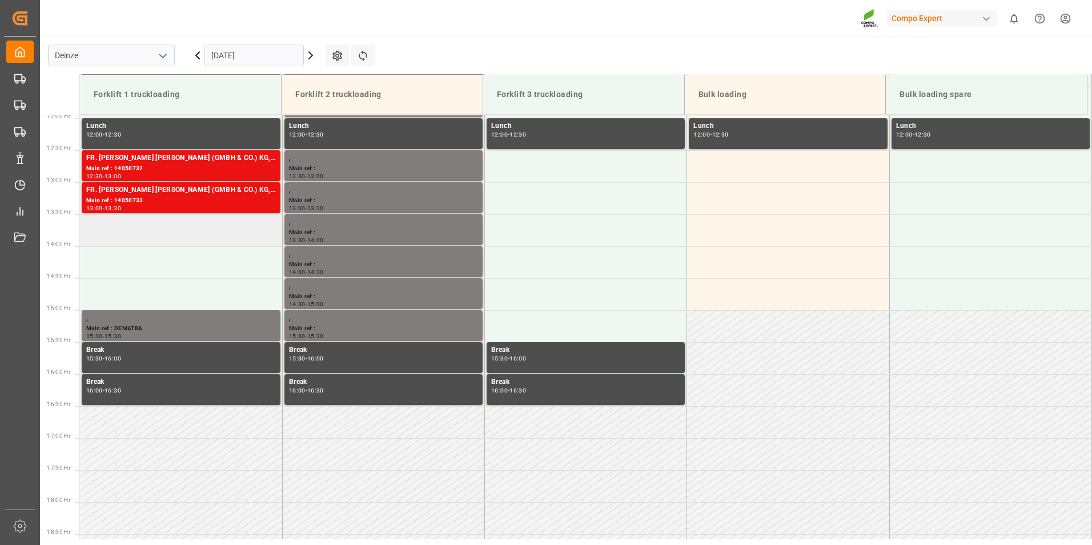
scroll to position [710, 0]
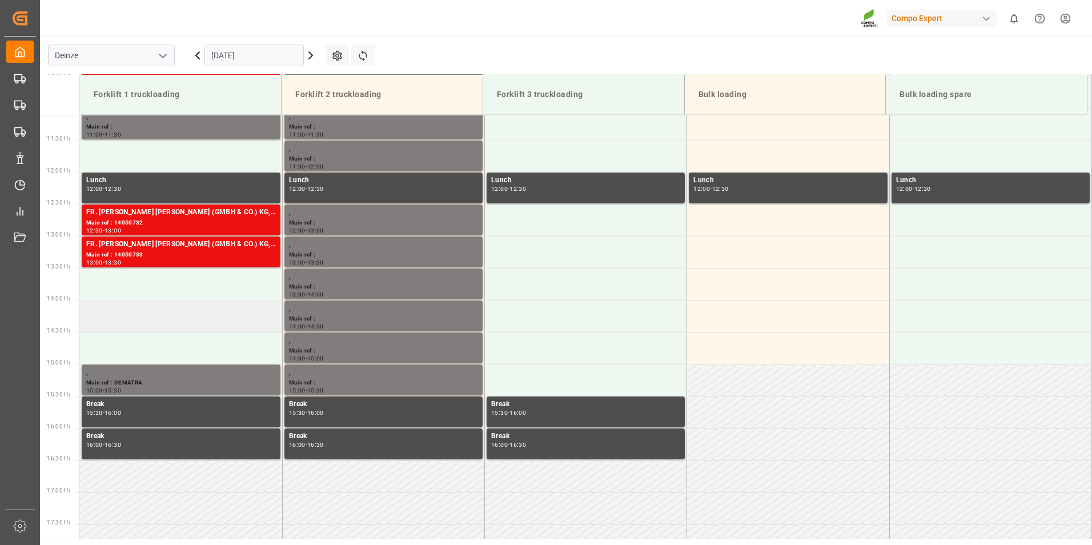
click at [104, 311] on td at bounding box center [181, 317] width 202 height 32
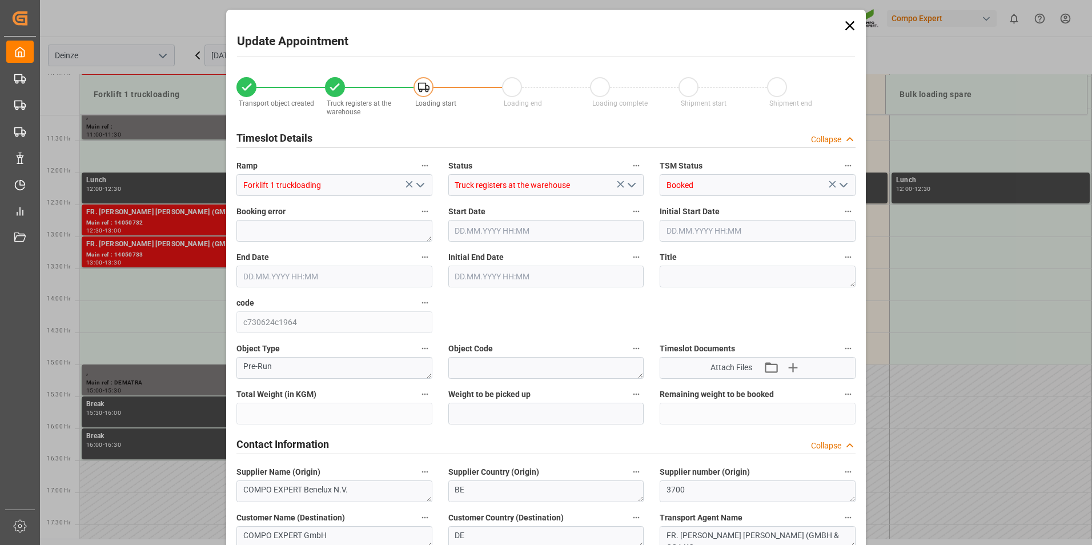
type input "21500"
type input "40"
type input "[DATE] 14:00"
type input "[DATE] 14:30"
type input "[DATE] 12:37"
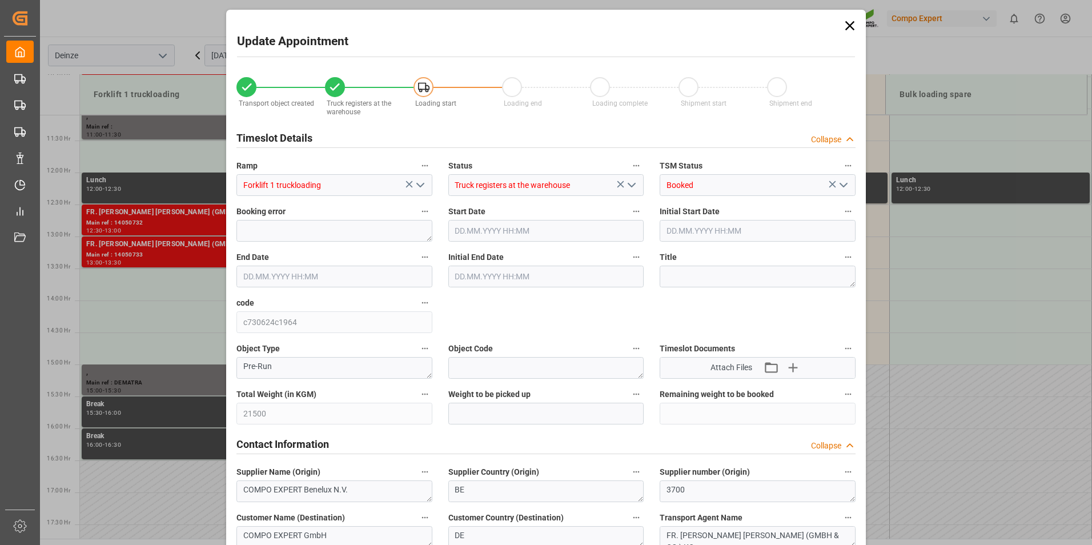
type input "[DATE] 11:57"
type input "[DATE] 12:29"
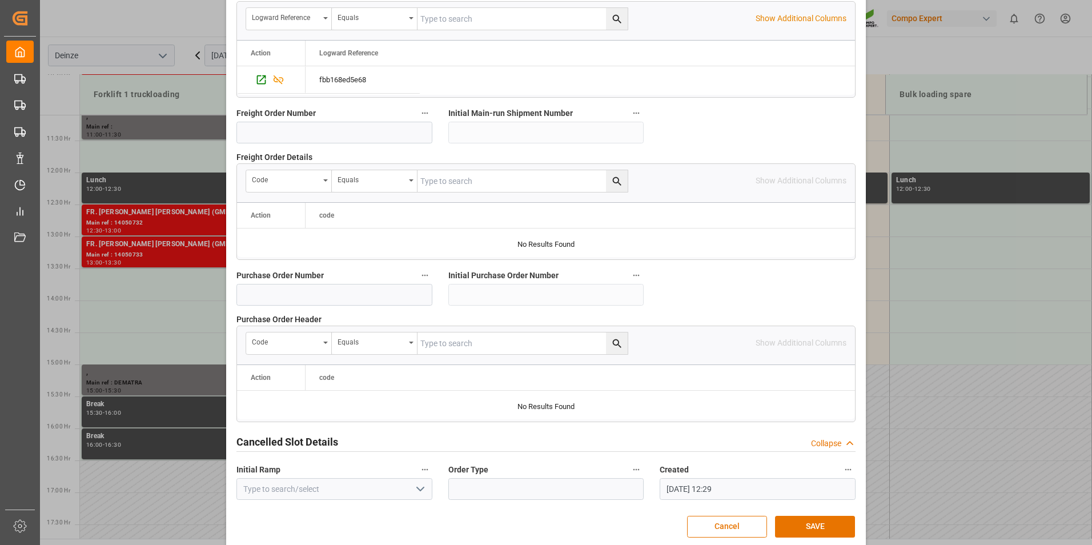
scroll to position [1040, 0]
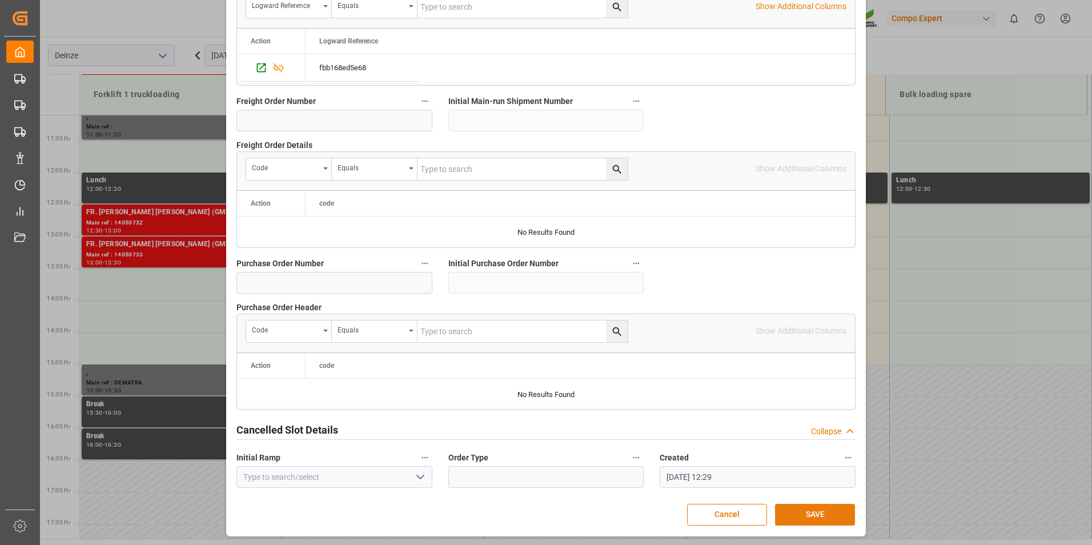
click at [798, 510] on button "SAVE" at bounding box center [815, 515] width 80 height 22
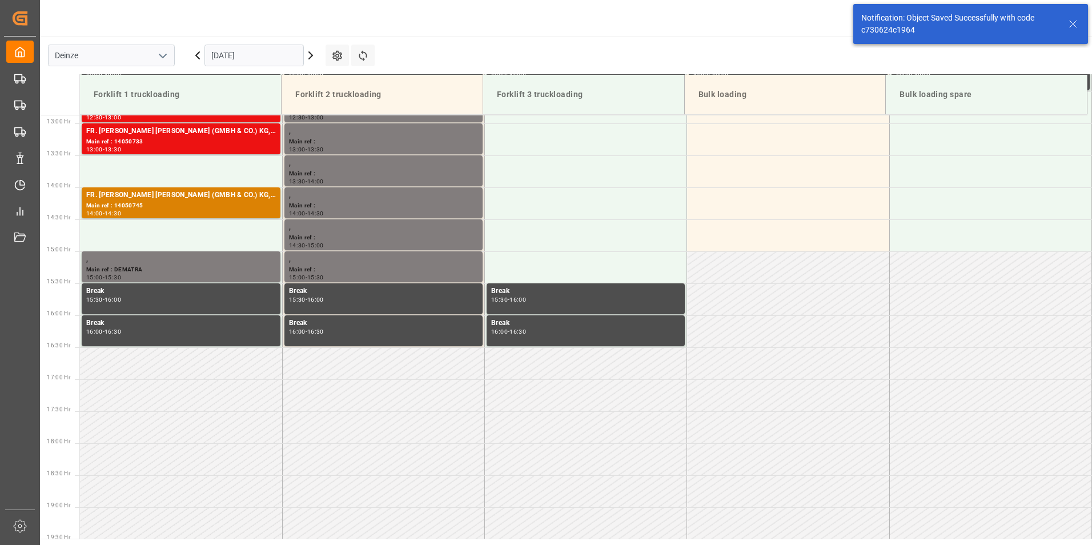
scroll to position [824, 0]
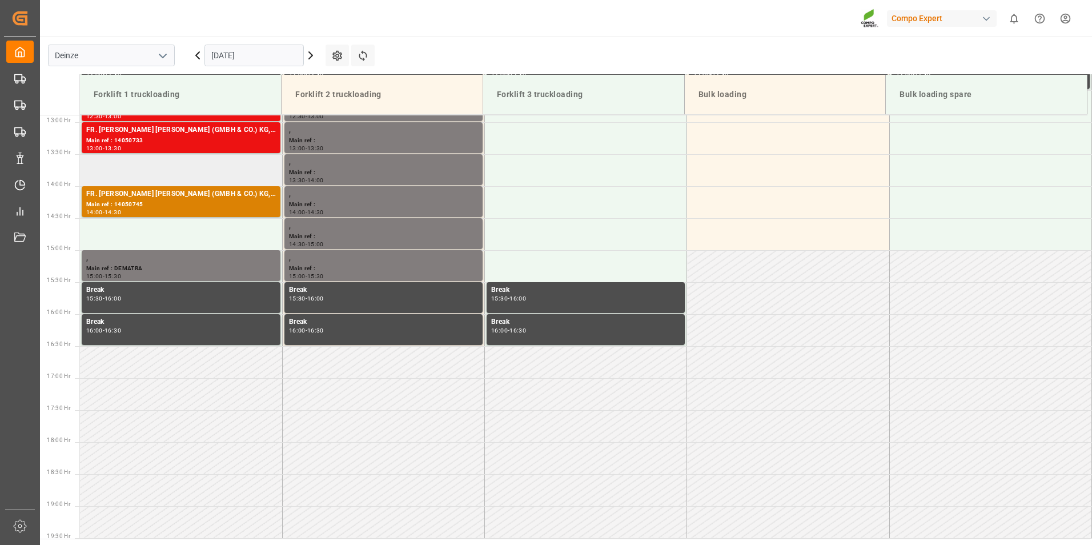
click at [119, 166] on td at bounding box center [181, 170] width 202 height 32
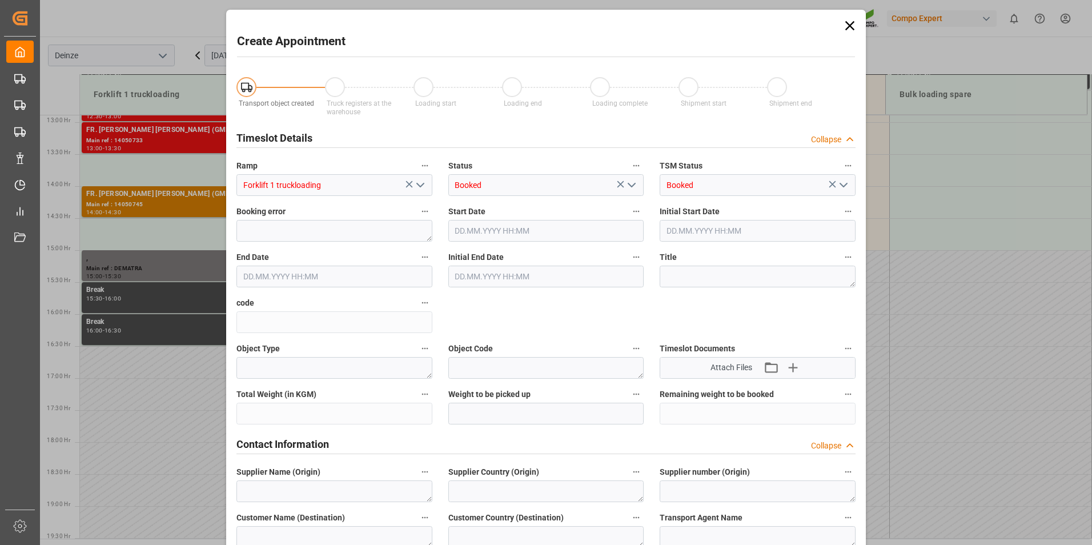
type input "25.09.2025 13:30"
type input "25.09.2025 14:00"
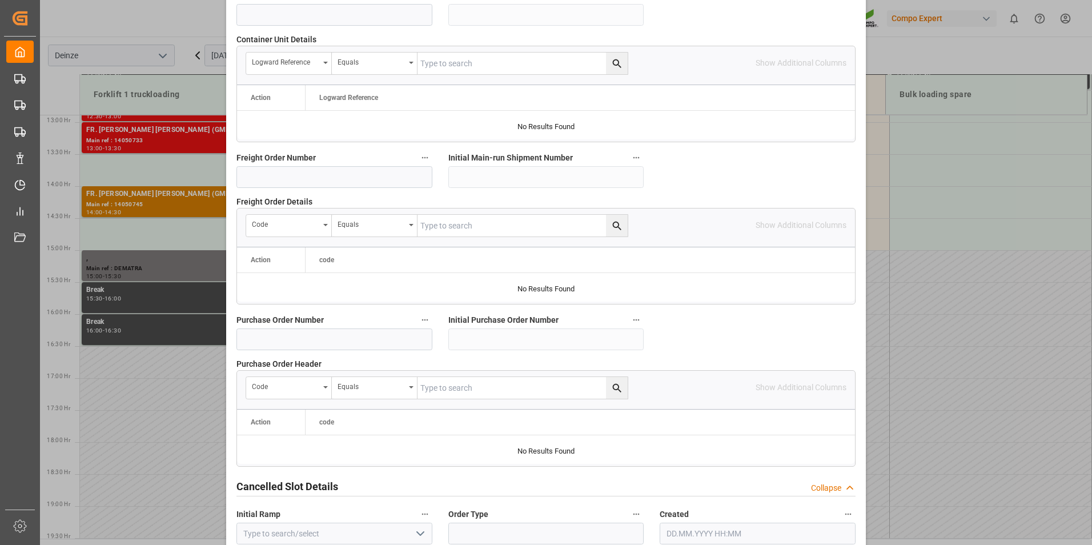
scroll to position [1040, 0]
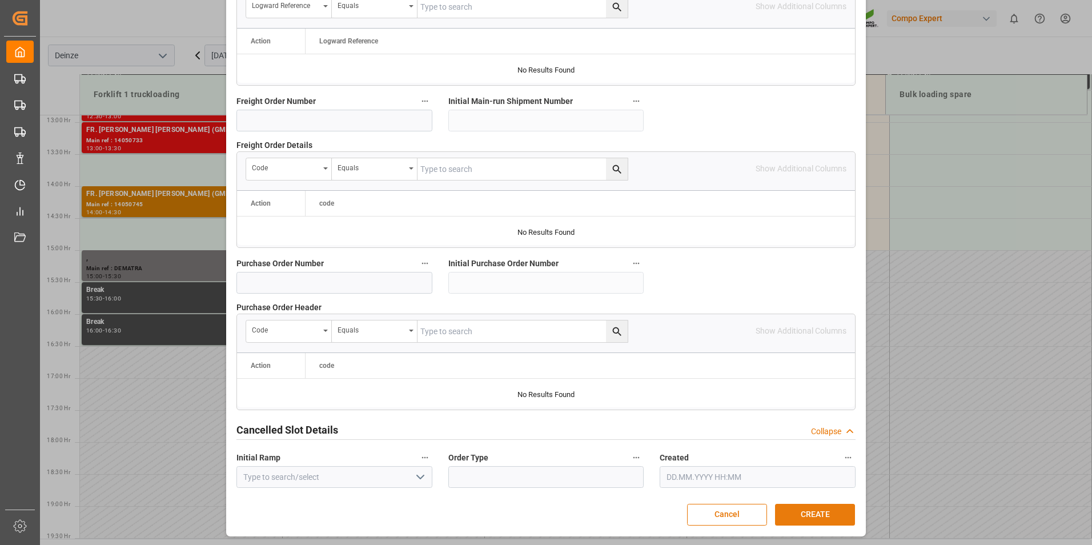
click at [810, 516] on button "CREATE" at bounding box center [815, 515] width 80 height 22
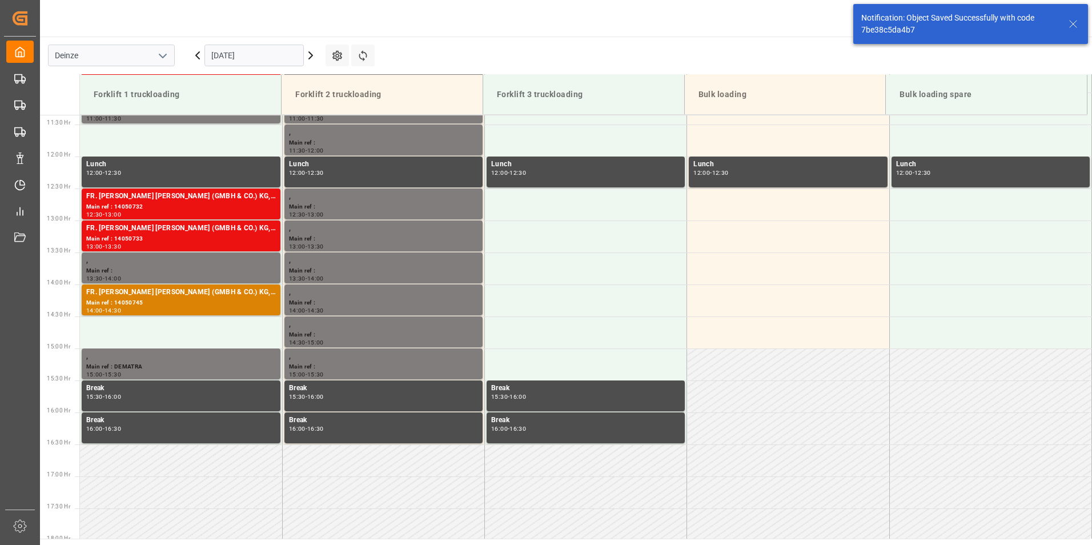
scroll to position [760, 0]
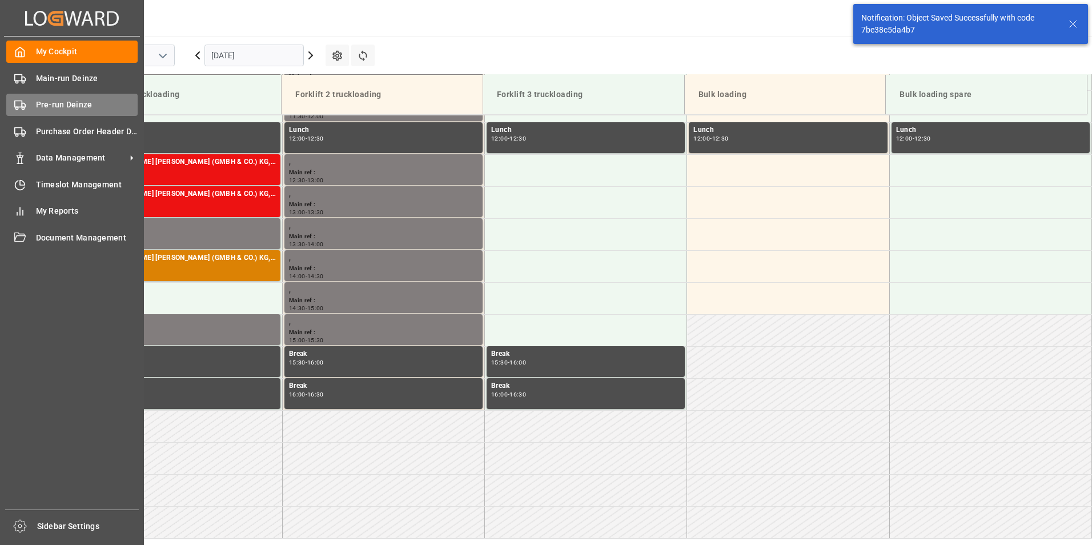
click at [19, 102] on icon at bounding box center [19, 104] width 11 height 11
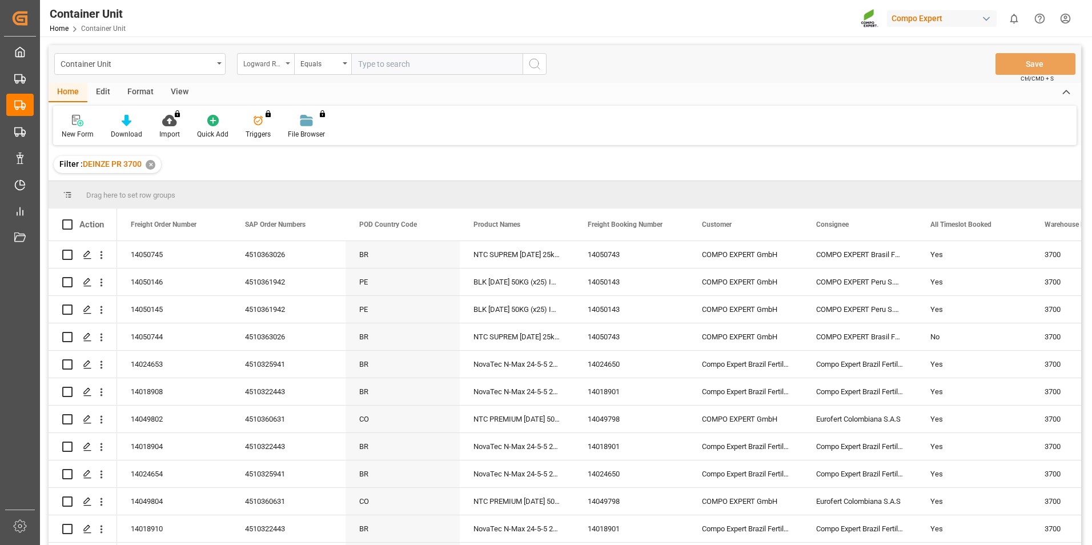
click at [287, 63] on icon "open menu" at bounding box center [288, 63] width 5 height 2
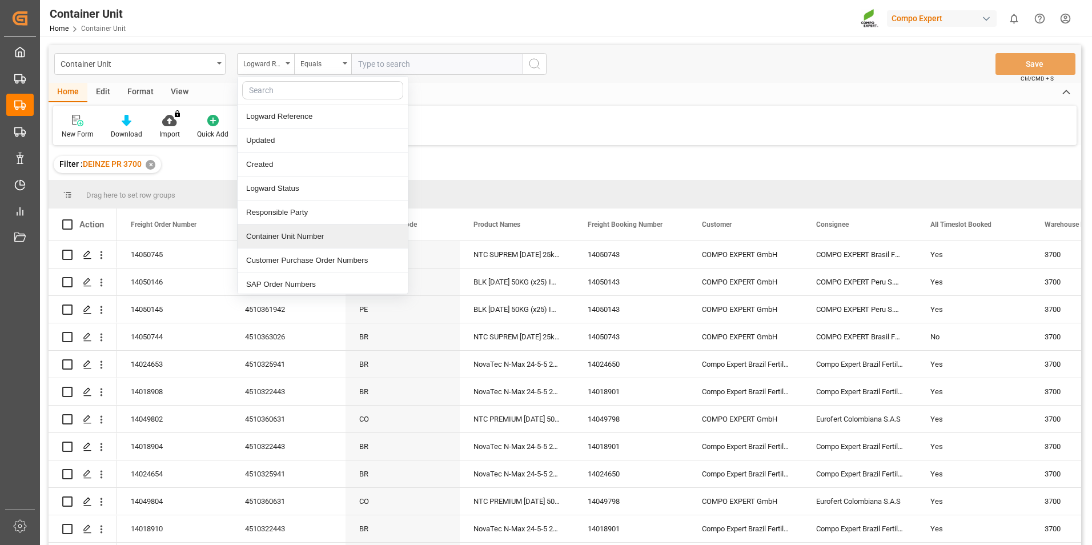
drag, startPoint x: 290, startPoint y: 237, endPoint x: 339, endPoint y: 182, distance: 74.0
click at [293, 234] on div "Container Unit Number" at bounding box center [323, 237] width 170 height 24
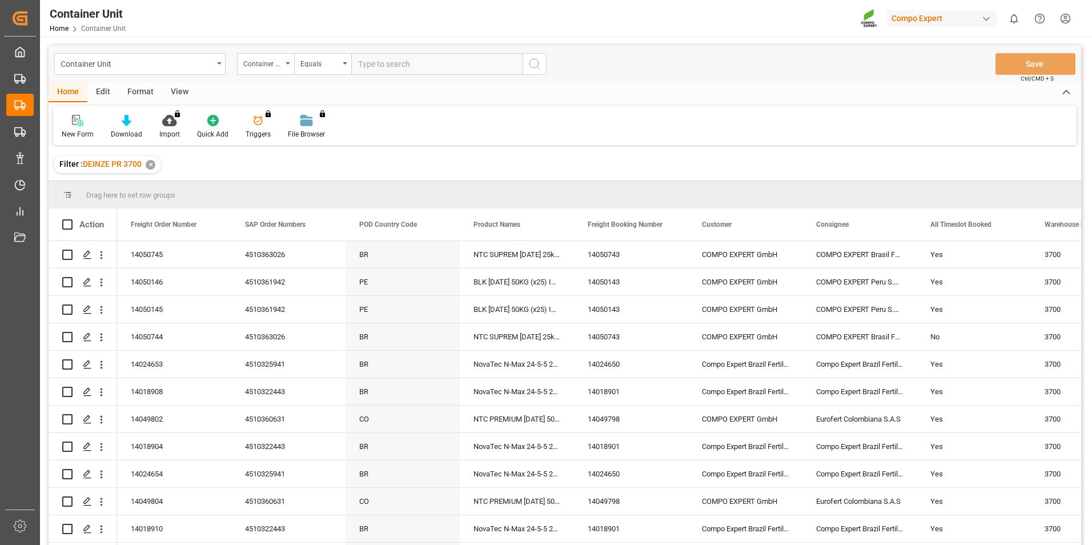
click at [365, 69] on input "text" at bounding box center [436, 64] width 171 height 22
type input "14050744"
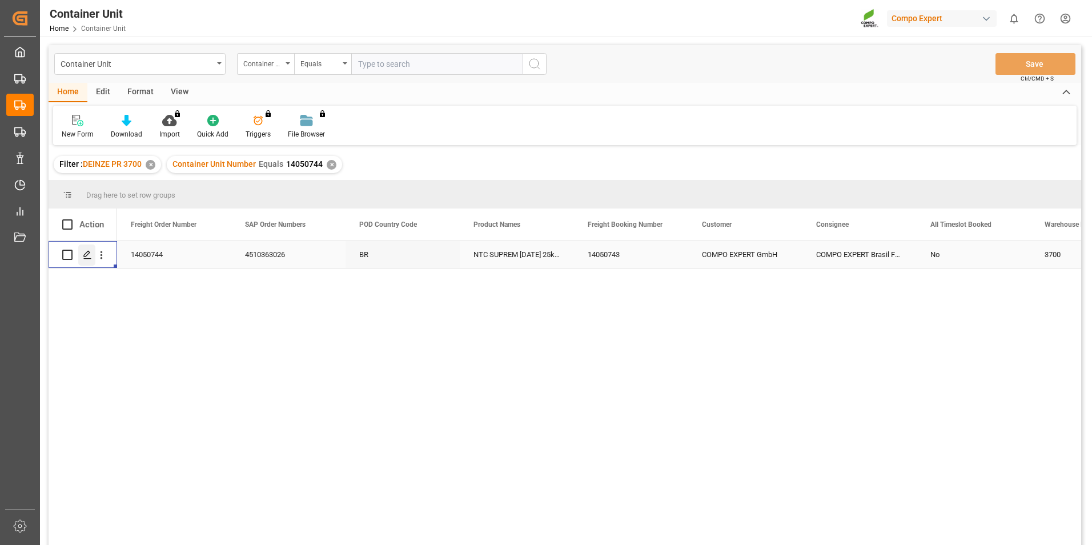
click at [86, 258] on icon "Press SPACE to select this row." at bounding box center [87, 254] width 9 height 9
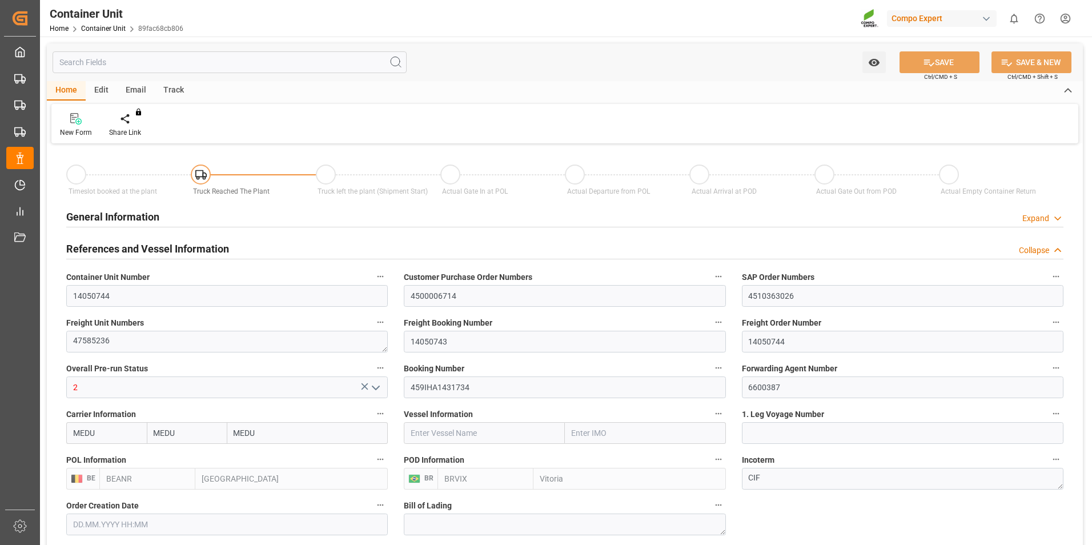
type input "MEDU"
type input "BEANR"
type input "BRVIX"
type input "10"
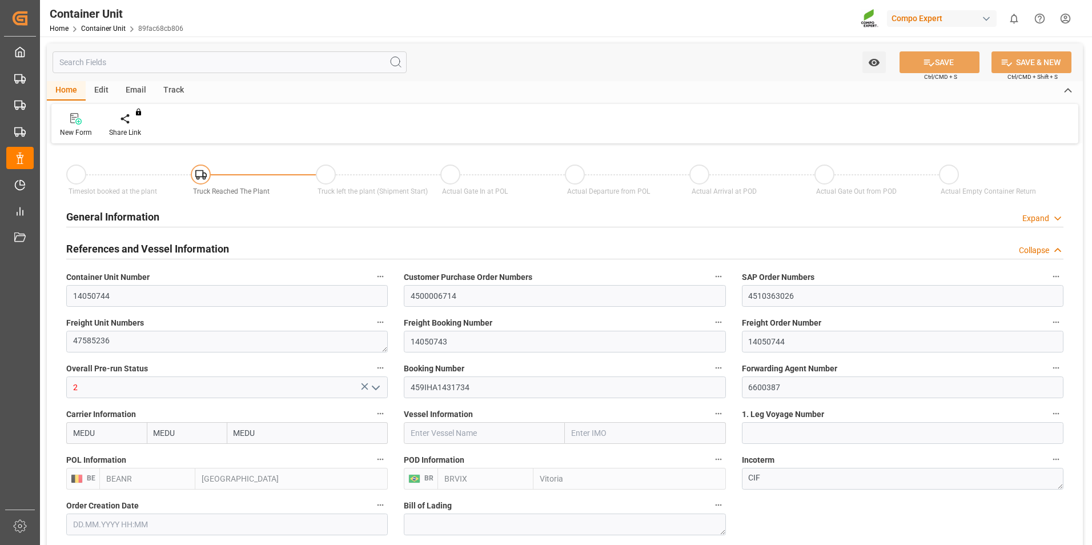
type input "0"
type input "10"
type input "0"
type input "40"
type input "21500"
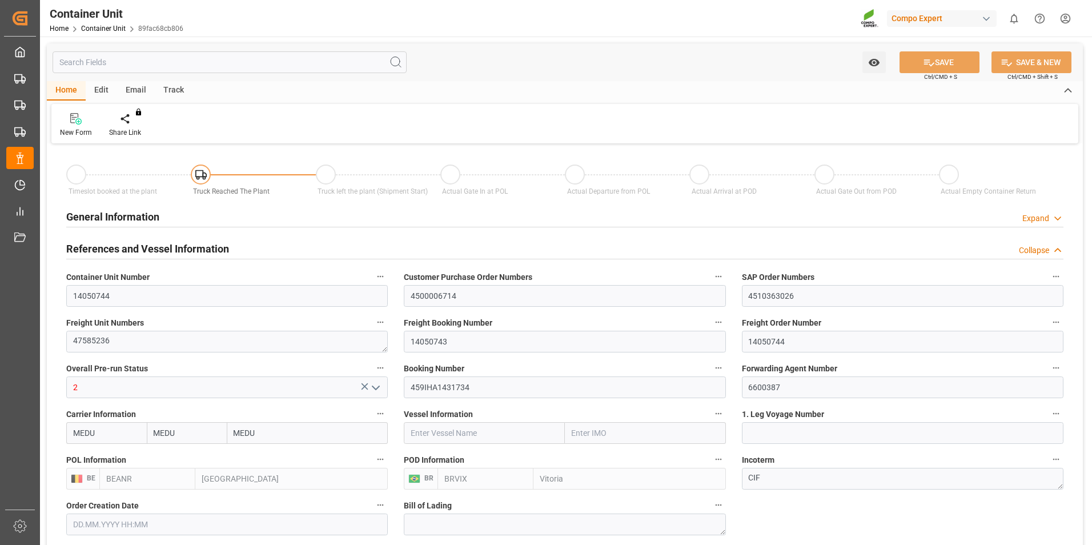
type input "11.08.2025 12:37"
type input "01.09.2025 11:59"
type input "15.10.2025"
click at [127, 117] on div at bounding box center [133, 119] width 49 height 12
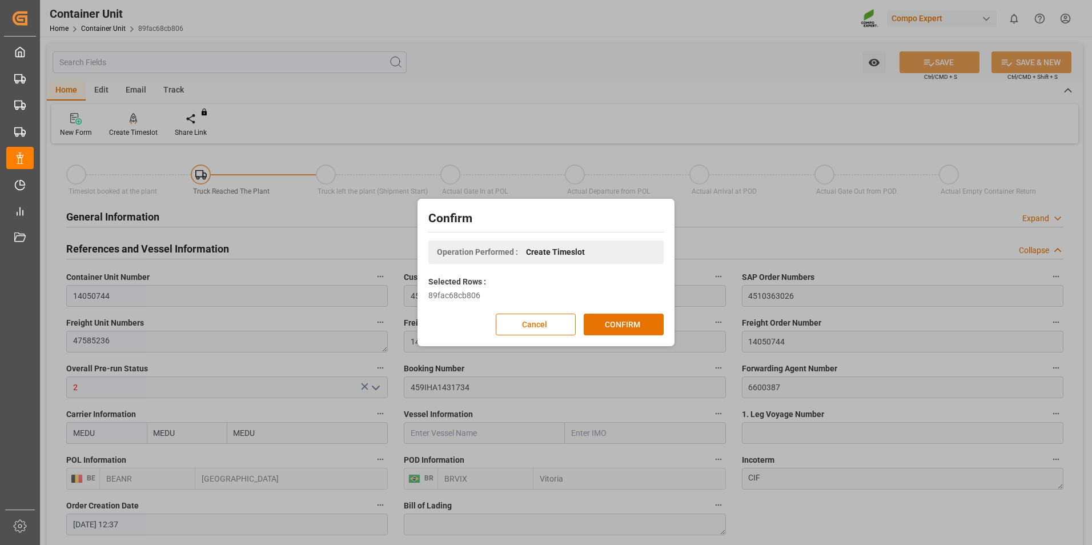
click at [623, 312] on div "Confirm Operation Performed : Create Timeslot Selected Rows : 89fac68cb806 Canc…" at bounding box center [545, 273] width 251 height 142
click at [622, 322] on button "CONFIRM" at bounding box center [624, 325] width 80 height 22
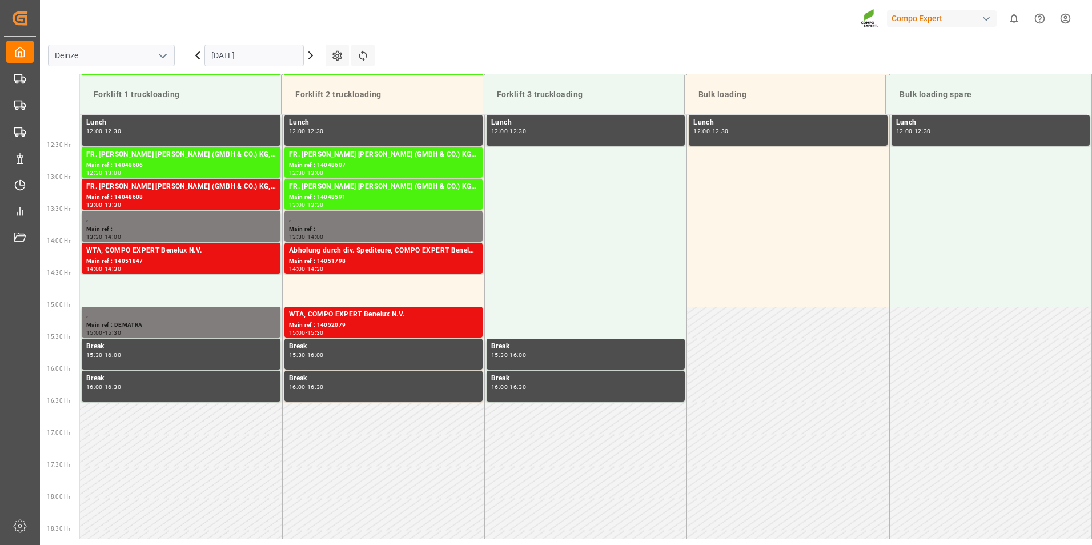
scroll to position [824, 0]
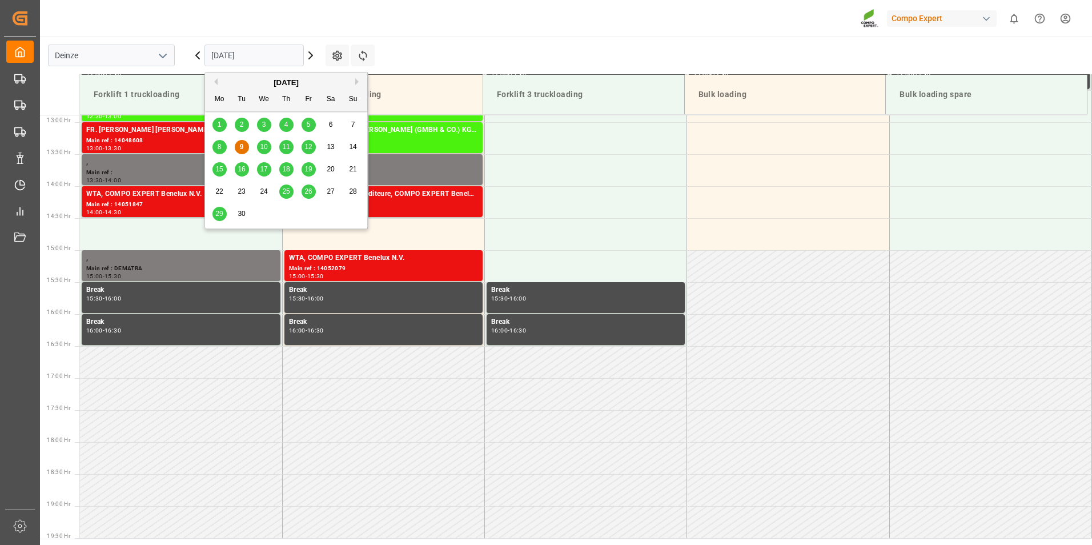
click at [262, 51] on input "[DATE]" at bounding box center [254, 56] width 99 height 22
click at [283, 194] on span "25" at bounding box center [285, 191] width 7 height 8
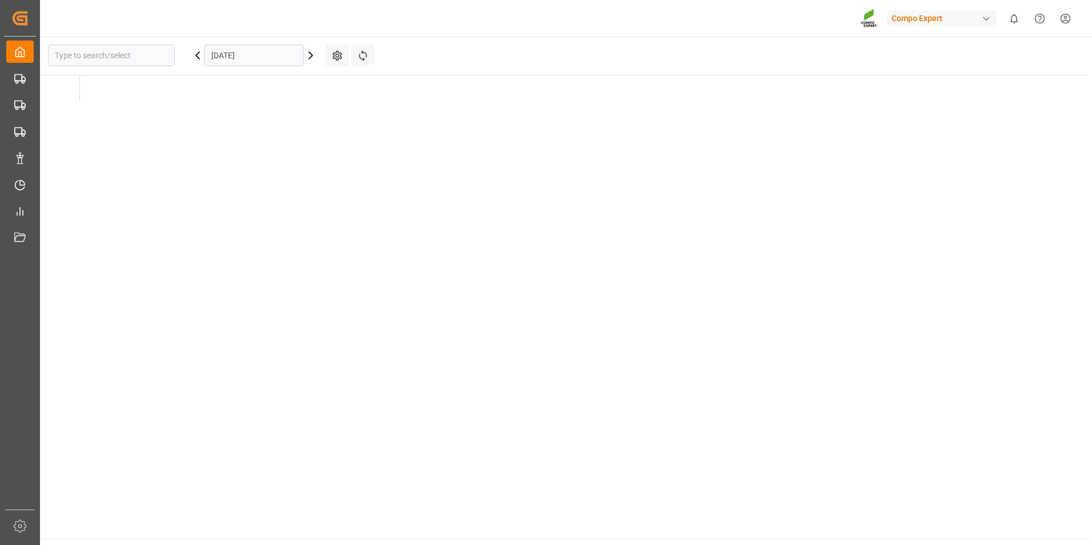
type input "Deinze"
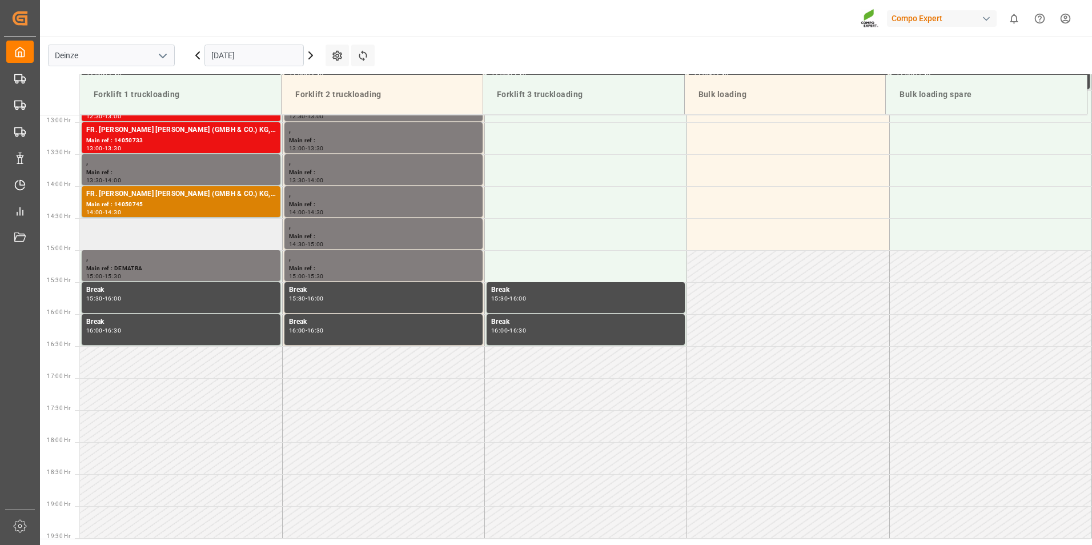
click at [108, 230] on td at bounding box center [181, 234] width 202 height 32
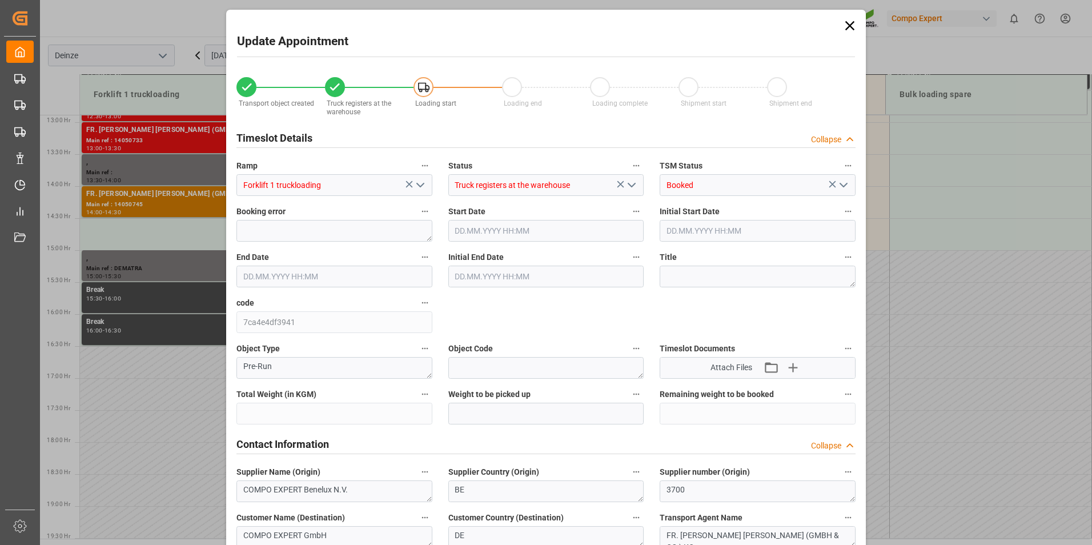
type input "21500"
type input "40"
type input "[DATE] 14:30"
type input "[DATE] 15:00"
type input "[DATE] 12:37"
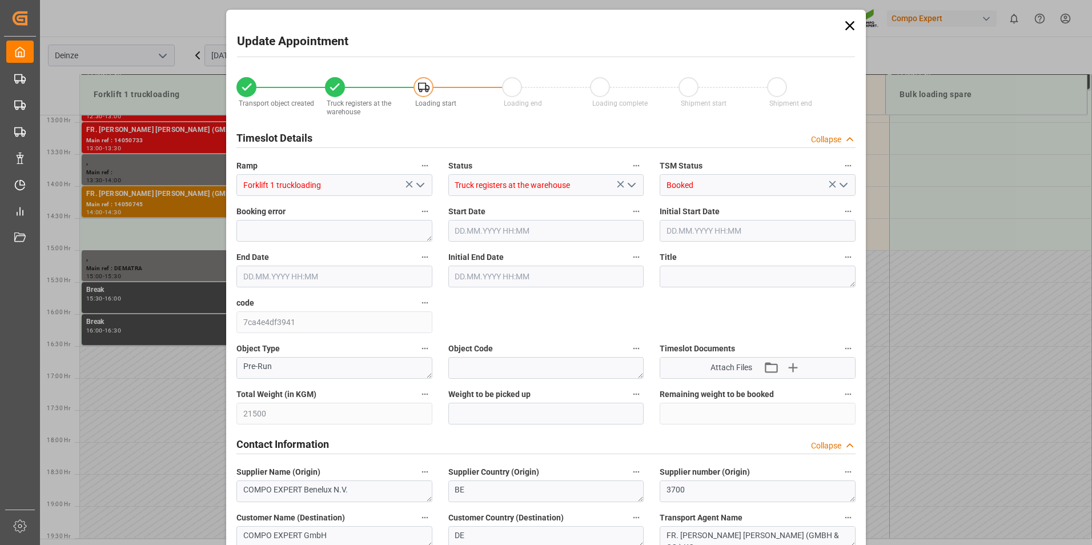
type input "[DATE] 11:59"
type input "[DATE] 12:30"
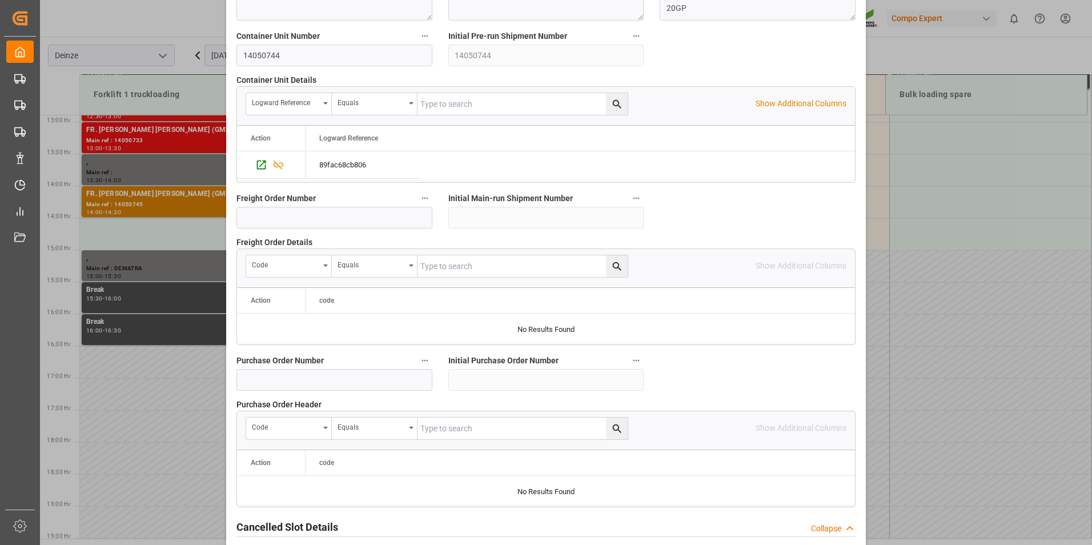
scroll to position [1040, 0]
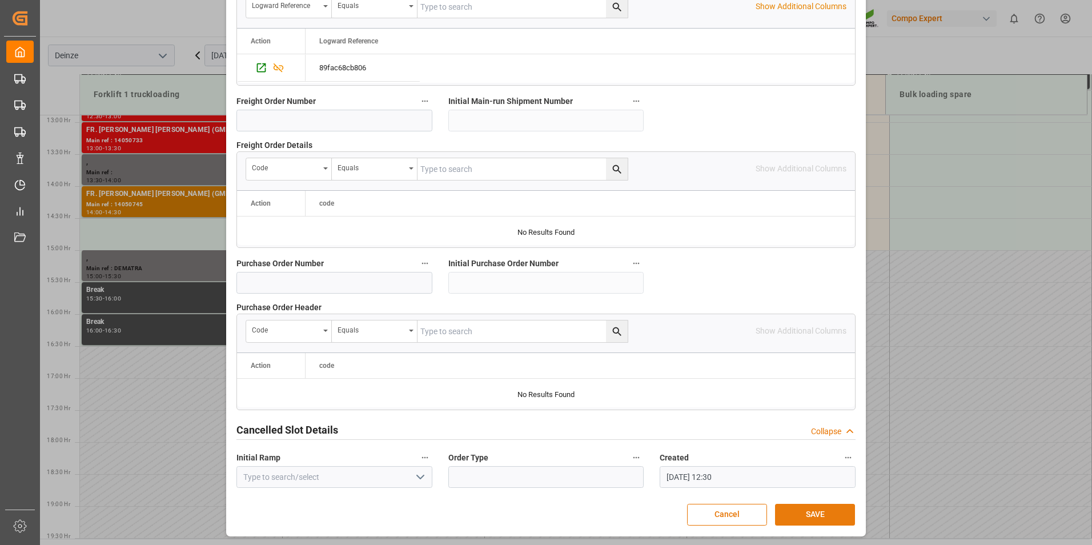
click at [805, 508] on button "SAVE" at bounding box center [815, 515] width 80 height 22
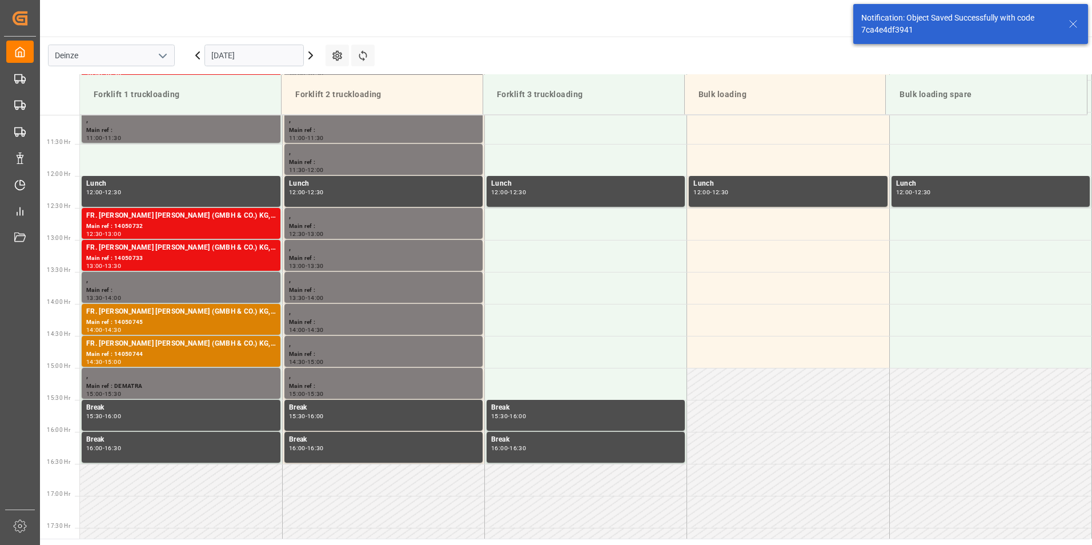
scroll to position [824, 0]
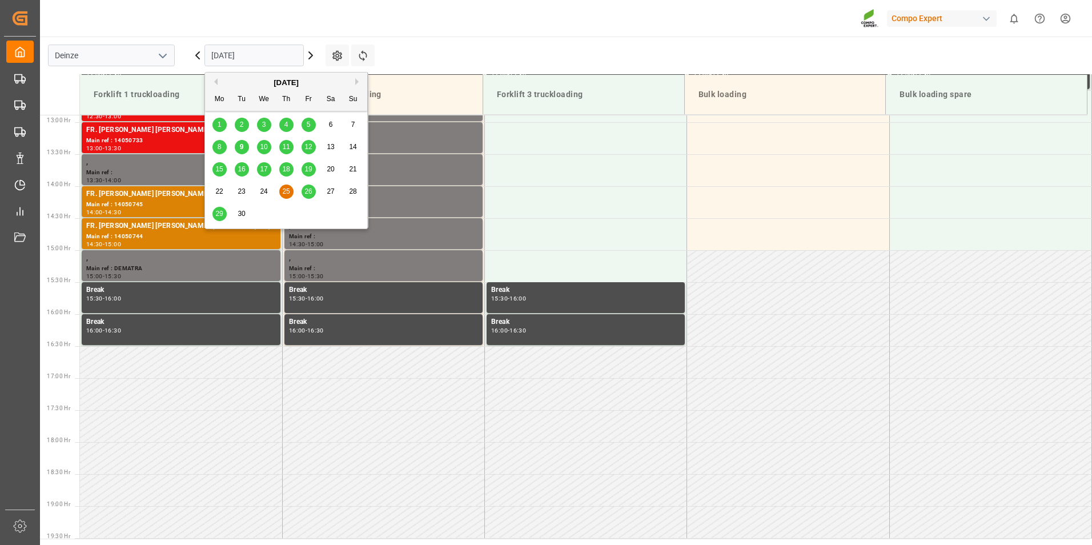
click at [260, 57] on input "[DATE]" at bounding box center [254, 56] width 99 height 22
click at [243, 147] on span "9" at bounding box center [242, 147] width 4 height 8
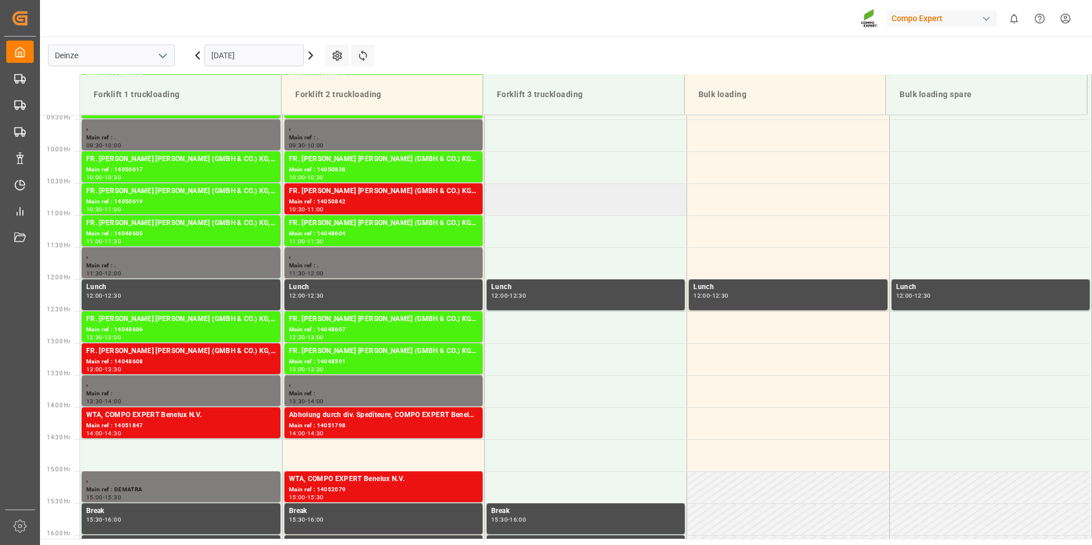
scroll to position [653, 0]
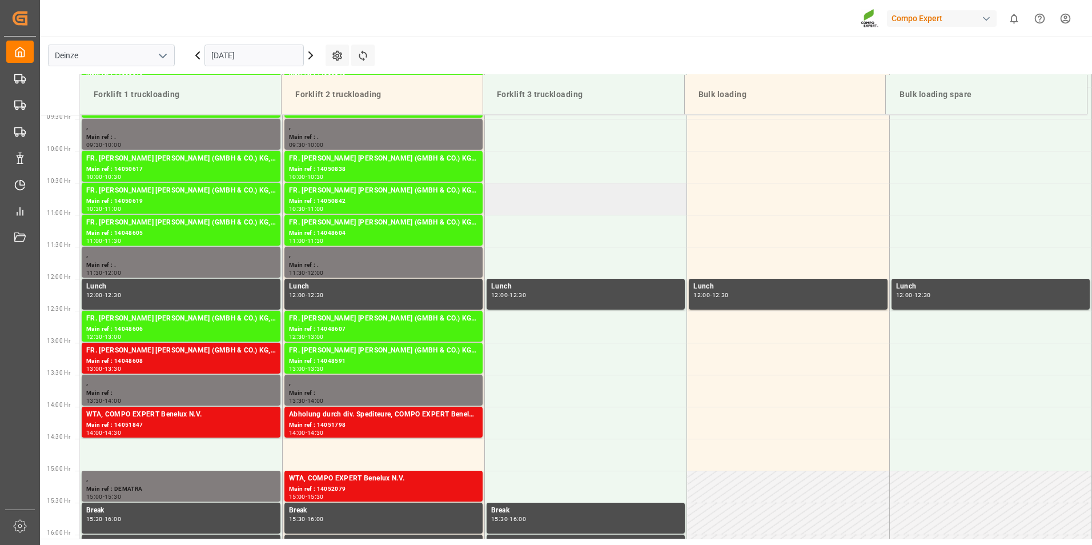
scroll to position [660, 0]
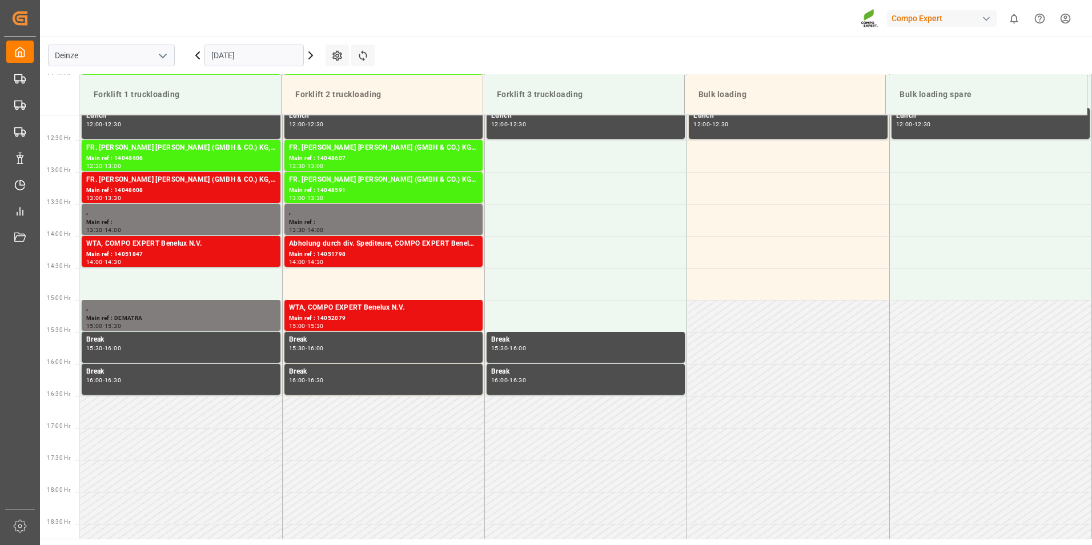
scroll to position [717, 0]
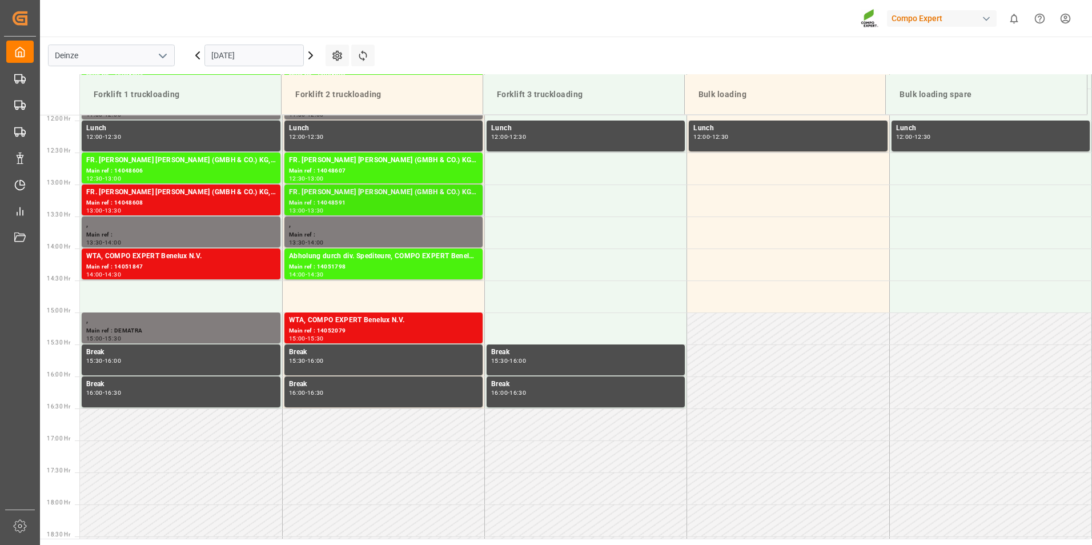
scroll to position [660, 0]
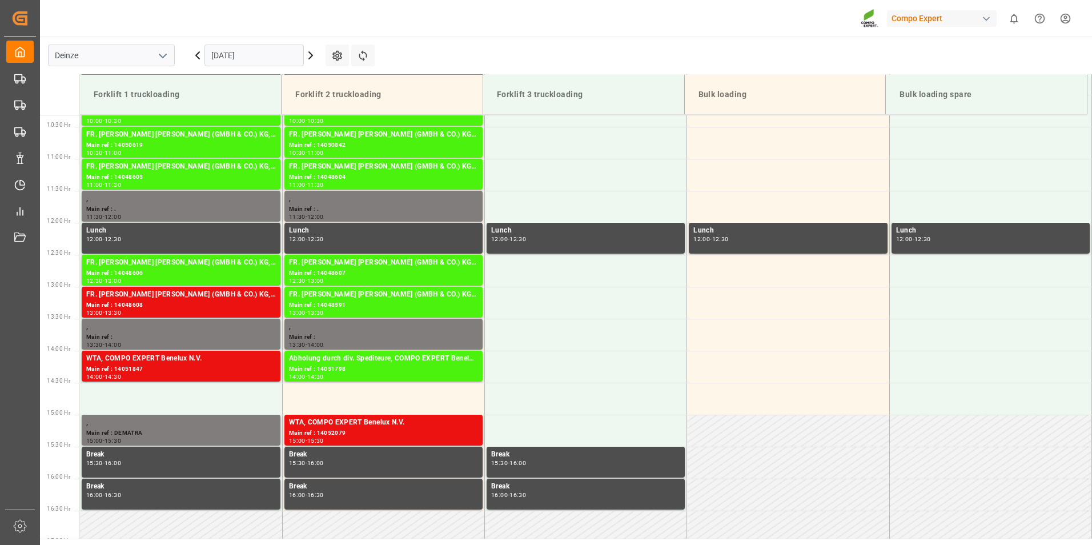
click at [270, 55] on input "[DATE]" at bounding box center [254, 56] width 99 height 22
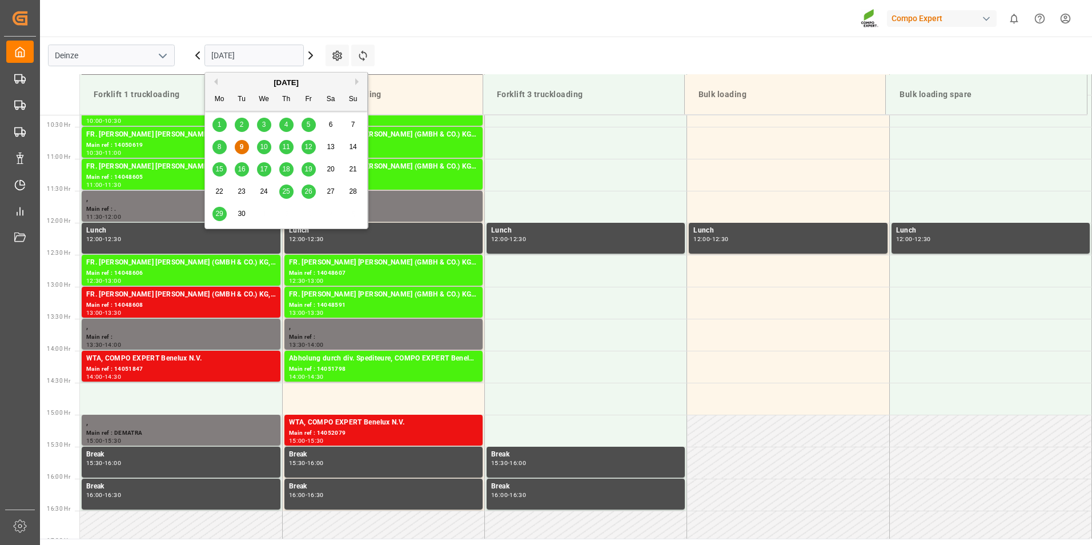
click at [264, 149] on span "10" at bounding box center [263, 147] width 7 height 8
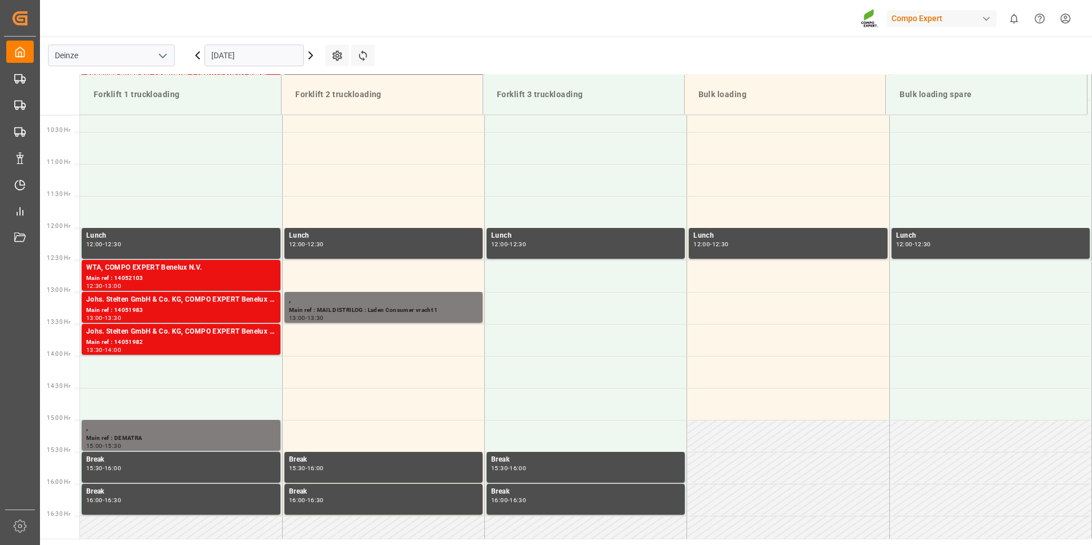
scroll to position [424, 0]
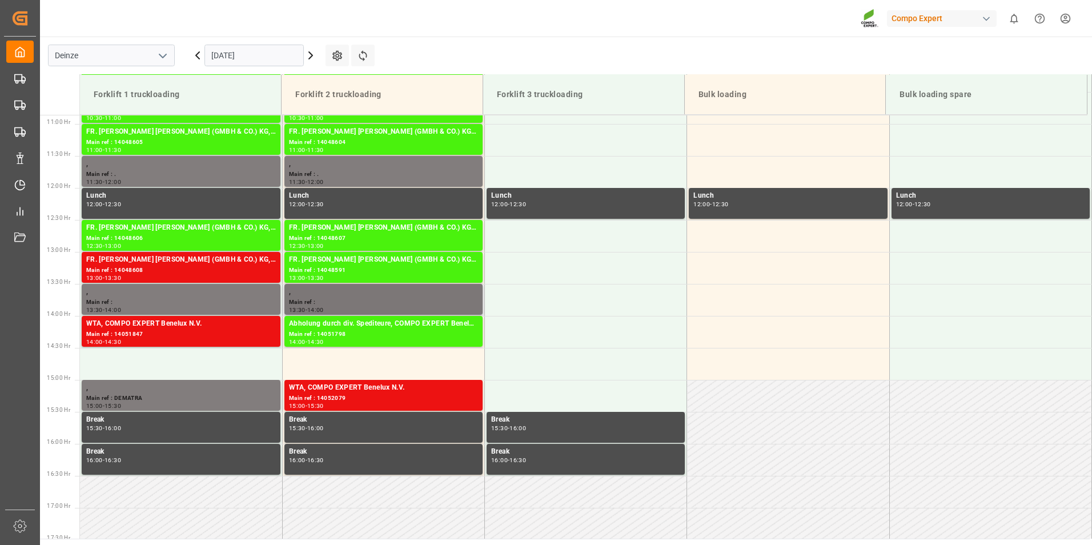
scroll to position [667, 0]
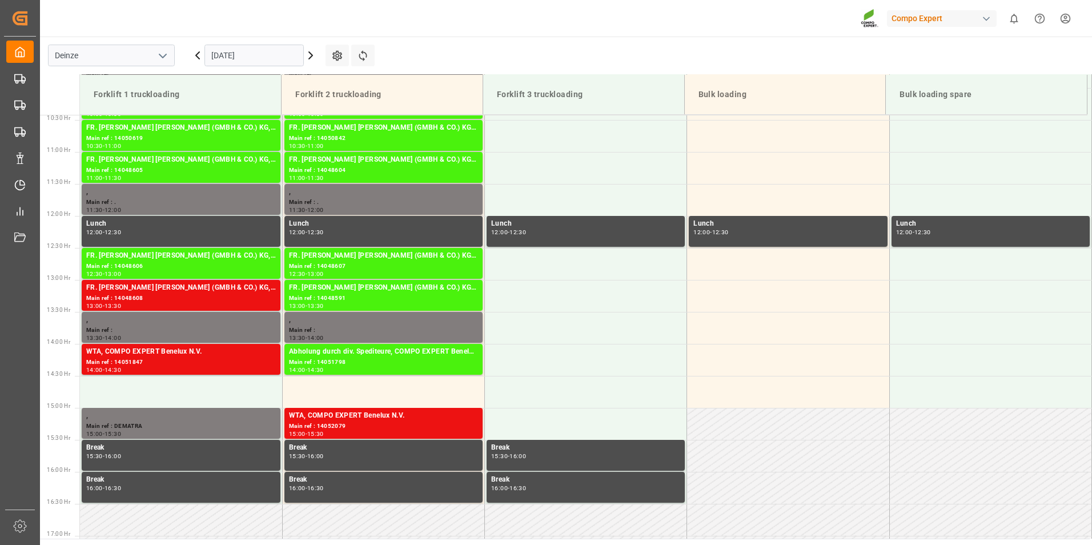
click at [259, 58] on input "[DATE]" at bounding box center [254, 56] width 99 height 22
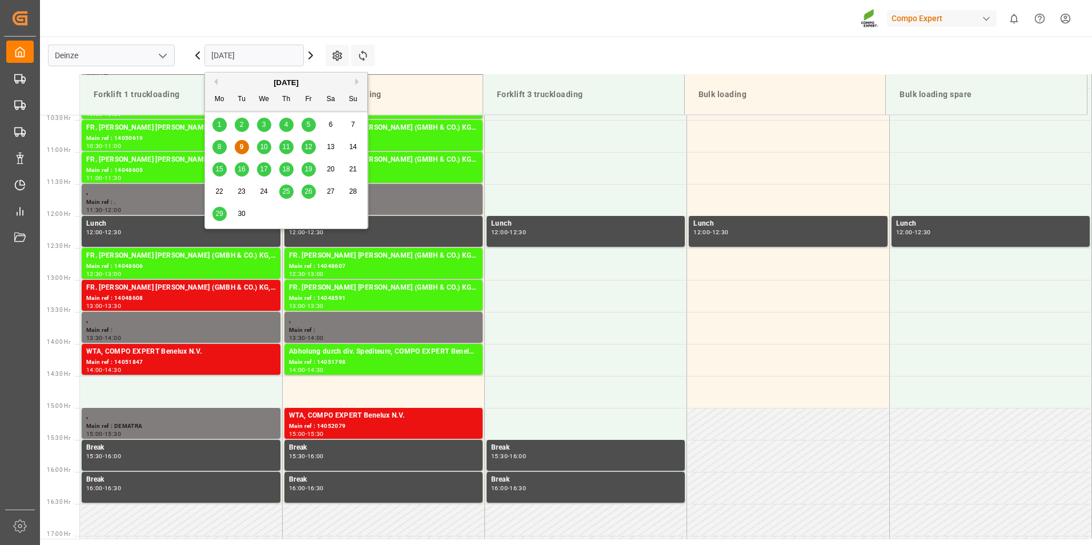
click at [265, 147] on span "10" at bounding box center [263, 147] width 7 height 8
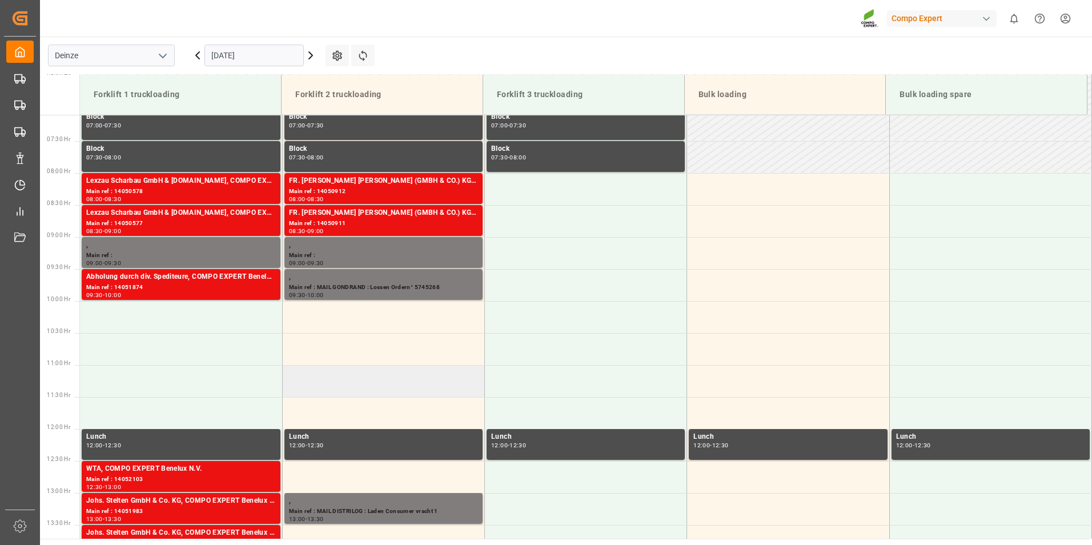
scroll to position [438, 0]
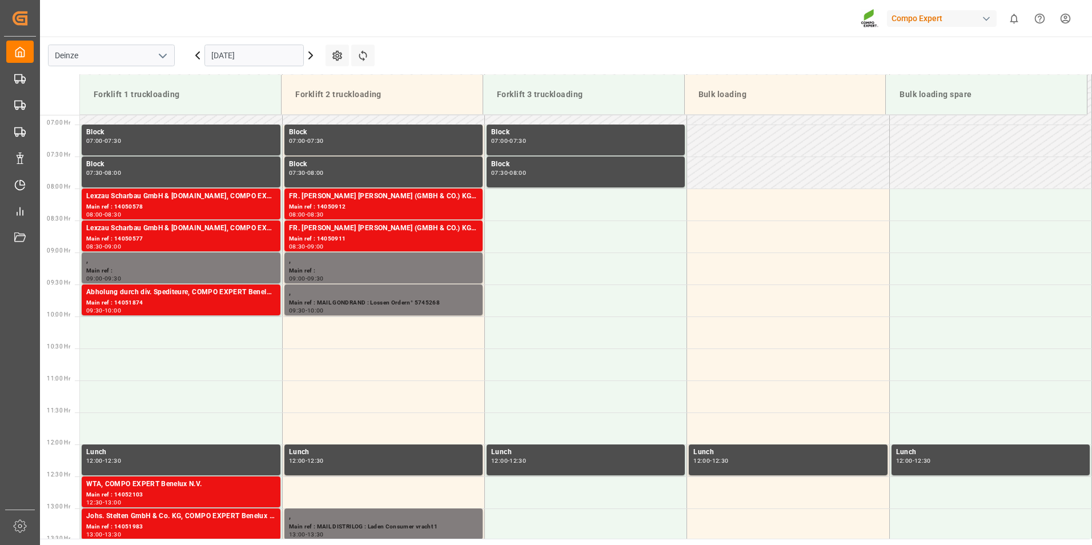
click at [286, 54] on input "10.09.2025" at bounding box center [254, 56] width 99 height 22
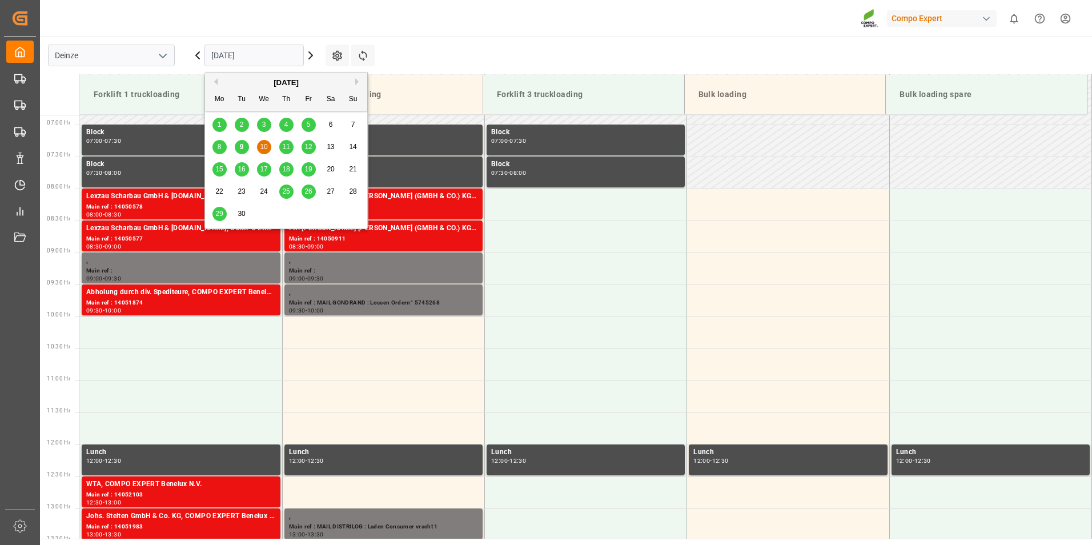
click at [240, 145] on span "9" at bounding box center [242, 147] width 4 height 8
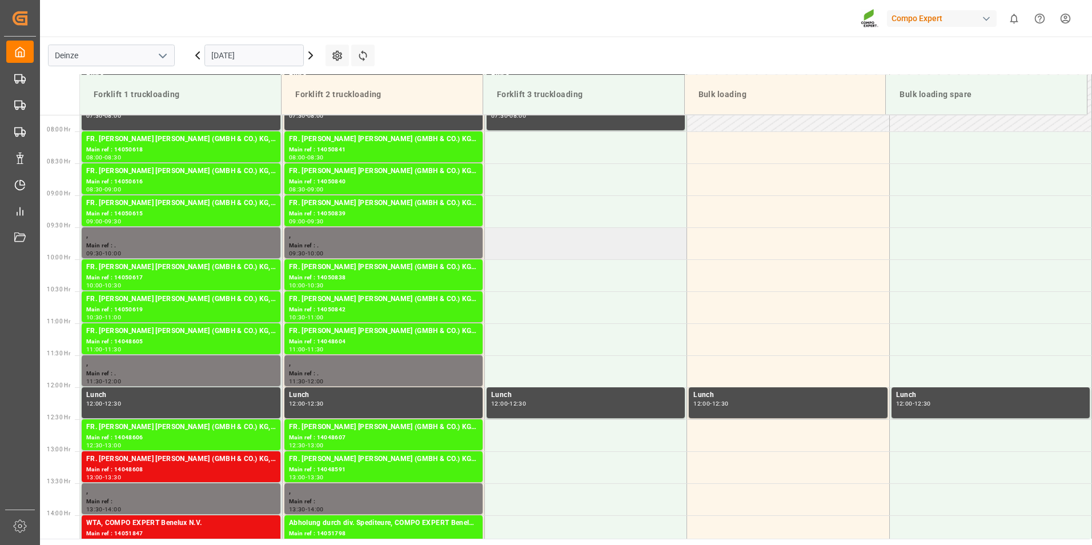
scroll to position [667, 0]
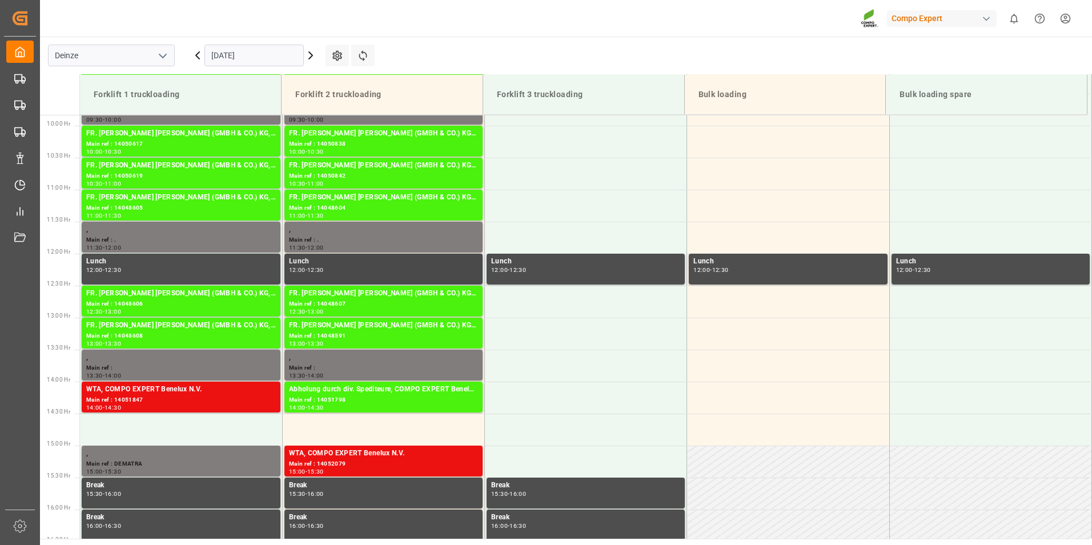
scroll to position [552, 0]
